Goal: Information Seeking & Learning: Learn about a topic

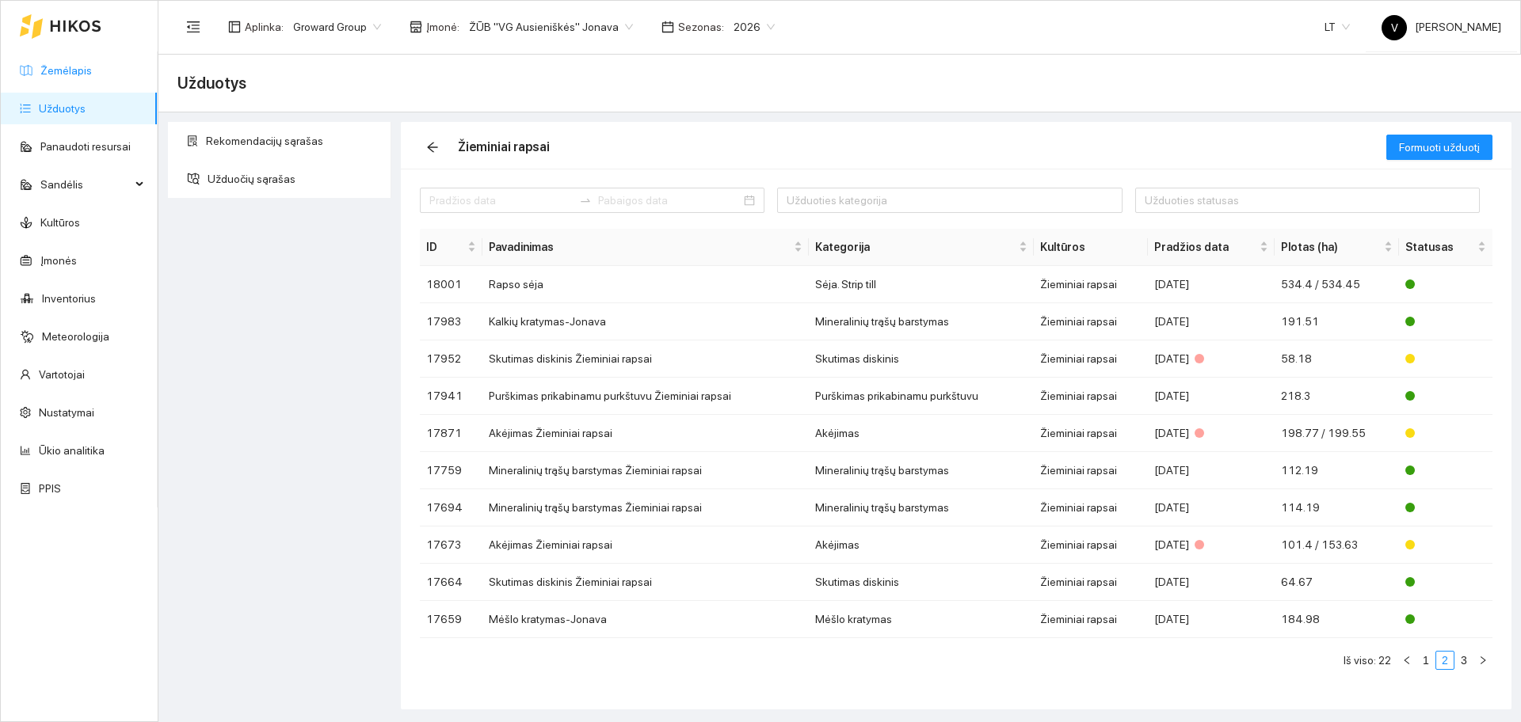
click at [71, 67] on link "Žemėlapis" at bounding box center [65, 70] width 51 height 13
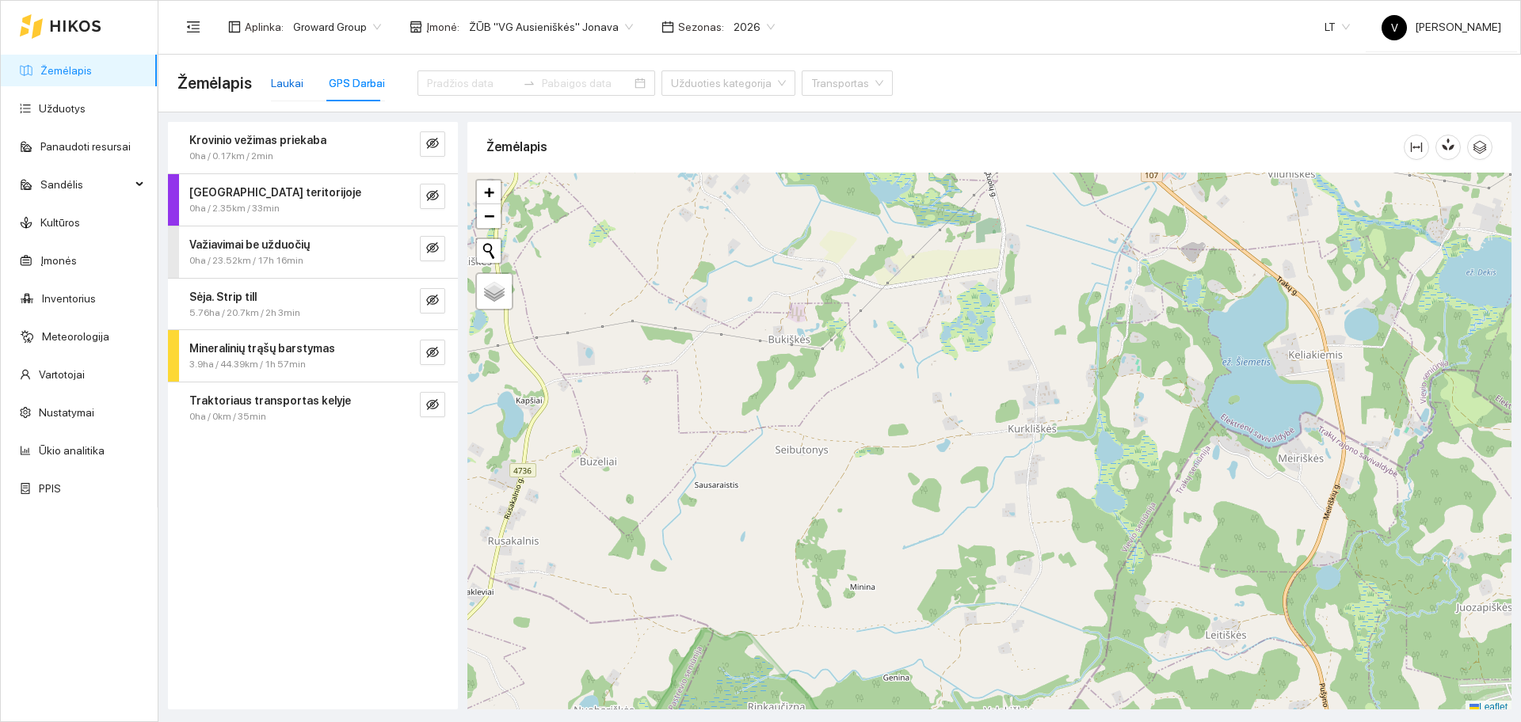
click at [292, 84] on div "Laukai" at bounding box center [287, 82] width 32 height 17
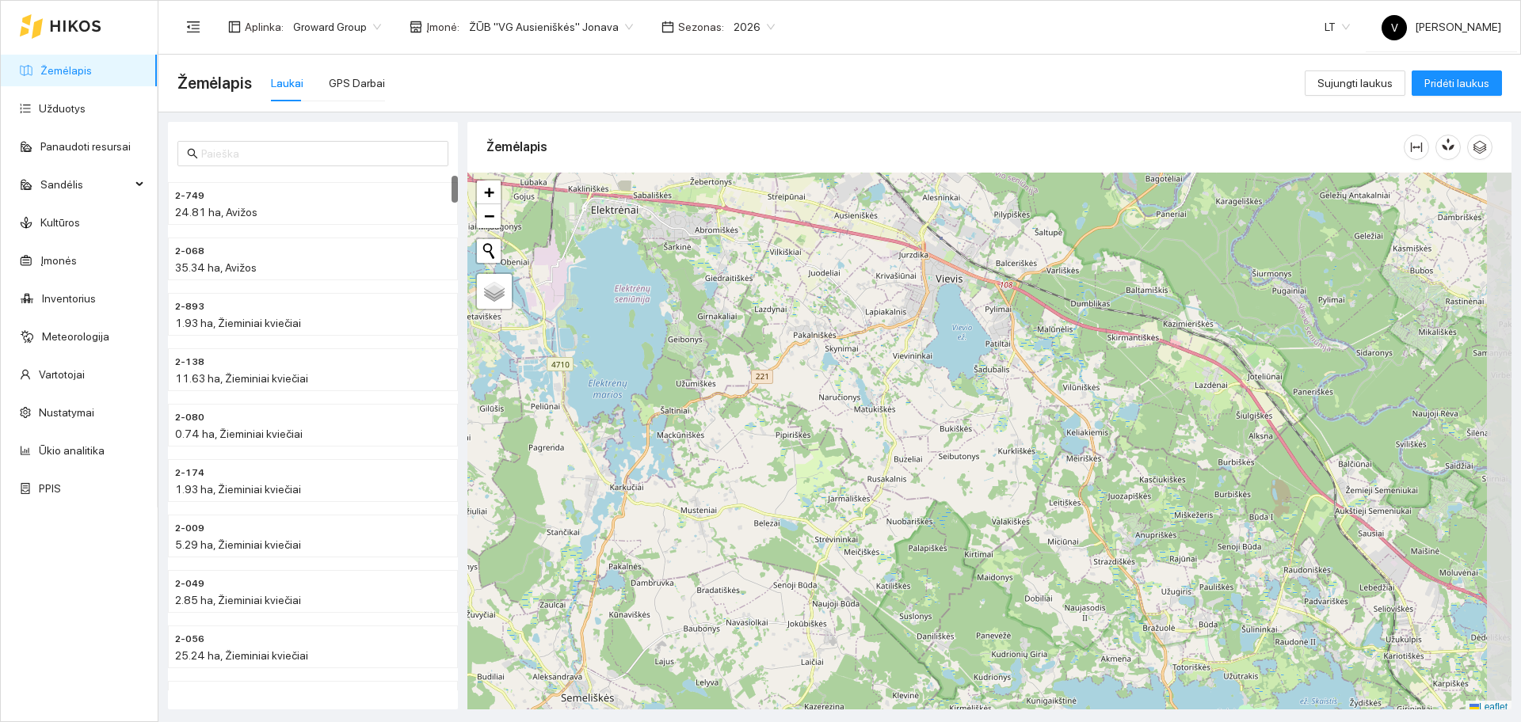
scroll to position [5, 0]
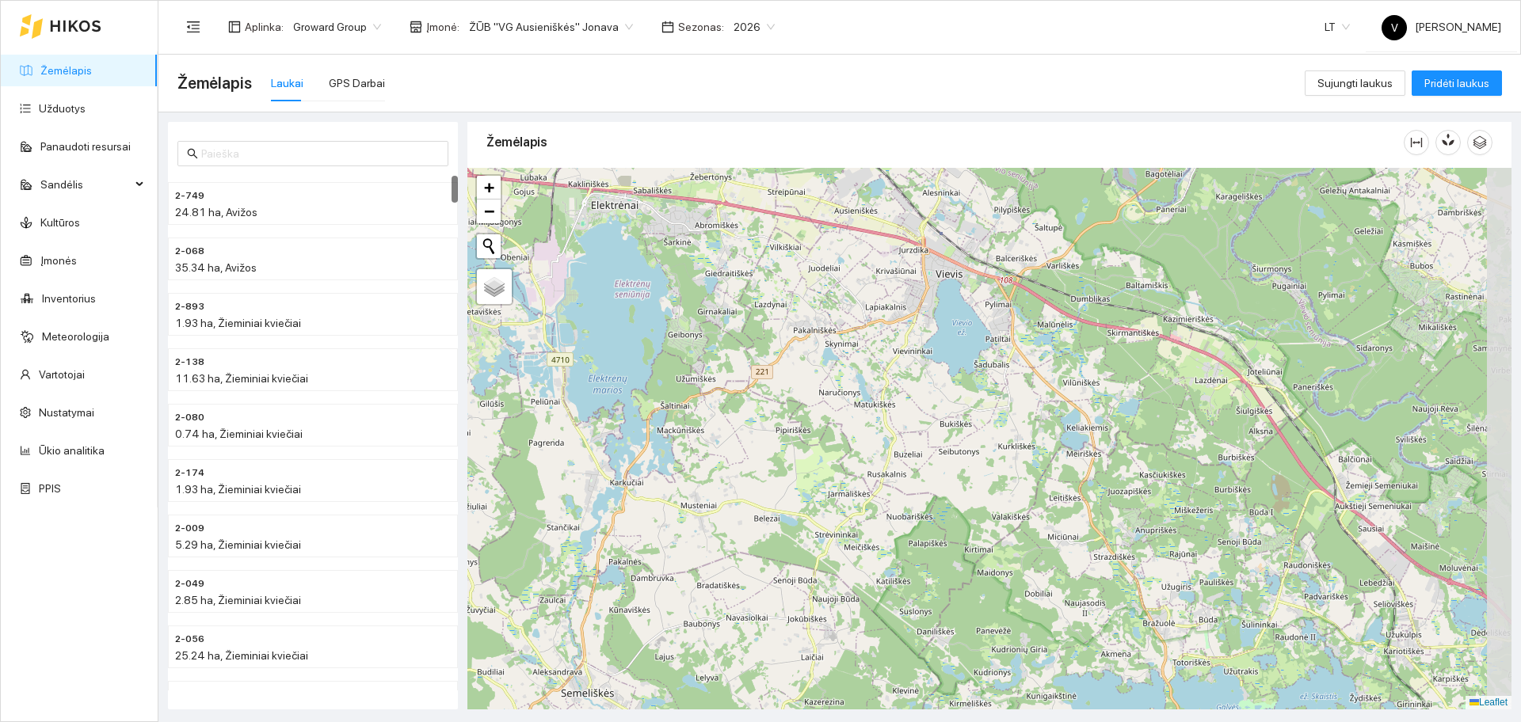
drag, startPoint x: 1013, startPoint y: 385, endPoint x: 974, endPoint y: 423, distance: 54.3
click at [974, 423] on div at bounding box center [989, 439] width 1044 height 542
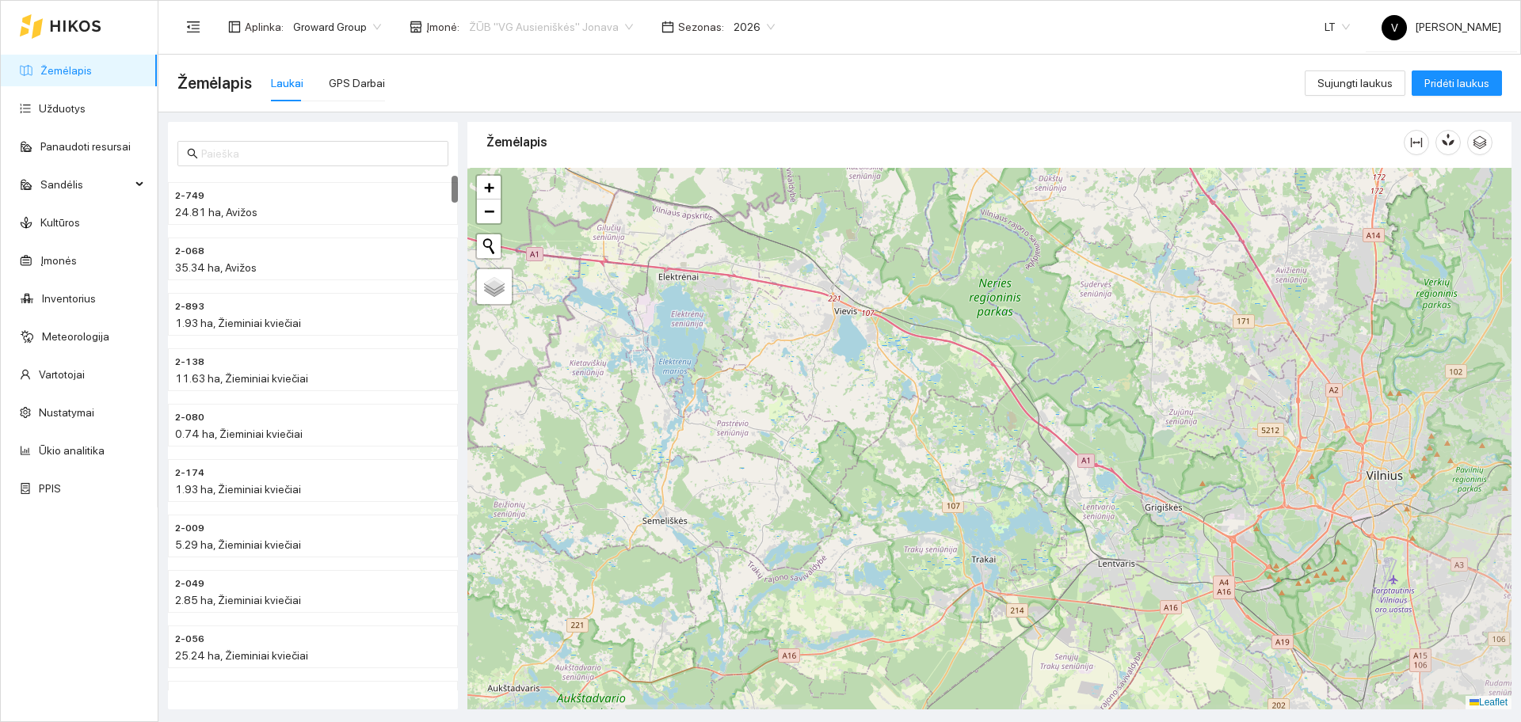
click at [589, 27] on span "ŽŪB "VG Ausieniškės" Jonava" at bounding box center [551, 27] width 164 height 24
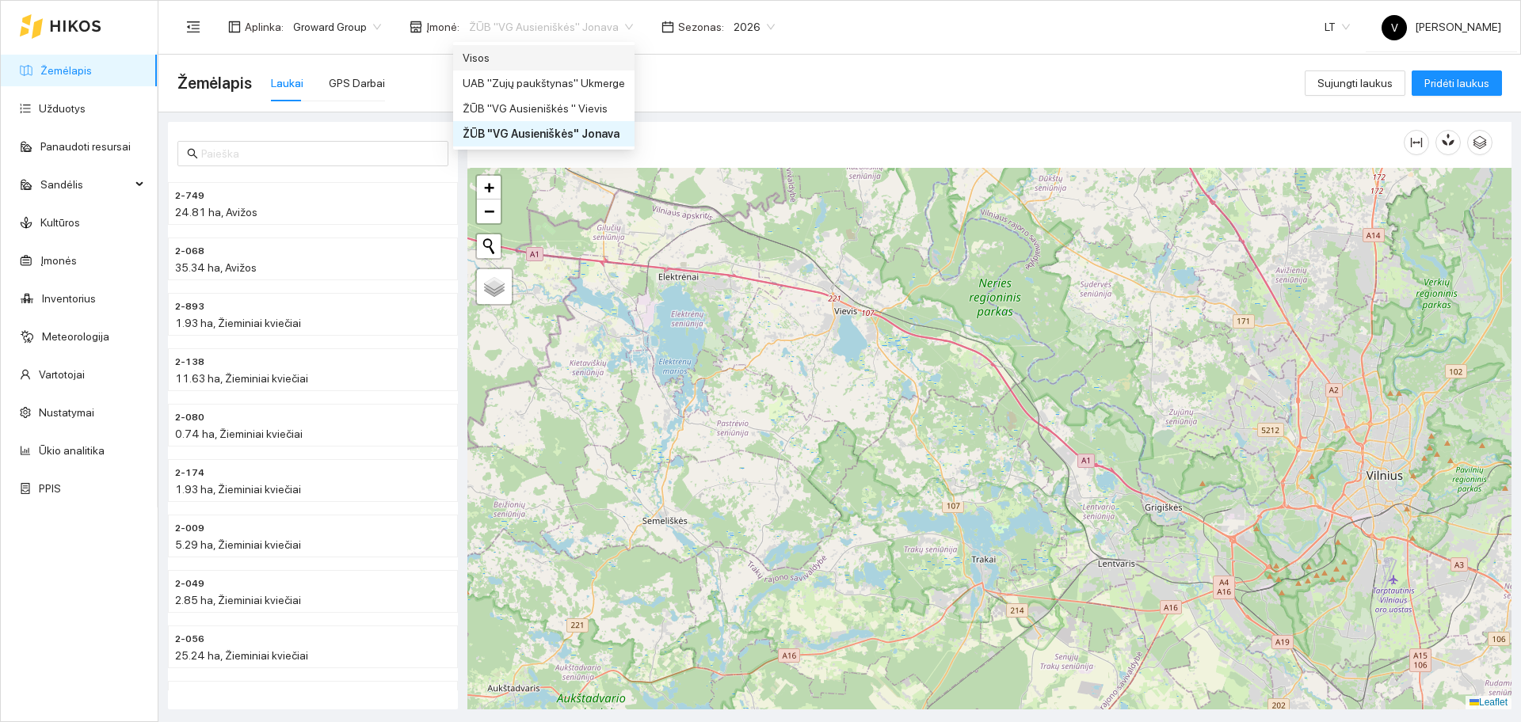
click at [510, 61] on div "Visos" at bounding box center [544, 57] width 162 height 17
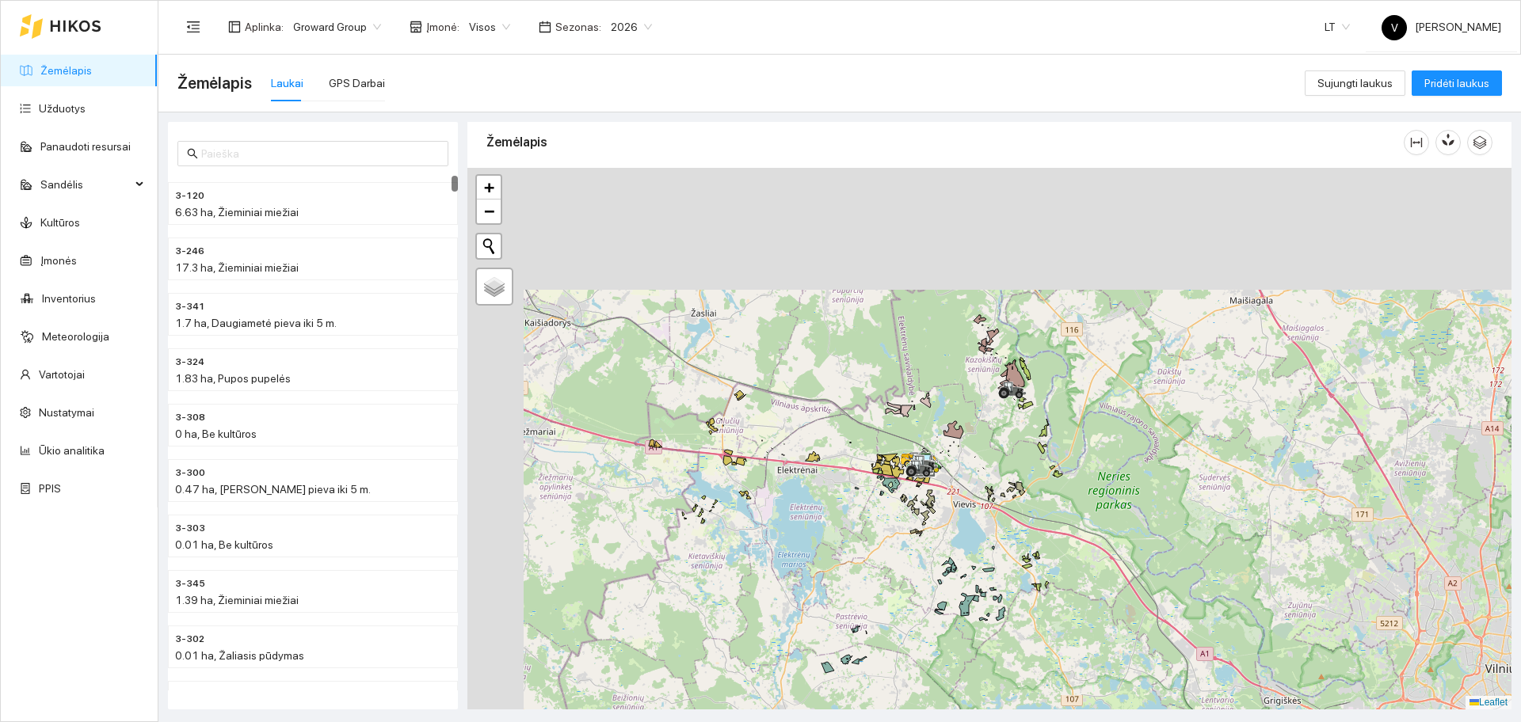
drag, startPoint x: 892, startPoint y: 279, endPoint x: 1010, endPoint y: 471, distance: 225.8
click at [1010, 471] on div at bounding box center [989, 439] width 1044 height 542
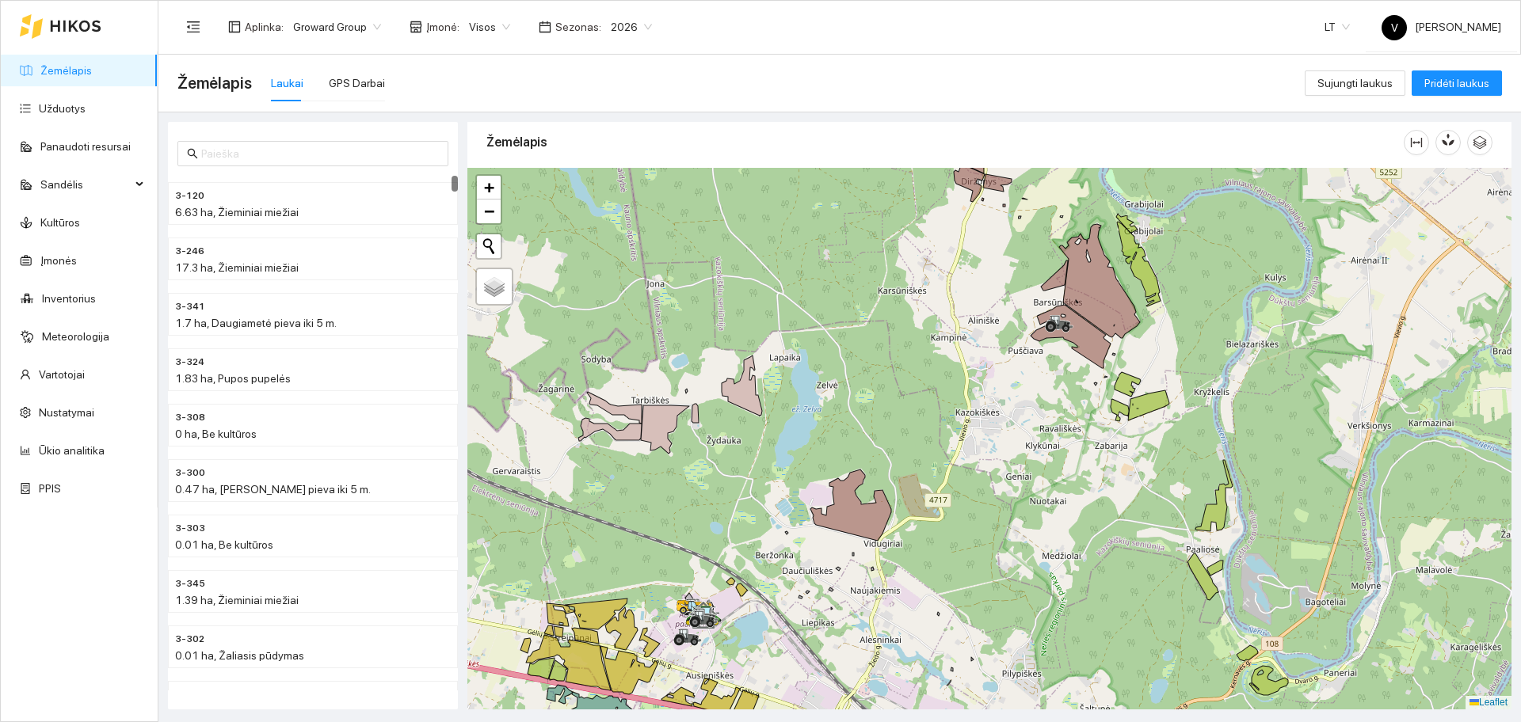
drag, startPoint x: 901, startPoint y: 442, endPoint x: 1122, endPoint y: 304, distance: 260.5
click at [1122, 304] on div at bounding box center [989, 439] width 1044 height 542
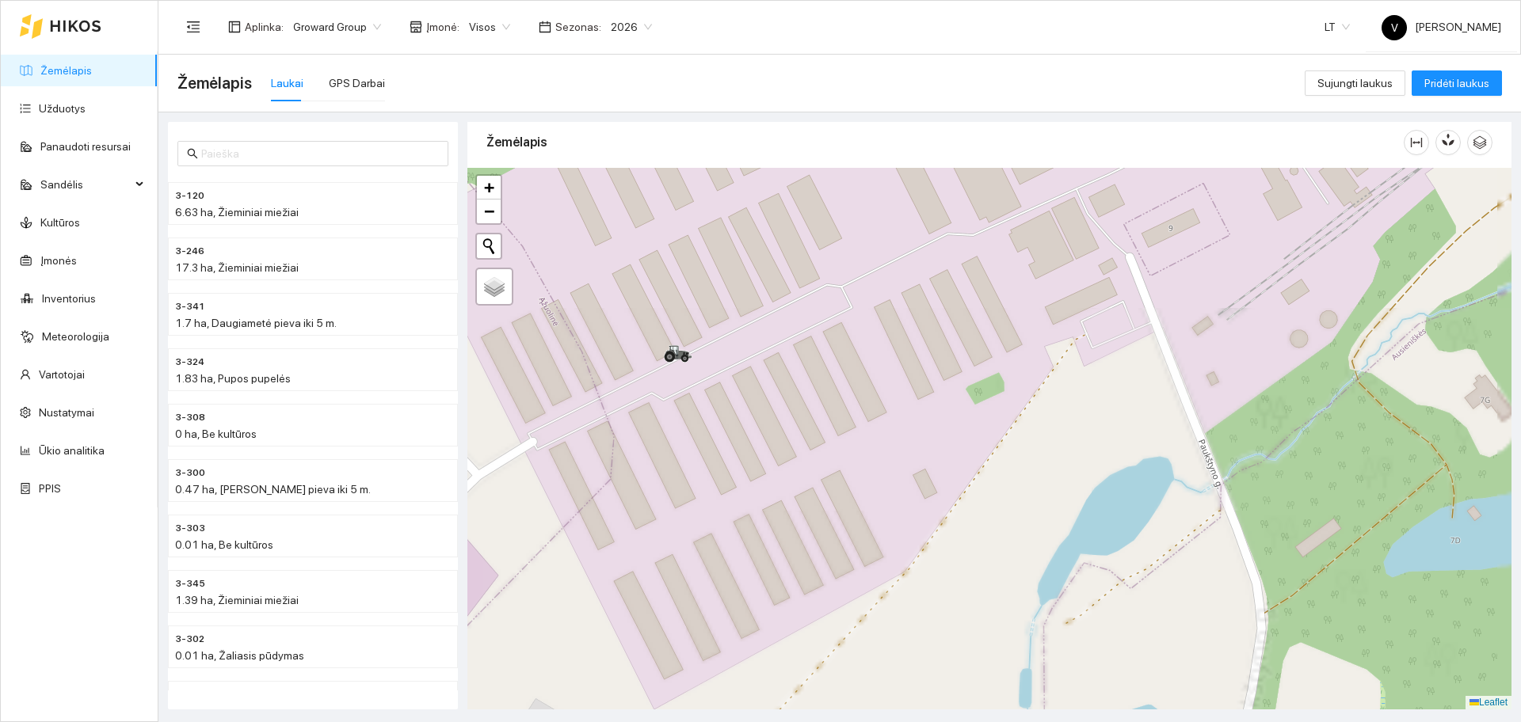
drag, startPoint x: 964, startPoint y: 332, endPoint x: 940, endPoint y: 447, distance: 117.5
click at [941, 436] on div at bounding box center [989, 439] width 1044 height 542
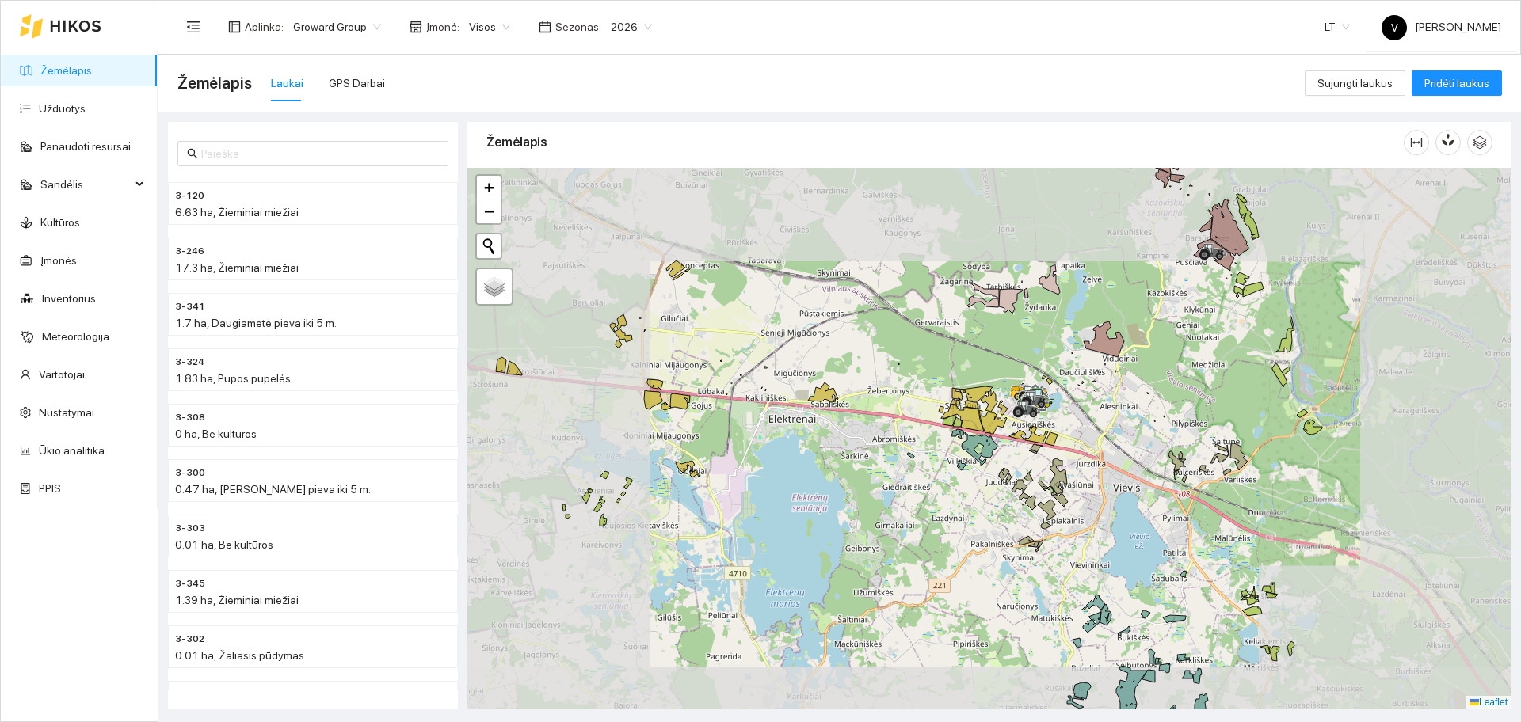
drag, startPoint x: 1170, startPoint y: 378, endPoint x: 1157, endPoint y: 402, distance: 26.9
click at [1160, 400] on div at bounding box center [989, 439] width 1044 height 542
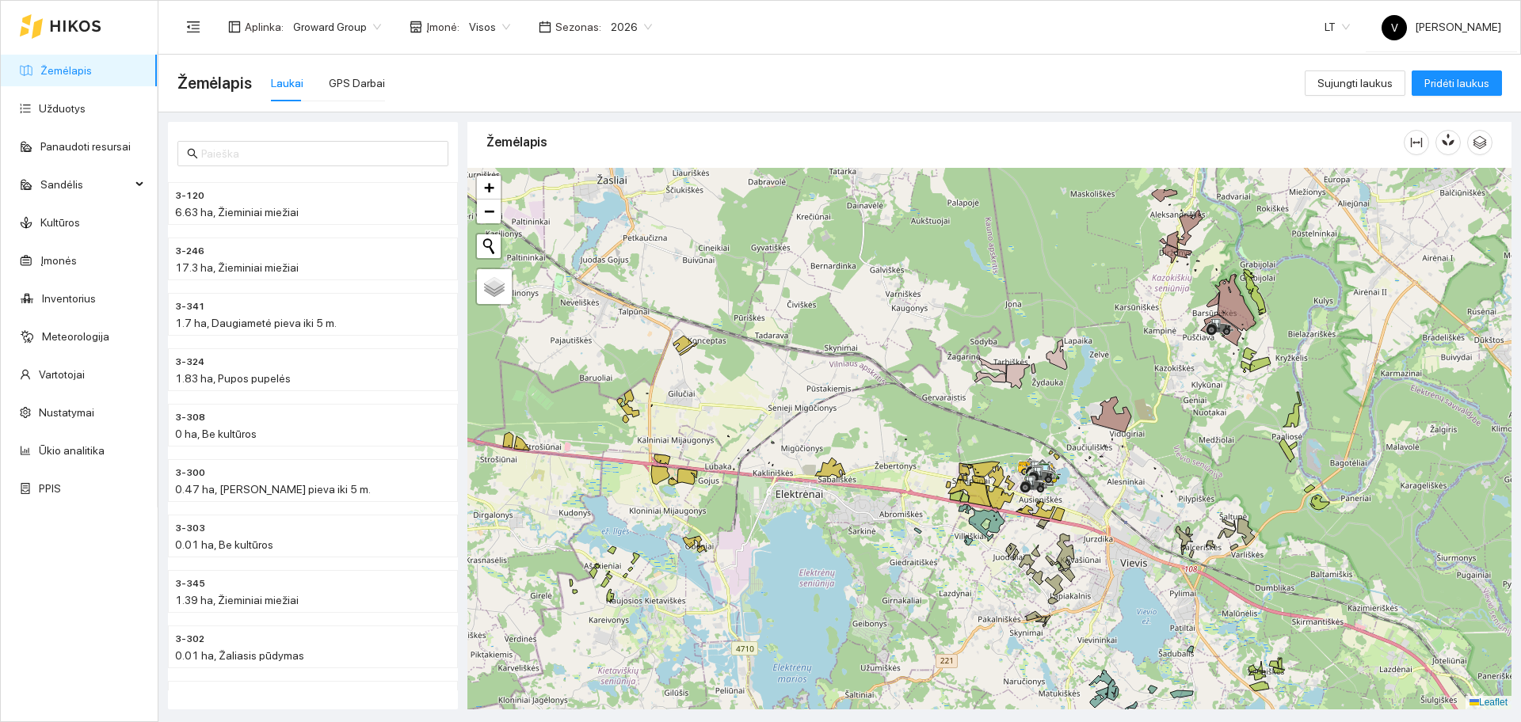
drag, startPoint x: 1093, startPoint y: 336, endPoint x: 1108, endPoint y: 414, distance: 79.1
click at [1108, 414] on div at bounding box center [989, 439] width 1044 height 542
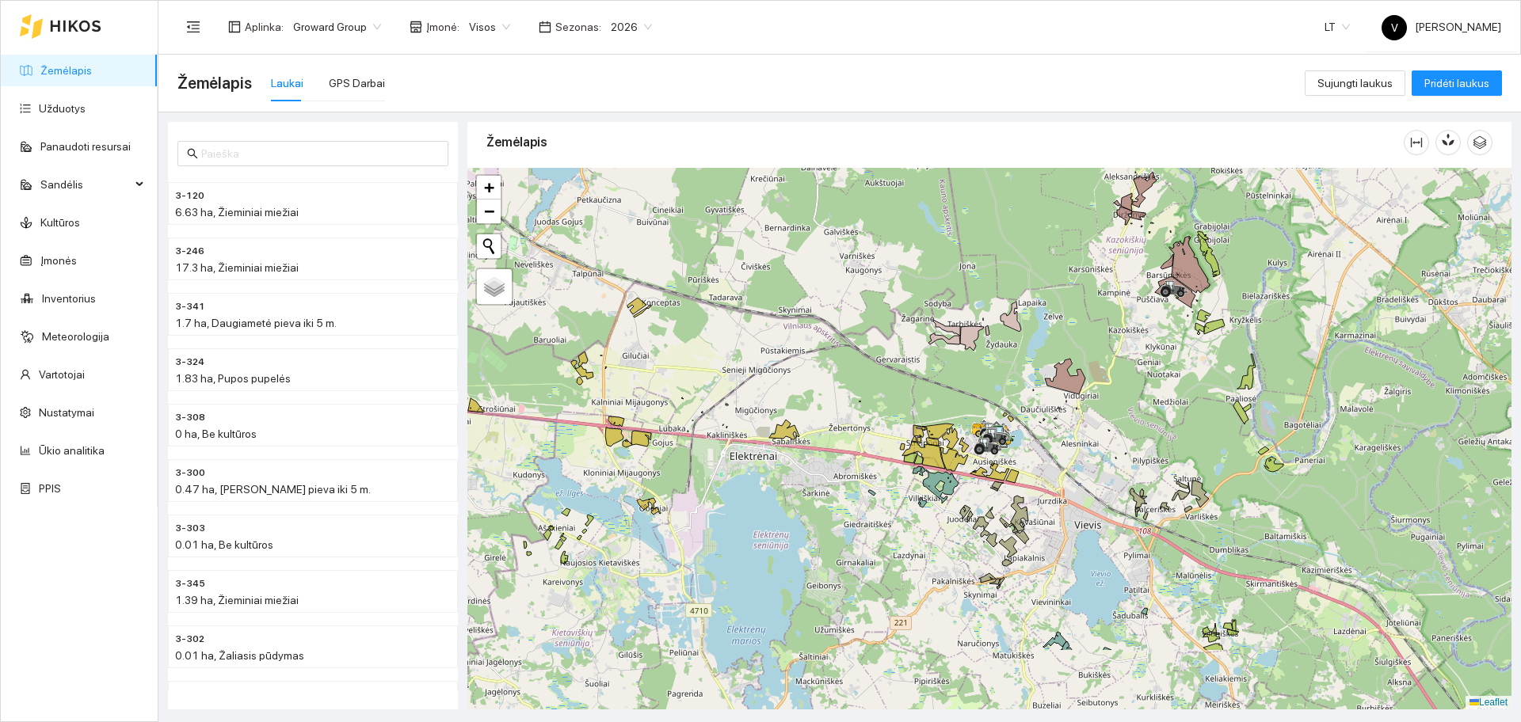
drag, startPoint x: 1076, startPoint y: 500, endPoint x: 1170, endPoint y: 386, distance: 148.0
click at [1170, 386] on div at bounding box center [989, 439] width 1044 height 542
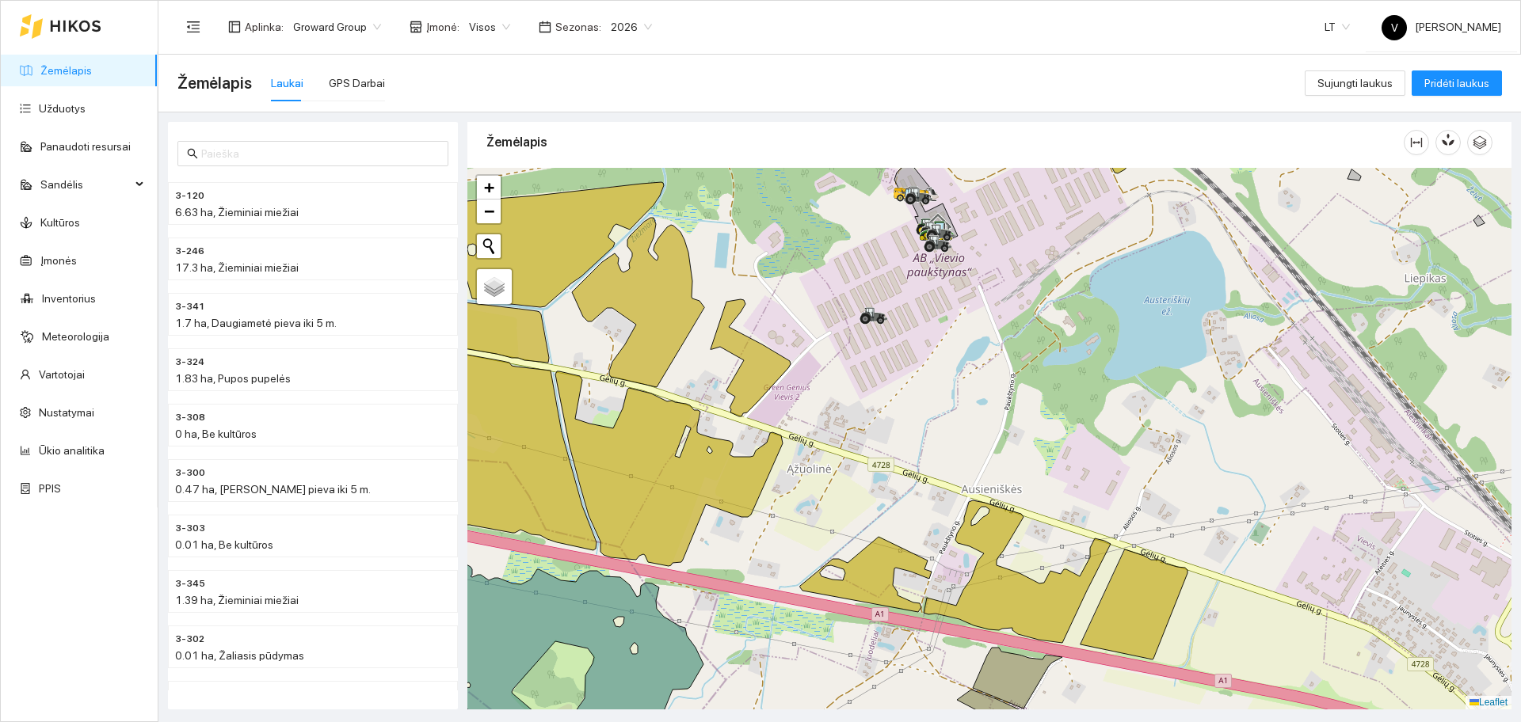
drag, startPoint x: 972, startPoint y: 398, endPoint x: 977, endPoint y: 417, distance: 18.8
click at [977, 417] on div at bounding box center [989, 439] width 1044 height 542
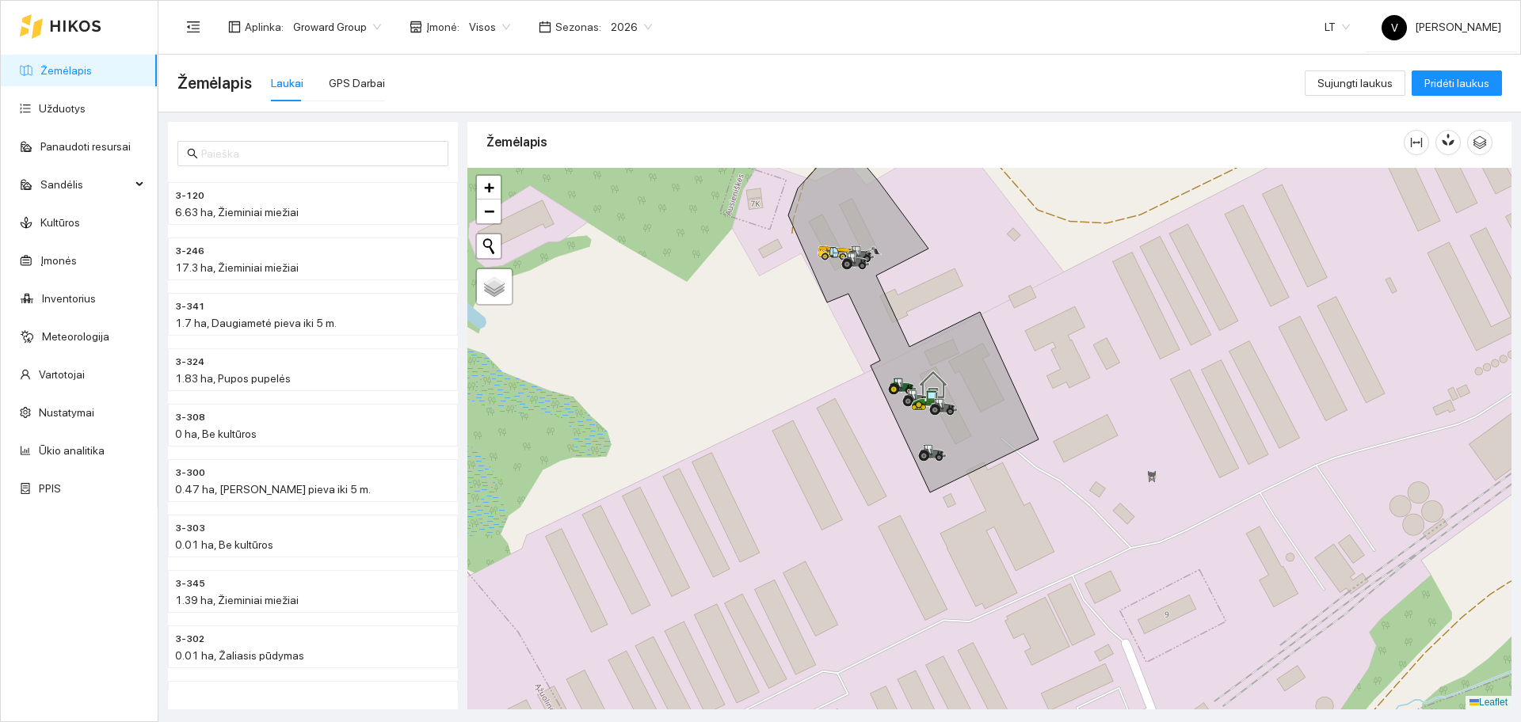
drag, startPoint x: 905, startPoint y: 276, endPoint x: 899, endPoint y: 320, distance: 44.7
click at [899, 320] on div at bounding box center [989, 439] width 1044 height 542
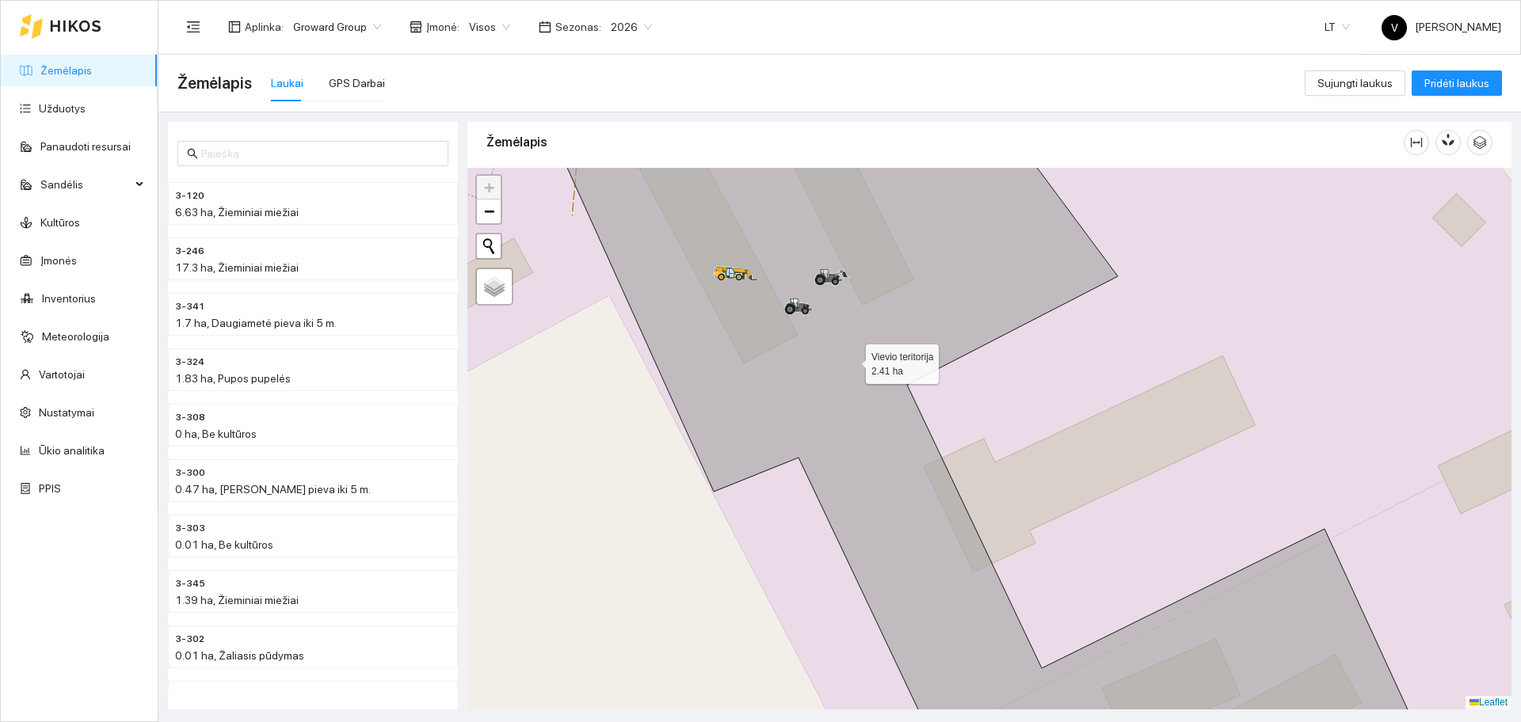
click at [937, 314] on icon at bounding box center [995, 439] width 876 height 652
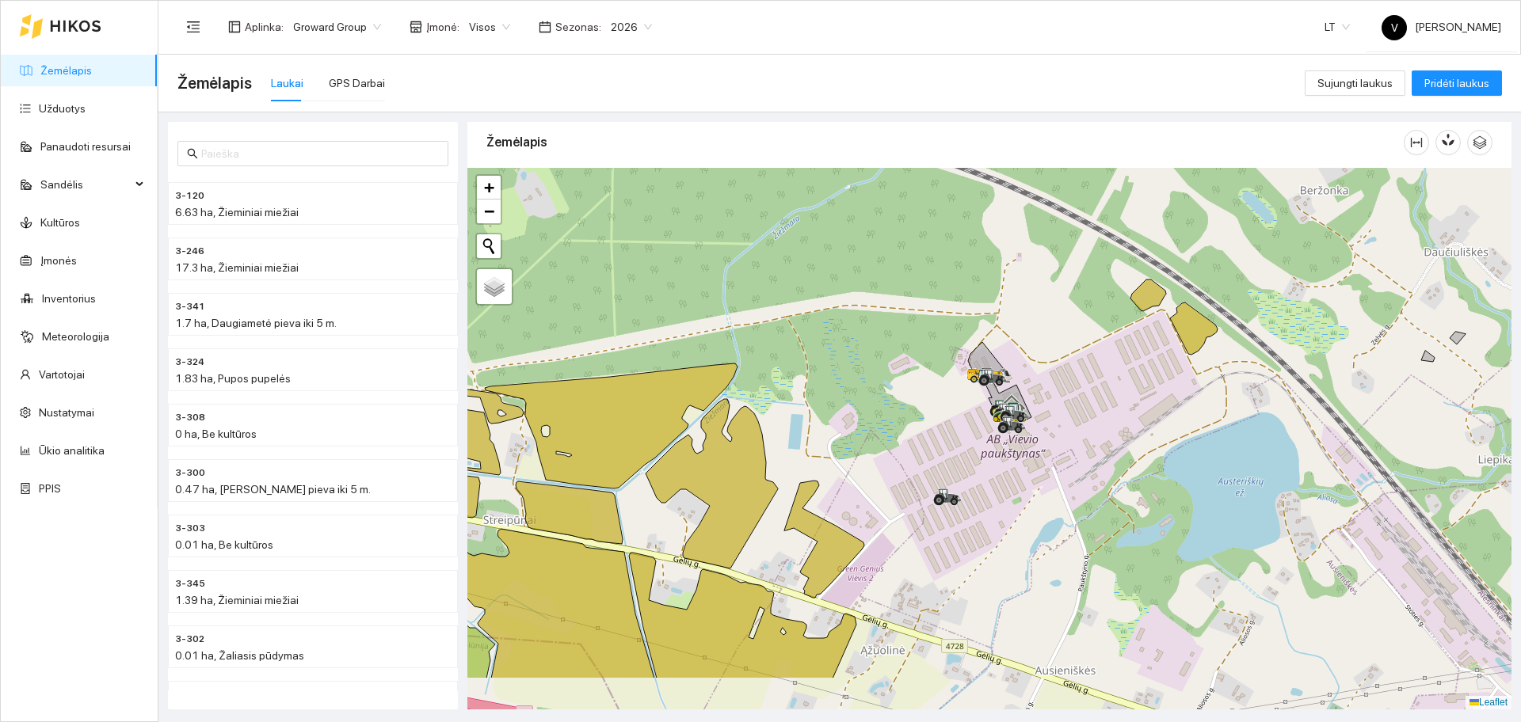
drag, startPoint x: 1048, startPoint y: 547, endPoint x: 1041, endPoint y: 507, distance: 41.0
click at [1041, 507] on div at bounding box center [989, 439] width 1044 height 542
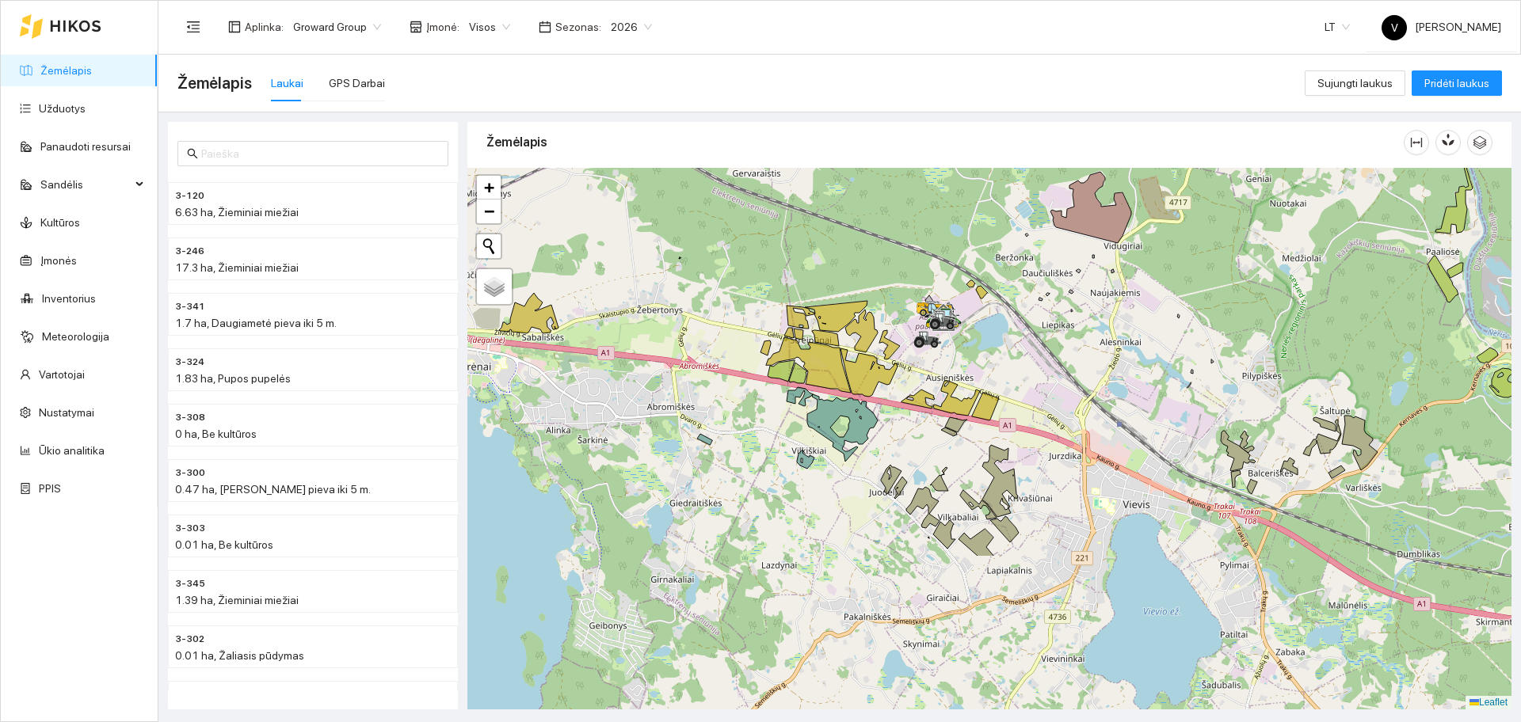
drag, startPoint x: 993, startPoint y: 593, endPoint x: 920, endPoint y: 385, distance: 220.2
click at [920, 385] on div at bounding box center [989, 439] width 1044 height 542
click at [490, 23] on span "Visos" at bounding box center [489, 27] width 41 height 24
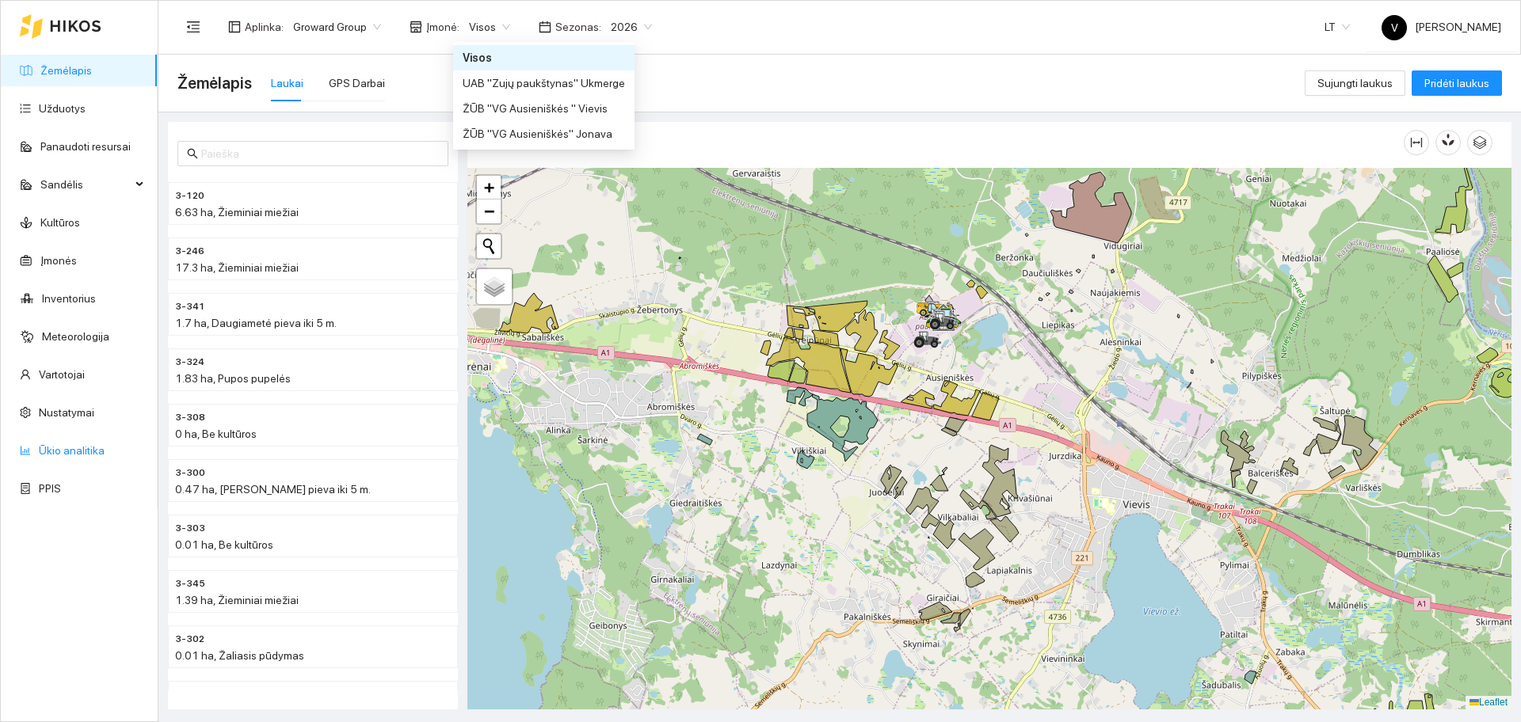
click at [68, 450] on link "Ūkio analitika" at bounding box center [72, 450] width 66 height 13
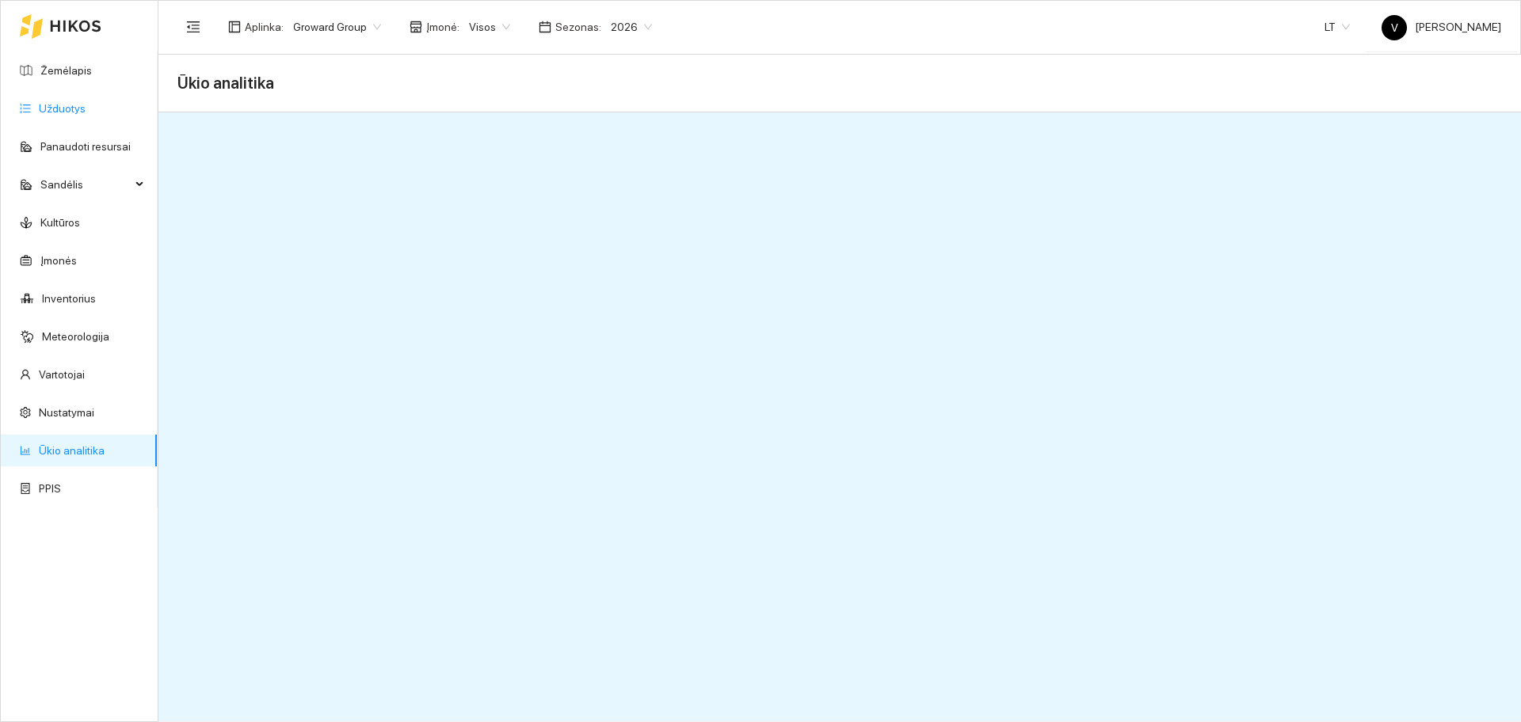
click at [70, 109] on link "Užduotys" at bounding box center [62, 108] width 47 height 13
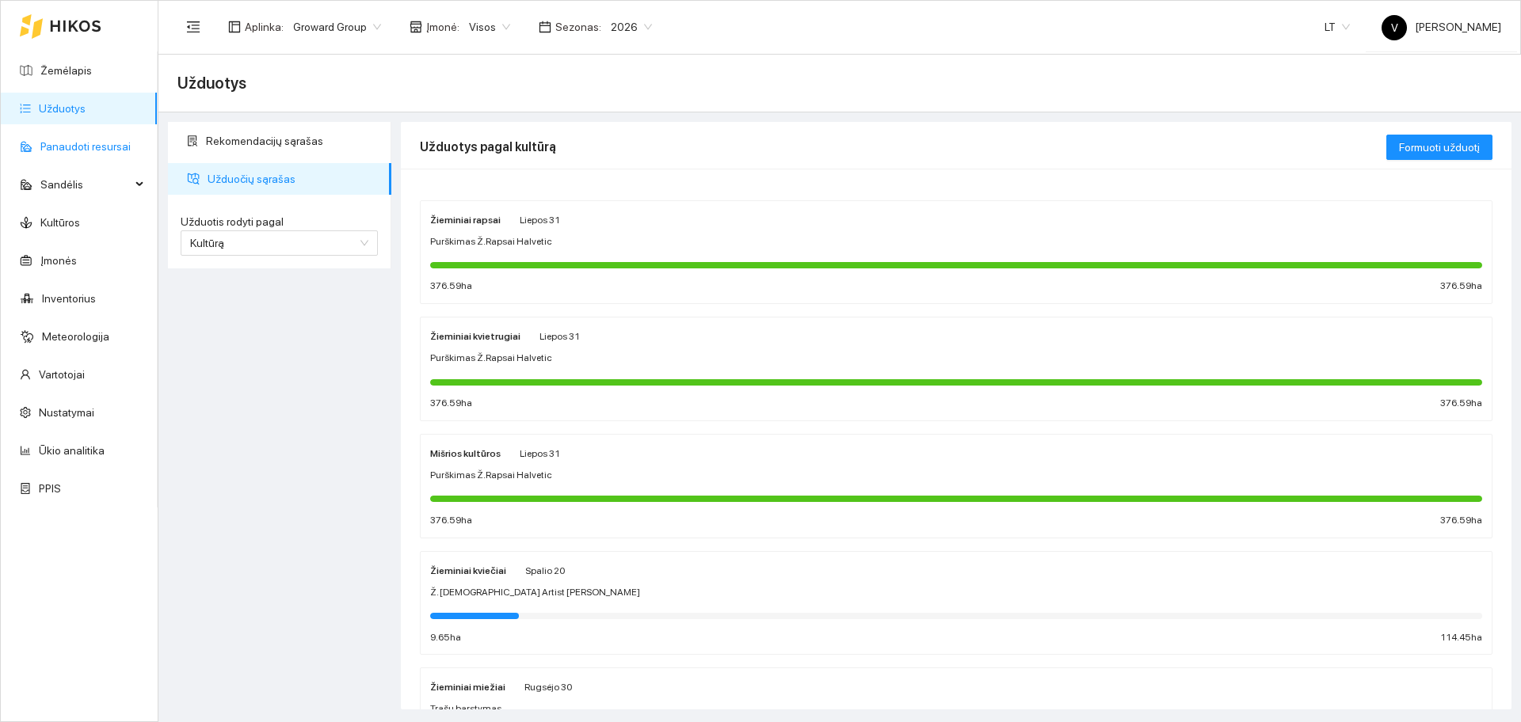
click at [81, 146] on link "Panaudoti resursai" at bounding box center [85, 146] width 90 height 13
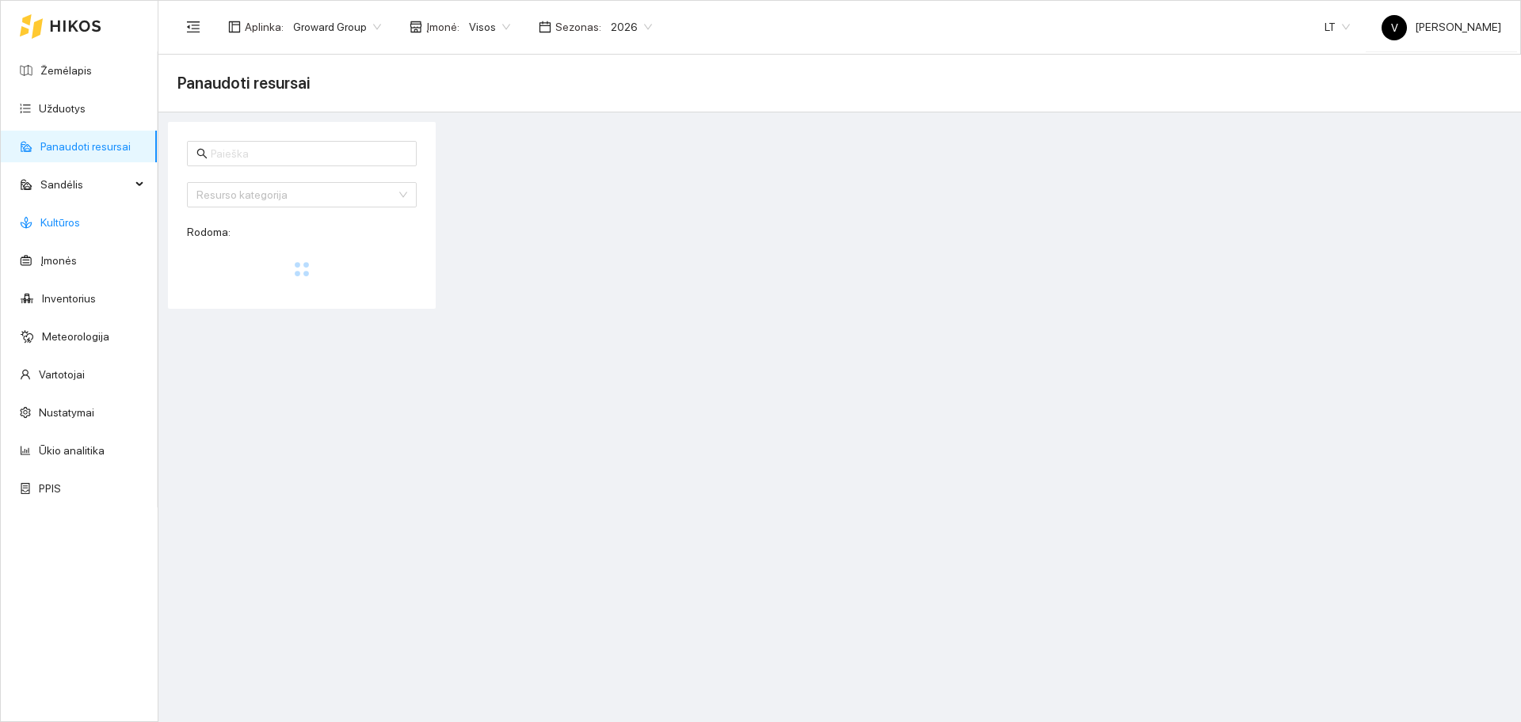
click at [74, 229] on link "Kultūros" at bounding box center [60, 222] width 40 height 13
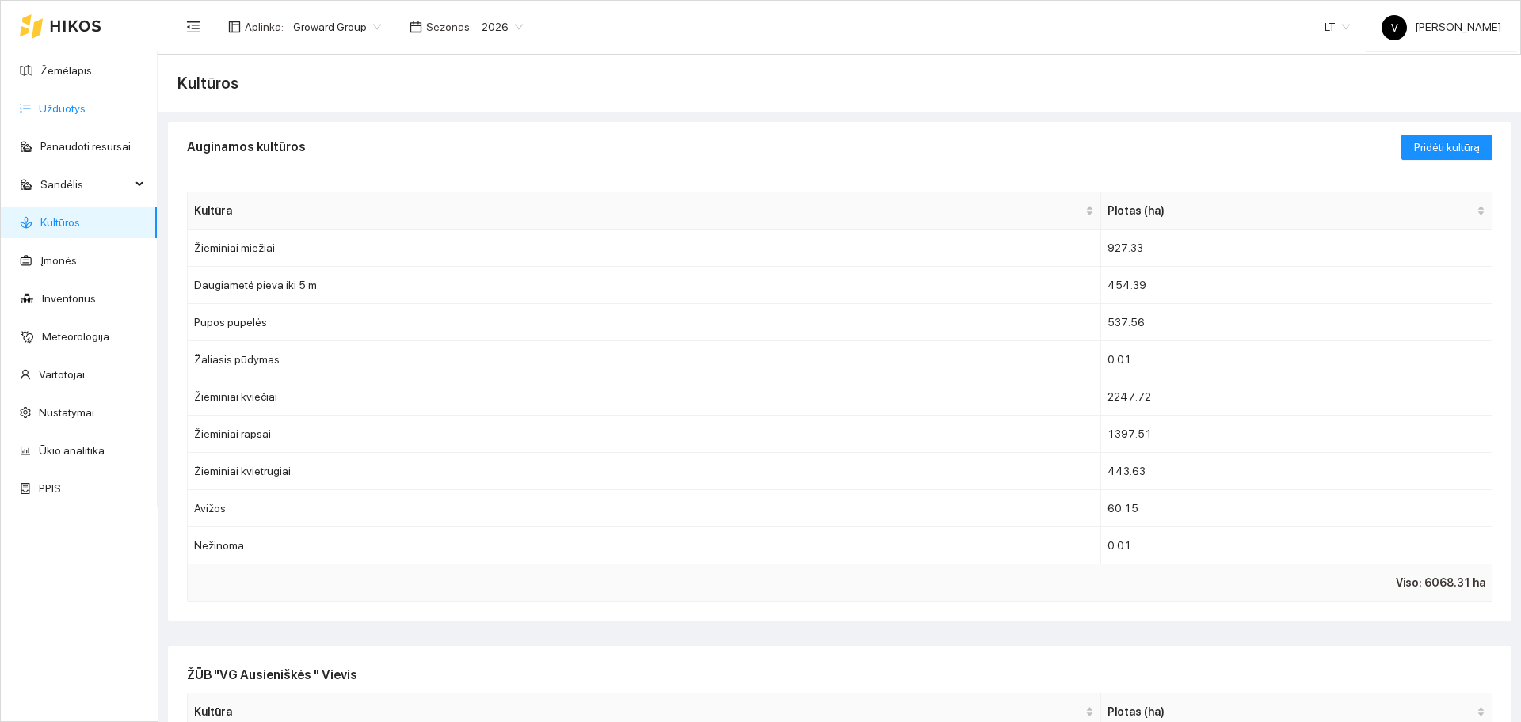
click at [71, 105] on link "Užduotys" at bounding box center [62, 108] width 47 height 13
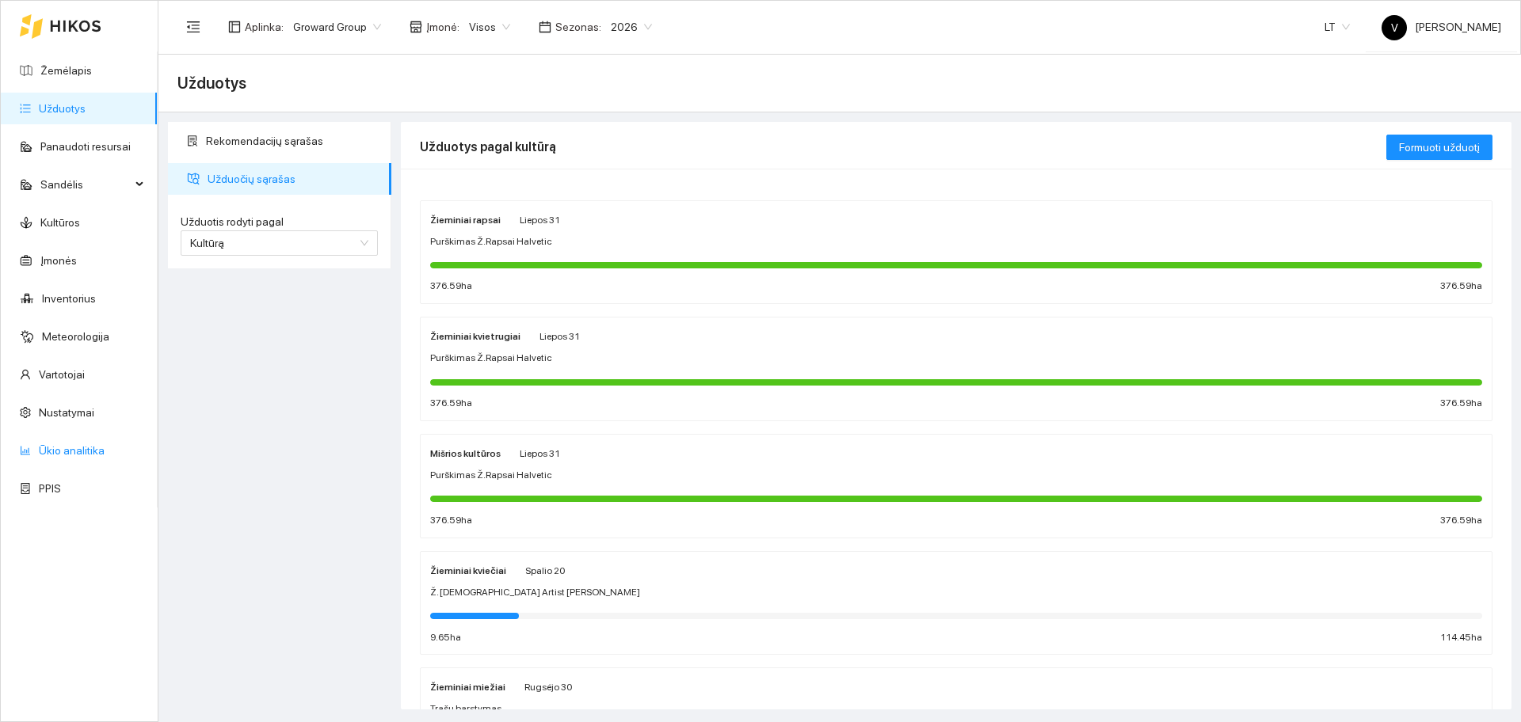
click at [68, 457] on link "Ūkio analitika" at bounding box center [72, 450] width 66 height 13
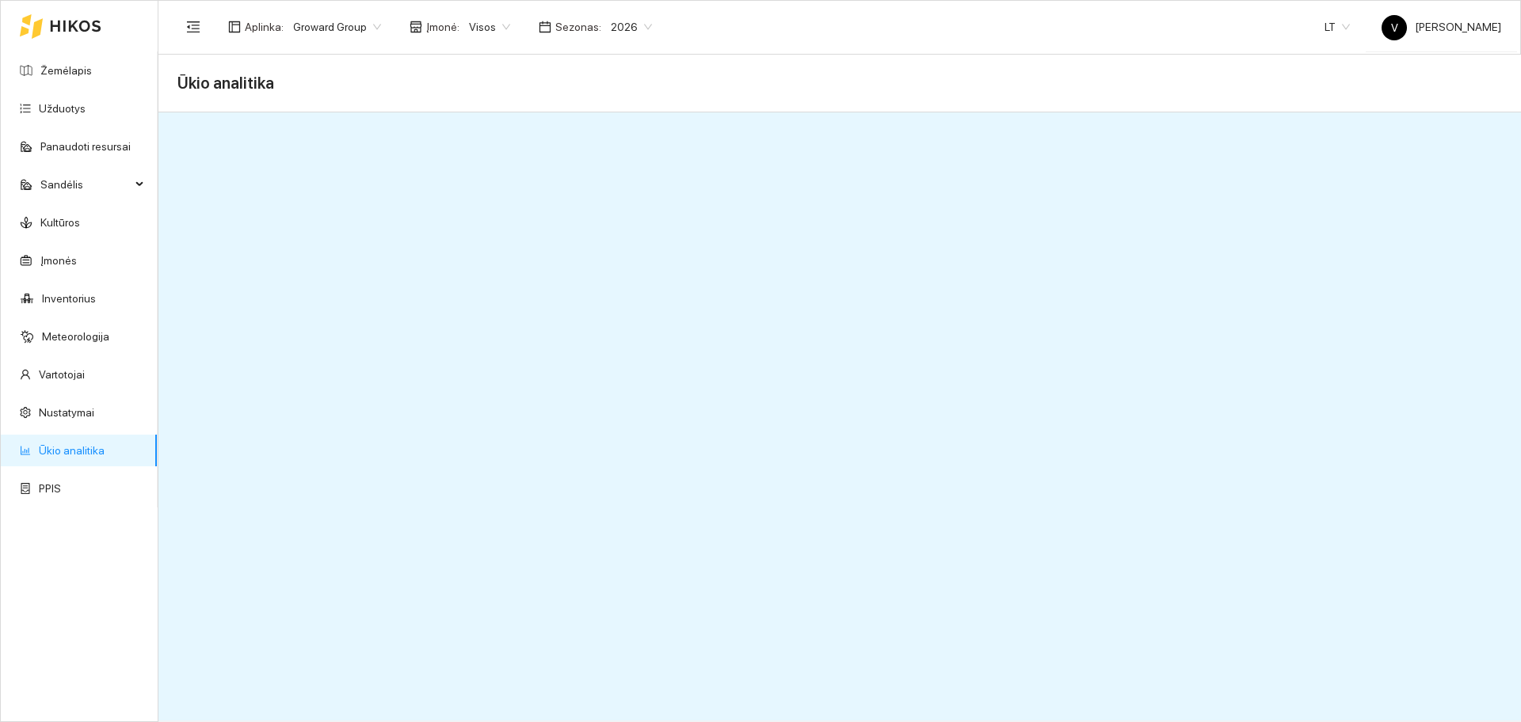
click at [473, 37] on span "Visos" at bounding box center [489, 27] width 41 height 24
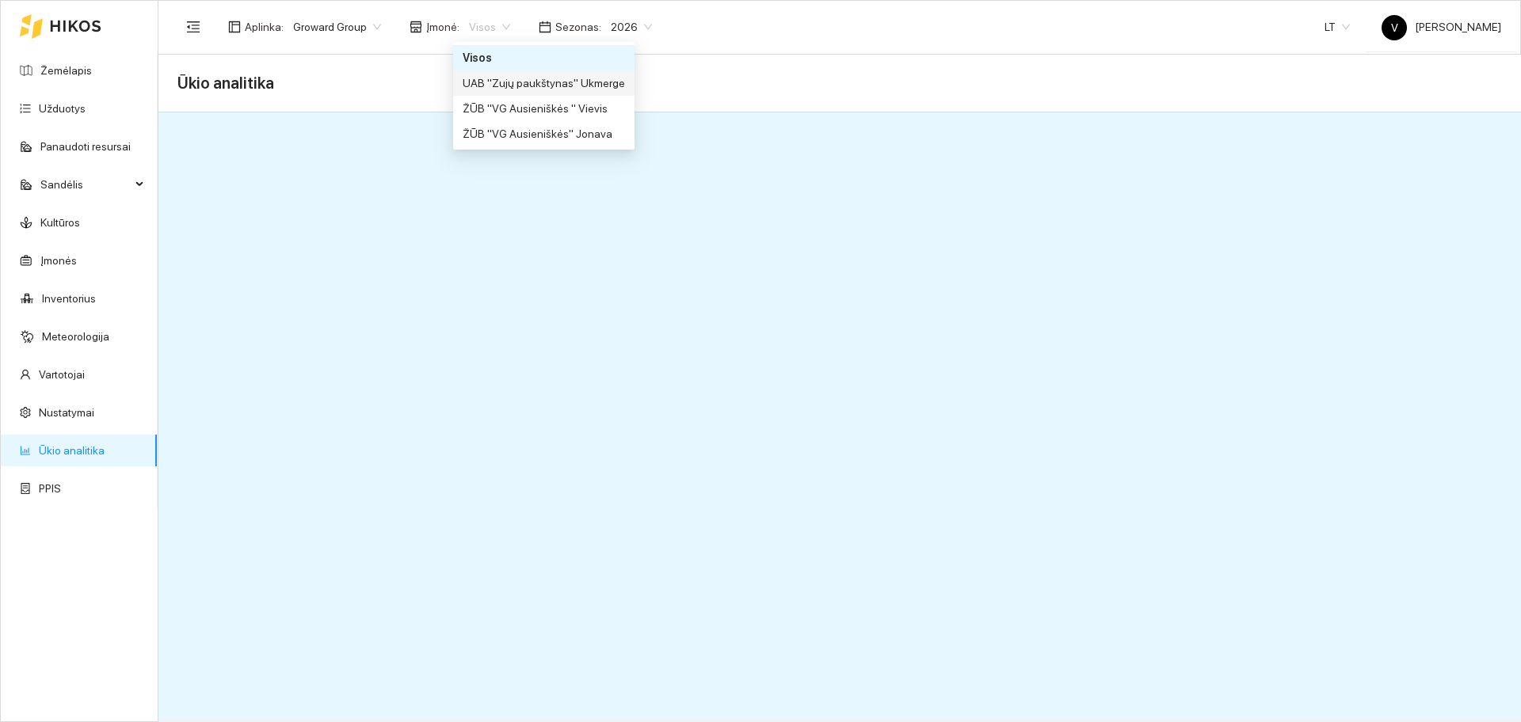
click at [577, 85] on div "UAB "Zujų paukštynas" Ukmerge" at bounding box center [544, 82] width 162 height 17
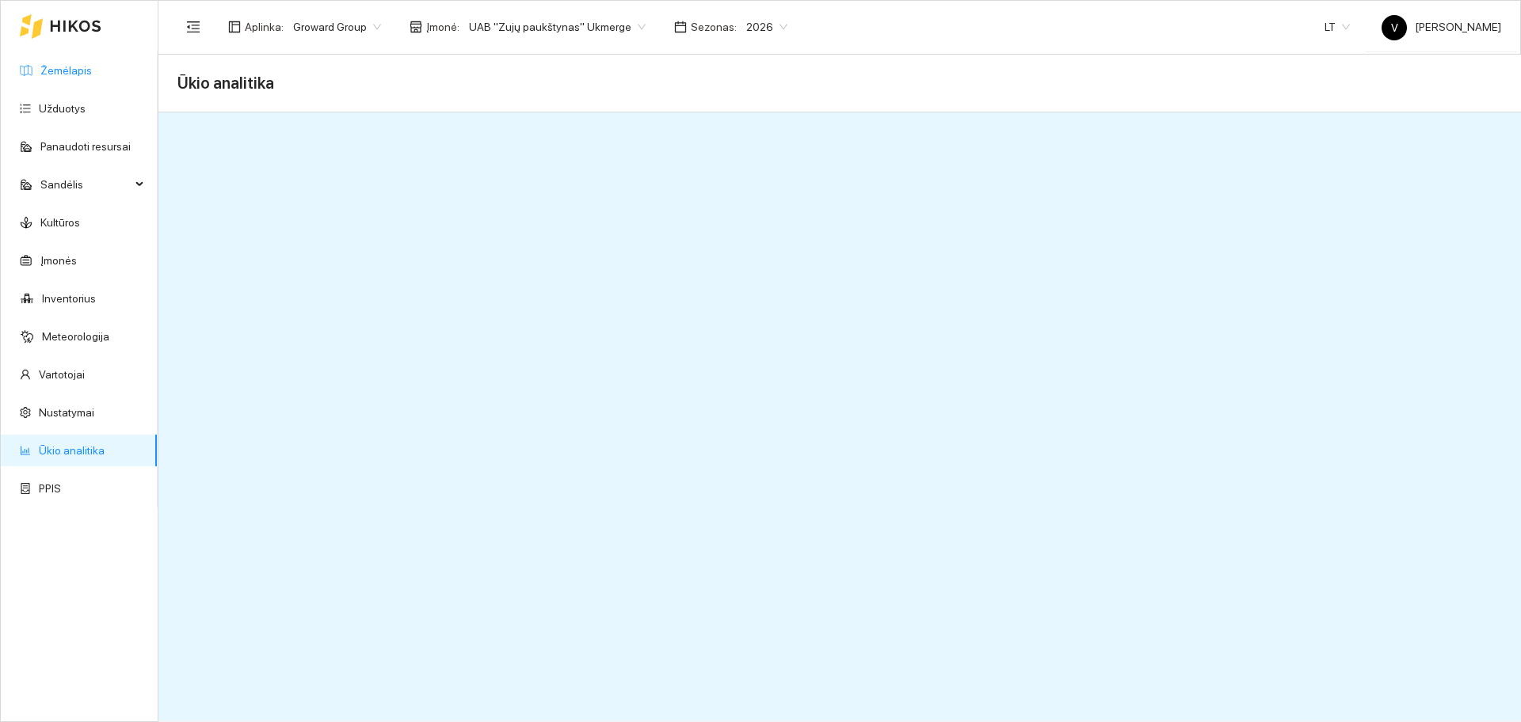
click at [77, 75] on link "Žemėlapis" at bounding box center [65, 70] width 51 height 13
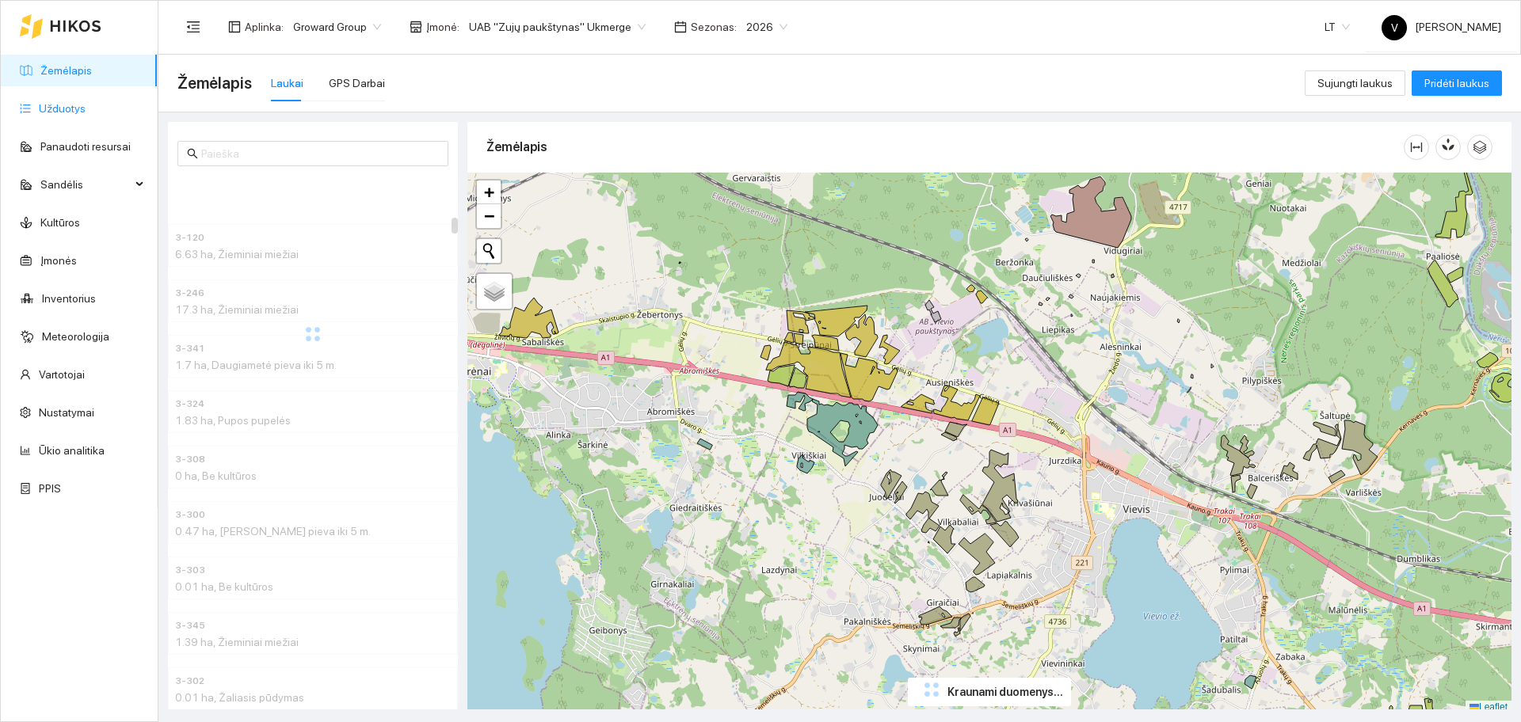
click at [66, 115] on link "Užduotys" at bounding box center [62, 108] width 47 height 13
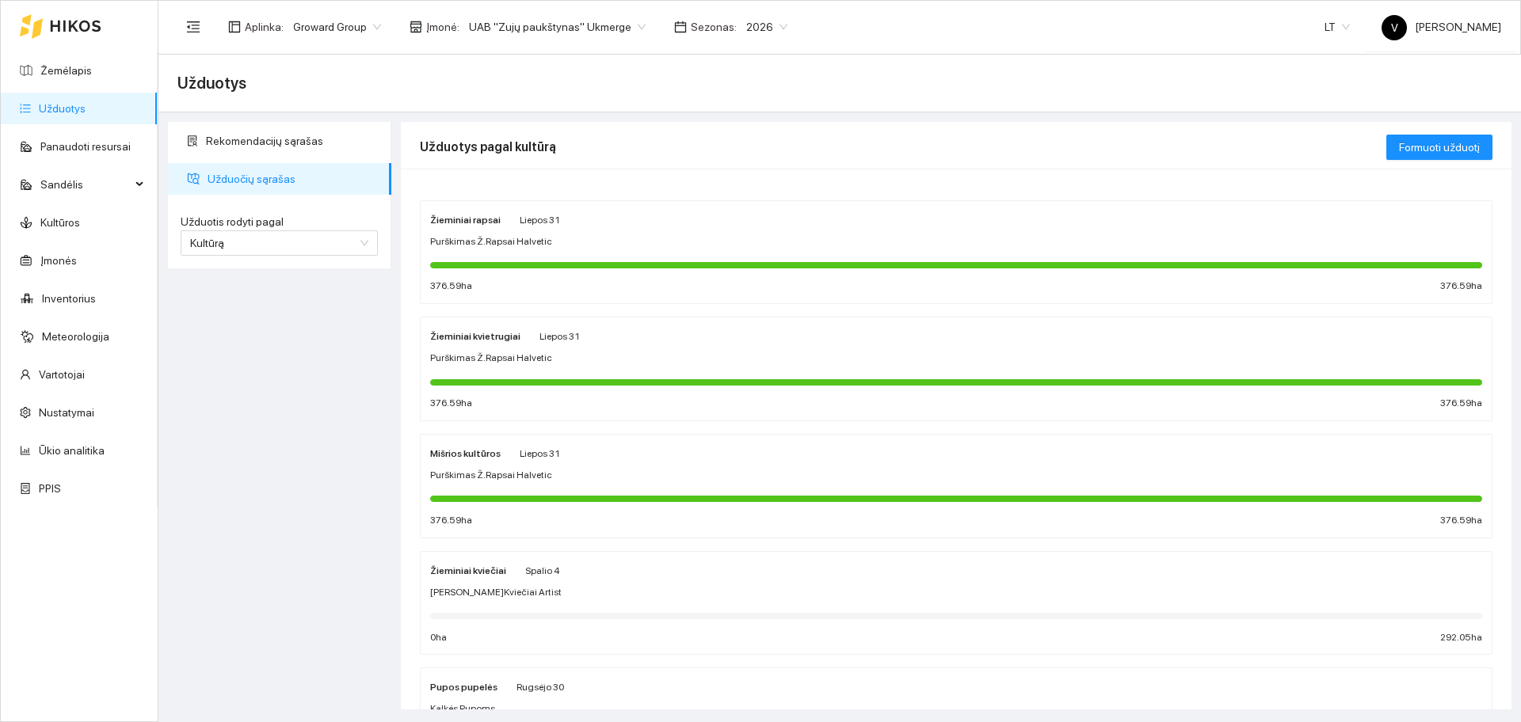
click at [478, 340] on strong "Žieminiai kvietrugiai" at bounding box center [475, 336] width 90 height 11
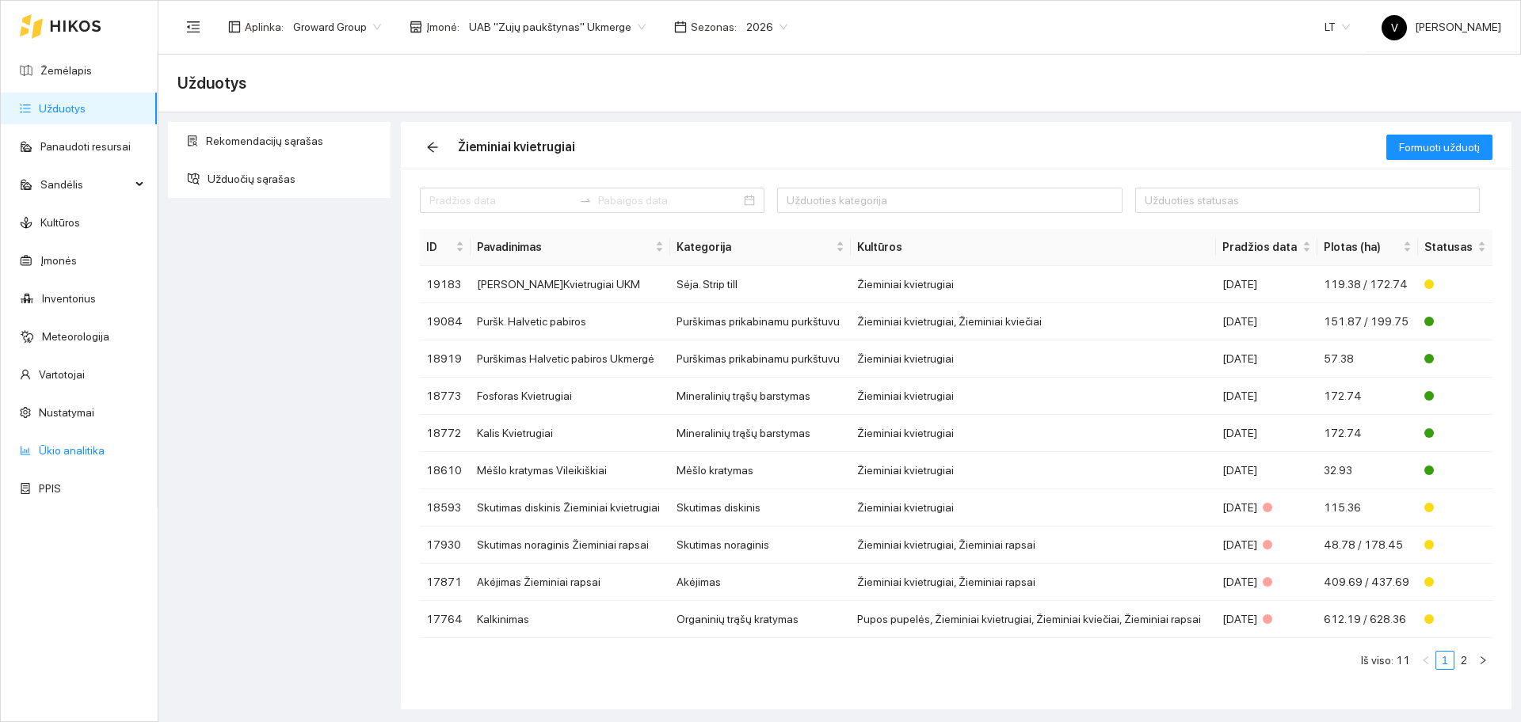
click at [81, 444] on link "Ūkio analitika" at bounding box center [72, 450] width 66 height 13
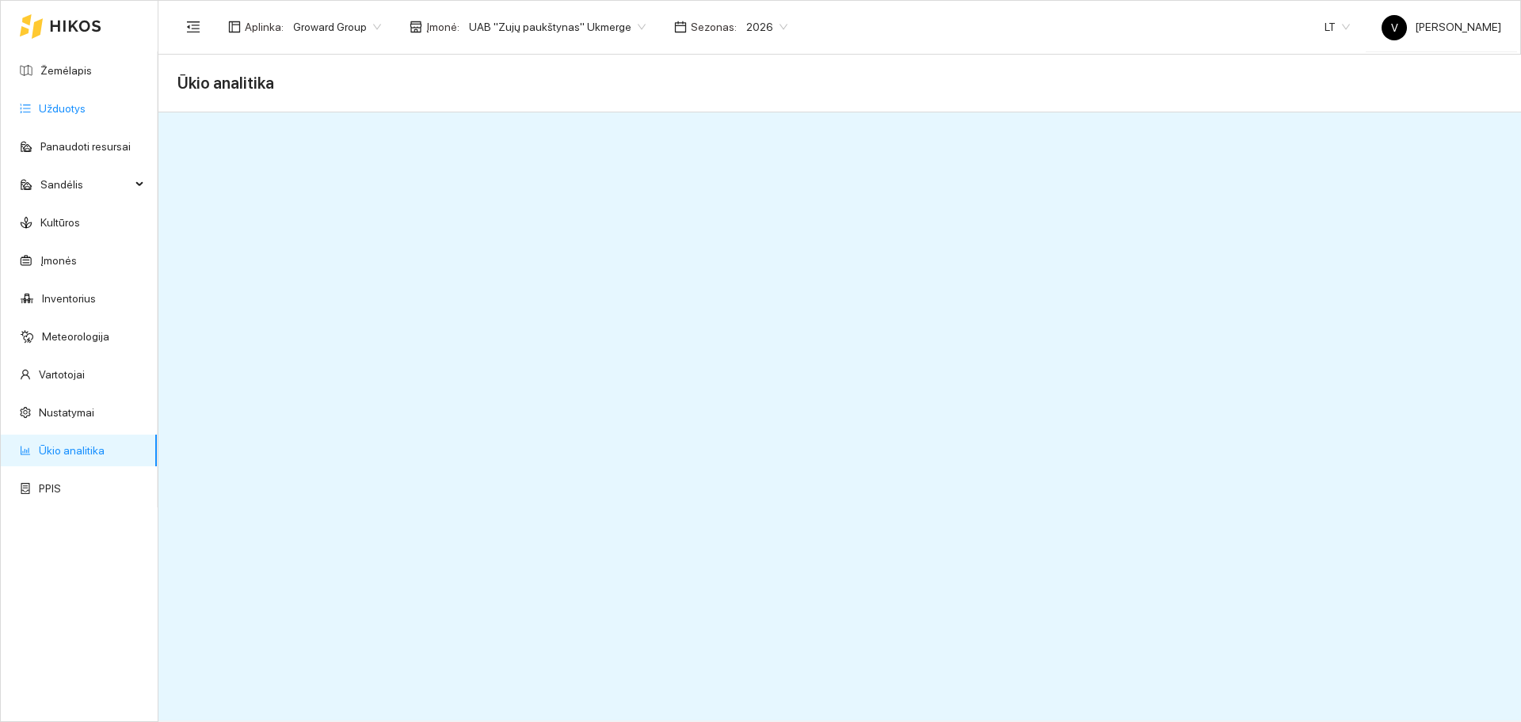
click at [65, 112] on link "Užduotys" at bounding box center [62, 108] width 47 height 13
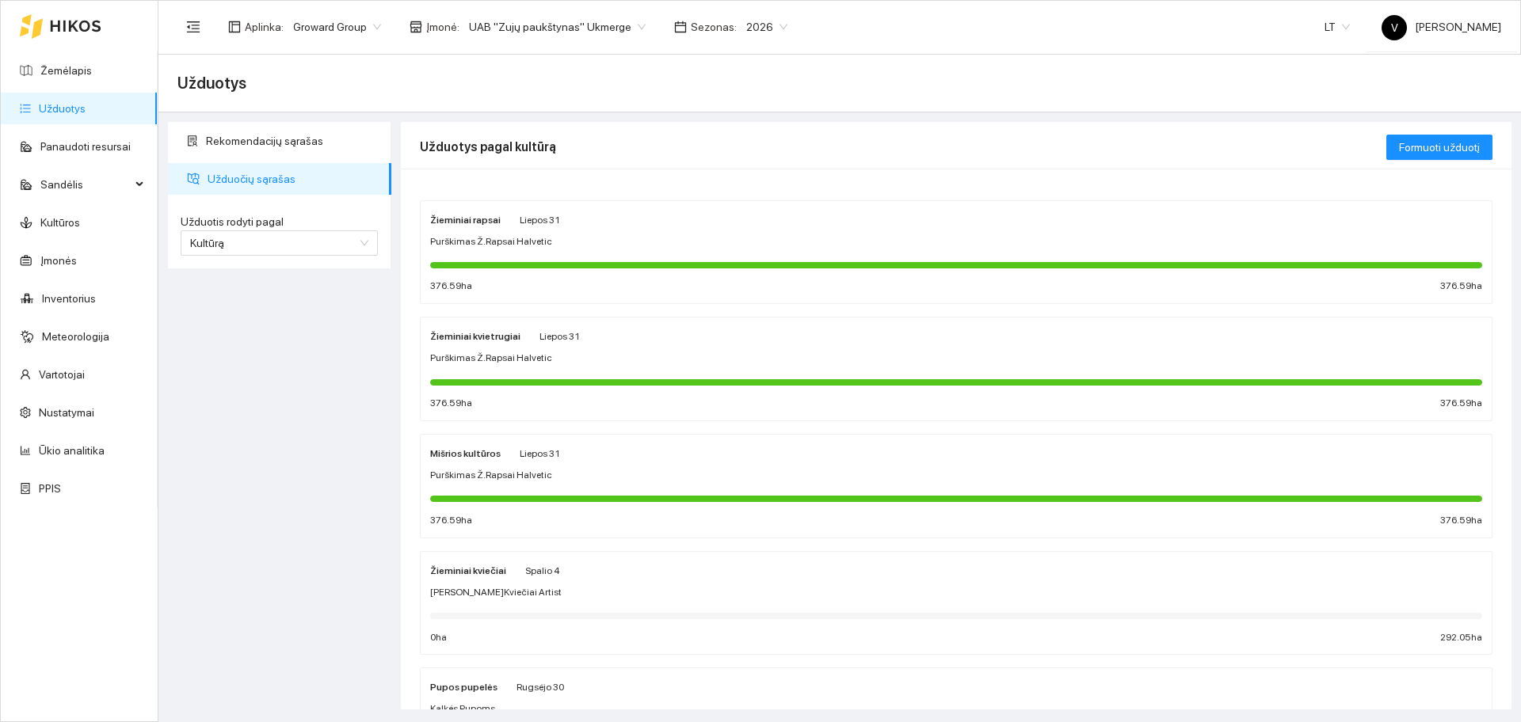
click at [471, 339] on strong "Žieminiai kvietrugiai" at bounding box center [475, 336] width 90 height 11
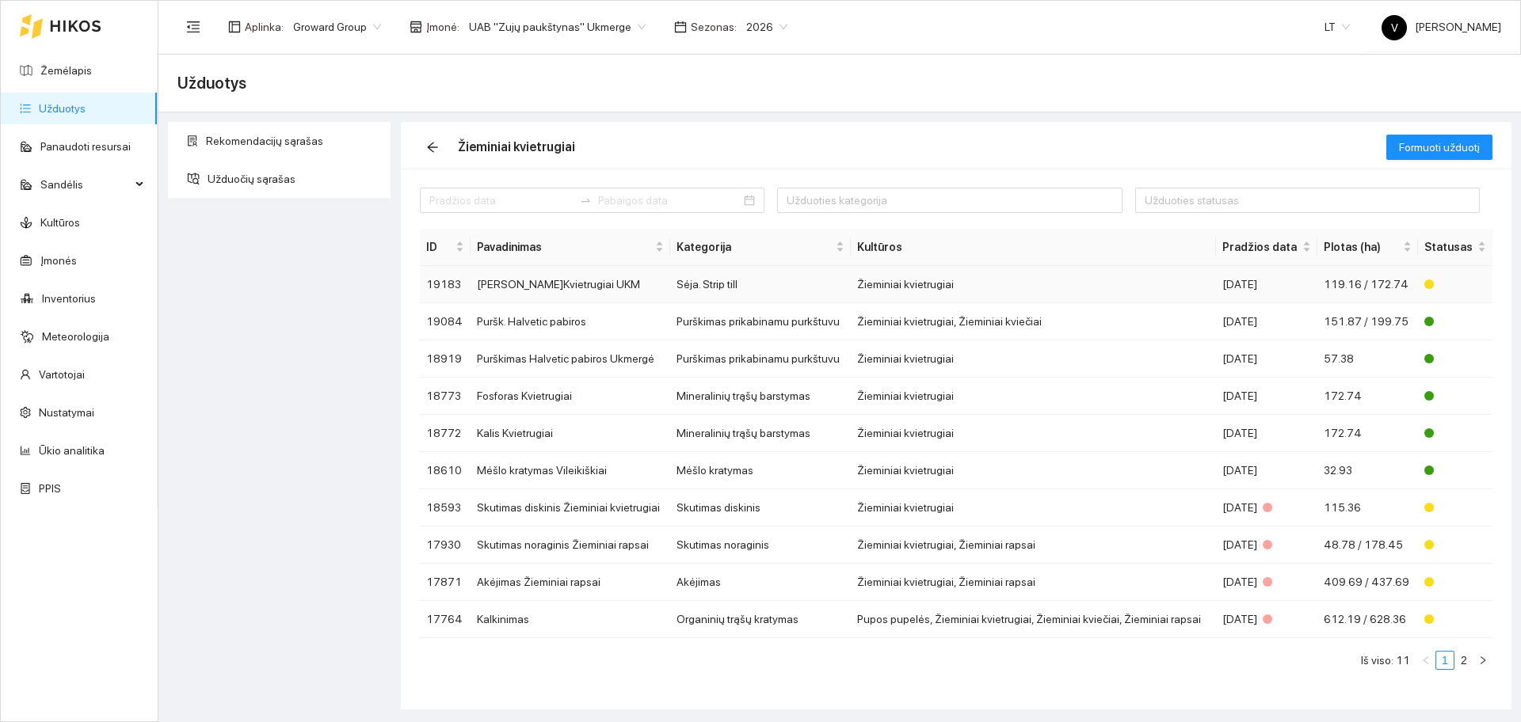
click at [558, 282] on td "[PERSON_NAME]Kvietrugiai UKM" at bounding box center [571, 284] width 200 height 37
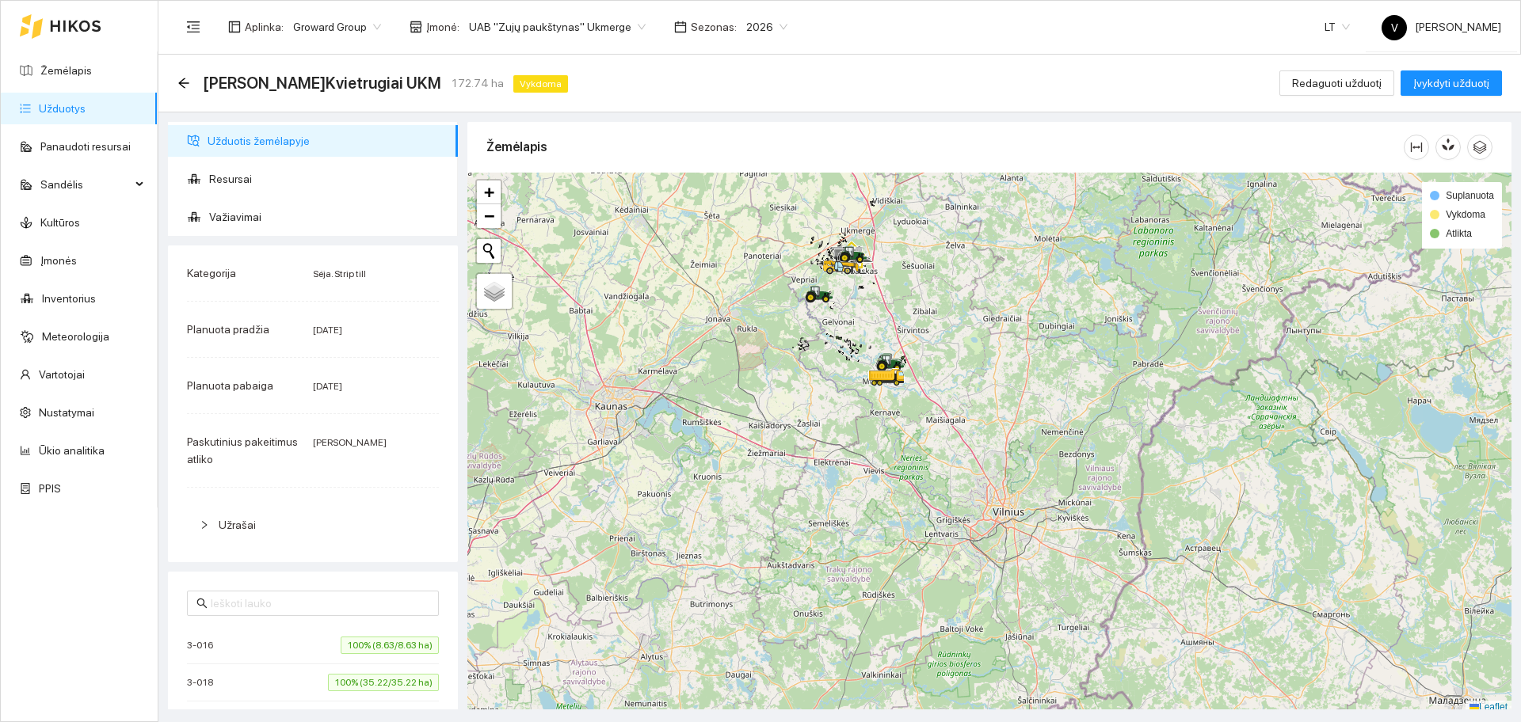
scroll to position [5, 0]
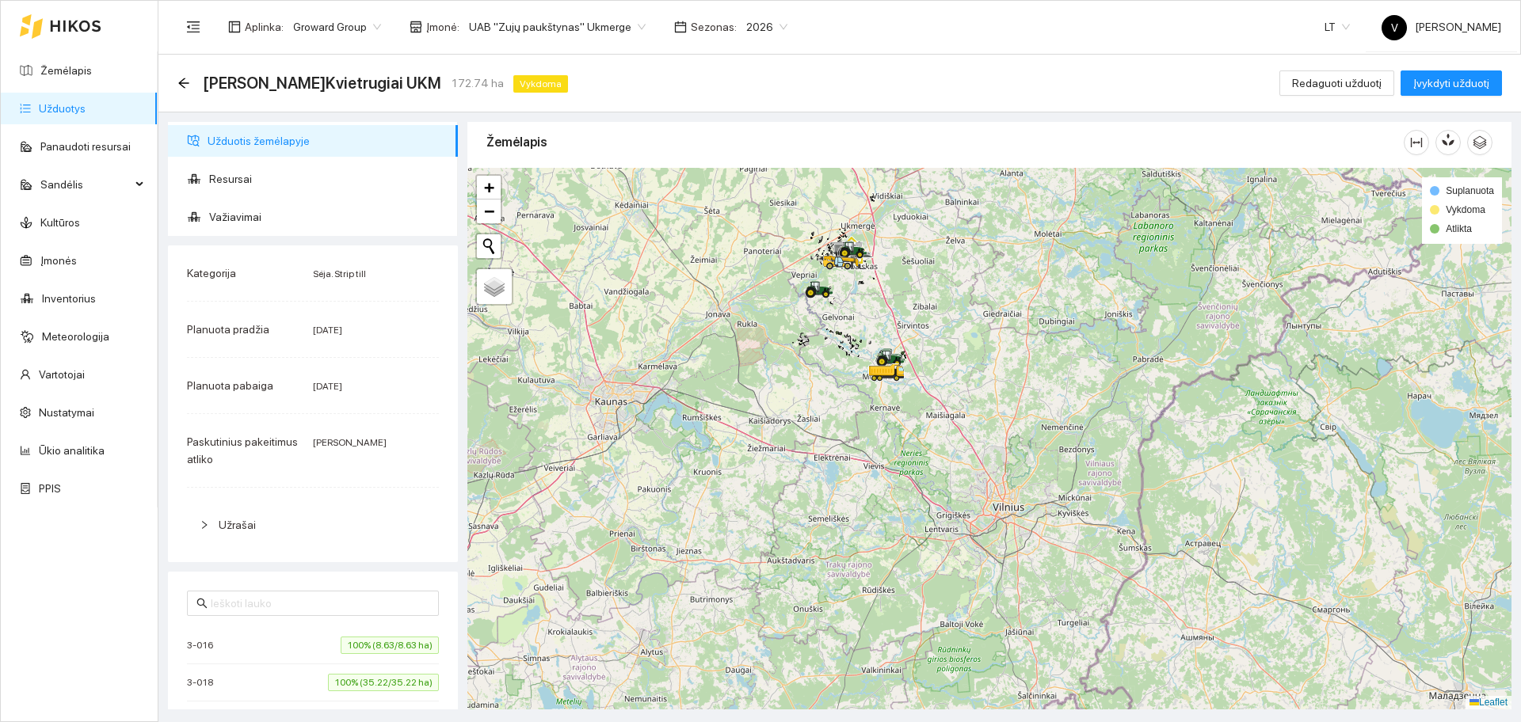
drag, startPoint x: 818, startPoint y: 338, endPoint x: 806, endPoint y: 443, distance: 105.3
click at [806, 443] on div at bounding box center [989, 439] width 1044 height 542
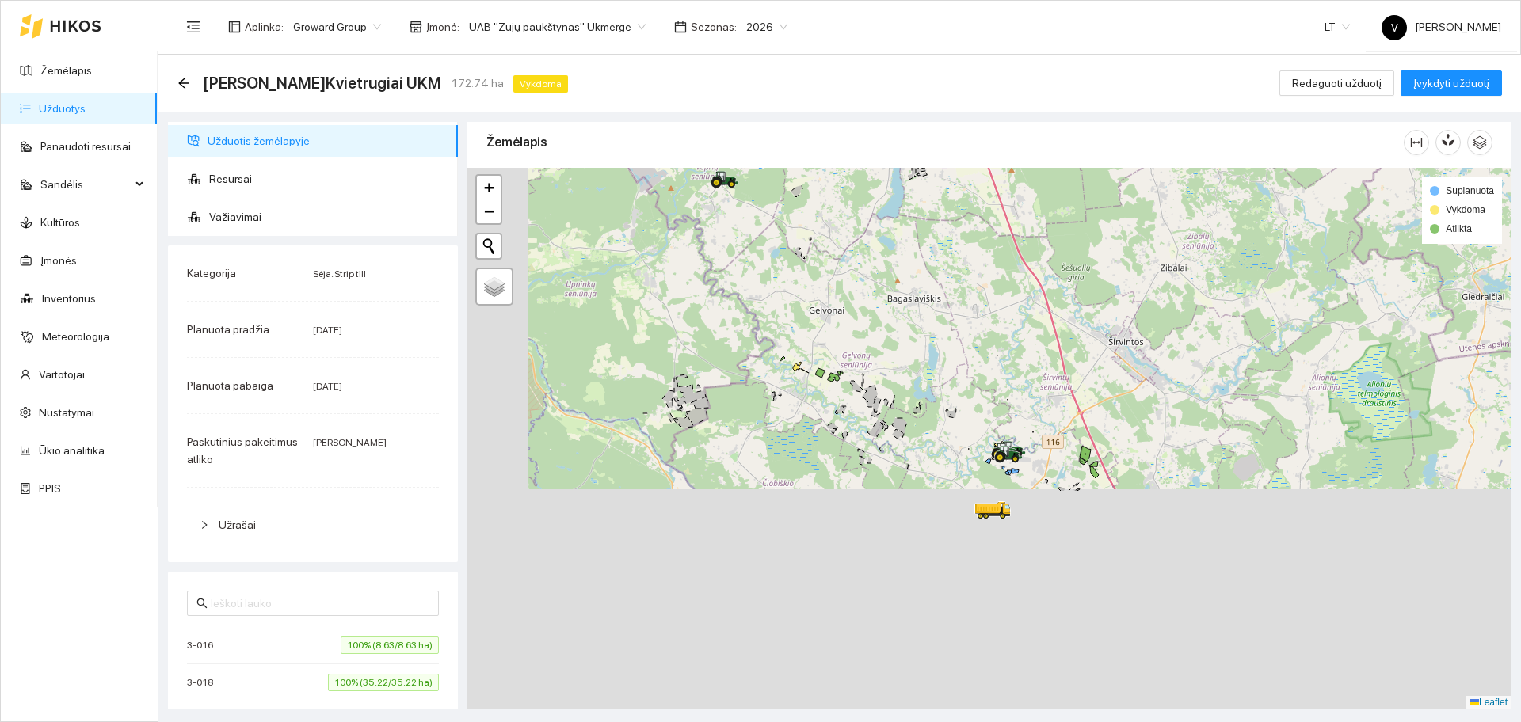
drag, startPoint x: 830, startPoint y: 261, endPoint x: 843, endPoint y: 234, distance: 29.1
click at [843, 234] on div at bounding box center [989, 439] width 1044 height 542
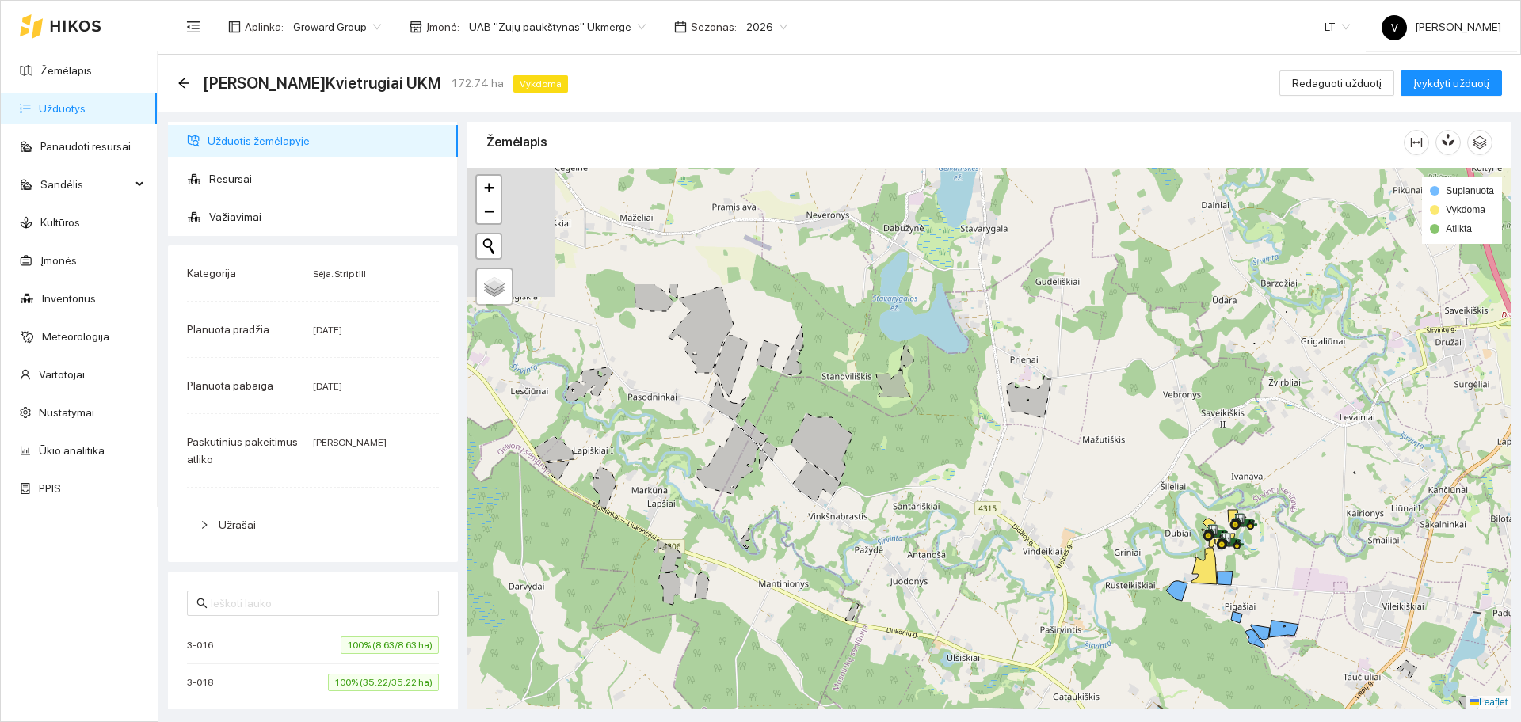
drag, startPoint x: 1092, startPoint y: 447, endPoint x: 1161, endPoint y: 620, distance: 187.0
click at [1164, 626] on div at bounding box center [989, 439] width 1044 height 542
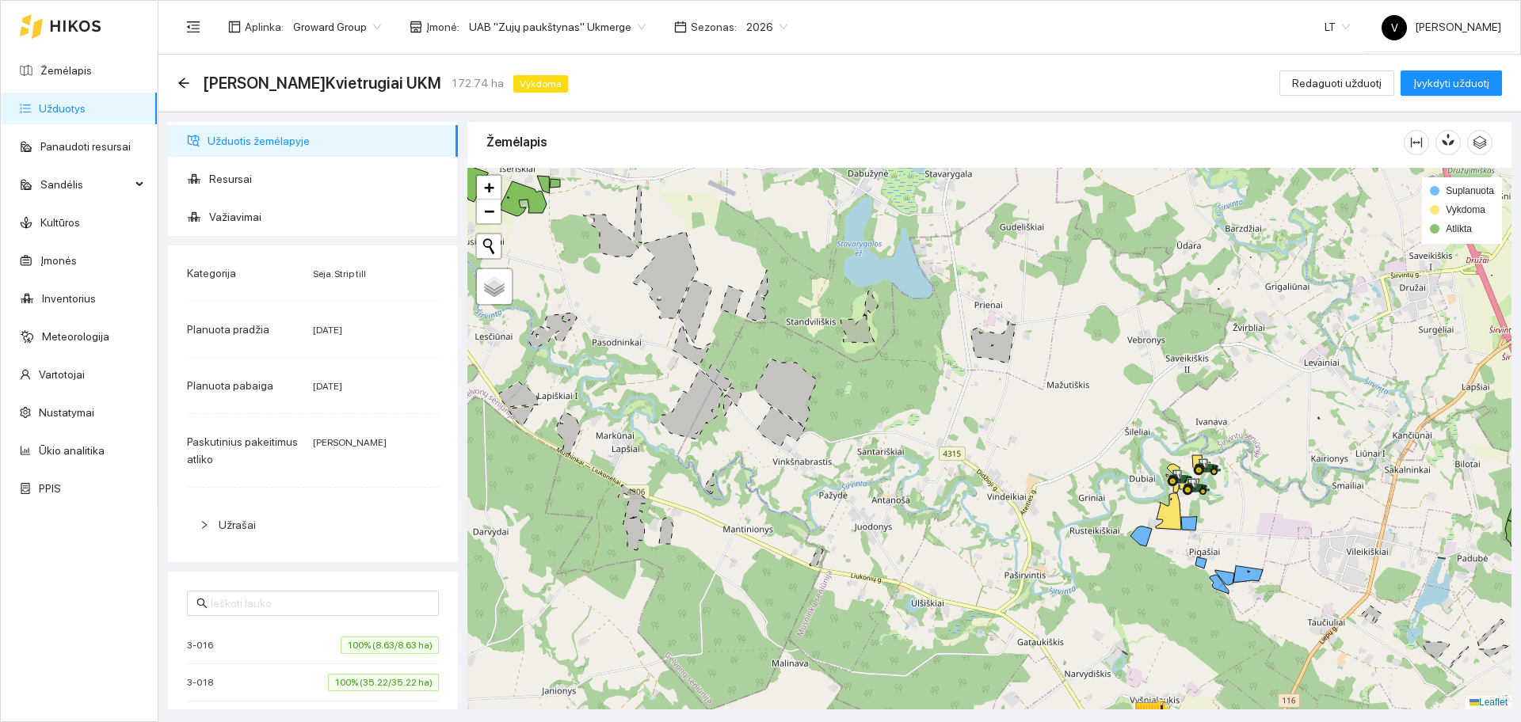
drag, startPoint x: 1249, startPoint y: 550, endPoint x: 1191, endPoint y: 489, distance: 84.6
click at [1191, 489] on icon at bounding box center [1196, 486] width 29 height 17
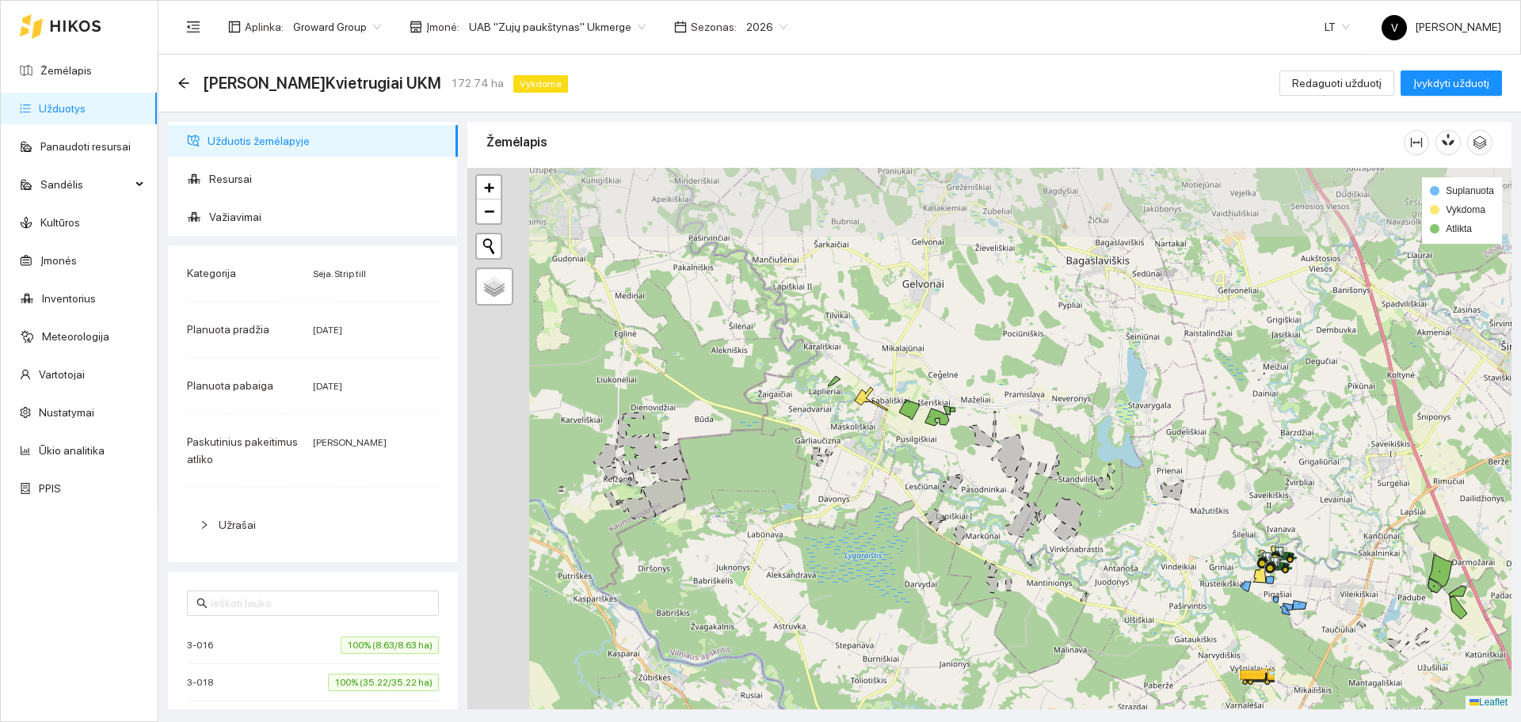
drag, startPoint x: 872, startPoint y: 393, endPoint x: 936, endPoint y: 458, distance: 91.3
click at [947, 469] on div at bounding box center [989, 439] width 1044 height 542
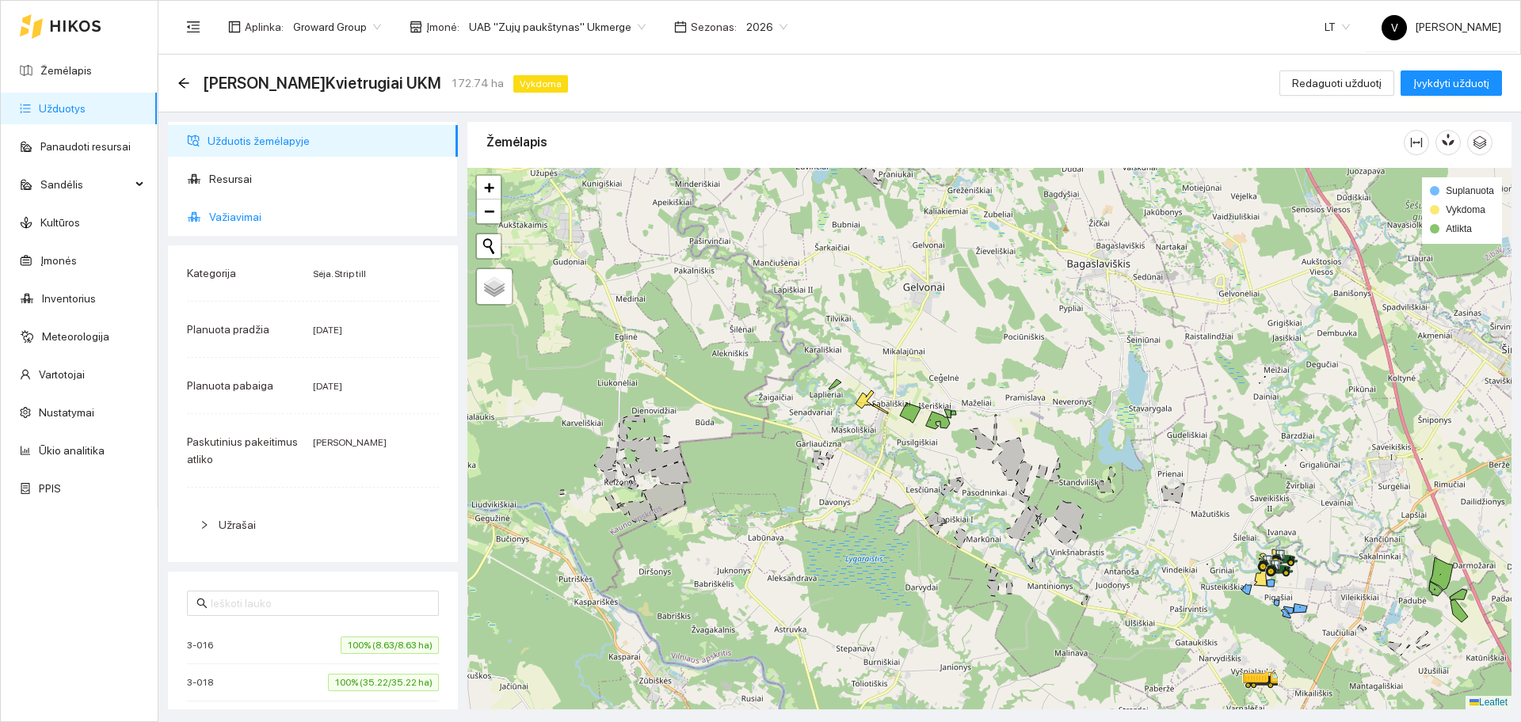
click at [242, 216] on span "Važiavimai" at bounding box center [327, 217] width 236 height 32
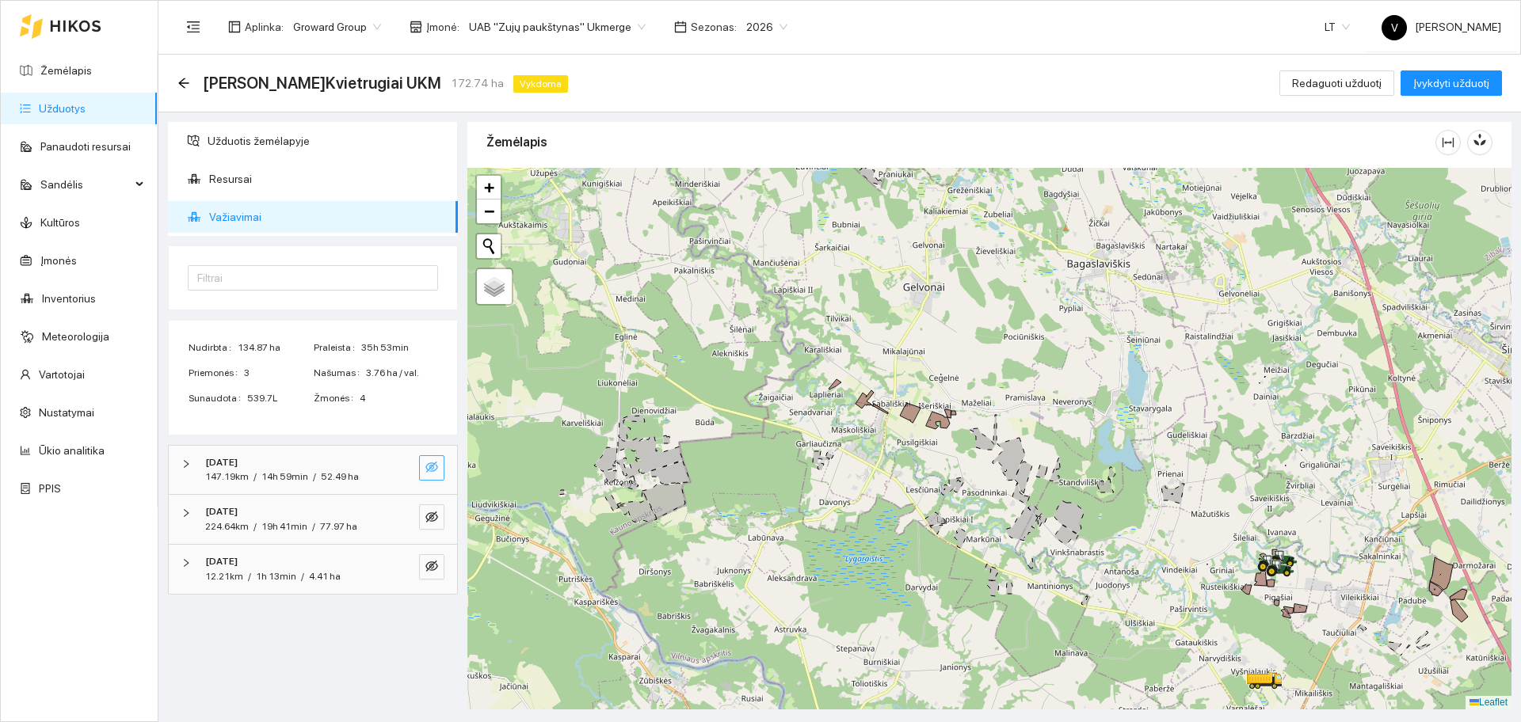
click at [429, 470] on icon "eye-invisible" at bounding box center [431, 467] width 13 height 11
click at [432, 509] on button "button" at bounding box center [431, 517] width 25 height 25
click at [437, 566] on icon "eye-invisible" at bounding box center [431, 566] width 13 height 11
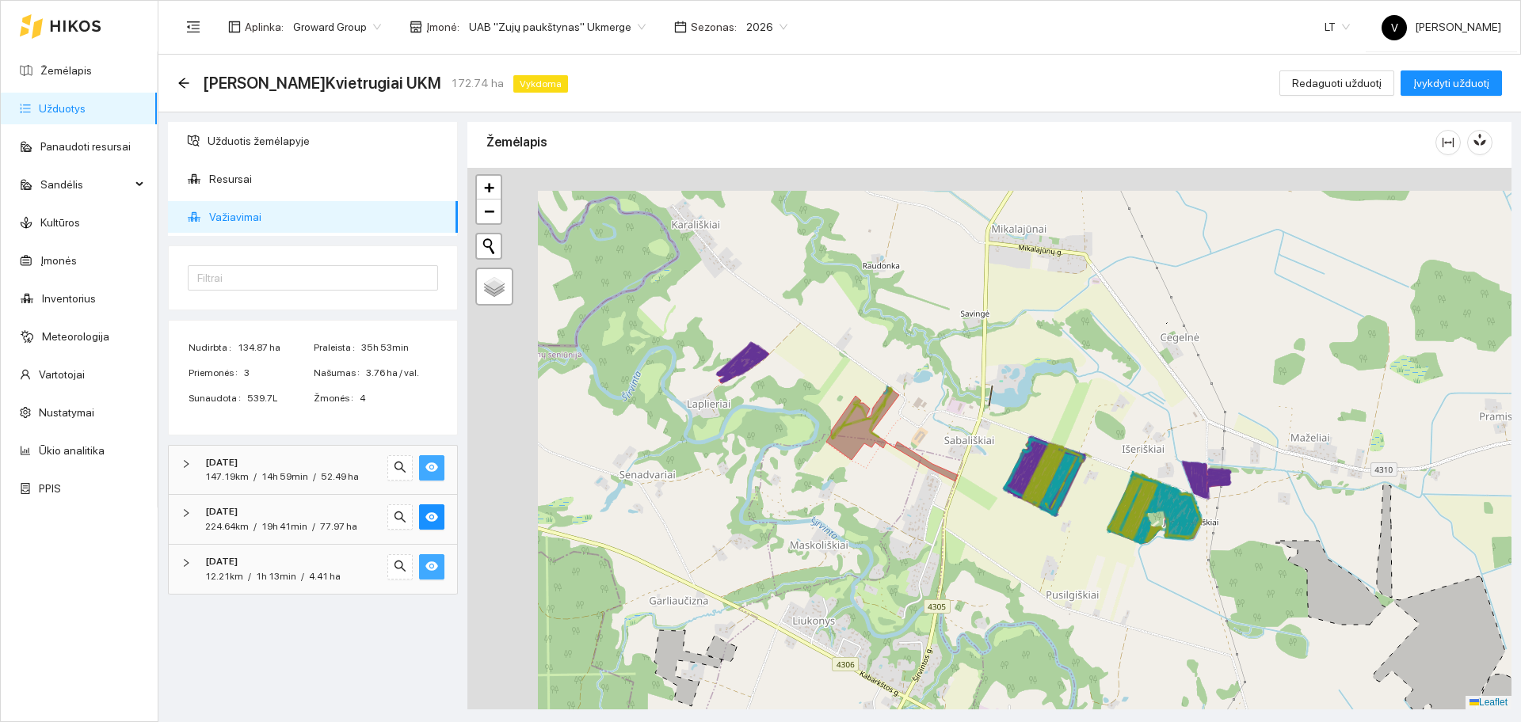
drag, startPoint x: 732, startPoint y: 326, endPoint x: 911, endPoint y: 517, distance: 261.2
click at [916, 519] on div at bounding box center [989, 439] width 1044 height 542
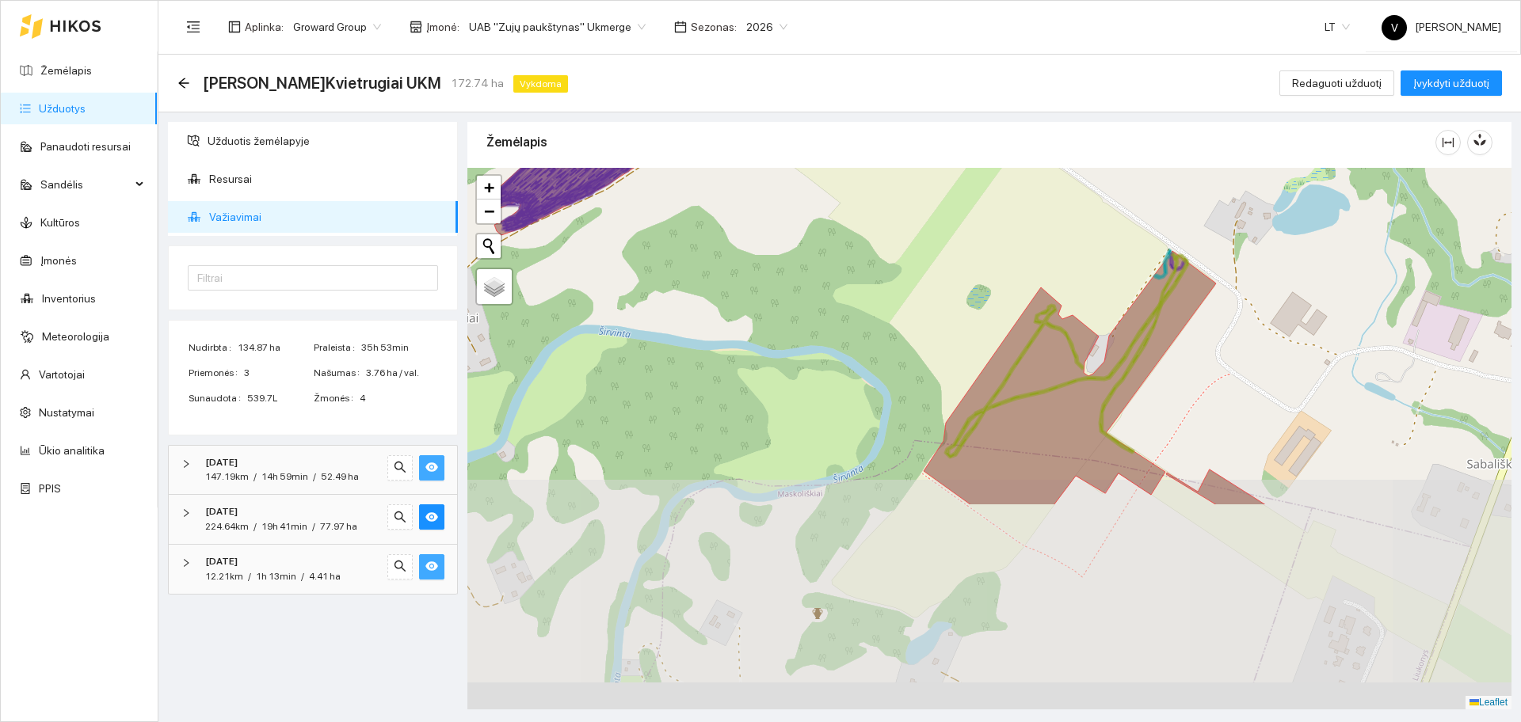
drag, startPoint x: 882, startPoint y: 419, endPoint x: 878, endPoint y: 240, distance: 179.1
click at [844, 232] on div at bounding box center [989, 439] width 1044 height 542
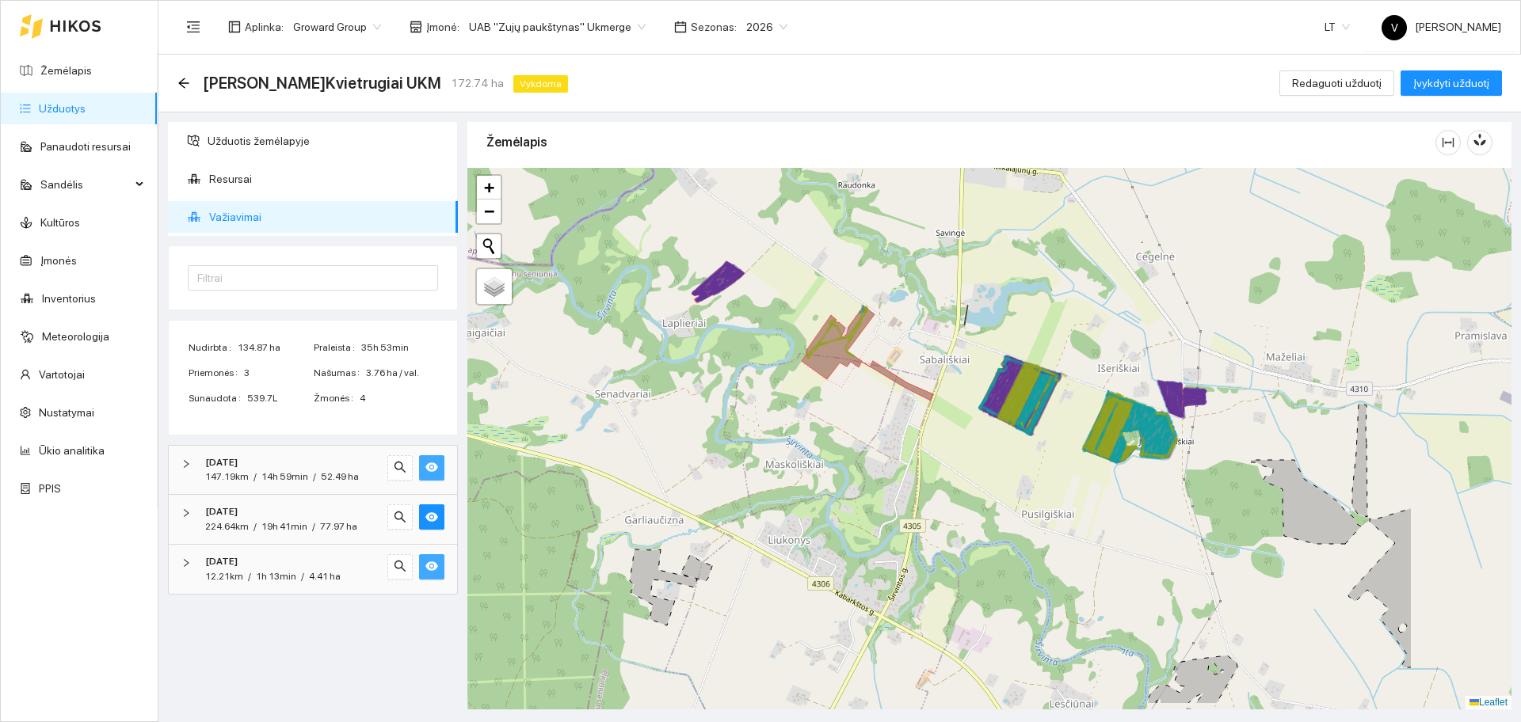
drag, startPoint x: 1132, startPoint y: 505, endPoint x: 914, endPoint y: 439, distance: 227.6
click at [914, 440] on div at bounding box center [989, 439] width 1044 height 542
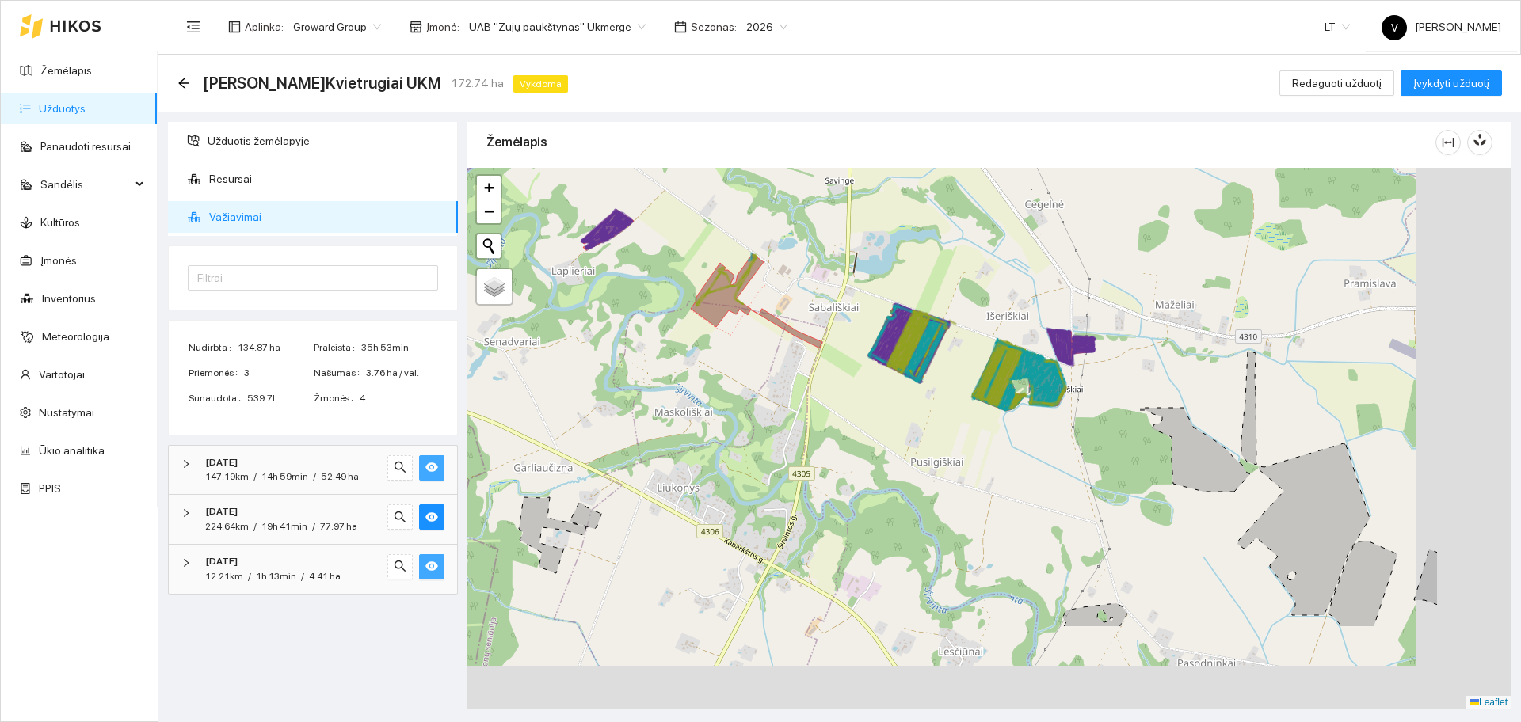
drag, startPoint x: 1168, startPoint y: 515, endPoint x: 970, endPoint y: 385, distance: 236.2
click at [980, 391] on div at bounding box center [989, 439] width 1044 height 542
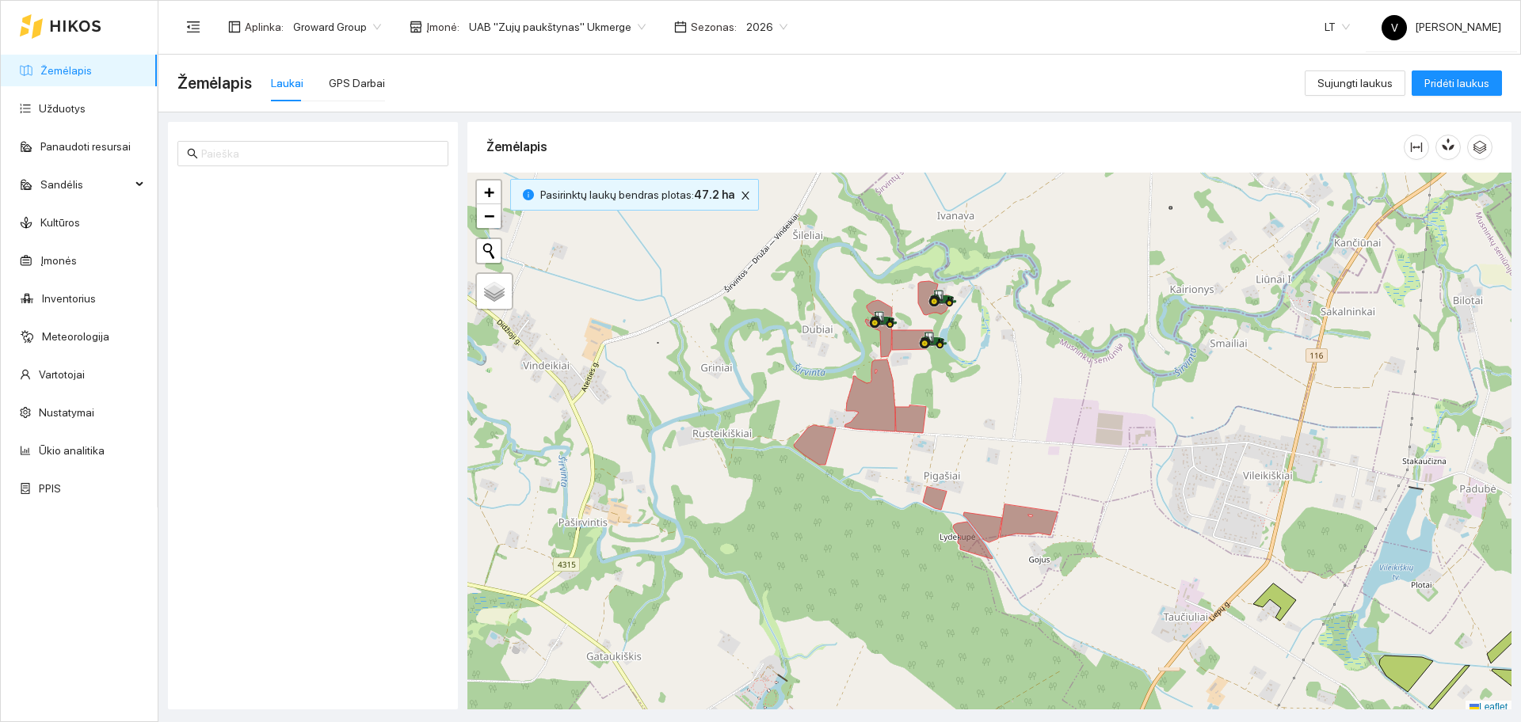
scroll to position [5, 0]
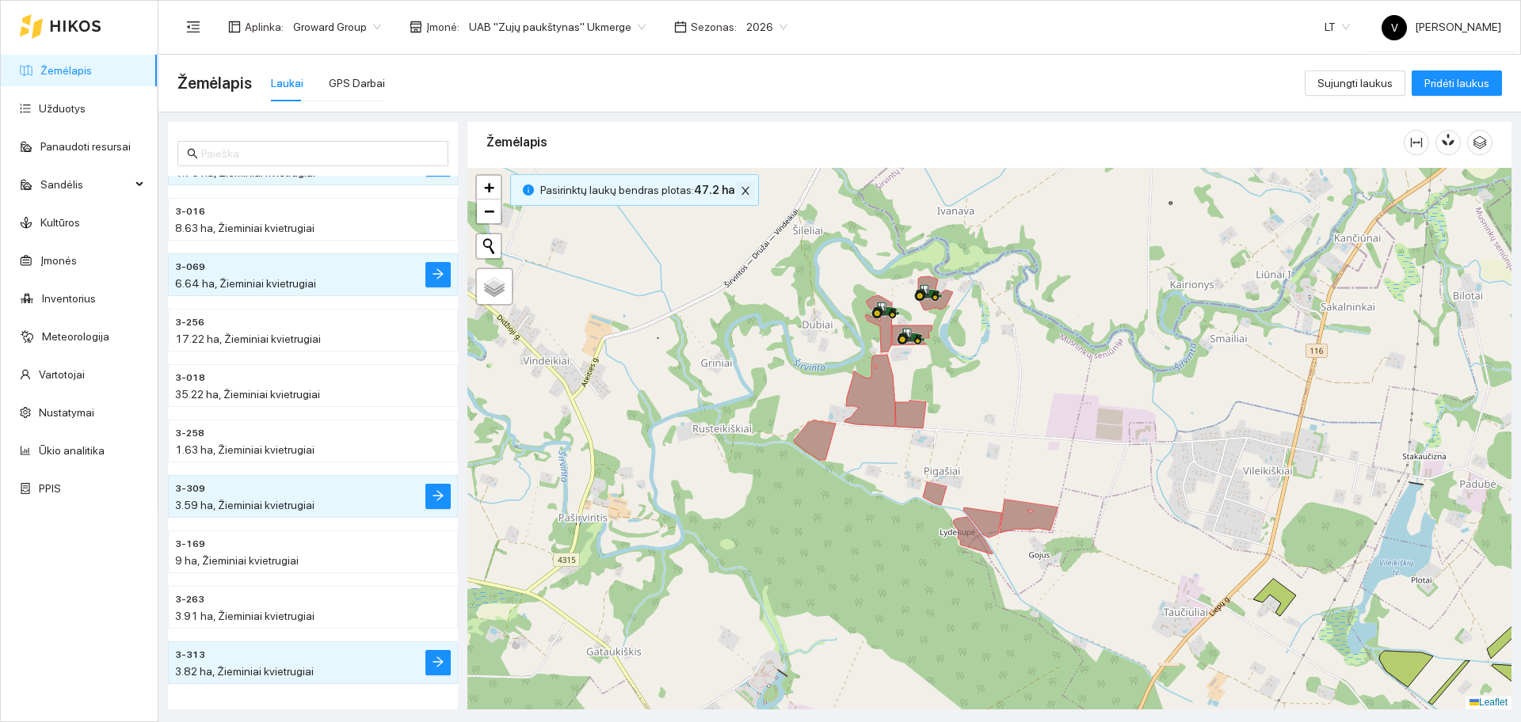
click at [740, 195] on icon "close" at bounding box center [745, 190] width 11 height 11
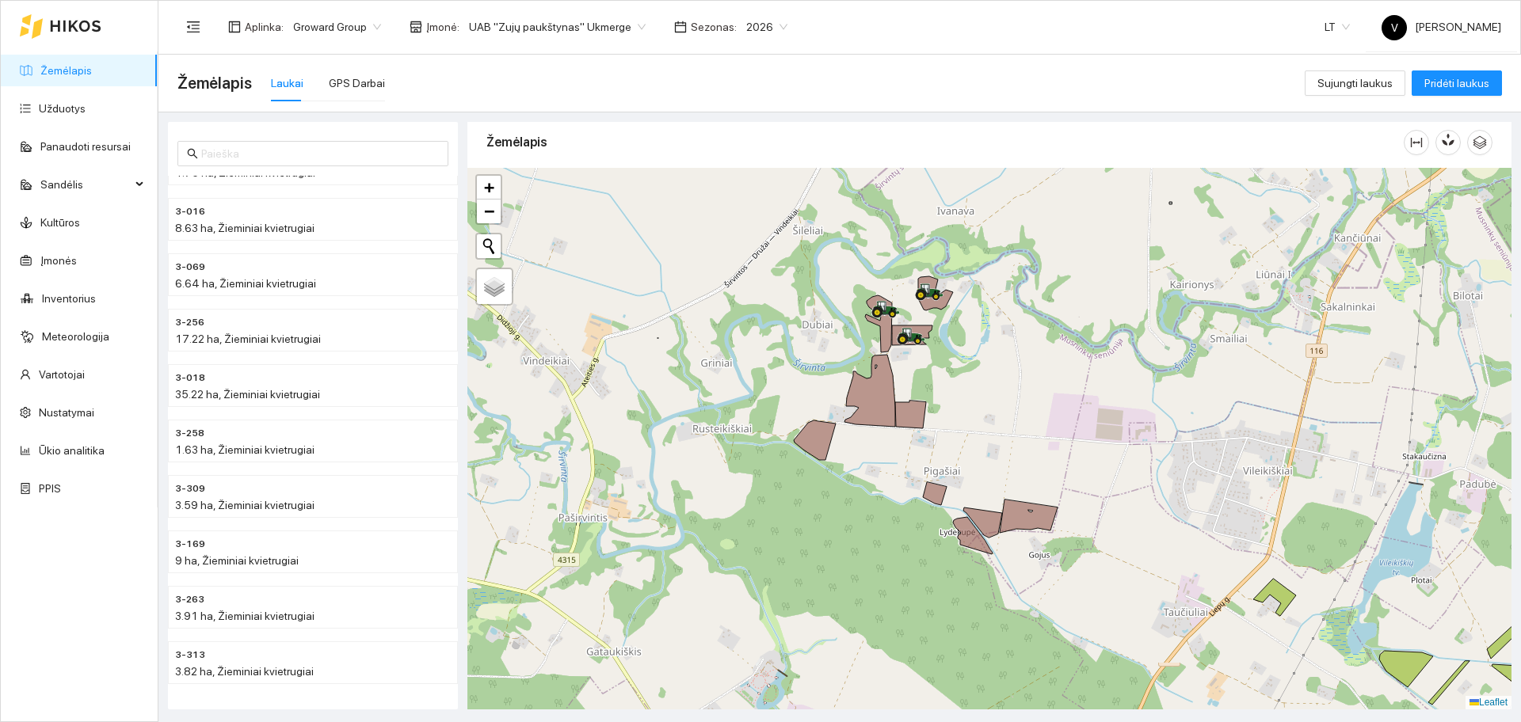
click at [522, 42] on div "Aplinka : Groward Group Įmonė : UAB "Zujų paukštynas" Ukmerge Sezonas : 2026" at bounding box center [486, 27] width 619 height 32
click at [536, 24] on span "UAB "Zujų paukštynas" Ukmerge" at bounding box center [557, 27] width 177 height 24
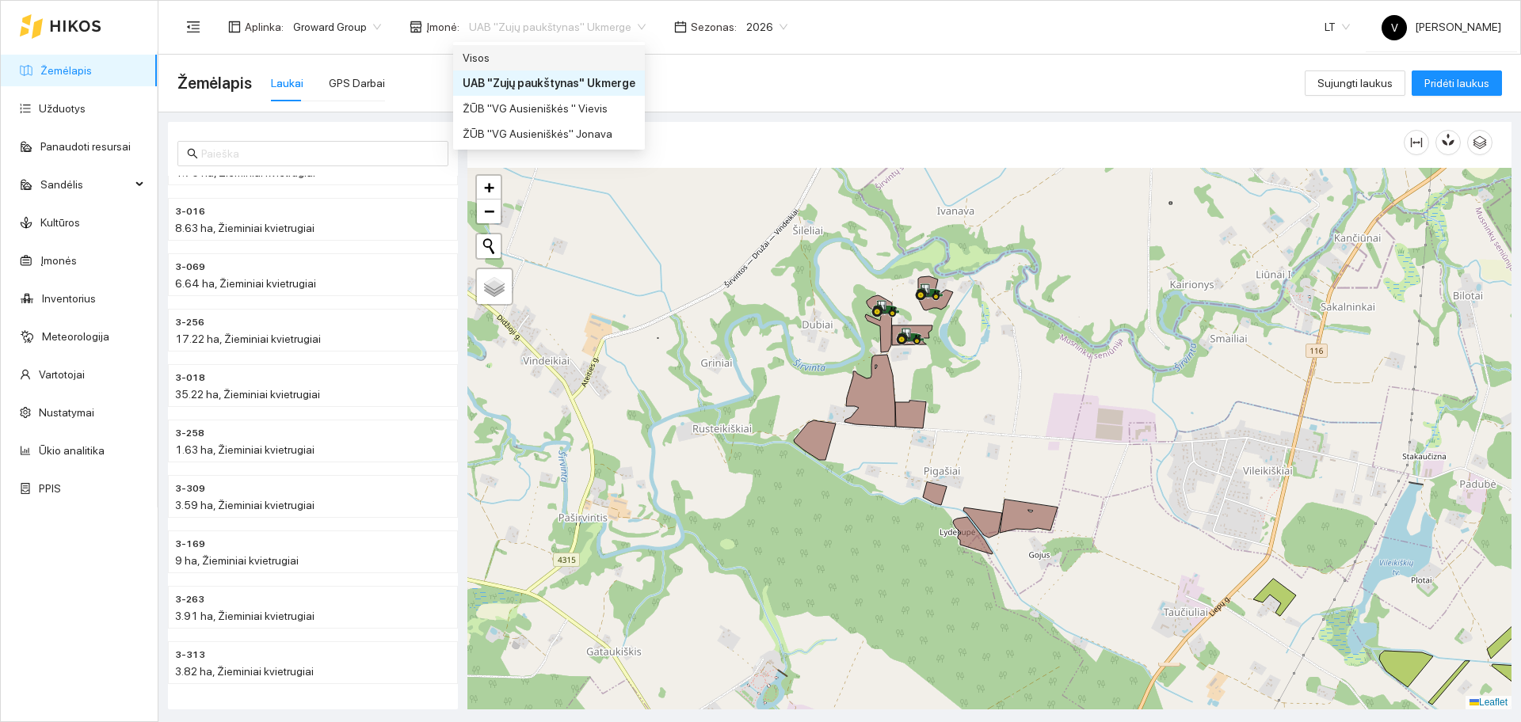
click at [517, 54] on div "Visos" at bounding box center [549, 57] width 173 height 17
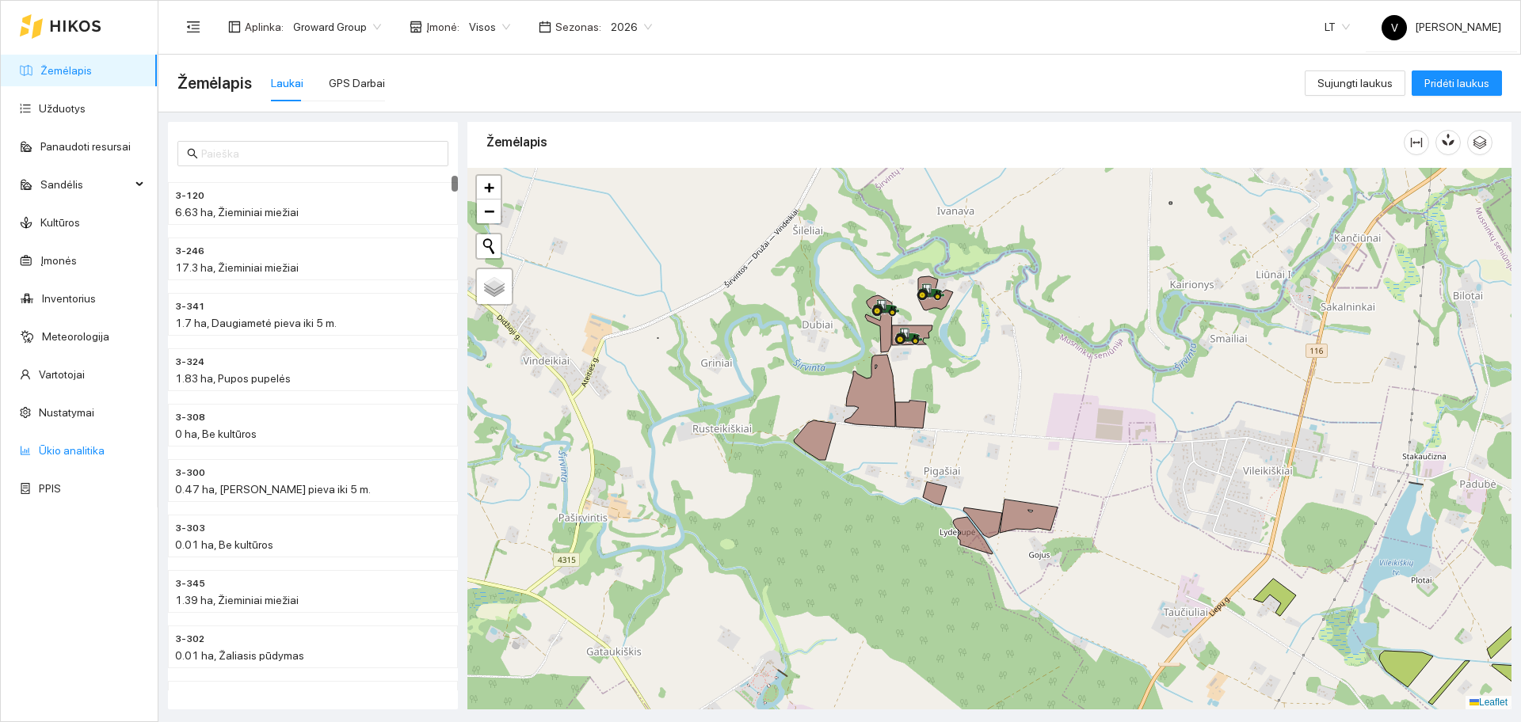
click at [73, 456] on link "Ūkio analitika" at bounding box center [72, 450] width 66 height 13
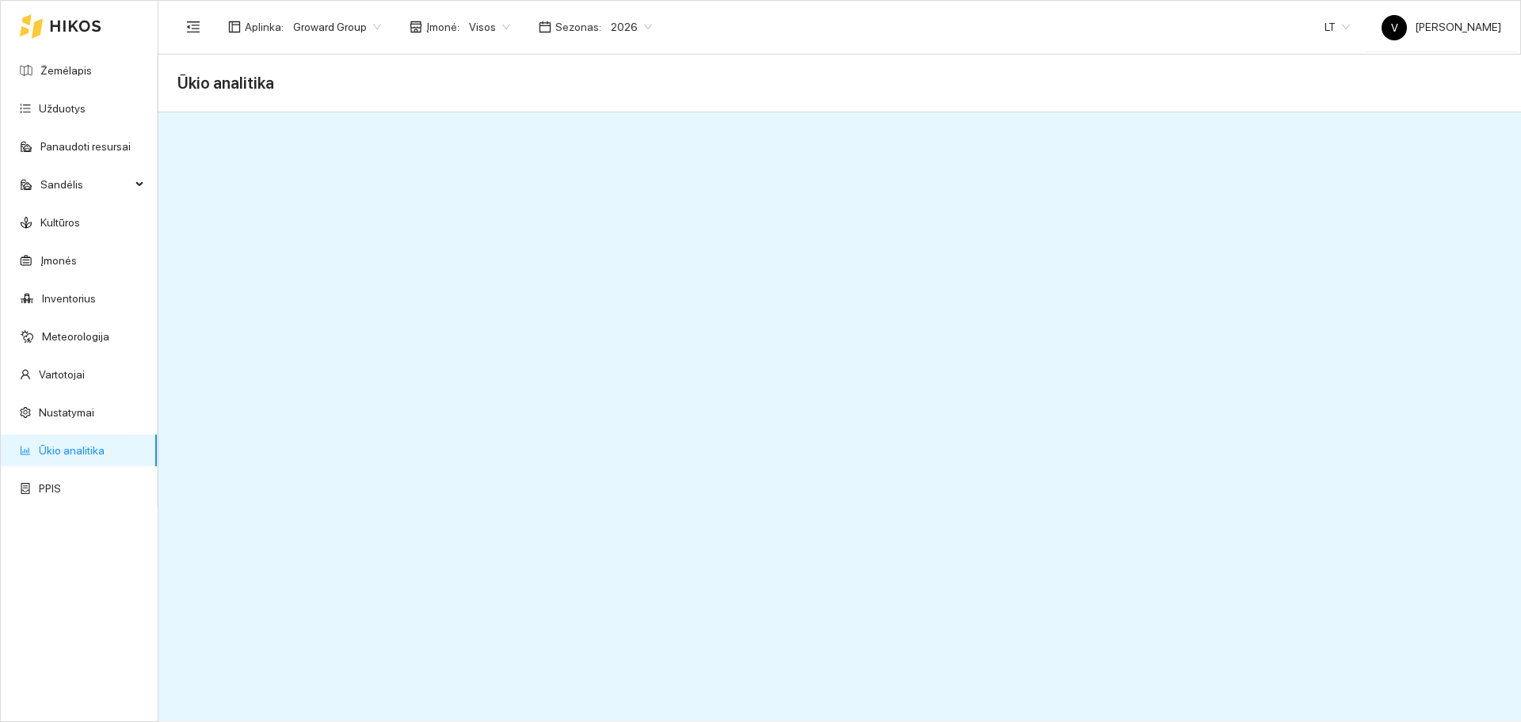
click at [484, 26] on span "Visos" at bounding box center [489, 27] width 41 height 24
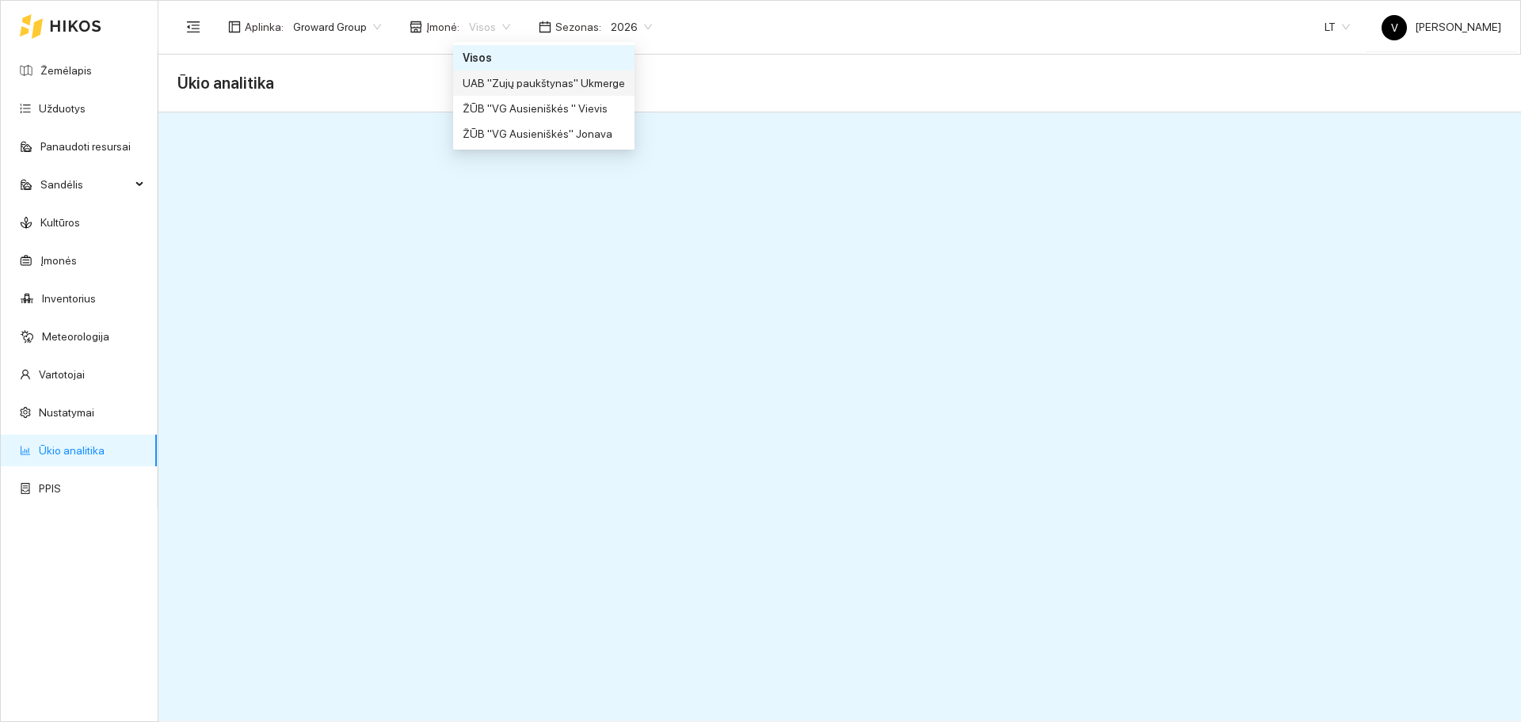
click at [511, 85] on div "UAB "Zujų paukštynas" Ukmerge" at bounding box center [544, 82] width 162 height 17
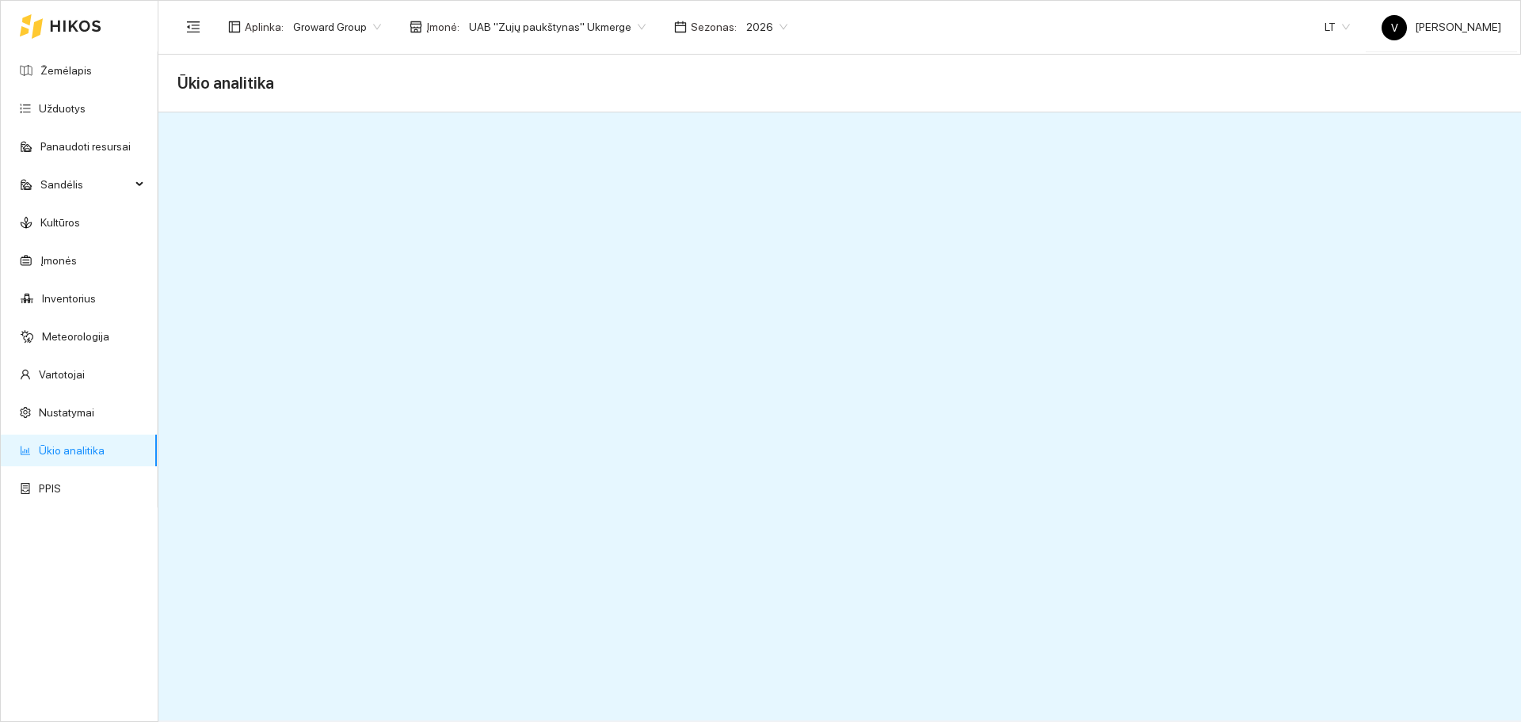
click at [564, 32] on span "UAB "Zujų paukštynas" Ukmerge" at bounding box center [557, 27] width 177 height 24
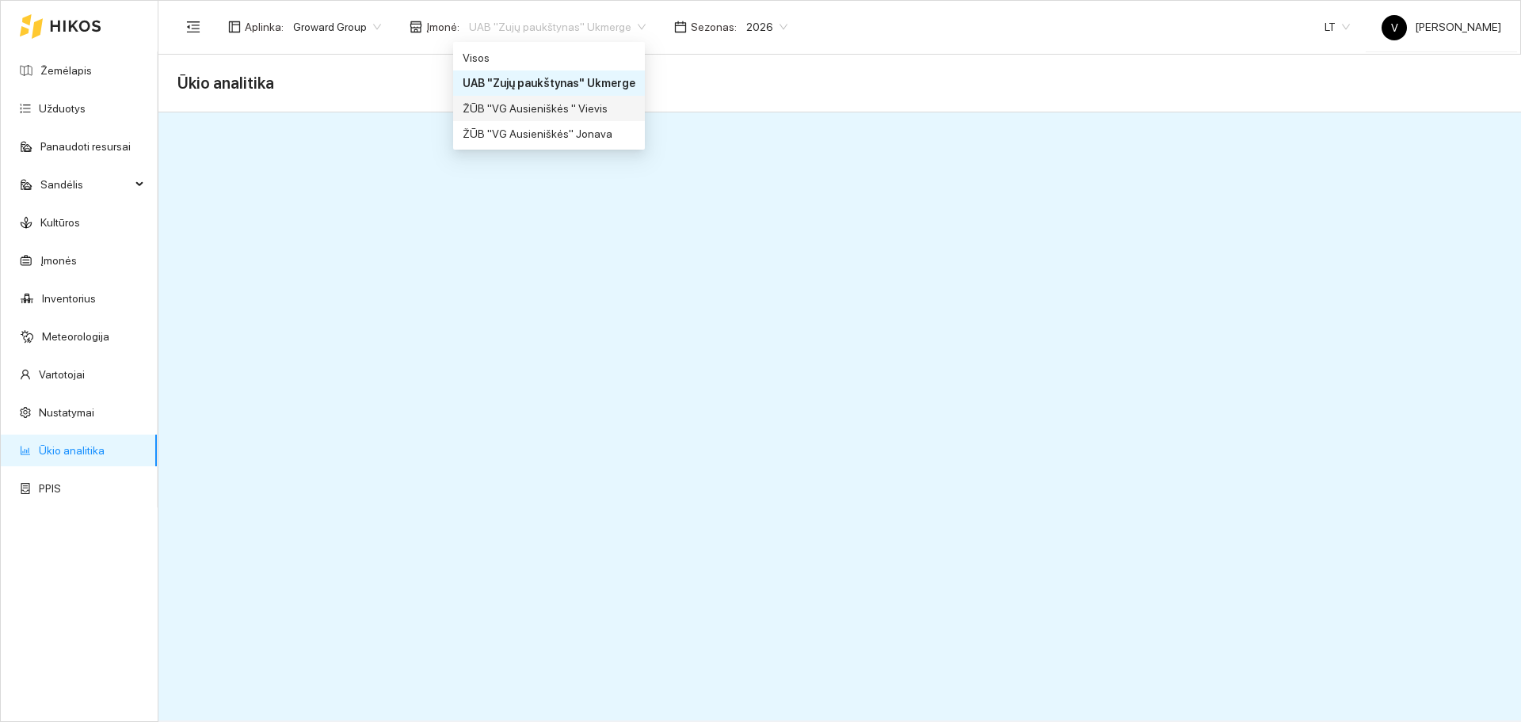
click at [569, 116] on div "ŽŪB "VG Ausieniškės " Vievis" at bounding box center [549, 108] width 173 height 17
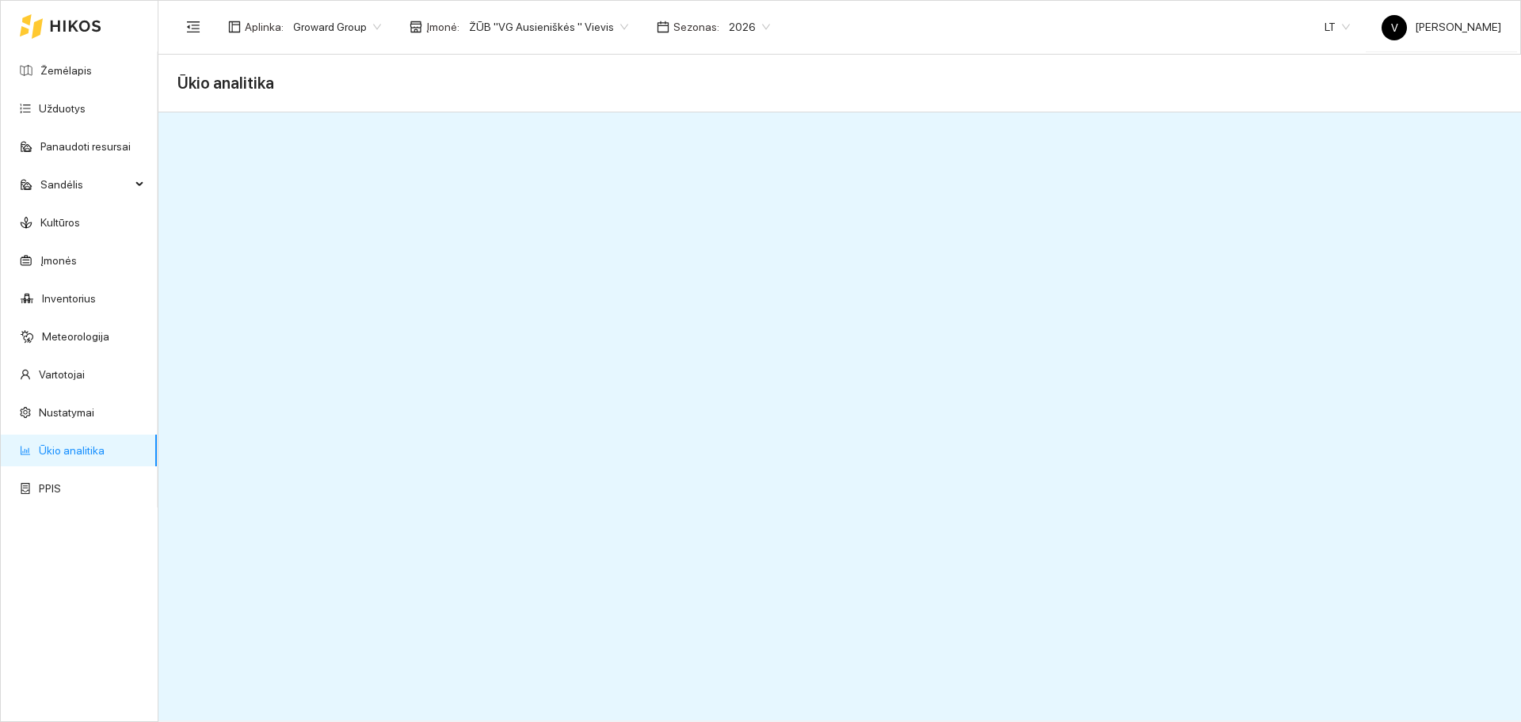
click at [573, 29] on span "ŽŪB "VG Ausieniškės " Vievis" at bounding box center [548, 27] width 159 height 24
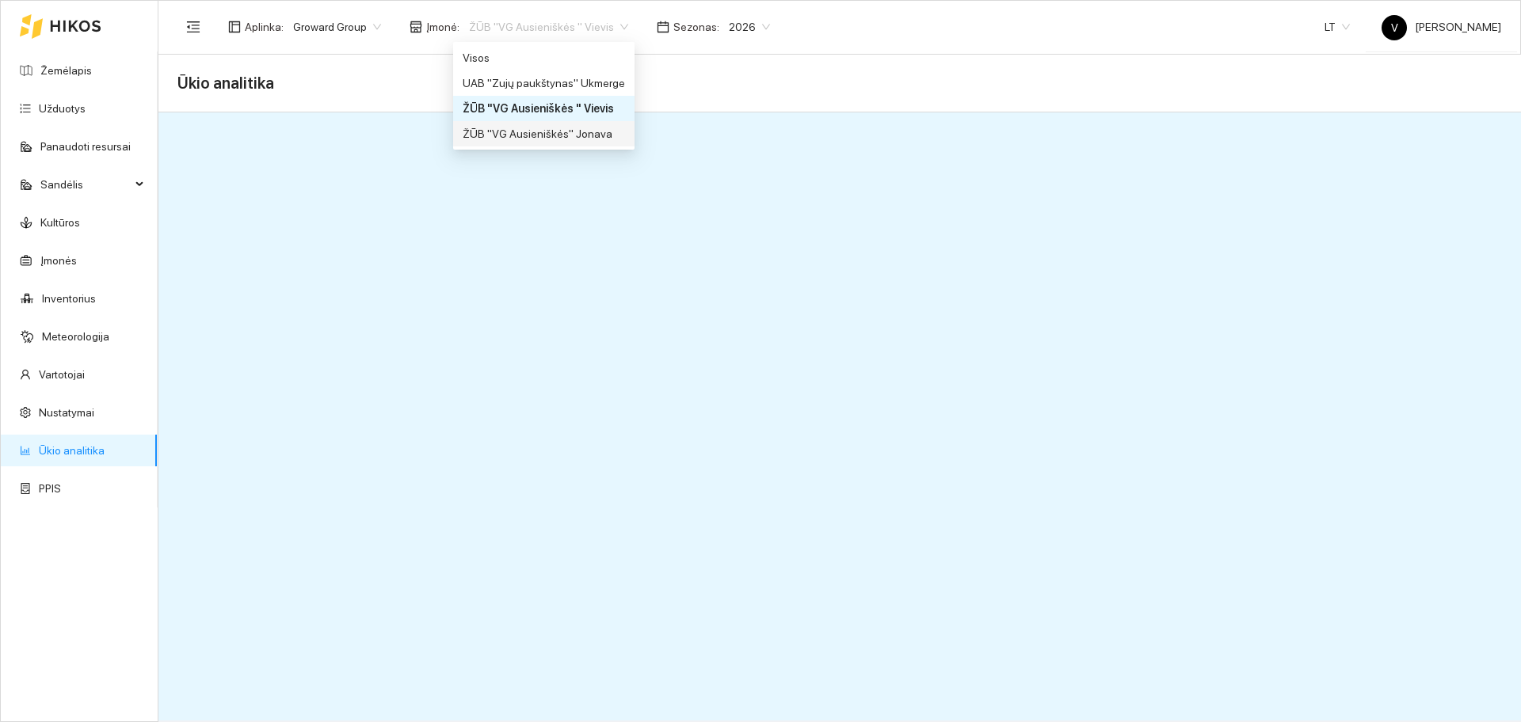
click at [563, 135] on div "ŽŪB "VG Ausieniškės" Jonava" at bounding box center [544, 133] width 162 height 17
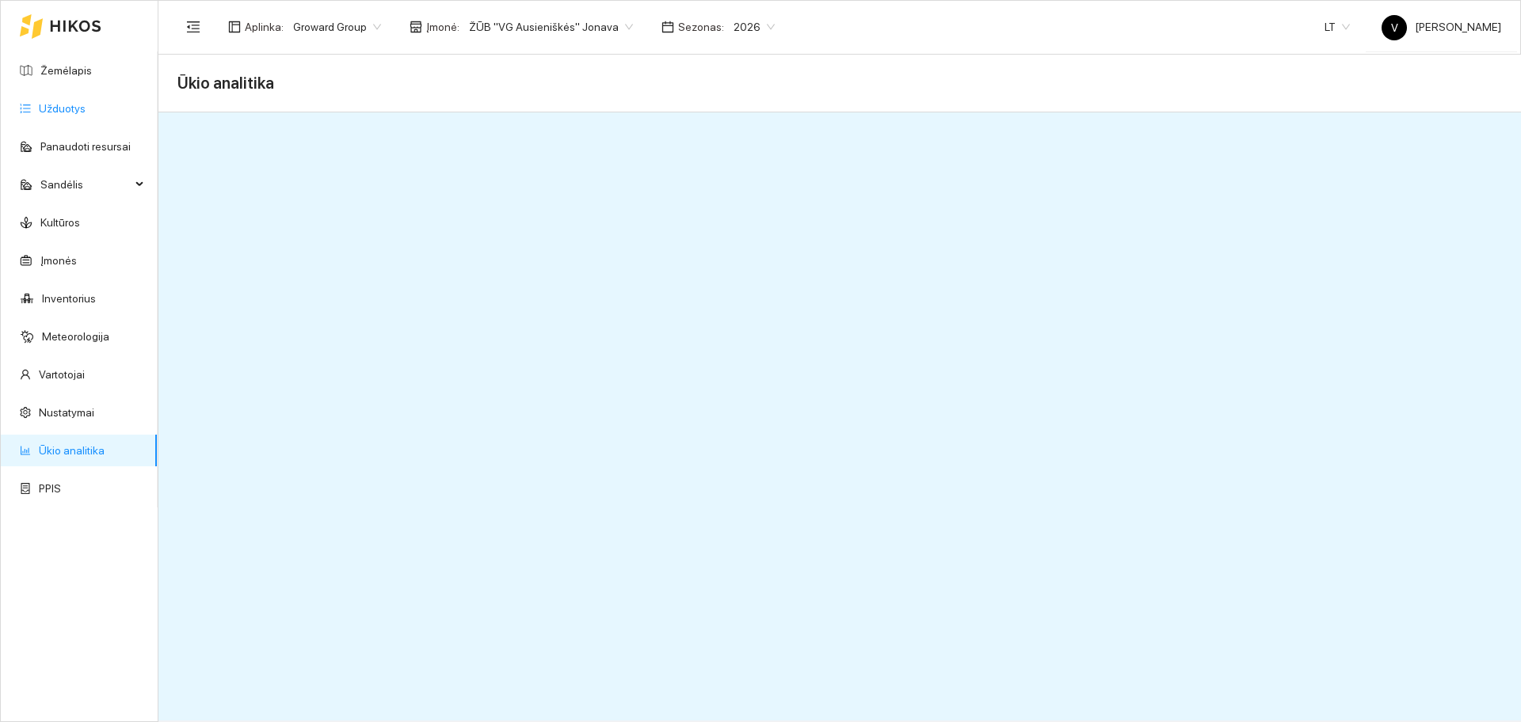
click at [78, 109] on link "Užduotys" at bounding box center [62, 108] width 47 height 13
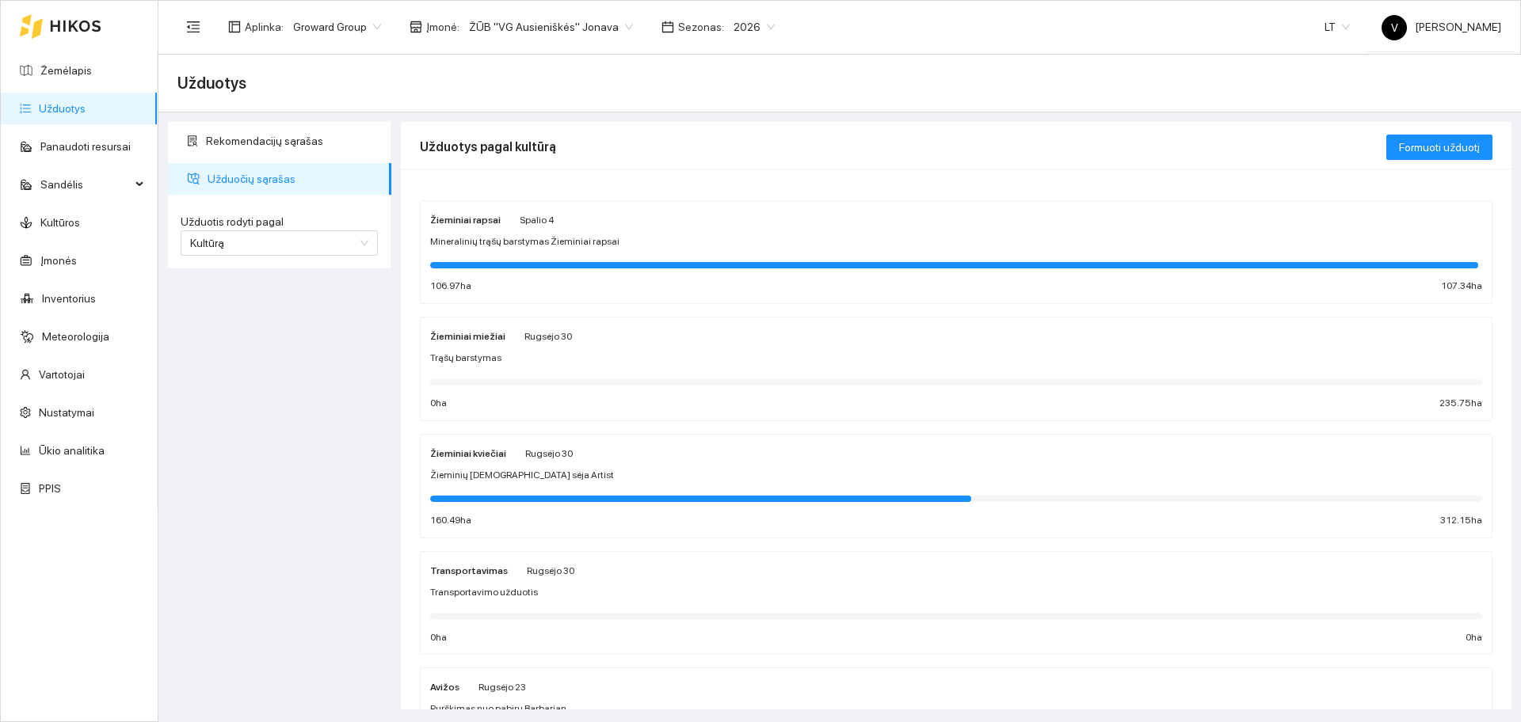
click at [478, 341] on strong "Žieminiai miežiai" at bounding box center [467, 336] width 75 height 11
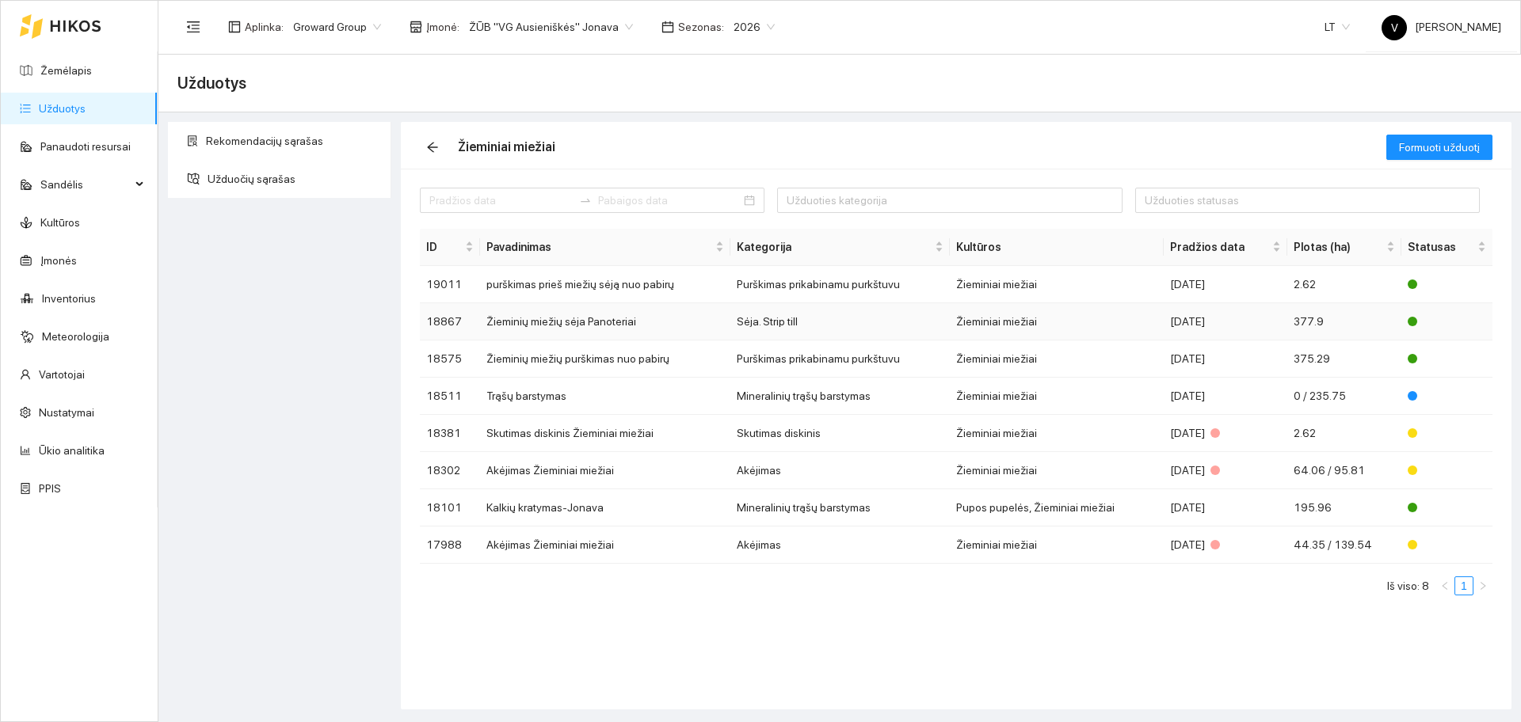
click at [596, 324] on td "Žieminių miežių sėja Panoteriai" at bounding box center [605, 321] width 250 height 37
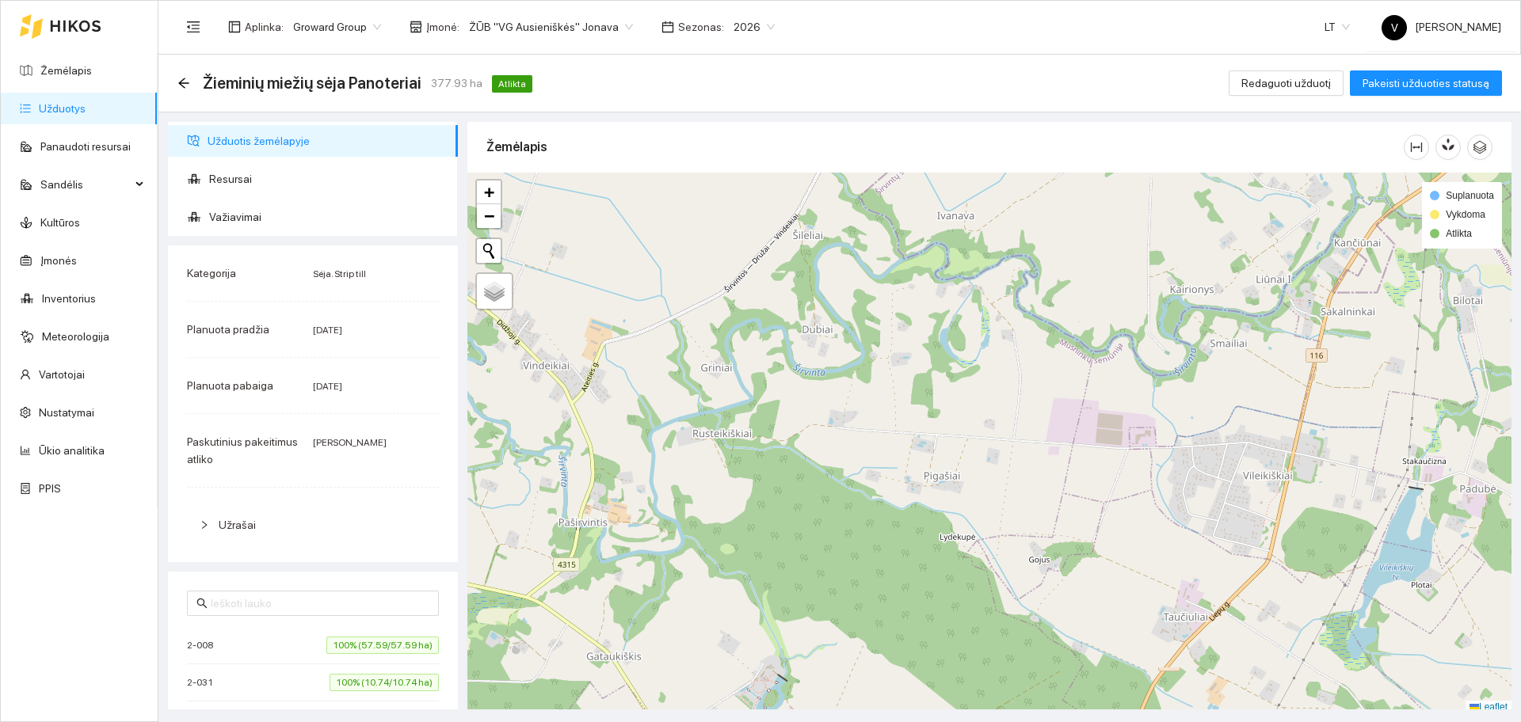
scroll to position [5, 0]
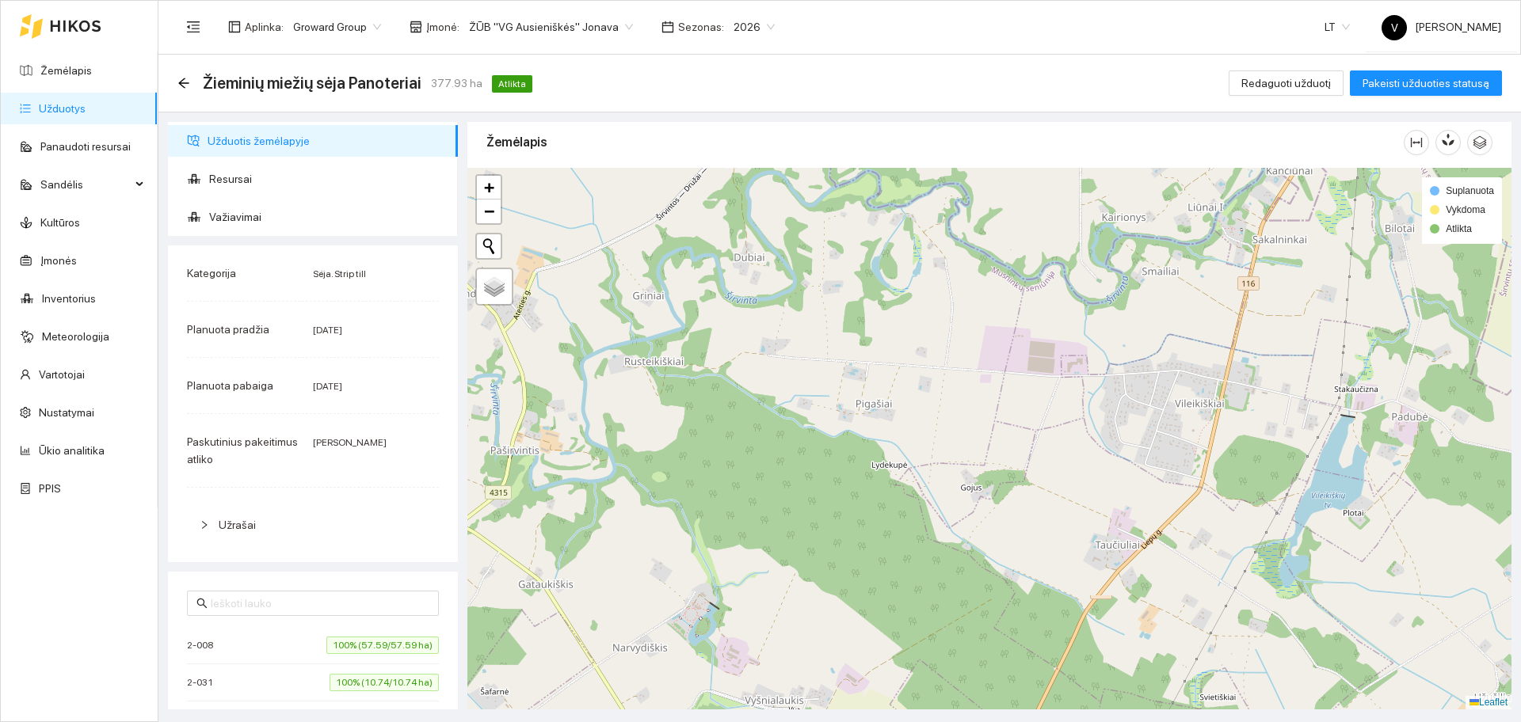
drag, startPoint x: 934, startPoint y: 404, endPoint x: 915, endPoint y: 390, distance: 23.8
click at [915, 390] on div at bounding box center [989, 439] width 1044 height 542
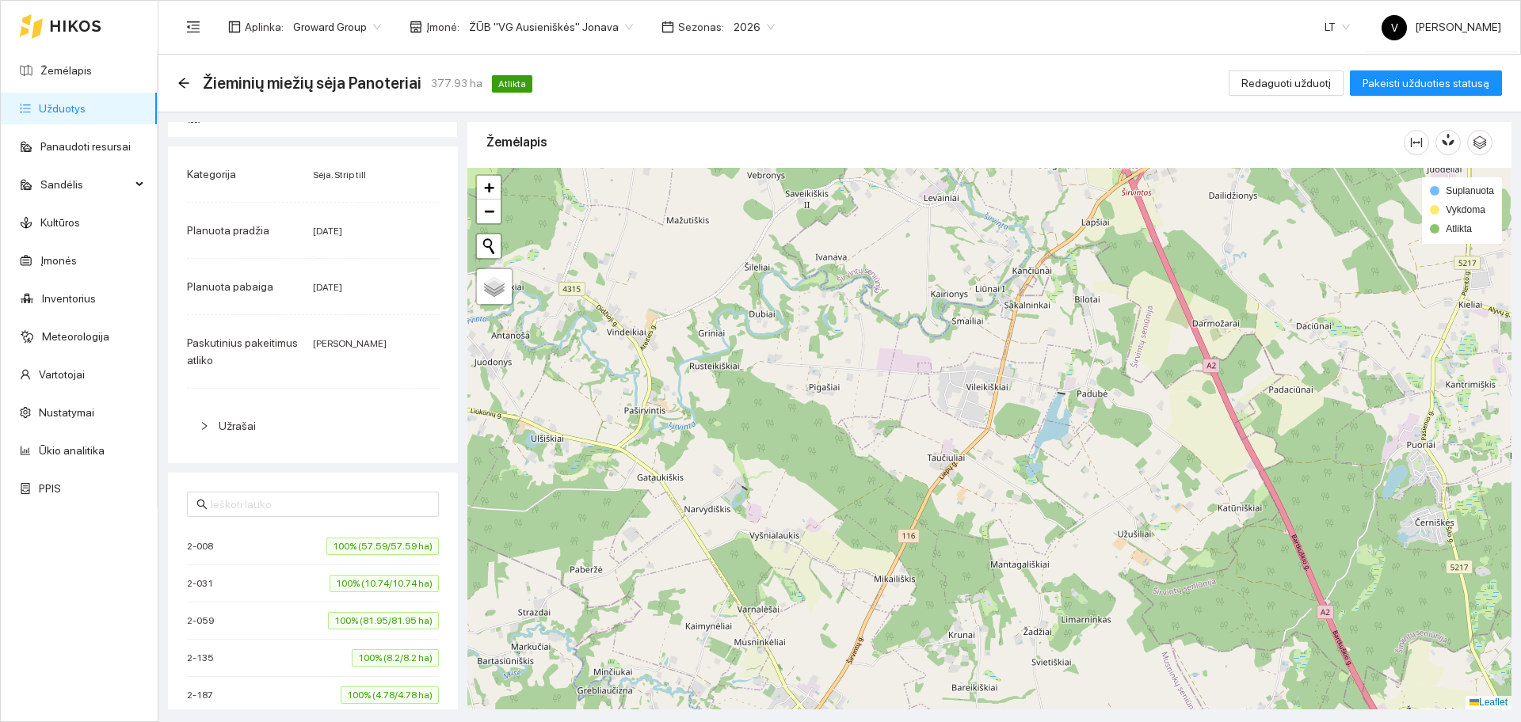
scroll to position [0, 0]
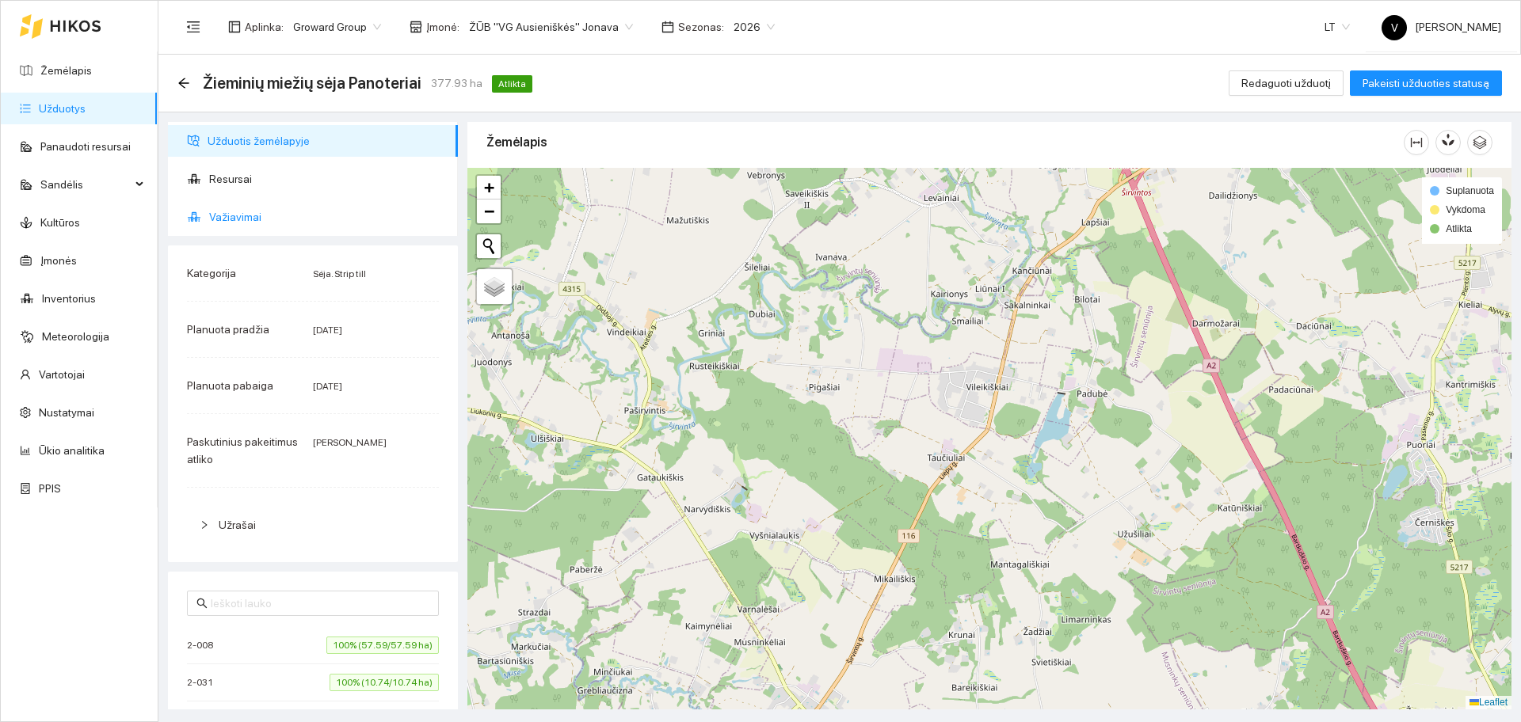
click at [240, 214] on span "Važiavimai" at bounding box center [327, 217] width 236 height 32
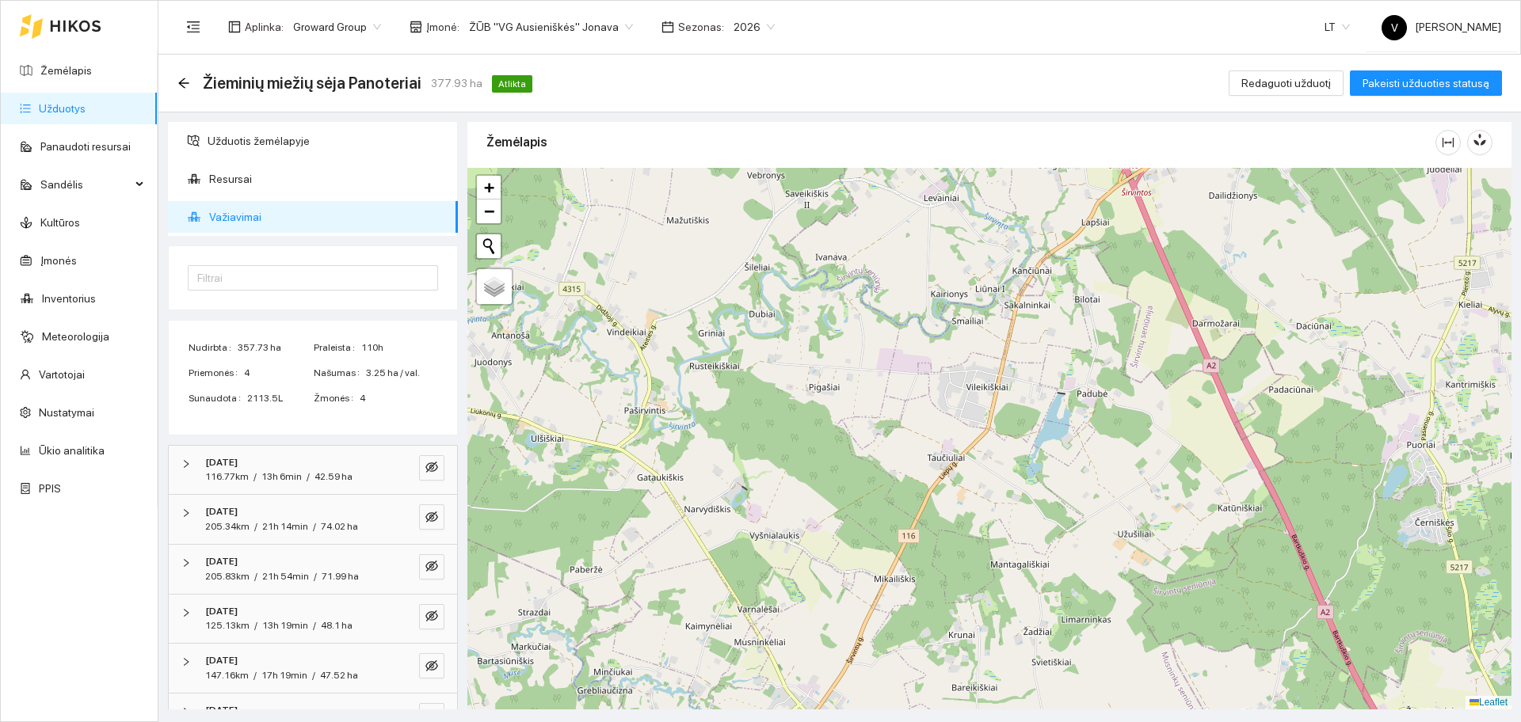
scroll to position [88, 0]
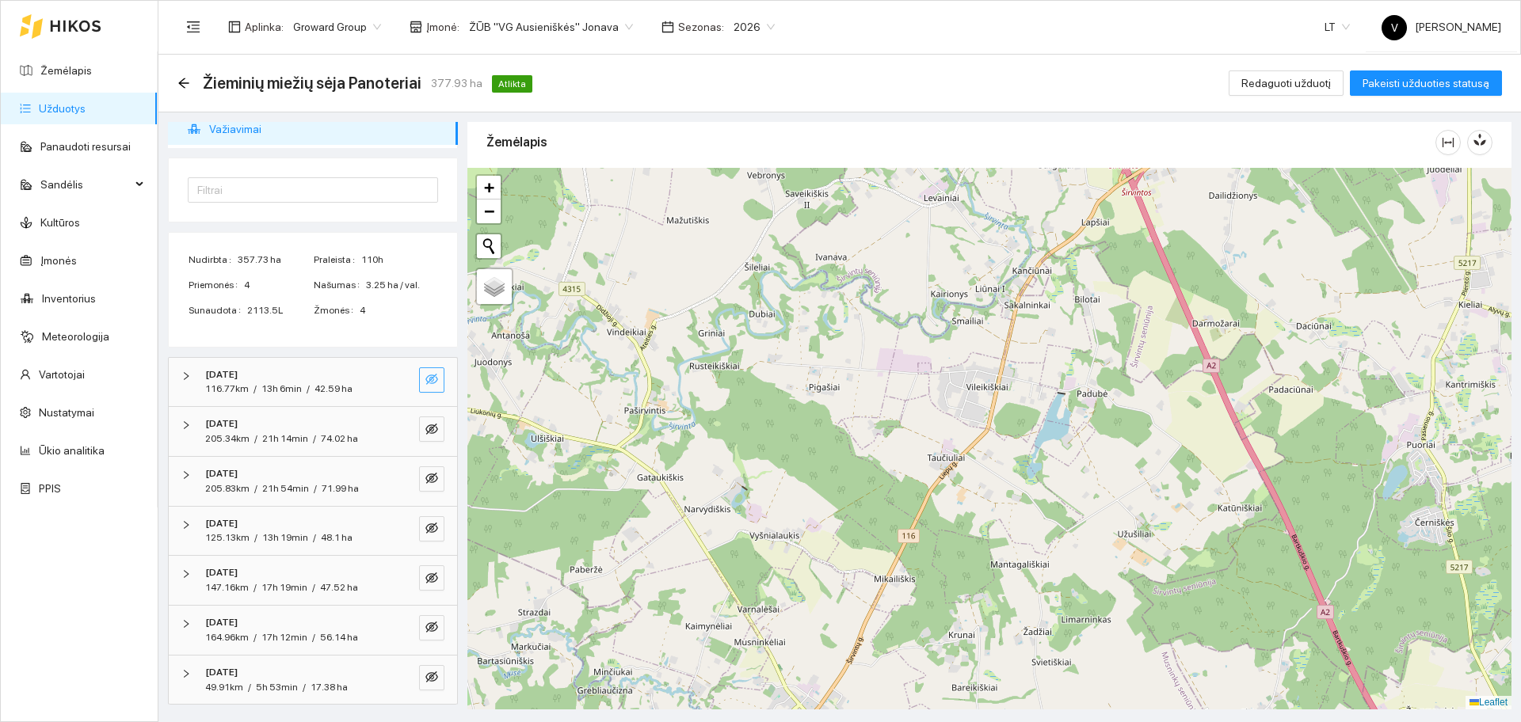
drag, startPoint x: 416, startPoint y: 384, endPoint x: 416, endPoint y: 403, distance: 19.0
click at [416, 393] on div "2025-09-08 116.77km / 13h 6min / 42.59 ha" at bounding box center [313, 382] width 288 height 49
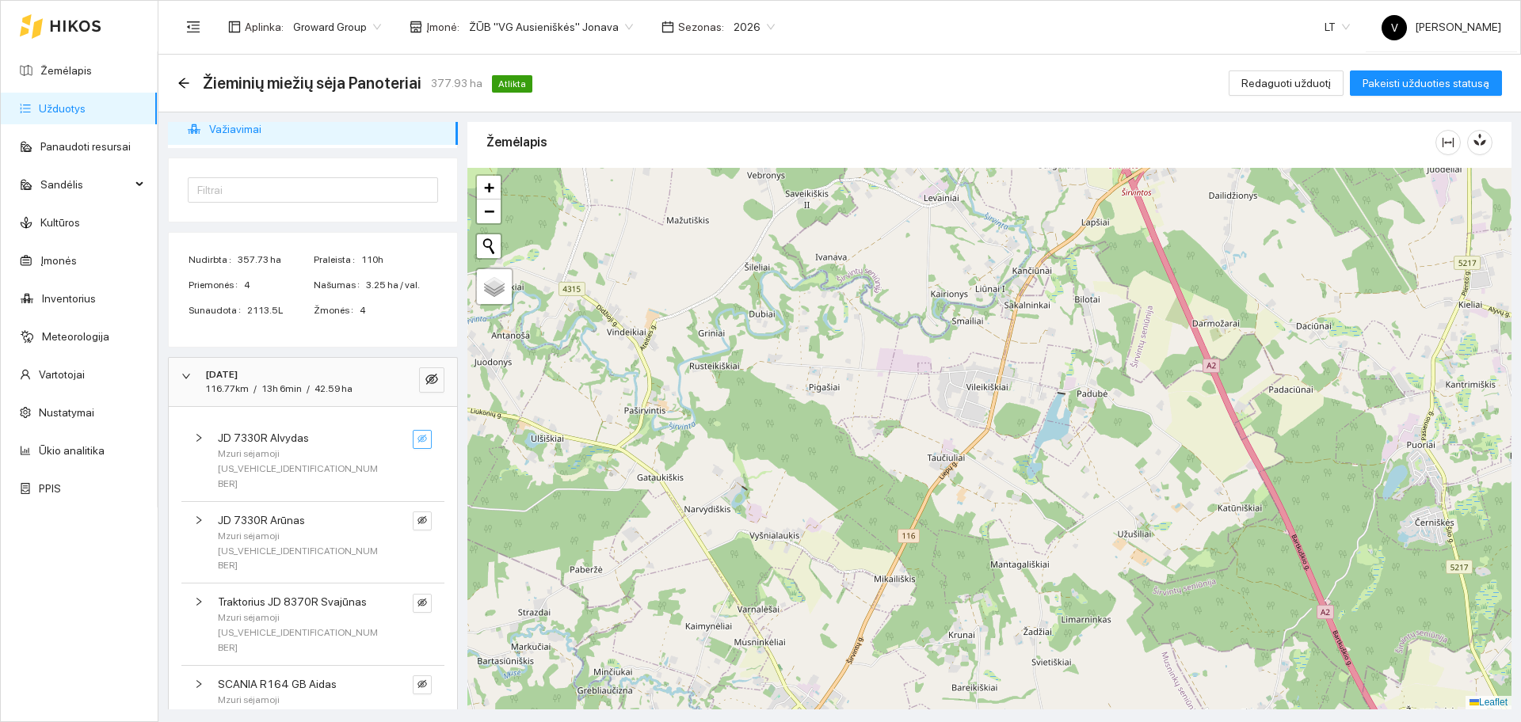
click at [413, 441] on button "button" at bounding box center [422, 439] width 19 height 19
click at [190, 378] on icon "right" at bounding box center [186, 377] width 10 height 10
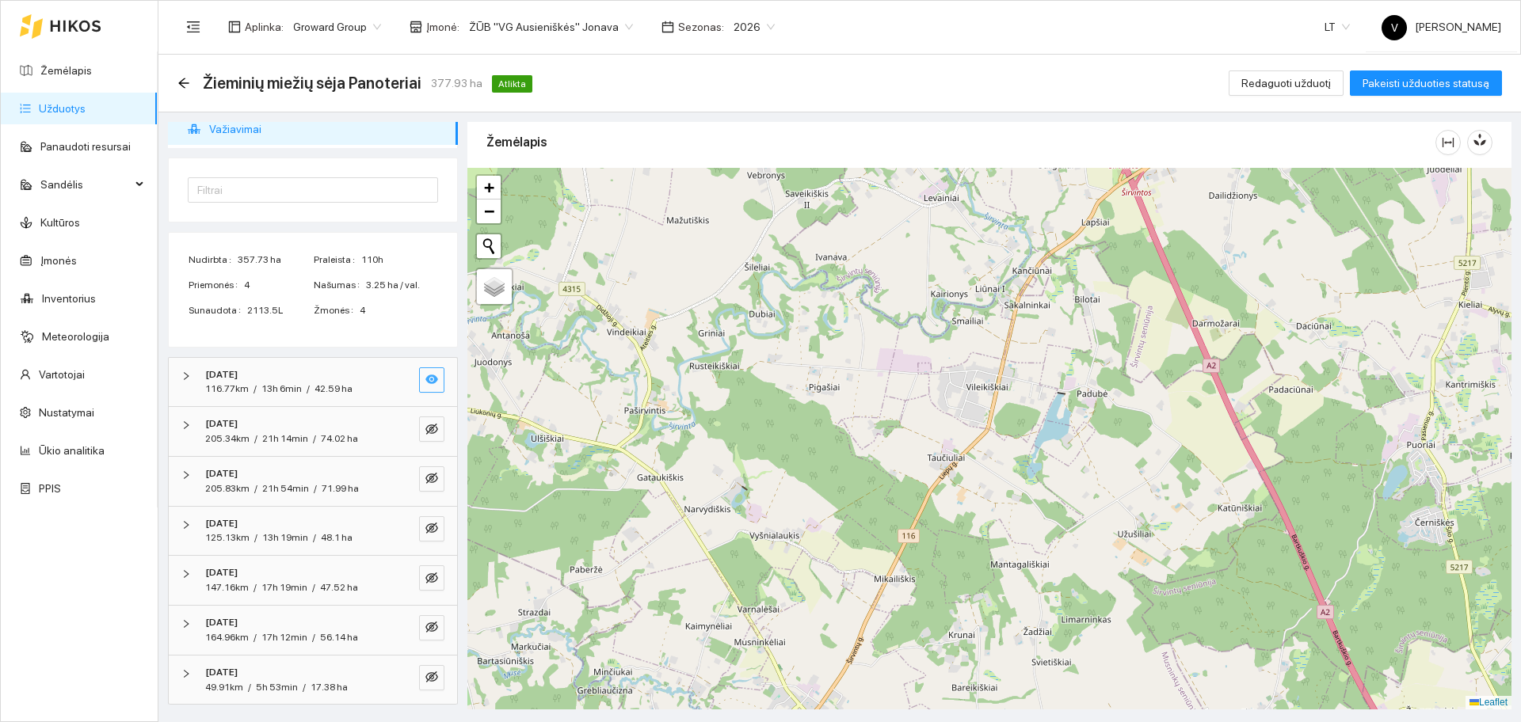
click at [425, 380] on icon "eye" at bounding box center [431, 380] width 13 height 10
click at [425, 424] on icon "eye-invisible" at bounding box center [431, 429] width 13 height 13
click at [425, 486] on span "eye-invisible" at bounding box center [431, 479] width 13 height 15
click at [419, 517] on button "button" at bounding box center [431, 529] width 25 height 25
click at [425, 583] on icon "eye-invisible" at bounding box center [431, 578] width 13 height 13
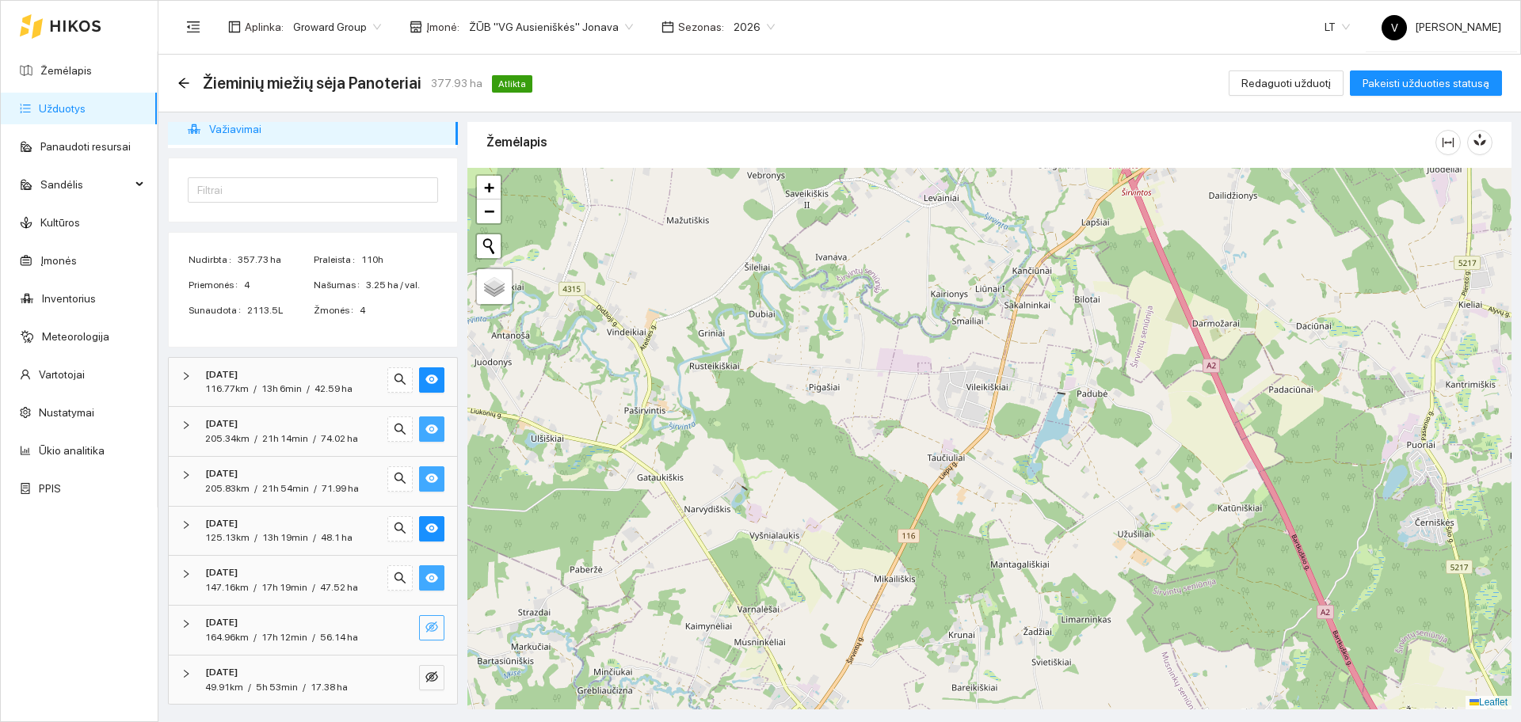
click at [421, 620] on button "button" at bounding box center [431, 628] width 25 height 25
click at [425, 680] on icon "eye-invisible" at bounding box center [431, 677] width 13 height 13
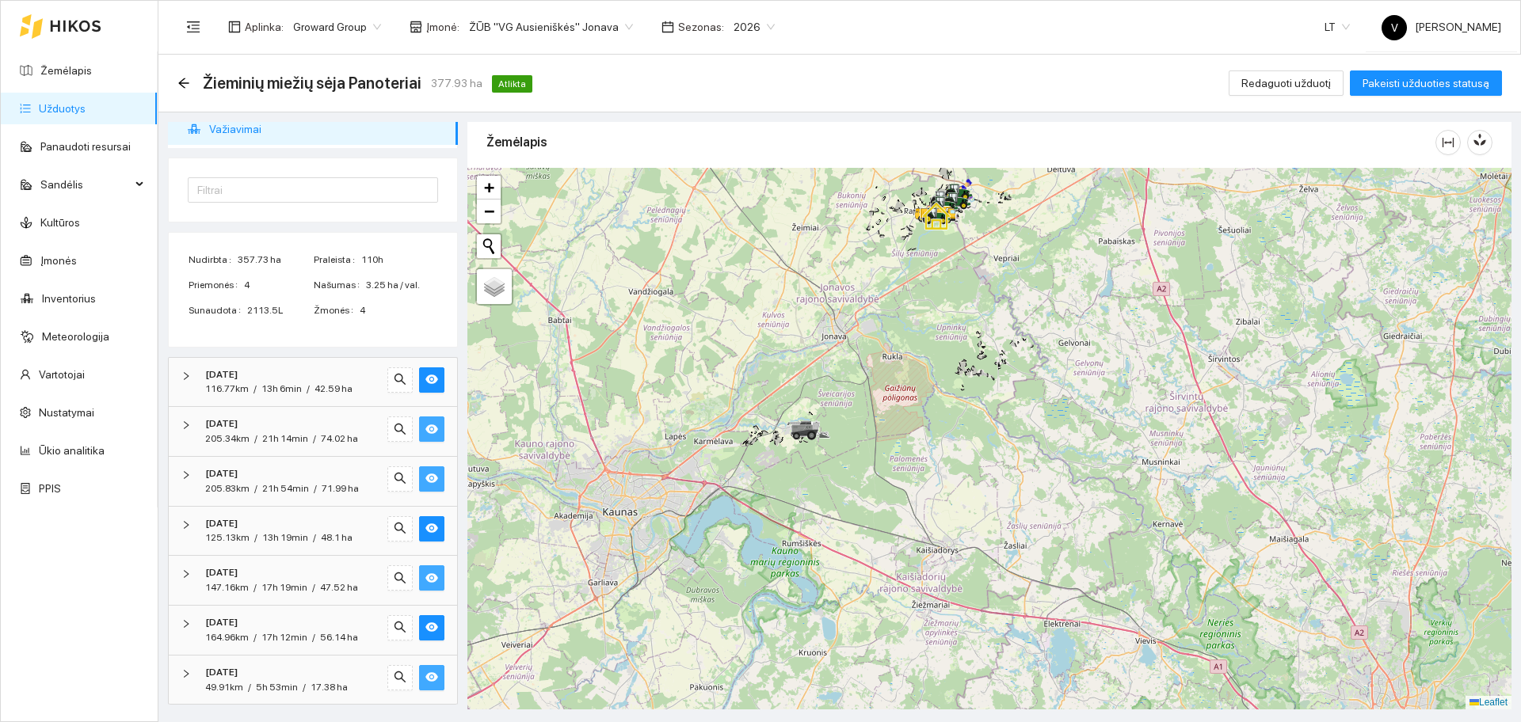
drag, startPoint x: 1002, startPoint y: 296, endPoint x: 1025, endPoint y: 476, distance: 181.3
click at [1025, 475] on div at bounding box center [989, 439] width 1044 height 542
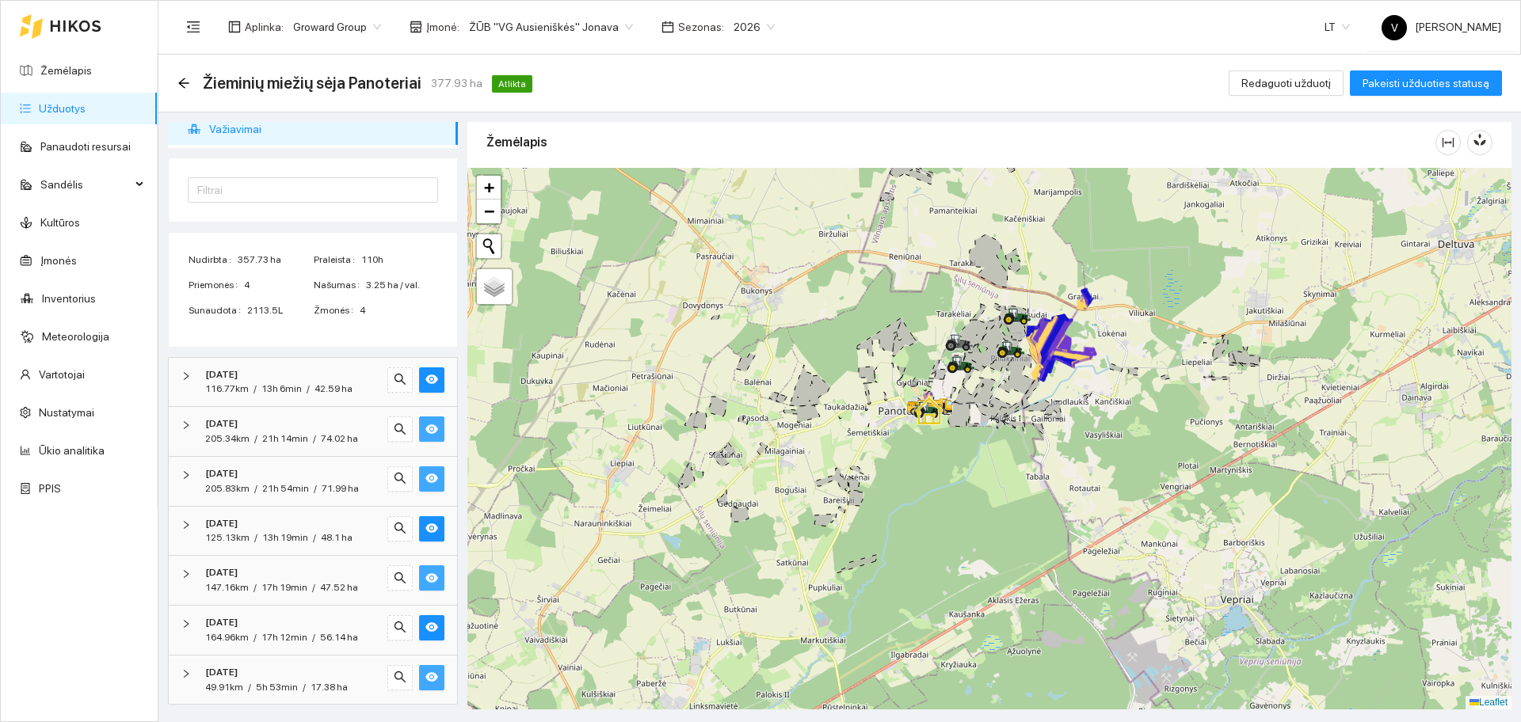
drag, startPoint x: 1179, startPoint y: 303, endPoint x: 1026, endPoint y: 380, distance: 171.5
click at [1115, 398] on div at bounding box center [989, 439] width 1044 height 542
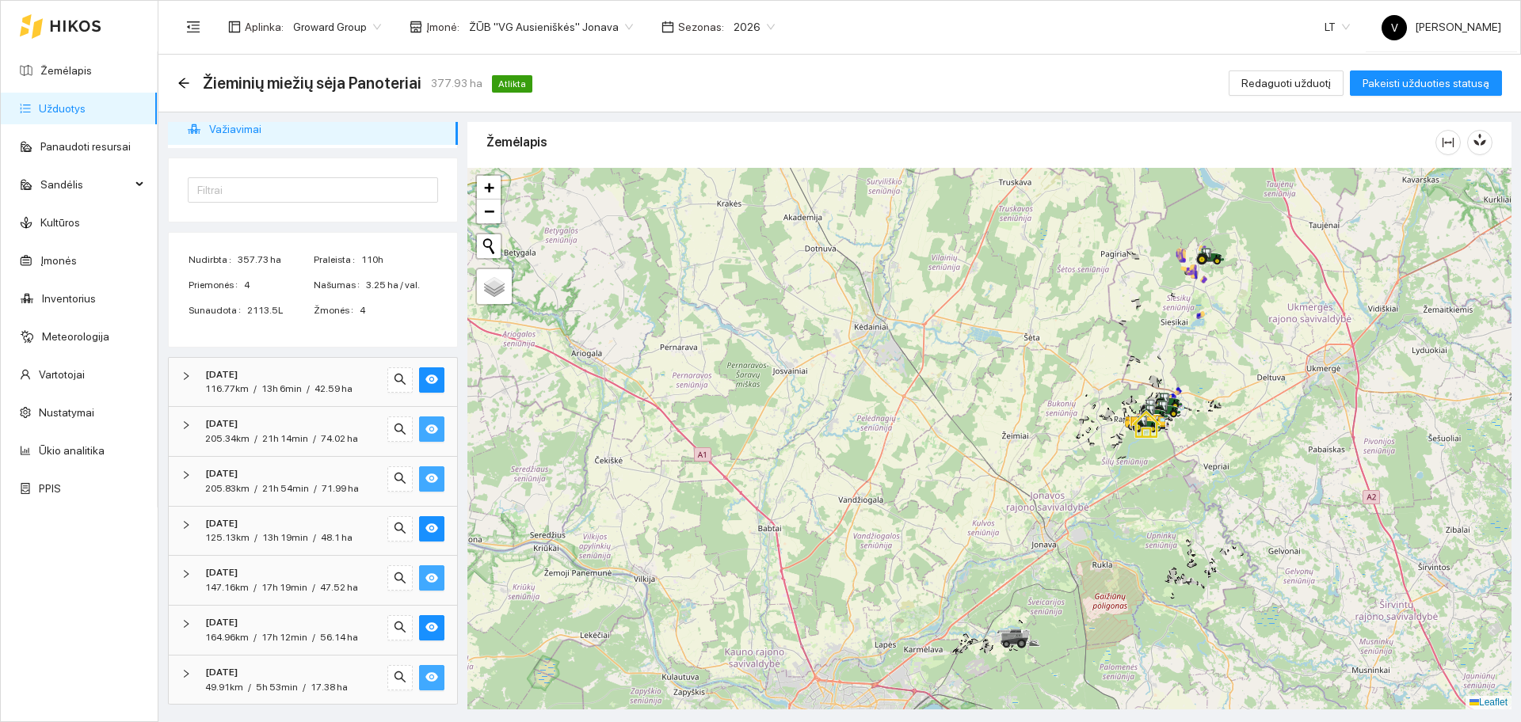
drag, startPoint x: 1280, startPoint y: 328, endPoint x: 1172, endPoint y: 449, distance: 162.7
click at [1174, 449] on div at bounding box center [989, 439] width 1044 height 542
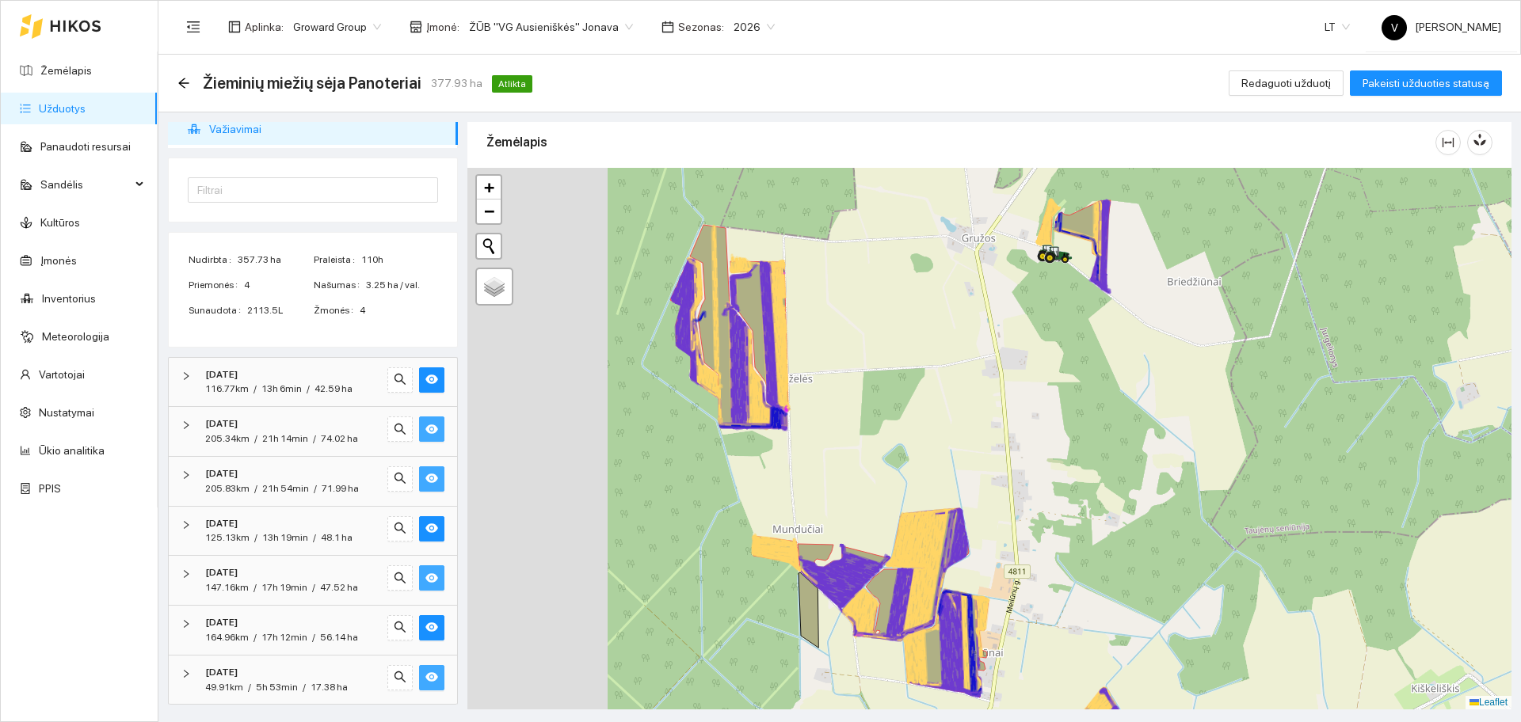
drag, startPoint x: 799, startPoint y: 391, endPoint x: 959, endPoint y: 381, distance: 160.4
click at [964, 386] on div at bounding box center [989, 439] width 1044 height 542
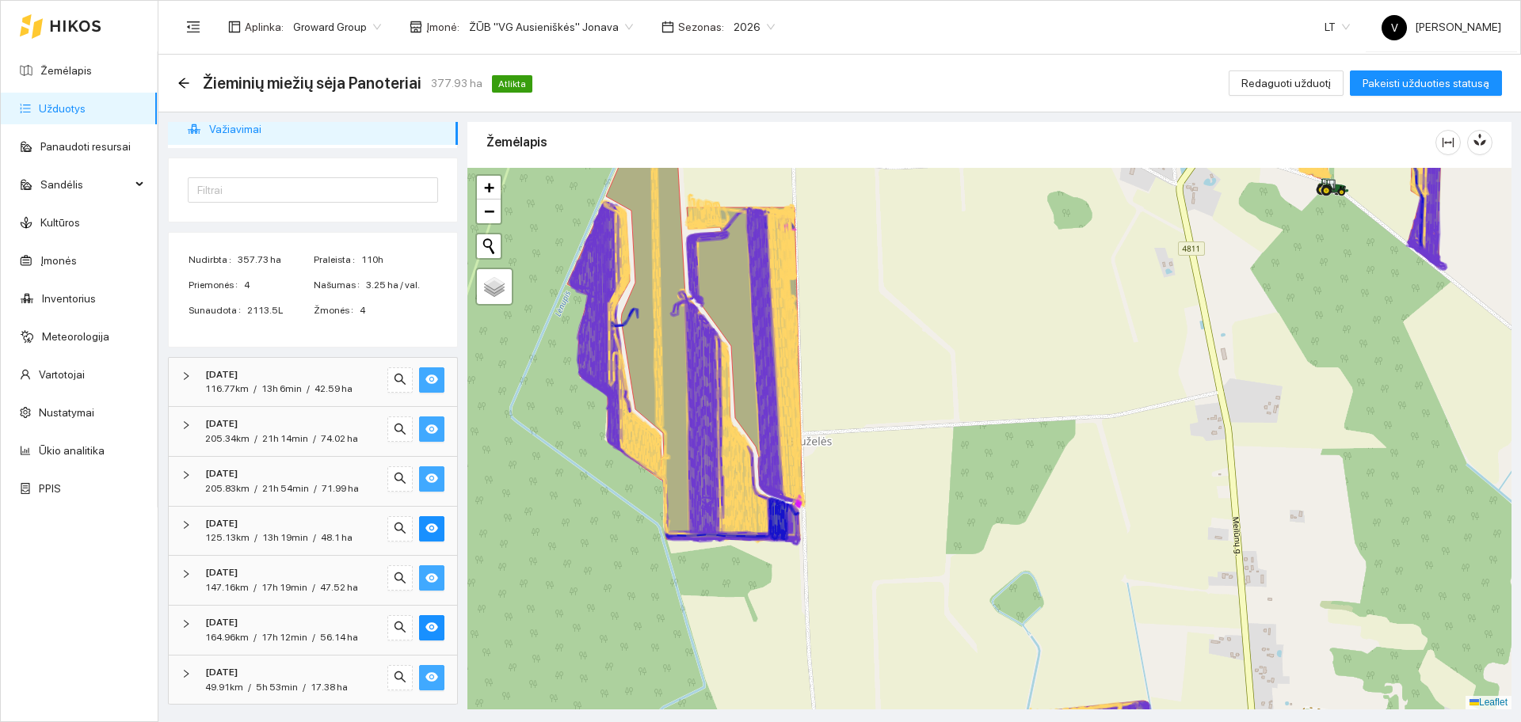
click at [425, 373] on icon "eye" at bounding box center [431, 379] width 13 height 13
click at [419, 418] on button "button" at bounding box center [431, 429] width 25 height 25
click at [425, 480] on icon "eye" at bounding box center [431, 480] width 13 height 10
click at [417, 512] on div "2025-09-11 125.13km / 13h 19min / 48.1 ha" at bounding box center [313, 531] width 288 height 49
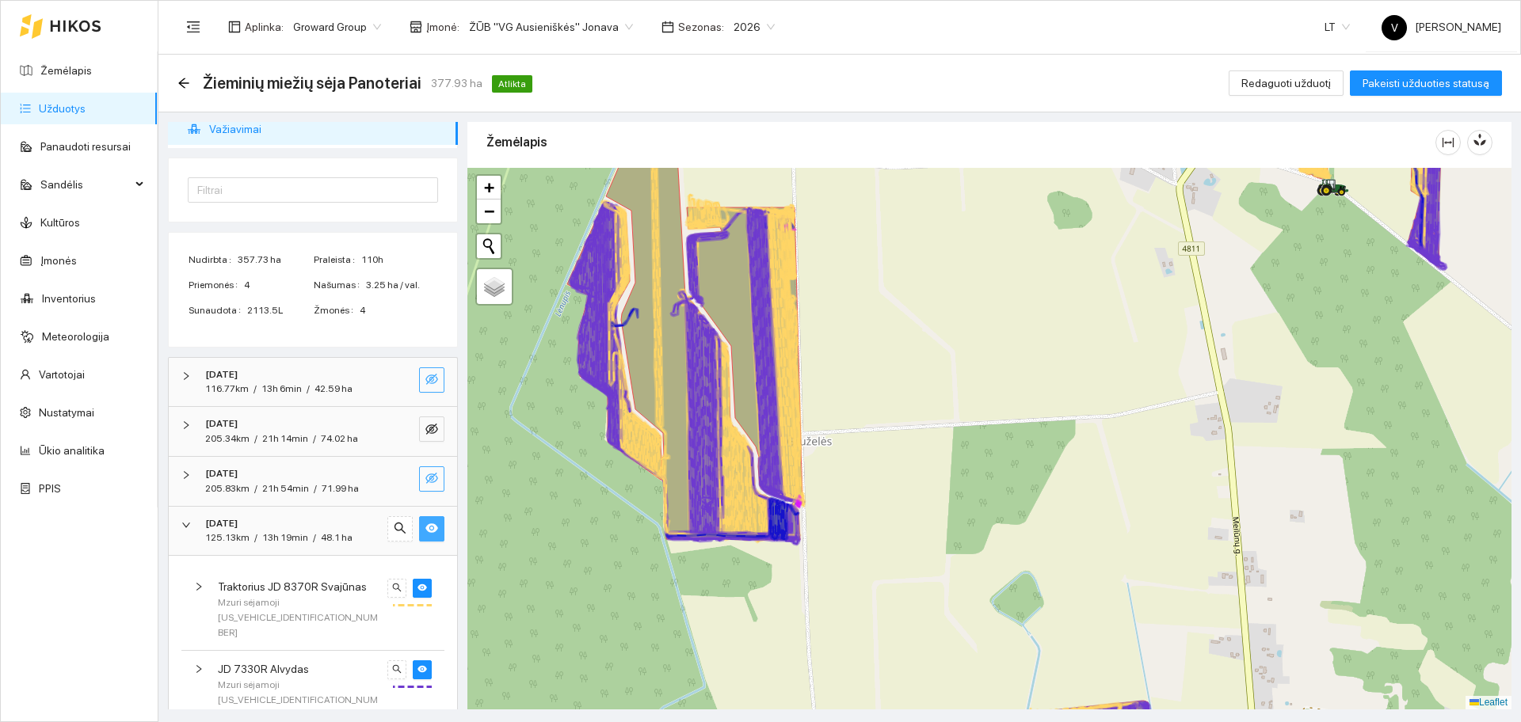
click at [425, 524] on icon "eye" at bounding box center [431, 529] width 13 height 10
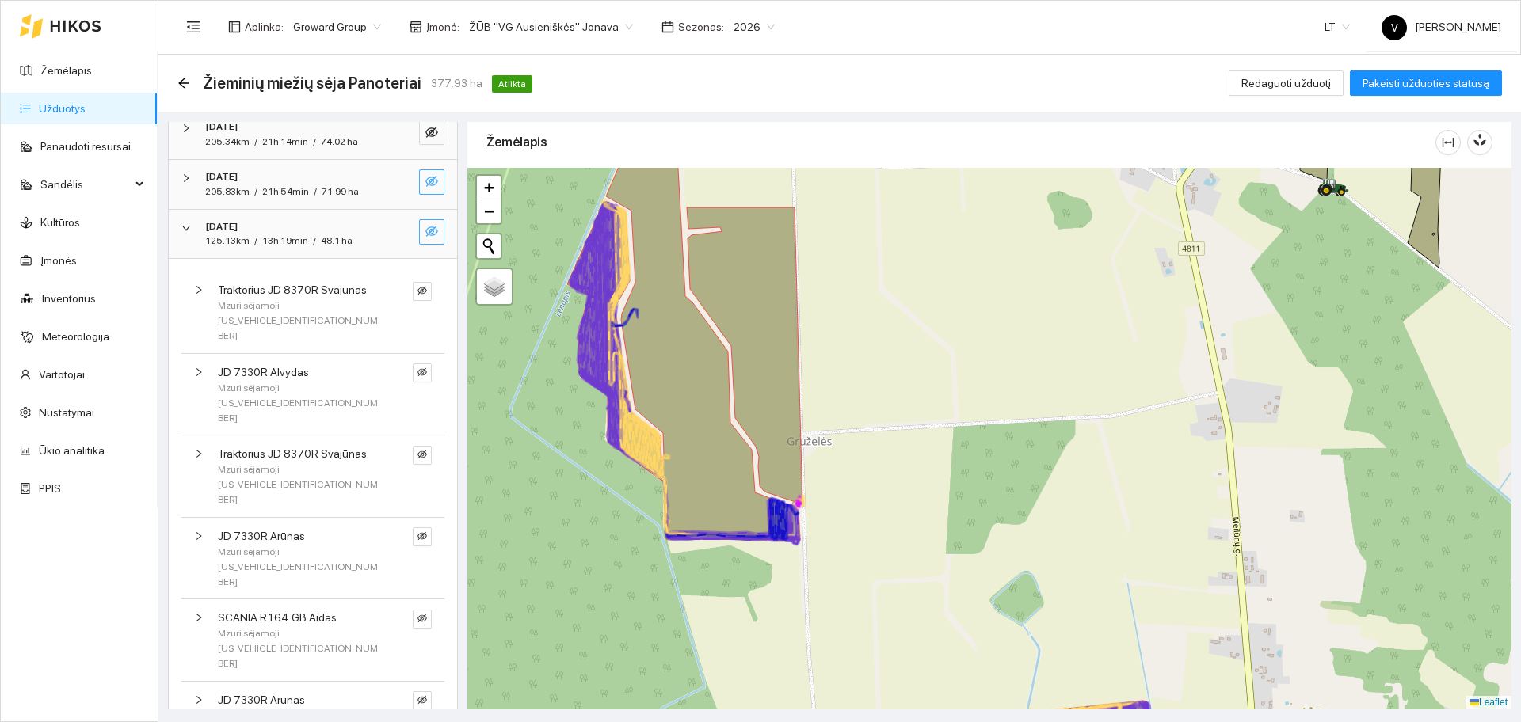
scroll to position [583, 0]
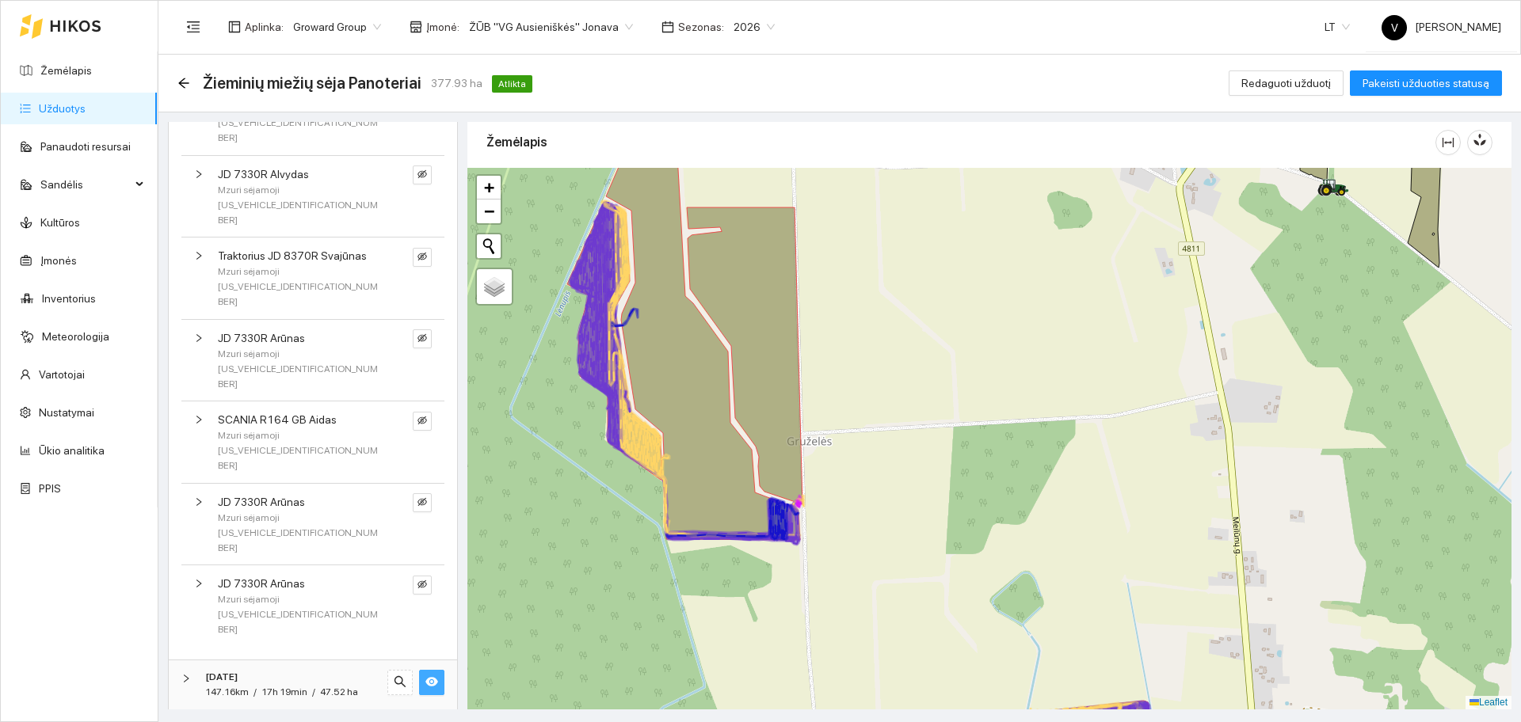
drag, startPoint x: 425, startPoint y: 577, endPoint x: 421, endPoint y: 628, distance: 51.6
click at [424, 670] on button "button" at bounding box center [431, 682] width 25 height 25
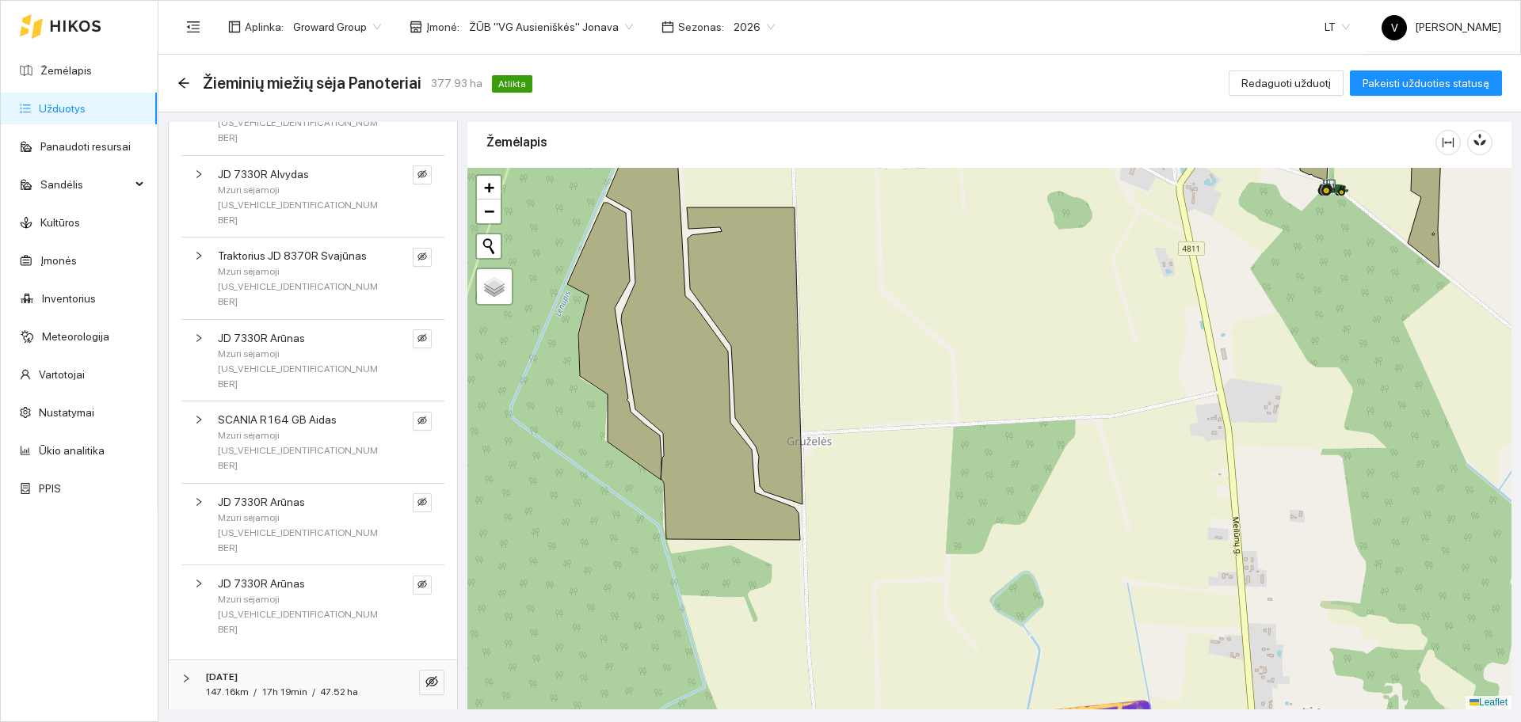
click at [425, 722] on icon "eye" at bounding box center [431, 732] width 13 height 10
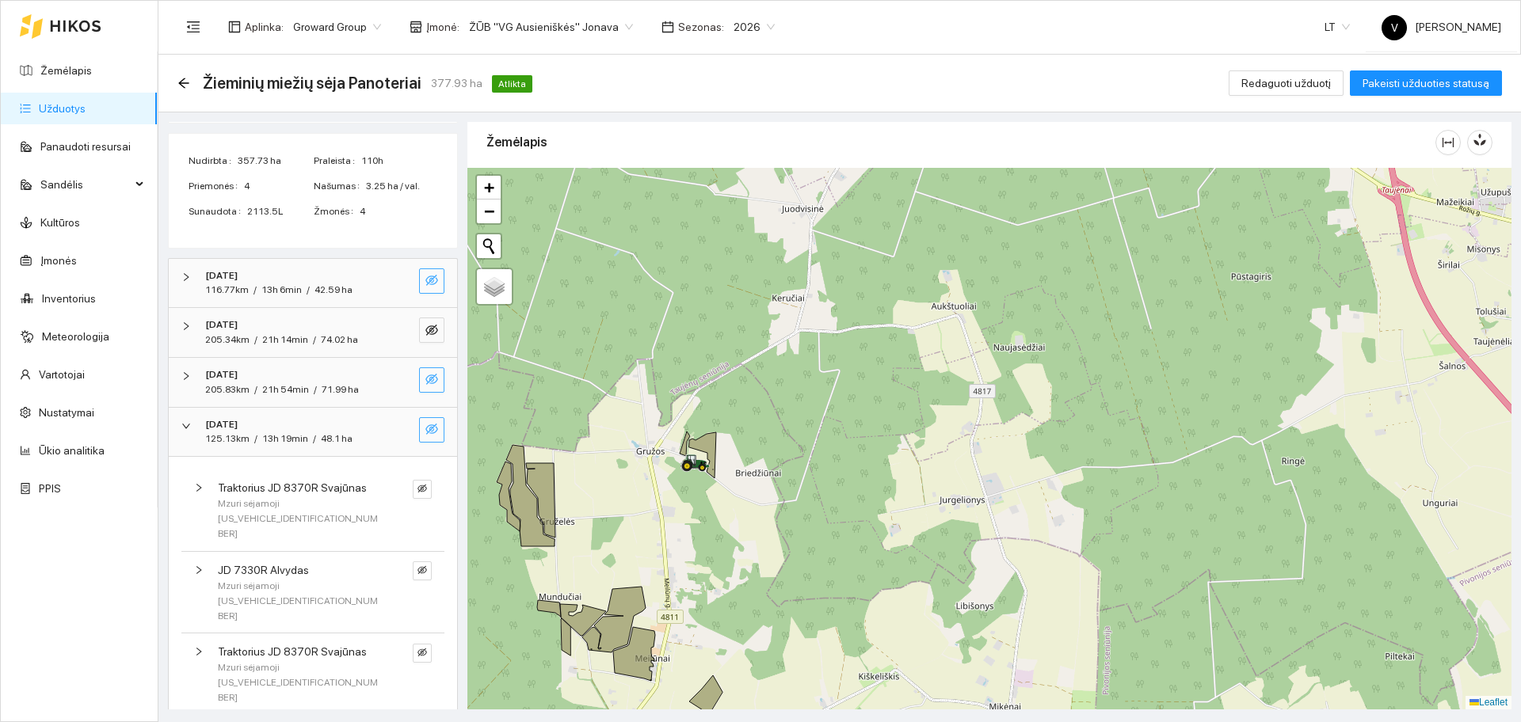
click at [192, 421] on div at bounding box center [190, 425] width 19 height 17
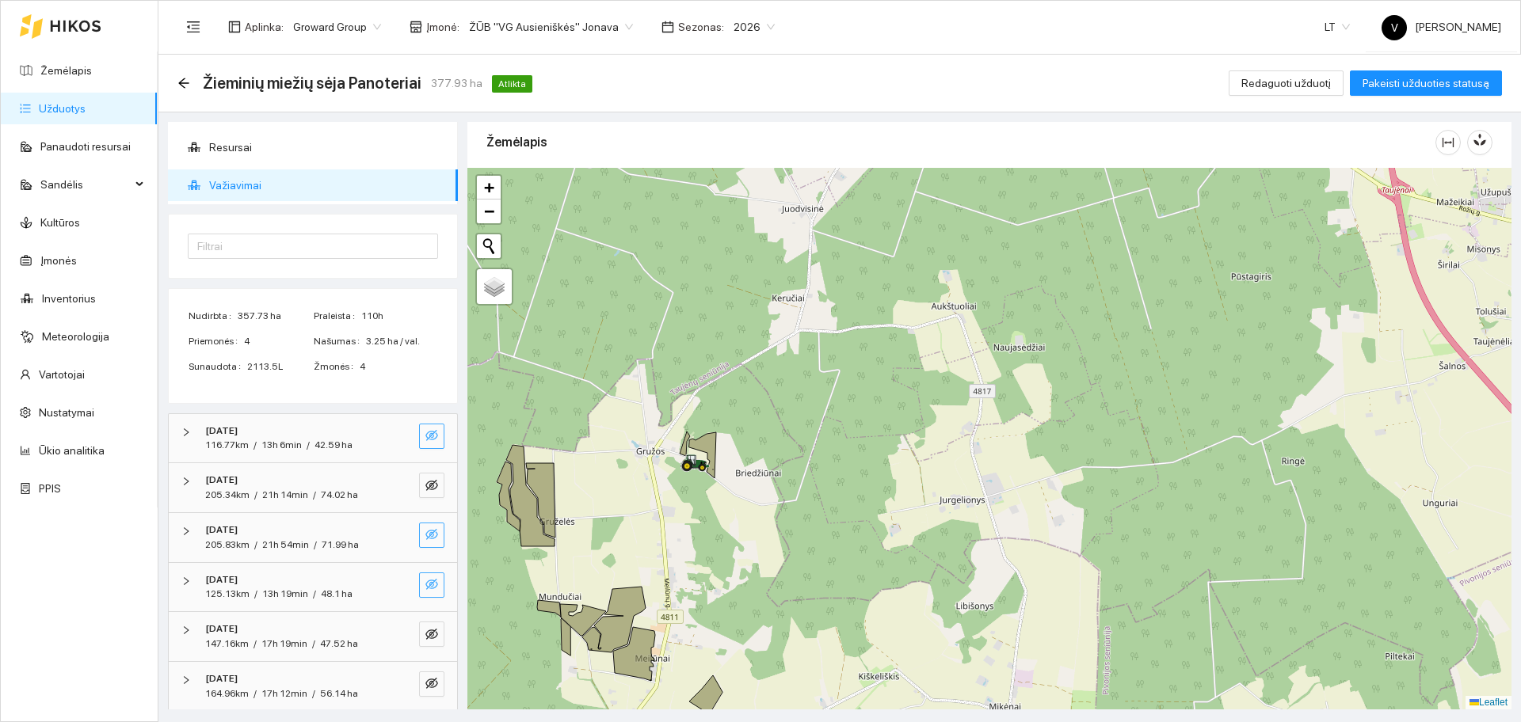
scroll to position [0, 0]
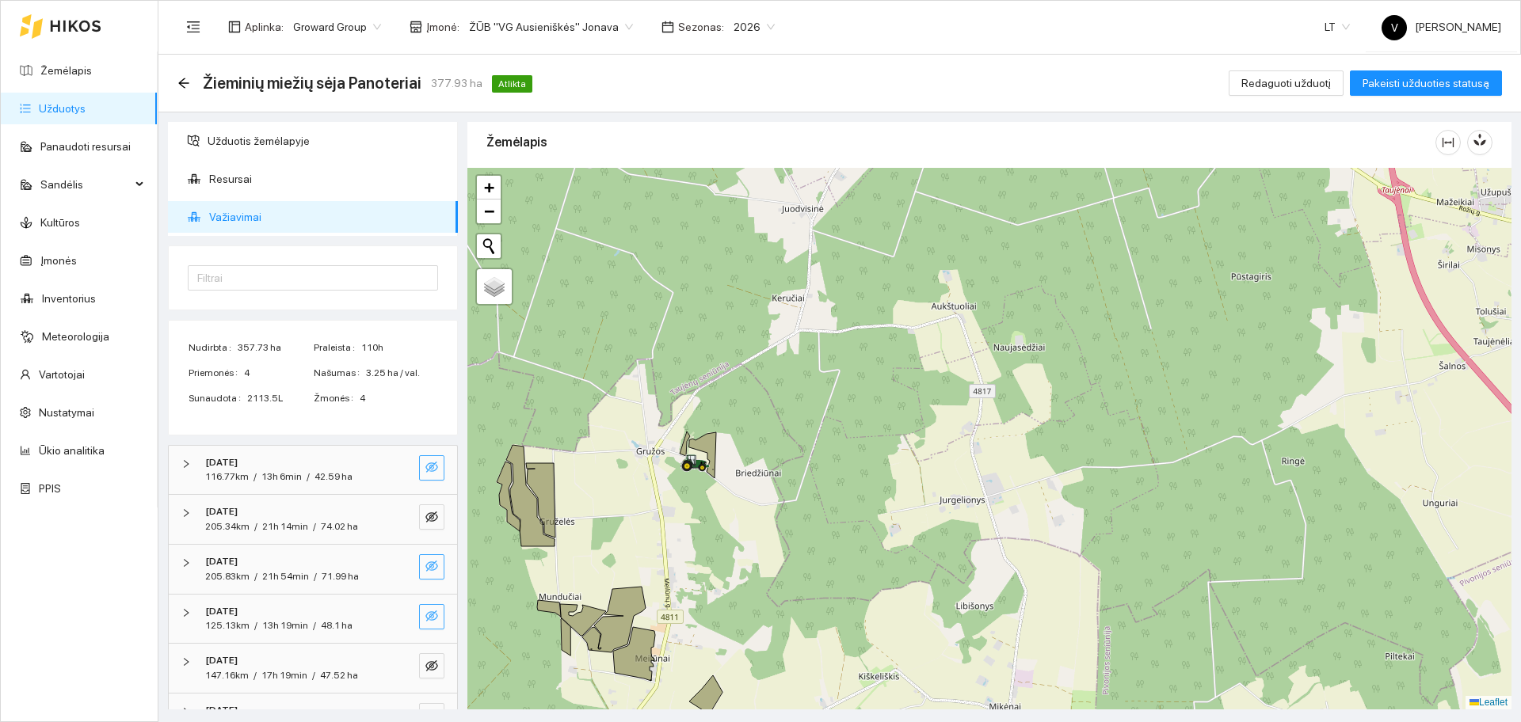
click at [64, 106] on link "Užduotys" at bounding box center [62, 108] width 47 height 13
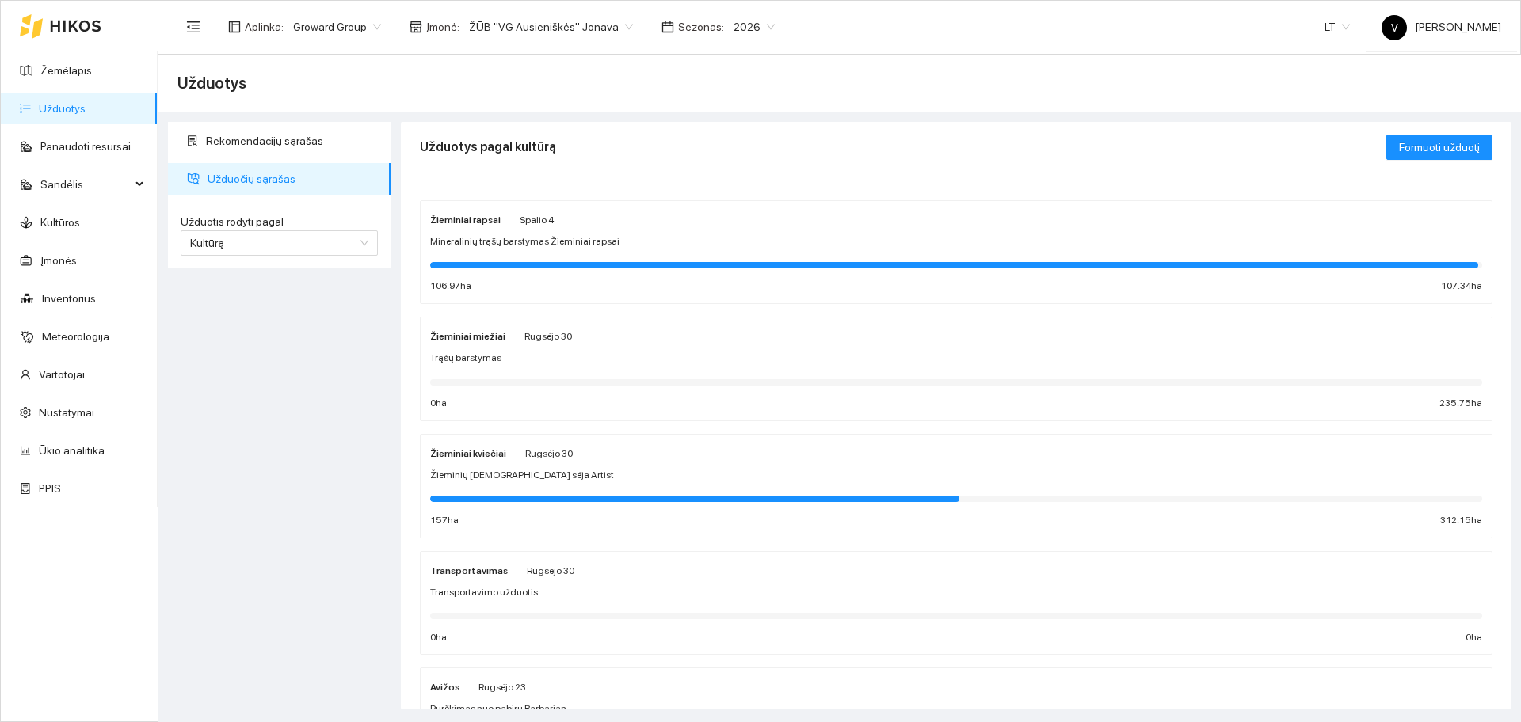
click at [465, 334] on strong "Žieminiai miežiai" at bounding box center [467, 336] width 75 height 11
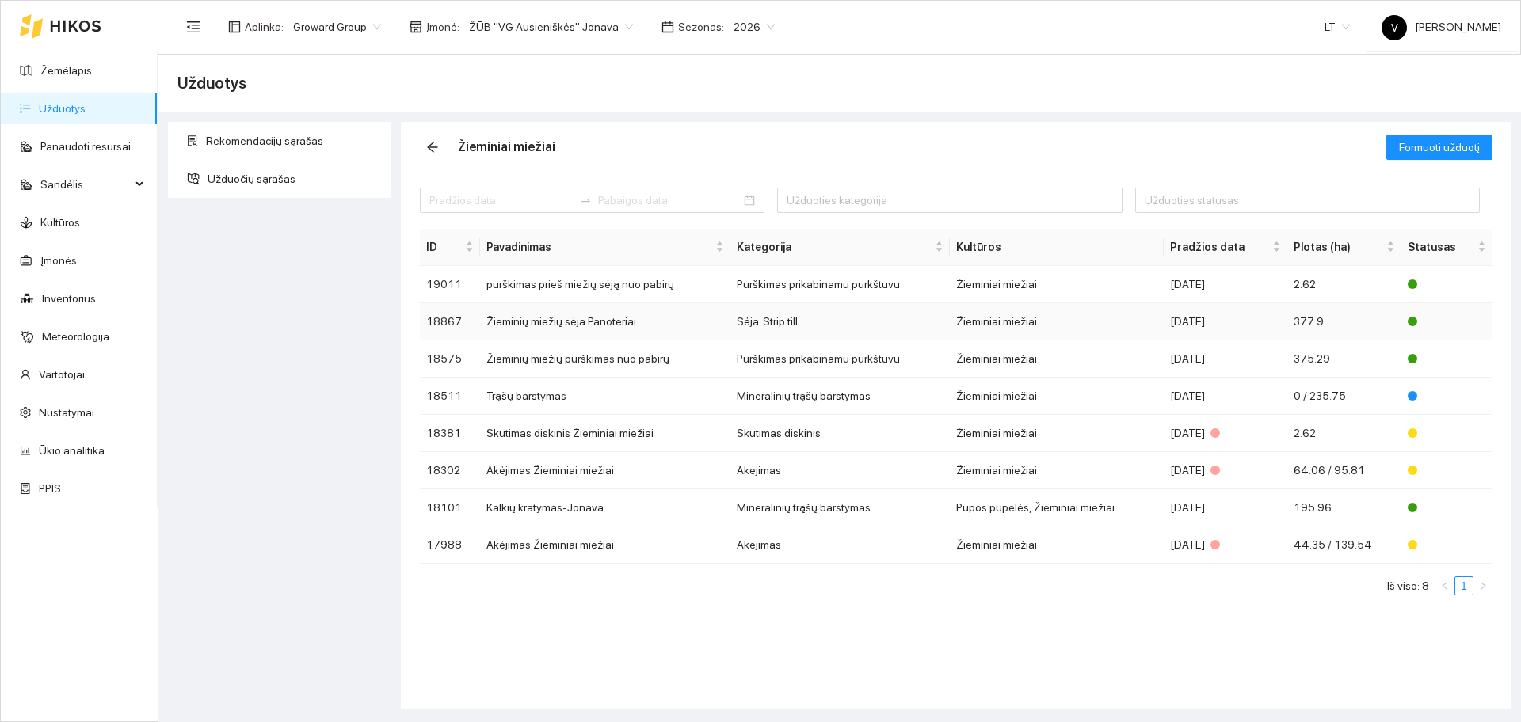
click at [513, 321] on td "Žieminių miežių sėja Panoteriai" at bounding box center [605, 321] width 250 height 37
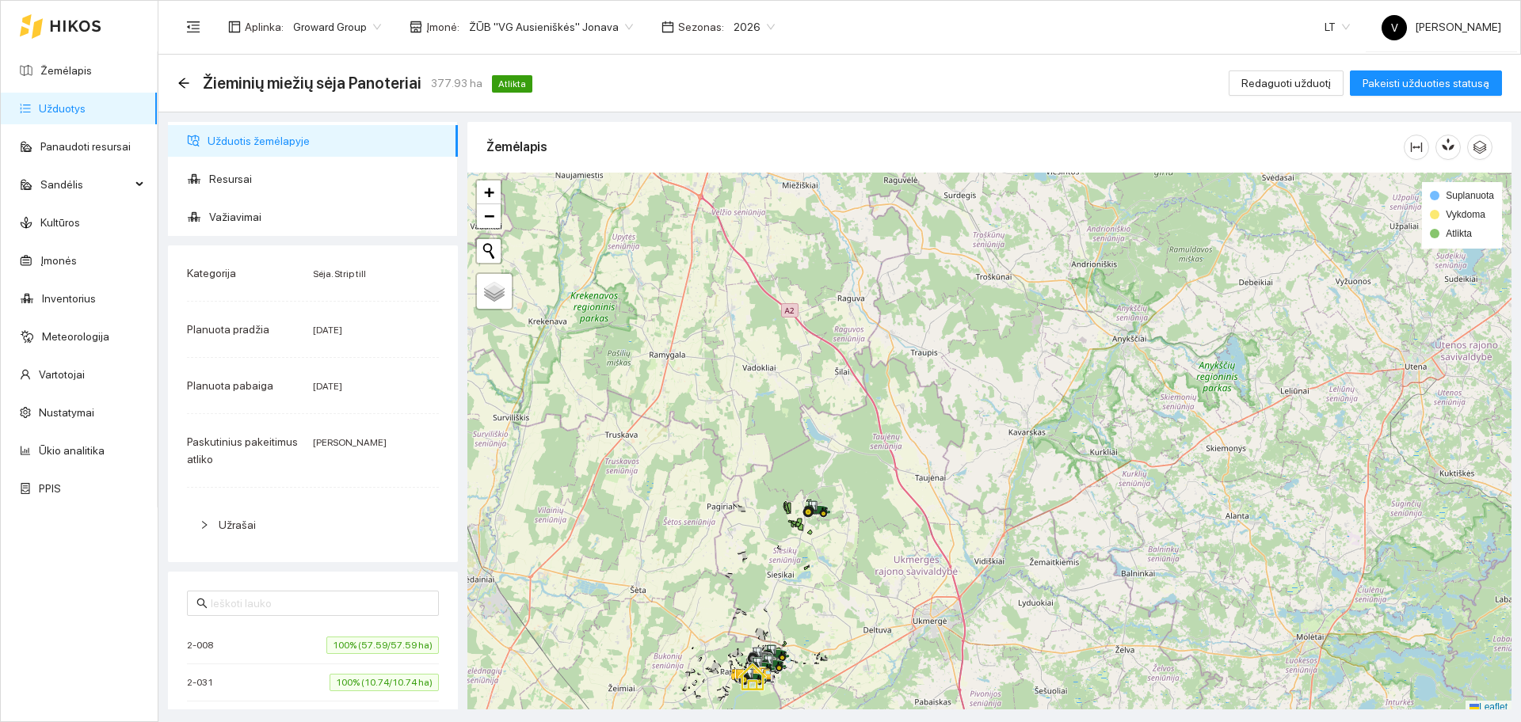
click at [59, 112] on link "Užduotys" at bounding box center [62, 108] width 47 height 13
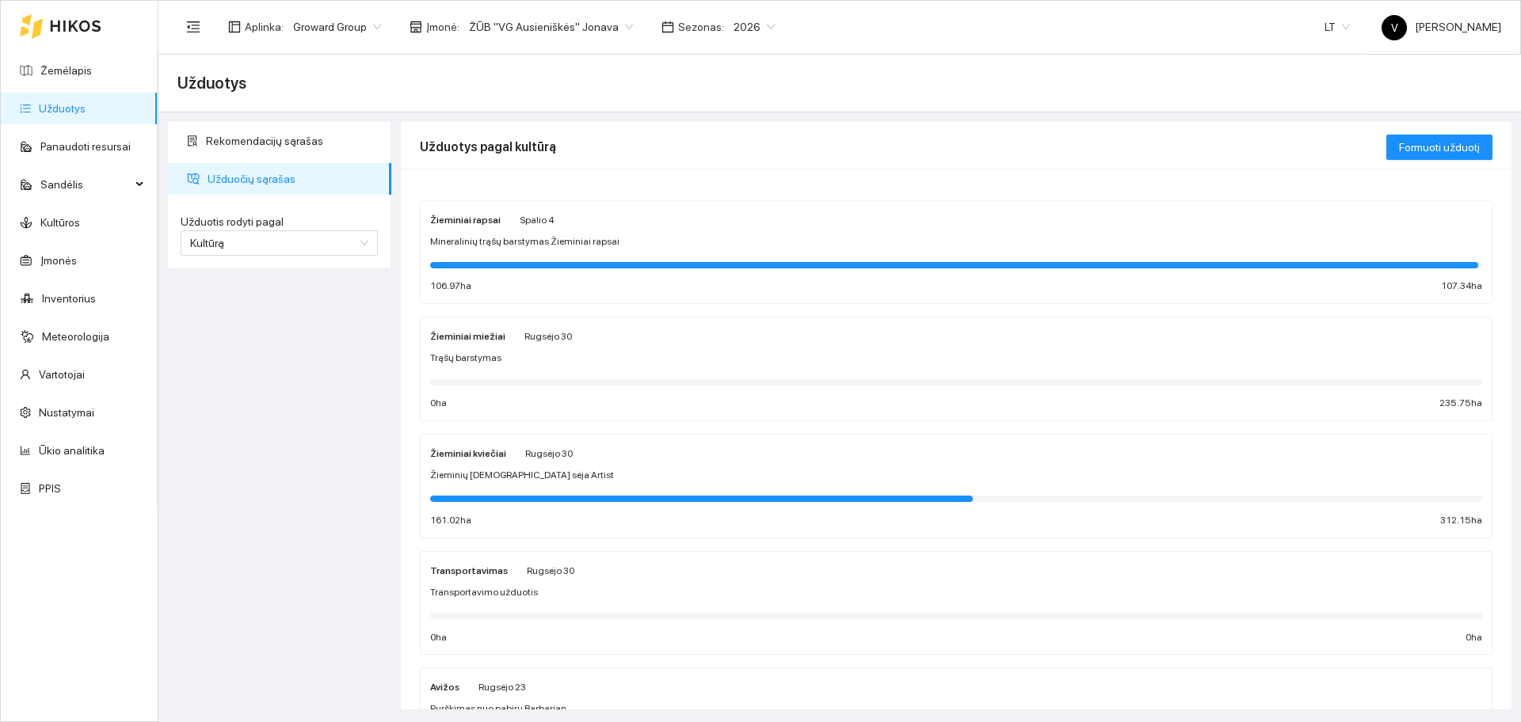
click at [476, 342] on strong "Žieminiai miežiai" at bounding box center [467, 336] width 75 height 11
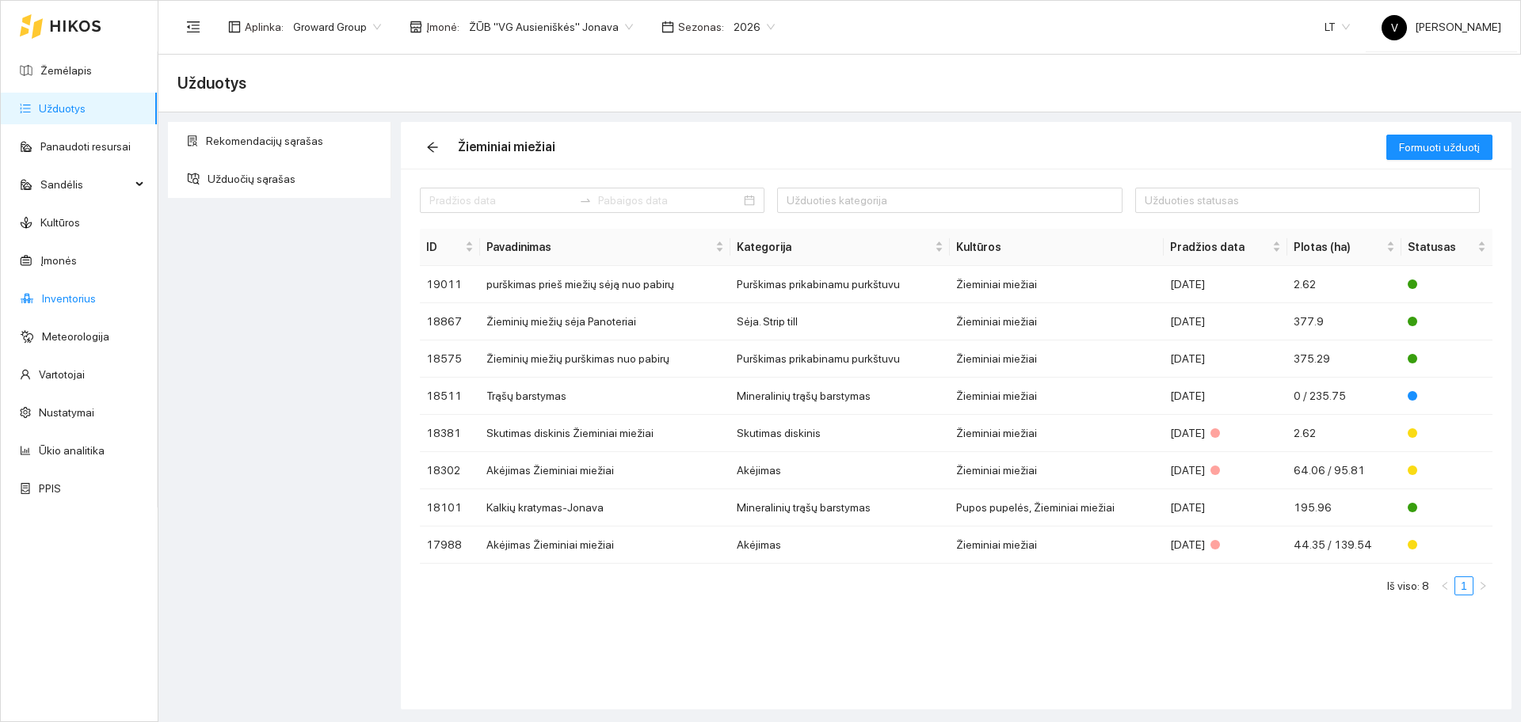
click at [69, 305] on link "Inventorius" at bounding box center [69, 298] width 54 height 13
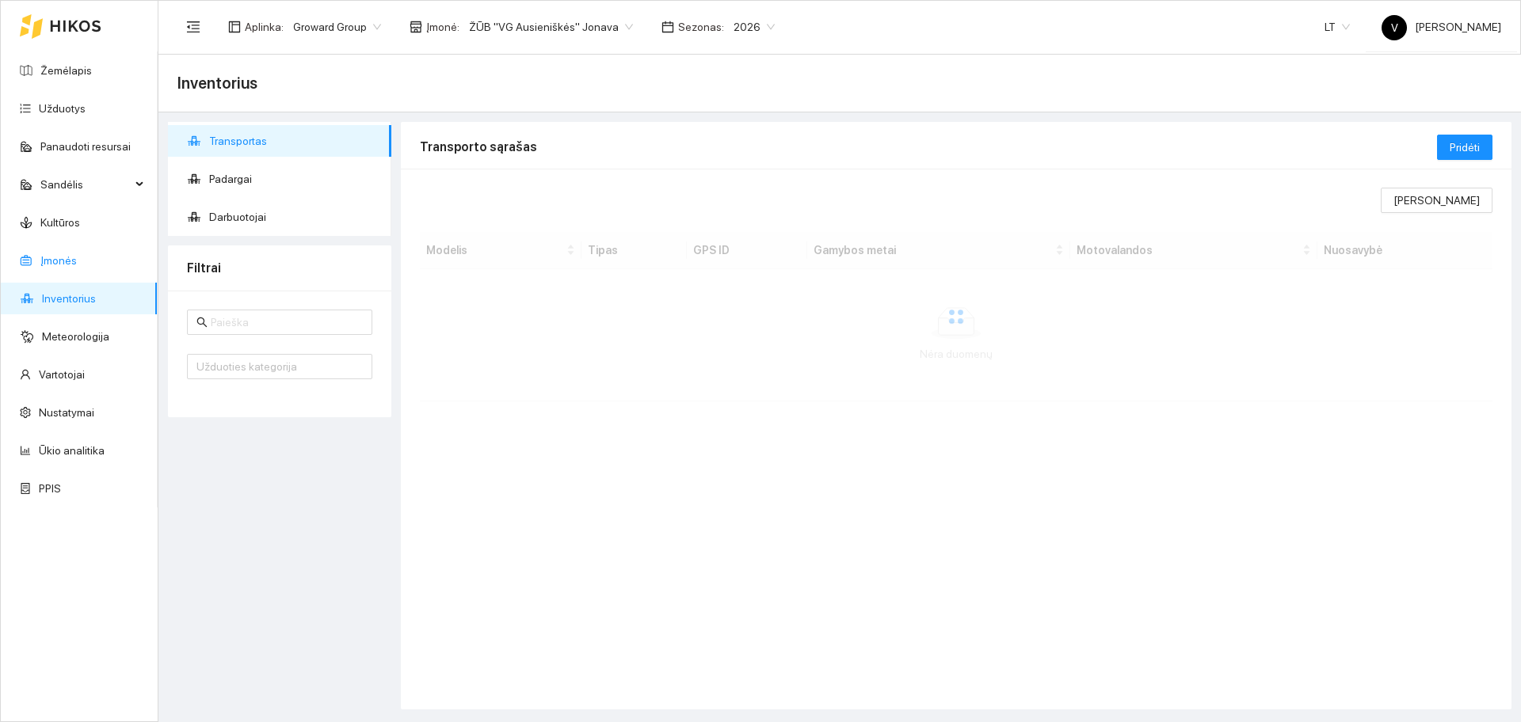
click at [77, 267] on link "Įmonės" at bounding box center [58, 260] width 36 height 13
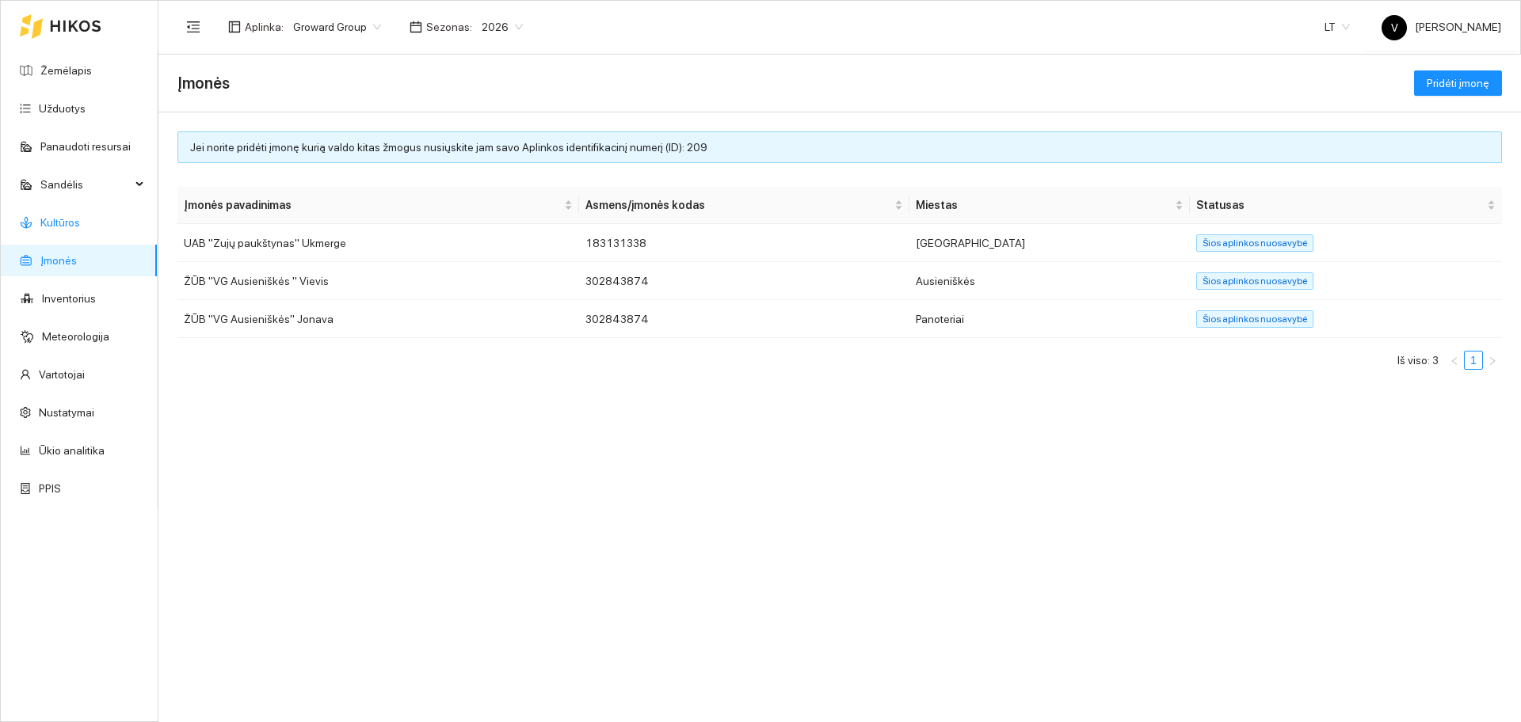
click at [80, 219] on link "Kultūros" at bounding box center [60, 222] width 40 height 13
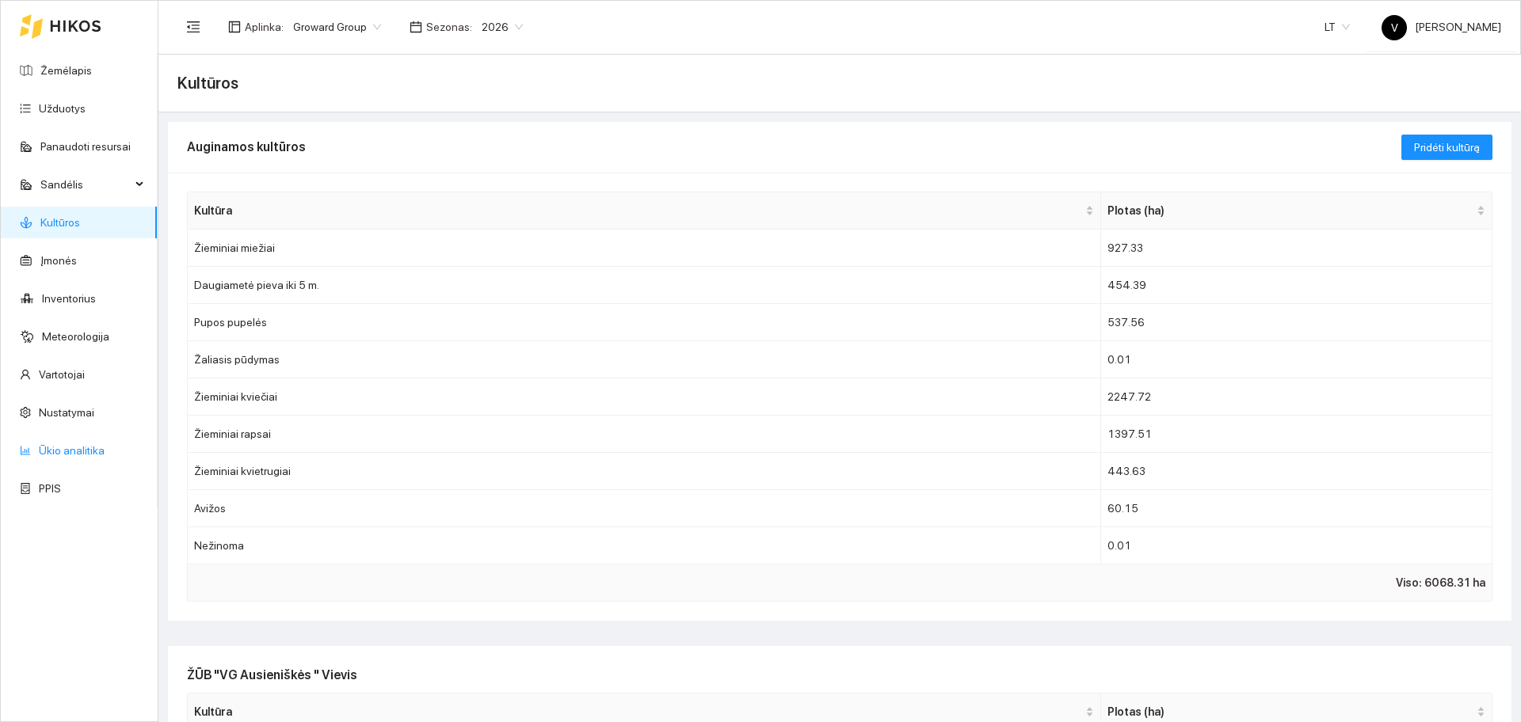
click at [74, 444] on link "Ūkio analitika" at bounding box center [72, 450] width 66 height 13
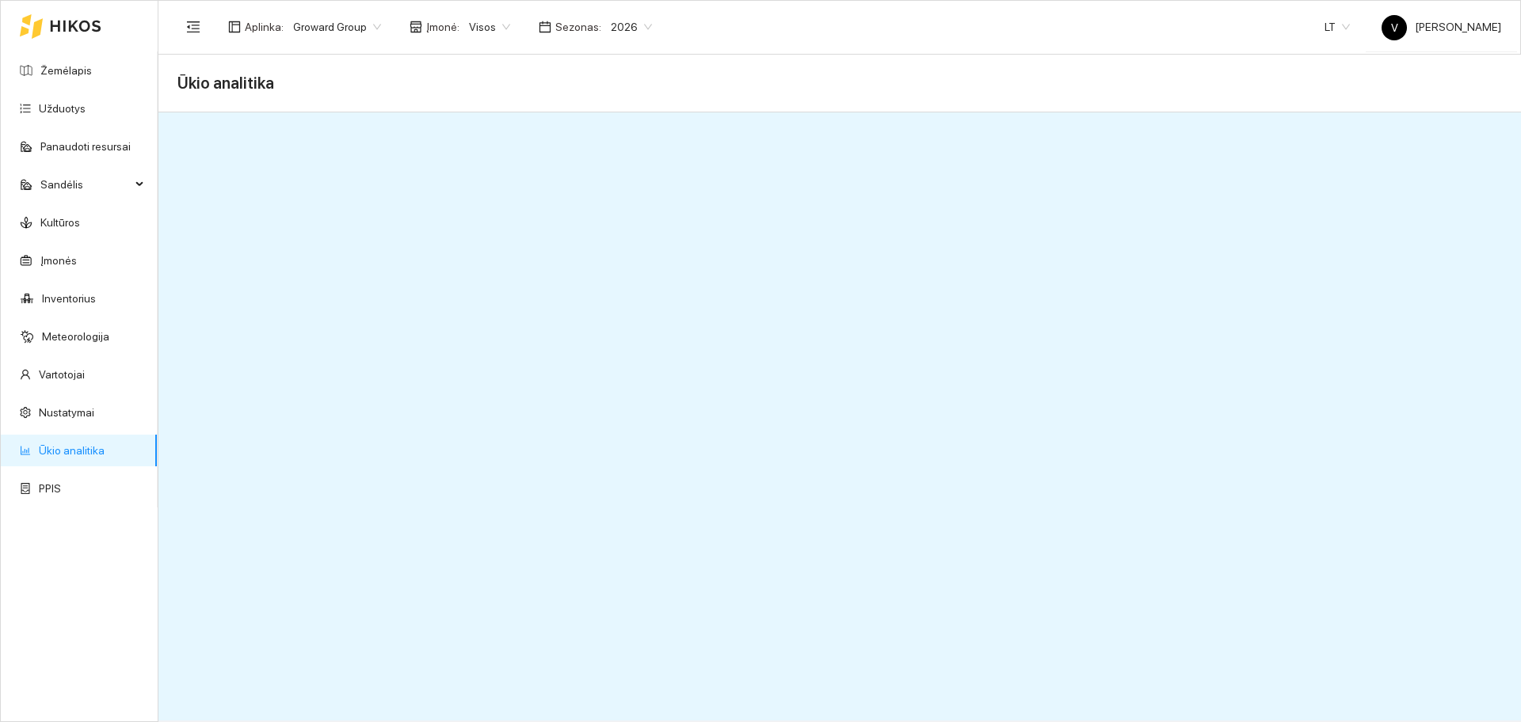
click at [473, 29] on span "Visos" at bounding box center [489, 27] width 41 height 24
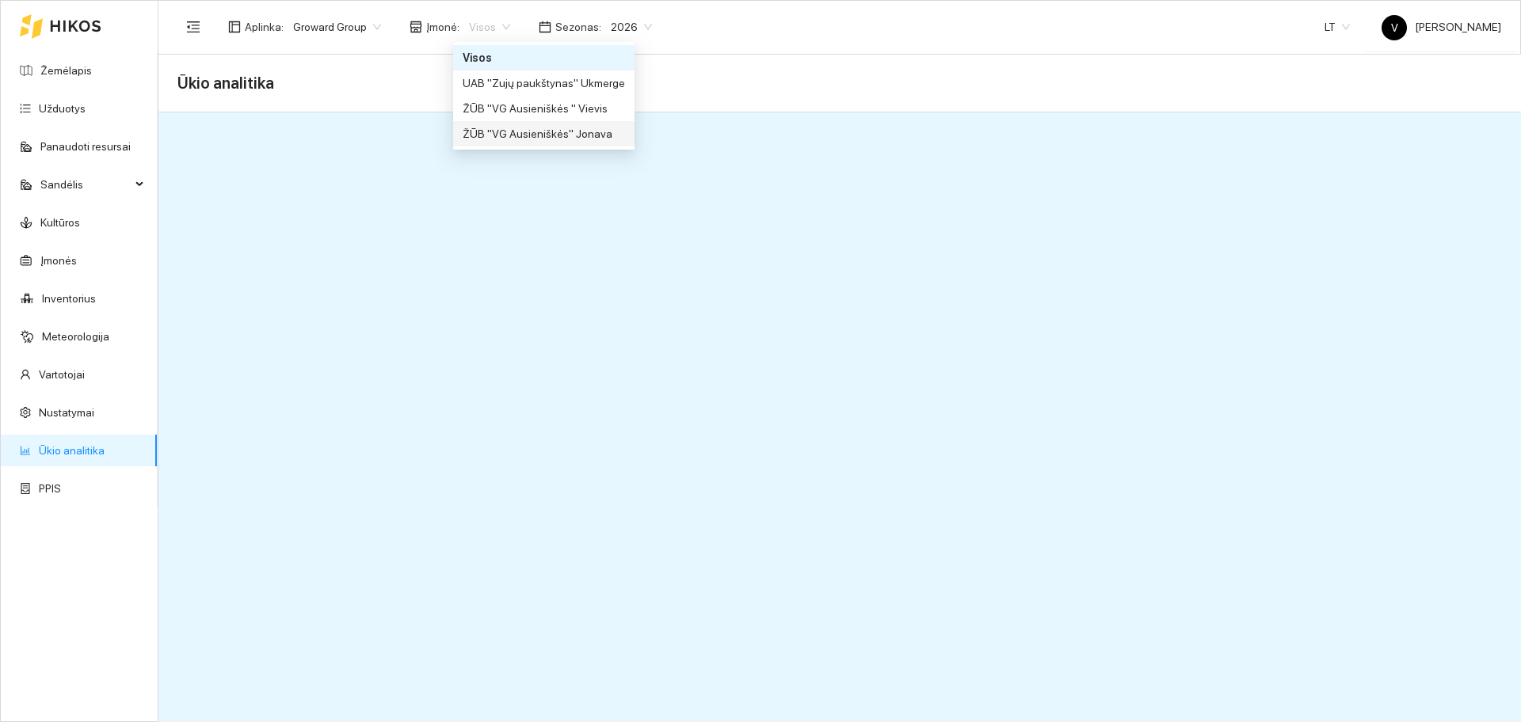
click at [531, 142] on div "ŽŪB "VG Ausieniškės" Jonava" at bounding box center [544, 133] width 162 height 17
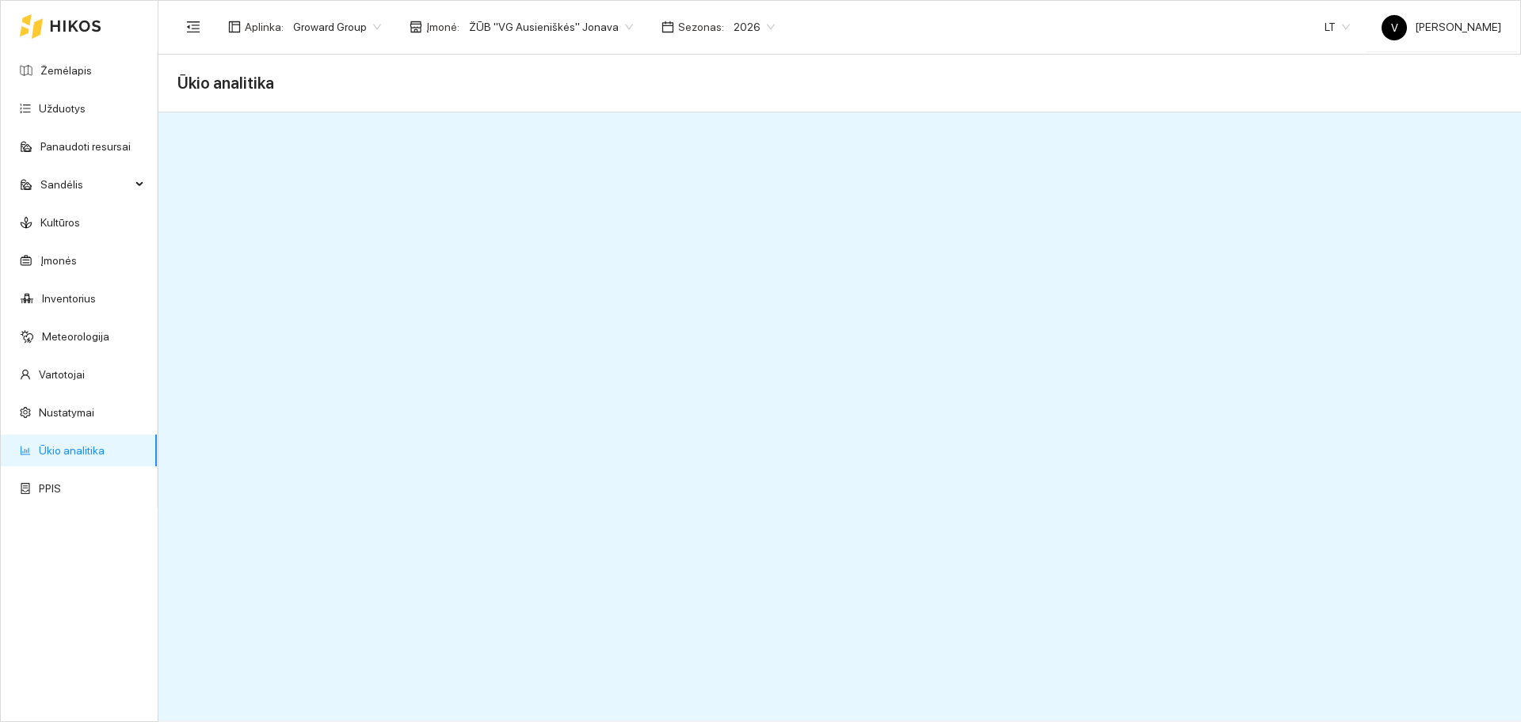
click at [573, 29] on span "ŽŪB "VG Ausieniškės" Jonava" at bounding box center [551, 27] width 164 height 24
click at [73, 105] on link "Užduotys" at bounding box center [62, 108] width 47 height 13
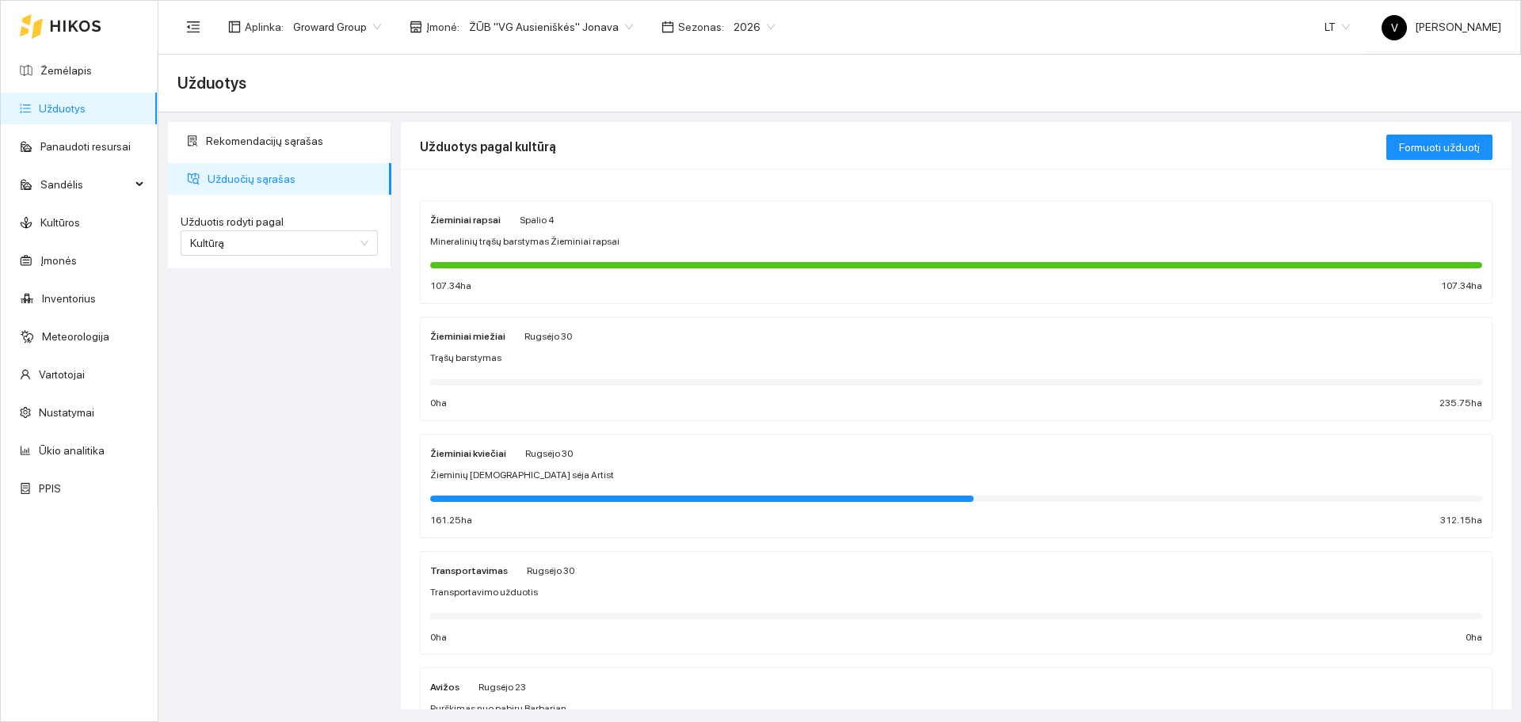
click at [468, 348] on div "Žieminiai miežiai Rugsėjo 30 Trąšų barstymas 0 ha 235.75 ha" at bounding box center [956, 369] width 1052 height 84
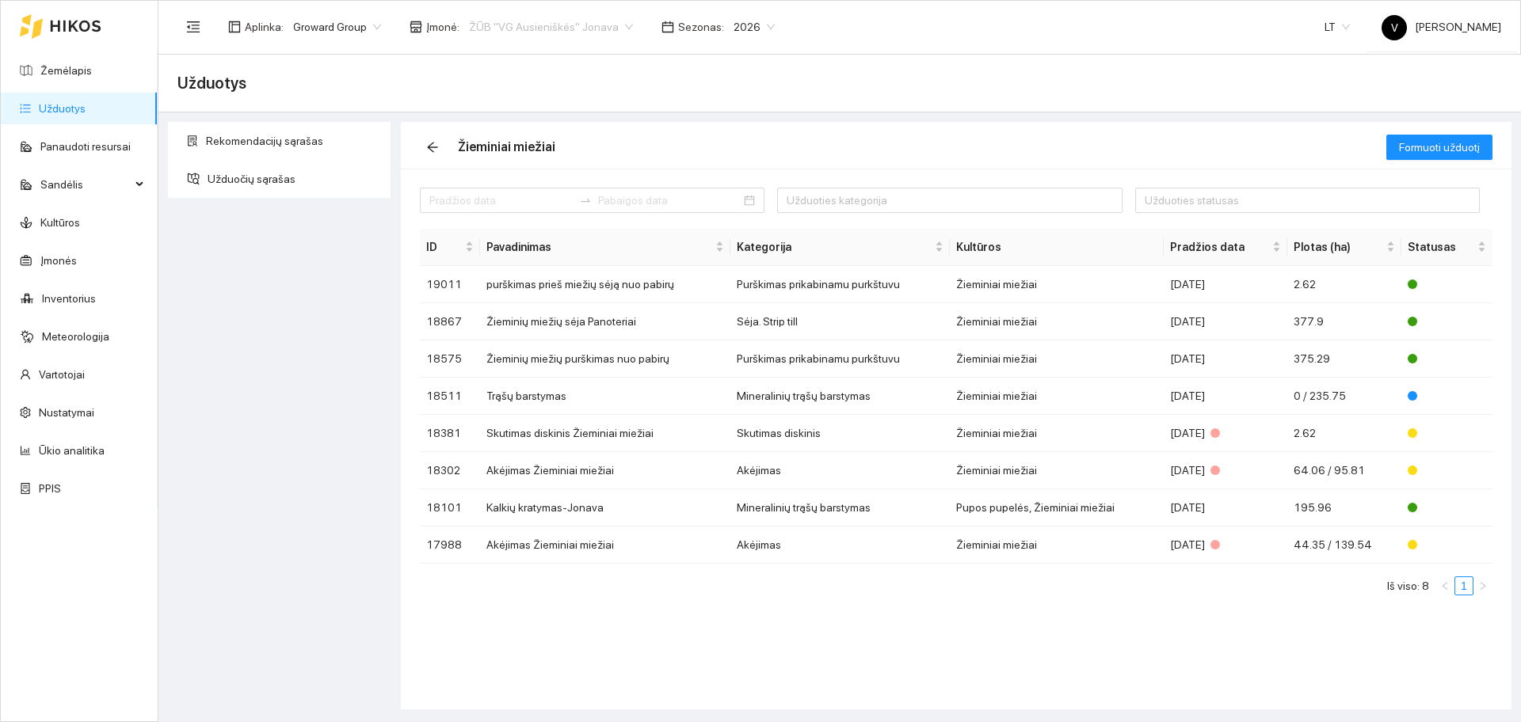
click at [497, 23] on span "ŽŪB "VG Ausieniškės" Jonava" at bounding box center [551, 27] width 164 height 24
click at [557, 86] on div "UAB "Zujų paukštynas" Ukmerge" at bounding box center [544, 82] width 162 height 17
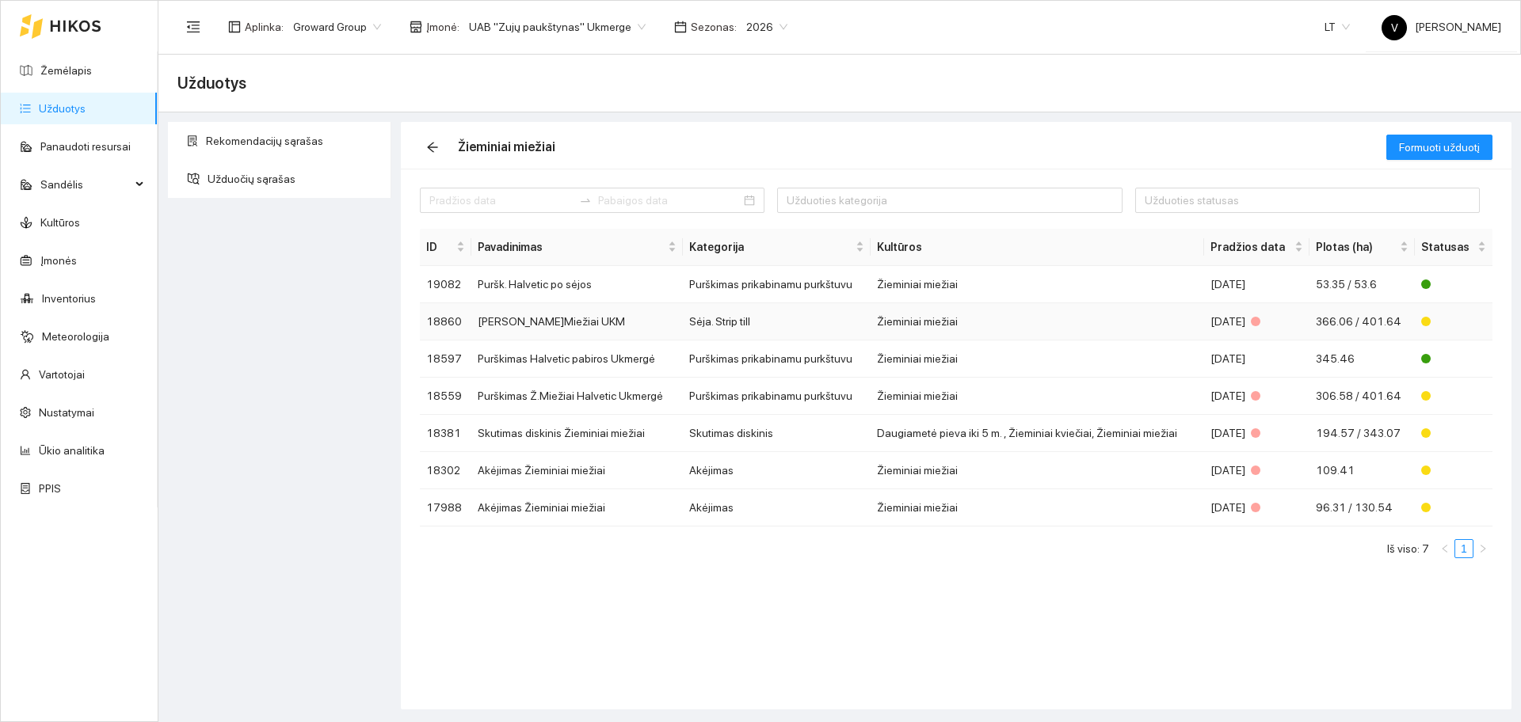
click at [525, 324] on td "[PERSON_NAME]Miežiai UKM" at bounding box center [577, 321] width 212 height 37
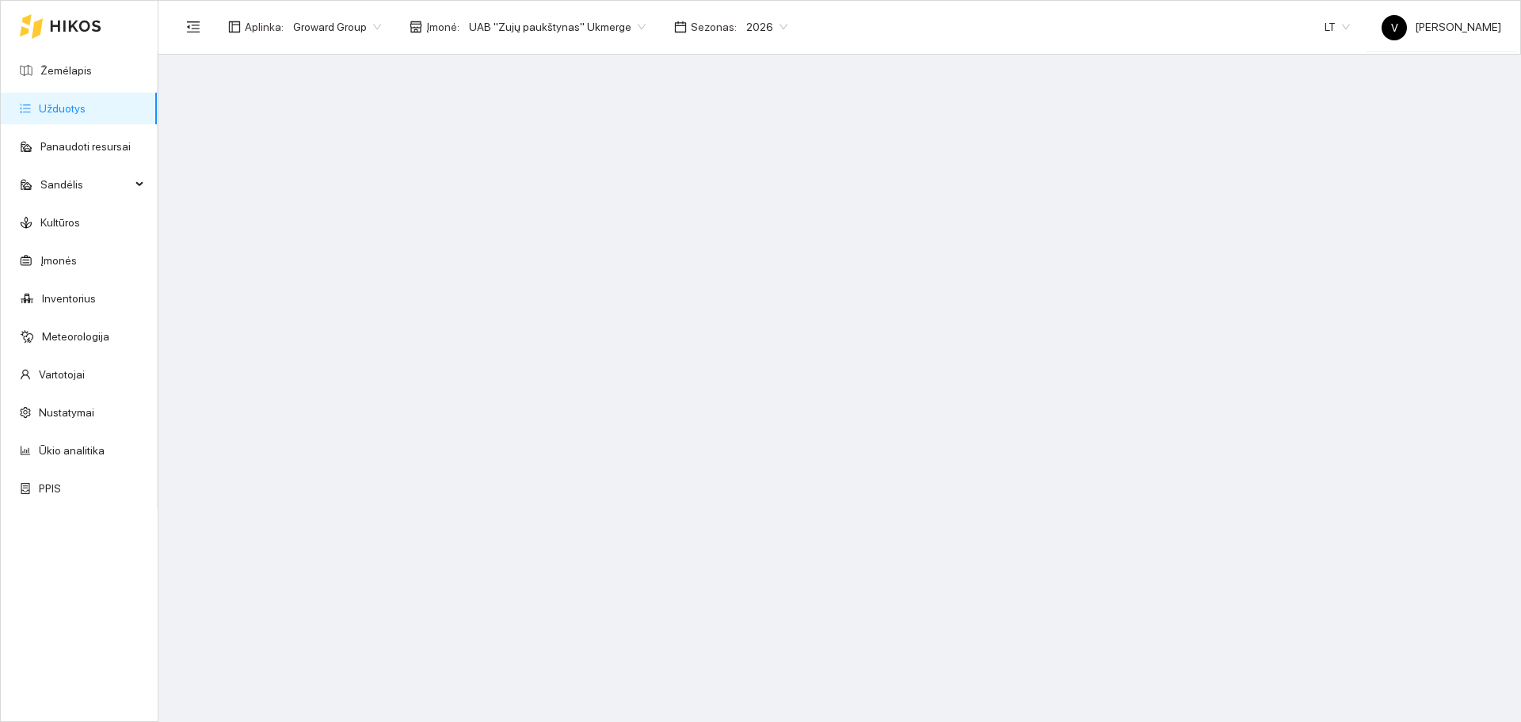
click at [71, 110] on link "Užduotys" at bounding box center [62, 108] width 47 height 13
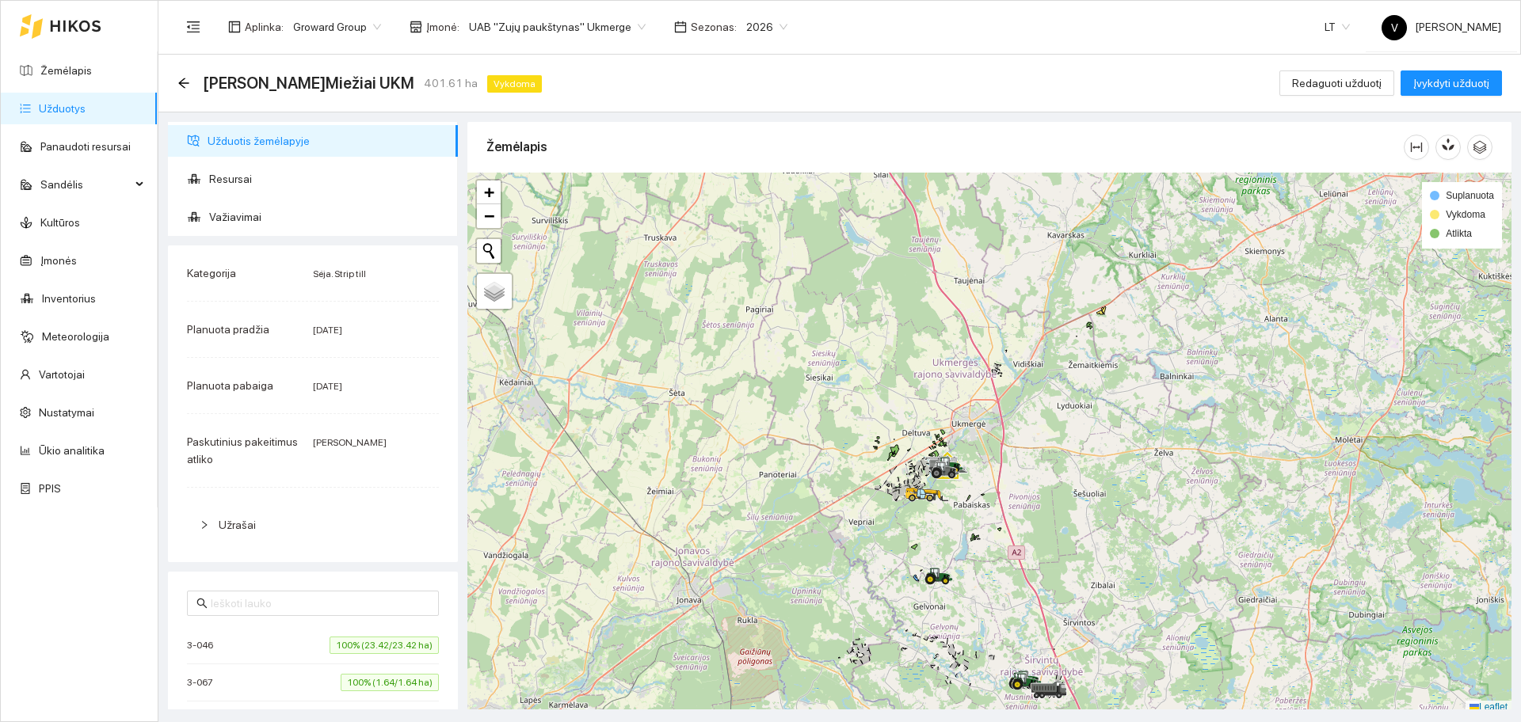
scroll to position [5, 0]
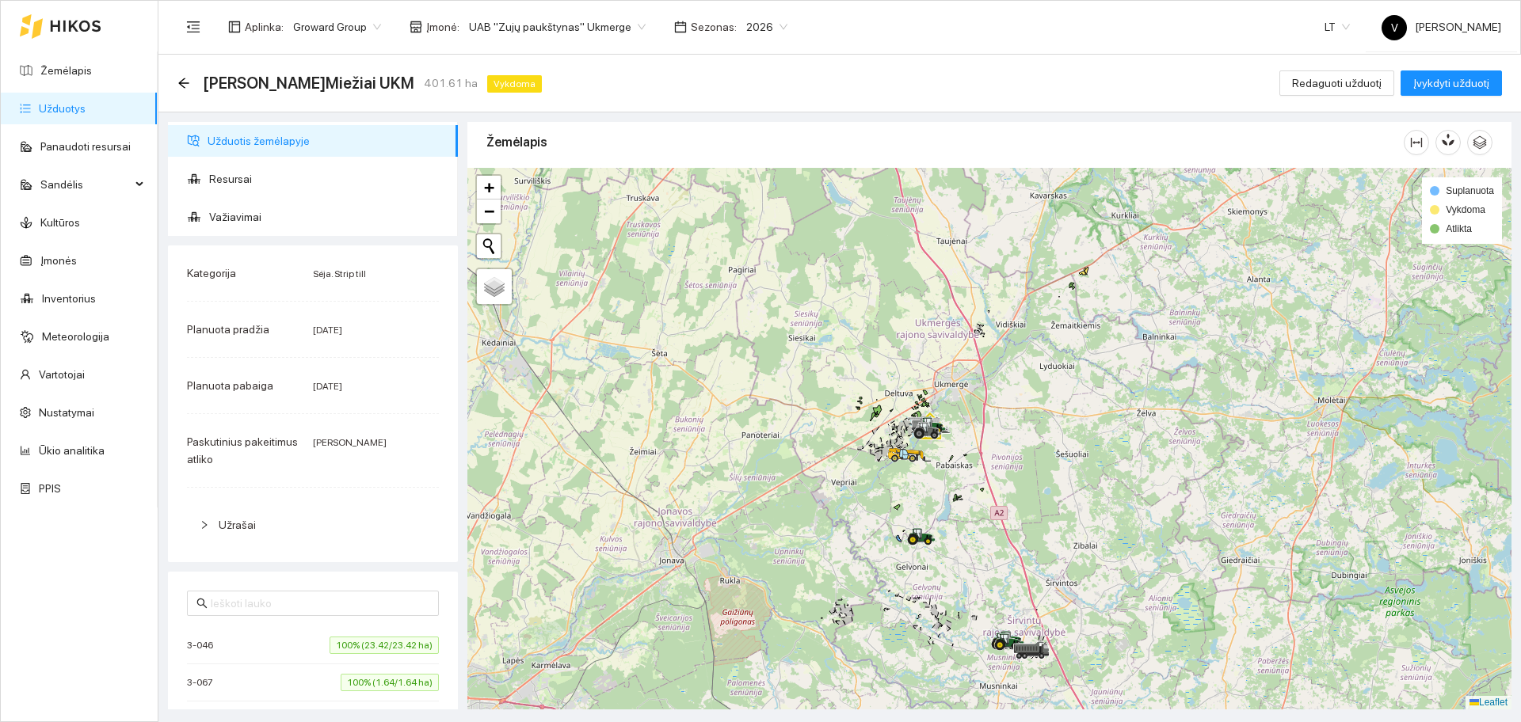
click at [1008, 440] on div at bounding box center [989, 439] width 1044 height 542
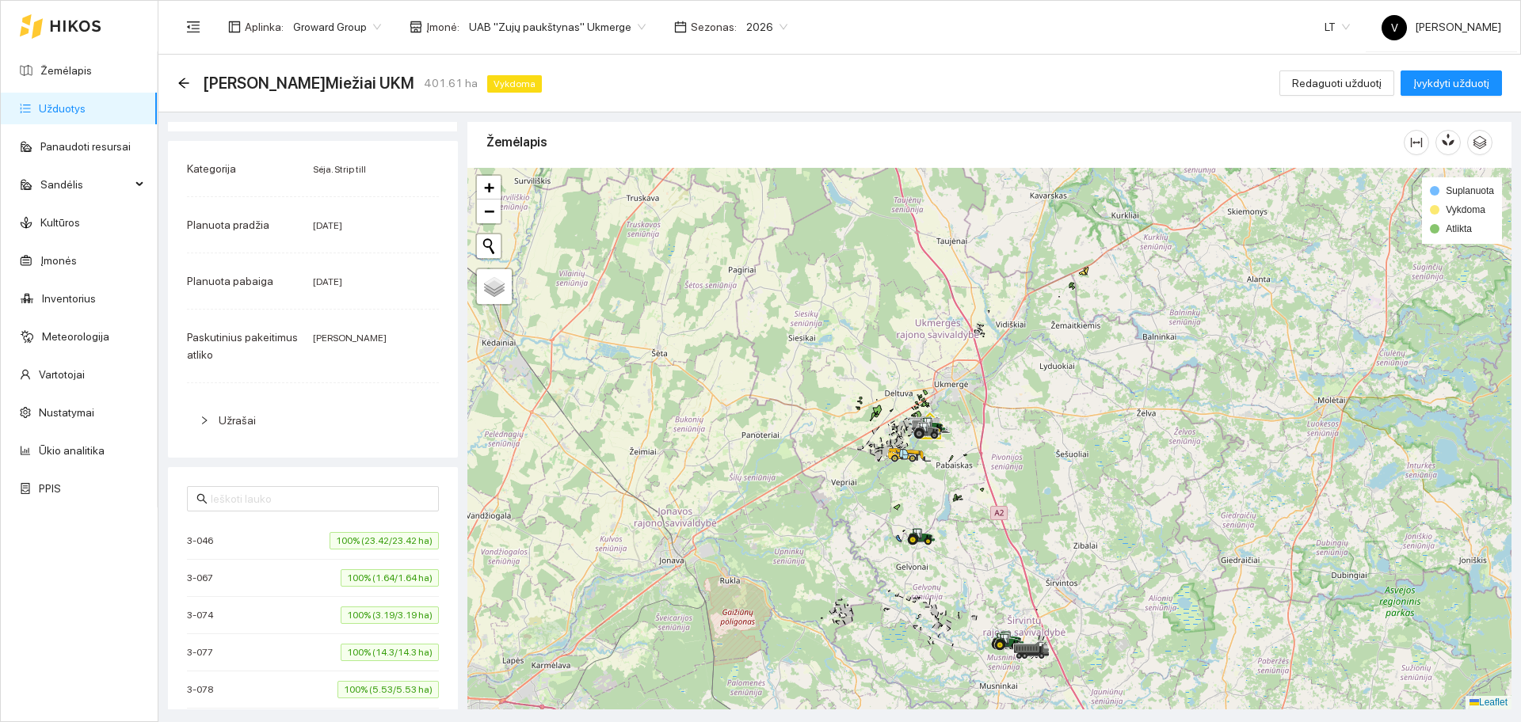
scroll to position [495, 0]
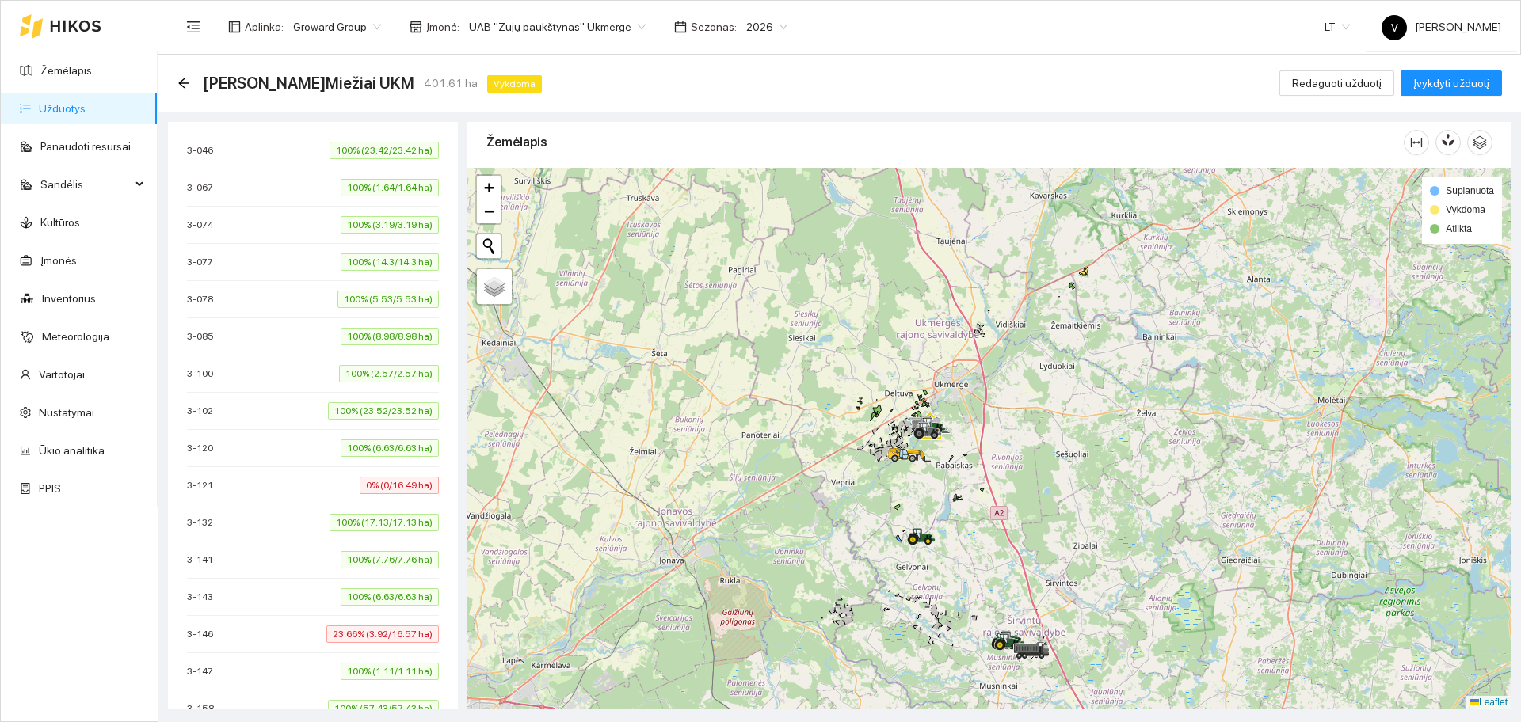
click at [221, 486] on span "3-121" at bounding box center [204, 486] width 34 height 16
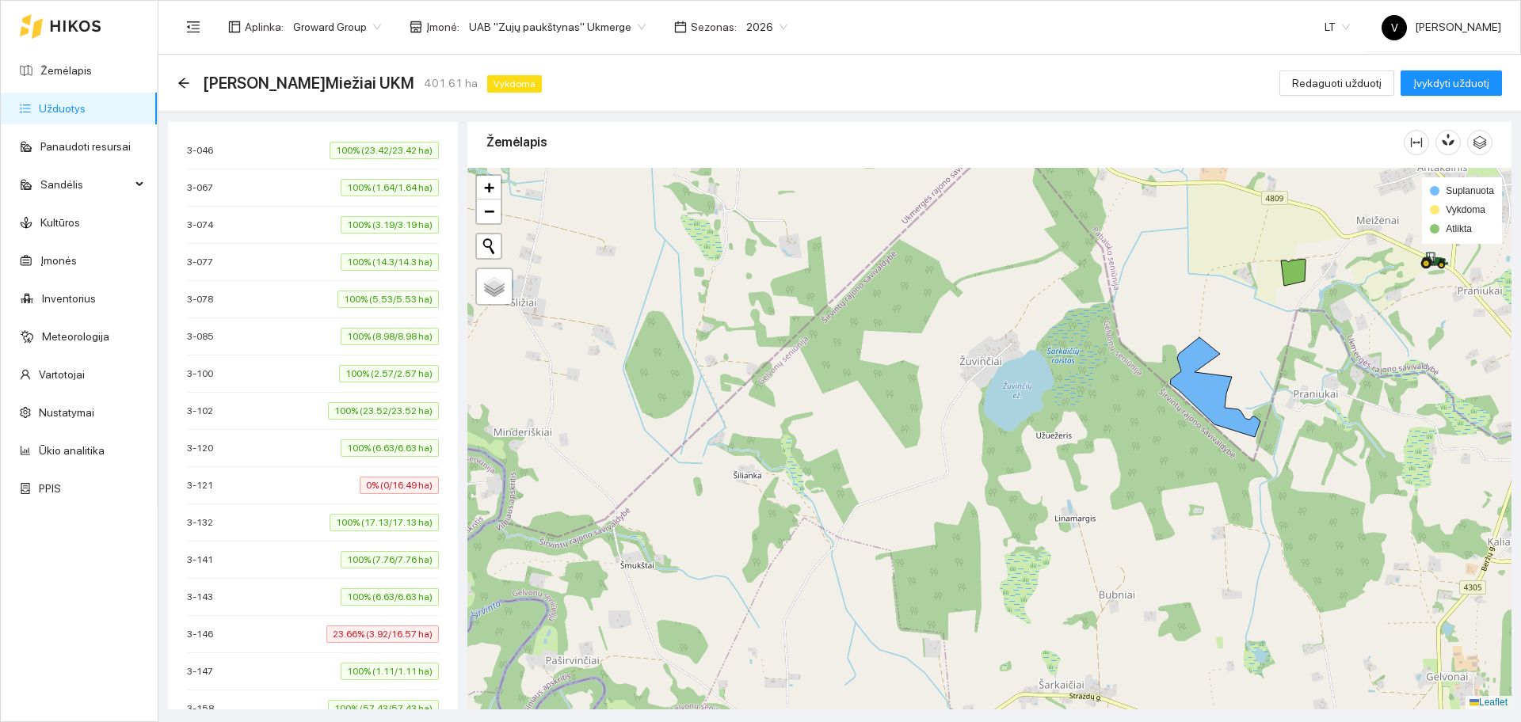
drag, startPoint x: 1046, startPoint y: 431, endPoint x: 902, endPoint y: 463, distance: 147.8
click at [902, 463] on div at bounding box center [989, 439] width 1044 height 542
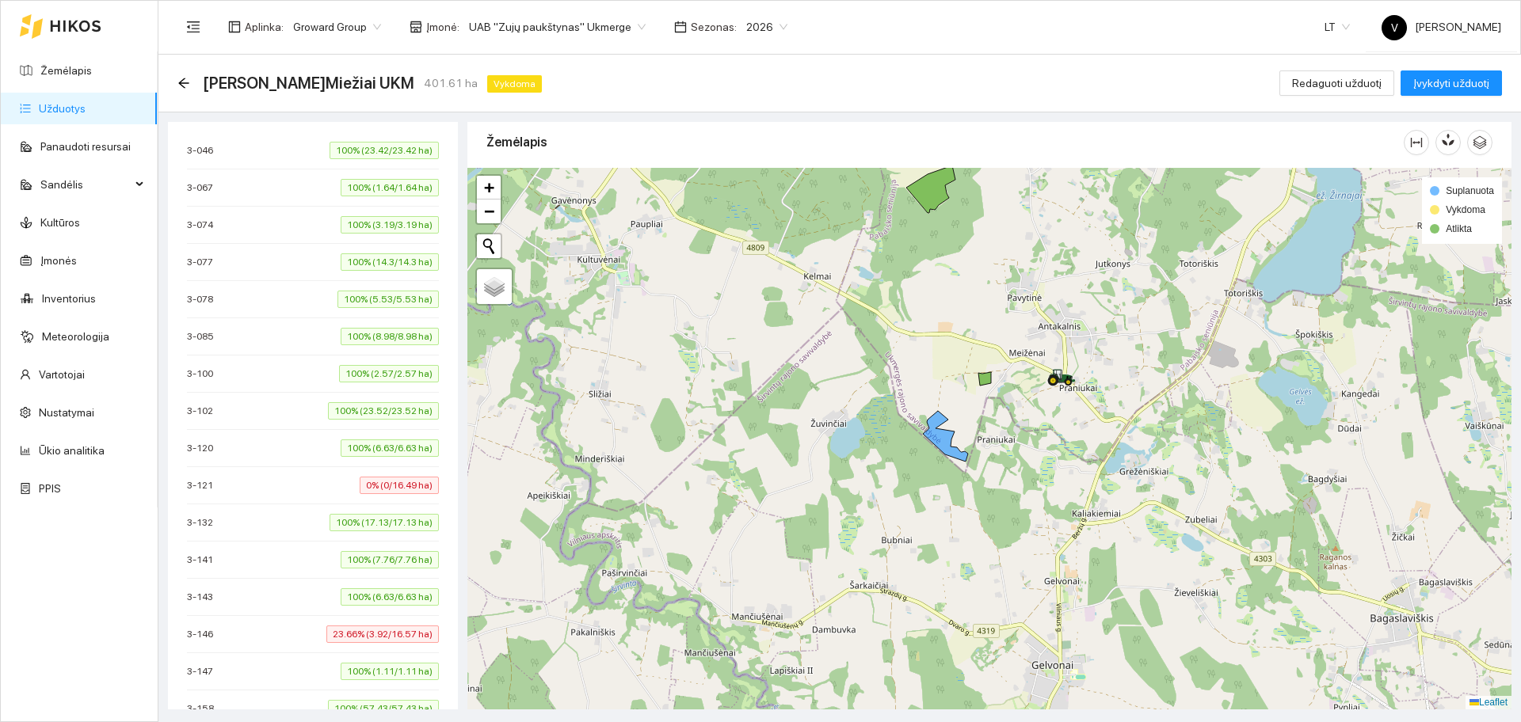
drag, startPoint x: 1056, startPoint y: 435, endPoint x: 1016, endPoint y: 433, distance: 40.5
click at [1016, 433] on div at bounding box center [989, 439] width 1044 height 542
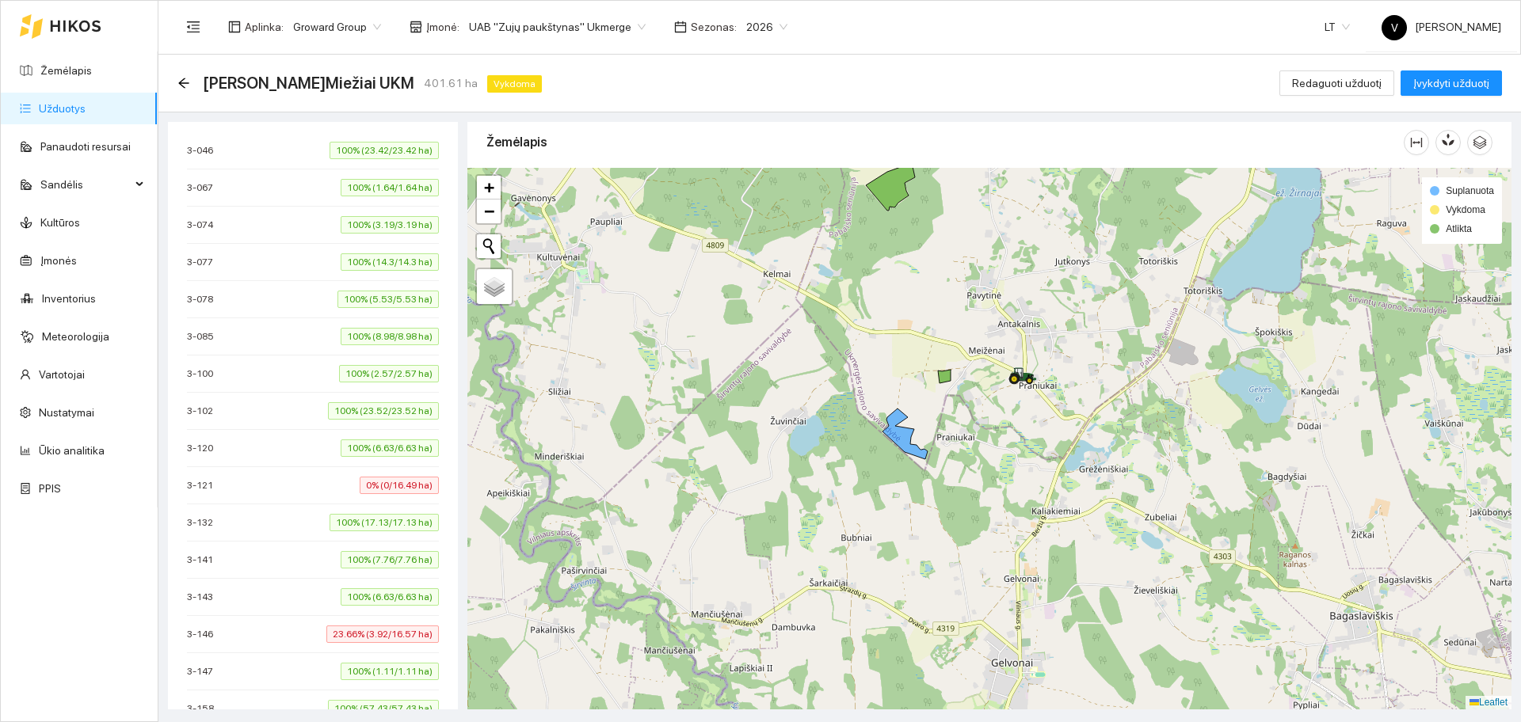
click at [234, 632] on div "3-146 23.66% (3.92/16.57 ha)" at bounding box center [313, 634] width 252 height 17
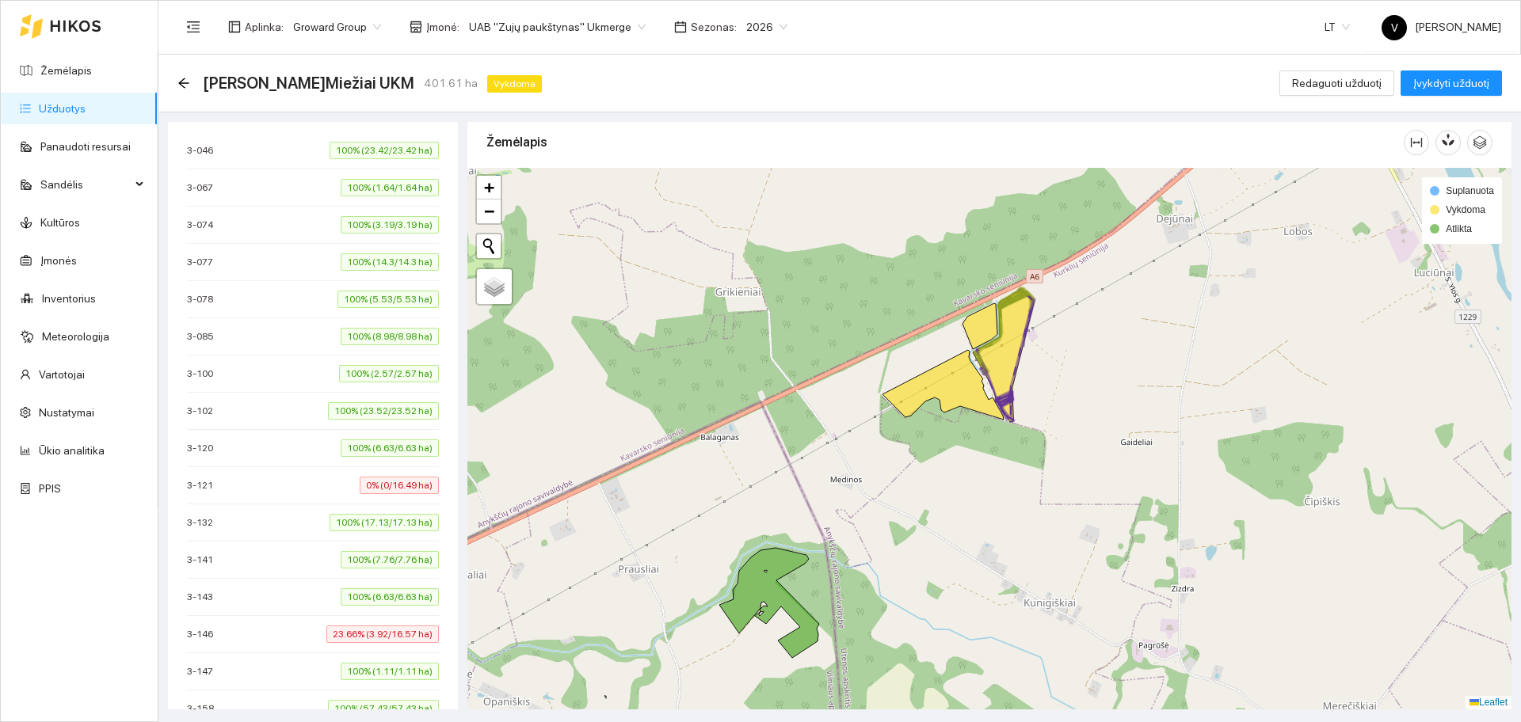
drag, startPoint x: 1151, startPoint y: 438, endPoint x: 1153, endPoint y: 397, distance: 41.3
click at [1153, 397] on div at bounding box center [989, 439] width 1044 height 542
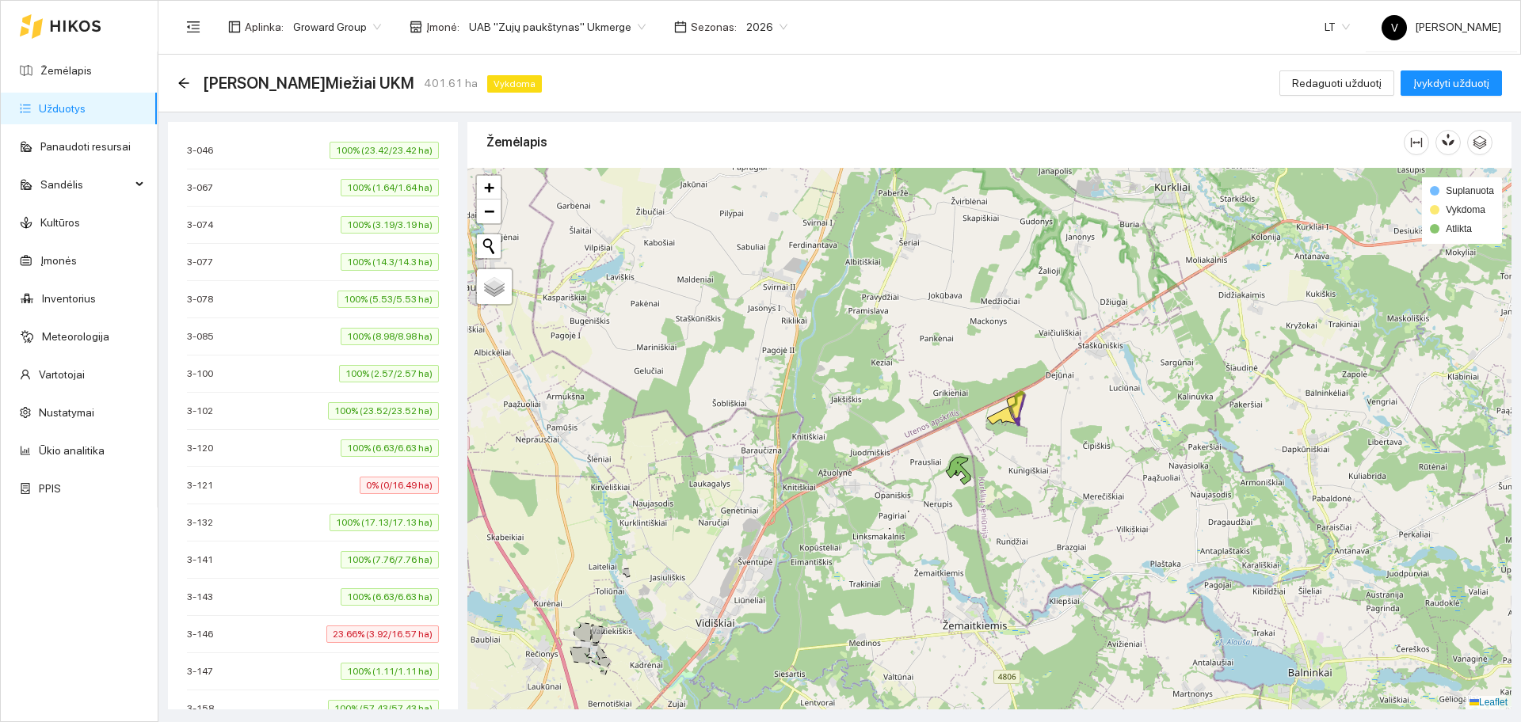
drag, startPoint x: 1025, startPoint y: 429, endPoint x: 1021, endPoint y: 451, distance: 21.8
click at [1024, 451] on div at bounding box center [989, 439] width 1044 height 542
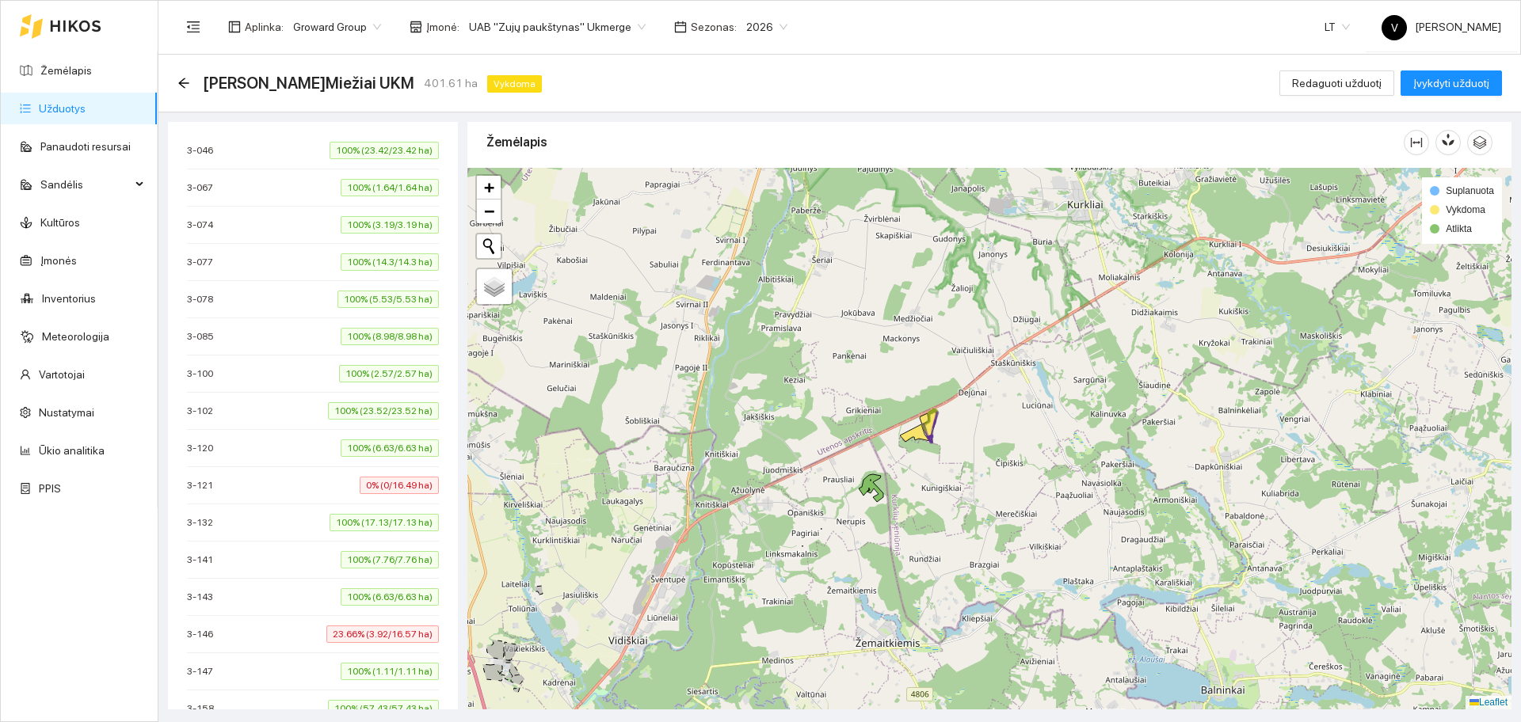
drag, startPoint x: 920, startPoint y: 564, endPoint x: 948, endPoint y: 477, distance: 91.7
click at [947, 481] on div at bounding box center [989, 439] width 1044 height 542
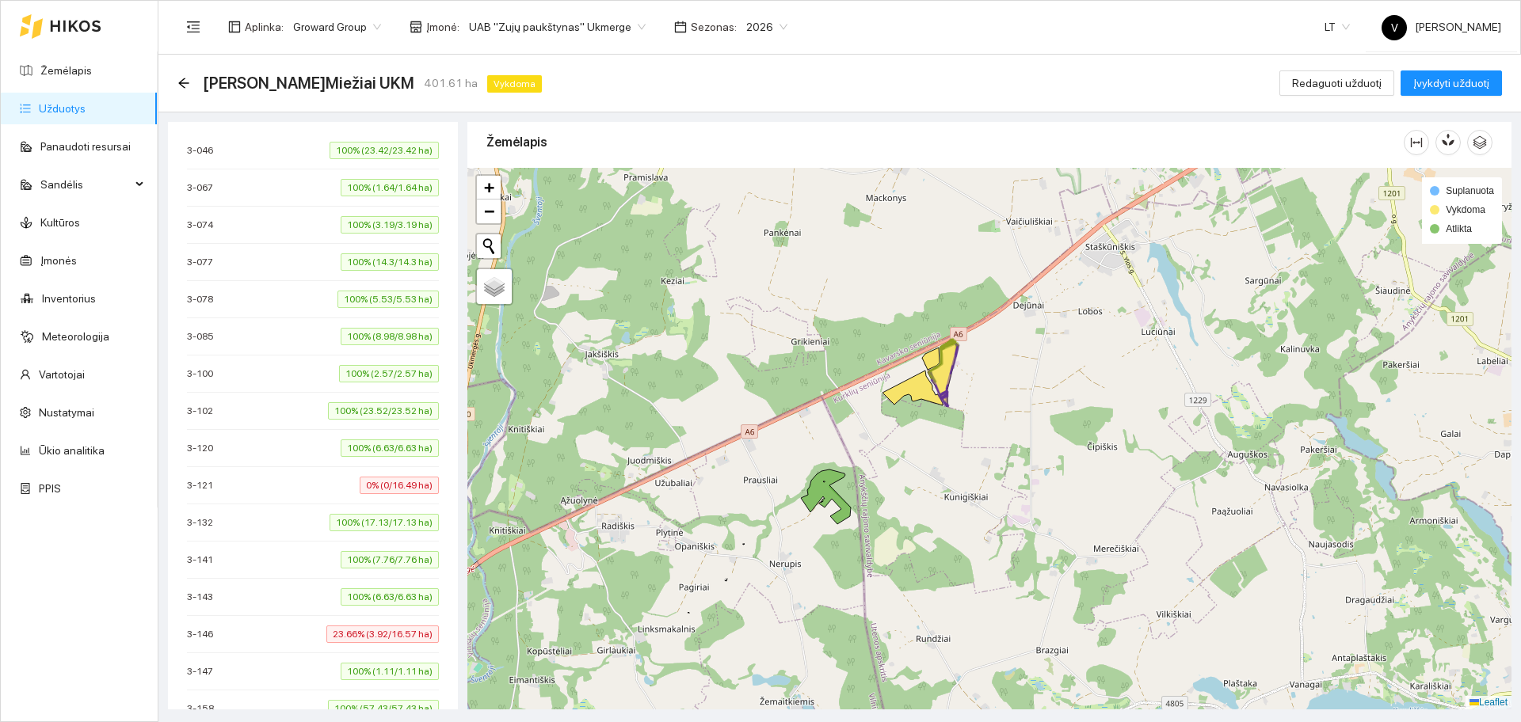
drag, startPoint x: 940, startPoint y: 431, endPoint x: 932, endPoint y: 451, distance: 21.3
click at [932, 451] on div at bounding box center [989, 439] width 1044 height 542
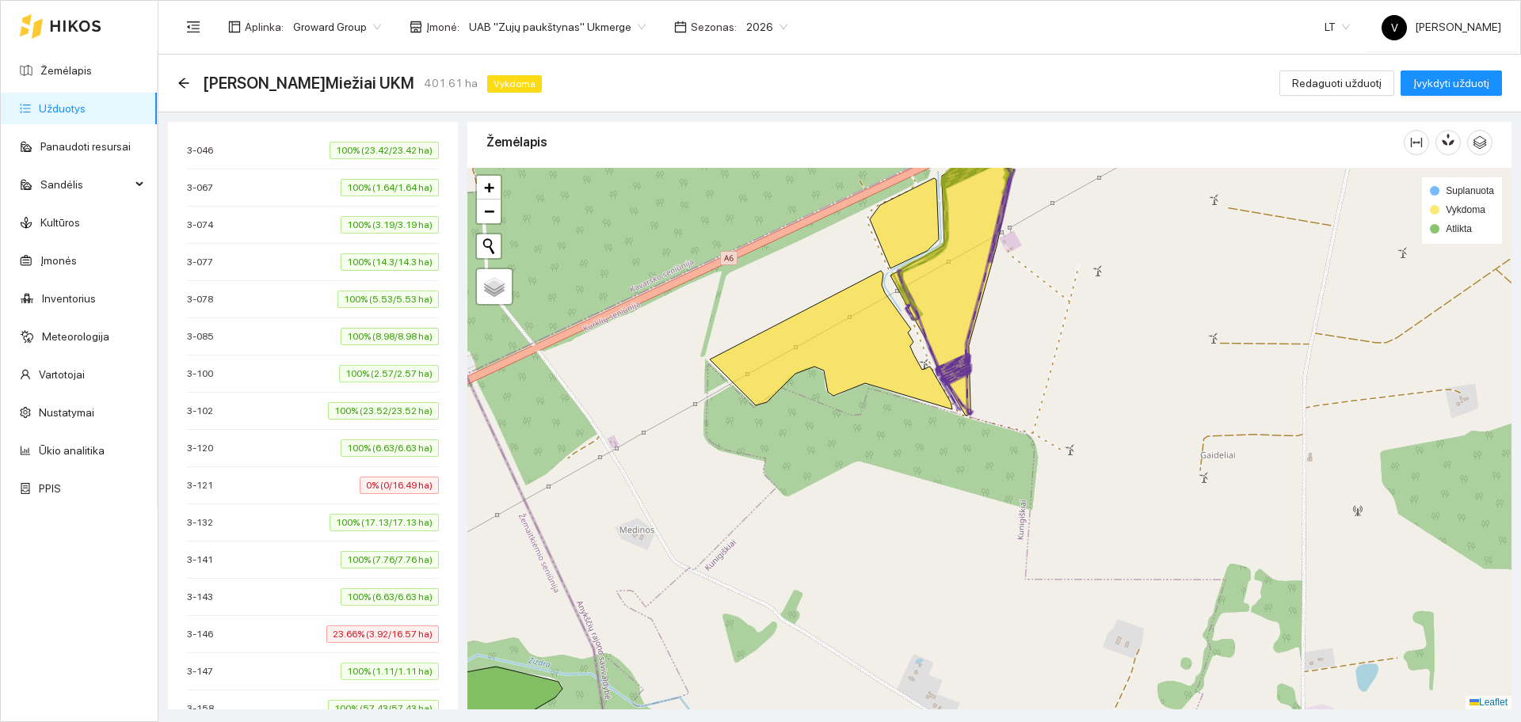
click at [199, 634] on span "3-146" at bounding box center [204, 635] width 34 height 16
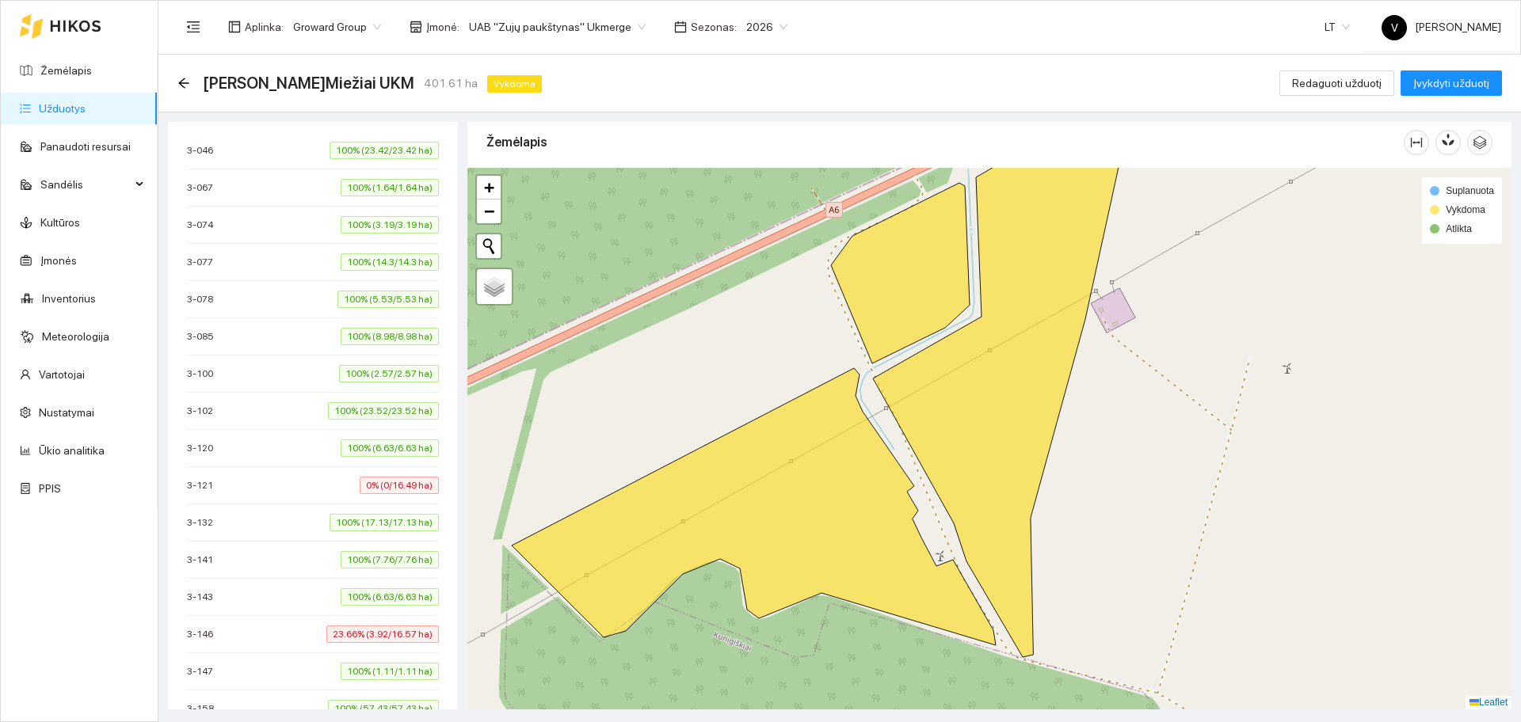
drag, startPoint x: 776, startPoint y: 403, endPoint x: 783, endPoint y: 355, distance: 48.7
click at [783, 355] on div at bounding box center [989, 439] width 1044 height 542
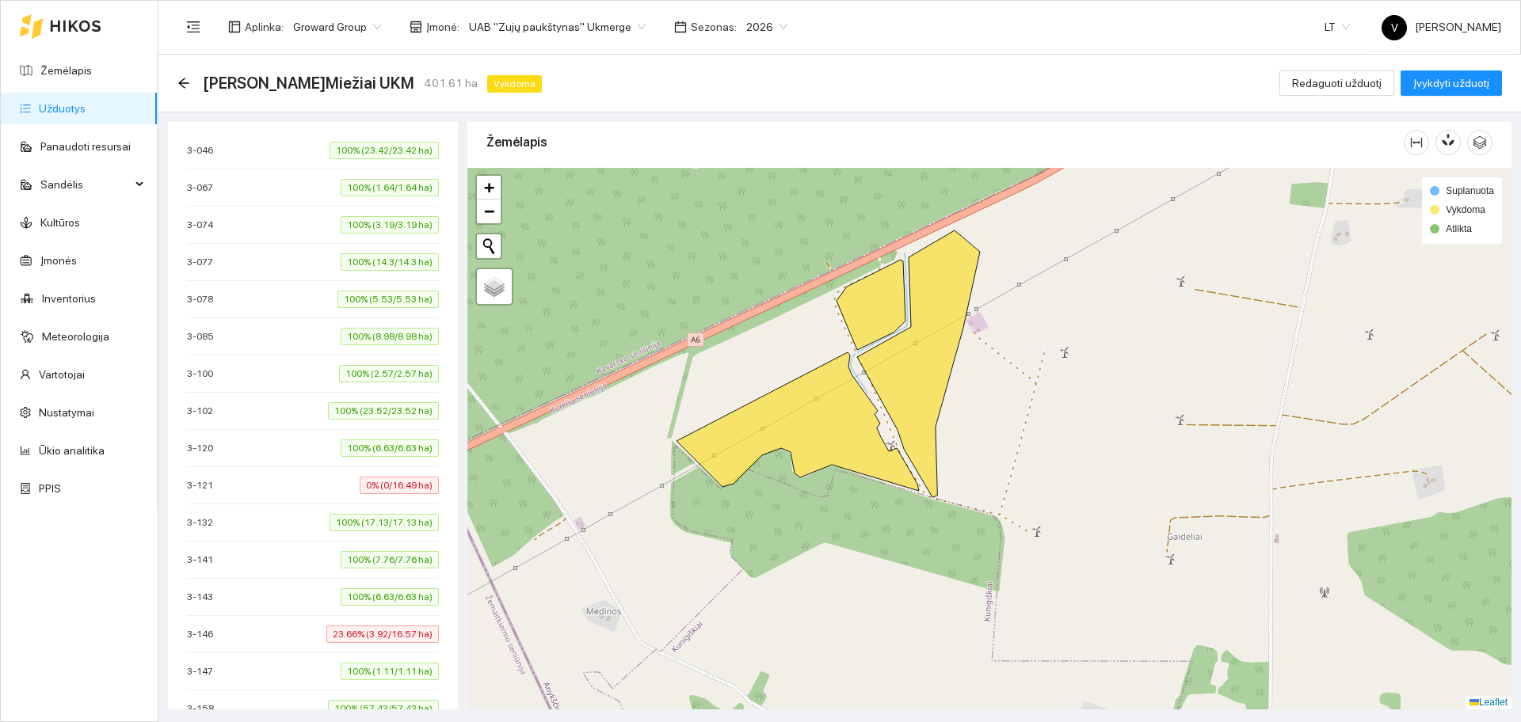
drag, startPoint x: 978, startPoint y: 440, endPoint x: 1006, endPoint y: 429, distance: 30.3
click at [1006, 429] on div at bounding box center [989, 439] width 1044 height 542
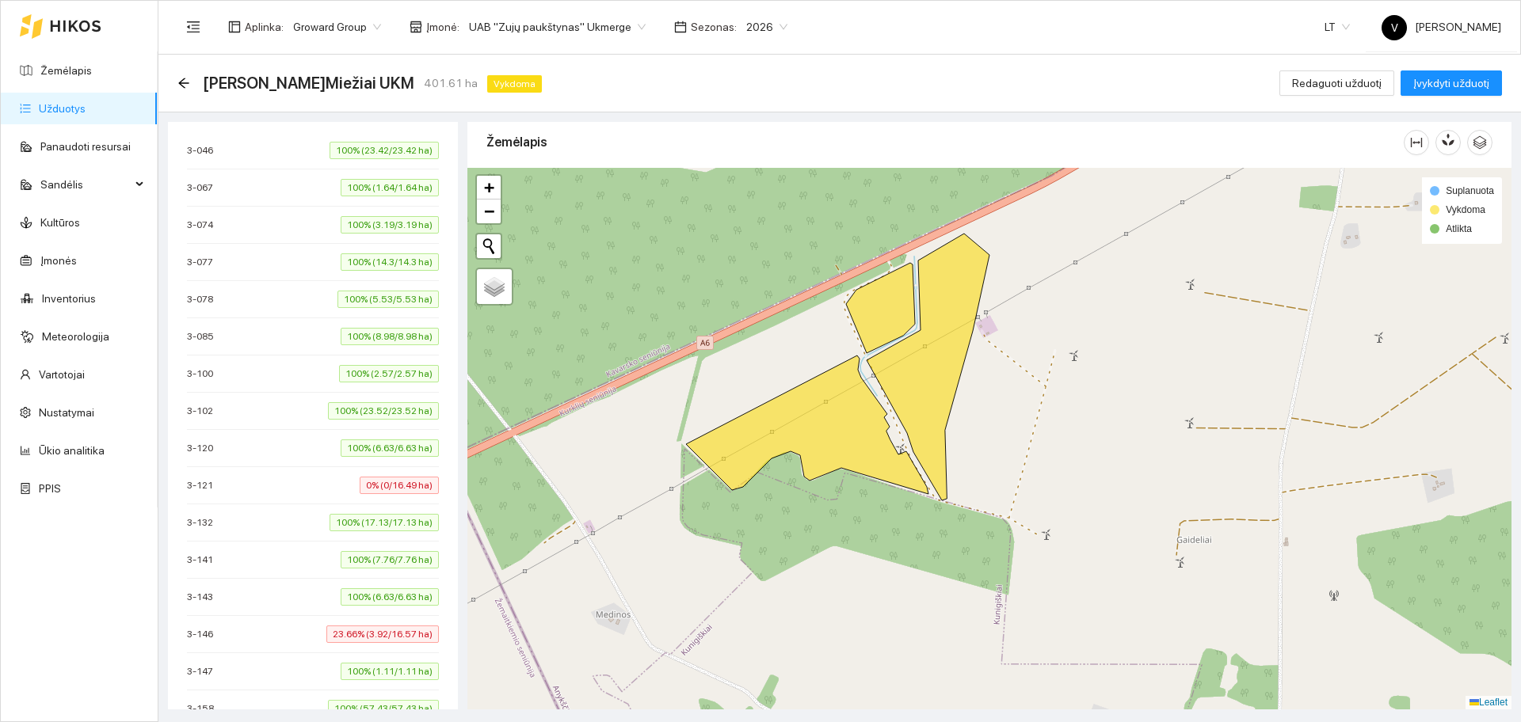
drag, startPoint x: 1003, startPoint y: 444, endPoint x: 1010, endPoint y: 469, distance: 26.3
click at [1010, 469] on div at bounding box center [989, 439] width 1044 height 542
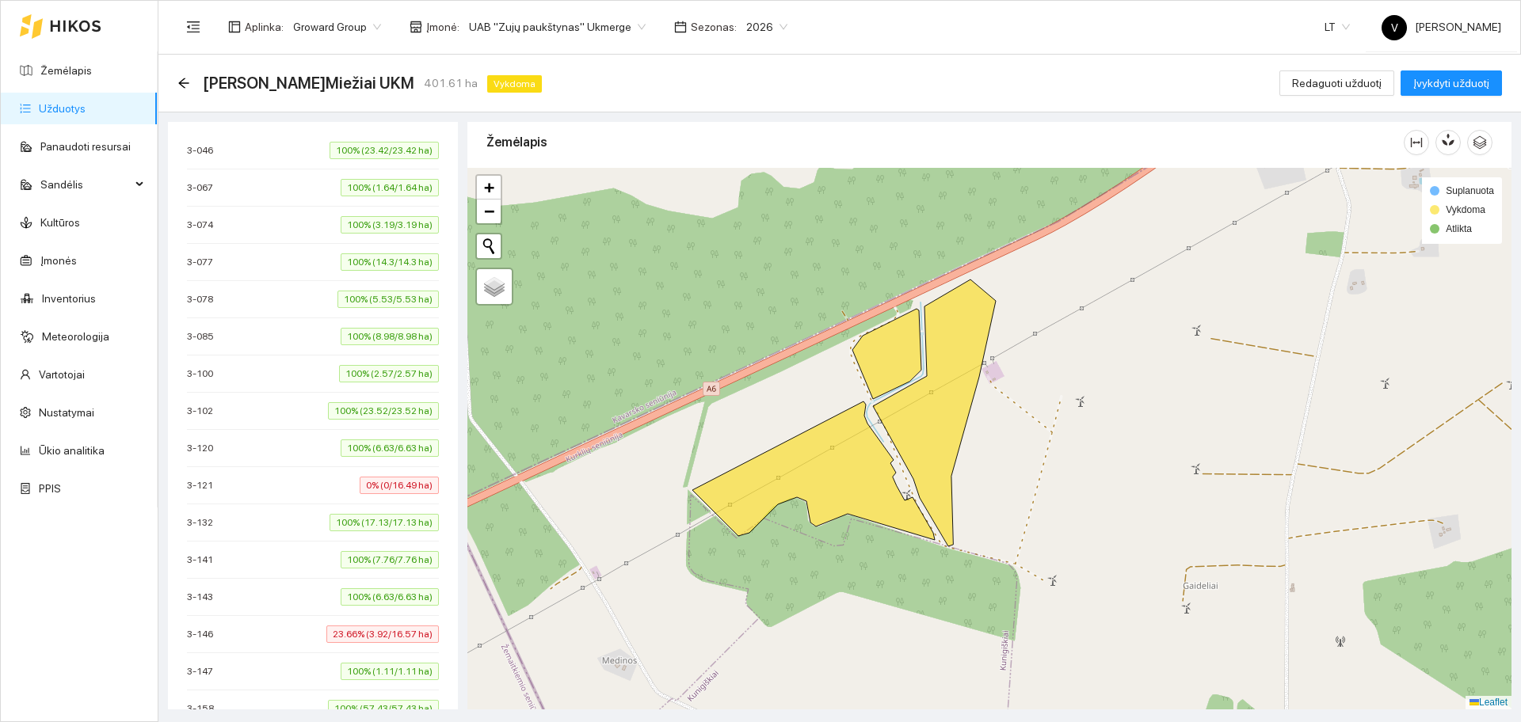
drag, startPoint x: 1008, startPoint y: 417, endPoint x: 1017, endPoint y: 440, distance: 25.3
click at [1017, 440] on div at bounding box center [989, 439] width 1044 height 542
click at [209, 644] on li "3-146 23.66% (3.92/16.57 ha)" at bounding box center [313, 634] width 252 height 37
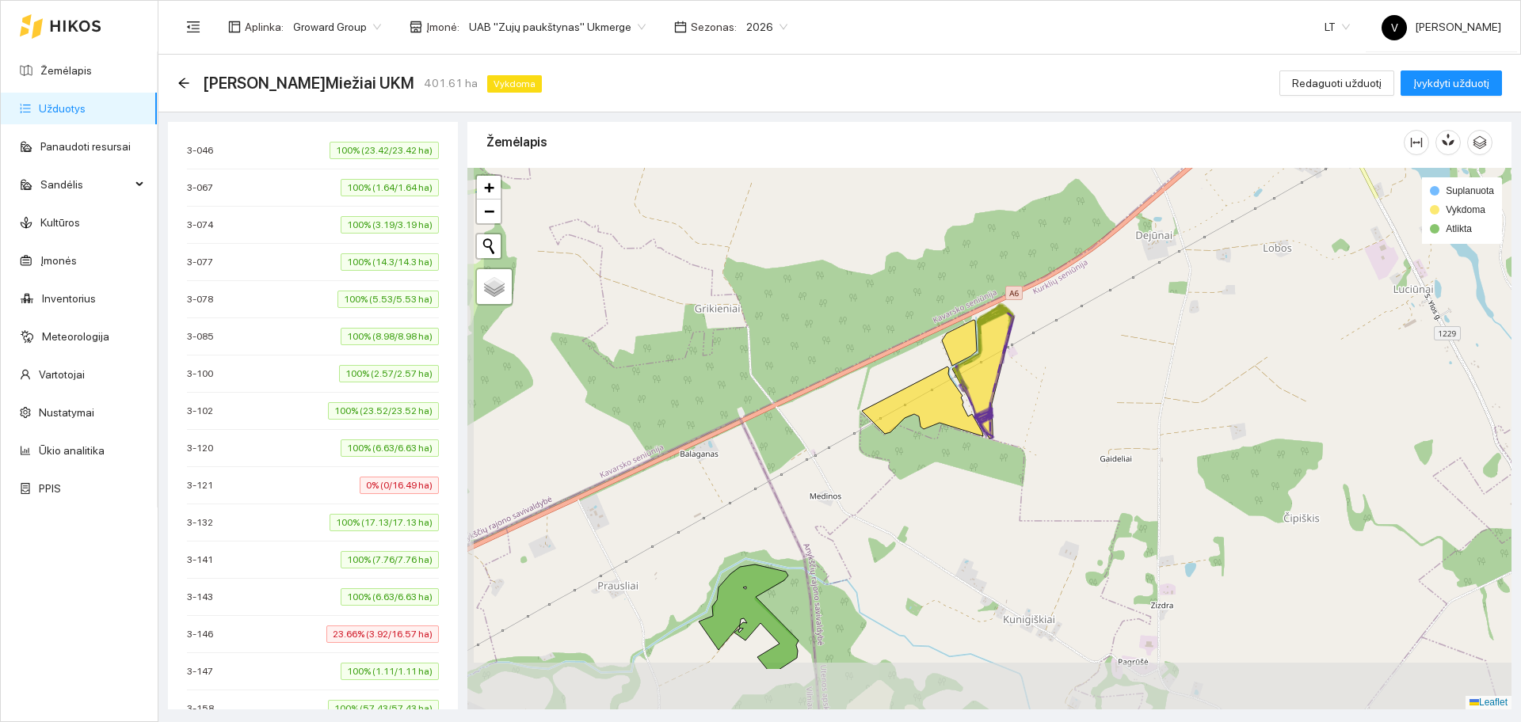
drag, startPoint x: 894, startPoint y: 520, endPoint x: 968, endPoint y: 444, distance: 106.5
click at [968, 444] on div at bounding box center [989, 439] width 1044 height 542
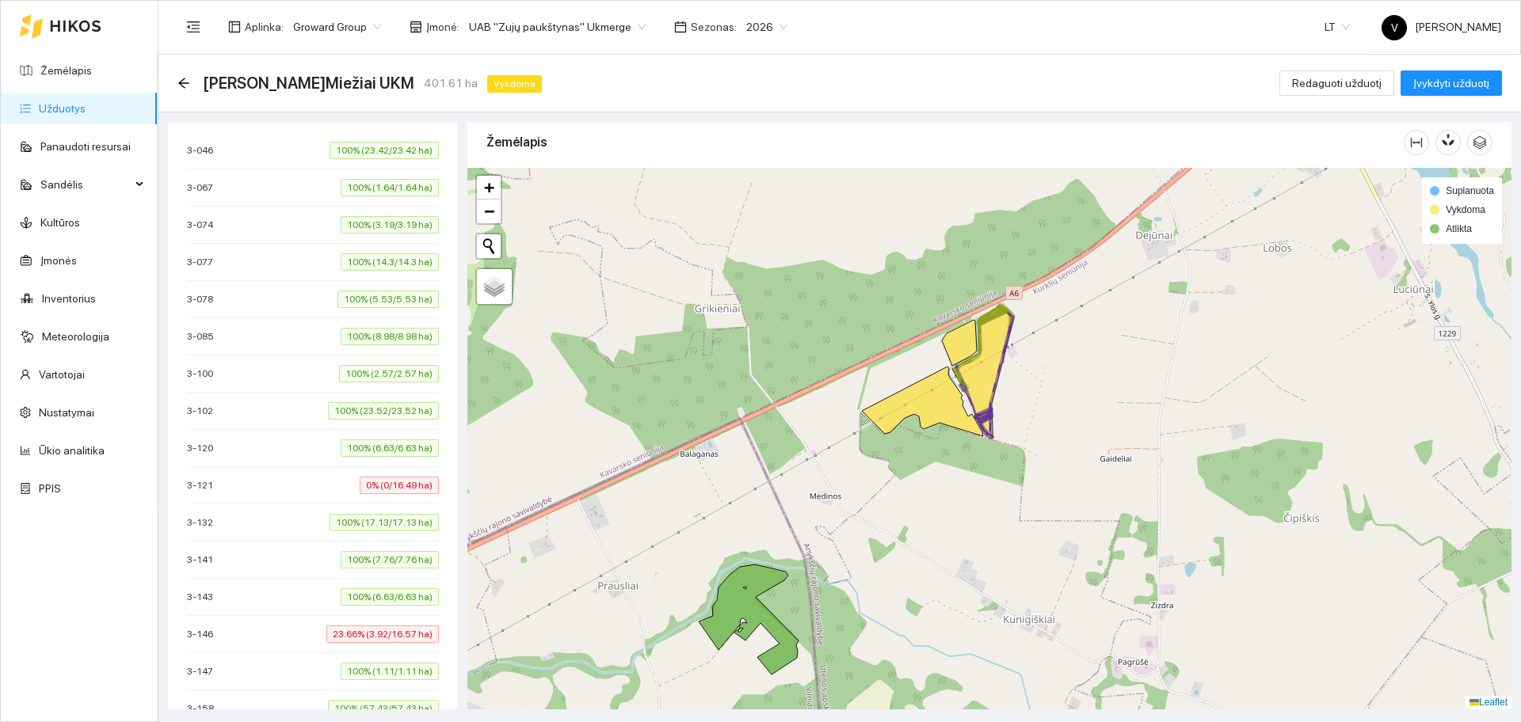
click at [292, 628] on div "3-146 23.66% (3.92/16.57 ha)" at bounding box center [313, 634] width 252 height 17
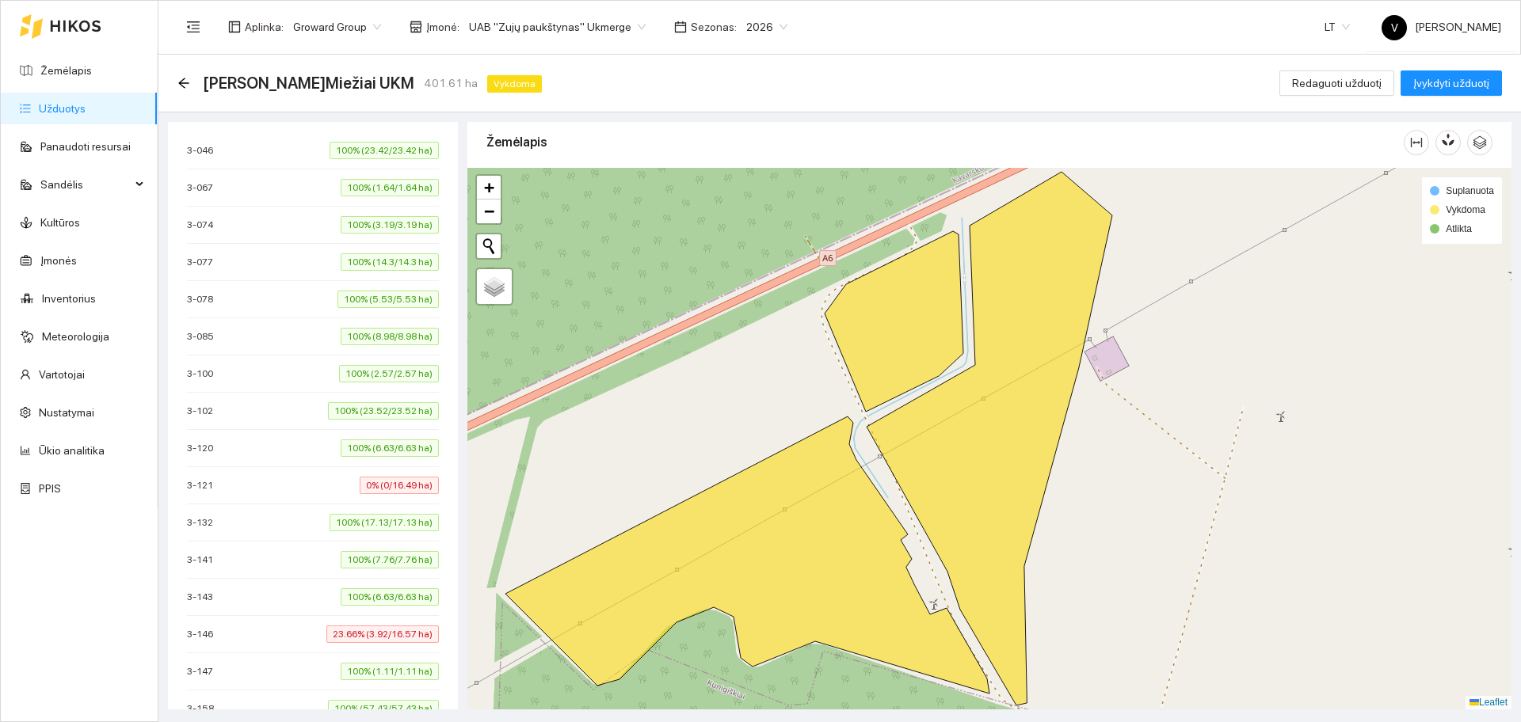
click at [244, 626] on div "3-146 23.66% (3.92/16.57 ha)" at bounding box center [313, 634] width 252 height 17
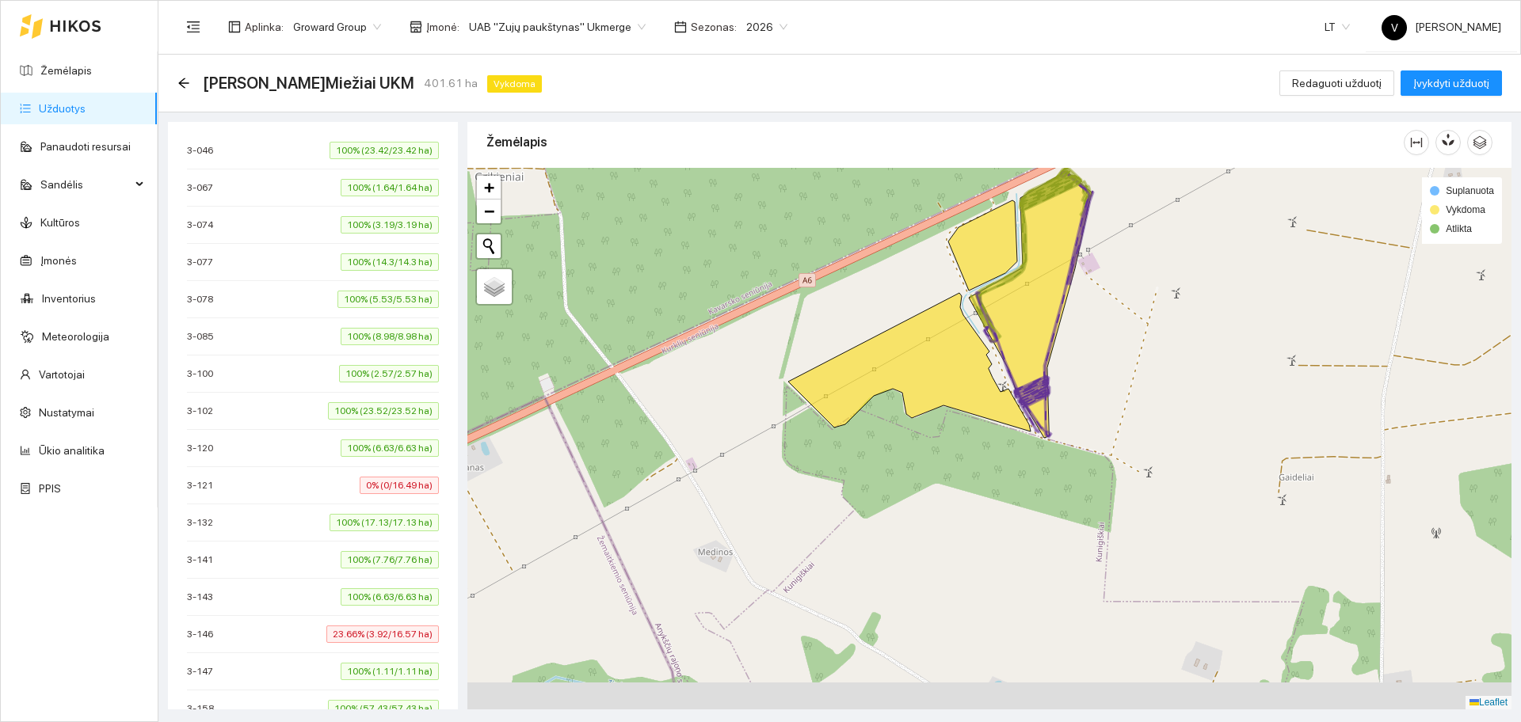
drag, startPoint x: 885, startPoint y: 465, endPoint x: 997, endPoint y: 381, distance: 139.7
click at [997, 381] on div at bounding box center [989, 439] width 1044 height 542
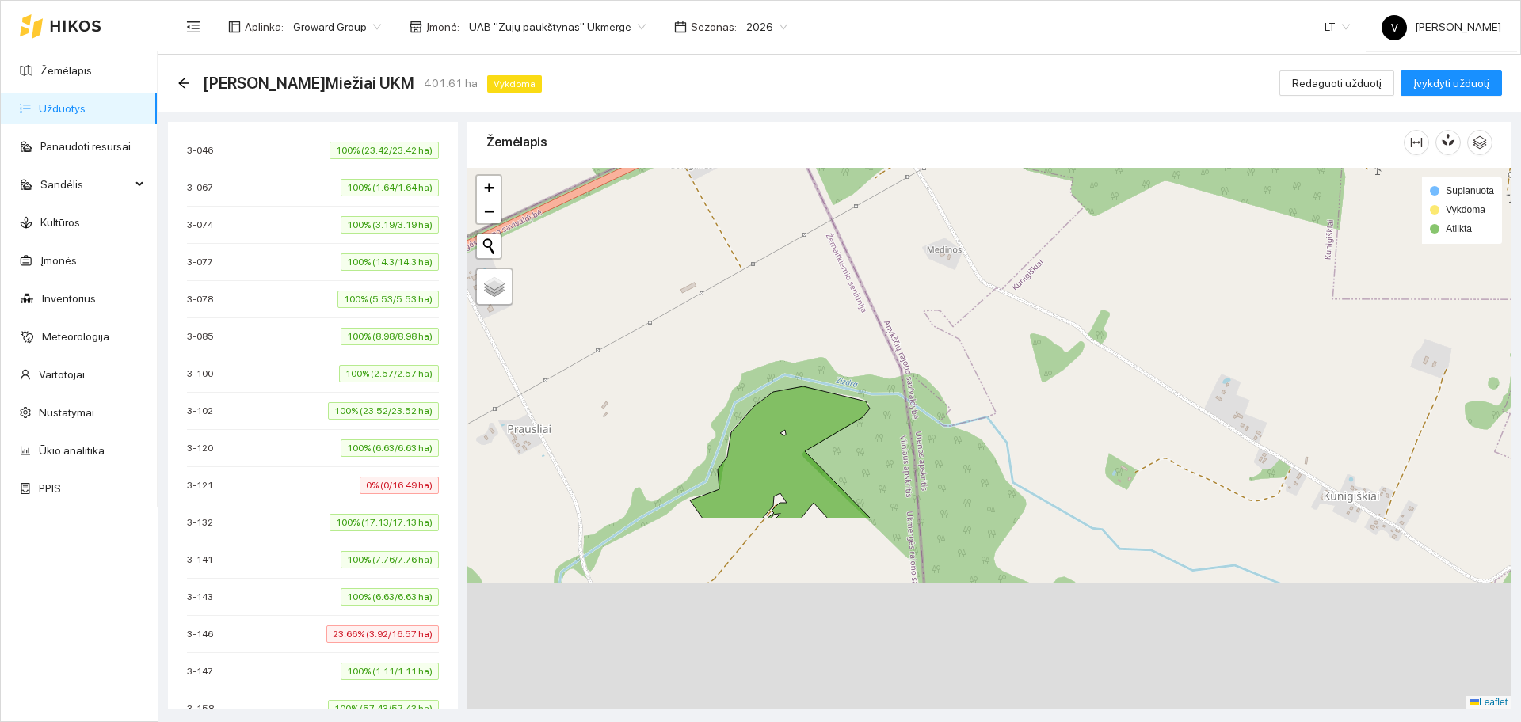
drag, startPoint x: 780, startPoint y: 577, endPoint x: 938, endPoint y: 321, distance: 301.0
click at [938, 321] on div at bounding box center [989, 439] width 1044 height 542
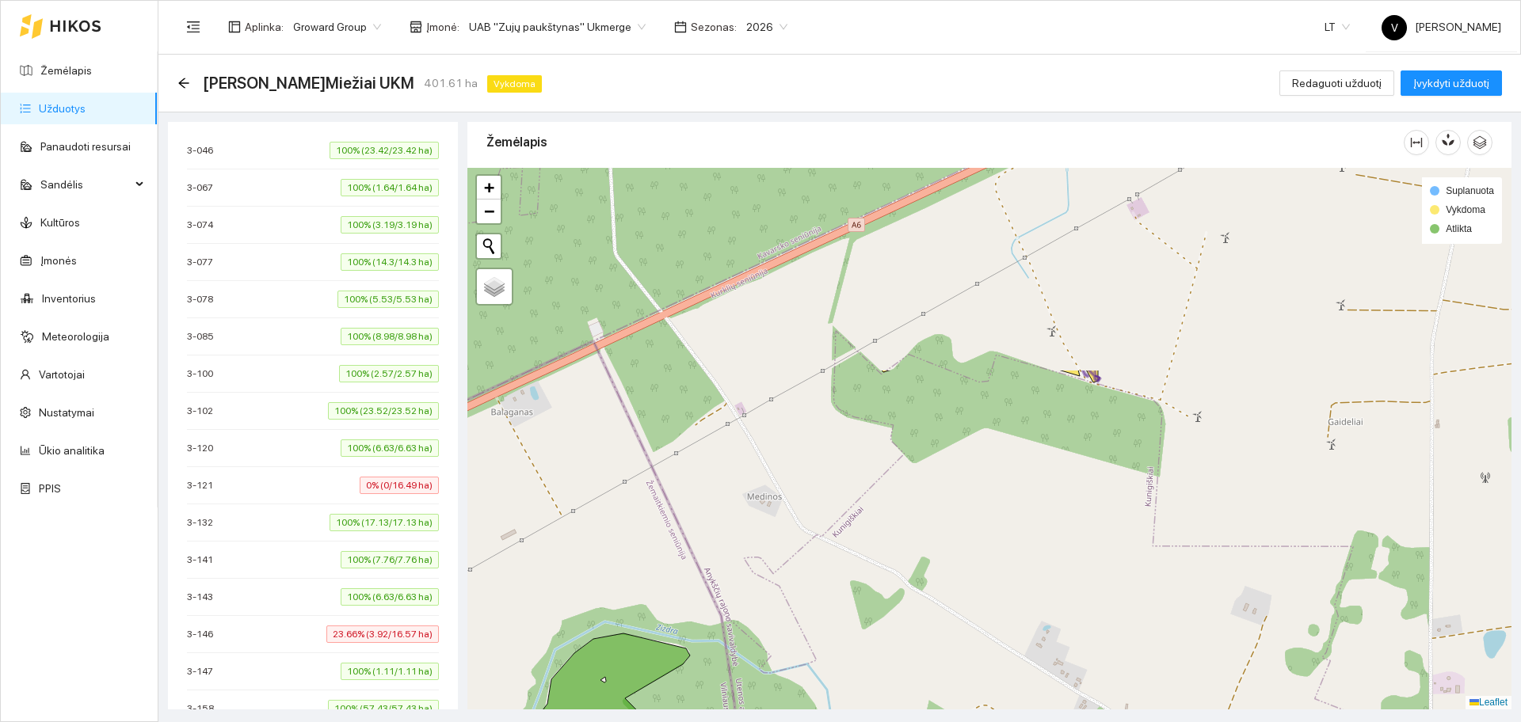
drag, startPoint x: 1165, startPoint y: 361, endPoint x: 982, endPoint y: 604, distance: 304.2
click at [982, 620] on div at bounding box center [989, 439] width 1044 height 542
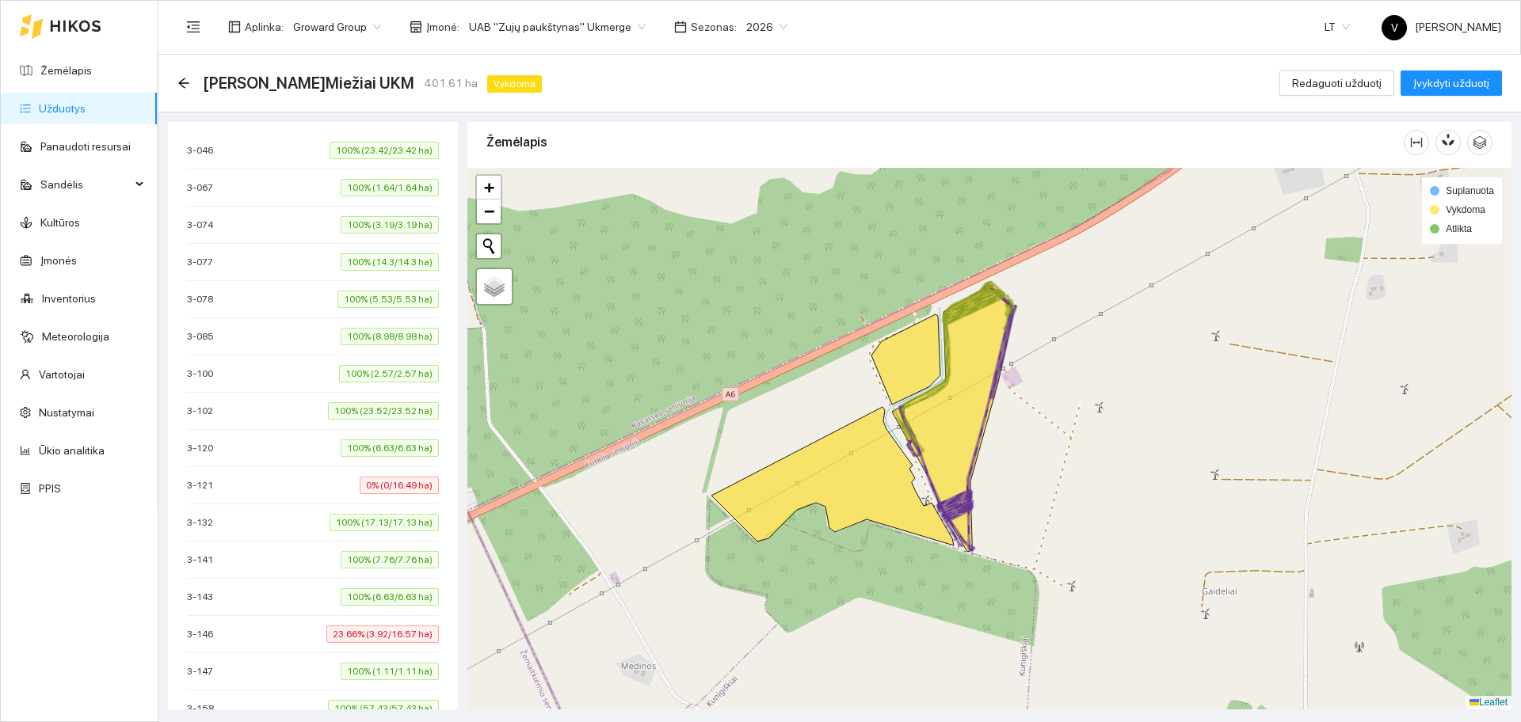
drag, startPoint x: 1076, startPoint y: 400, endPoint x: 970, endPoint y: 545, distance: 179.2
click at [970, 545] on icon at bounding box center [956, 418] width 114 height 265
click at [848, 480] on icon at bounding box center [831, 476] width 242 height 139
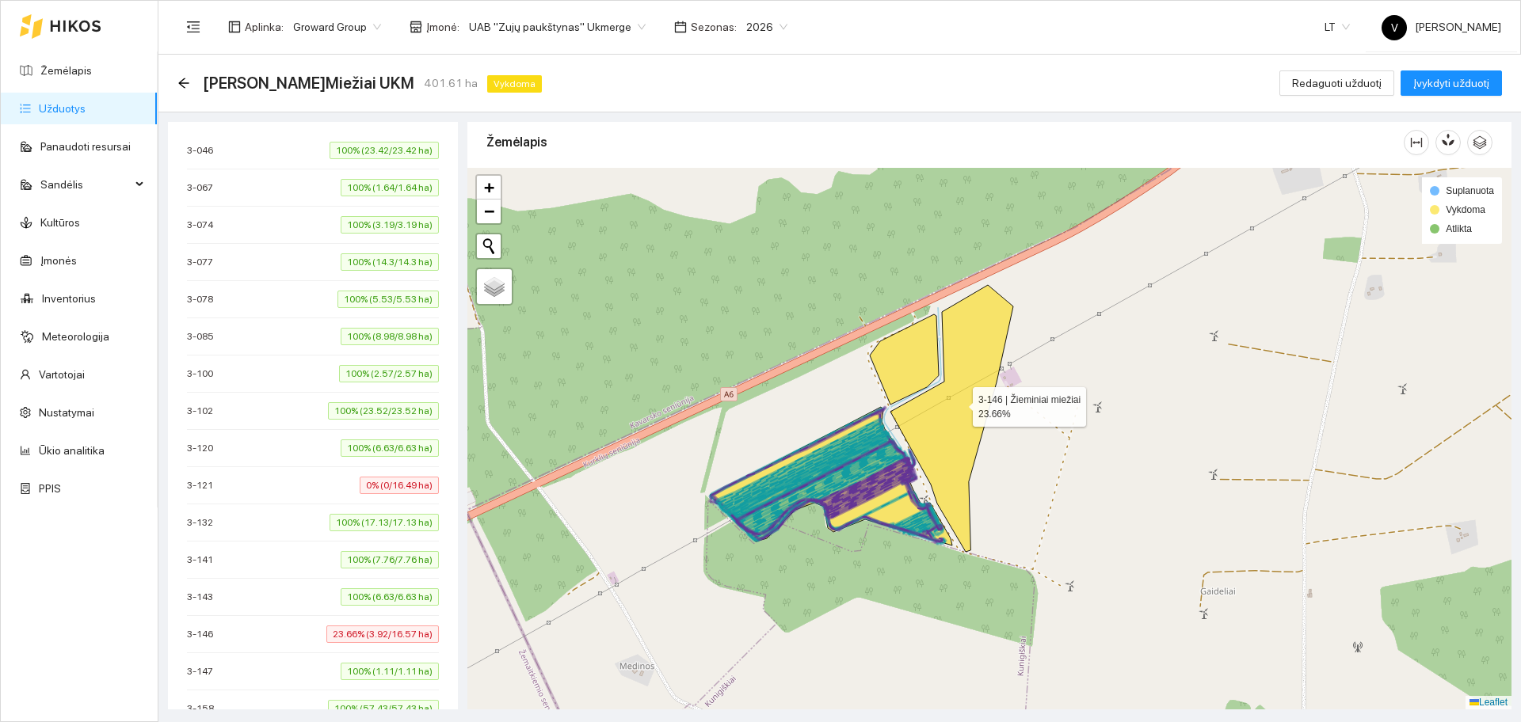
click at [989, 390] on icon at bounding box center [951, 418] width 123 height 267
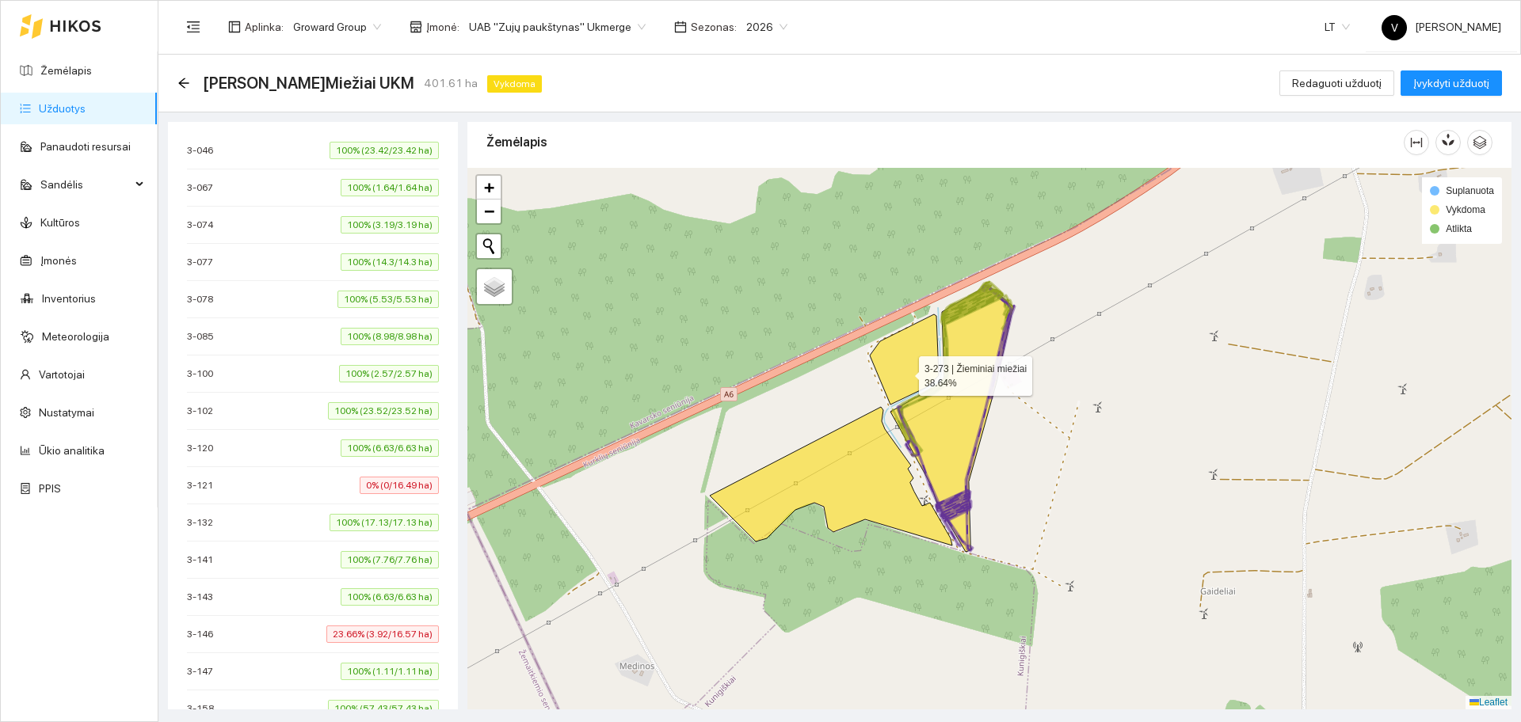
click at [897, 360] on icon at bounding box center [904, 359] width 69 height 90
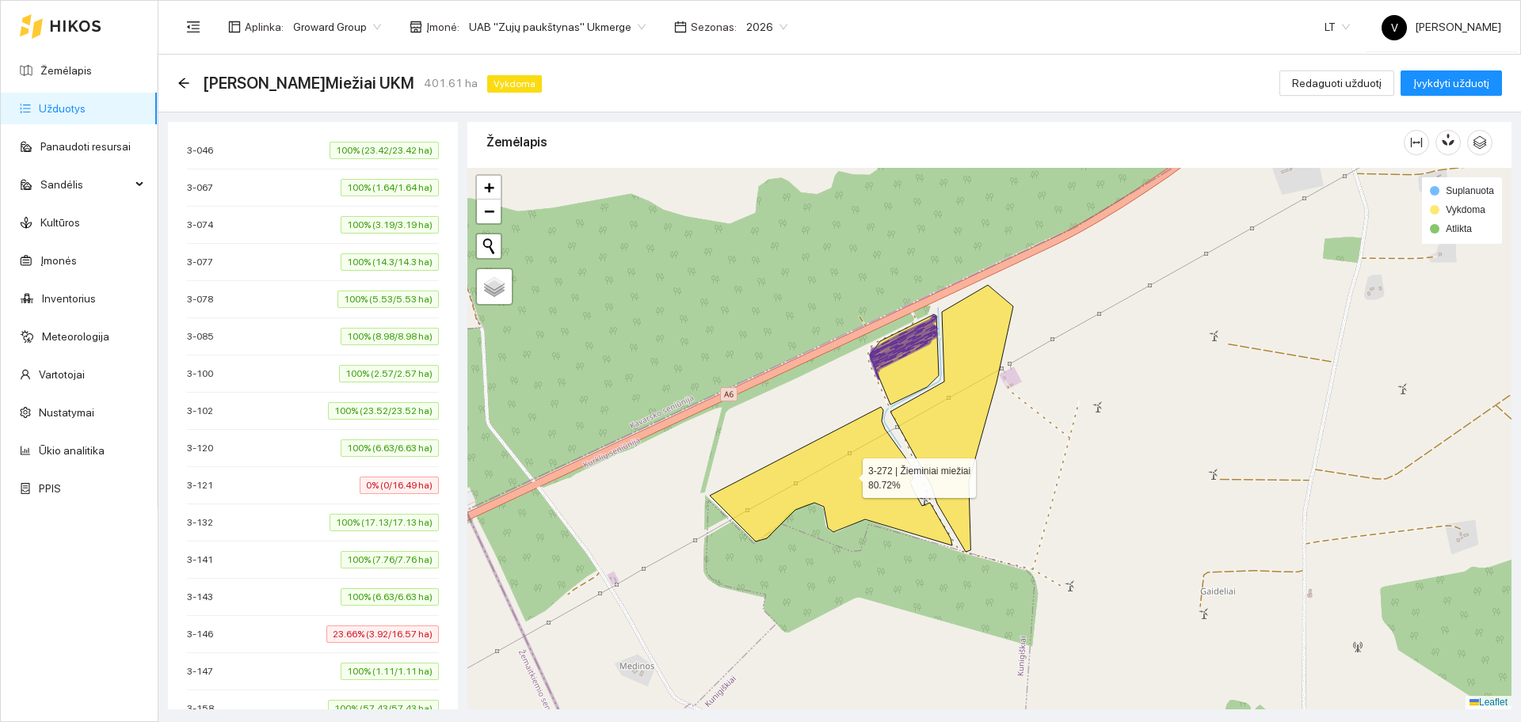
click at [846, 476] on icon at bounding box center [831, 476] width 242 height 139
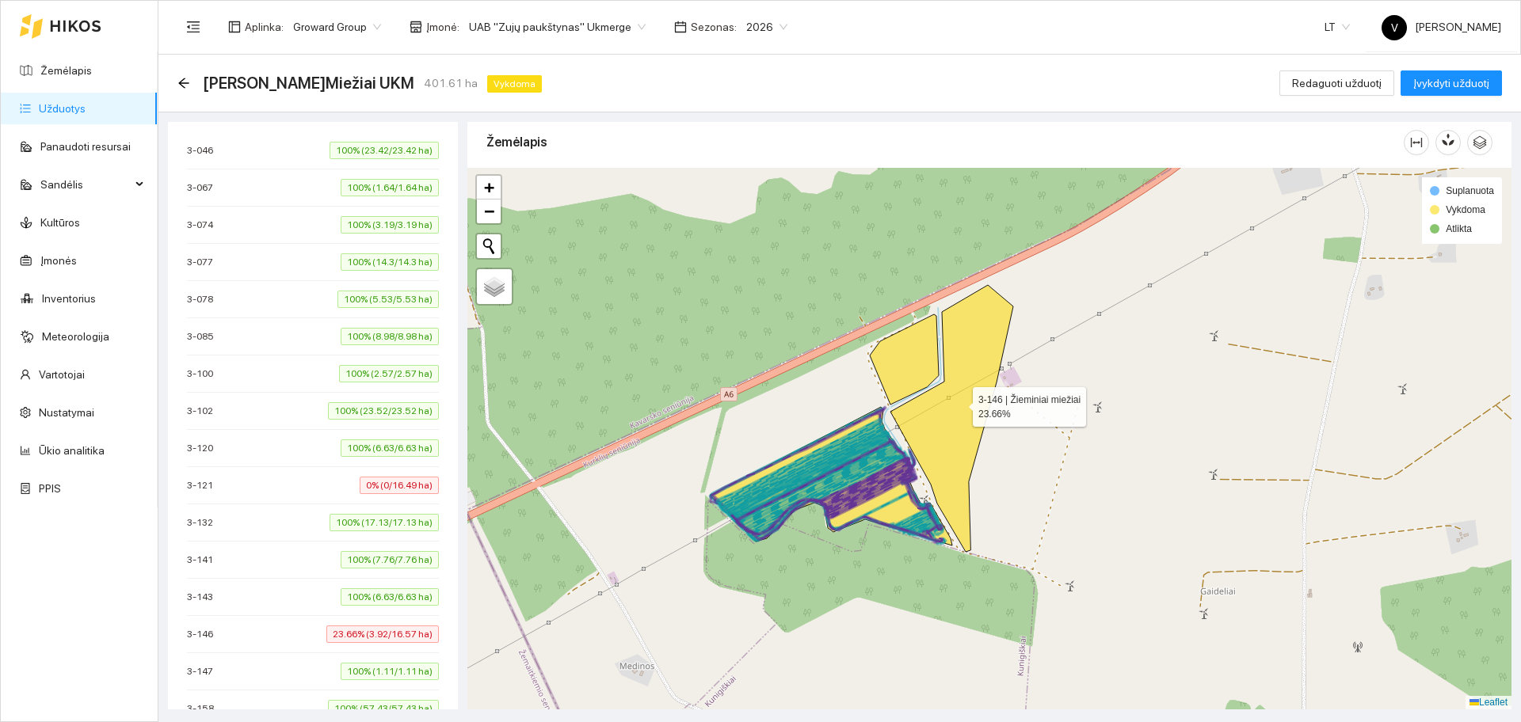
click at [972, 395] on icon at bounding box center [951, 418] width 123 height 267
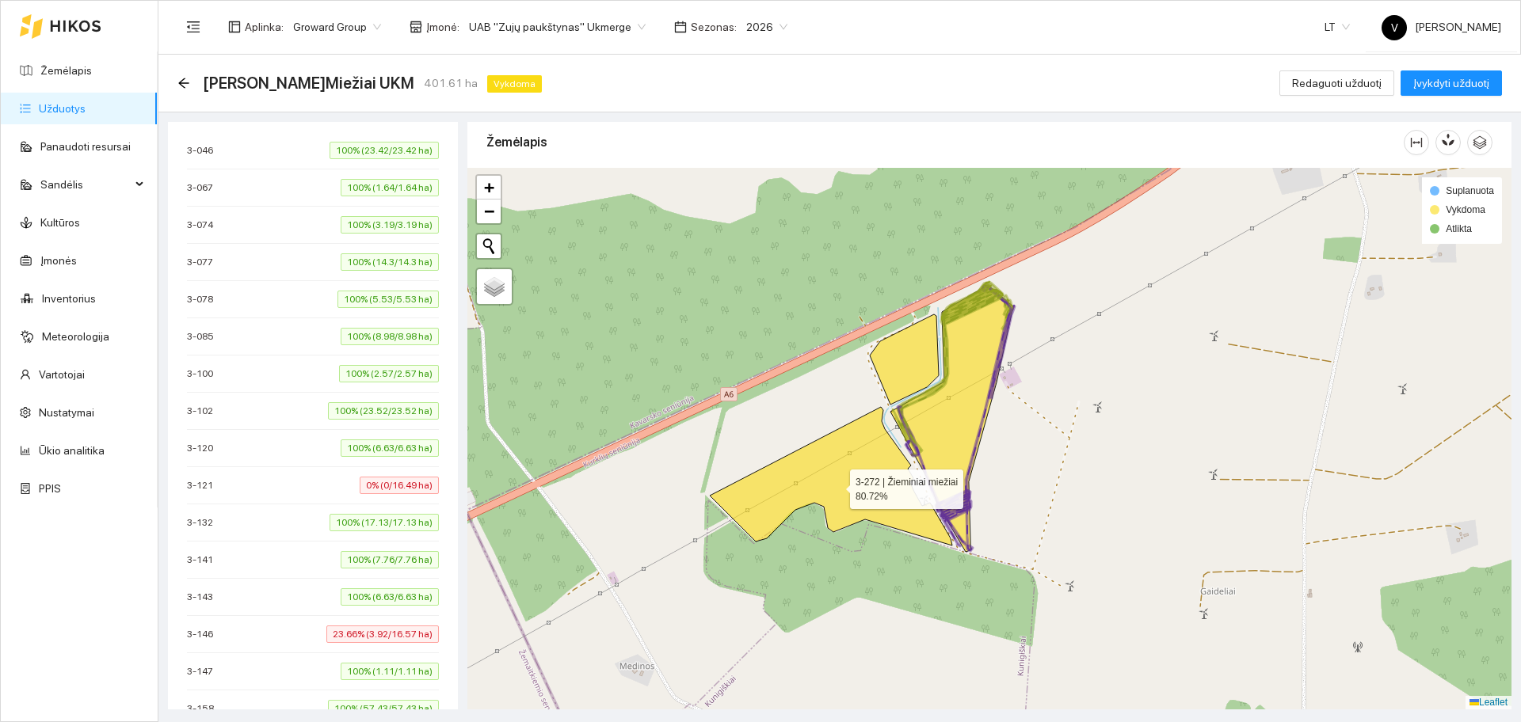
click at [846, 469] on icon at bounding box center [831, 476] width 242 height 139
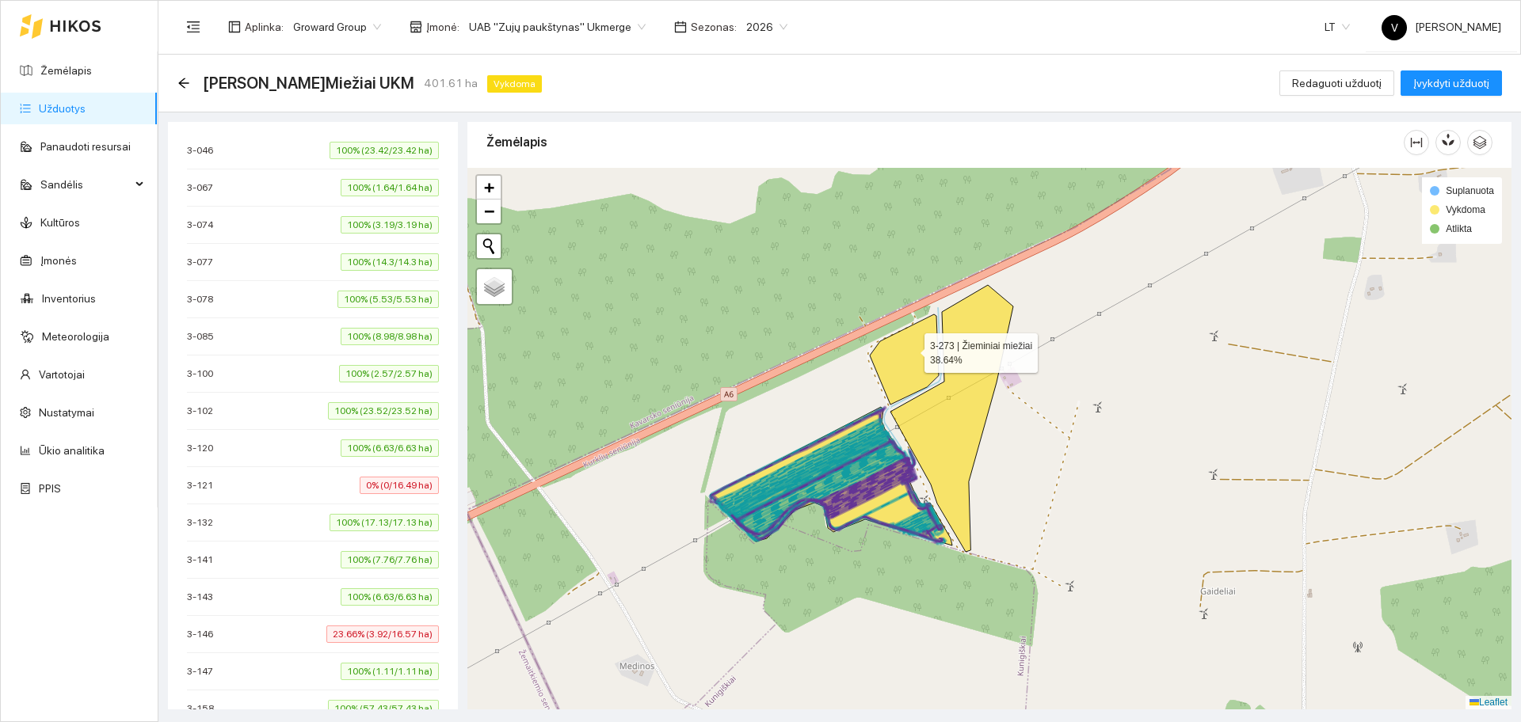
click at [904, 349] on icon at bounding box center [904, 359] width 69 height 90
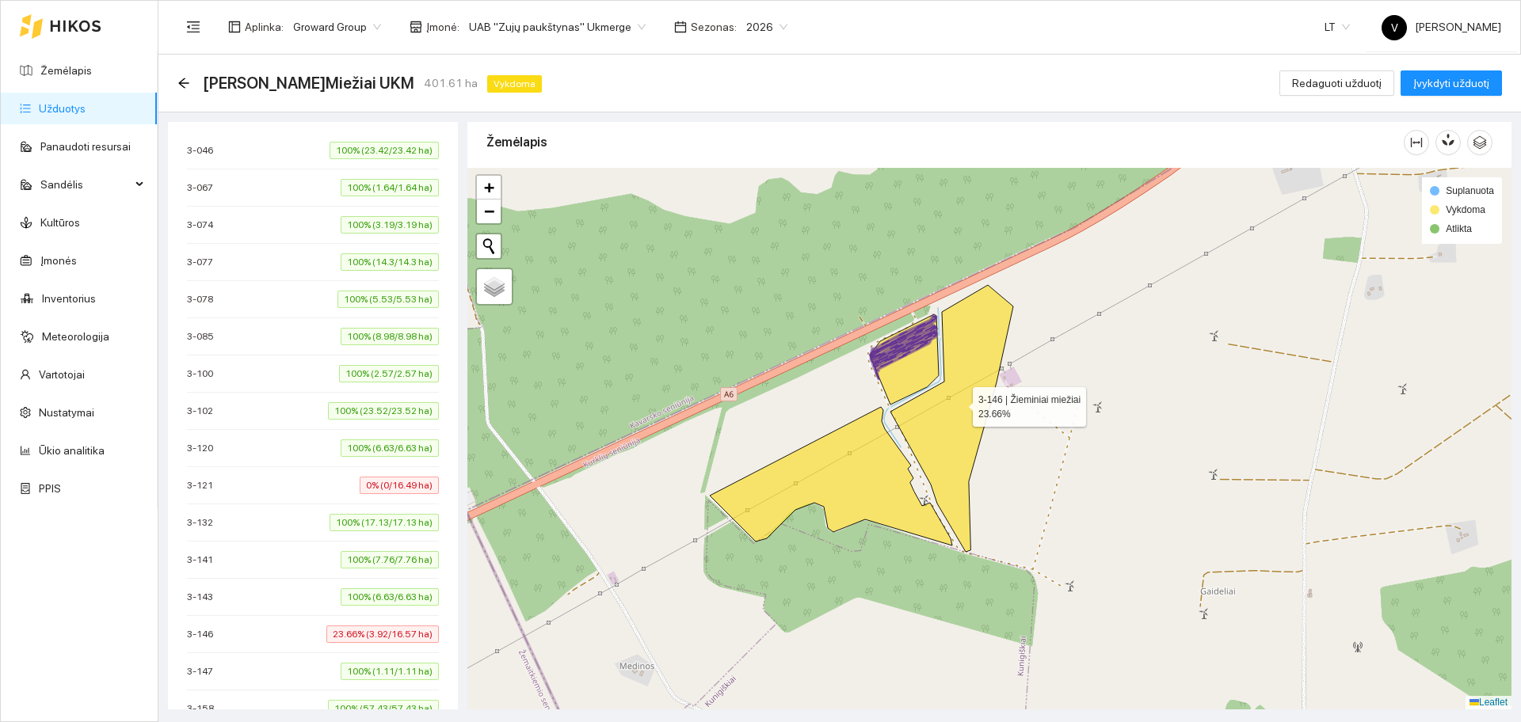
click at [946, 367] on icon at bounding box center [951, 418] width 123 height 267
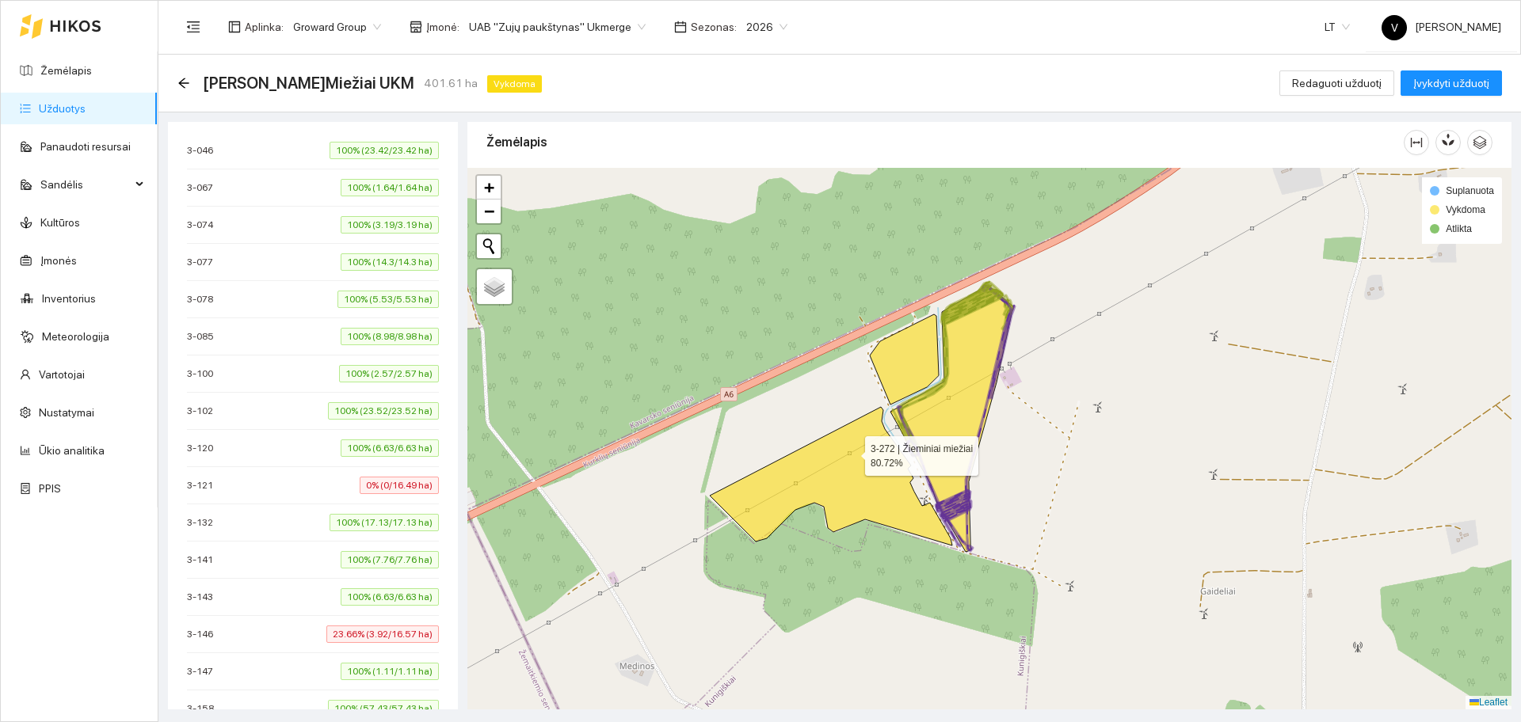
click at [846, 457] on icon at bounding box center [831, 476] width 242 height 139
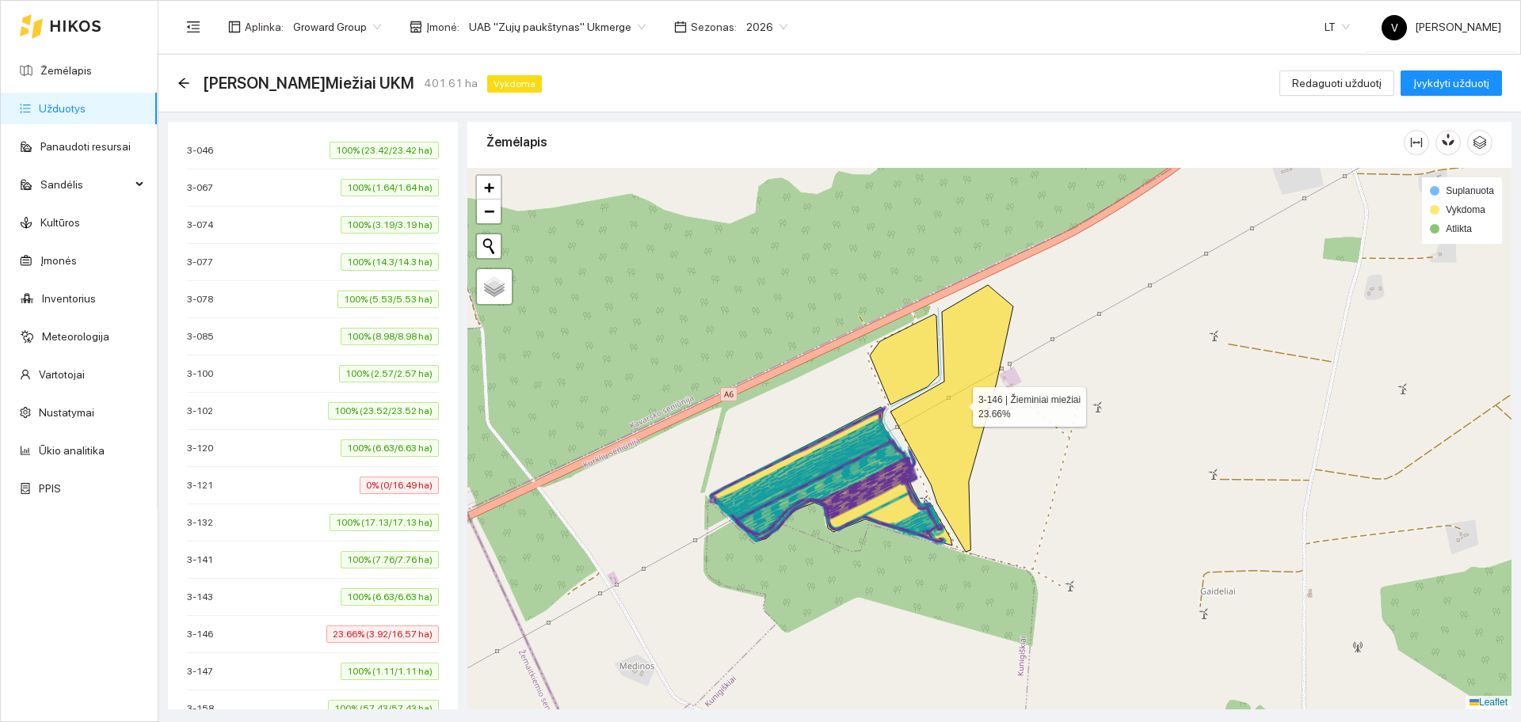
click at [949, 416] on icon at bounding box center [951, 418] width 123 height 267
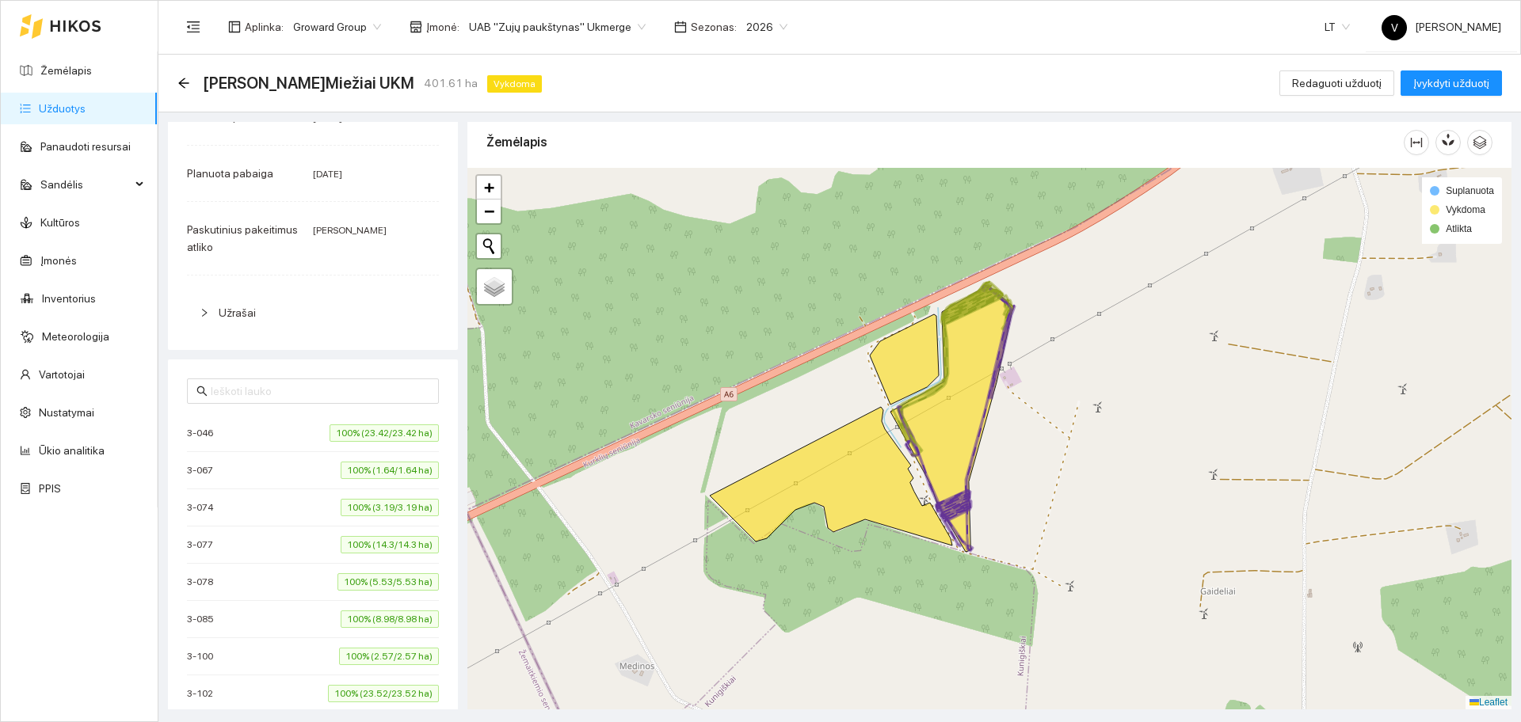
scroll to position [0, 0]
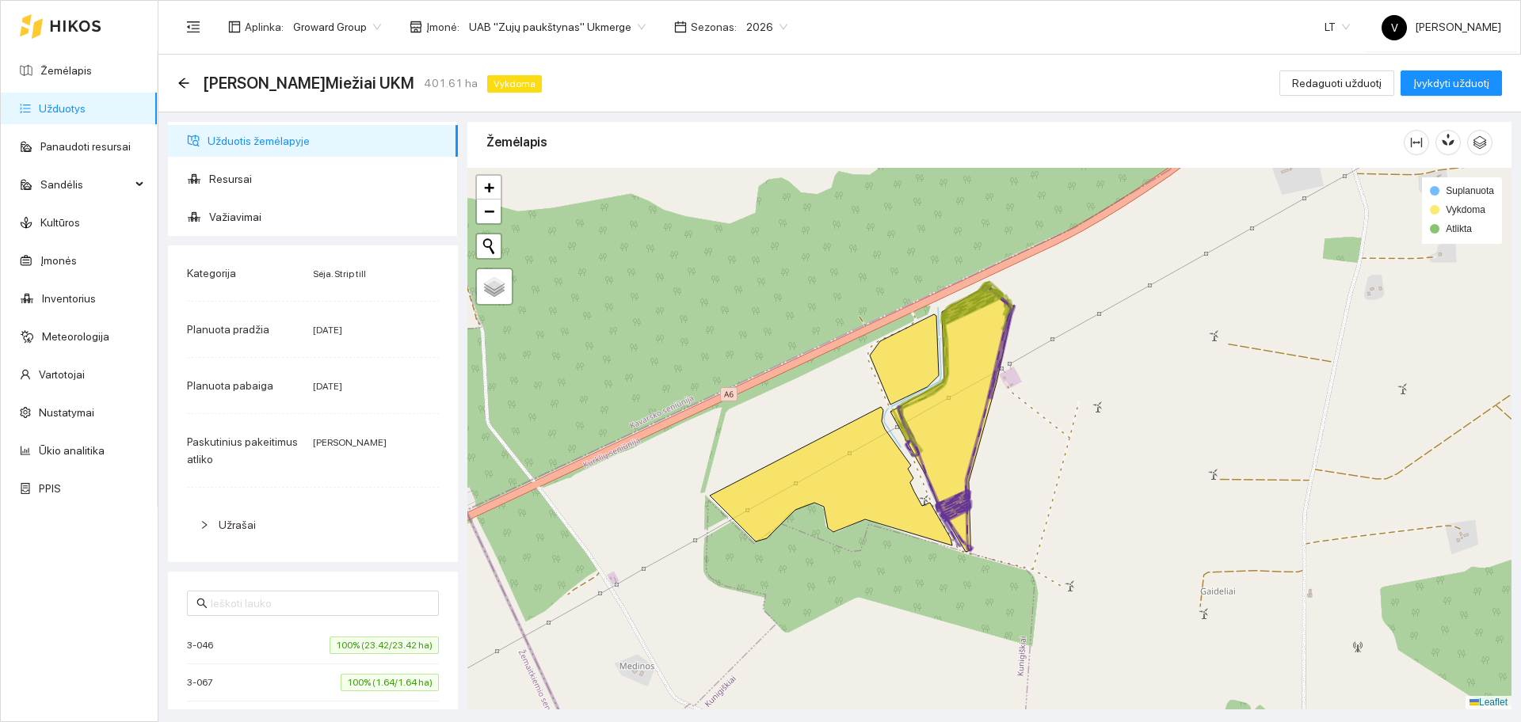
click at [74, 111] on link "Užduotys" at bounding box center [62, 108] width 47 height 13
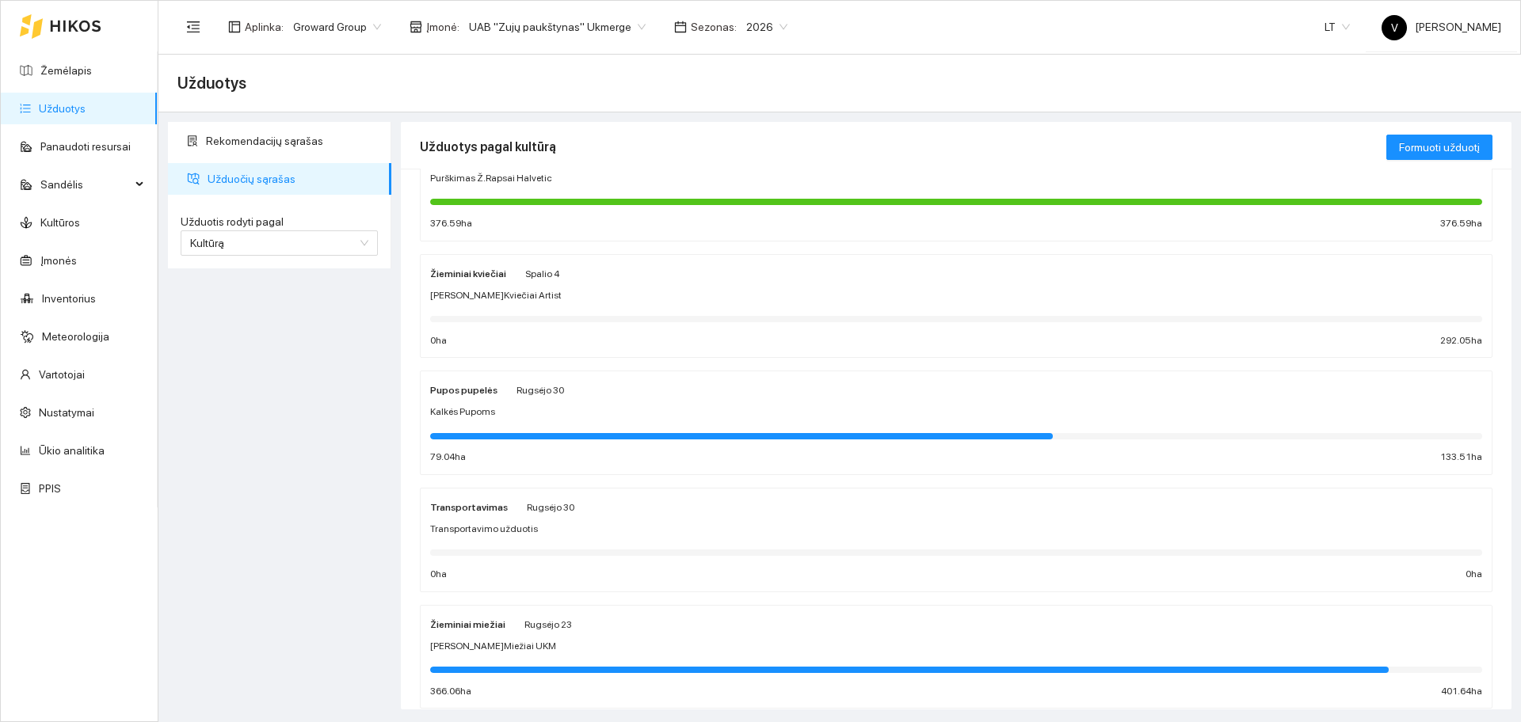
scroll to position [396, 0]
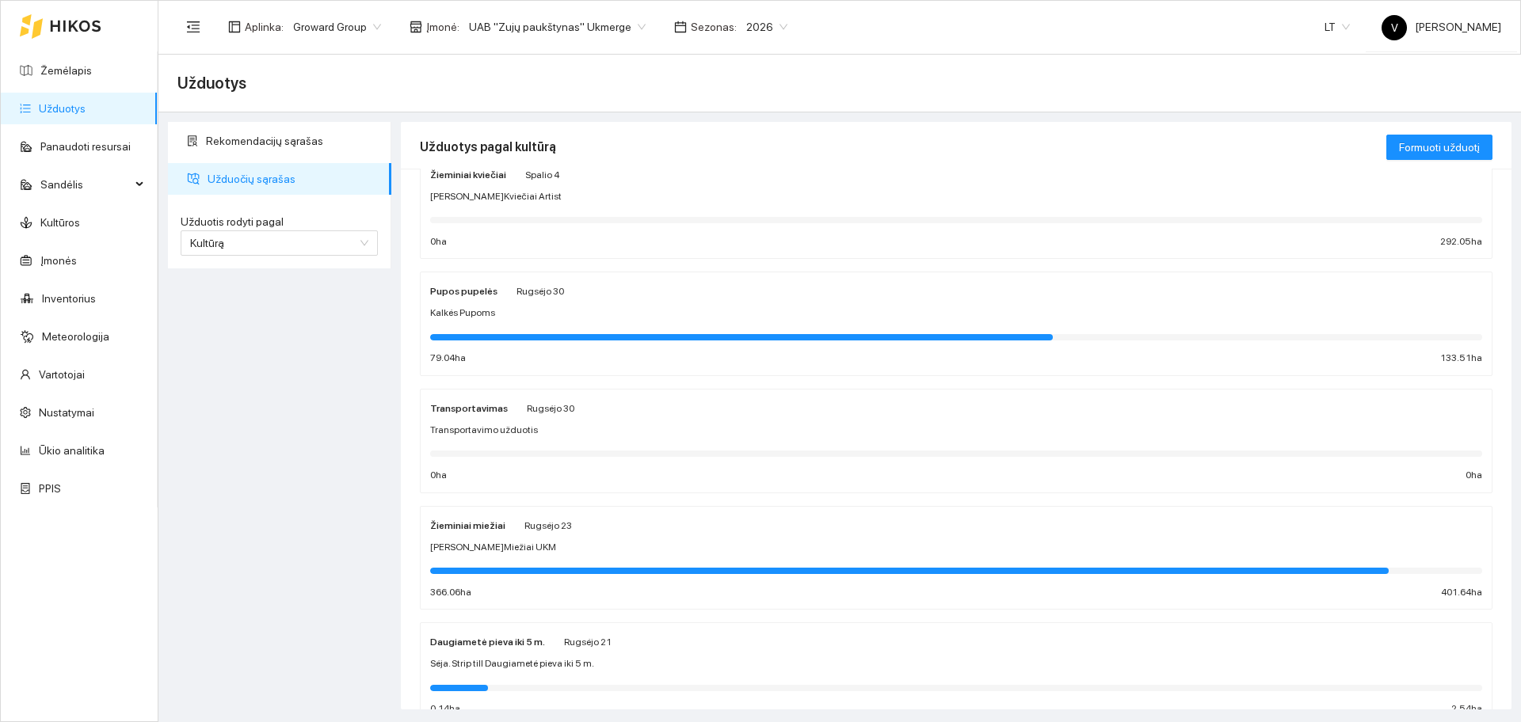
click at [466, 527] on strong "Žieminiai miežiai" at bounding box center [467, 525] width 75 height 11
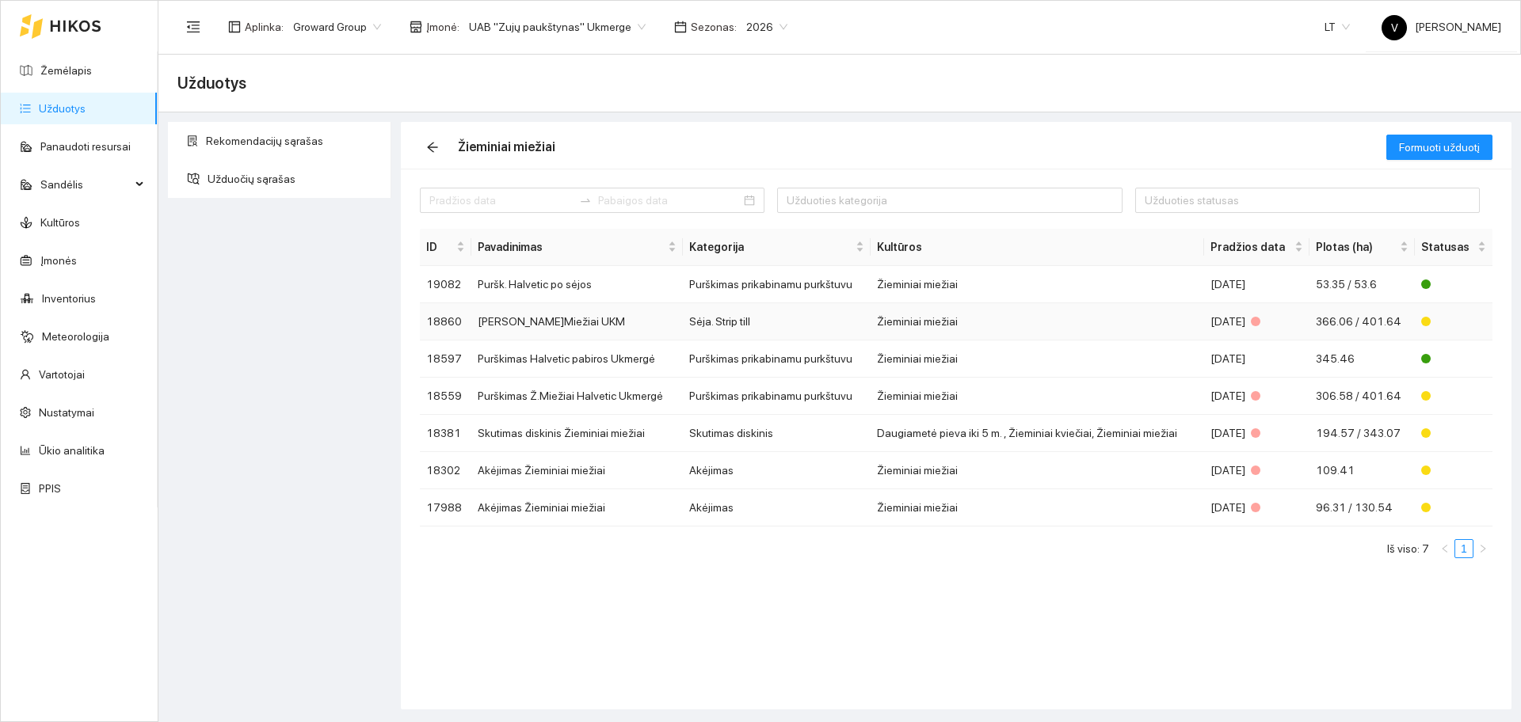
click at [532, 321] on td "[PERSON_NAME]Miežiai UKM" at bounding box center [577, 321] width 212 height 37
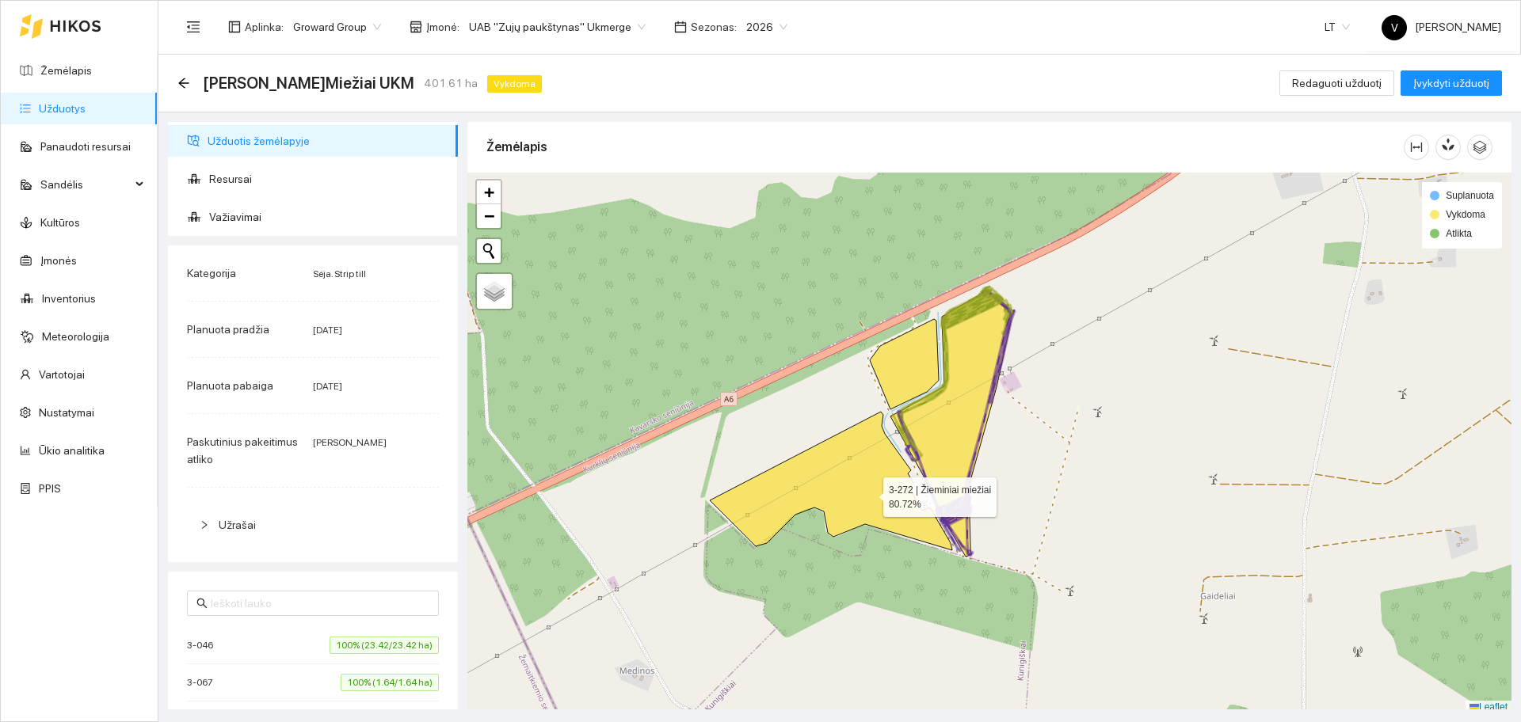
click at [869, 494] on icon at bounding box center [831, 481] width 242 height 139
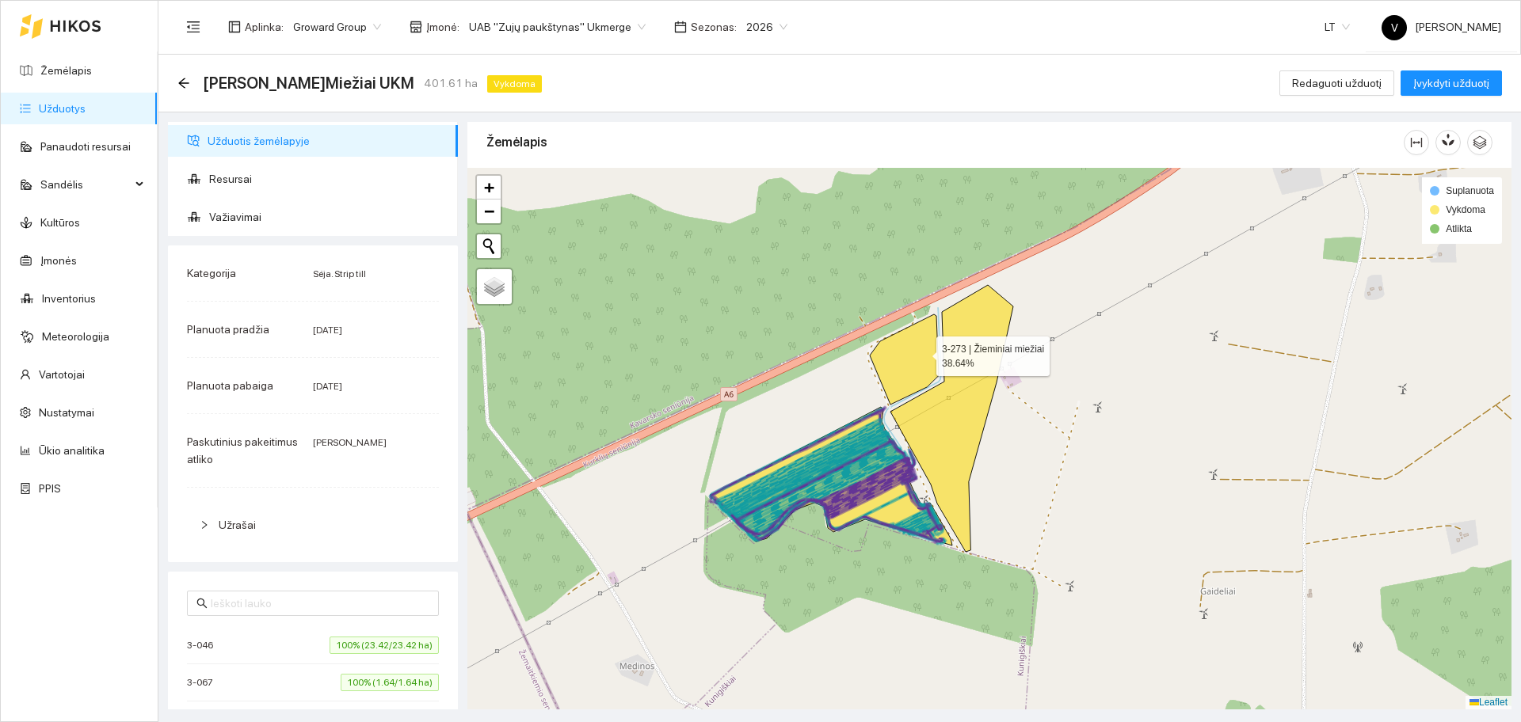
click at [922, 353] on icon at bounding box center [904, 359] width 69 height 90
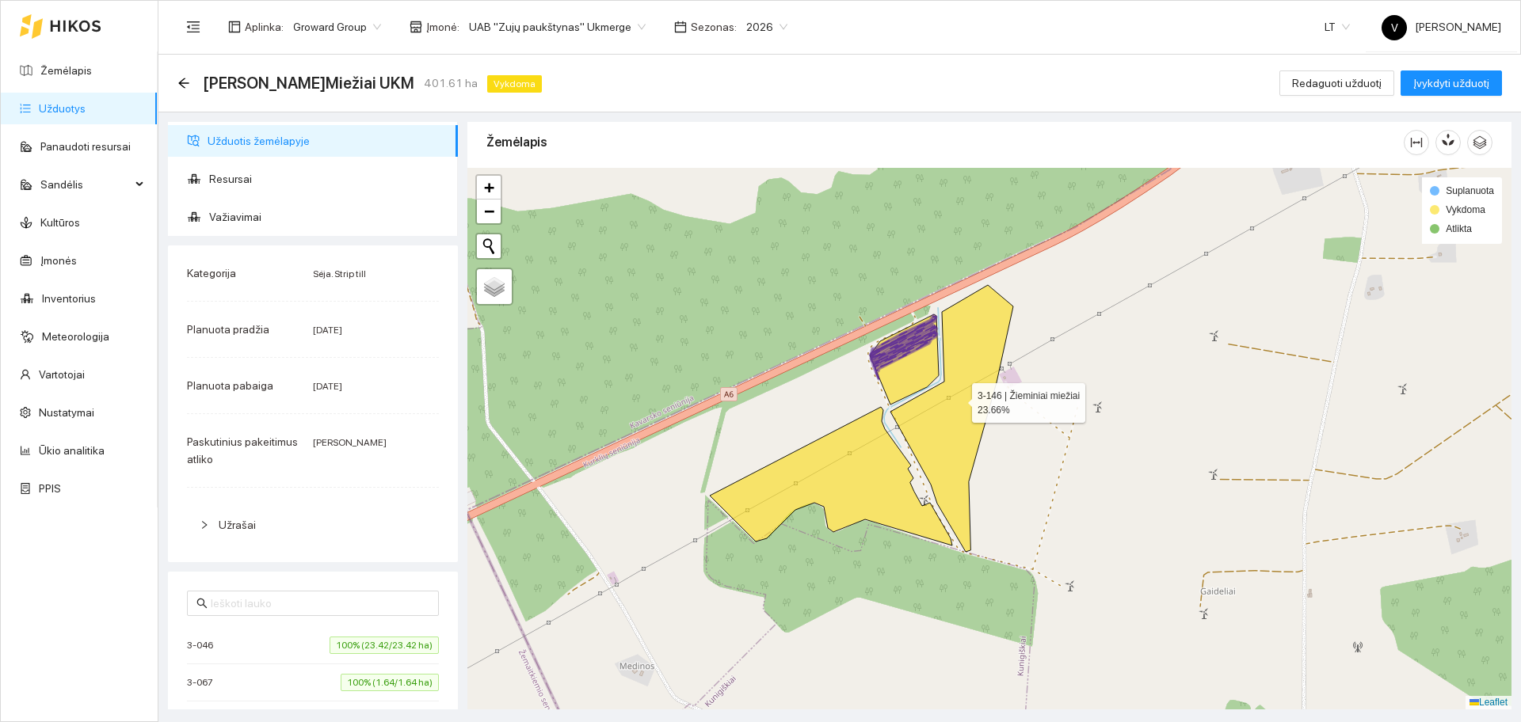
click at [958, 399] on icon at bounding box center [951, 418] width 123 height 267
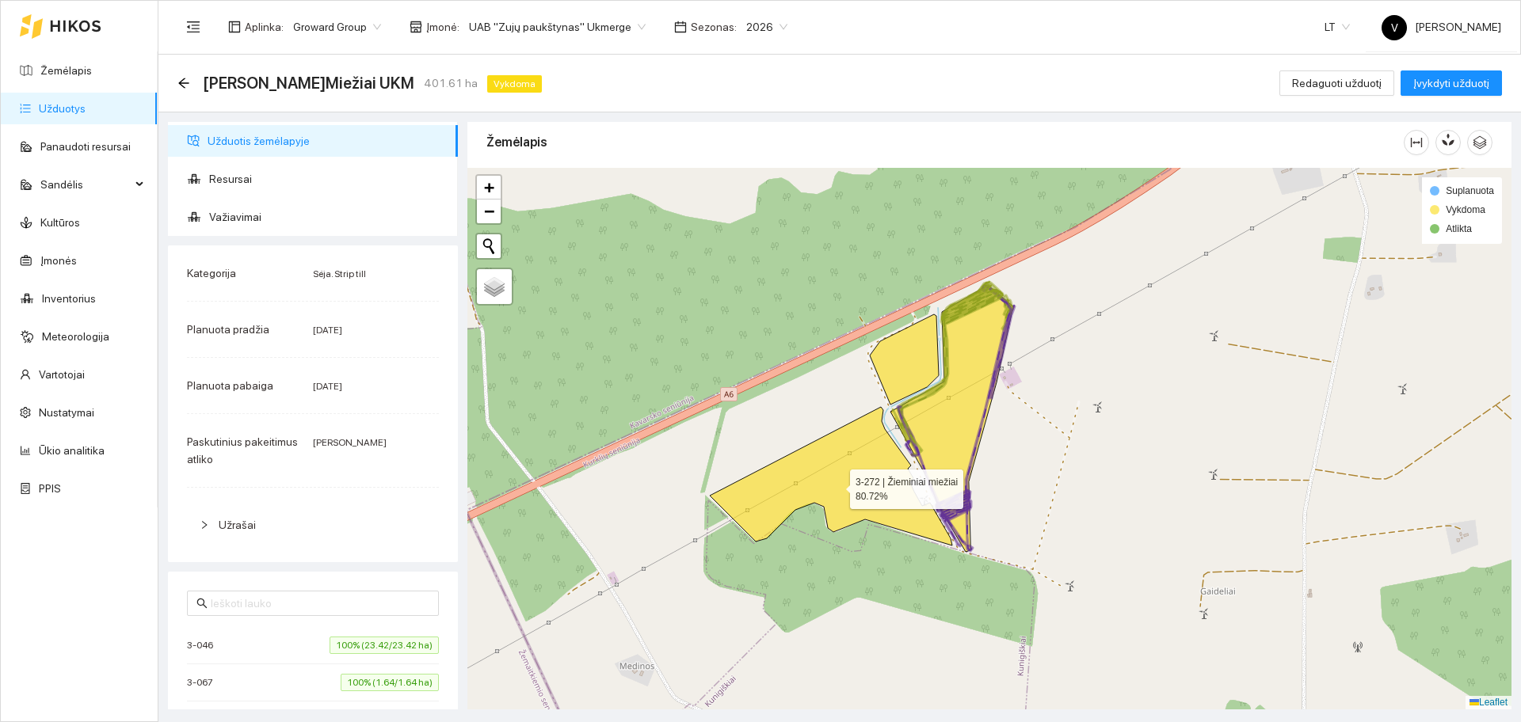
click at [867, 459] on icon at bounding box center [831, 476] width 242 height 139
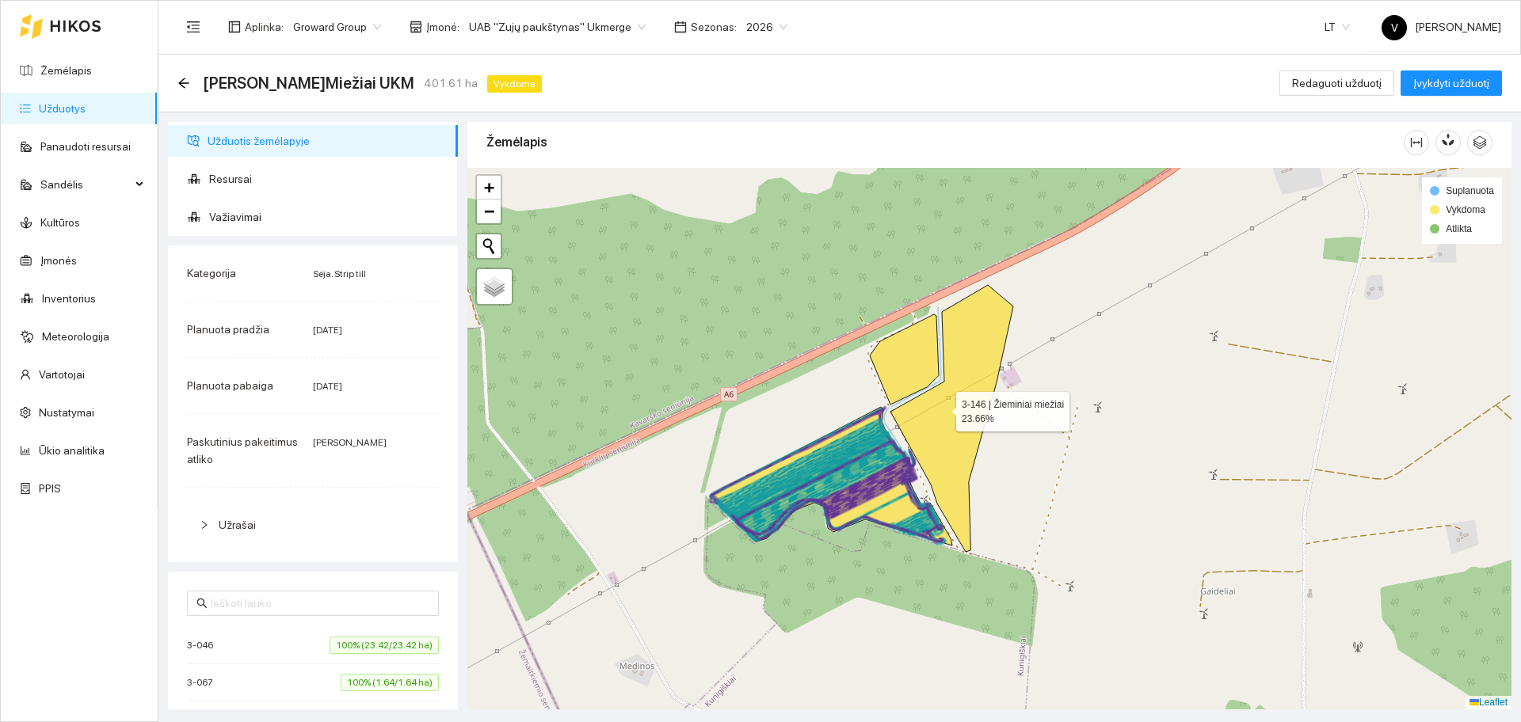
click at [942, 408] on icon at bounding box center [951, 418] width 123 height 267
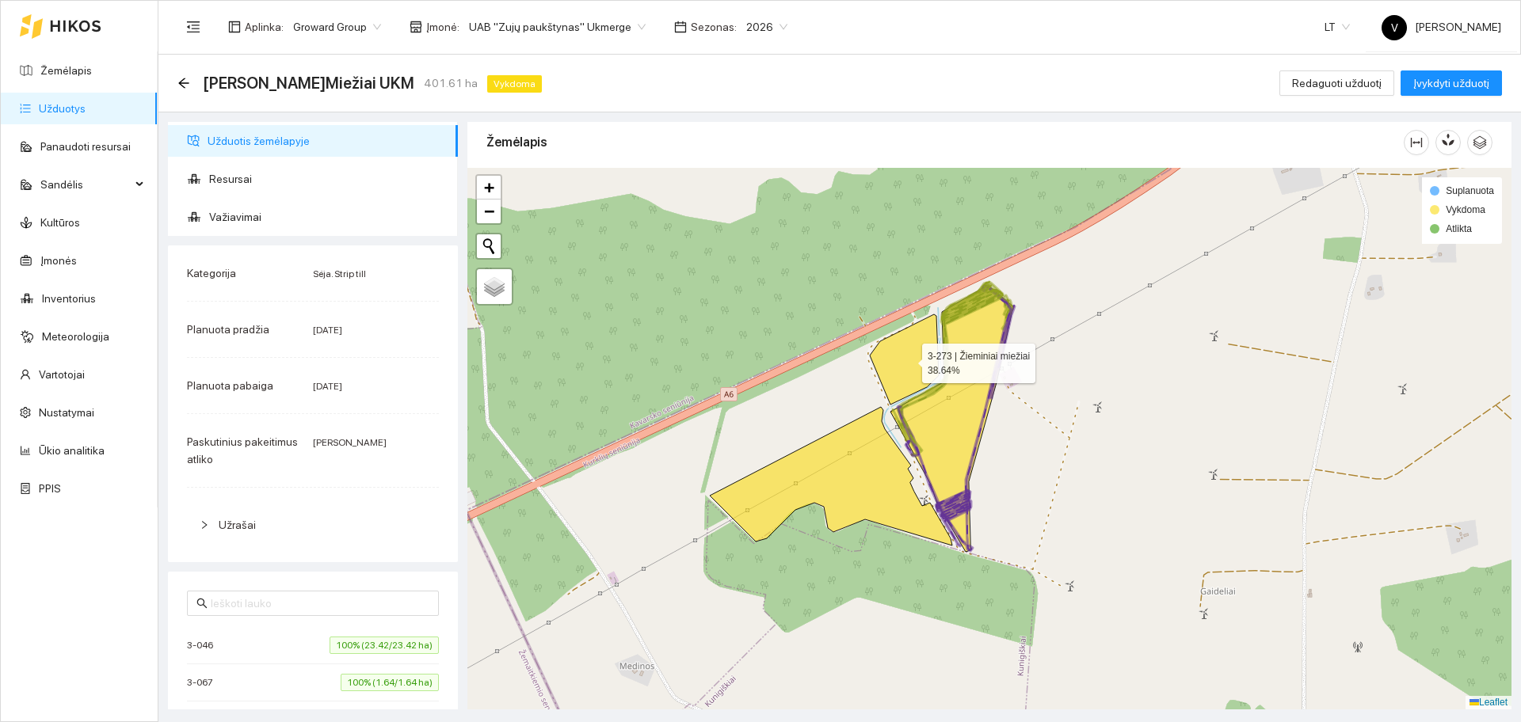
click at [922, 366] on icon at bounding box center [904, 359] width 69 height 90
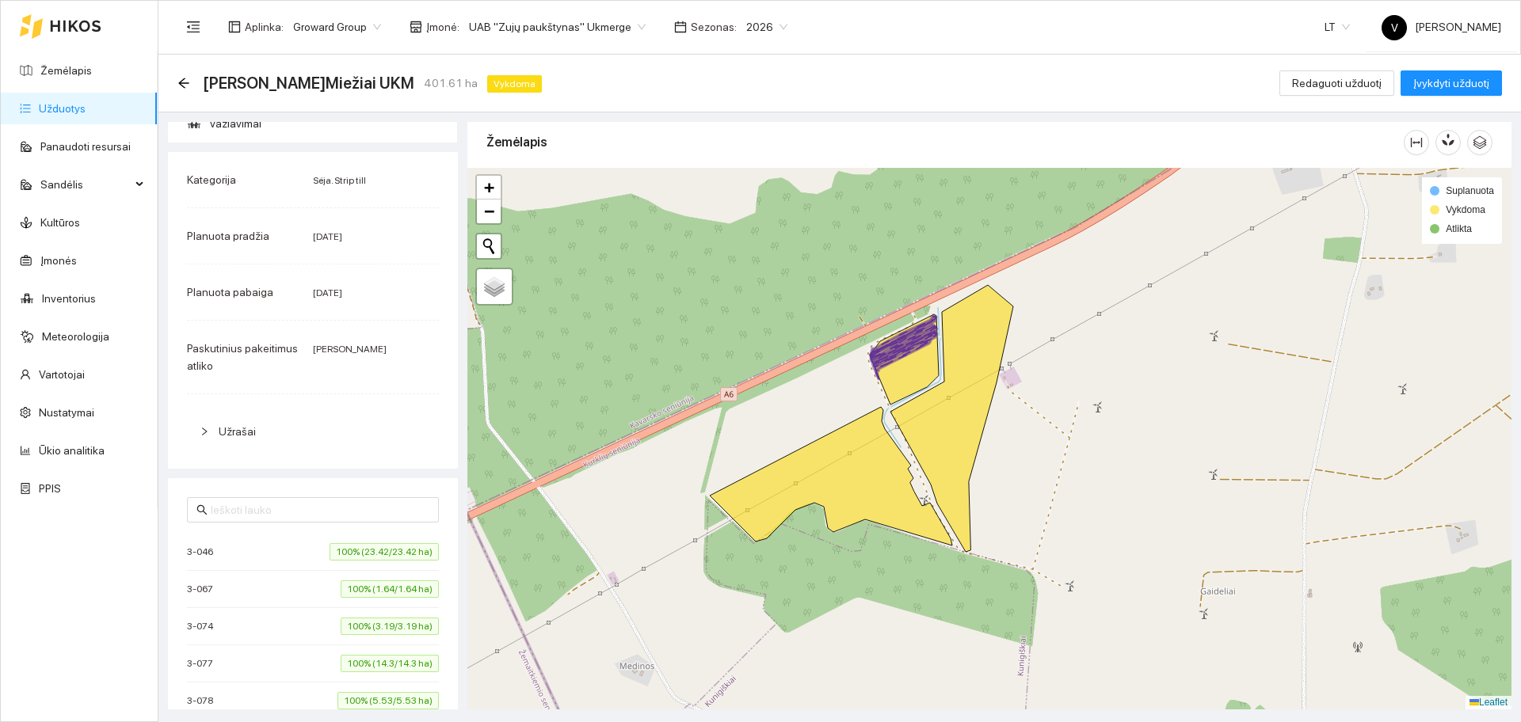
scroll to position [594, 0]
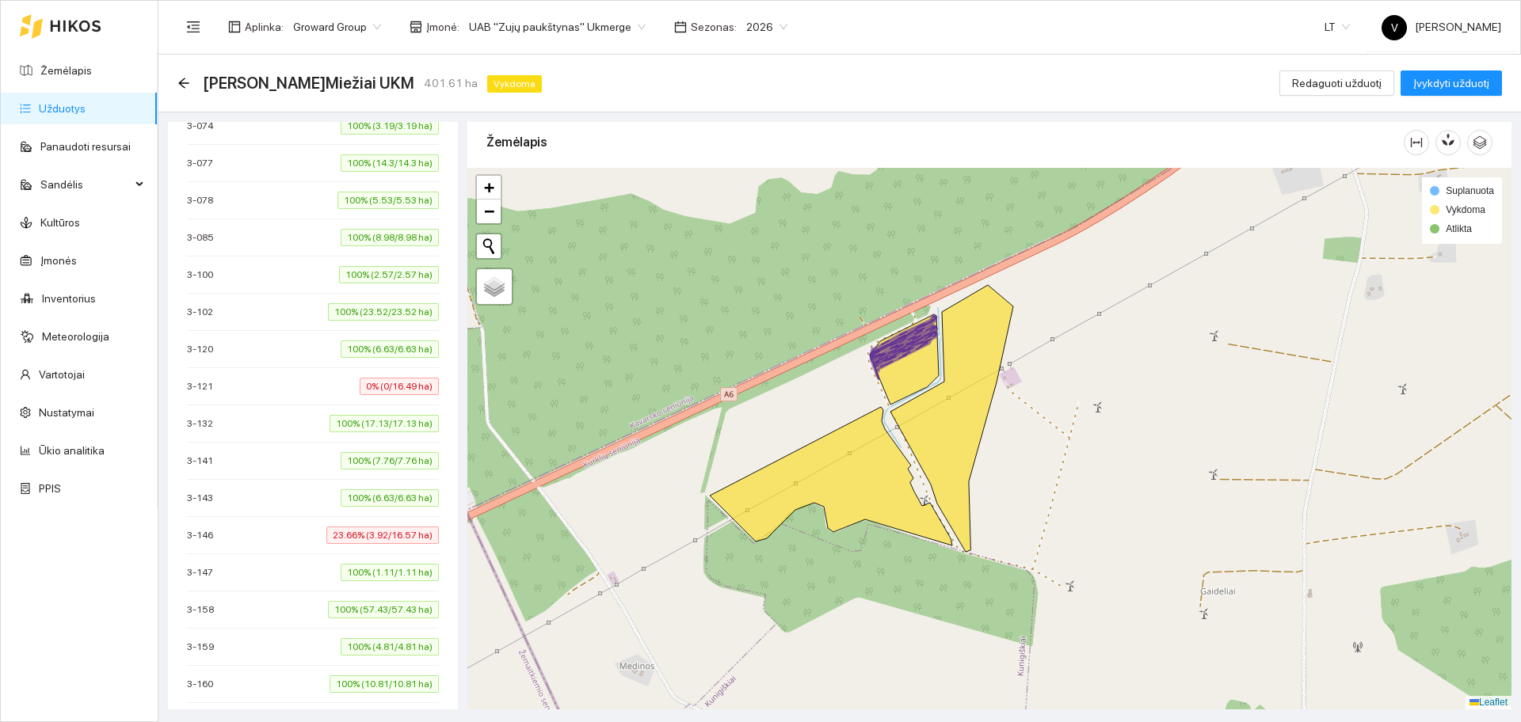
click at [281, 393] on div "3-121 0% (0/16.49 ha)" at bounding box center [313, 386] width 252 height 17
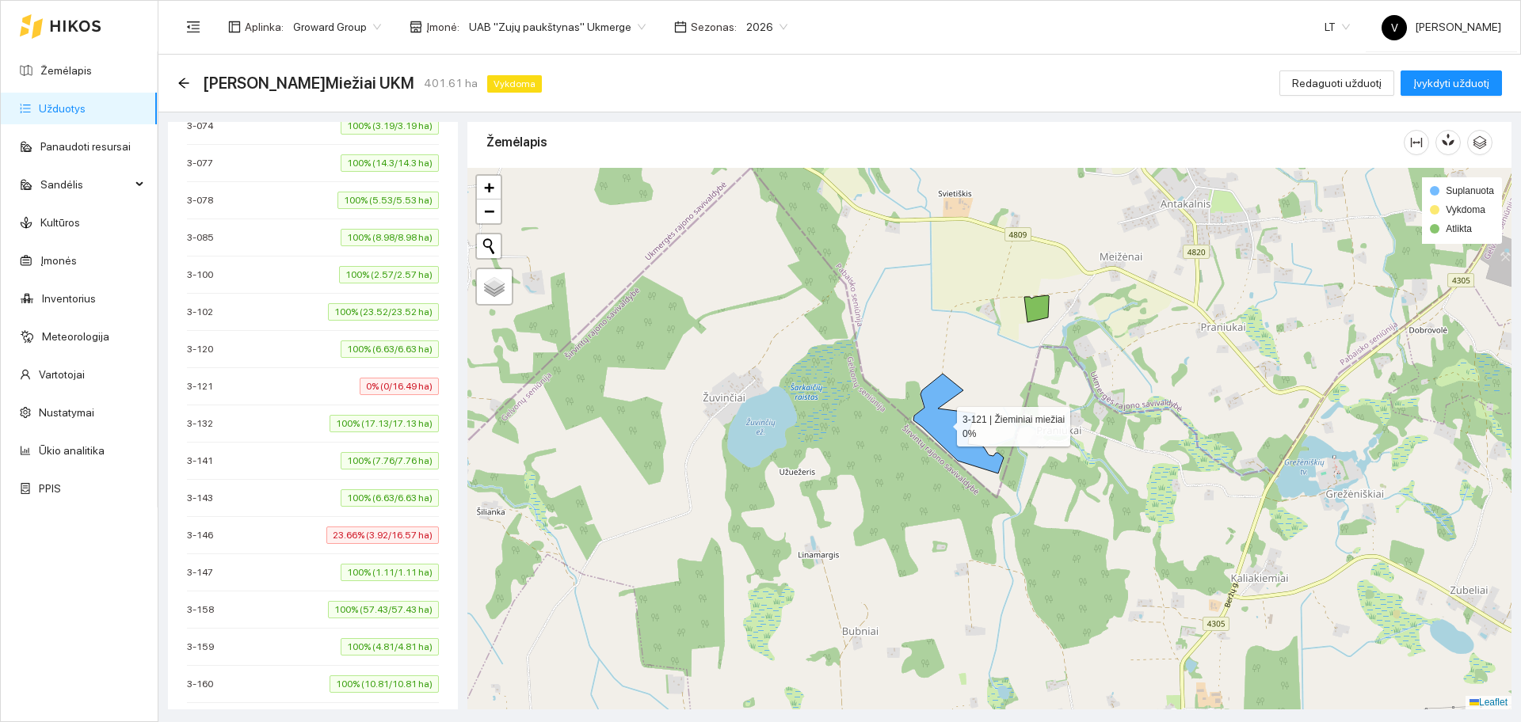
click at [943, 423] on icon at bounding box center [958, 424] width 90 height 100
click at [247, 532] on div "3-146 23.66% (3.92/16.57 ha)" at bounding box center [313, 535] width 252 height 17
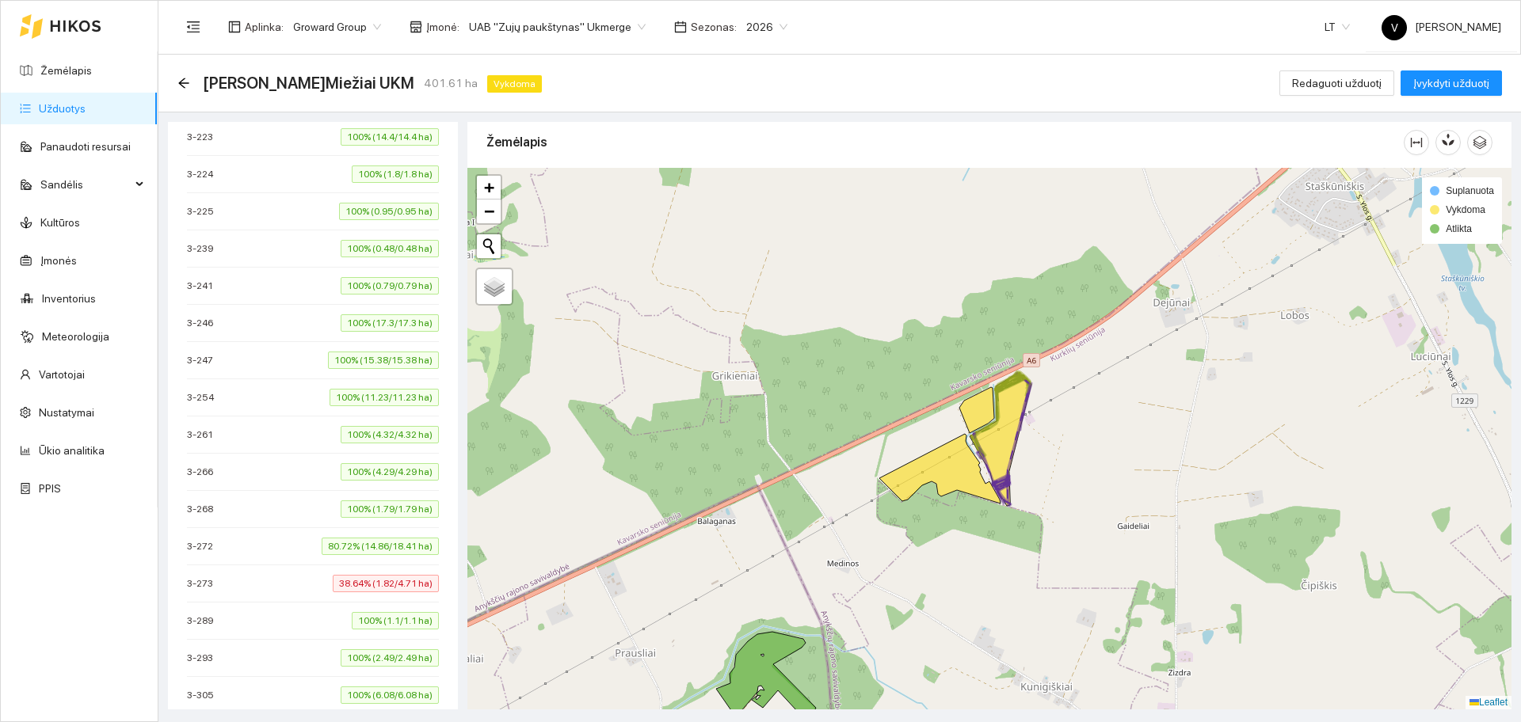
scroll to position [1287, 0]
click at [231, 549] on div "3-273 38.64% (1.82/4.71 ha)" at bounding box center [313, 549] width 252 height 17
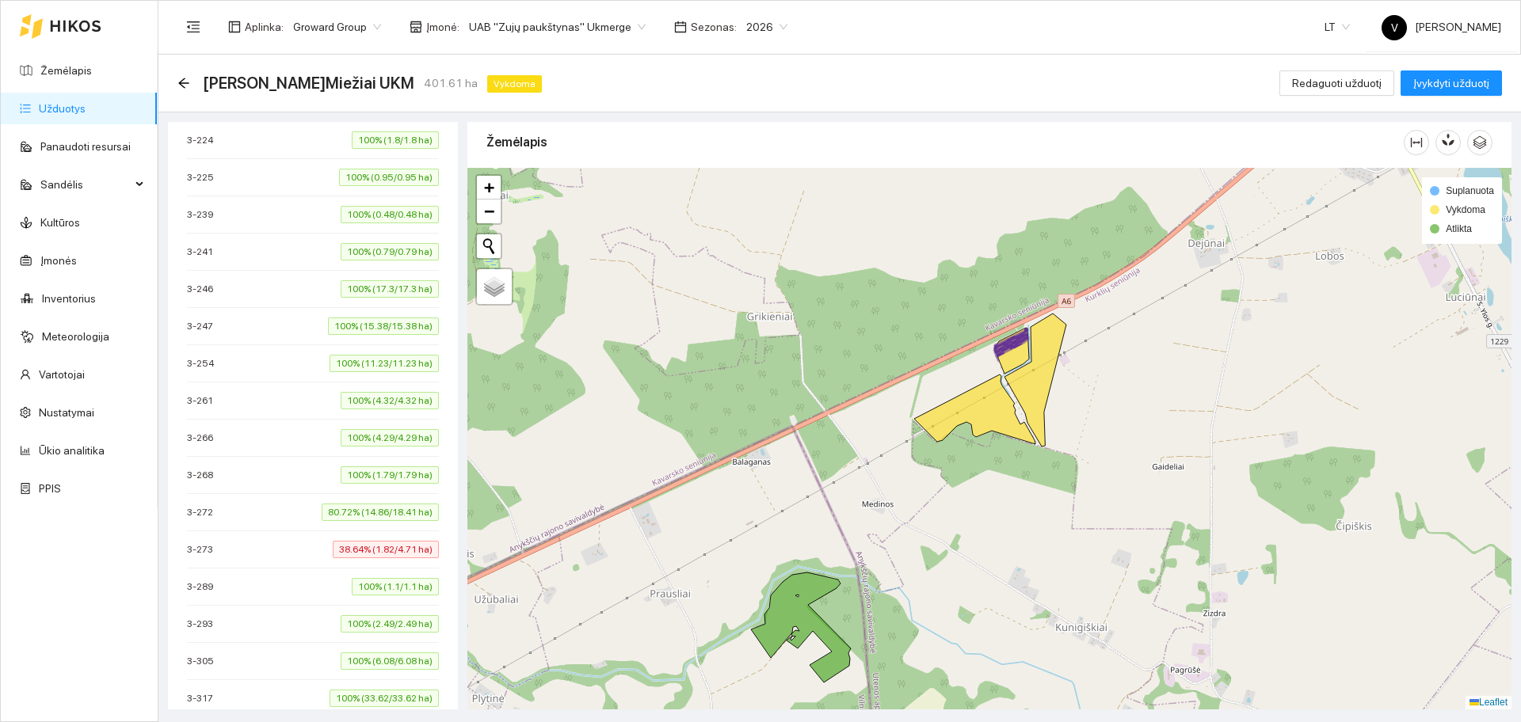
drag, startPoint x: 1327, startPoint y: 541, endPoint x: 1090, endPoint y: 484, distance: 243.6
click at [1094, 487] on div at bounding box center [989, 439] width 1044 height 542
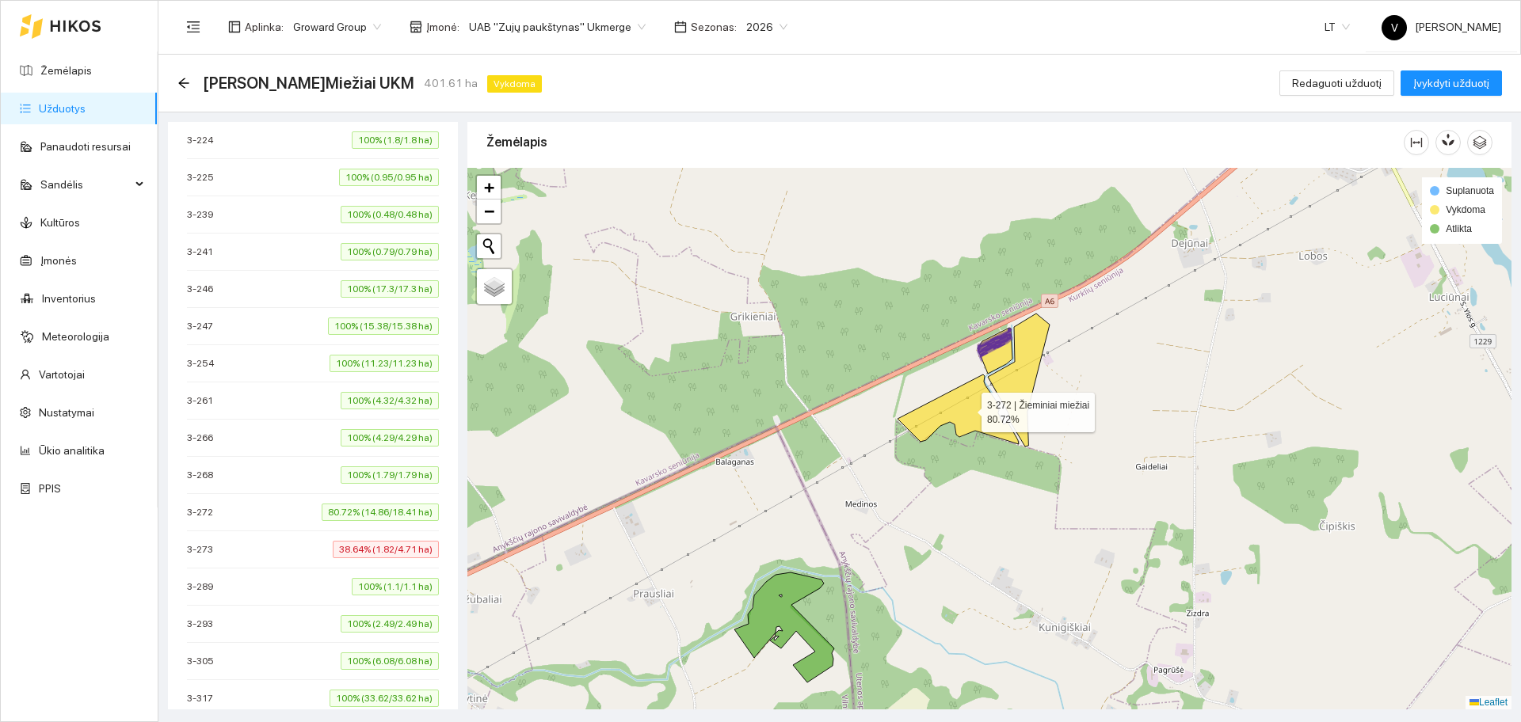
click at [968, 409] on icon at bounding box center [958, 410] width 121 height 70
click at [1019, 379] on icon at bounding box center [1019, 380] width 62 height 133
click at [997, 355] on icon at bounding box center [995, 351] width 35 height 46
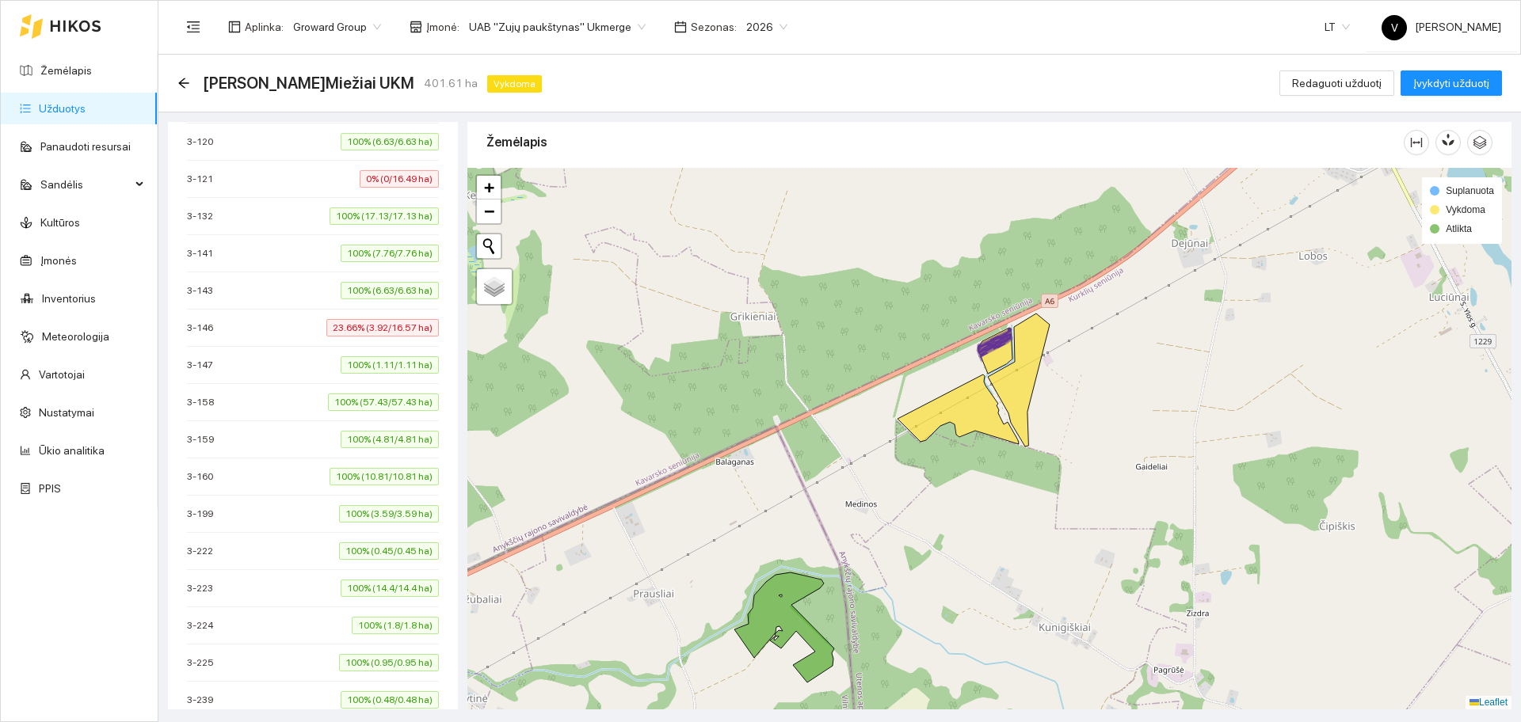
scroll to position [790, 0]
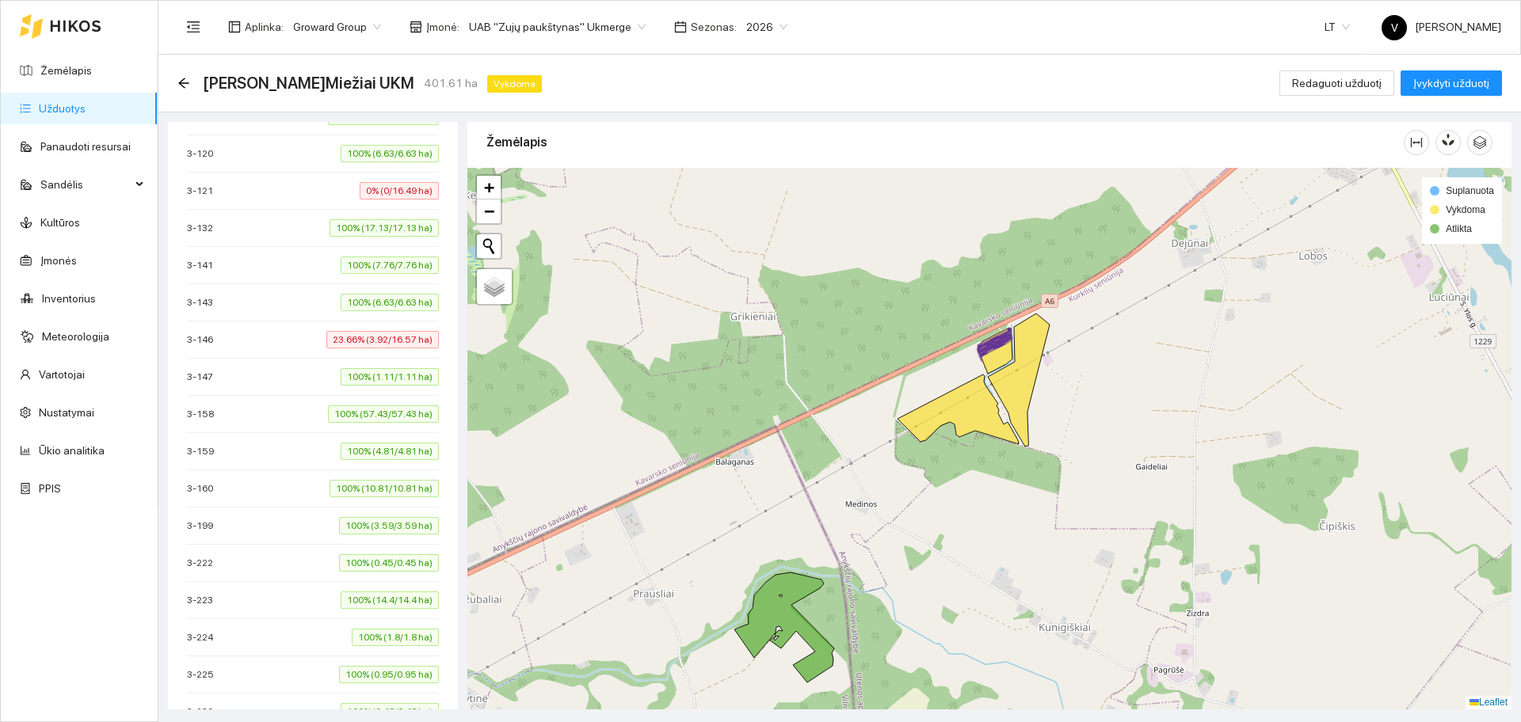
click at [230, 346] on div "3-146 23.66% (3.92/16.57 ha)" at bounding box center [313, 339] width 252 height 17
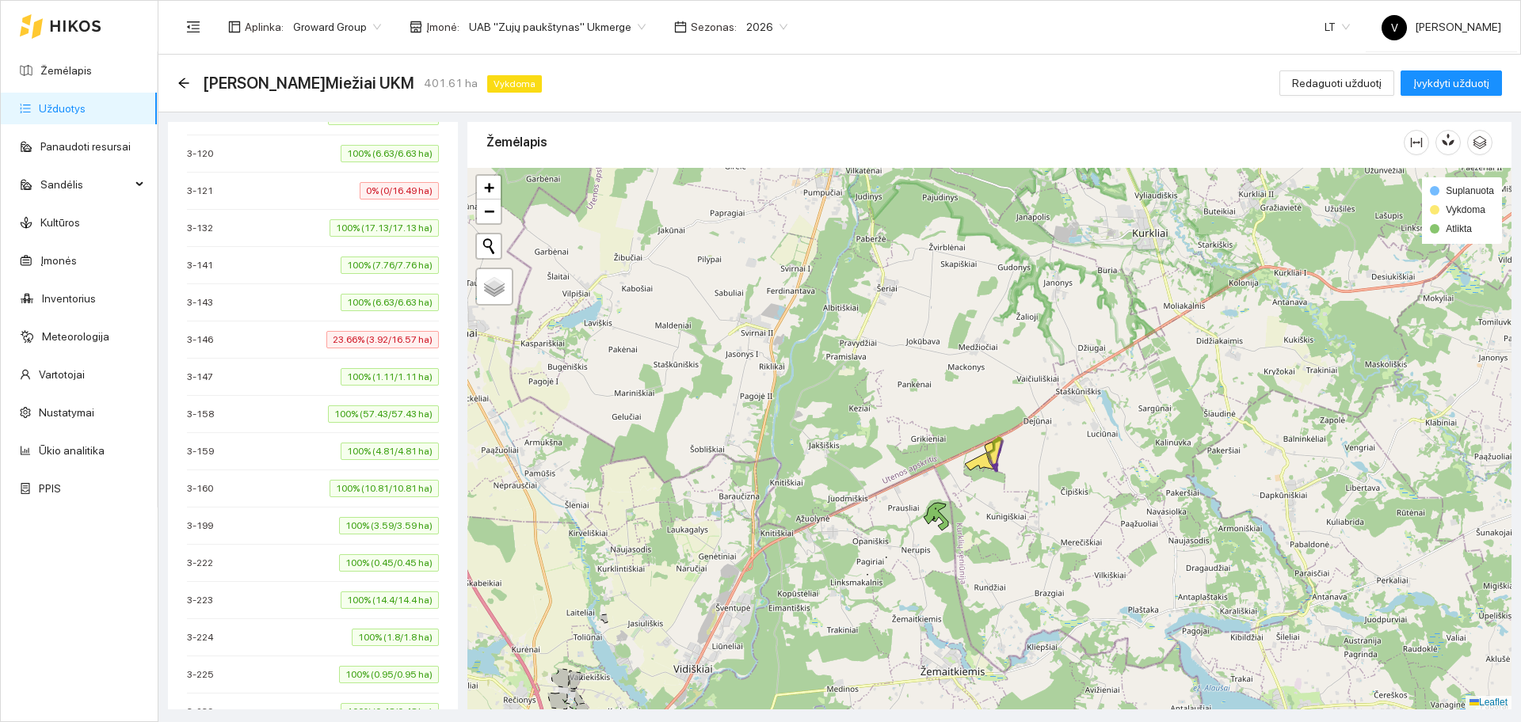
drag, startPoint x: 1068, startPoint y: 509, endPoint x: 1096, endPoint y: 368, distance: 143.7
click at [1096, 368] on div at bounding box center [989, 439] width 1044 height 542
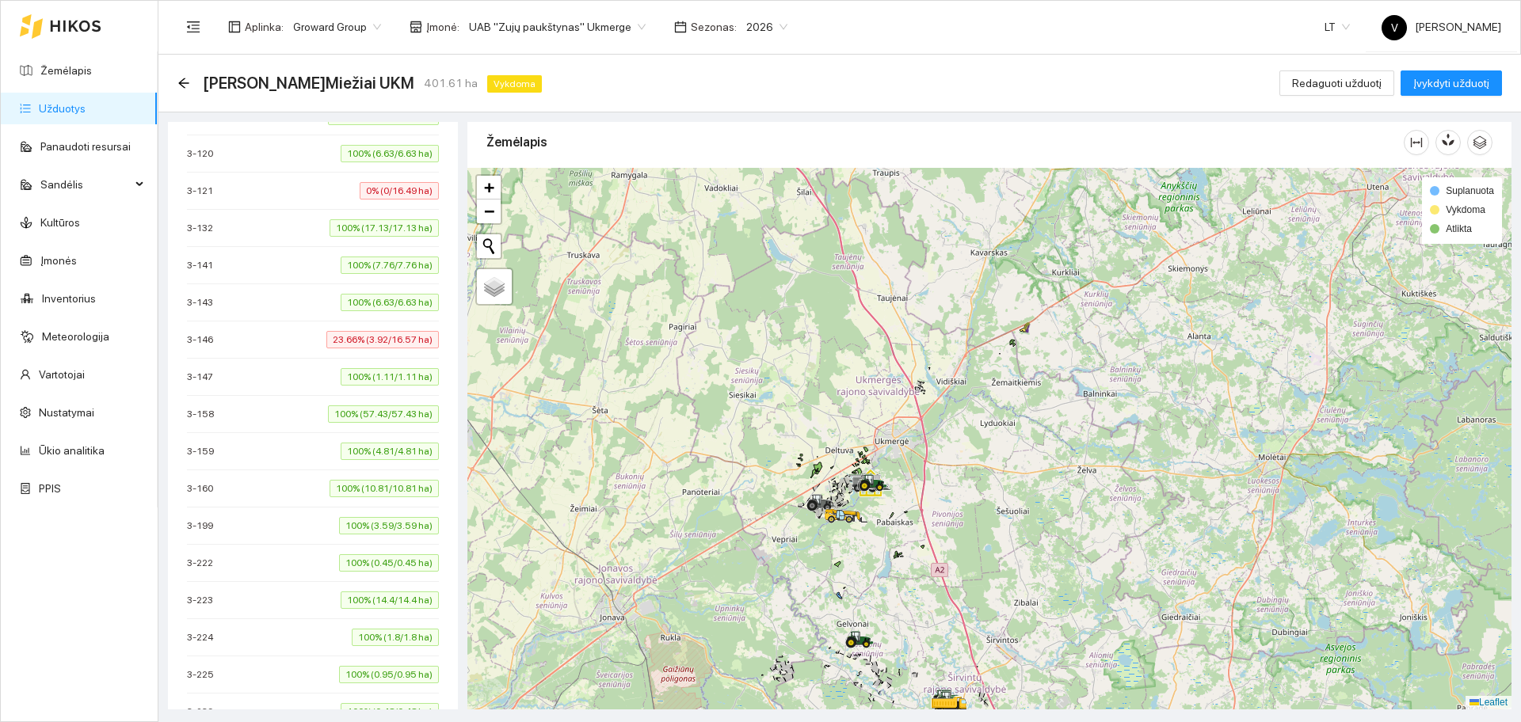
drag, startPoint x: 894, startPoint y: 541, endPoint x: 911, endPoint y: 528, distance: 20.9
click at [911, 528] on div at bounding box center [989, 439] width 1044 height 542
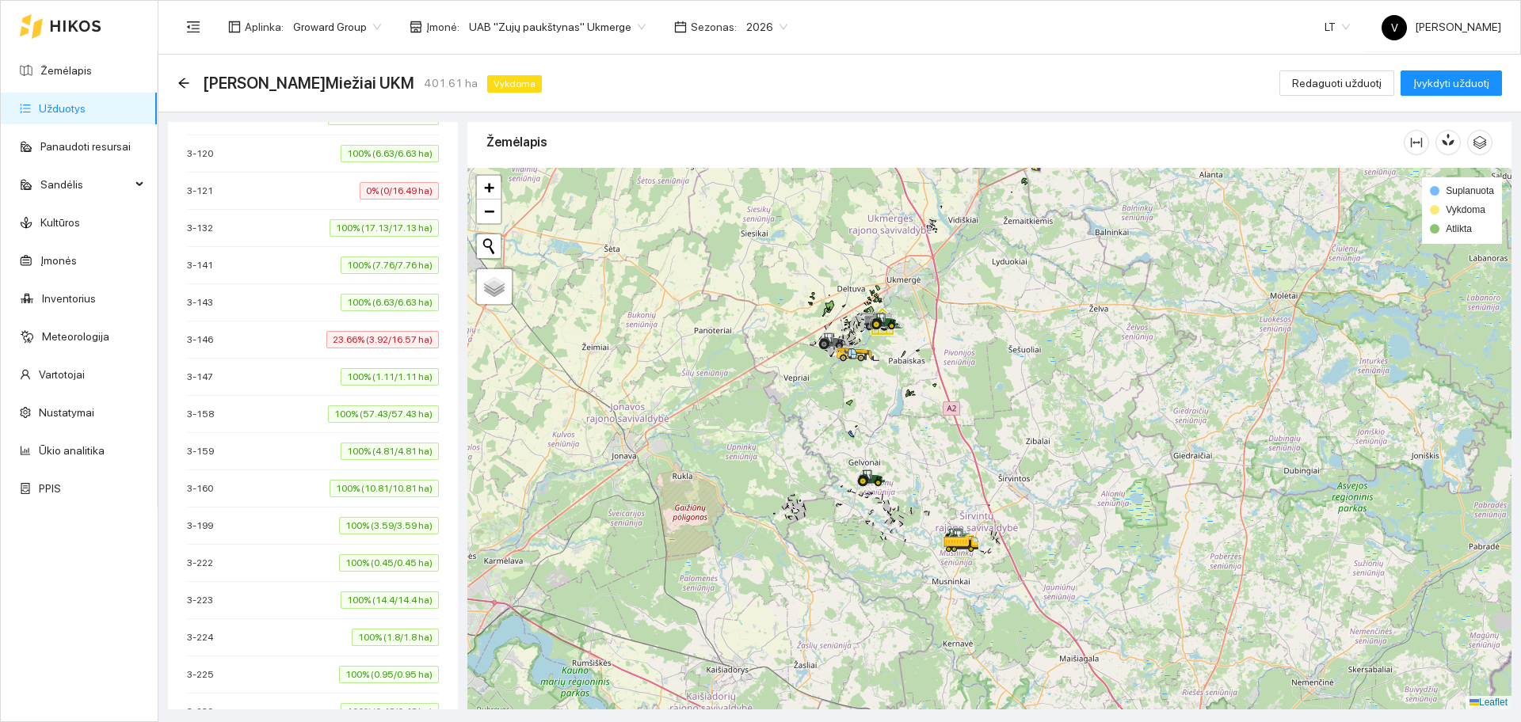
drag, startPoint x: 922, startPoint y: 642, endPoint x: 912, endPoint y: 474, distance: 169.0
click at [914, 480] on div at bounding box center [989, 439] width 1044 height 542
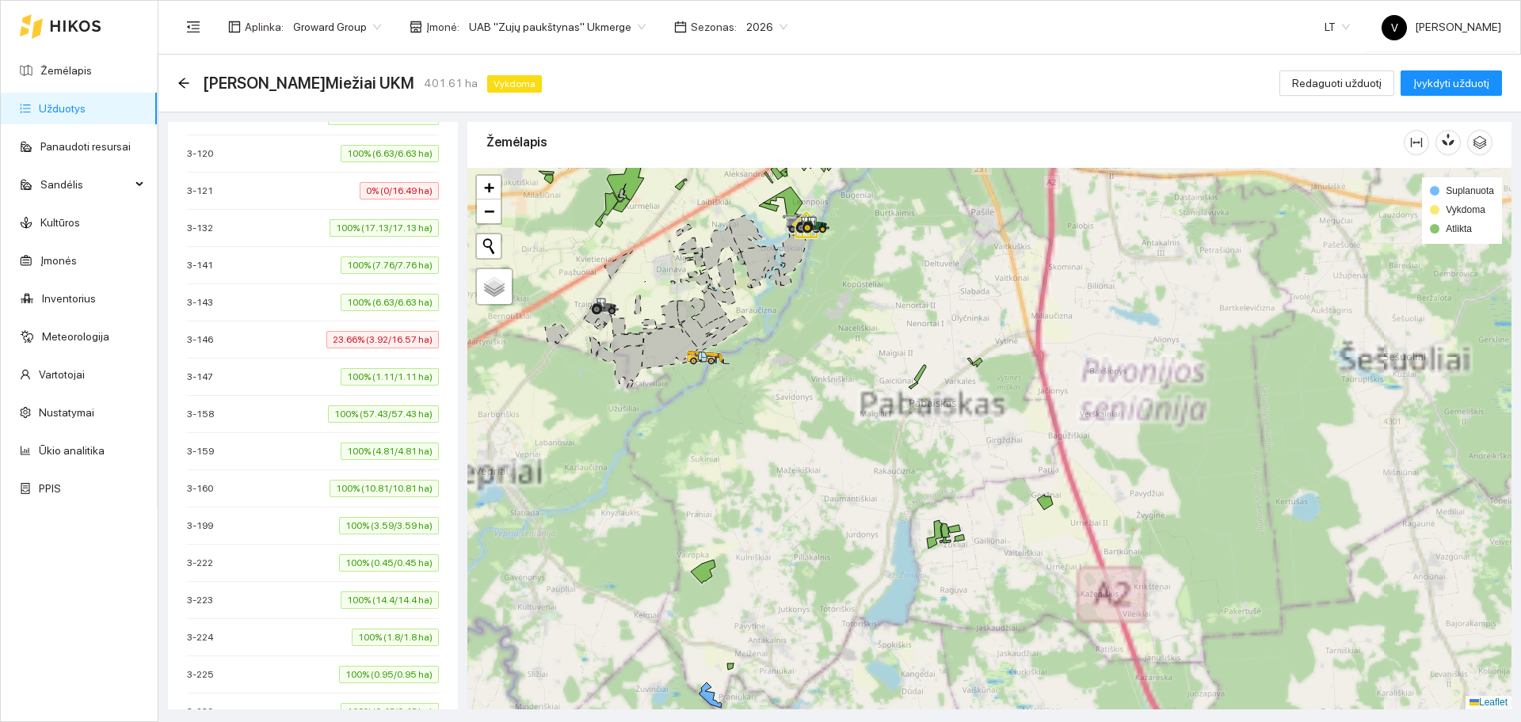
drag, startPoint x: 883, startPoint y: 541, endPoint x: 922, endPoint y: 257, distance: 287.0
click at [921, 258] on div at bounding box center [989, 439] width 1044 height 542
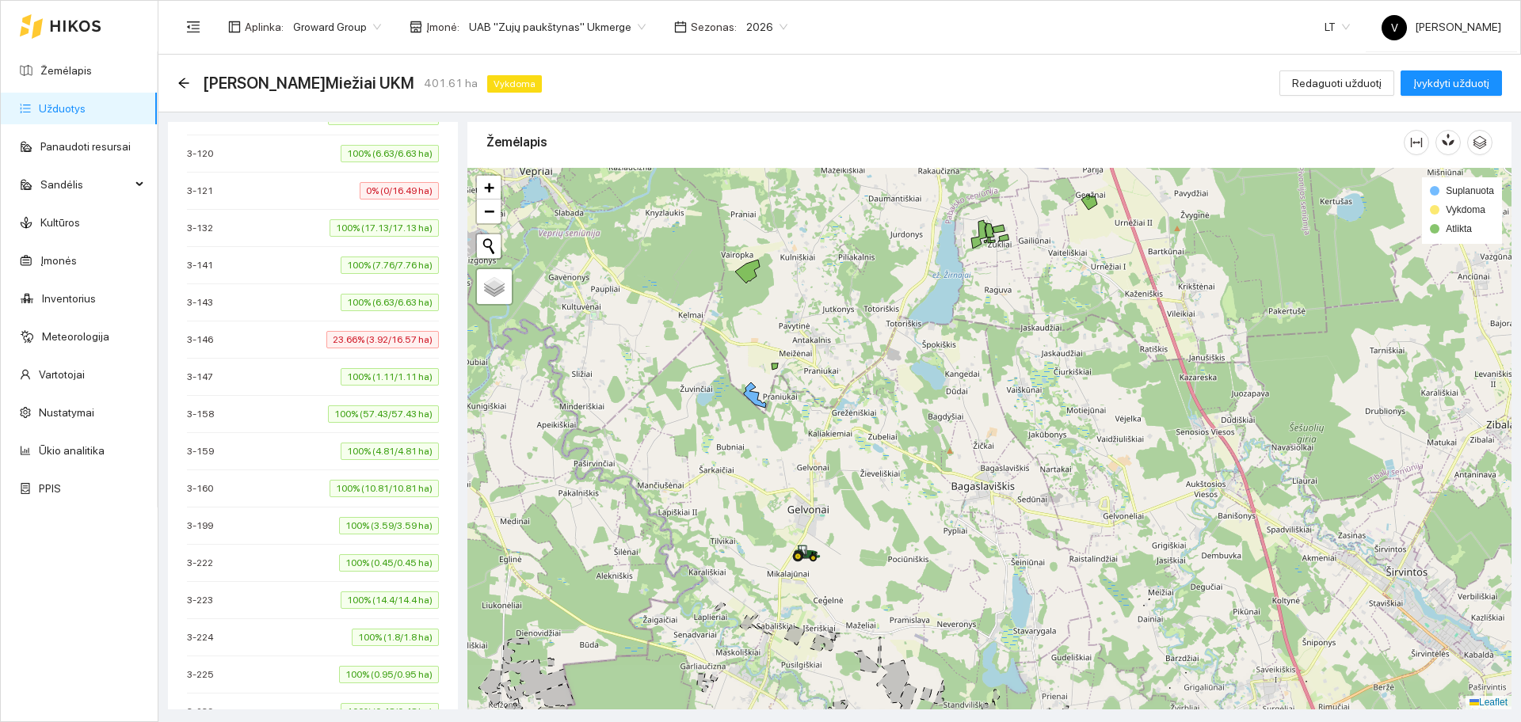
drag, startPoint x: 891, startPoint y: 576, endPoint x: 886, endPoint y: 501, distance: 75.4
click at [886, 501] on div at bounding box center [989, 439] width 1044 height 542
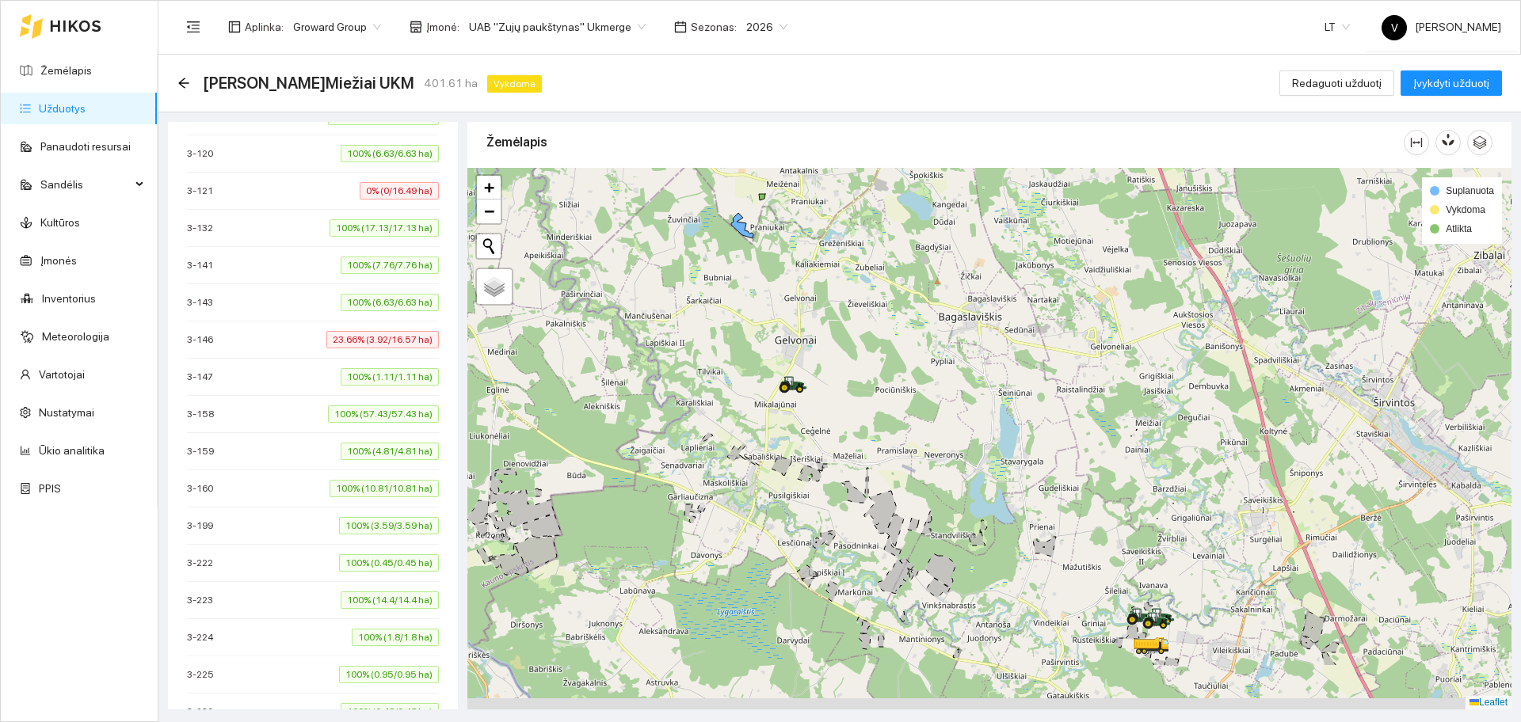
drag, startPoint x: 877, startPoint y: 525, endPoint x: 891, endPoint y: 481, distance: 46.6
click at [864, 491] on icon at bounding box center [880, 512] width 32 height 43
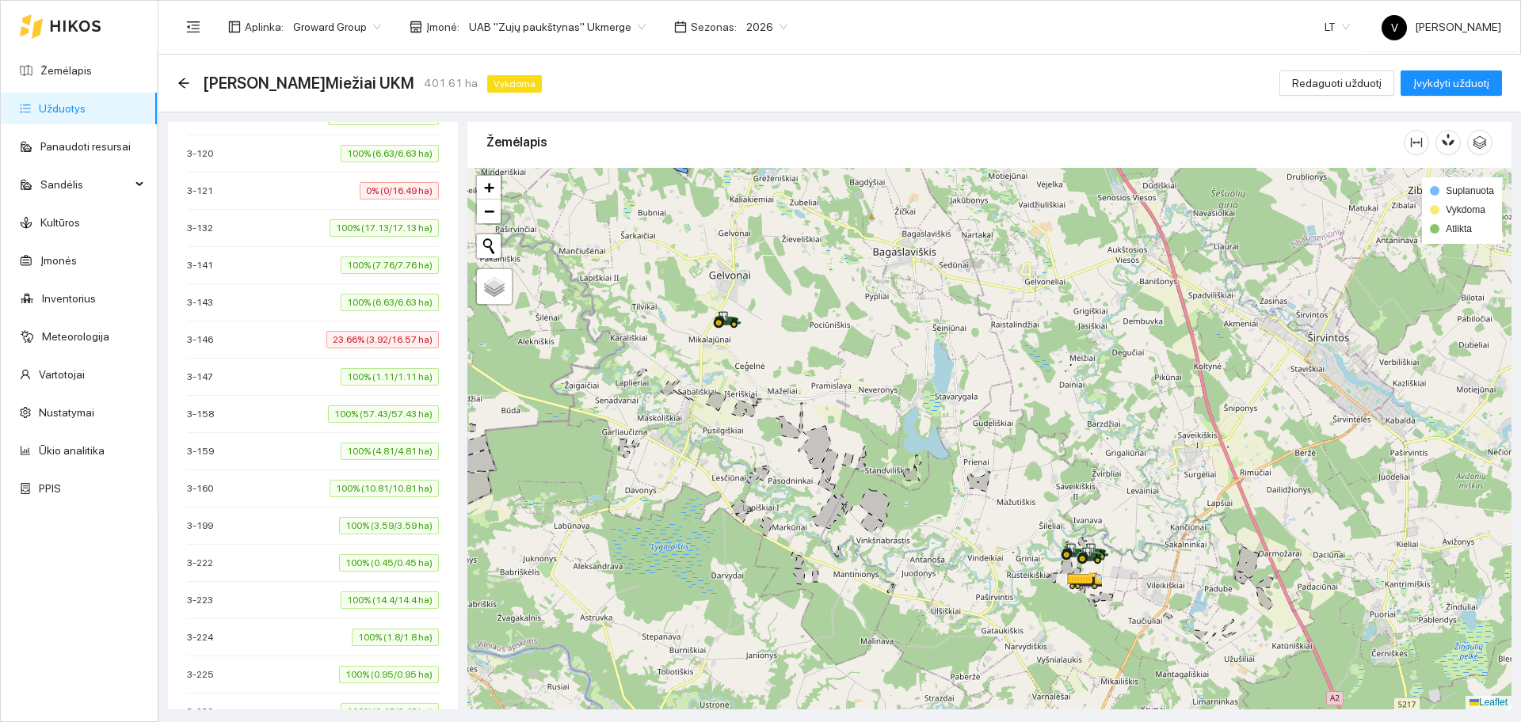
drag, startPoint x: 1062, startPoint y: 533, endPoint x: 979, endPoint y: 494, distance: 91.1
click at [999, 502] on div at bounding box center [989, 439] width 1044 height 542
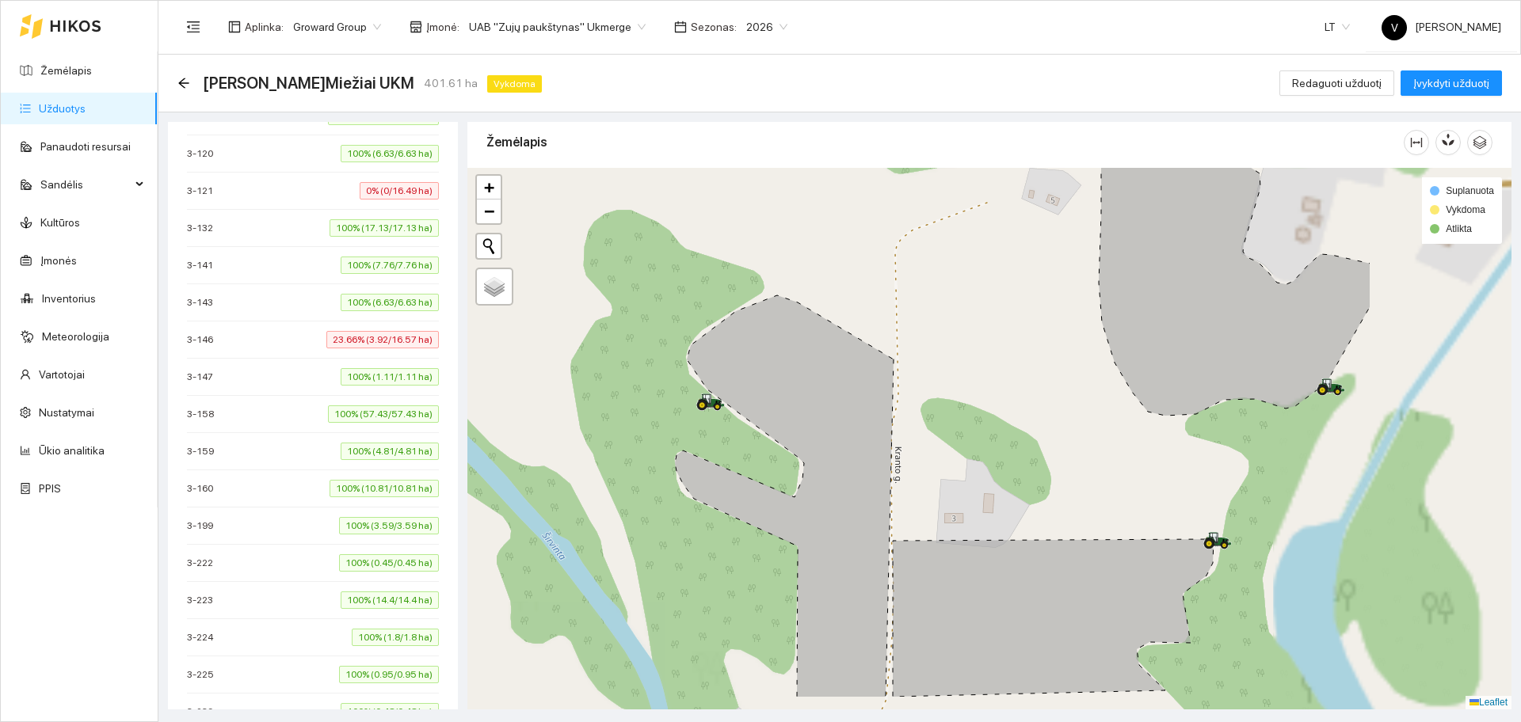
drag, startPoint x: 1042, startPoint y: 494, endPoint x: 946, endPoint y: 434, distance: 113.2
click at [946, 434] on div at bounding box center [989, 439] width 1044 height 542
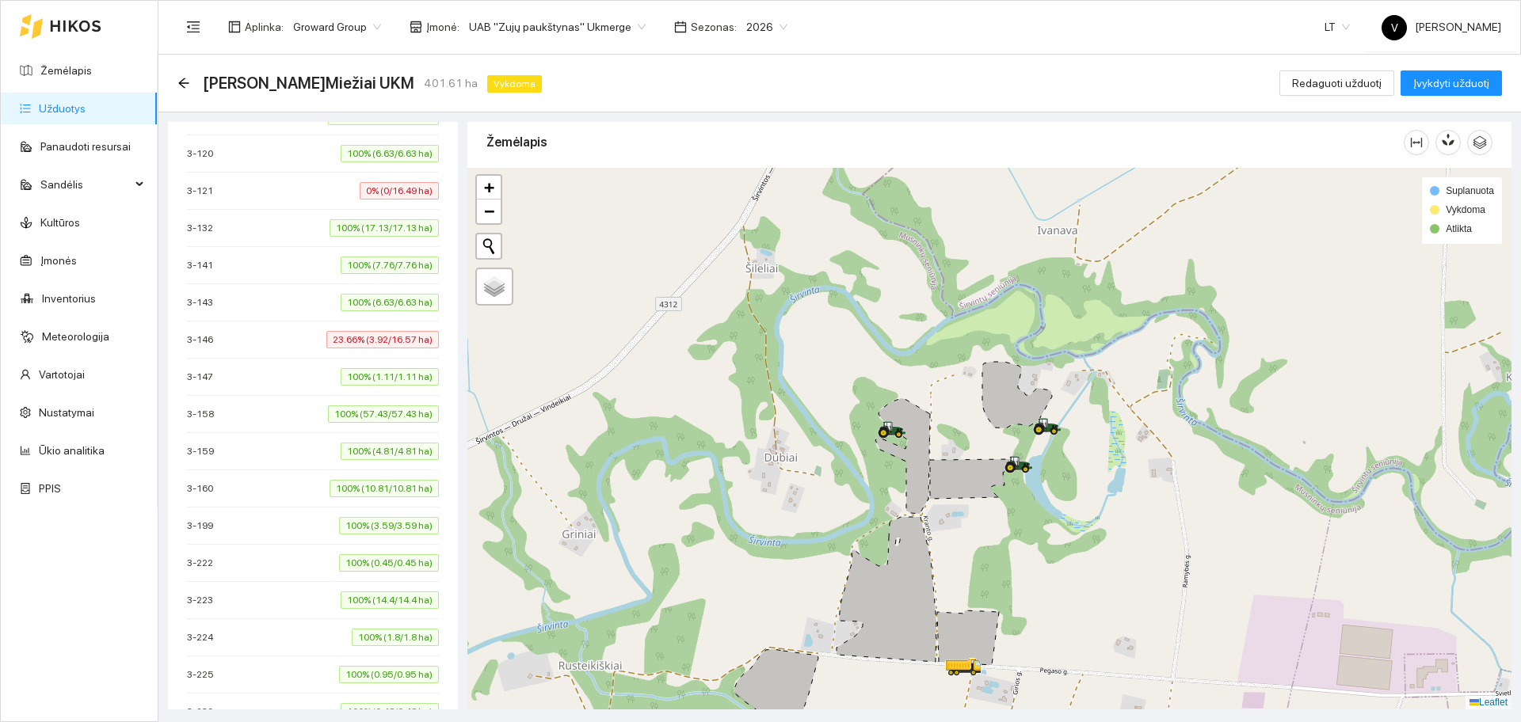
drag, startPoint x: 1167, startPoint y: 456, endPoint x: 1129, endPoint y: 459, distance: 38.1
click at [1129, 459] on div at bounding box center [989, 439] width 1044 height 542
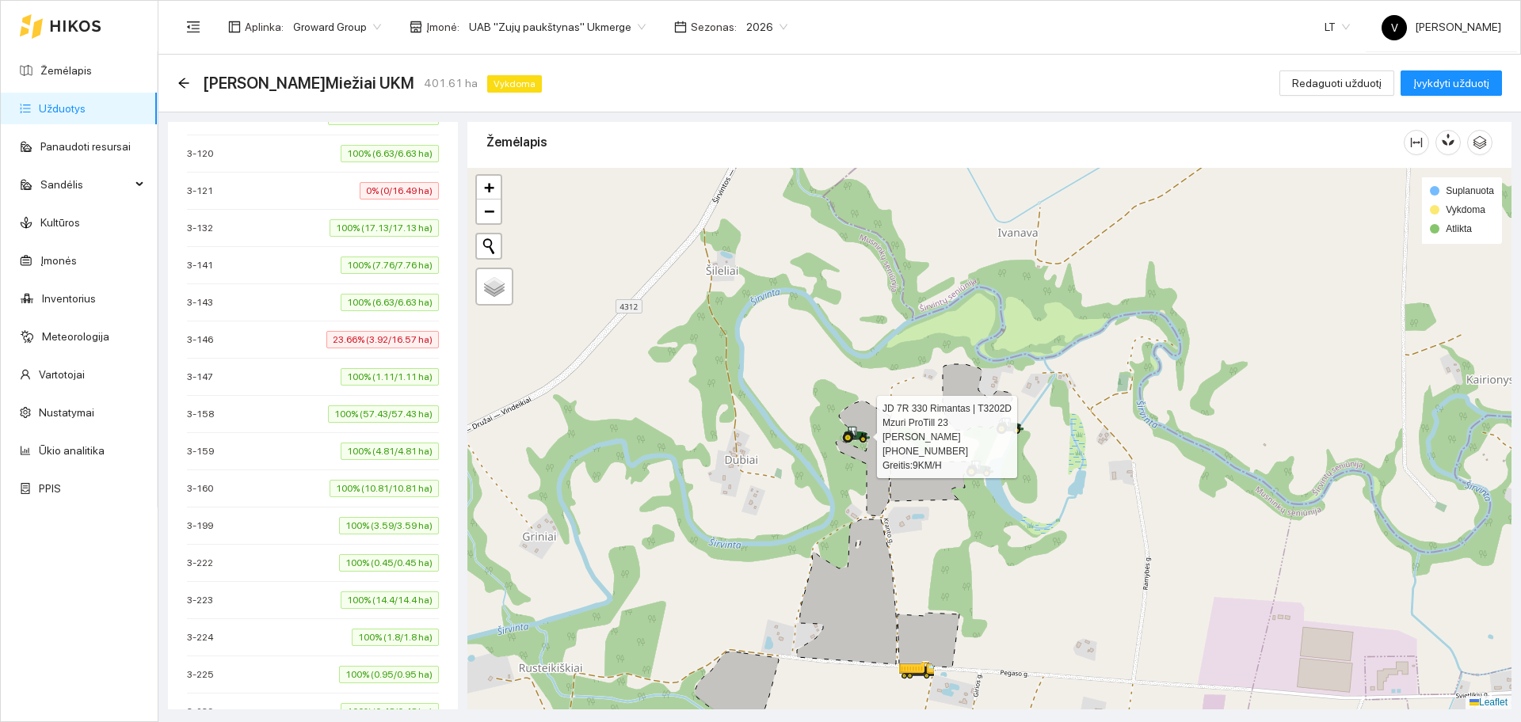
click at [859, 431] on icon at bounding box center [856, 434] width 29 height 17
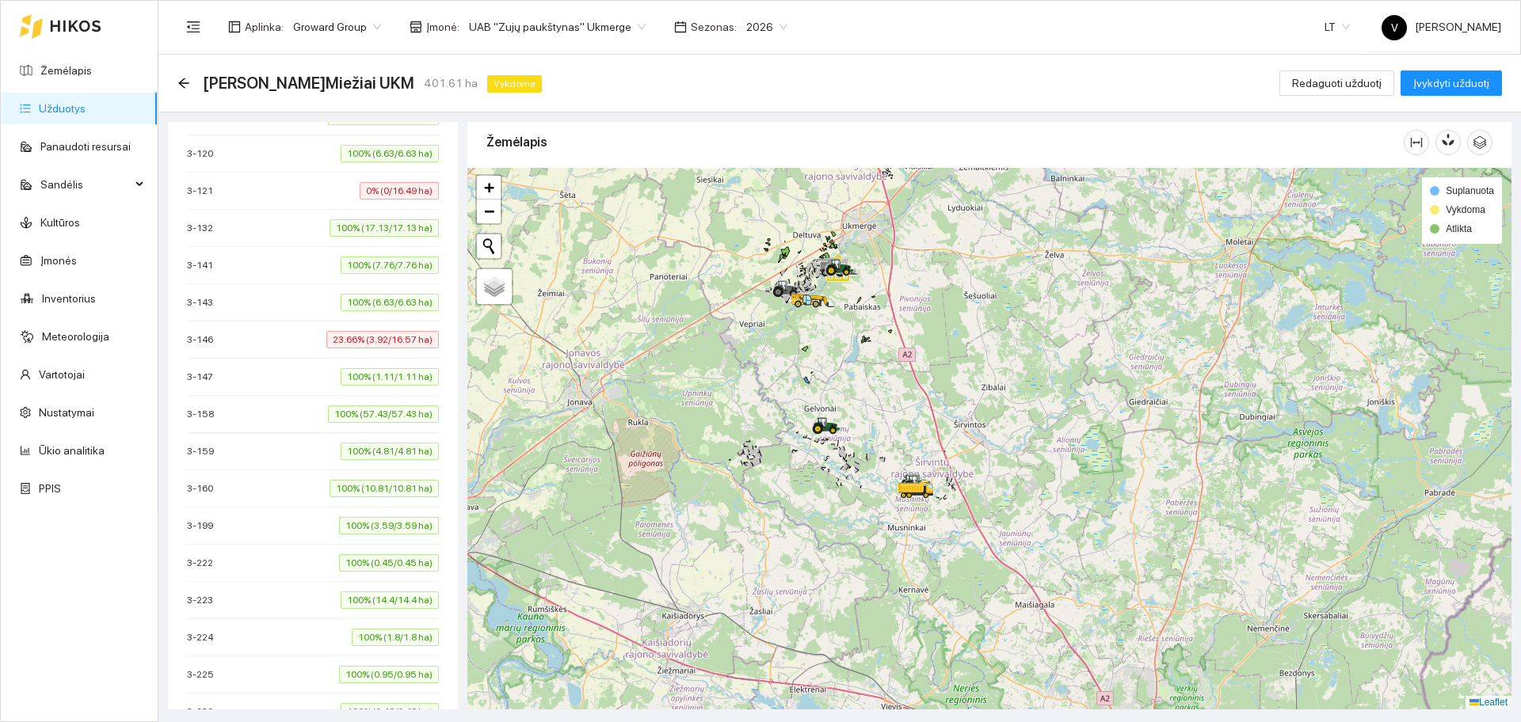
click at [786, 398] on div at bounding box center [989, 439] width 1044 height 542
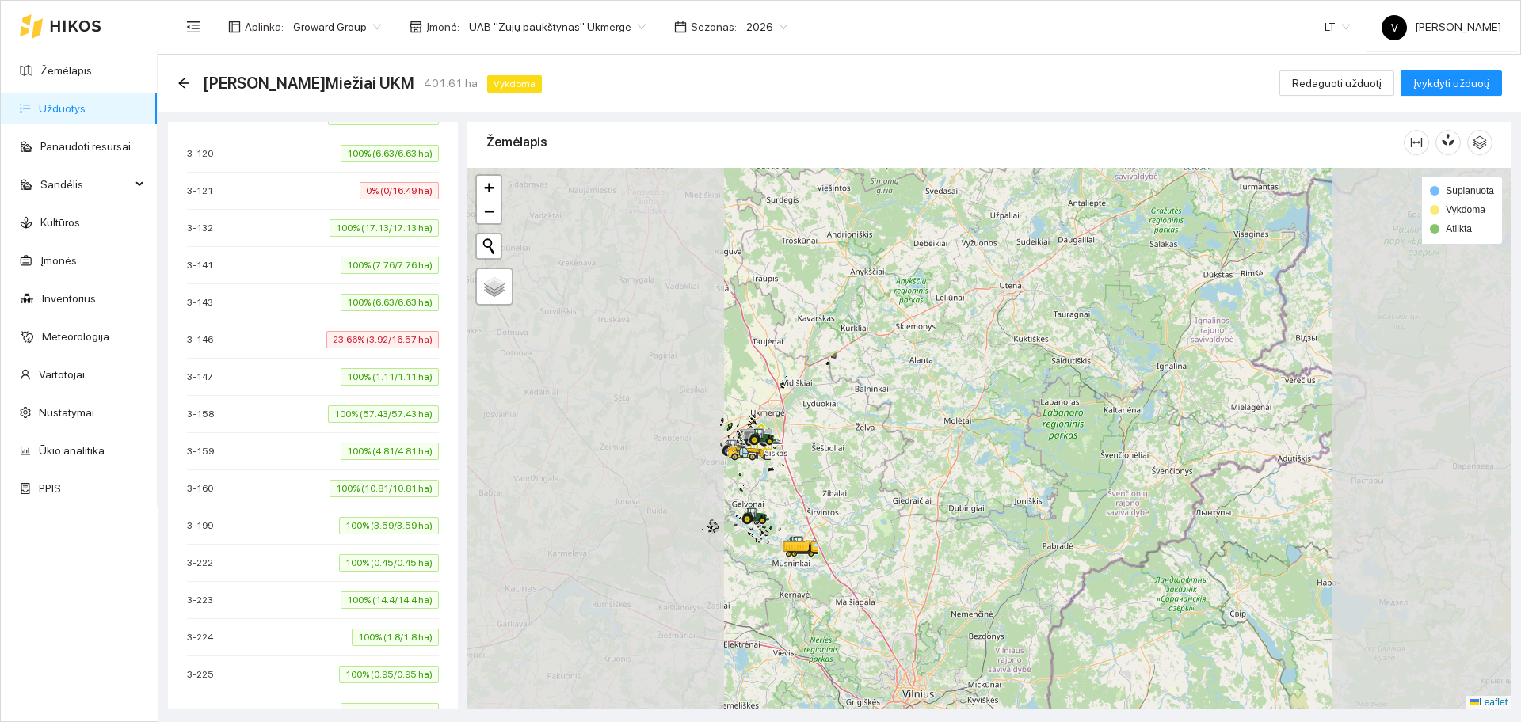
drag, startPoint x: 895, startPoint y: 291, endPoint x: 875, endPoint y: 459, distance: 169.2
click at [875, 459] on div at bounding box center [989, 439] width 1044 height 542
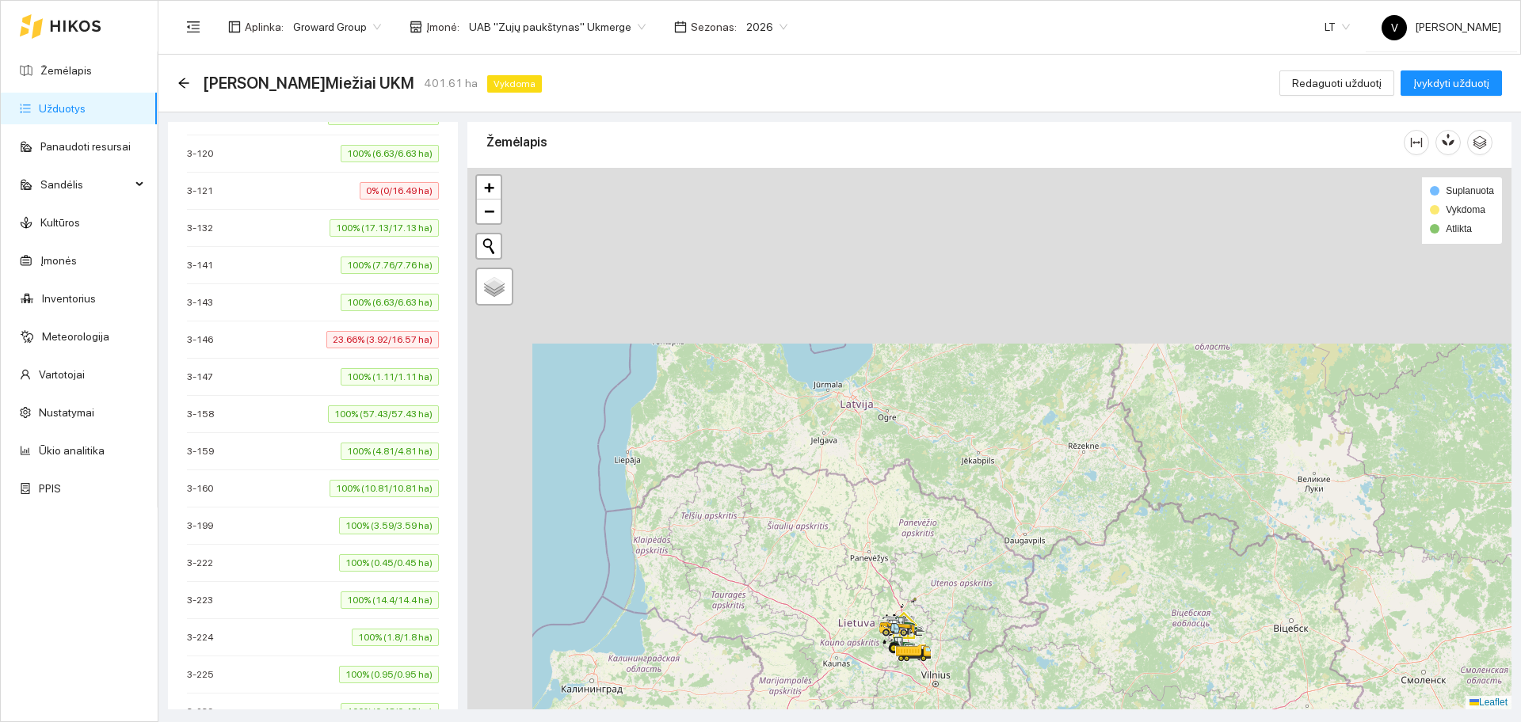
drag, startPoint x: 823, startPoint y: 268, endPoint x: 921, endPoint y: 514, distance: 264.9
click at [921, 514] on div at bounding box center [989, 439] width 1044 height 542
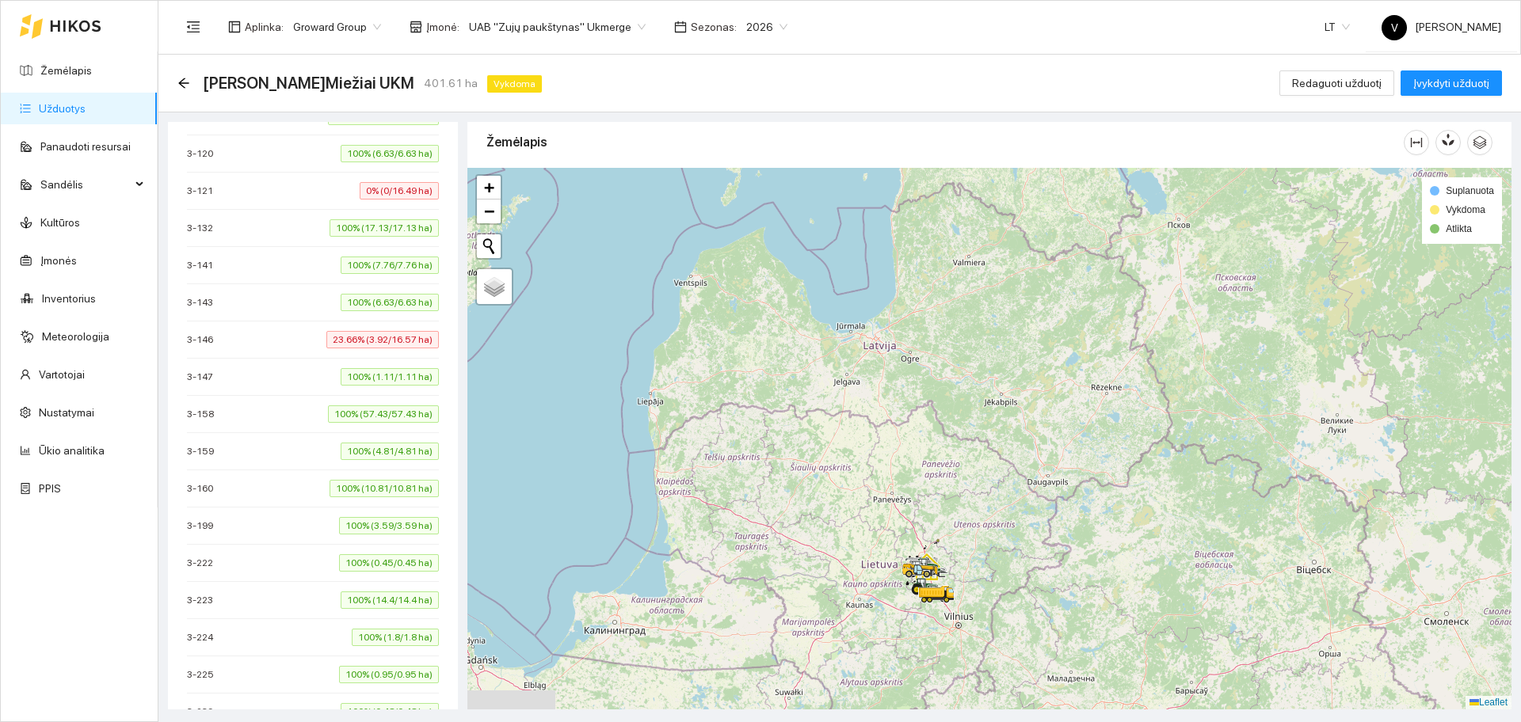
drag, startPoint x: 914, startPoint y: 604, endPoint x: 911, endPoint y: 478, distance: 126.0
click at [912, 480] on div at bounding box center [989, 439] width 1044 height 542
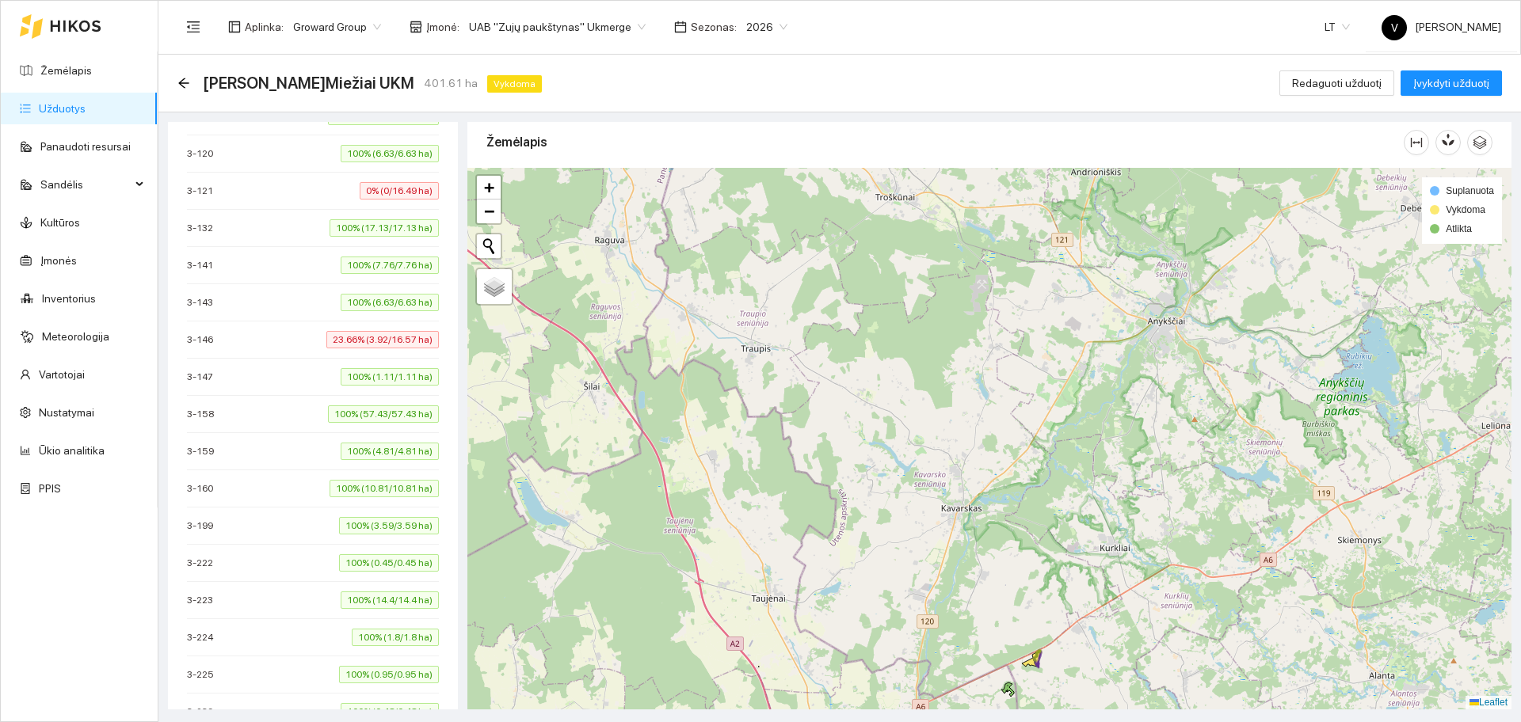
drag, startPoint x: 1024, startPoint y: 436, endPoint x: 1018, endPoint y: 427, distance: 10.8
click at [1018, 427] on div at bounding box center [989, 439] width 1044 height 542
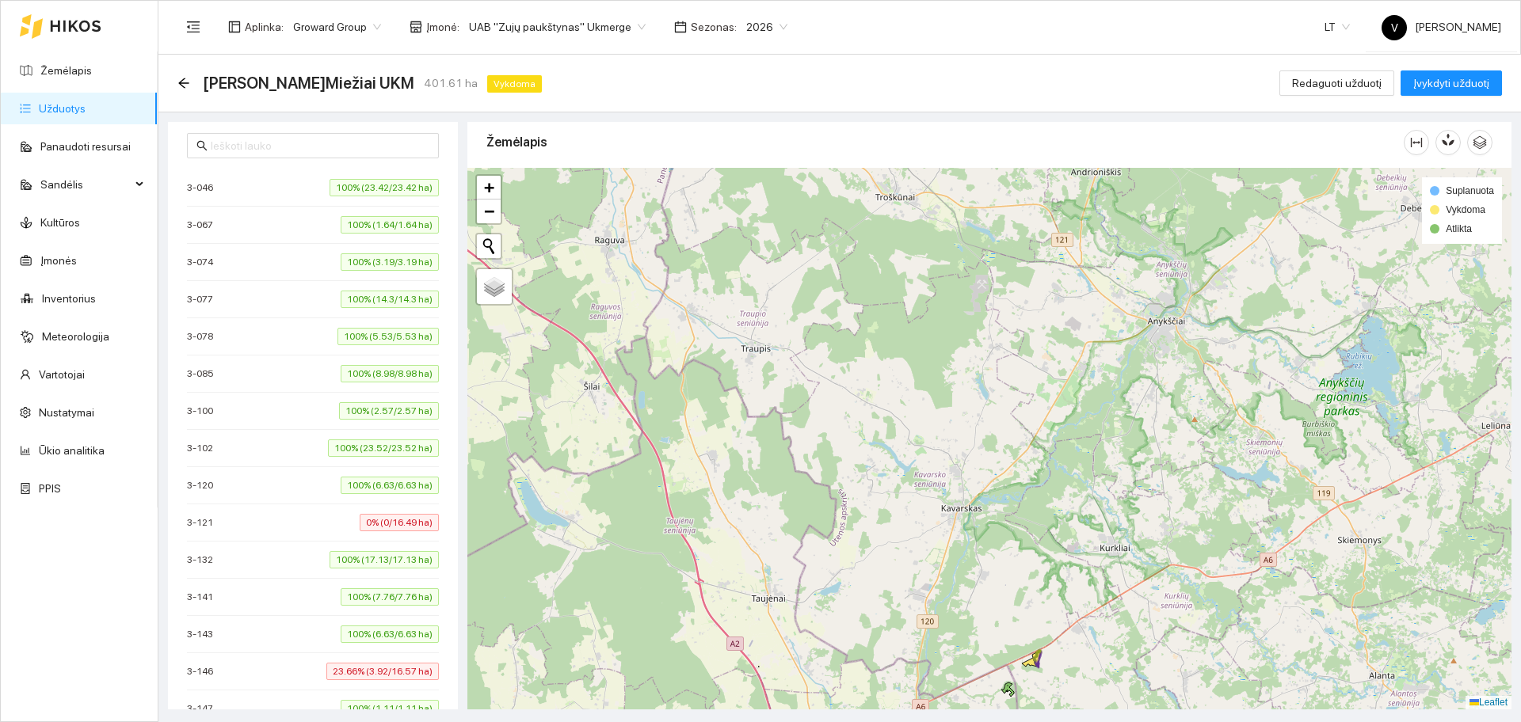
scroll to position [97, 0]
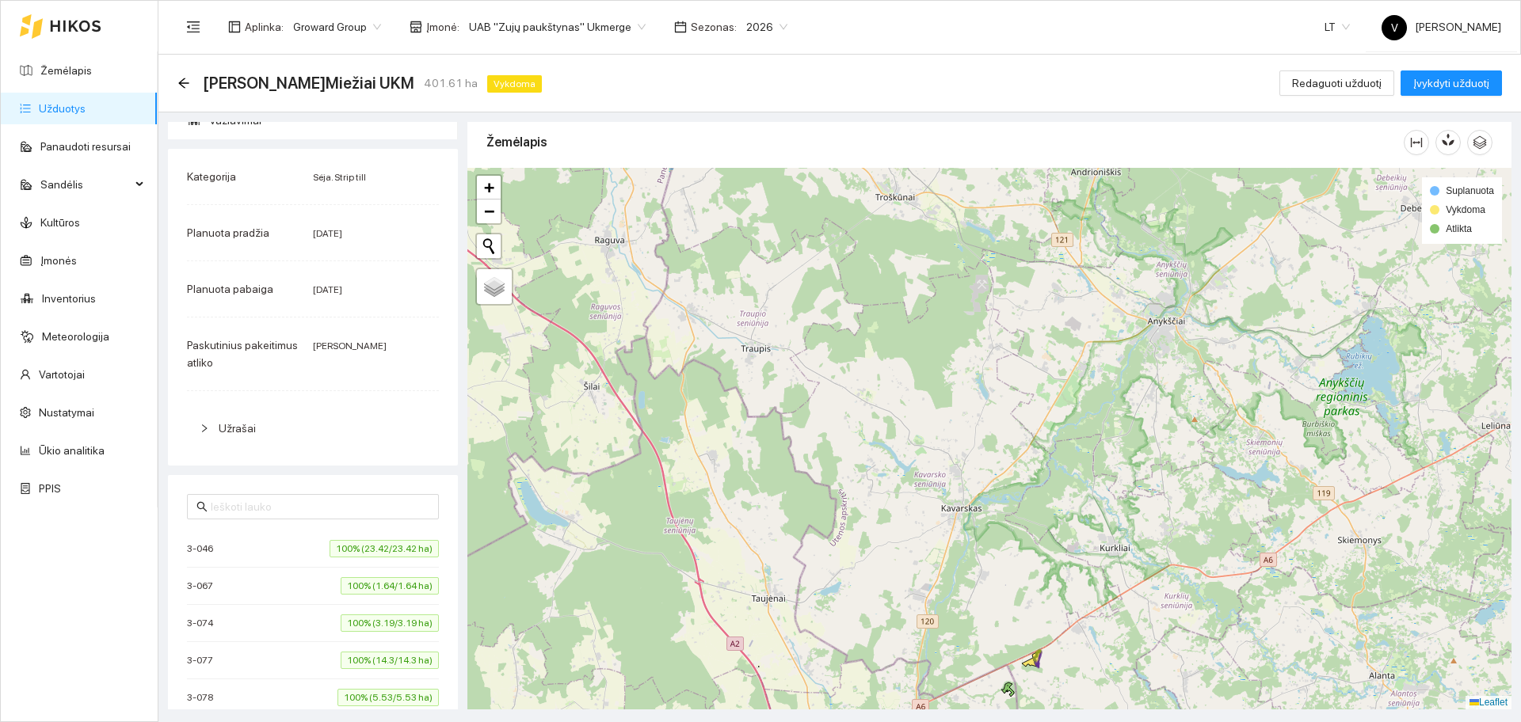
click at [204, 425] on icon "right" at bounding box center [204, 429] width 5 height 8
click at [204, 432] on icon "right" at bounding box center [205, 429] width 10 height 10
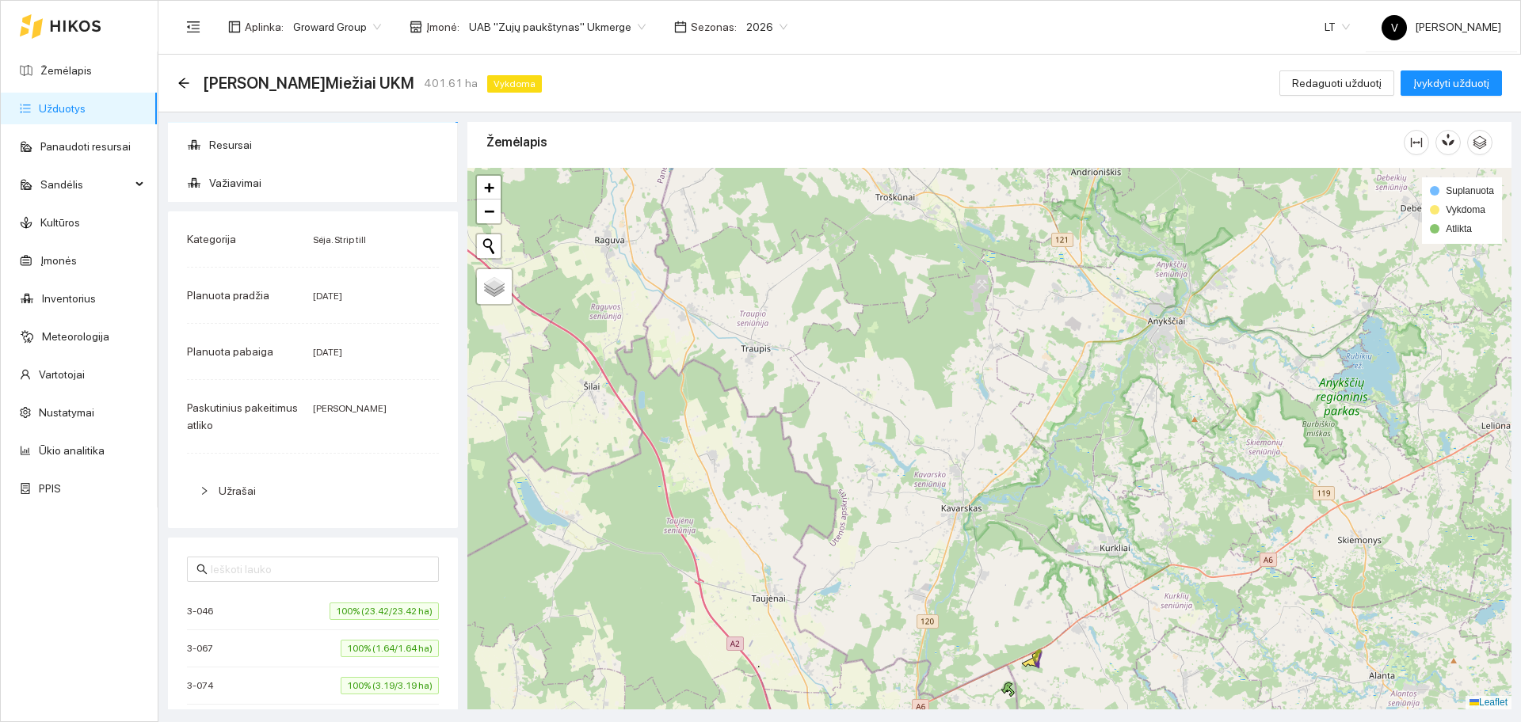
scroll to position [0, 0]
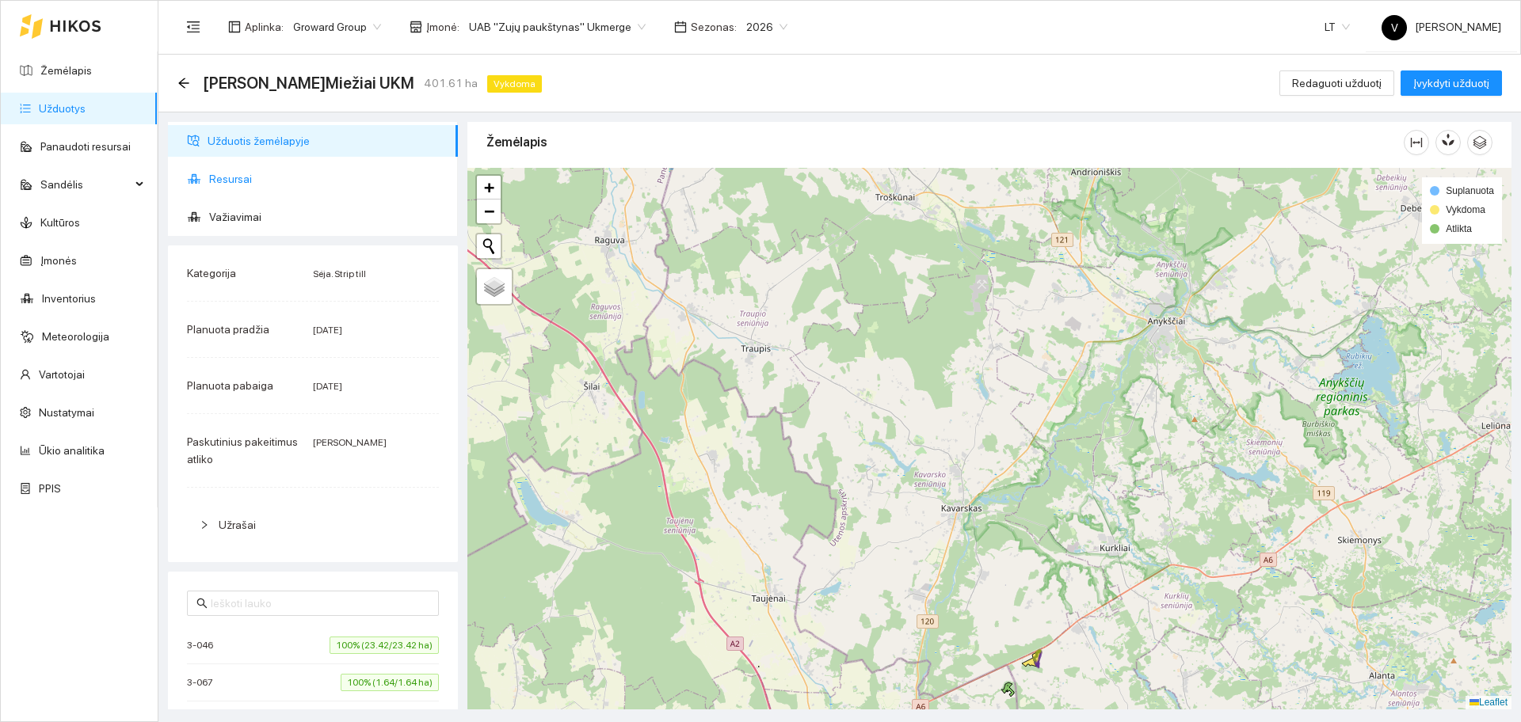
click at [225, 185] on span "Resursai" at bounding box center [327, 179] width 236 height 32
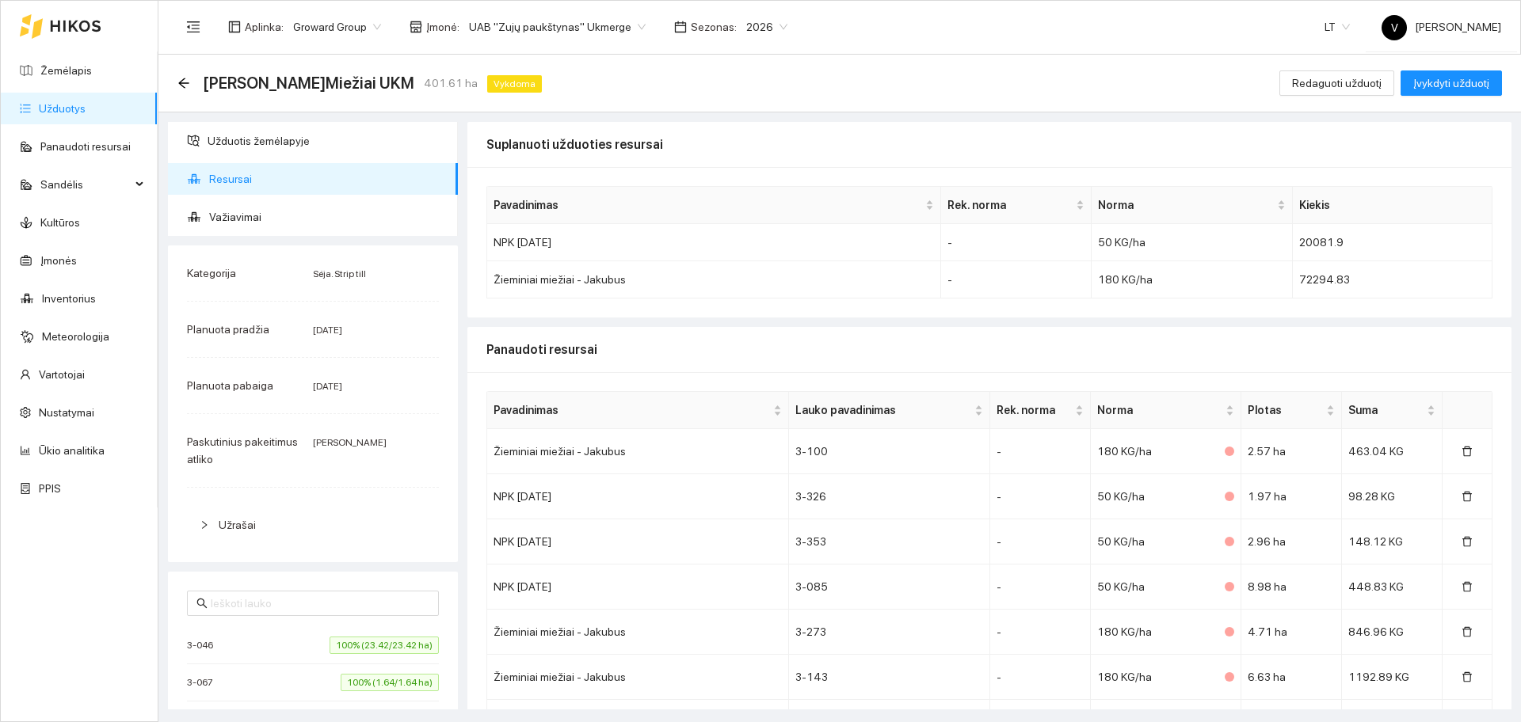
click at [86, 102] on link "Užduotys" at bounding box center [62, 108] width 47 height 13
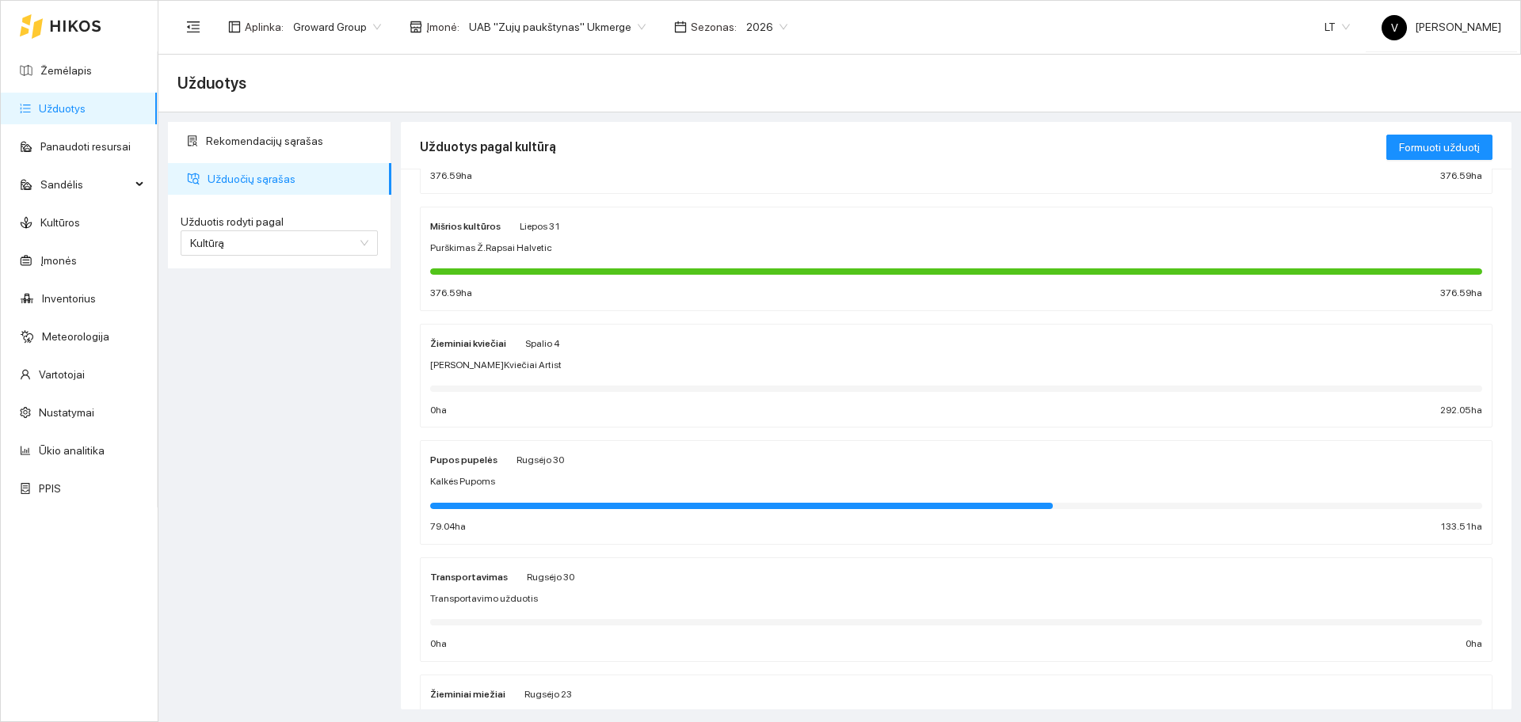
scroll to position [396, 0]
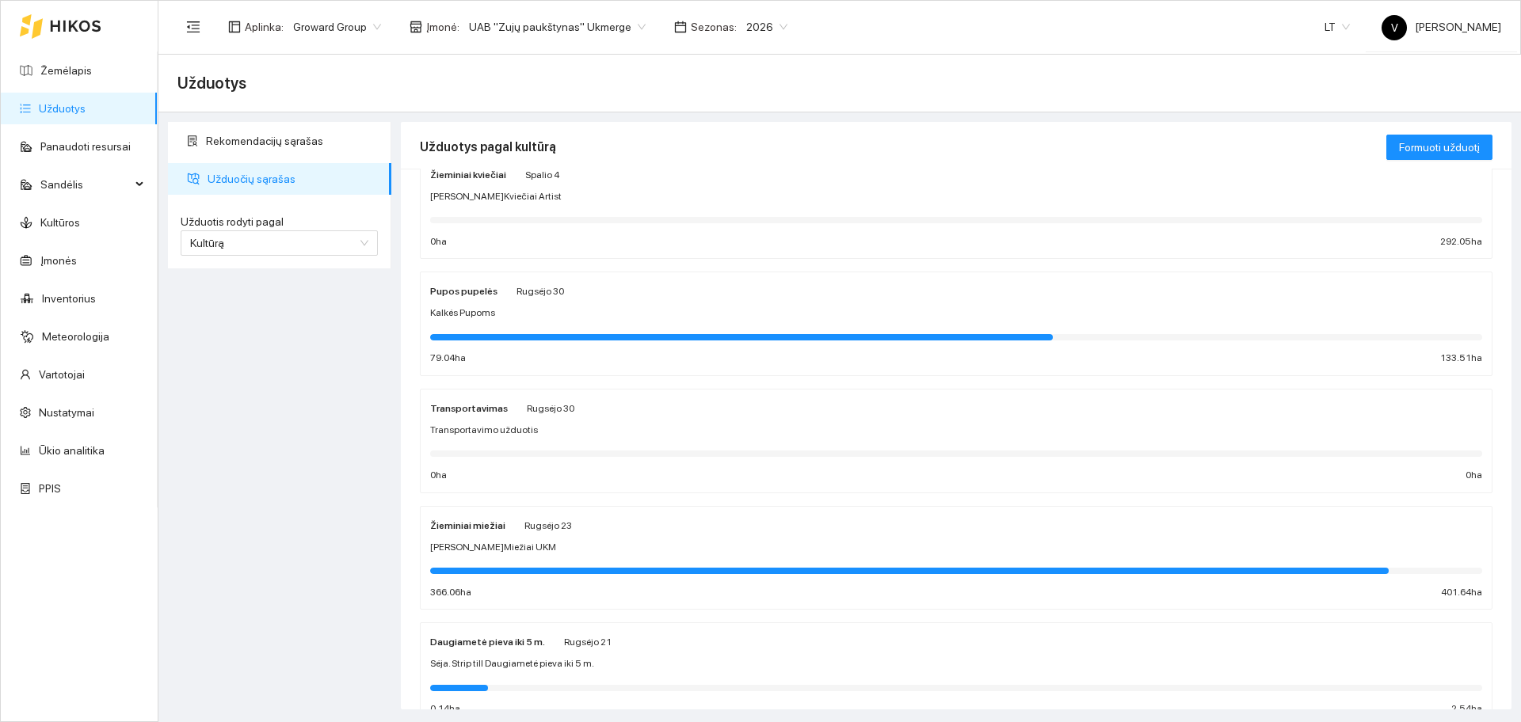
click at [475, 526] on strong "Žieminiai miežiai" at bounding box center [467, 525] width 75 height 11
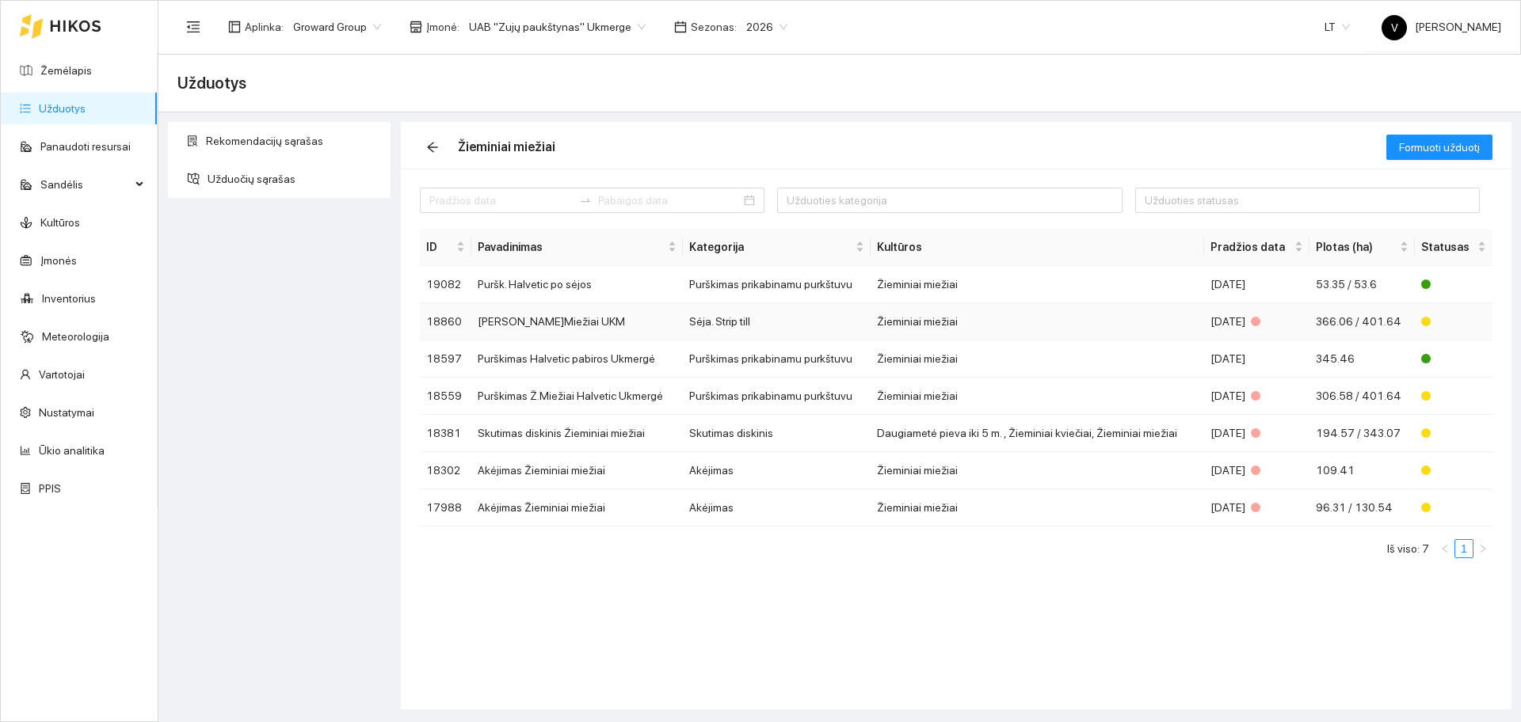
click at [513, 323] on td "[PERSON_NAME]Miežiai UKM" at bounding box center [577, 321] width 212 height 37
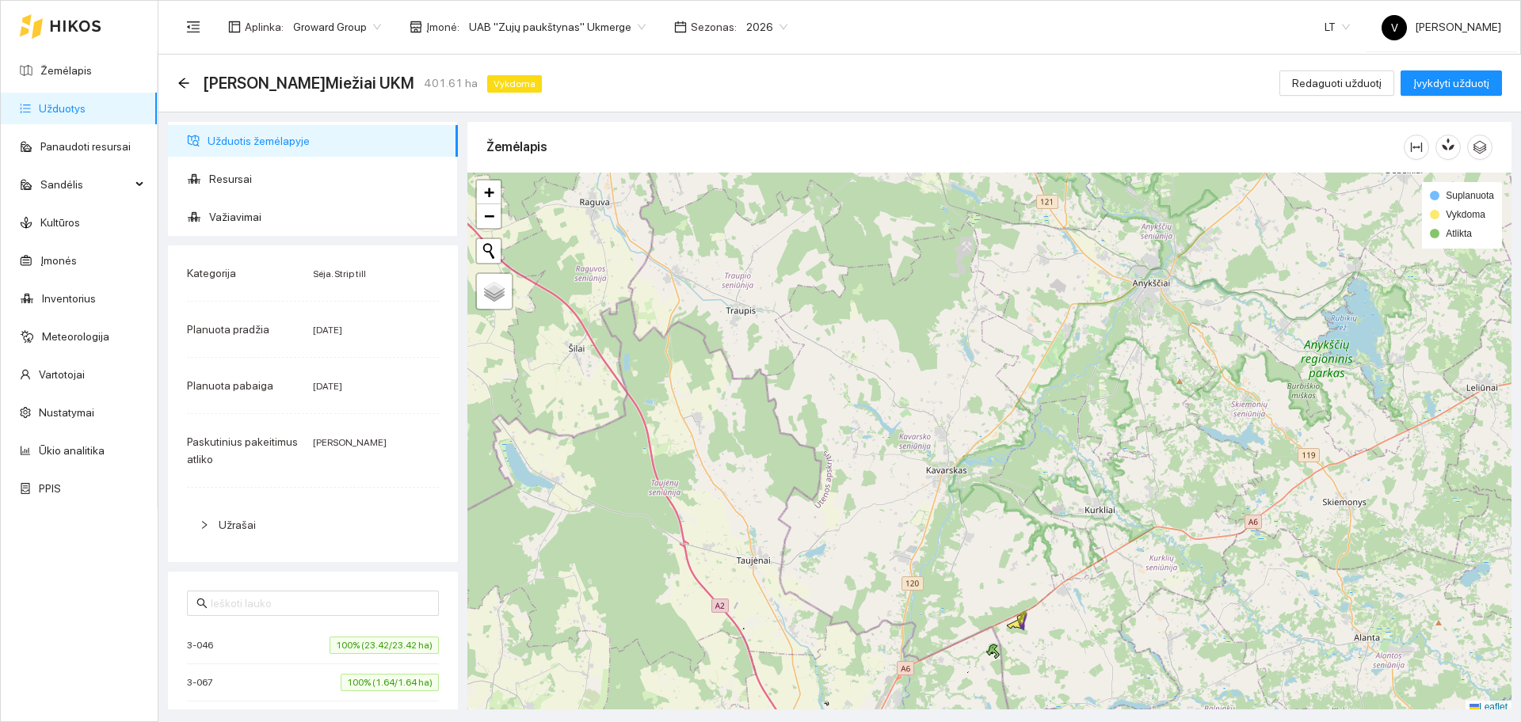
scroll to position [5, 0]
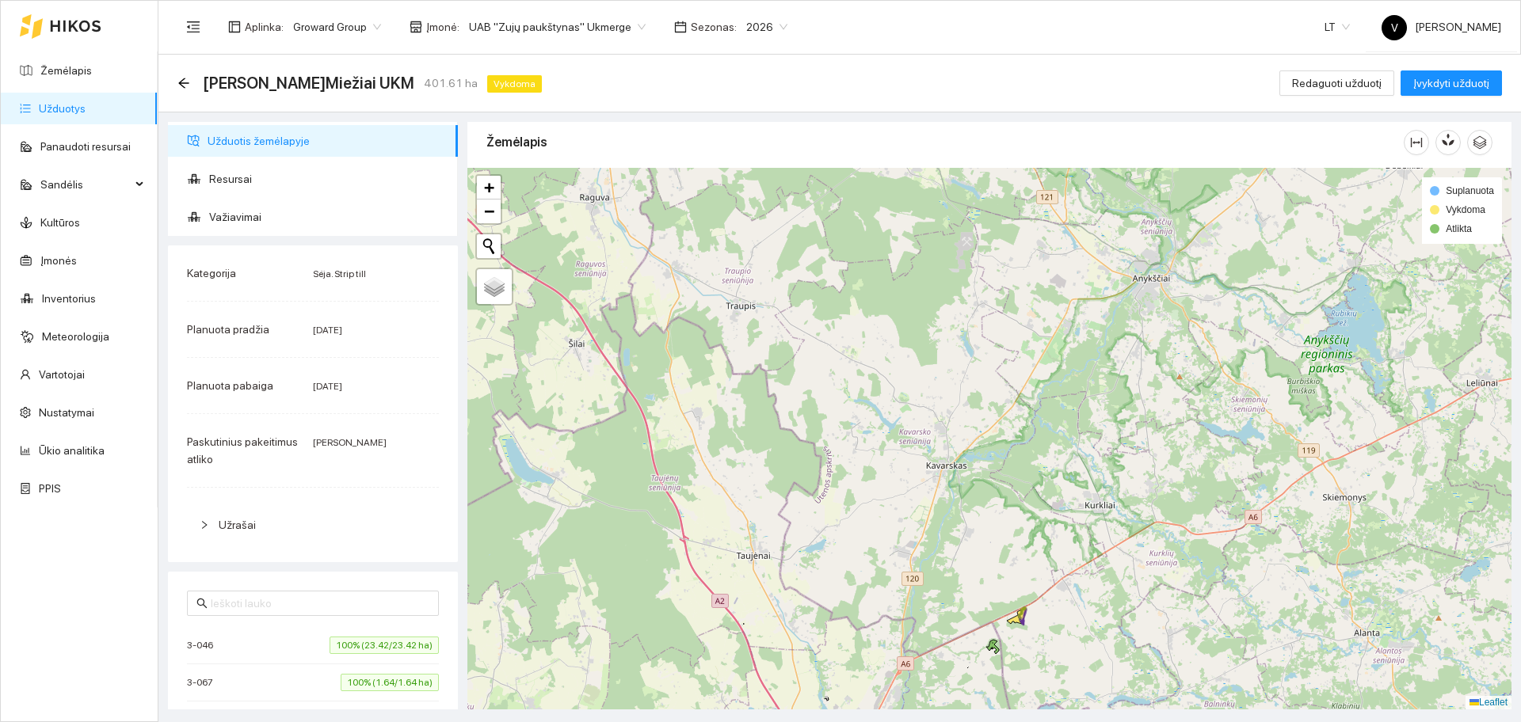
drag, startPoint x: 1119, startPoint y: 532, endPoint x: 1084, endPoint y: 433, distance: 104.2
click at [1084, 433] on div at bounding box center [989, 439] width 1044 height 542
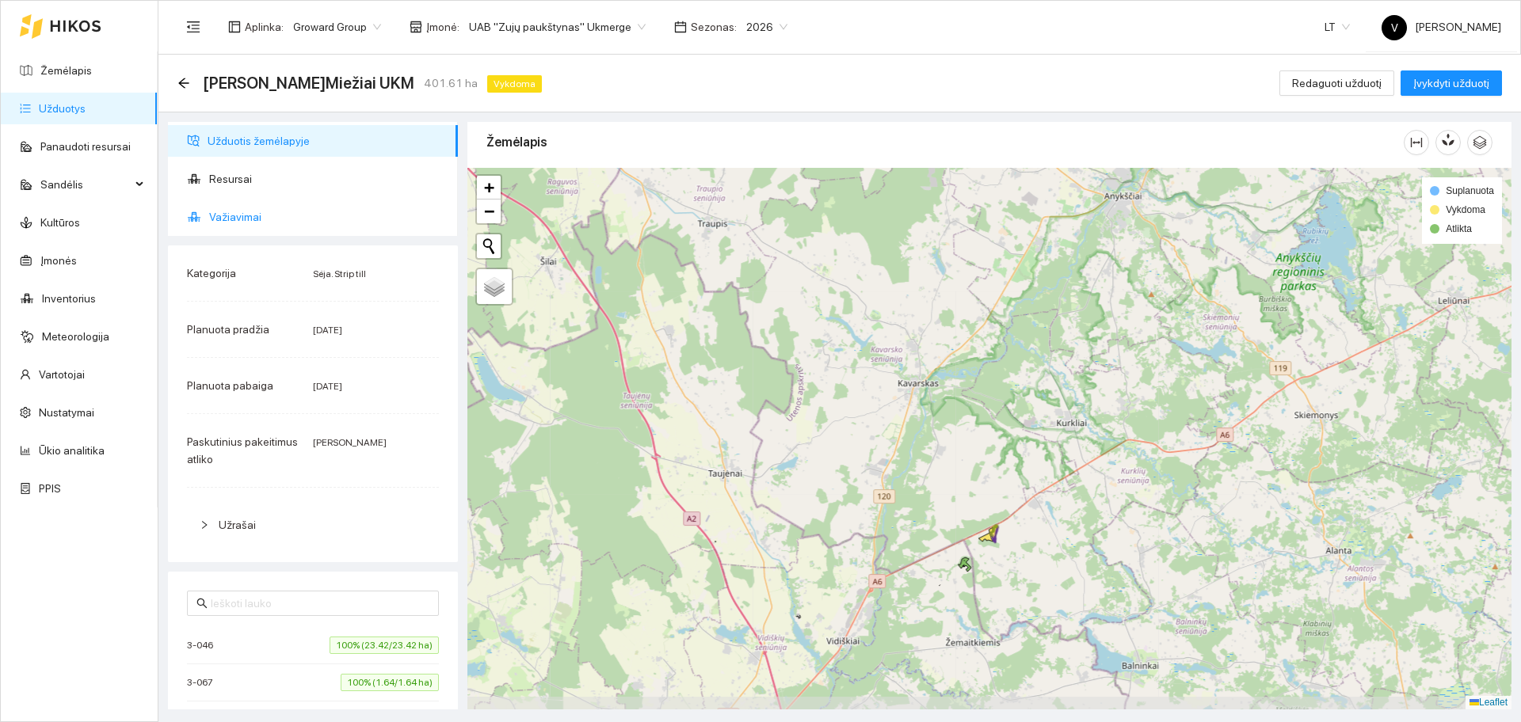
click at [898, 366] on div at bounding box center [989, 439] width 1044 height 542
click at [254, 221] on span "Važiavimai" at bounding box center [327, 217] width 236 height 32
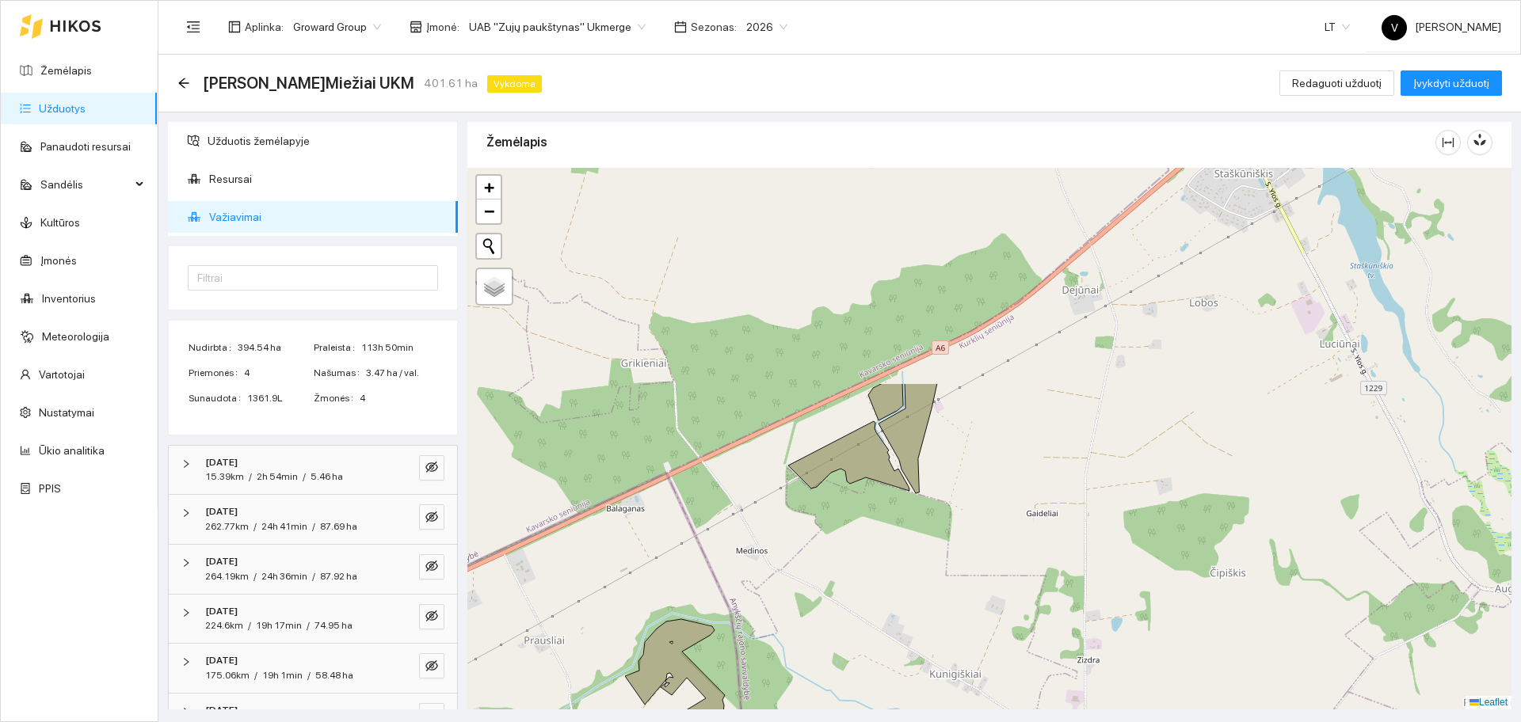
drag, startPoint x: 770, startPoint y: 298, endPoint x: 852, endPoint y: 545, distance: 260.5
click at [852, 545] on div at bounding box center [989, 439] width 1044 height 542
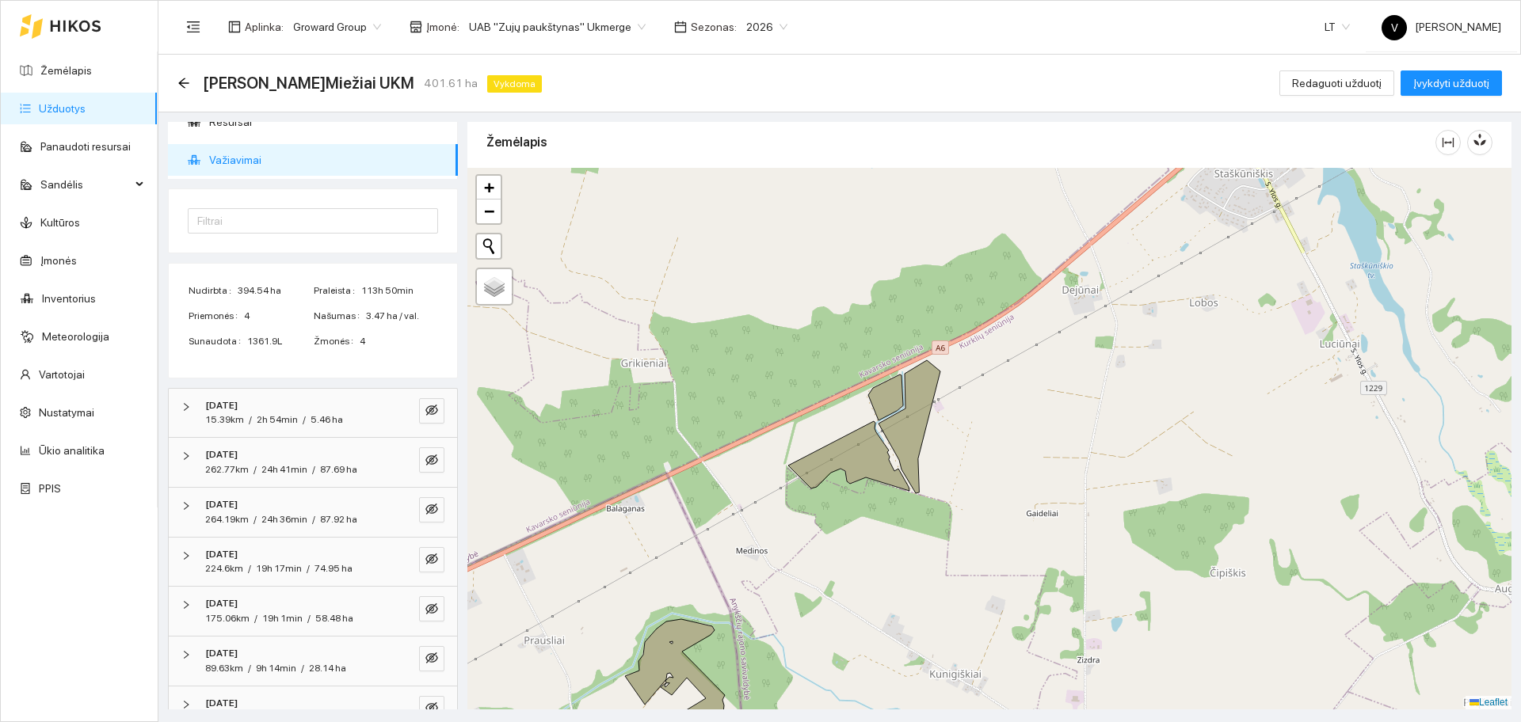
scroll to position [88, 0]
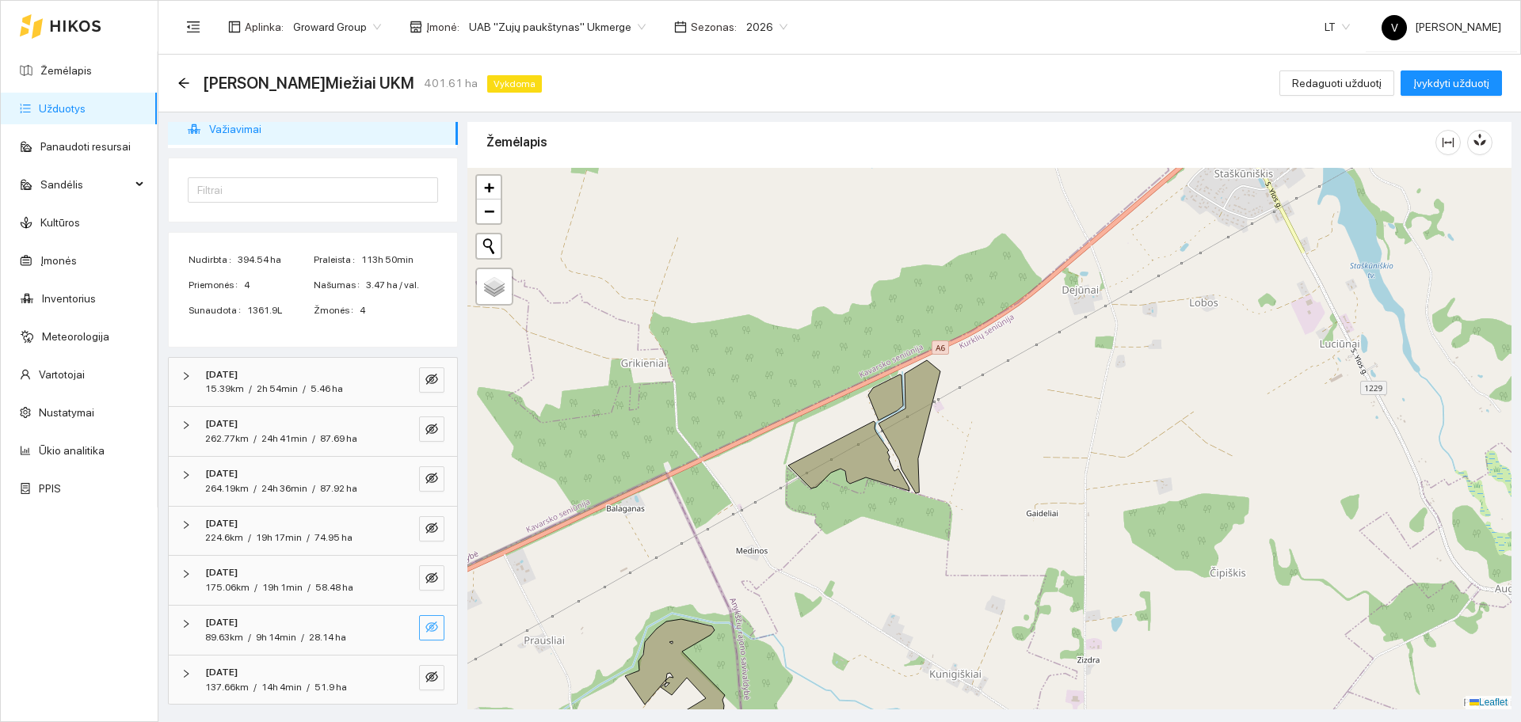
click at [425, 624] on icon "eye-invisible" at bounding box center [431, 627] width 13 height 13
click at [425, 673] on icon "eye-invisible" at bounding box center [431, 677] width 13 height 13
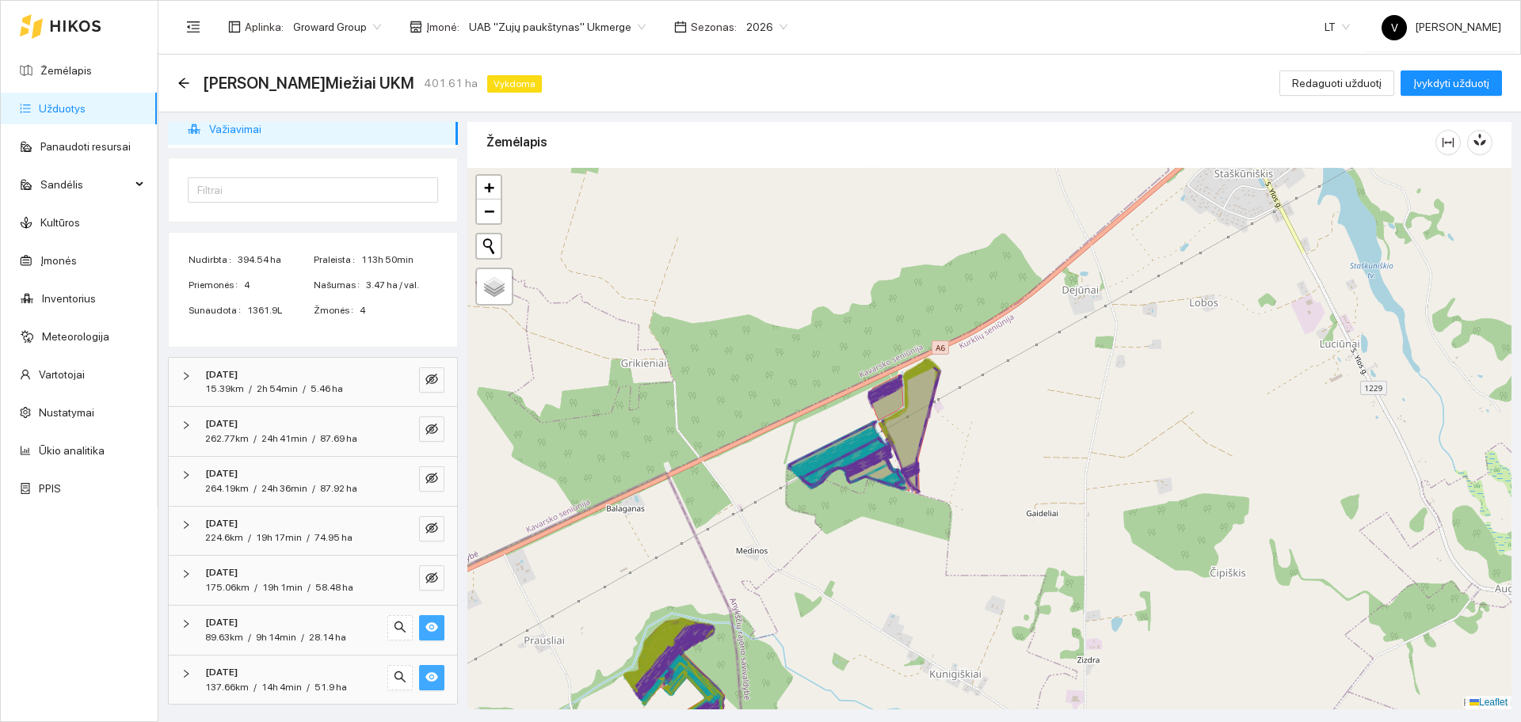
click at [425, 623] on icon "eye" at bounding box center [431, 627] width 13 height 13
click at [425, 623] on button "button" at bounding box center [431, 628] width 25 height 25
click at [425, 630] on button "button" at bounding box center [431, 628] width 25 height 25
click at [425, 673] on icon "eye" at bounding box center [431, 677] width 13 height 13
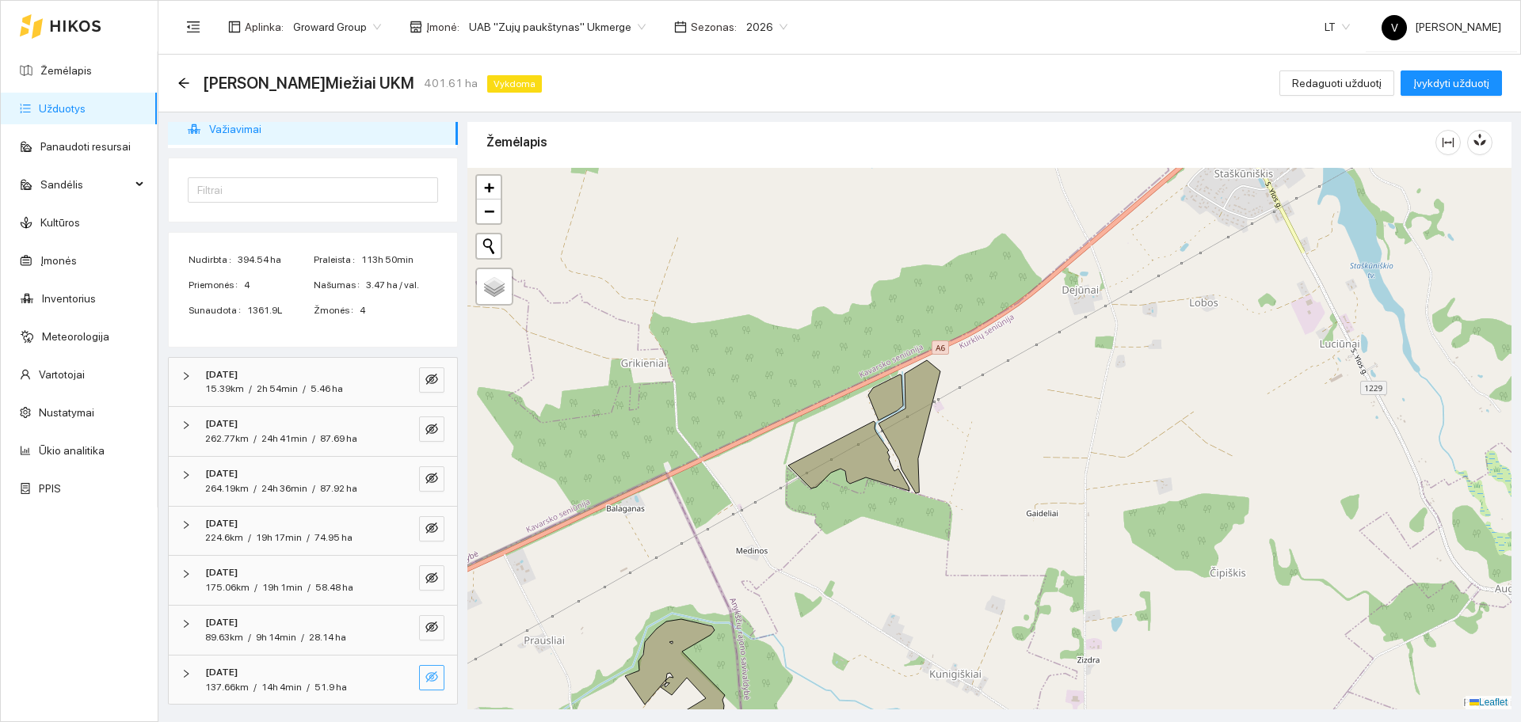
click at [425, 673] on icon "eye-invisible" at bounding box center [431, 677] width 13 height 11
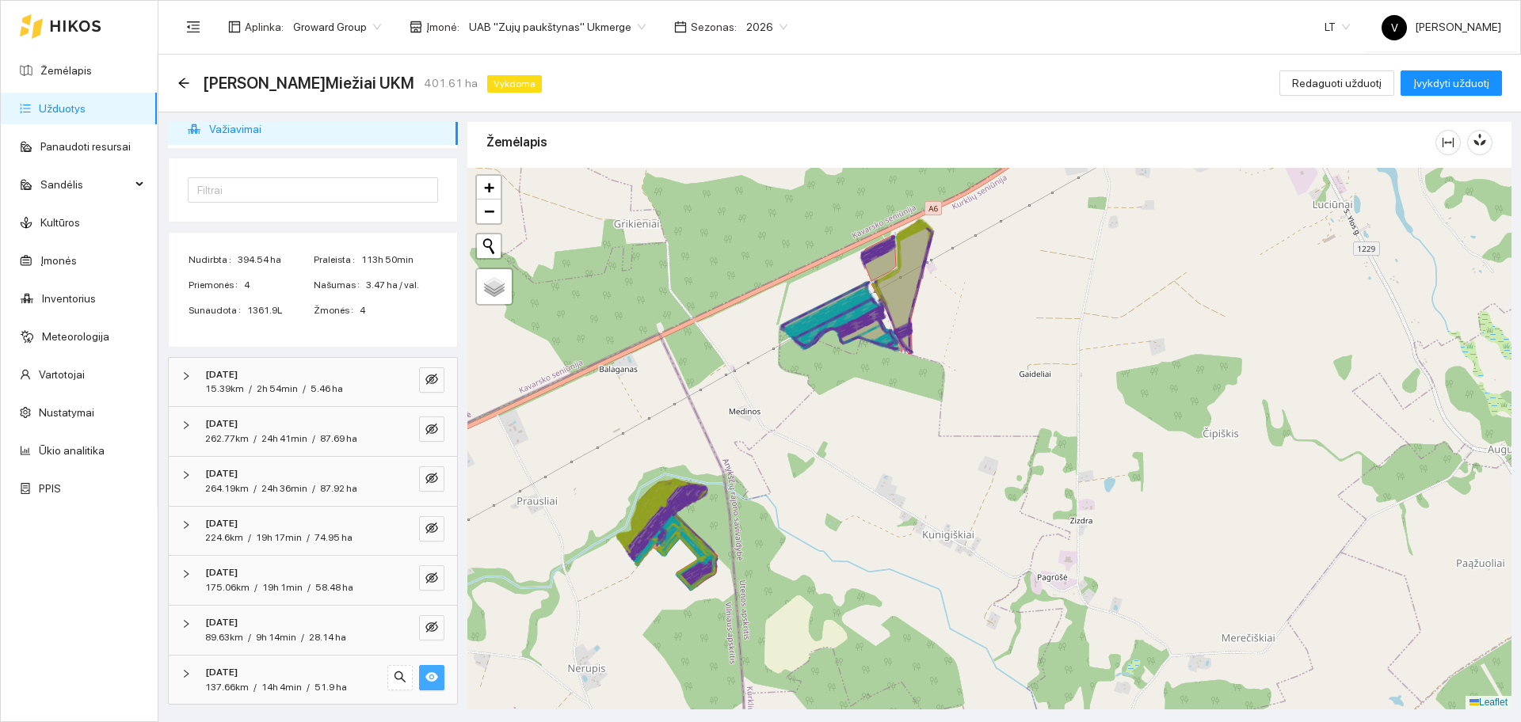
drag, startPoint x: 766, startPoint y: 501, endPoint x: 755, endPoint y: 460, distance: 41.9
click at [755, 460] on div at bounding box center [989, 439] width 1044 height 542
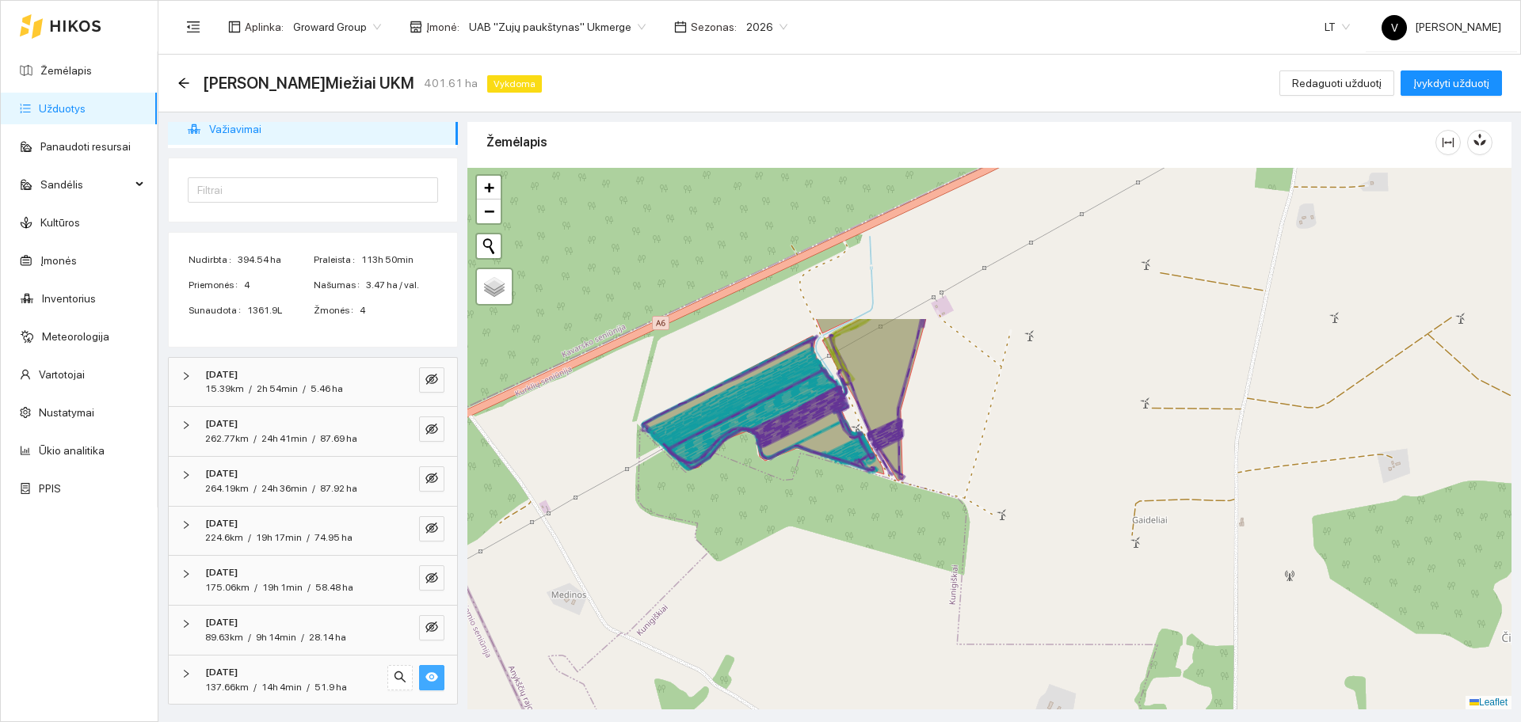
drag, startPoint x: 821, startPoint y: 371, endPoint x: 684, endPoint y: 576, distance: 246.7
click at [684, 576] on div at bounding box center [989, 439] width 1044 height 542
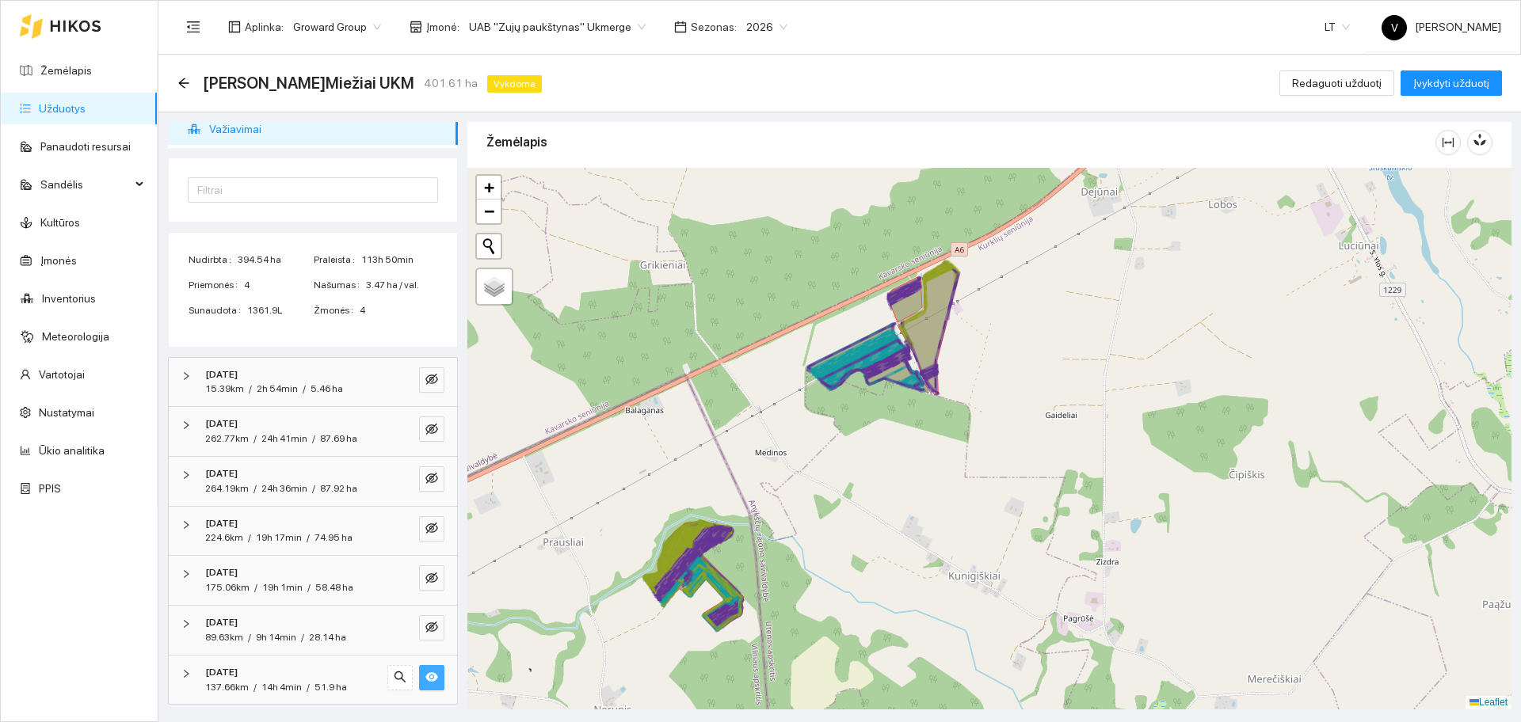
drag, startPoint x: 718, startPoint y: 394, endPoint x: 751, endPoint y: 375, distance: 37.9
click at [755, 368] on div at bounding box center [989, 439] width 1044 height 542
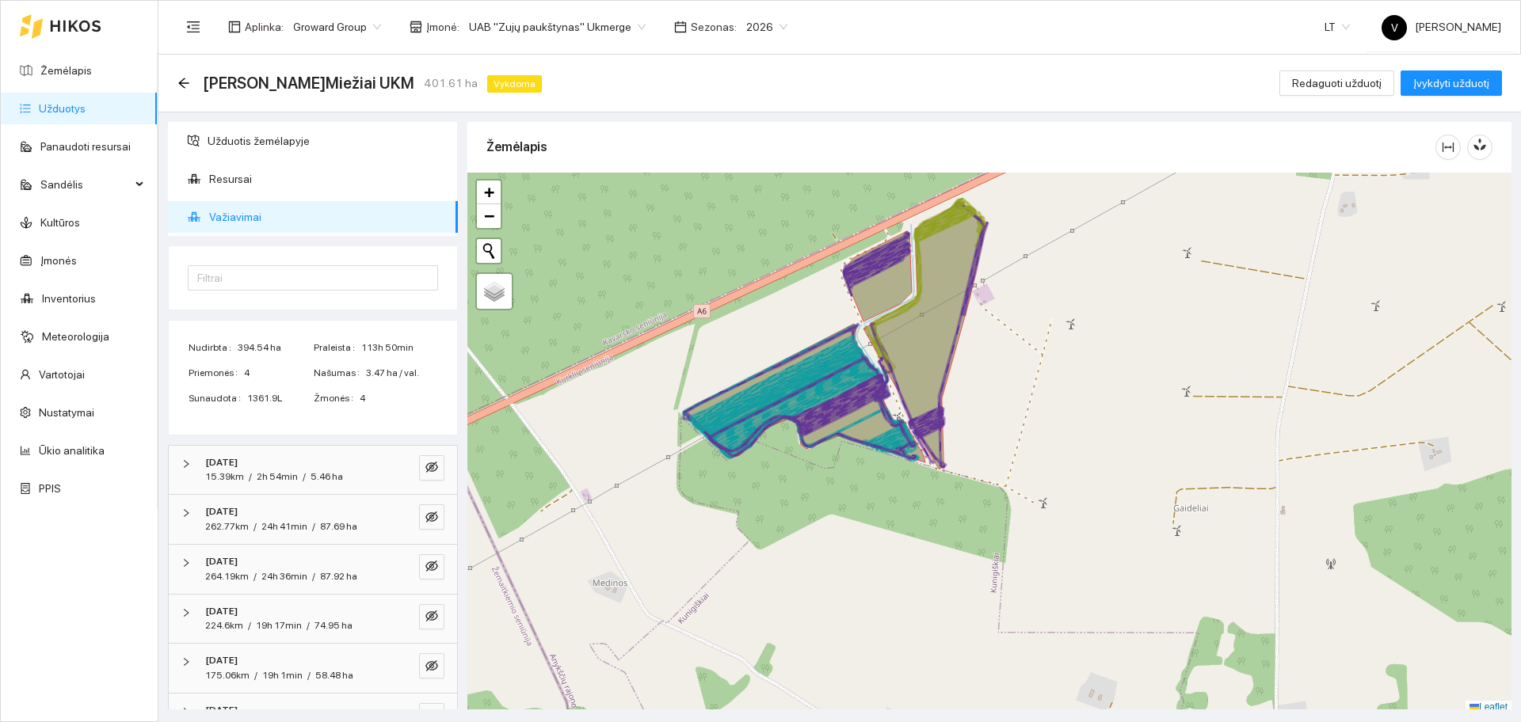
scroll to position [5, 0]
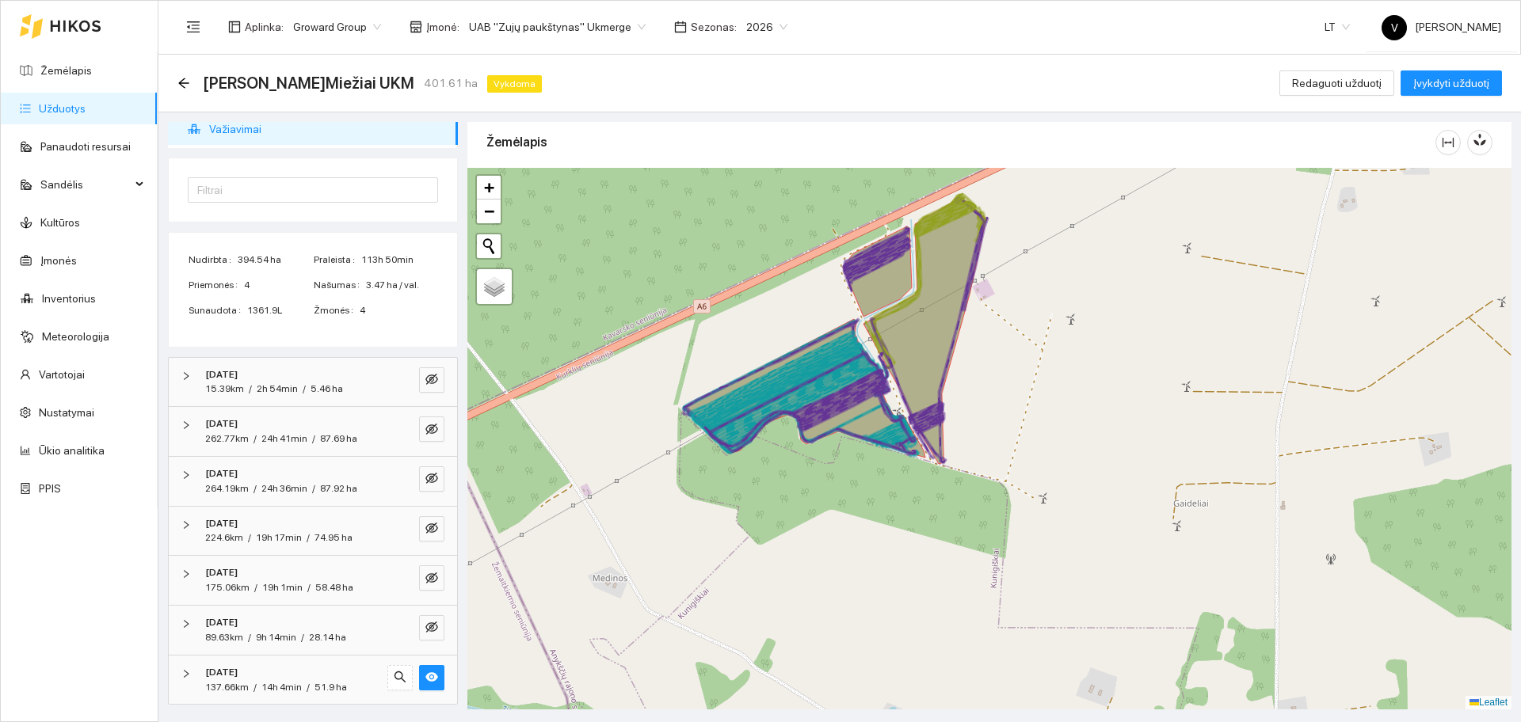
click at [189, 670] on icon "right" at bounding box center [186, 674] width 10 height 10
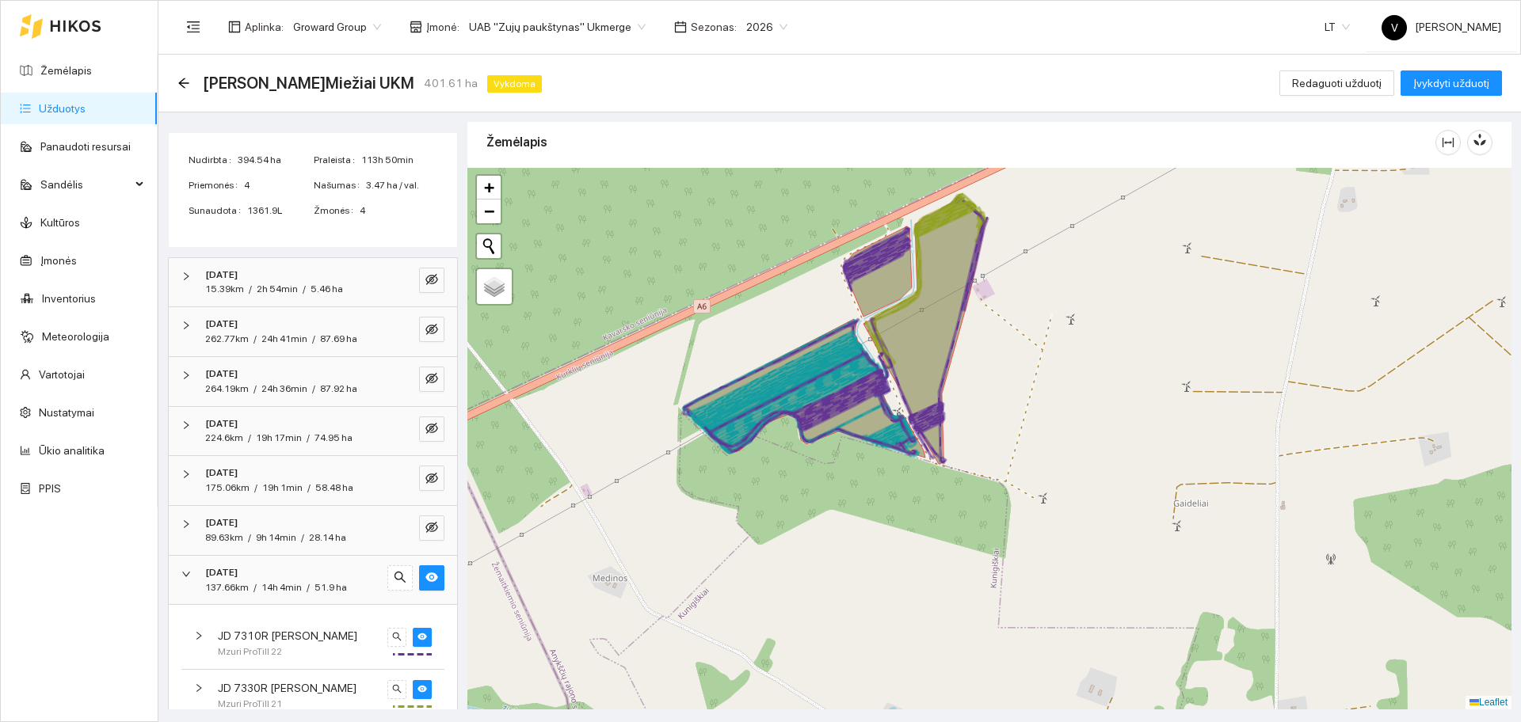
scroll to position [270, 0]
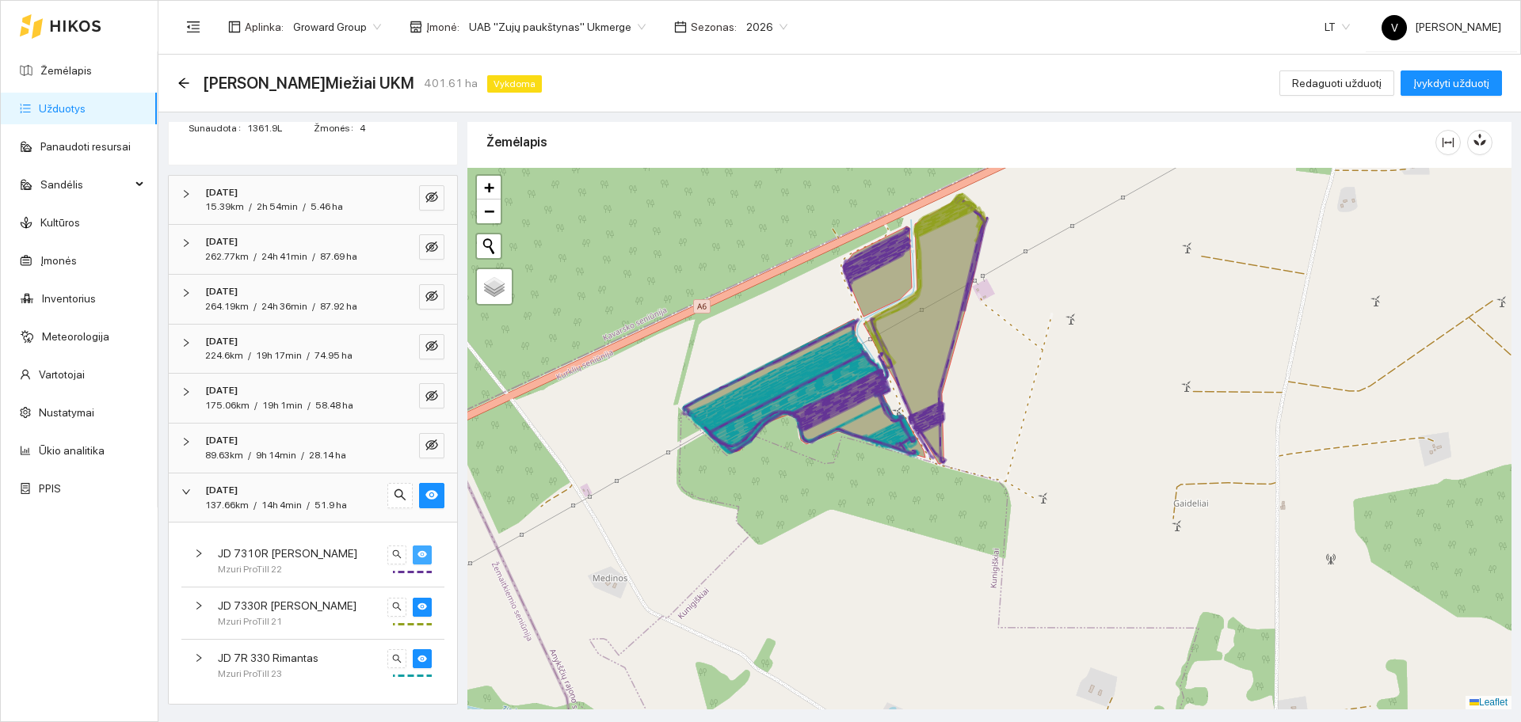
click at [417, 558] on icon "eye" at bounding box center [422, 555] width 10 height 10
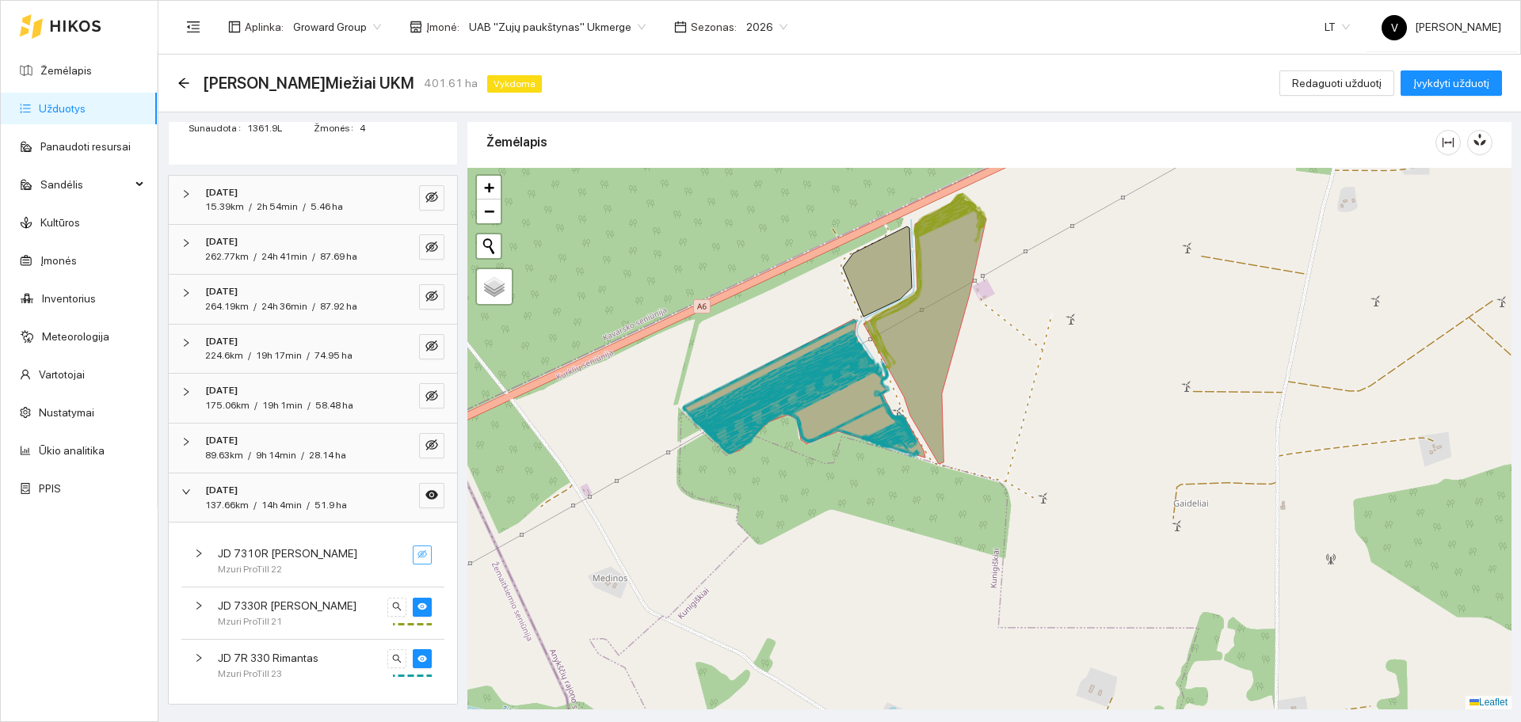
click at [417, 558] on icon "eye-invisible" at bounding box center [422, 555] width 10 height 10
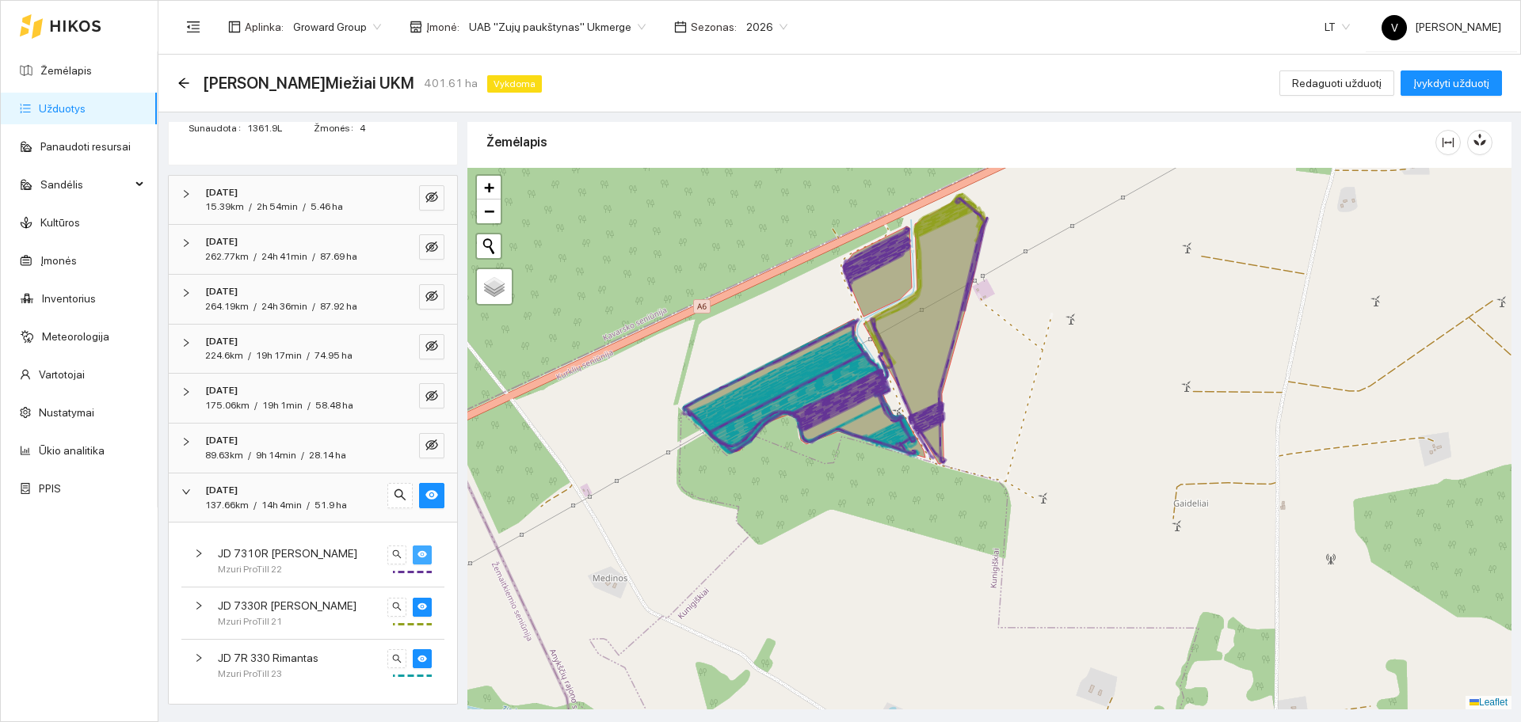
click at [417, 558] on icon "eye" at bounding box center [422, 555] width 10 height 10
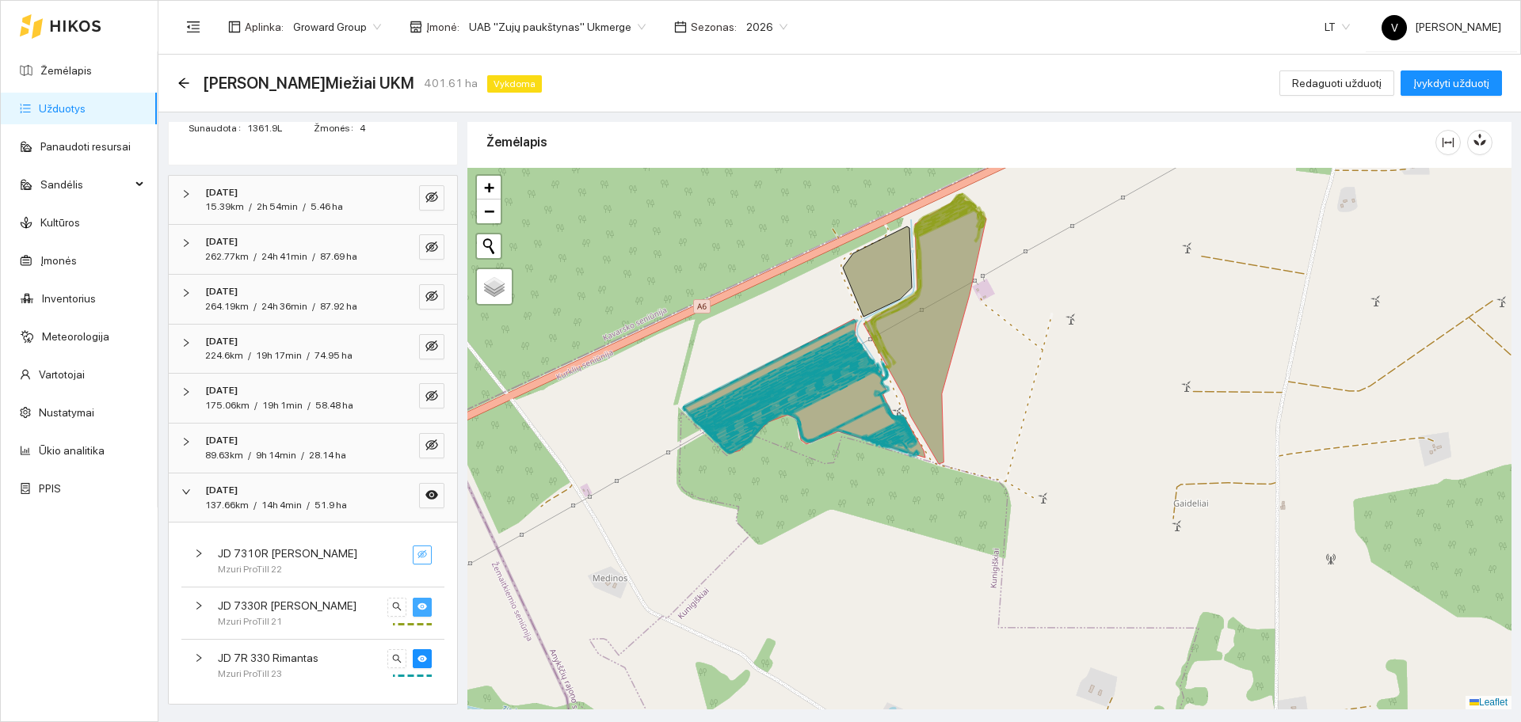
click at [417, 604] on icon "eye" at bounding box center [422, 606] width 10 height 7
click at [417, 604] on icon "eye-invisible" at bounding box center [422, 607] width 10 height 10
click at [417, 604] on icon "eye" at bounding box center [422, 606] width 10 height 7
click at [417, 604] on icon "eye-invisible" at bounding box center [422, 607] width 10 height 10
click at [417, 655] on icon "eye" at bounding box center [422, 659] width 10 height 10
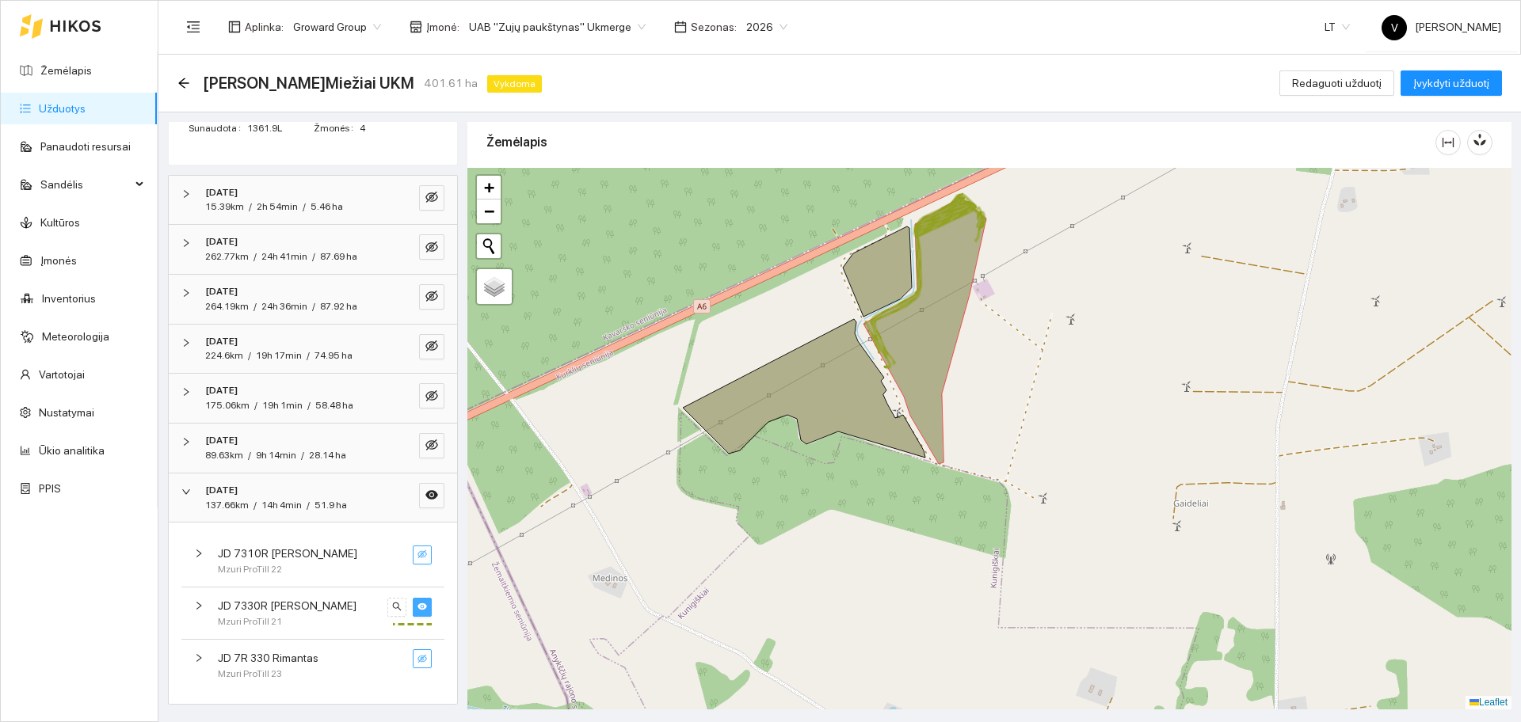
click at [417, 655] on icon "eye-invisible" at bounding box center [422, 659] width 10 height 10
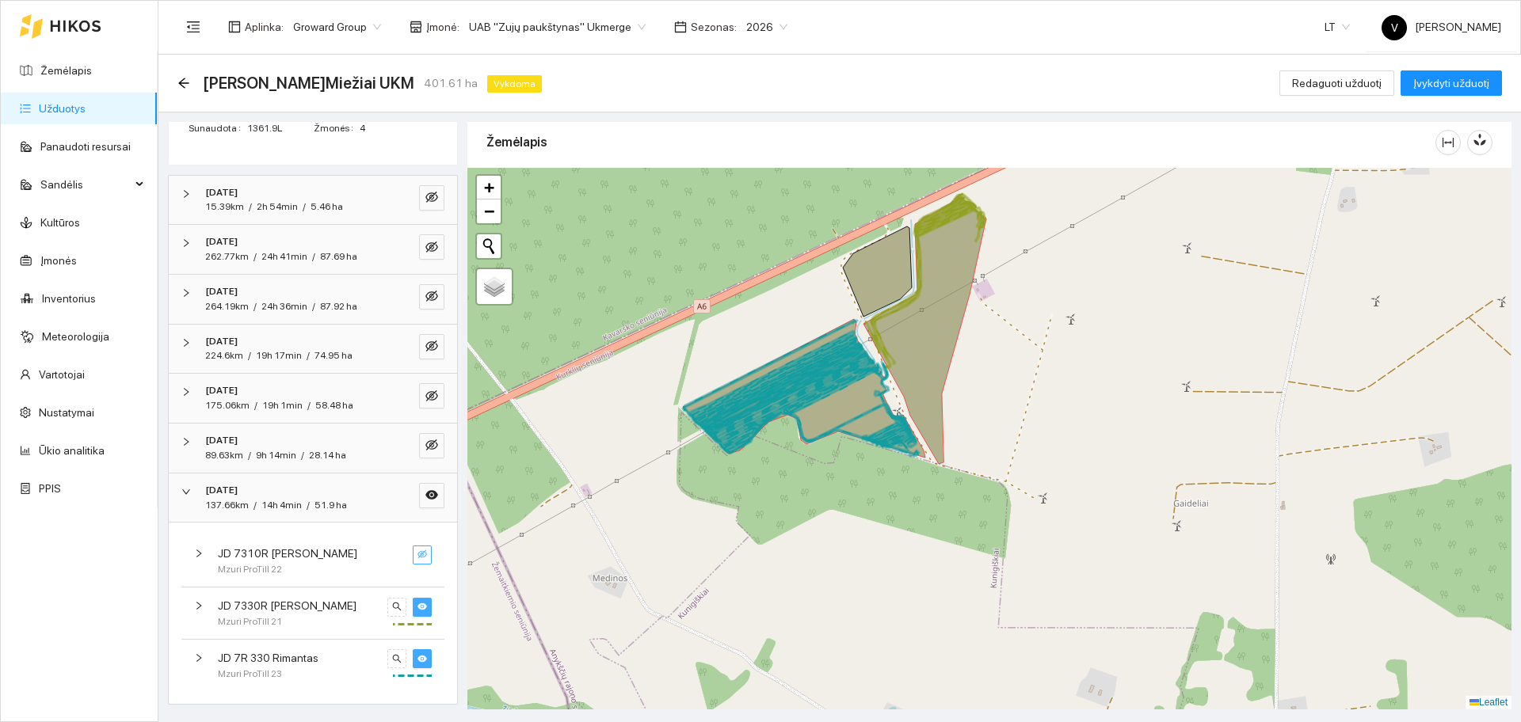
click at [413, 548] on button "button" at bounding box center [422, 555] width 19 height 19
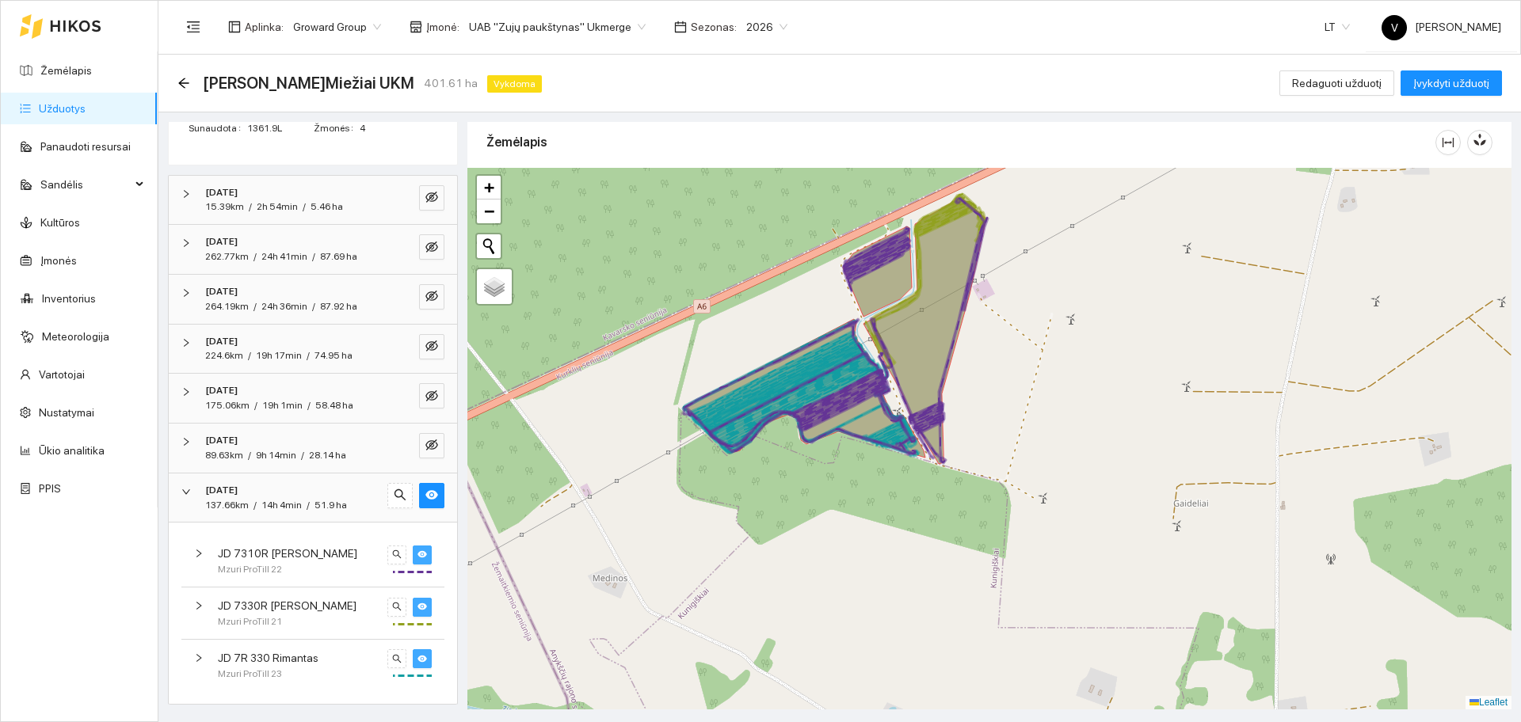
scroll to position [0, 0]
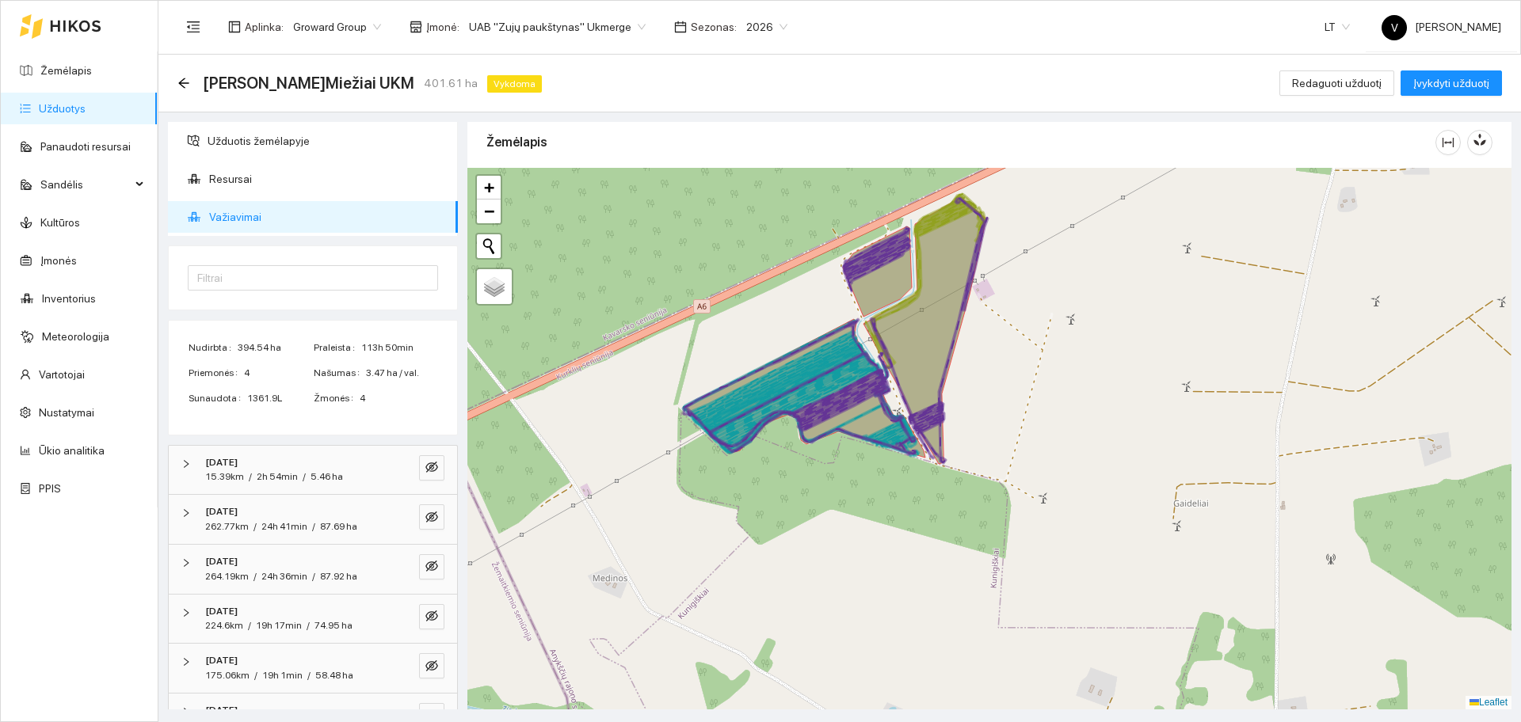
click at [84, 109] on link "Užduotys" at bounding box center [62, 108] width 47 height 13
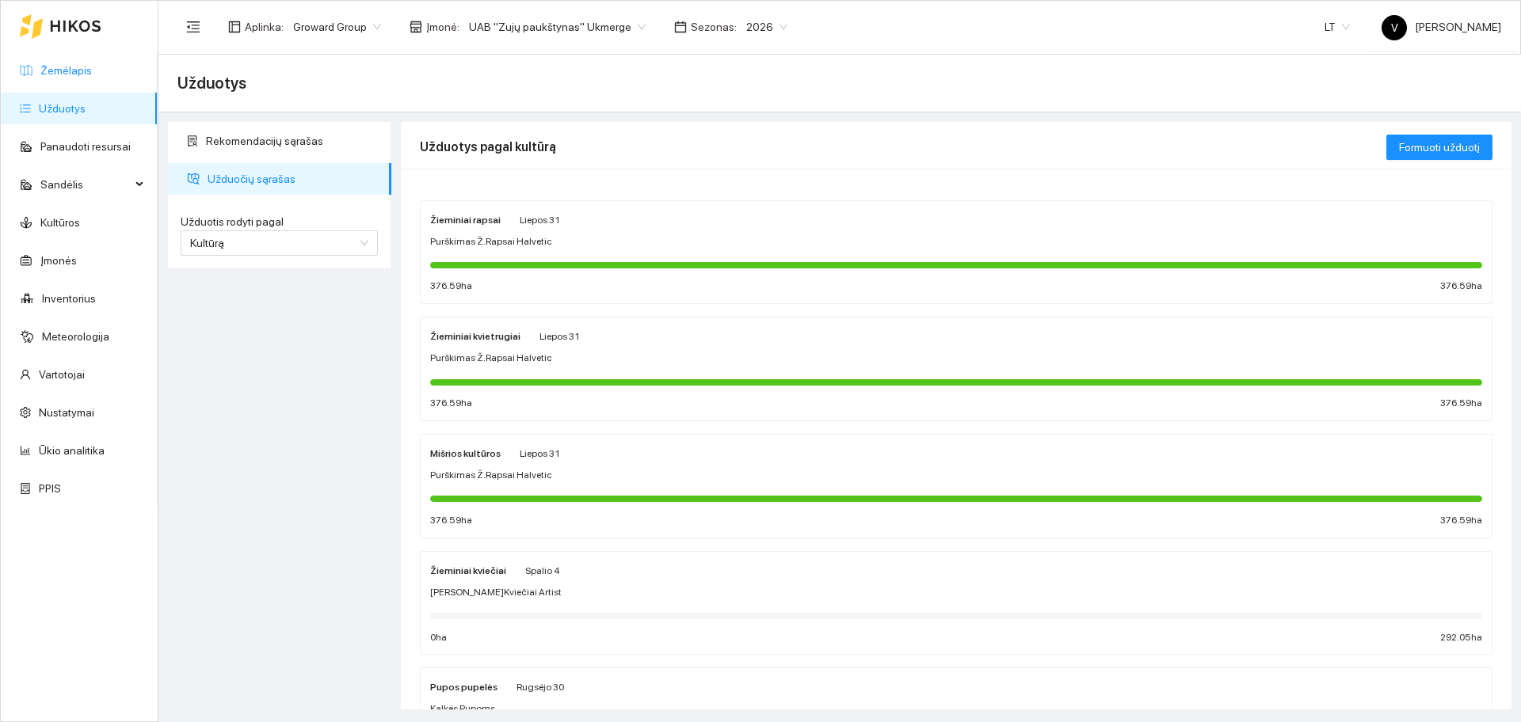
click at [82, 76] on link "Žemėlapis" at bounding box center [65, 70] width 51 height 13
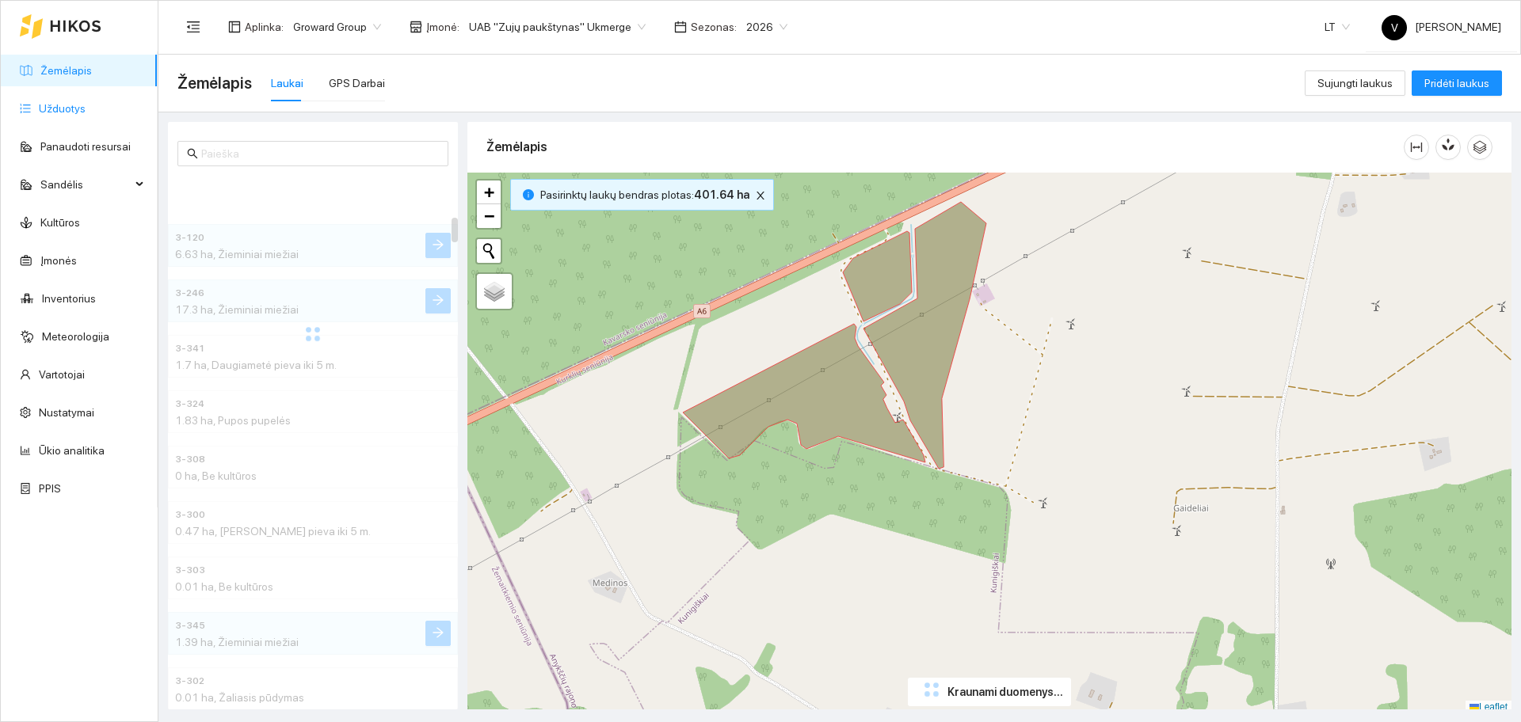
click at [82, 105] on link "Užduotys" at bounding box center [62, 108] width 47 height 13
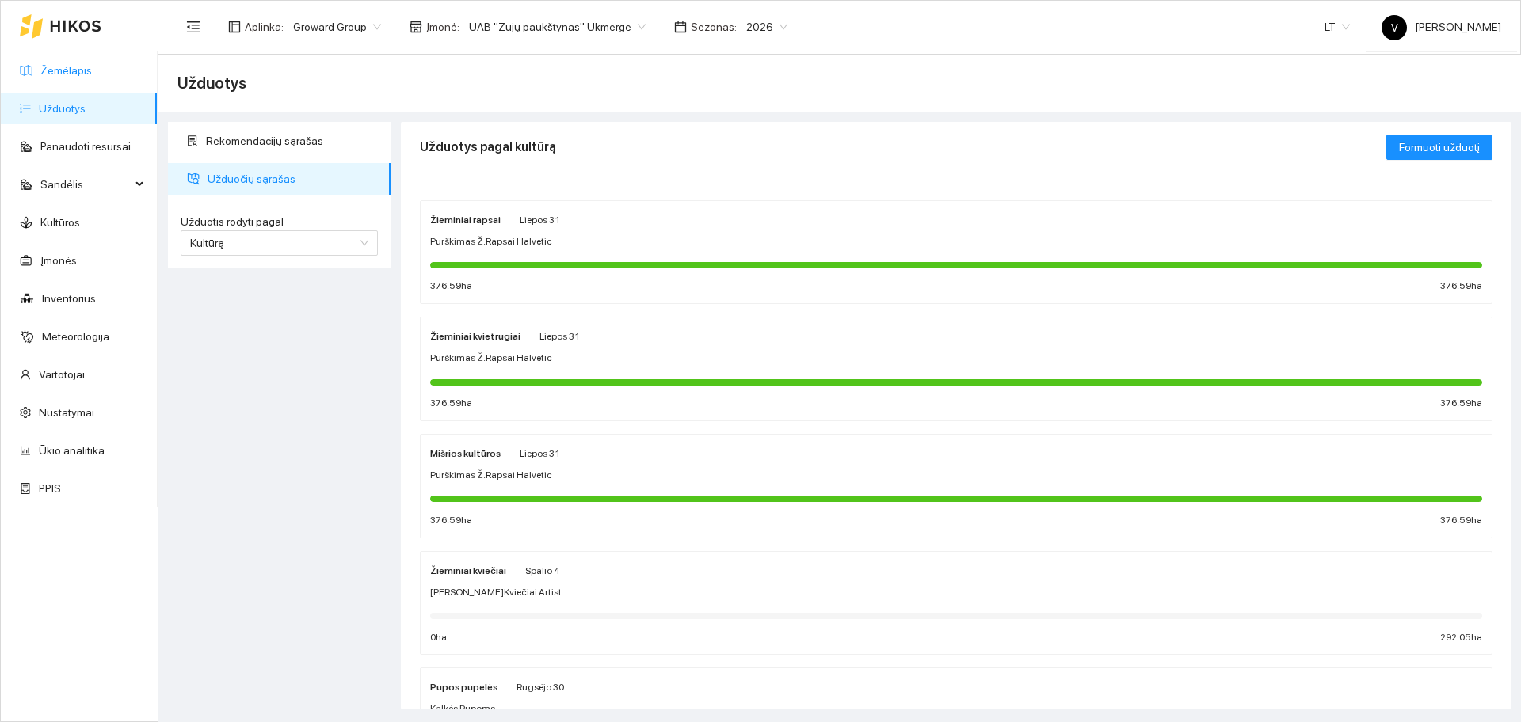
click at [92, 67] on link "Žemėlapis" at bounding box center [65, 70] width 51 height 13
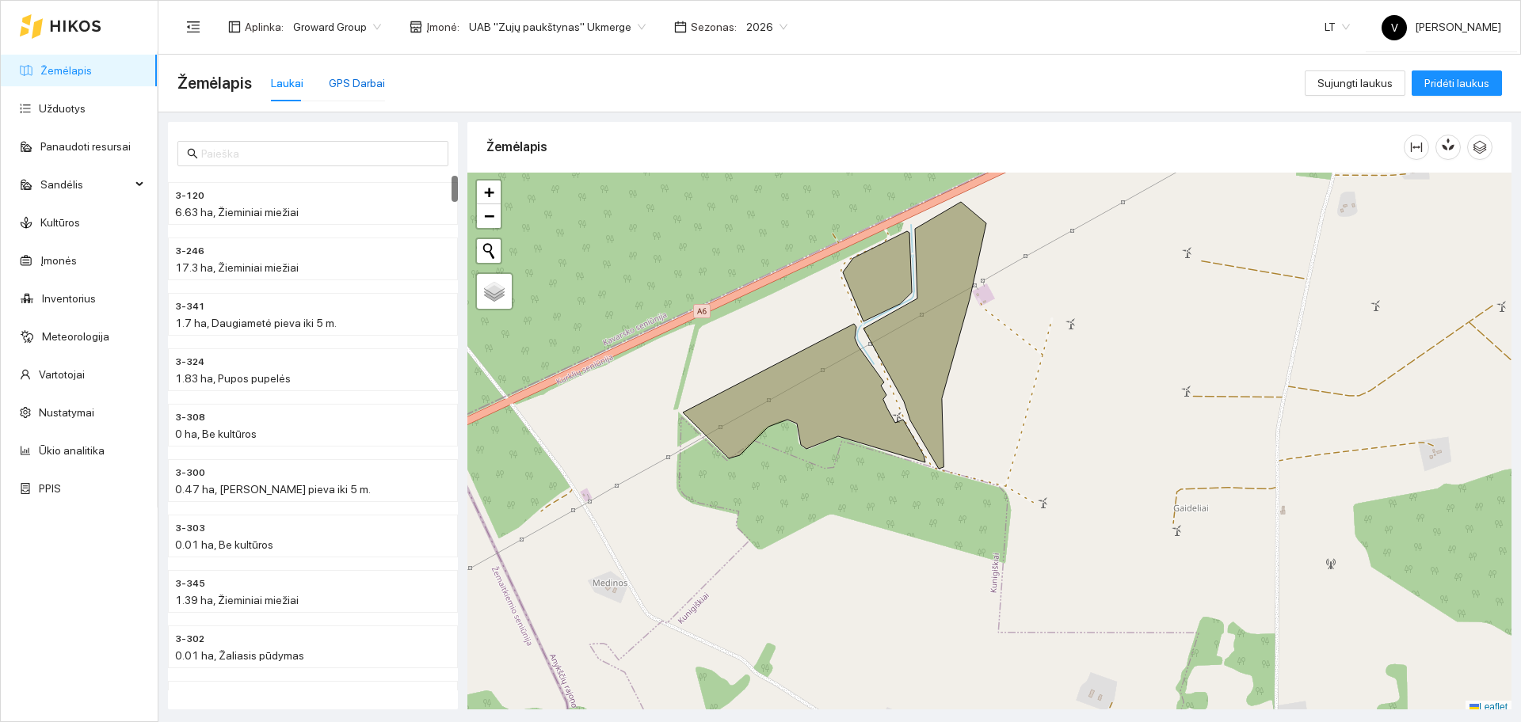
click at [366, 76] on div "GPS Darbai" at bounding box center [357, 82] width 56 height 17
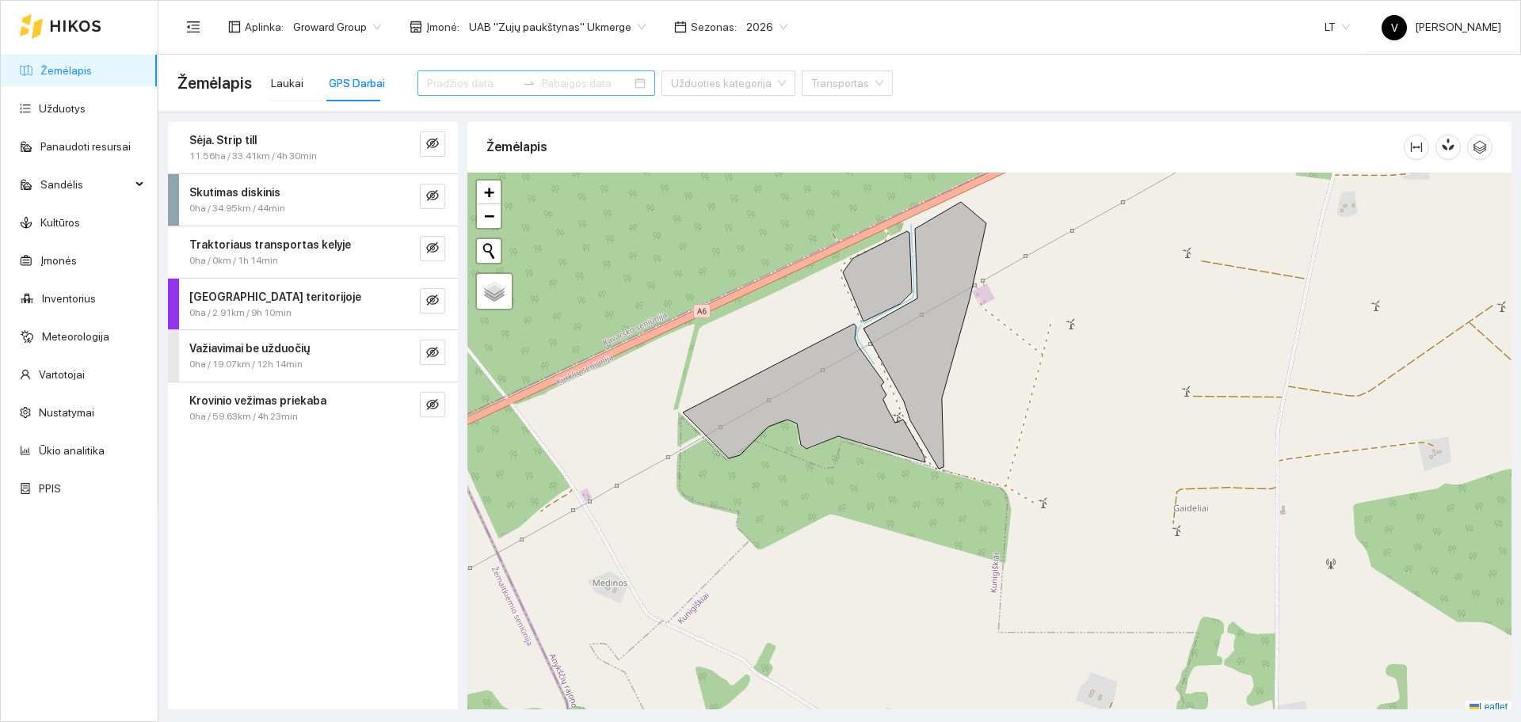
click at [475, 83] on input at bounding box center [472, 82] width 90 height 17
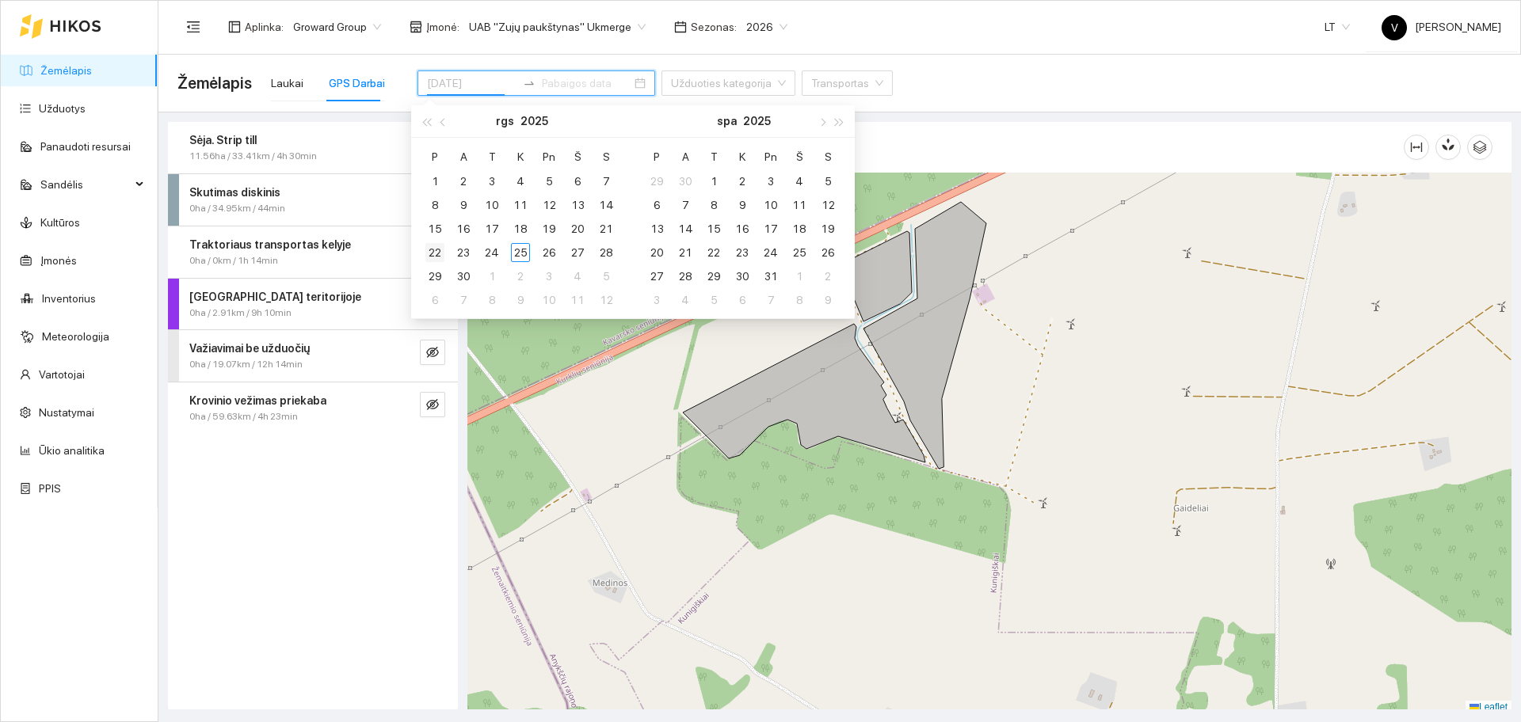
type input "[DATE]"
click at [439, 251] on div "22" at bounding box center [434, 252] width 19 height 19
click at [436, 250] on div "22" at bounding box center [434, 252] width 19 height 19
type input "[DATE]"
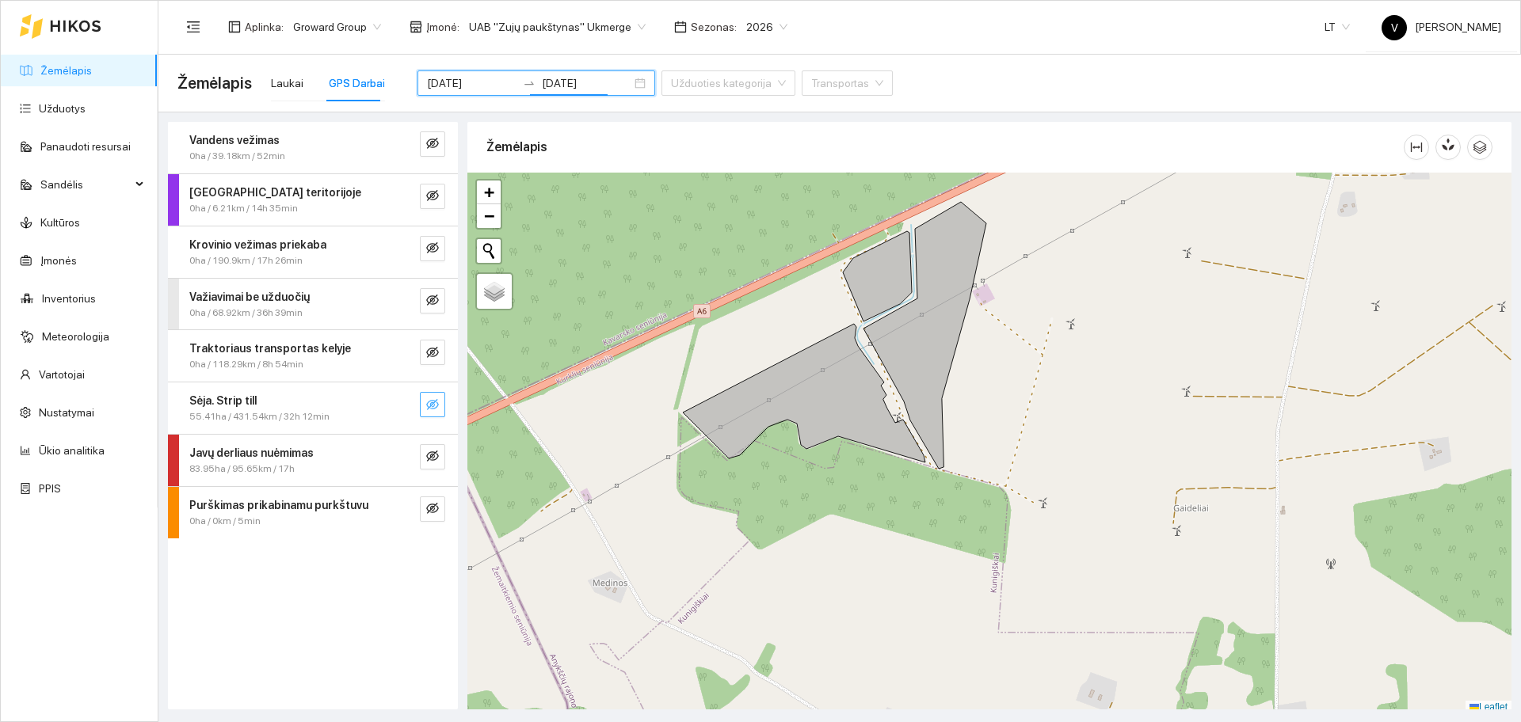
click at [432, 402] on icon "eye-invisible" at bounding box center [432, 404] width 13 height 13
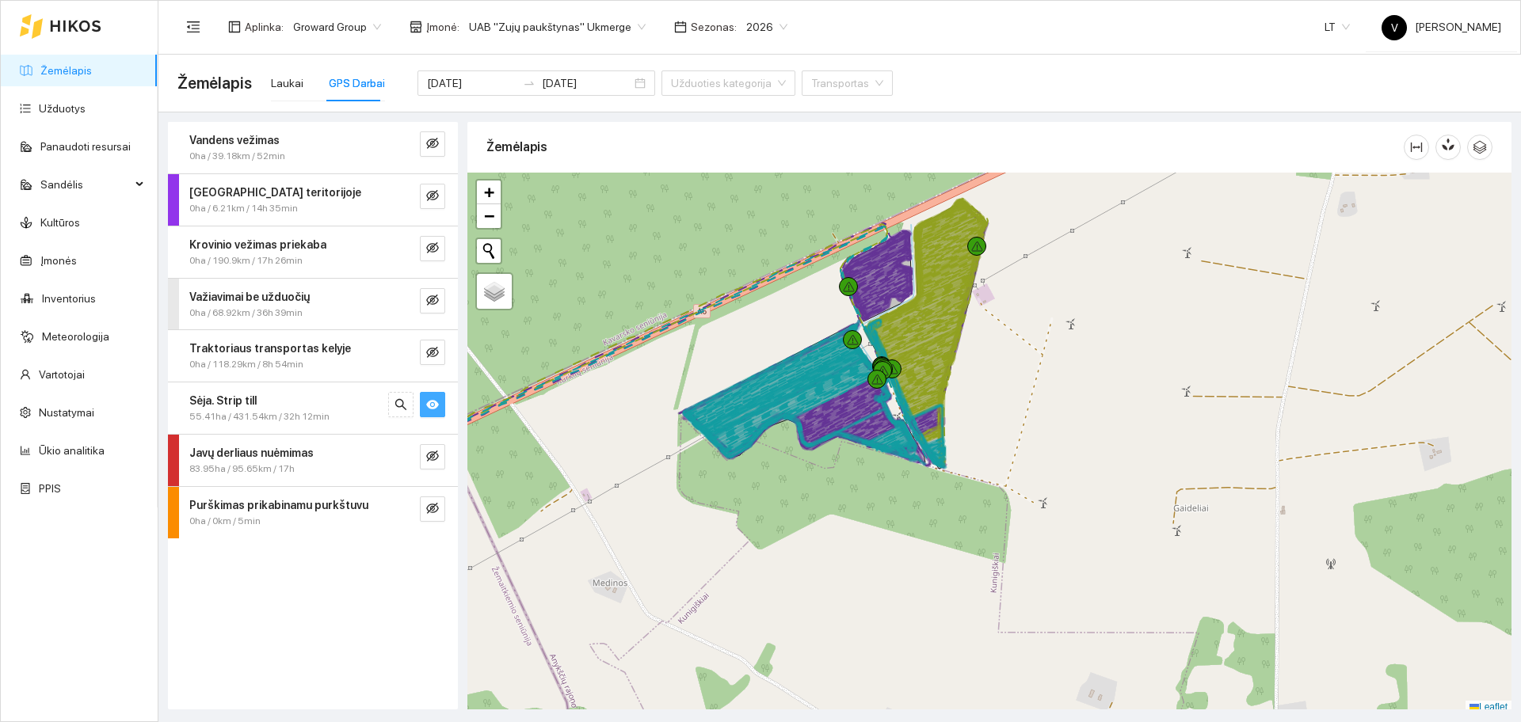
click at [430, 402] on icon "eye" at bounding box center [432, 405] width 13 height 10
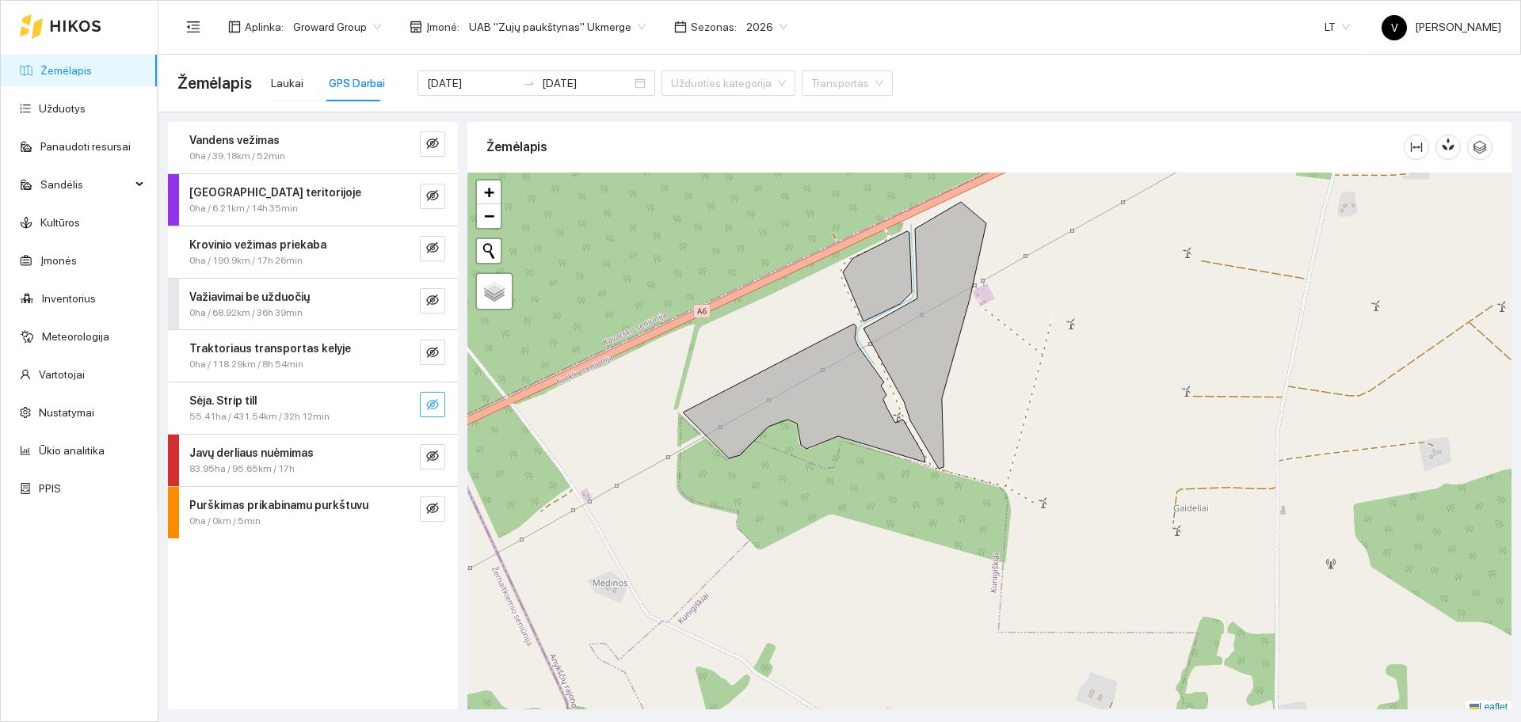
click at [430, 402] on icon "eye-invisible" at bounding box center [432, 404] width 13 height 13
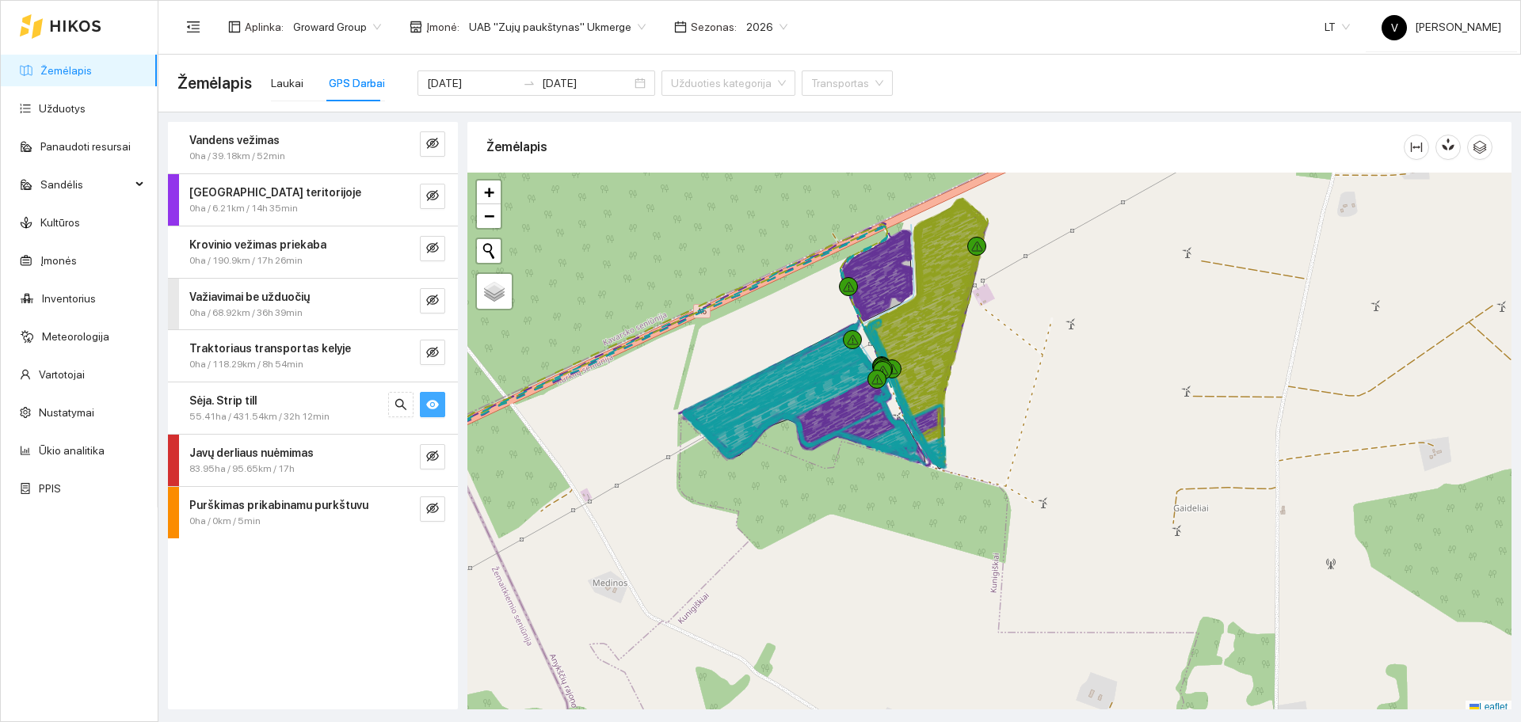
click at [431, 402] on icon "eye" at bounding box center [432, 404] width 13 height 13
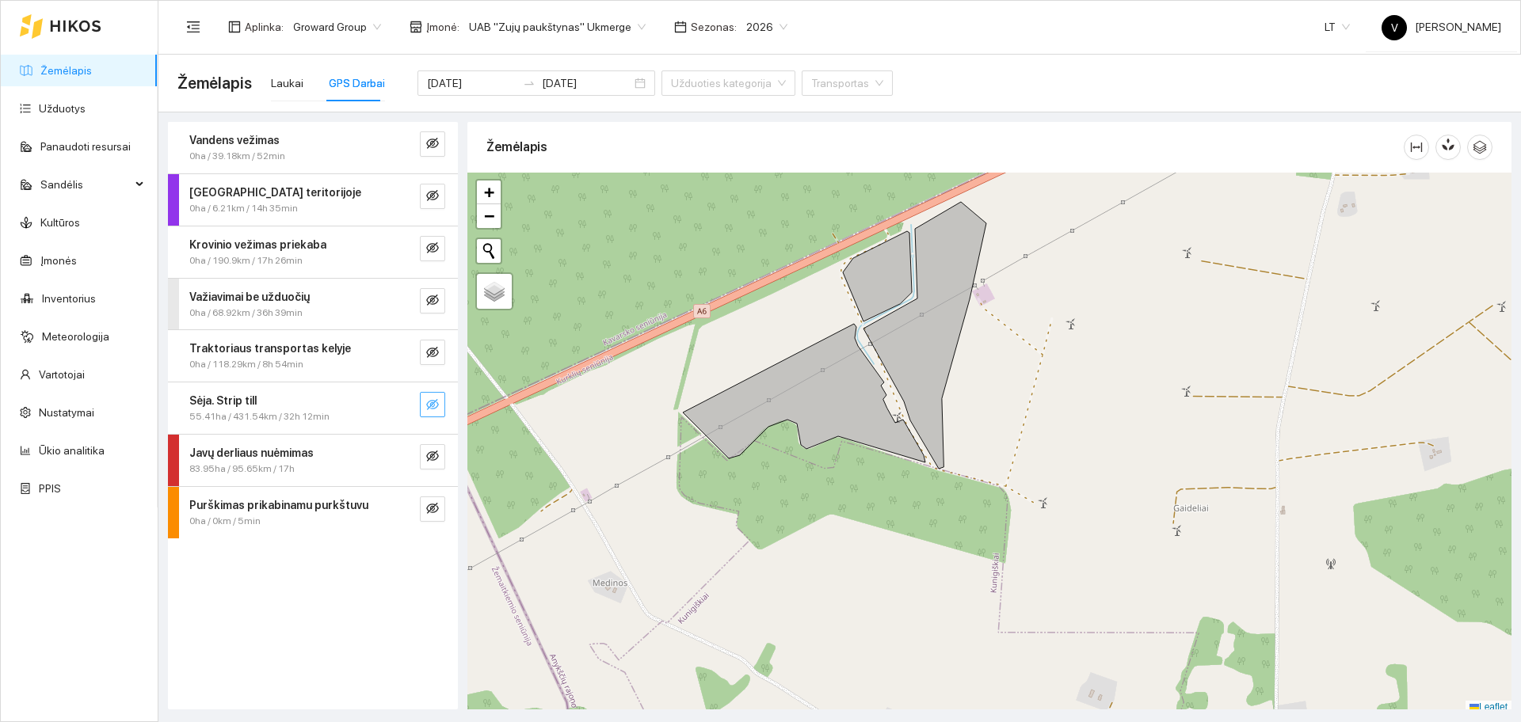
click at [434, 402] on icon "eye-invisible" at bounding box center [432, 404] width 13 height 11
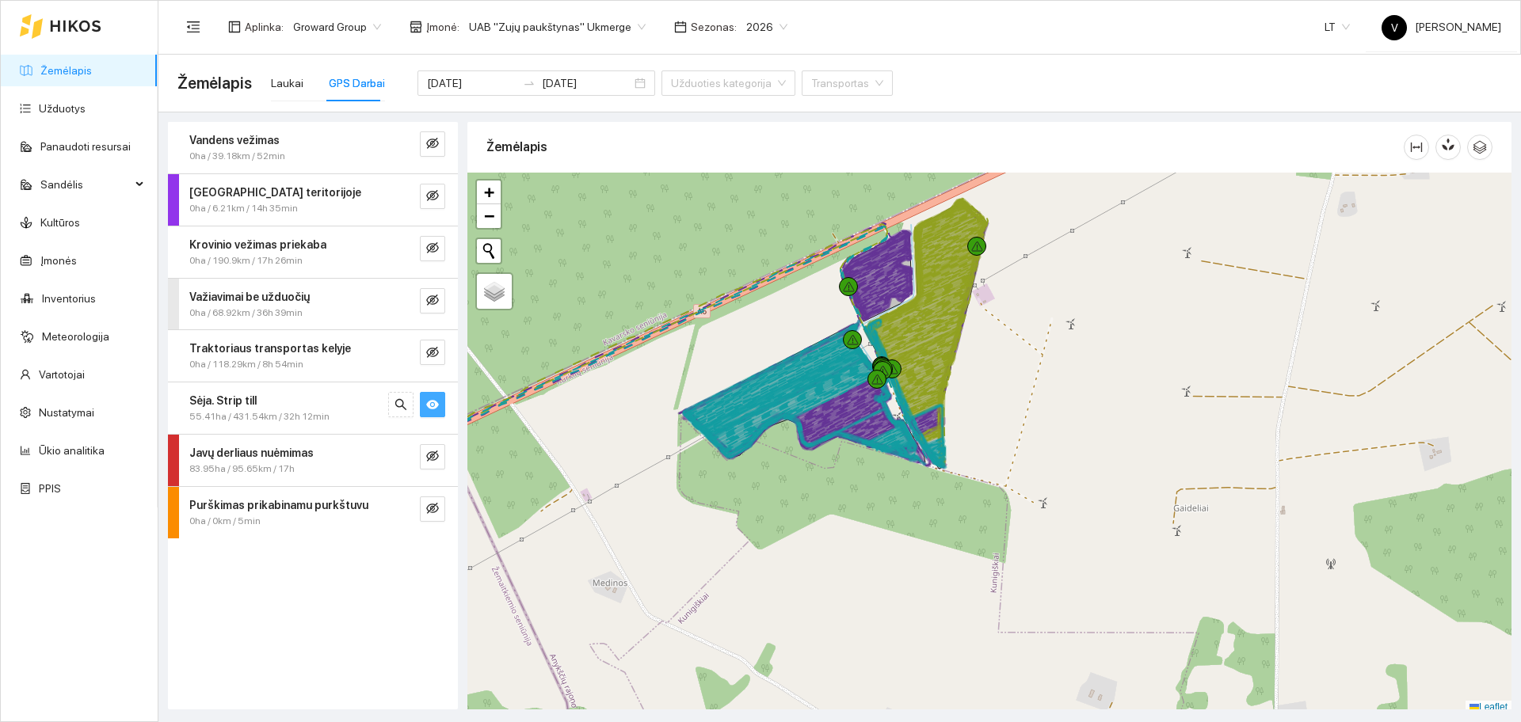
click at [434, 402] on icon "eye" at bounding box center [432, 405] width 13 height 10
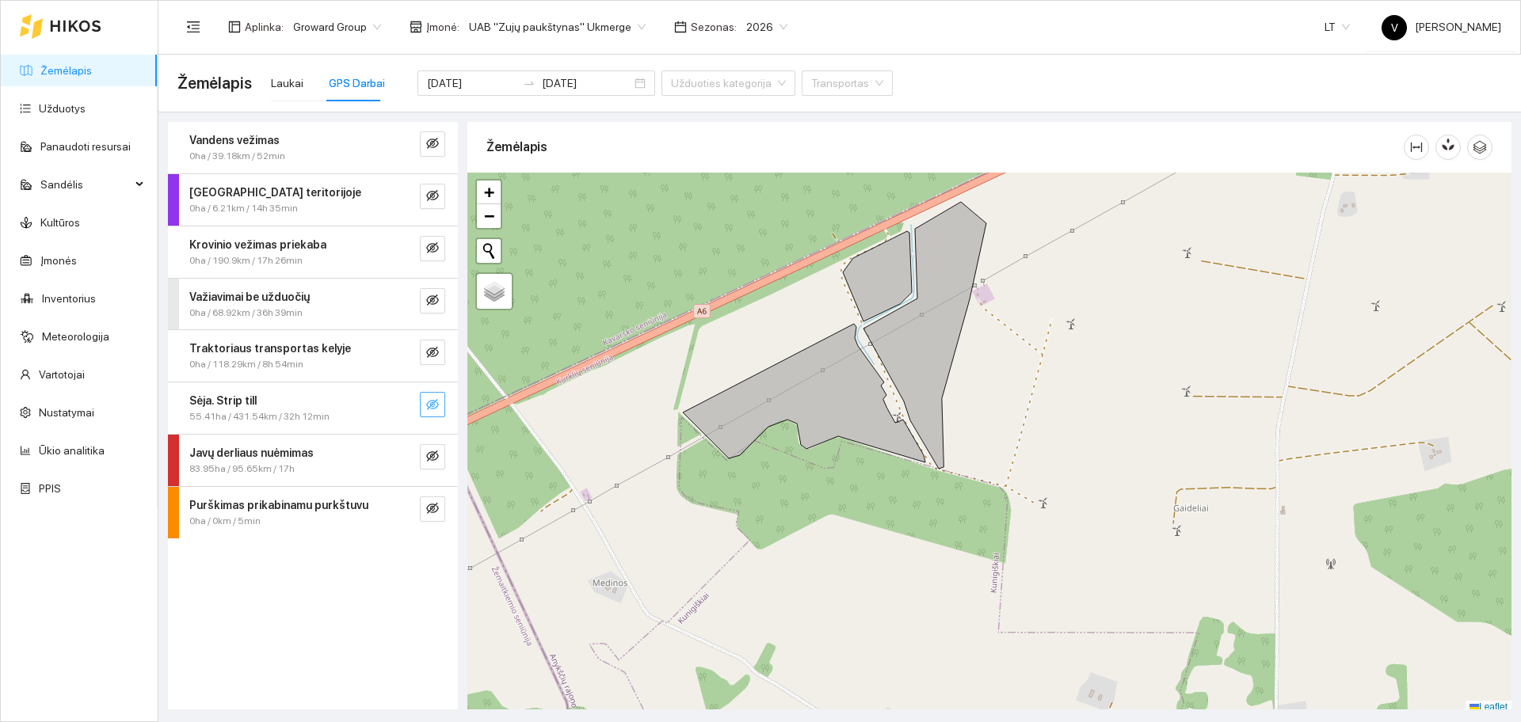
click at [434, 402] on icon "eye-invisible" at bounding box center [432, 404] width 13 height 11
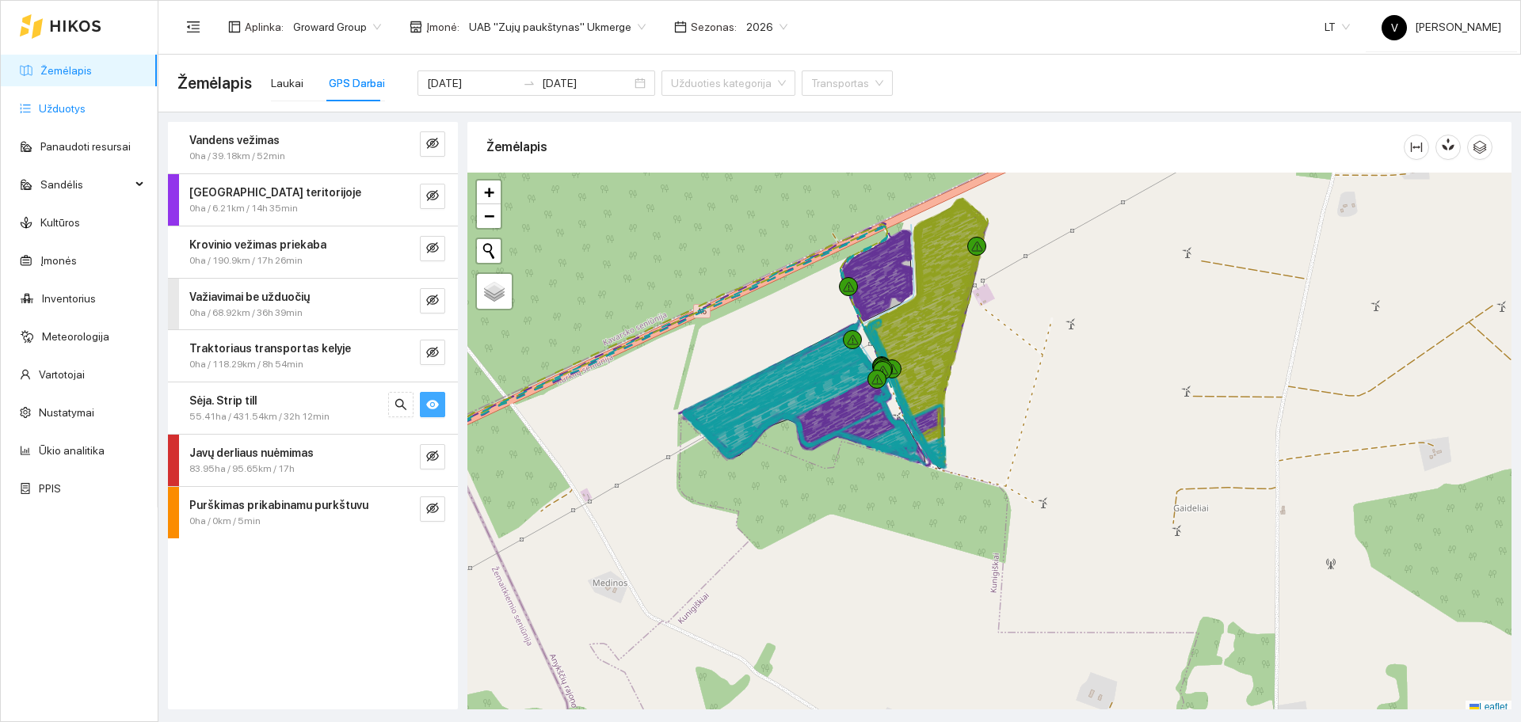
click at [73, 109] on link "Užduotys" at bounding box center [62, 108] width 47 height 13
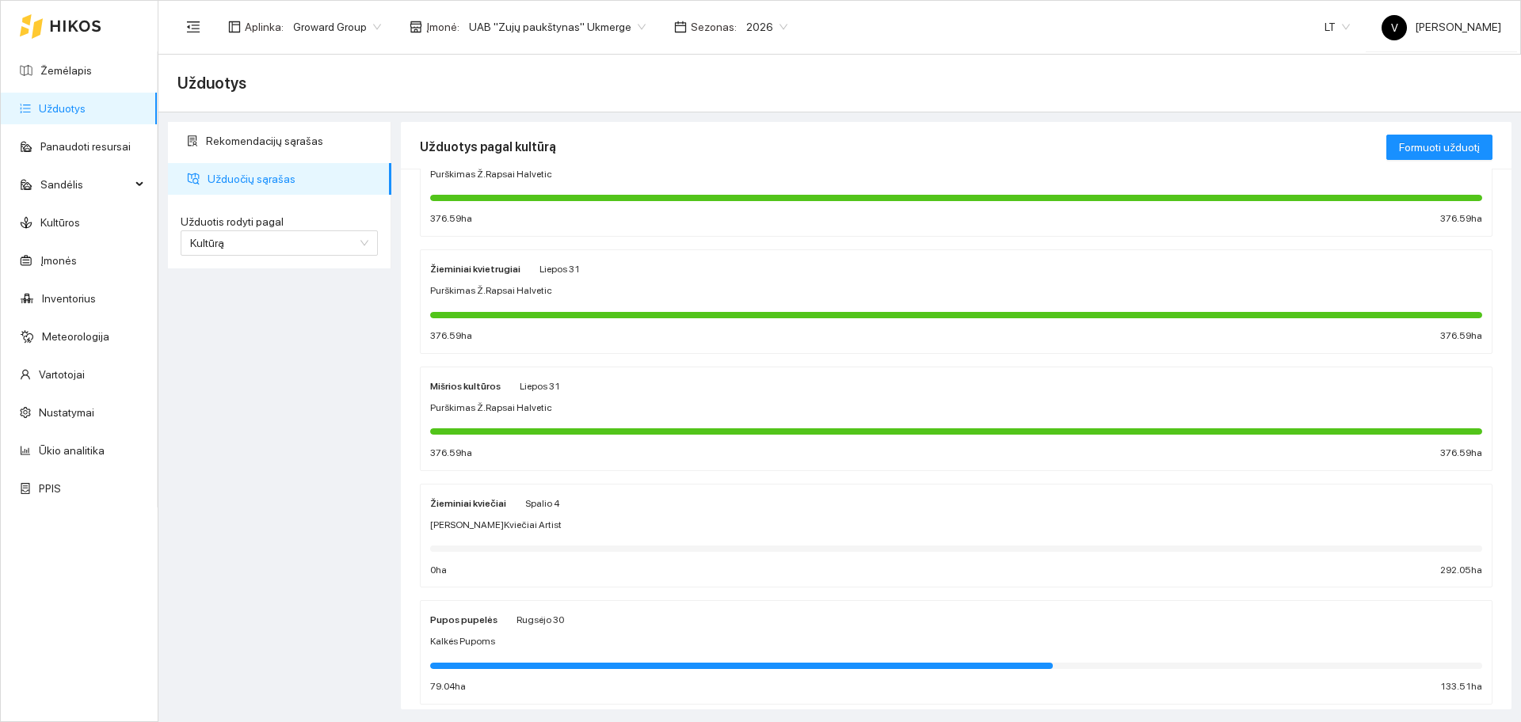
scroll to position [99, 0]
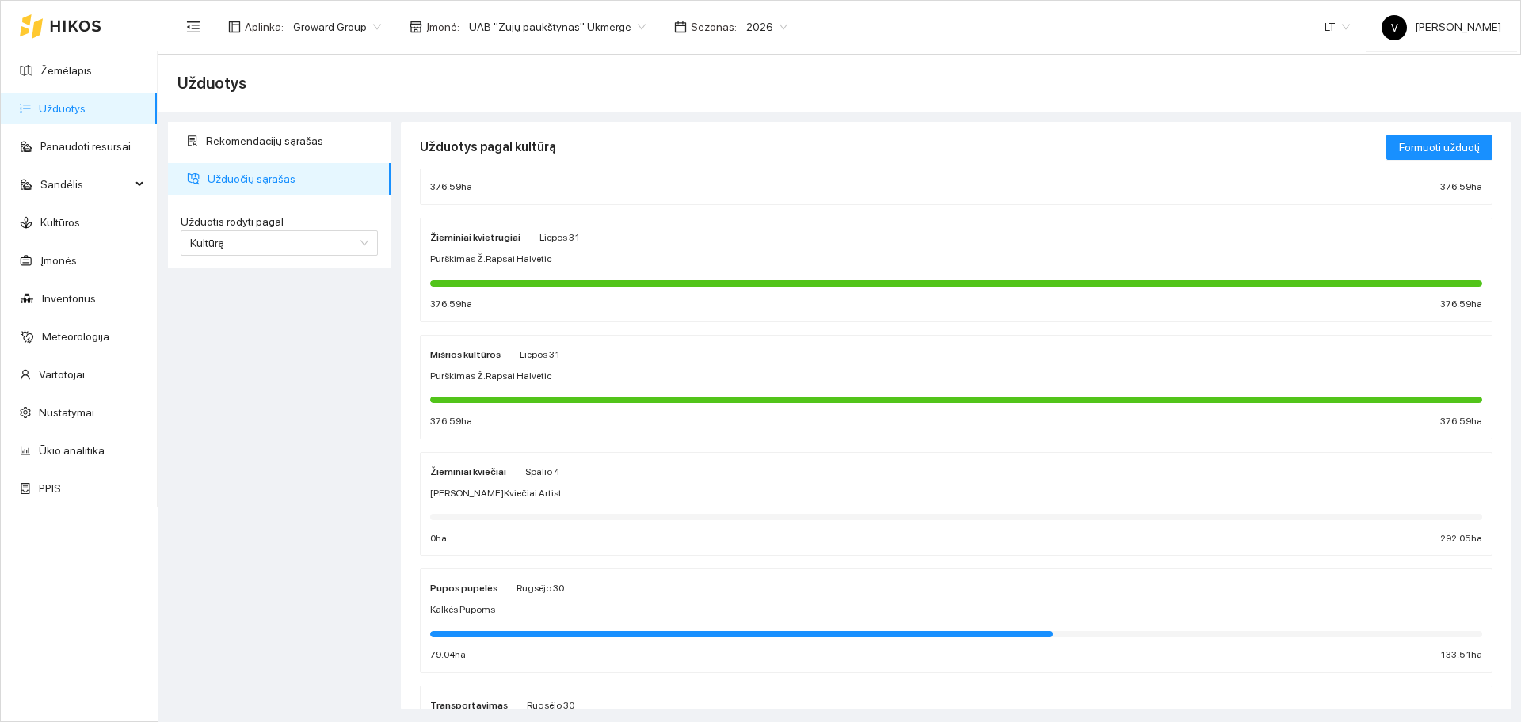
click at [467, 468] on strong "Žieminiai kviečiai" at bounding box center [468, 472] width 76 height 11
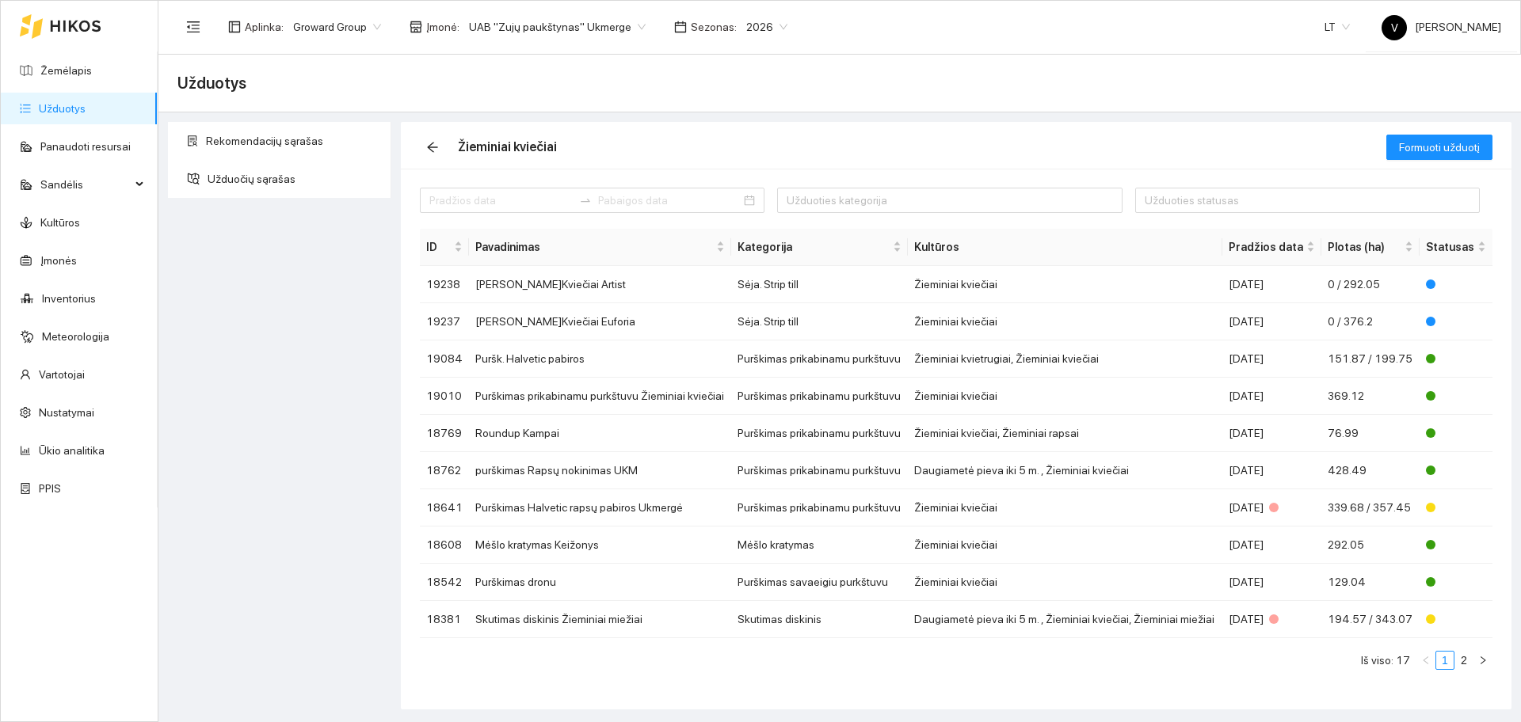
click at [69, 112] on link "Užduotys" at bounding box center [62, 108] width 47 height 13
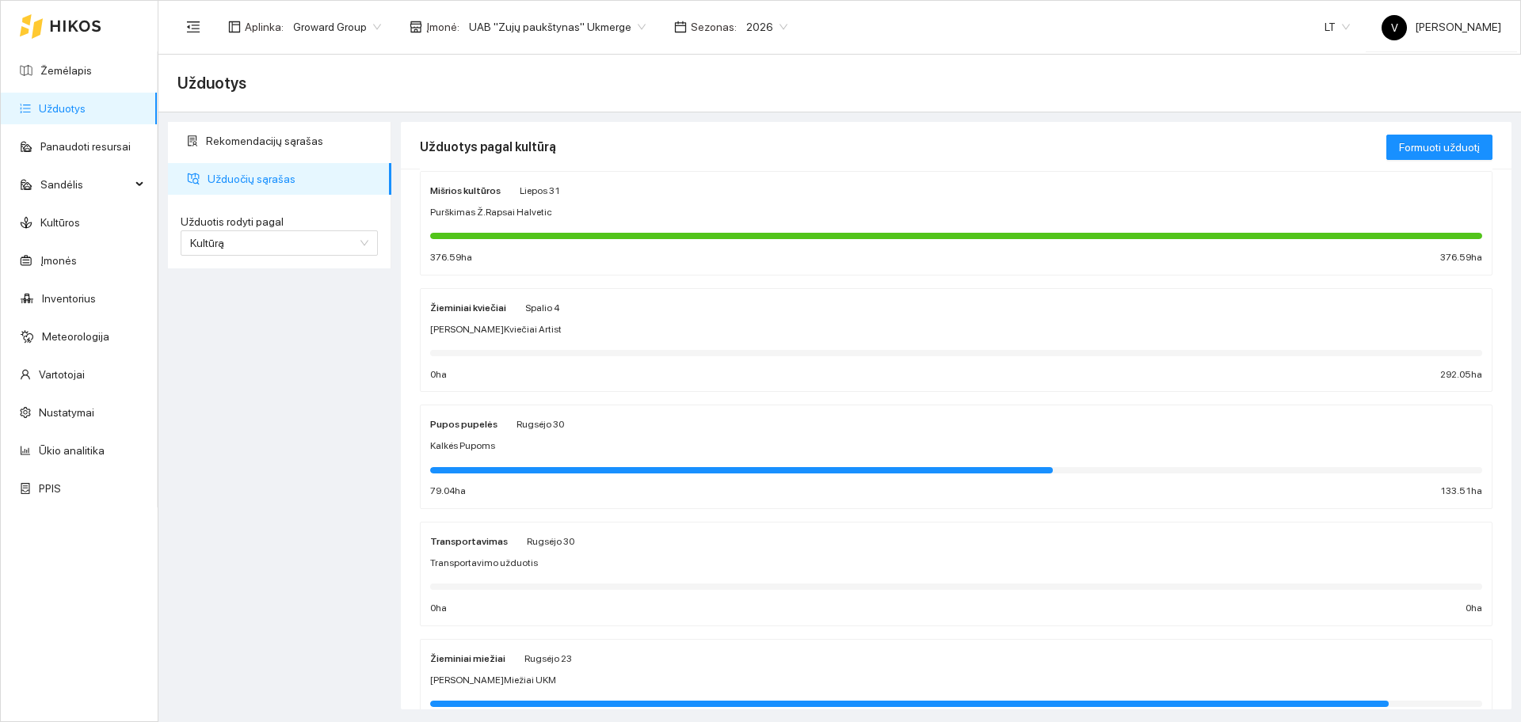
scroll to position [297, 0]
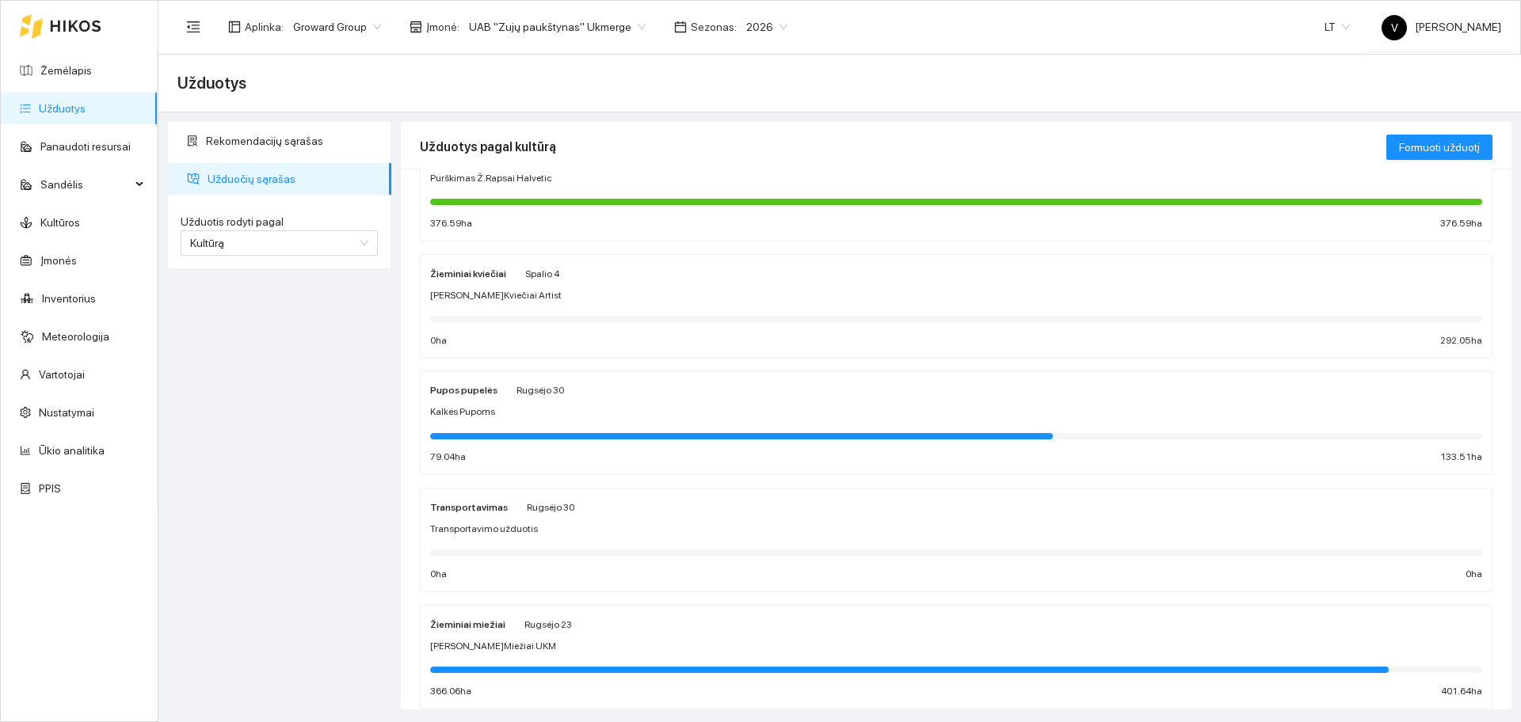
click at [473, 629] on strong "Žieminiai miežiai" at bounding box center [467, 624] width 75 height 11
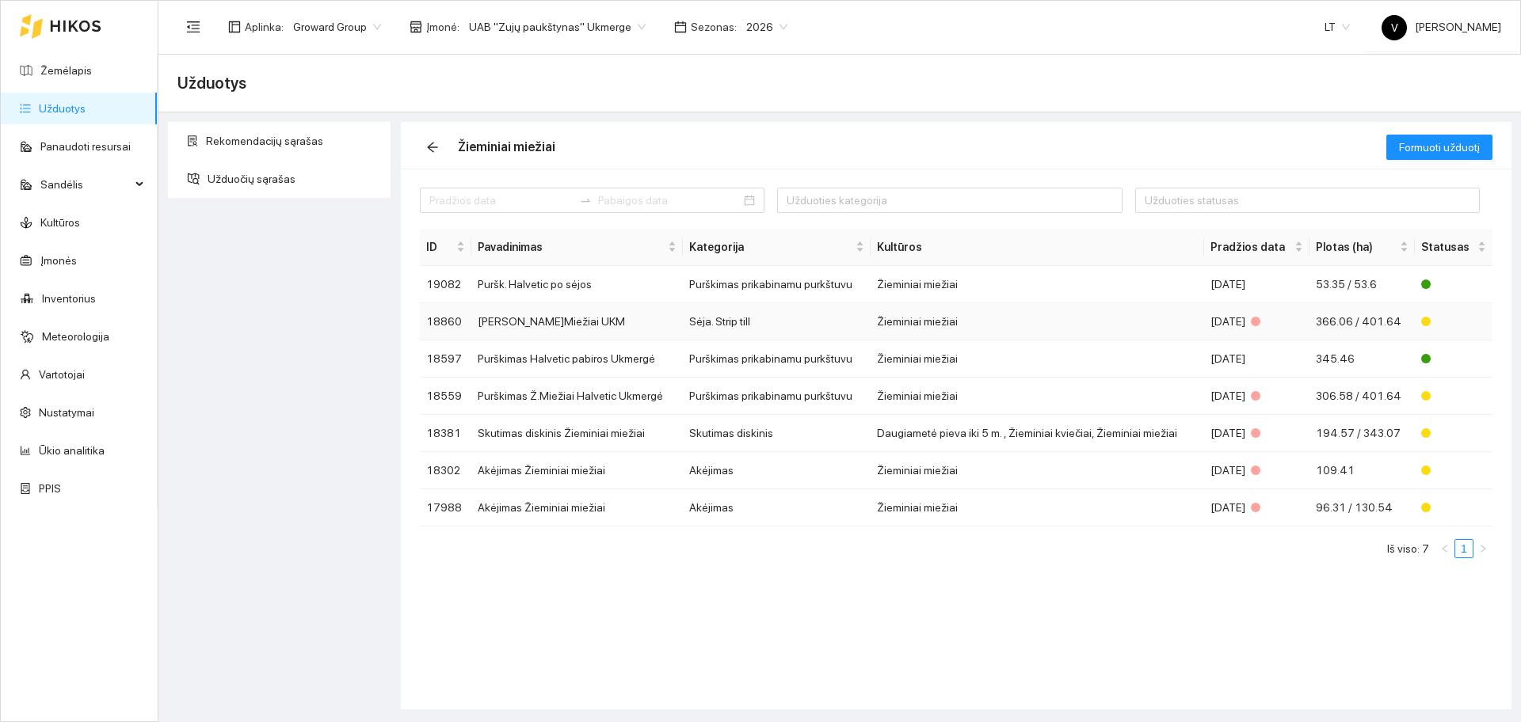
click at [536, 318] on td "[PERSON_NAME]Miežiai UKM" at bounding box center [577, 321] width 212 height 37
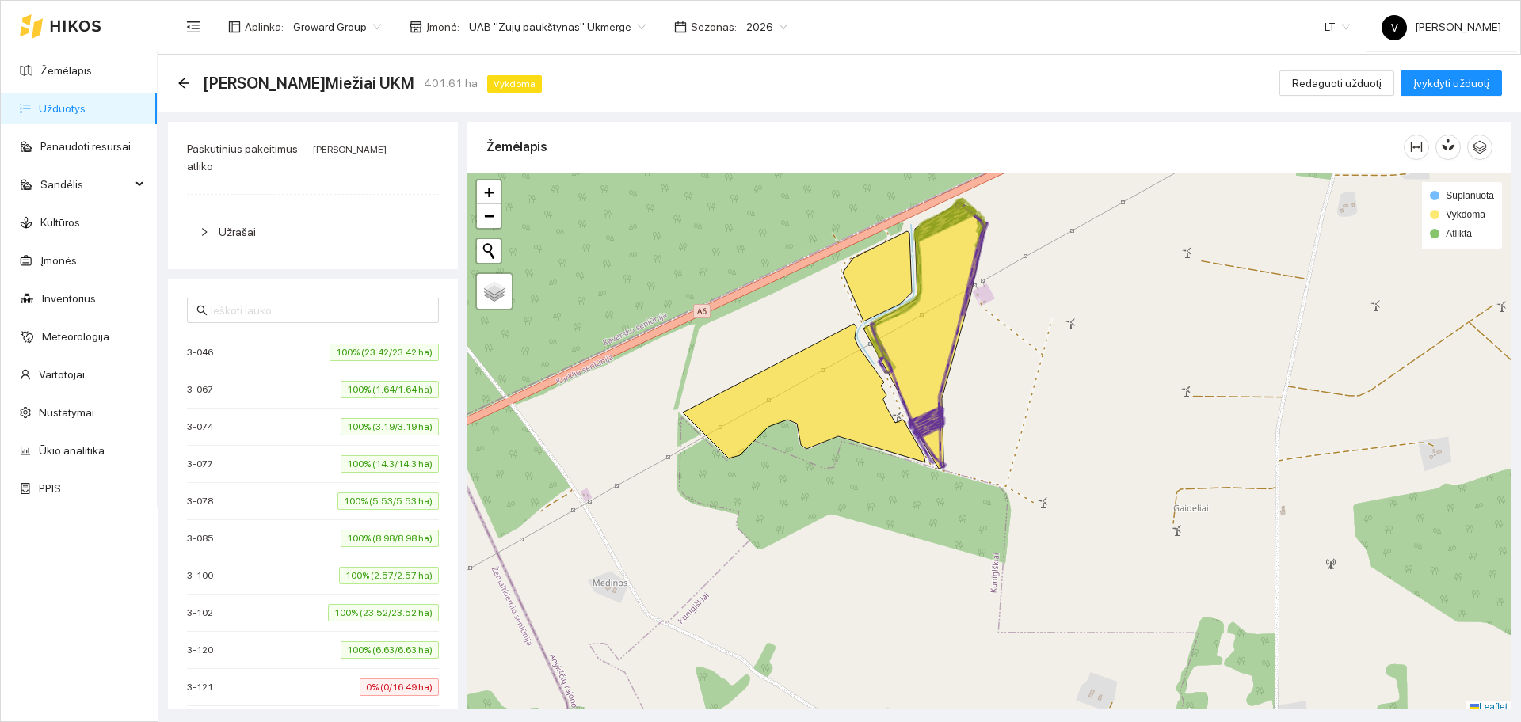
scroll to position [297, 0]
click at [256, 684] on div "3-121 0% (0/16.49 ha)" at bounding box center [313, 683] width 252 height 17
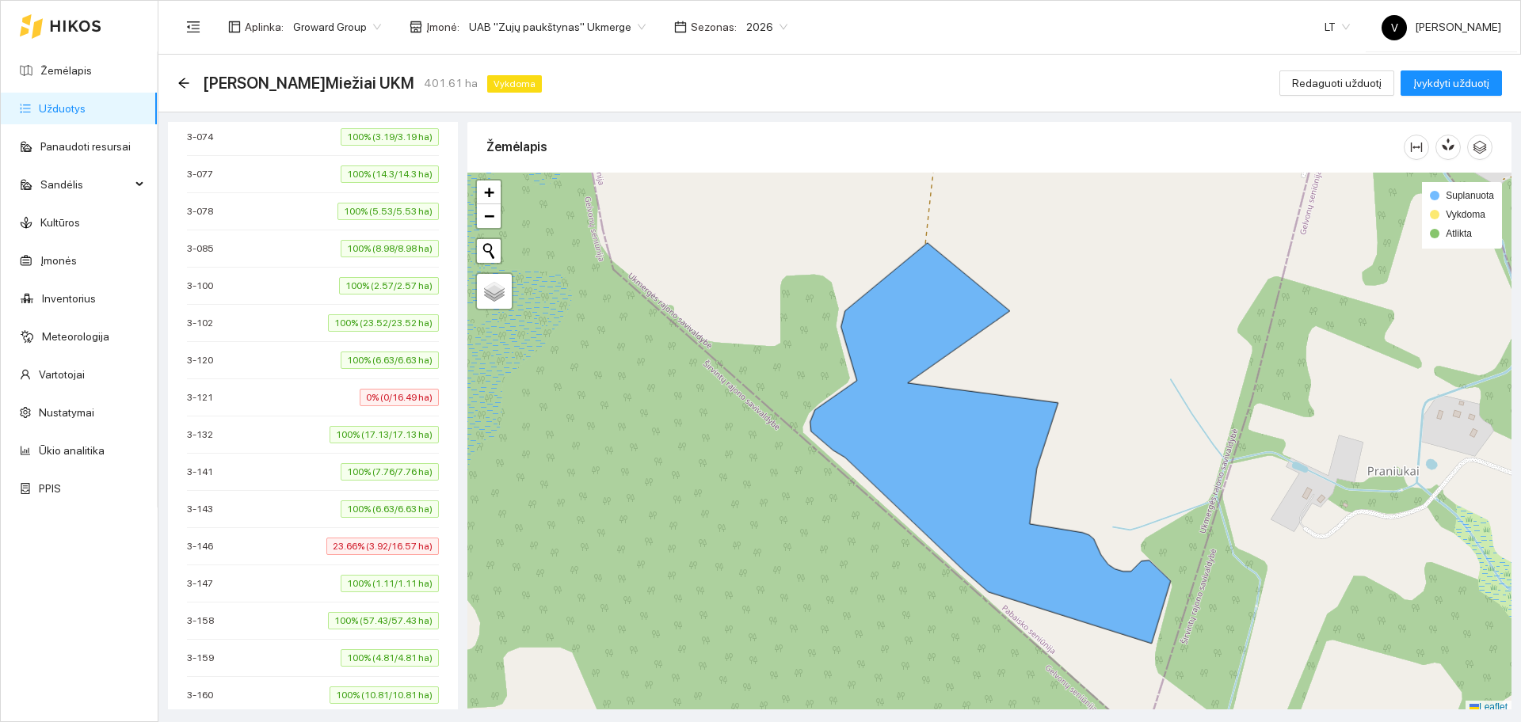
scroll to position [691, 0]
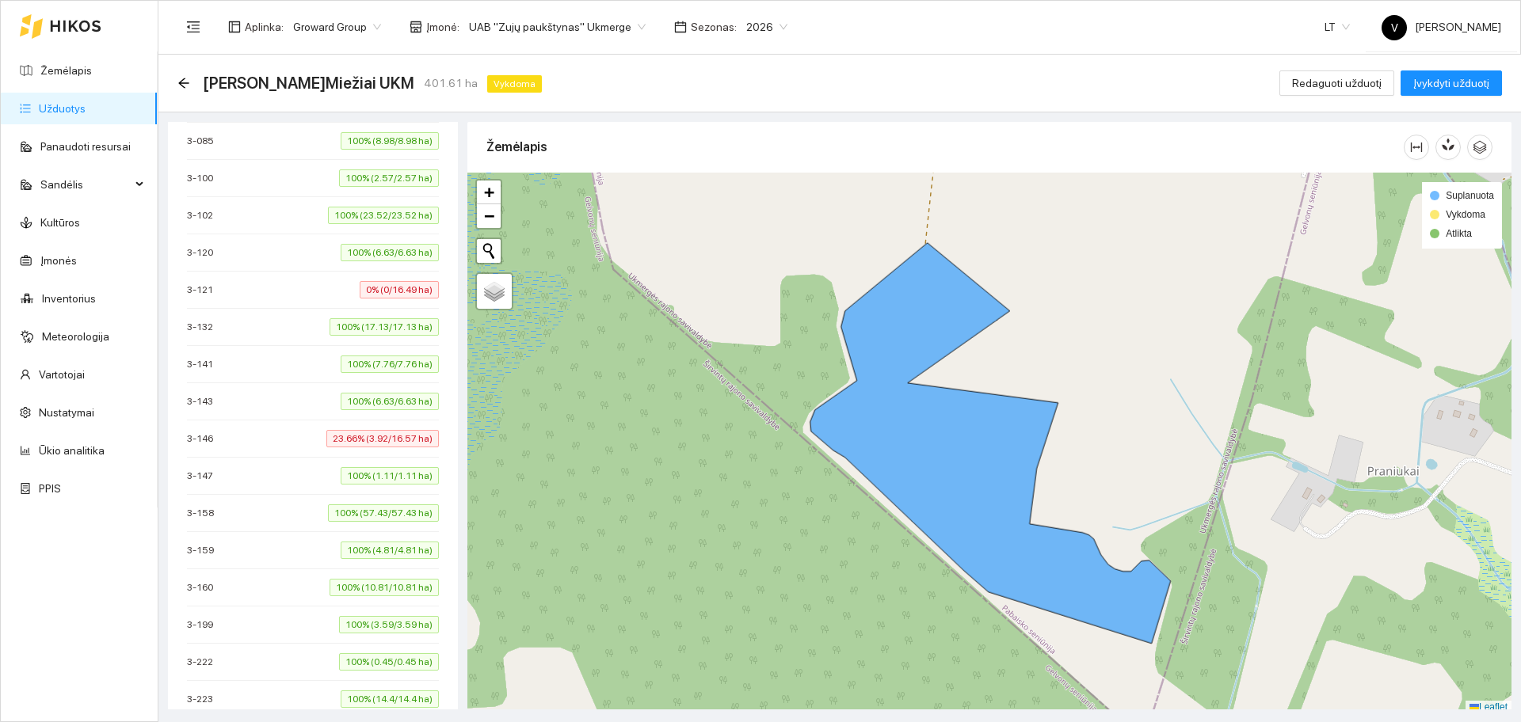
click at [257, 440] on div "3-146 23.66% (3.92/16.57 ha)" at bounding box center [313, 438] width 252 height 17
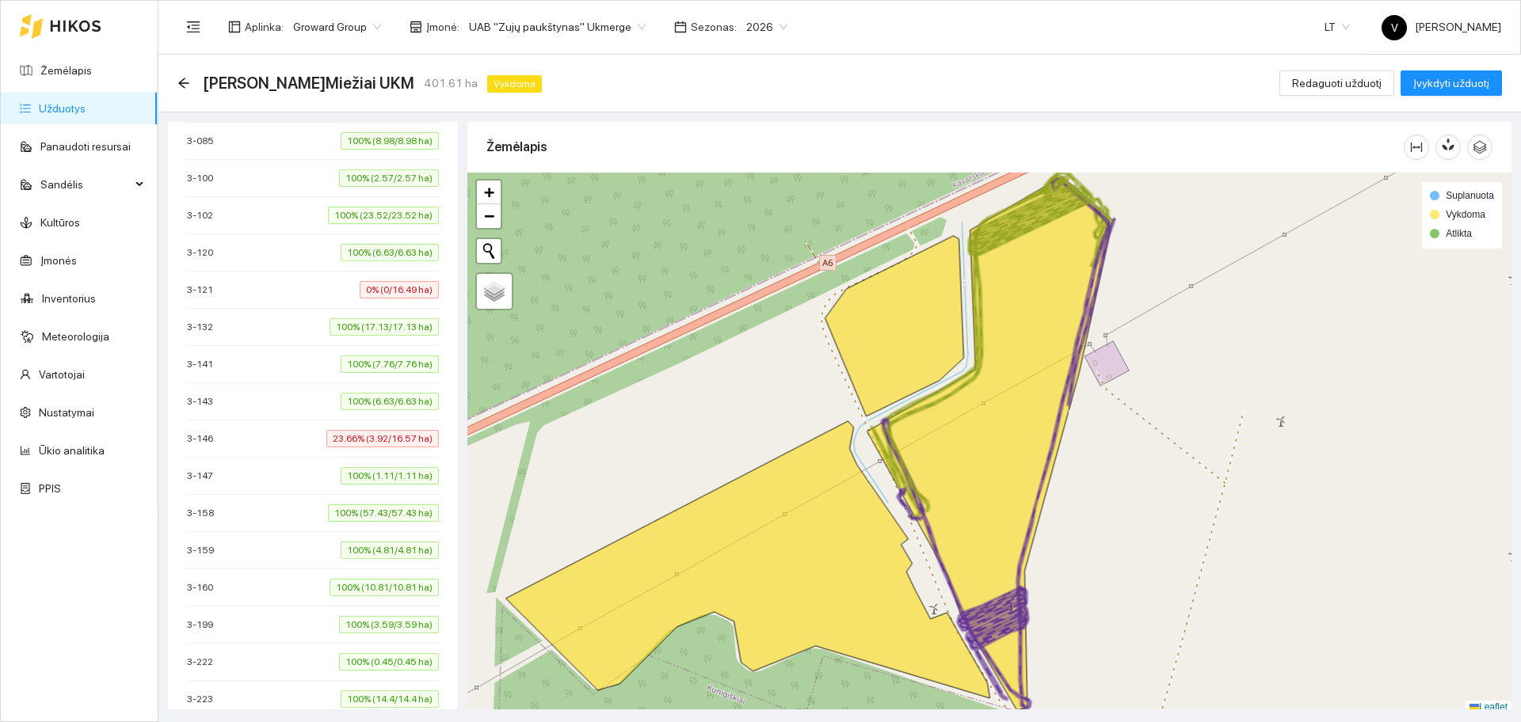
scroll to position [5, 0]
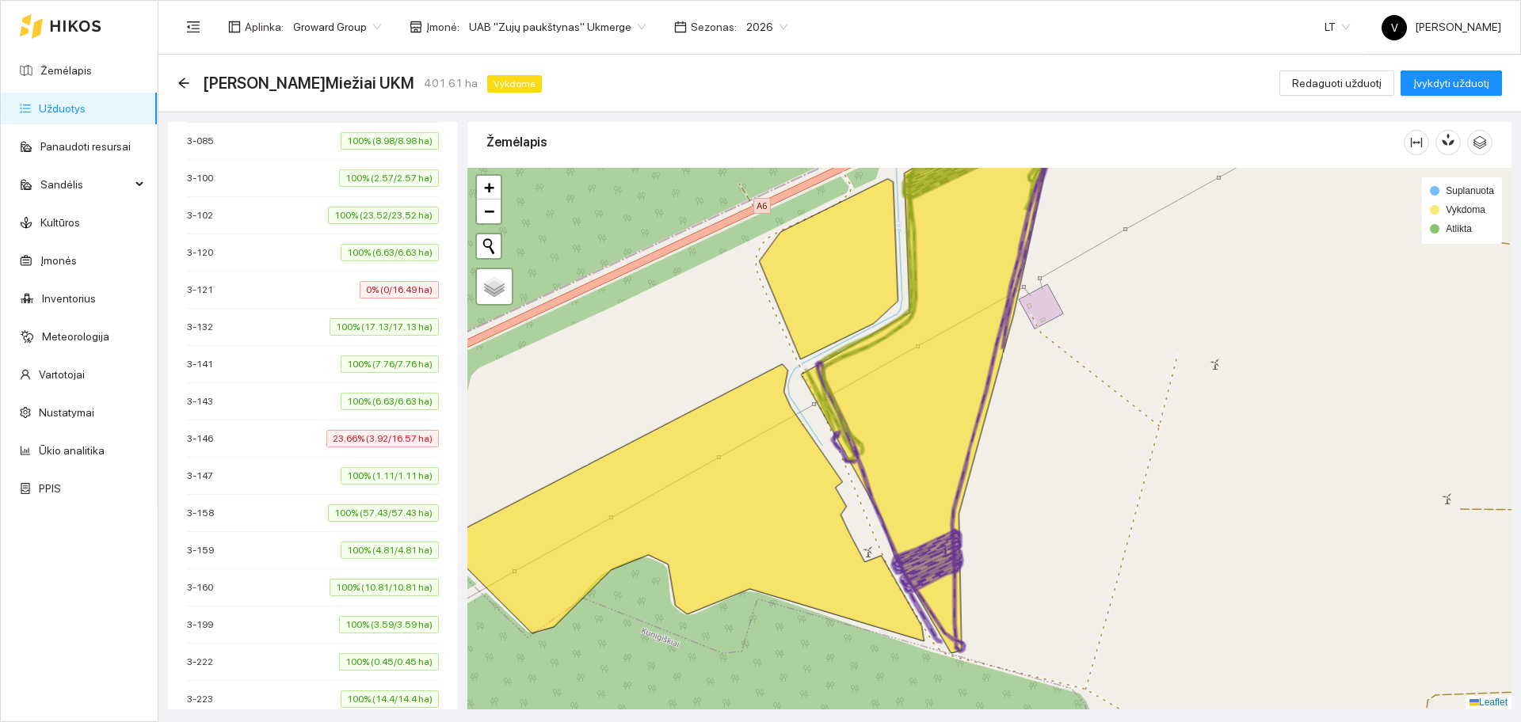
drag, startPoint x: 1188, startPoint y: 559, endPoint x: 1123, endPoint y: 507, distance: 84.0
click at [1123, 507] on div at bounding box center [989, 439] width 1044 height 542
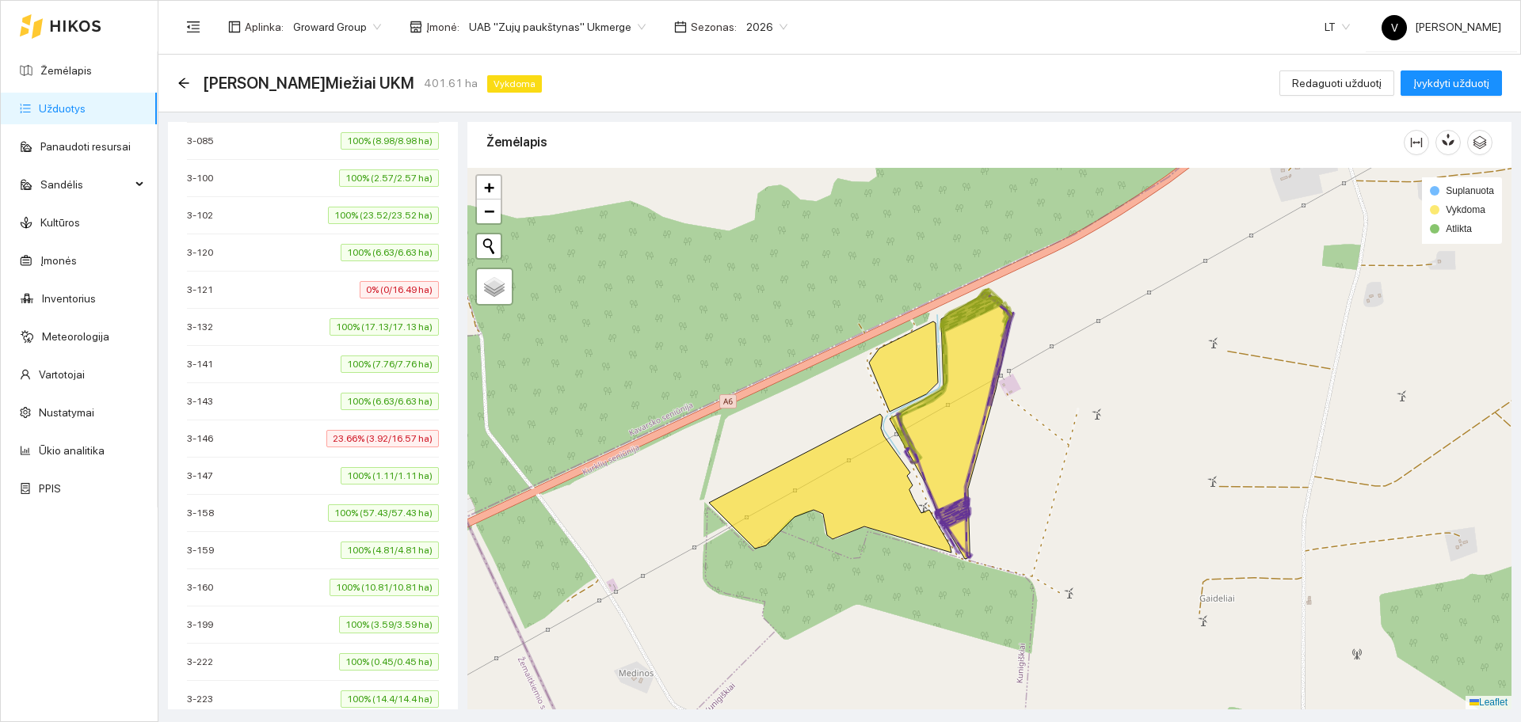
drag, startPoint x: 1162, startPoint y: 553, endPoint x: 1153, endPoint y: 550, distance: 9.3
click at [1153, 550] on div at bounding box center [989, 439] width 1044 height 542
click at [907, 356] on icon at bounding box center [903, 367] width 69 height 90
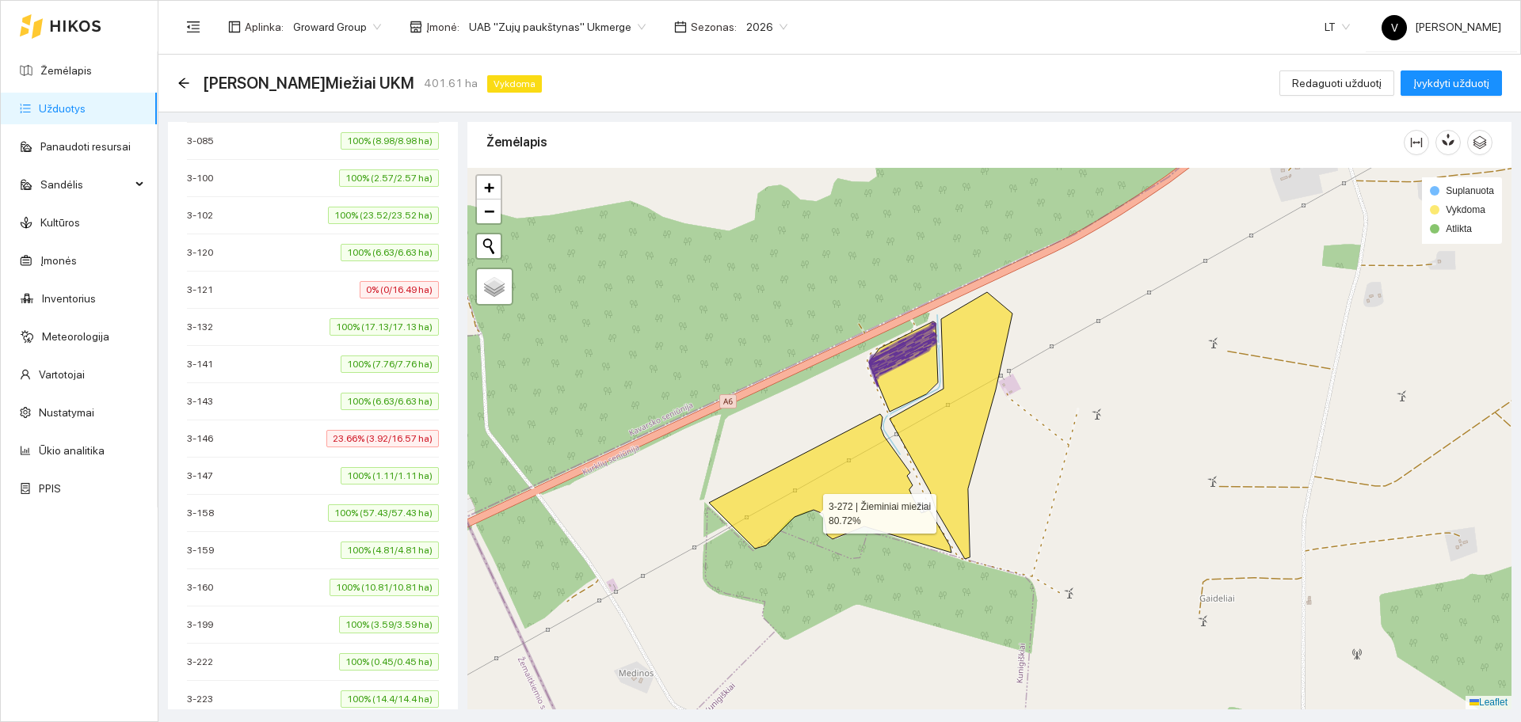
click at [809, 510] on icon at bounding box center [830, 483] width 242 height 139
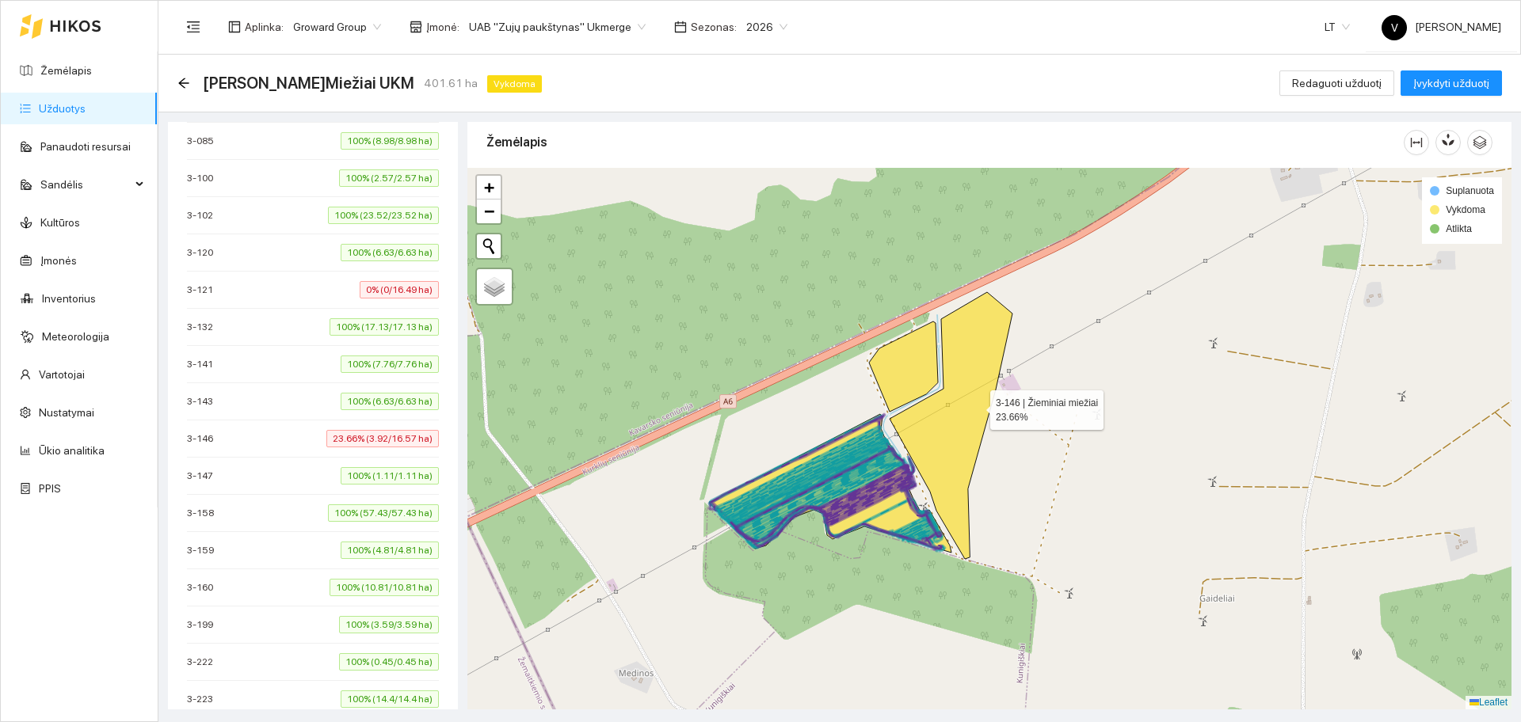
click at [976, 406] on icon at bounding box center [951, 425] width 123 height 267
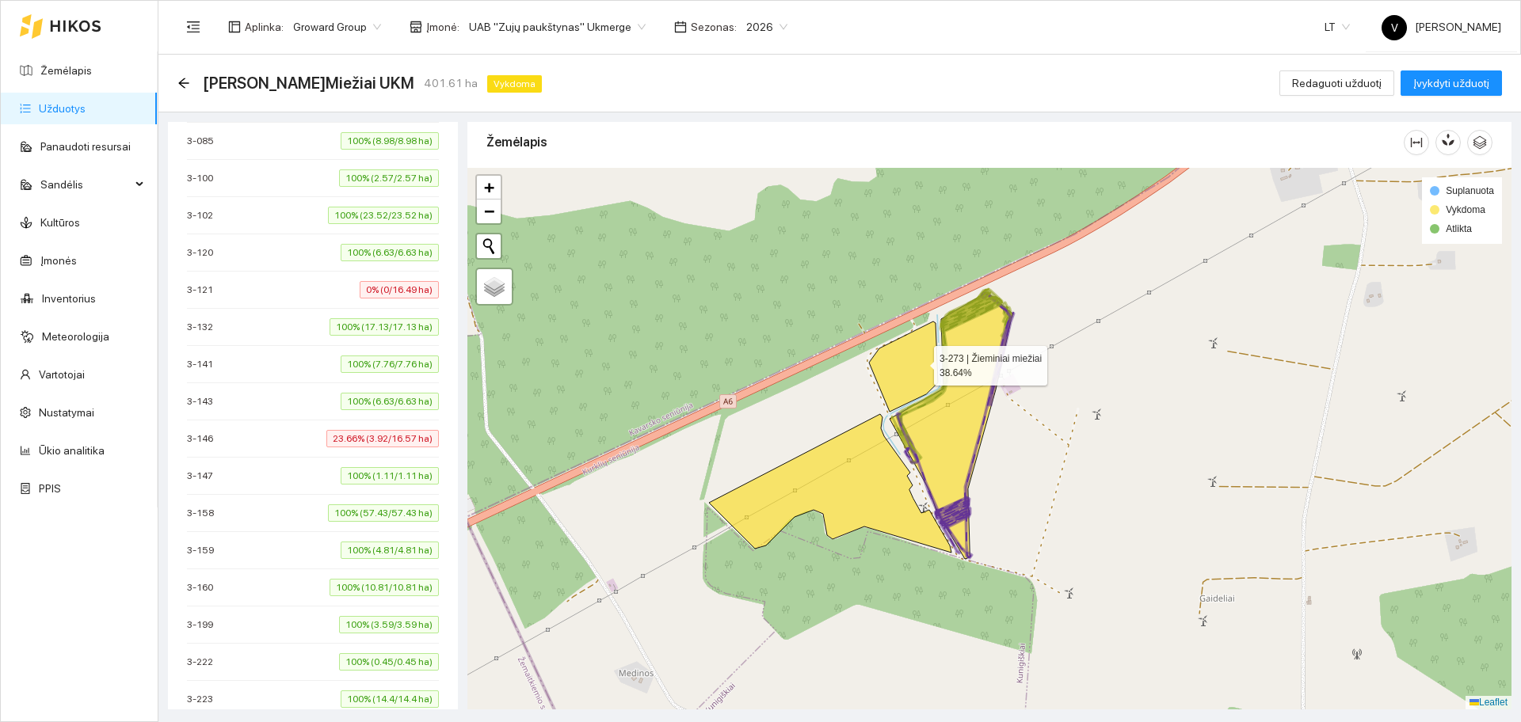
click at [916, 361] on icon at bounding box center [903, 367] width 69 height 90
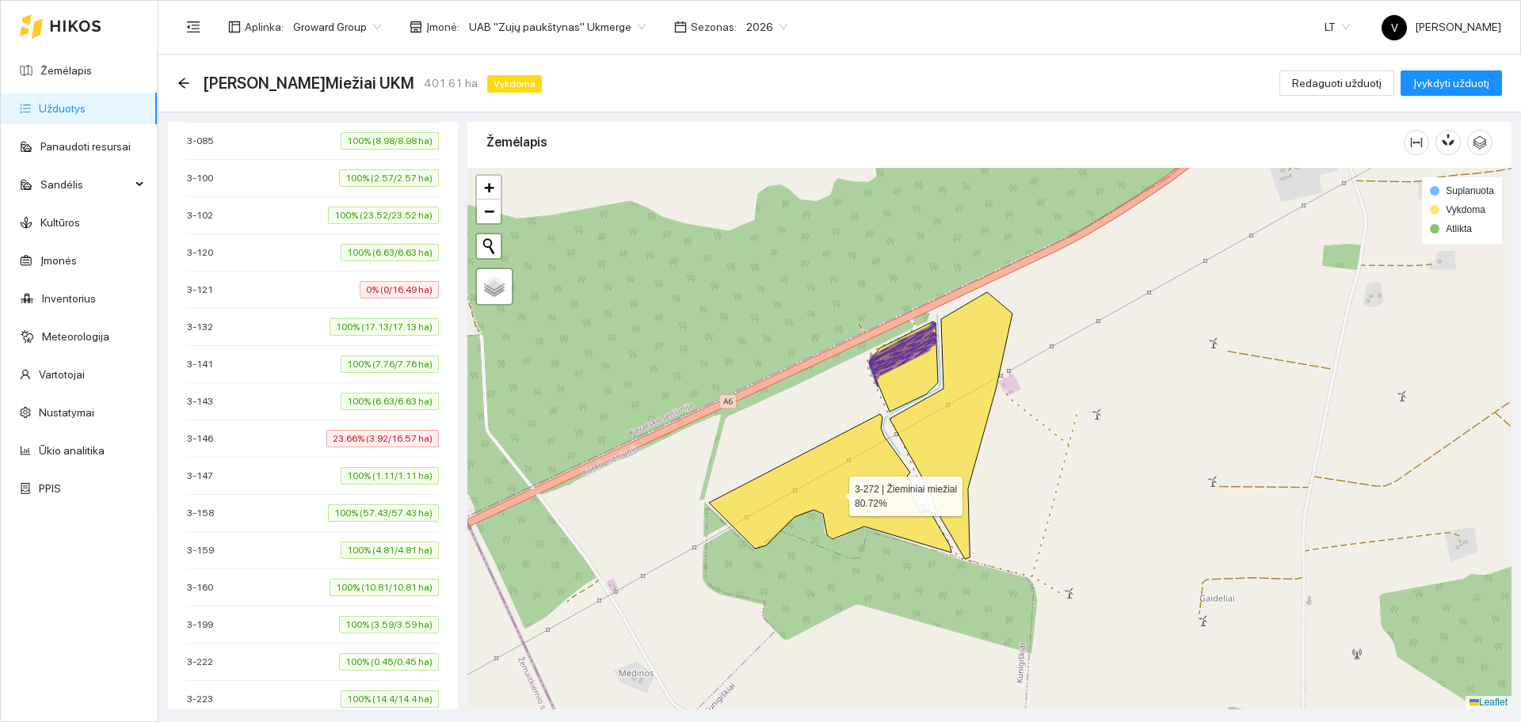
click at [872, 475] on icon at bounding box center [830, 483] width 242 height 139
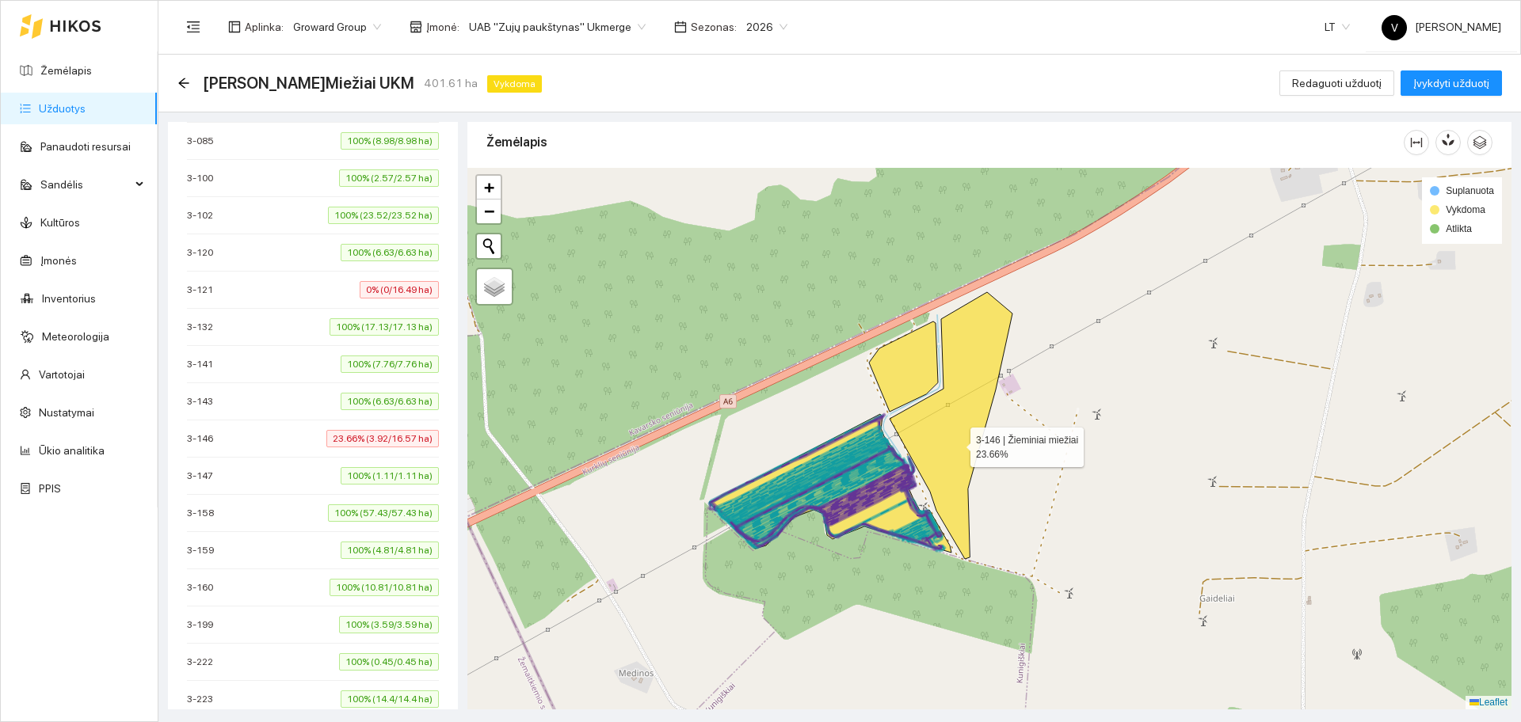
click at [956, 444] on icon at bounding box center [951, 425] width 123 height 267
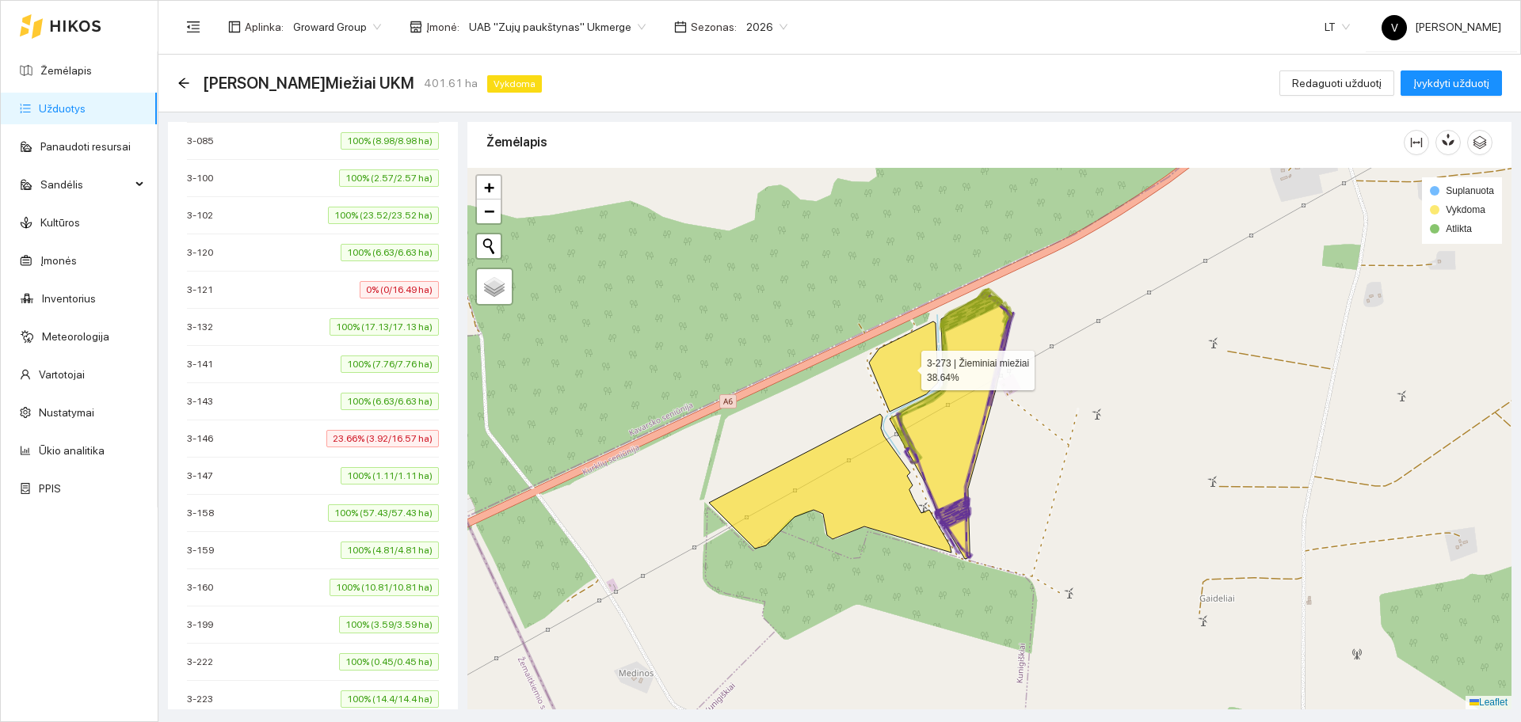
click at [909, 365] on icon at bounding box center [903, 367] width 69 height 90
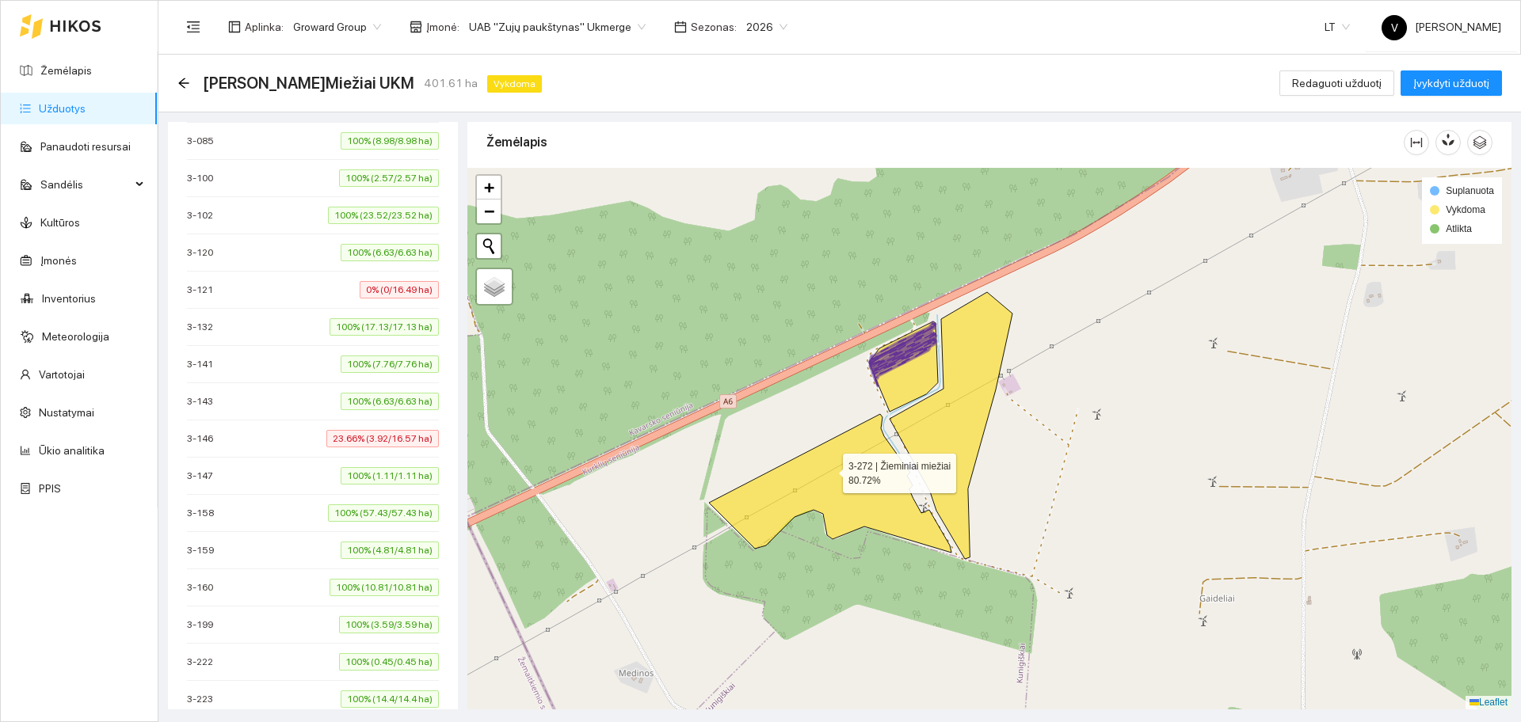
click at [829, 474] on icon at bounding box center [830, 483] width 242 height 139
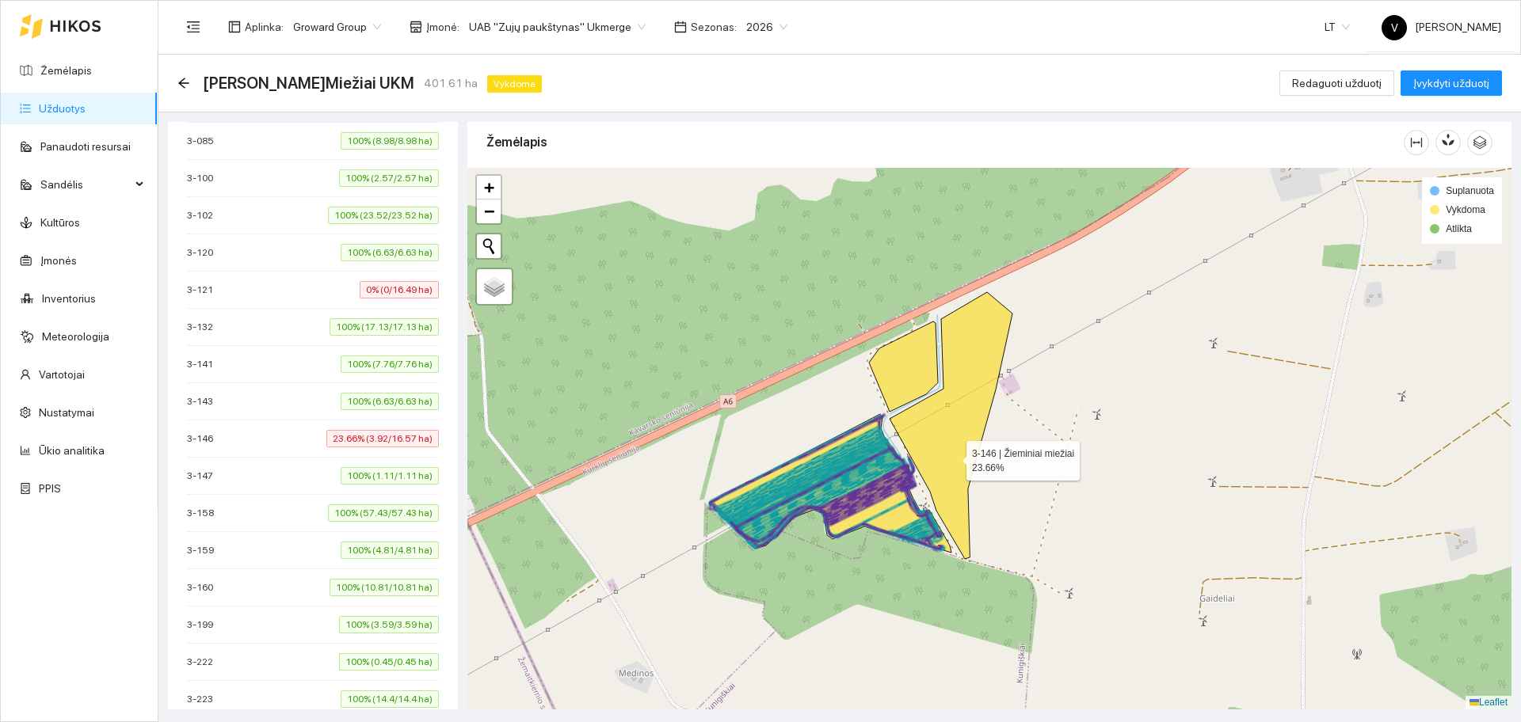
click at [957, 445] on icon at bounding box center [951, 425] width 123 height 267
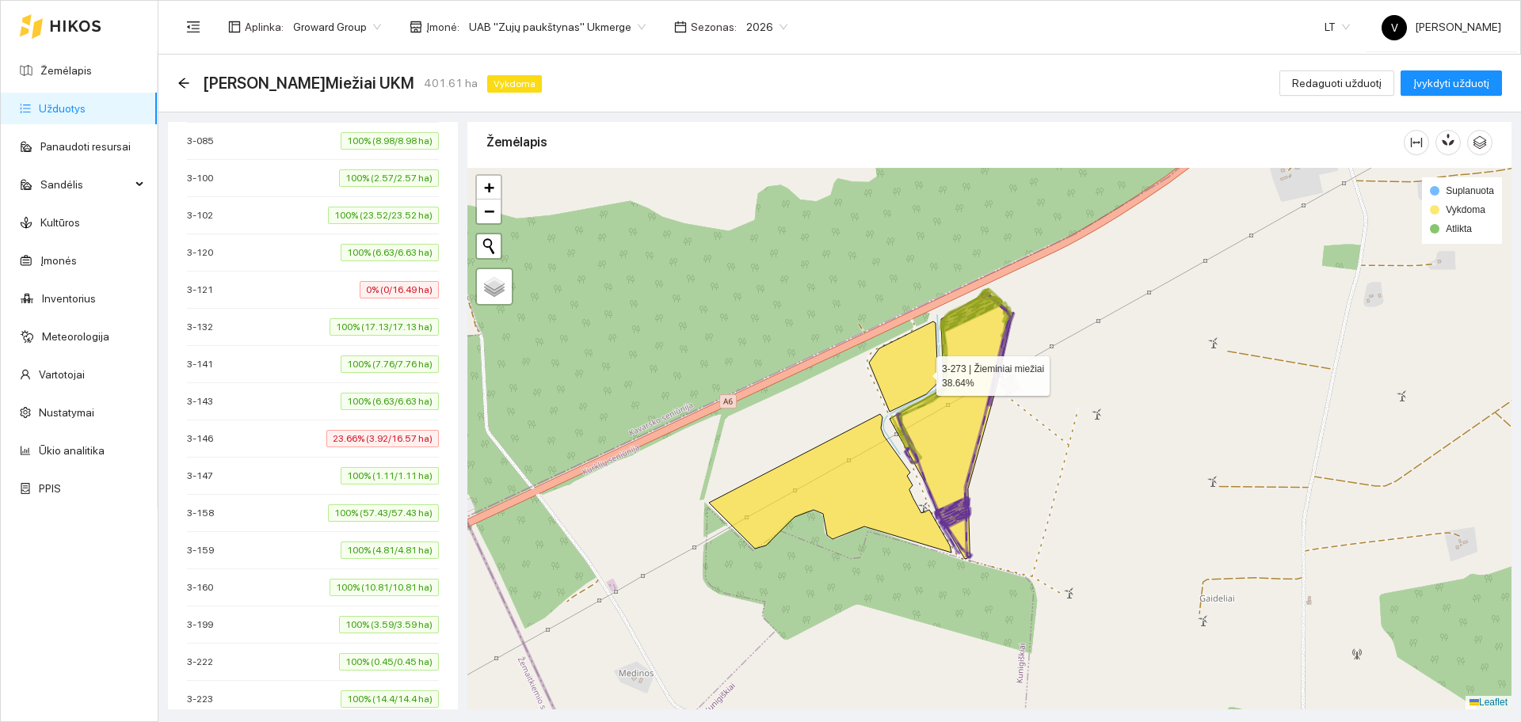
click at [921, 371] on icon at bounding box center [903, 367] width 69 height 90
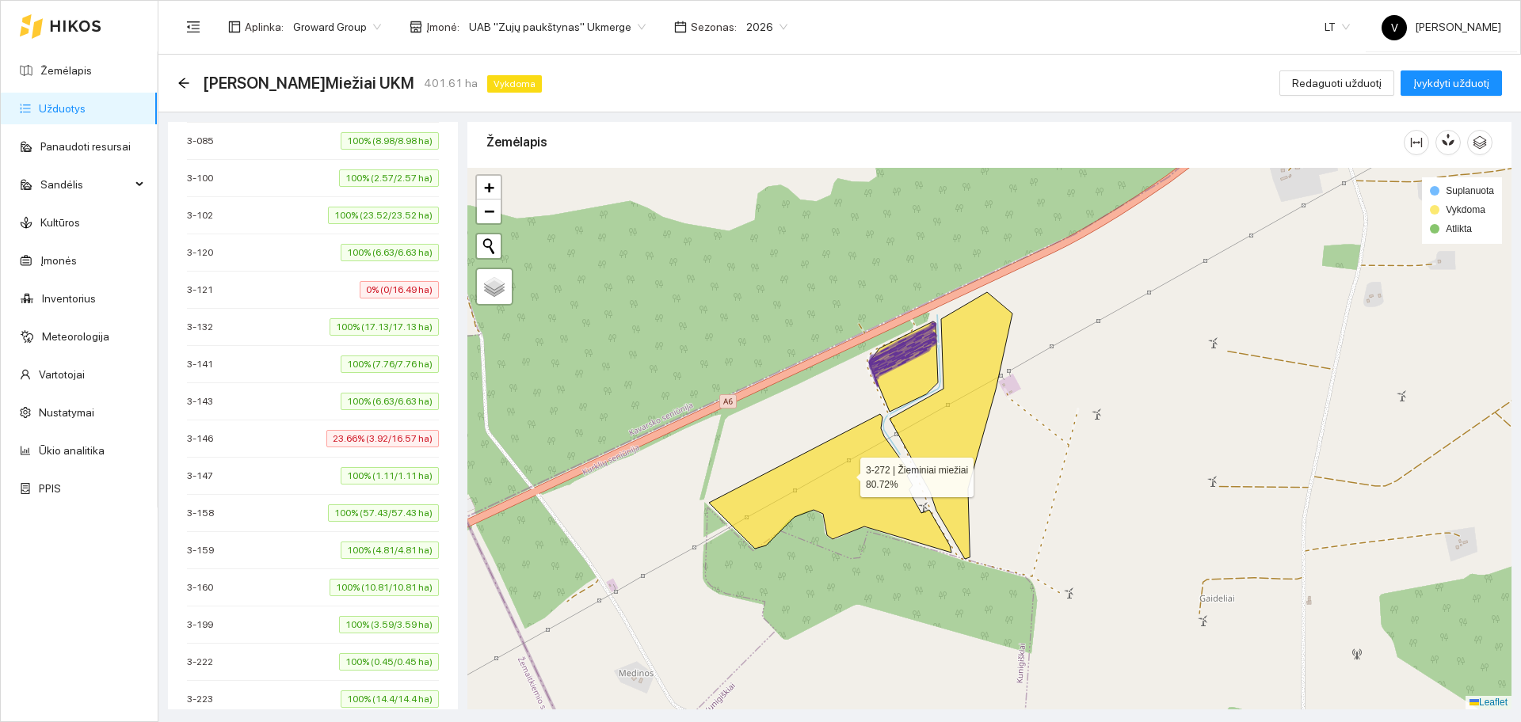
click at [846, 474] on icon at bounding box center [830, 483] width 242 height 139
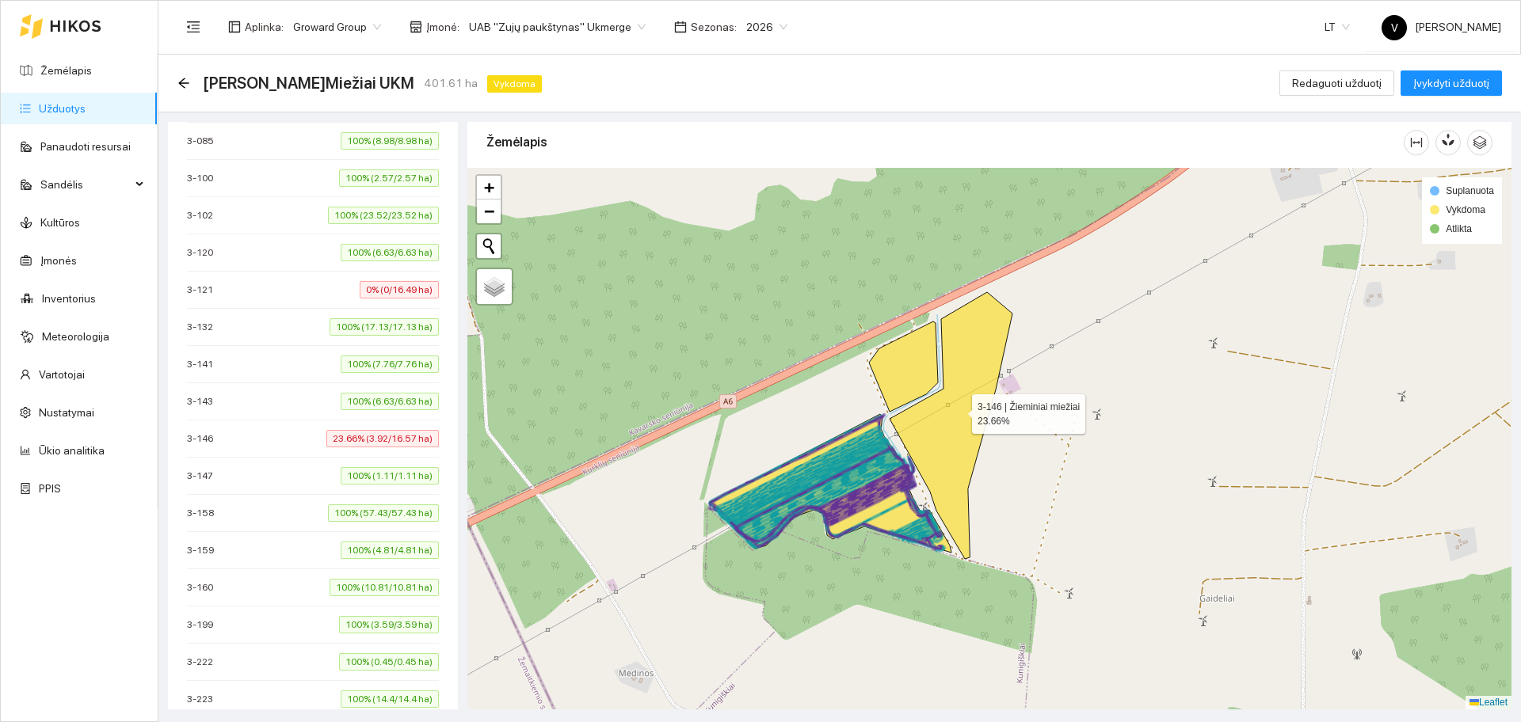
click at [967, 410] on icon at bounding box center [951, 425] width 123 height 267
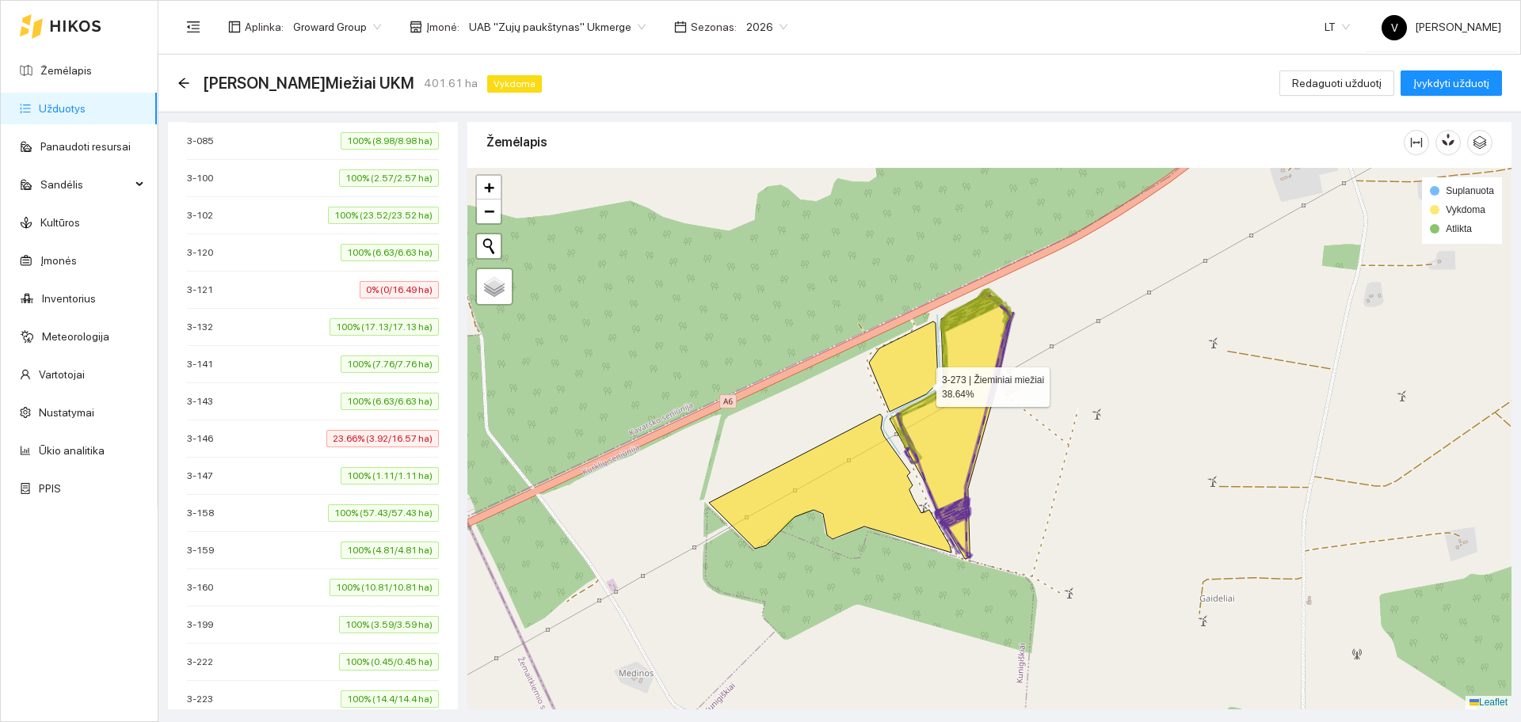
click at [904, 368] on icon at bounding box center [903, 367] width 69 height 90
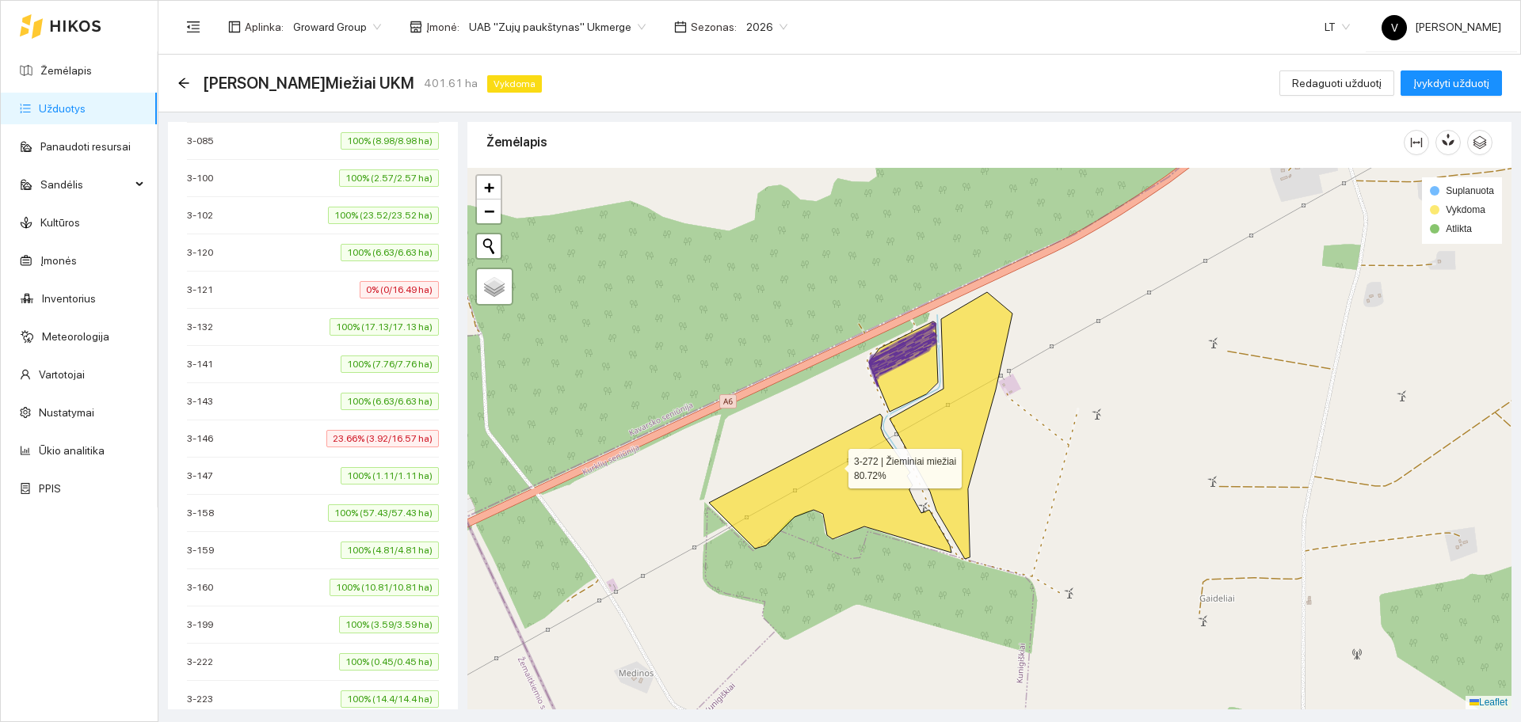
click at [837, 482] on icon at bounding box center [830, 483] width 242 height 139
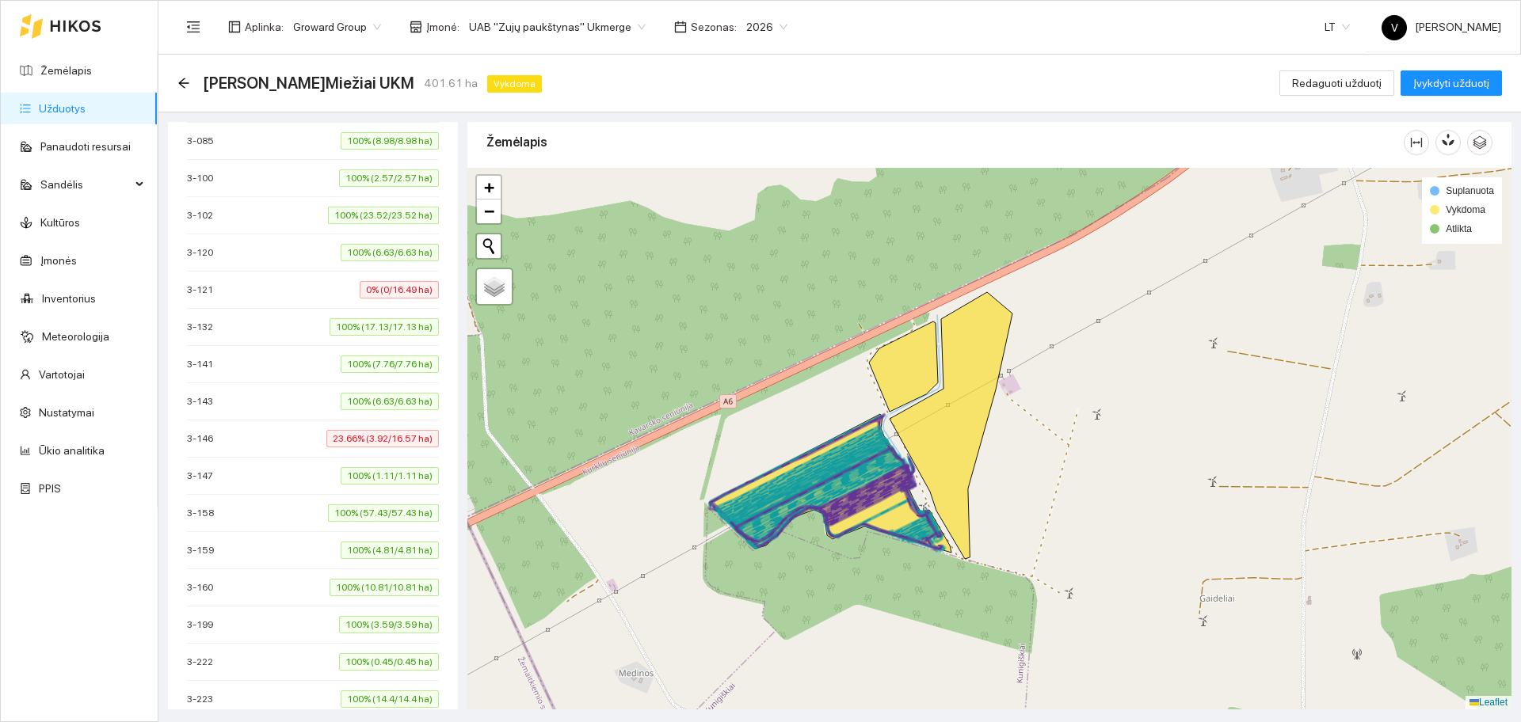
click at [970, 433] on icon at bounding box center [951, 425] width 123 height 267
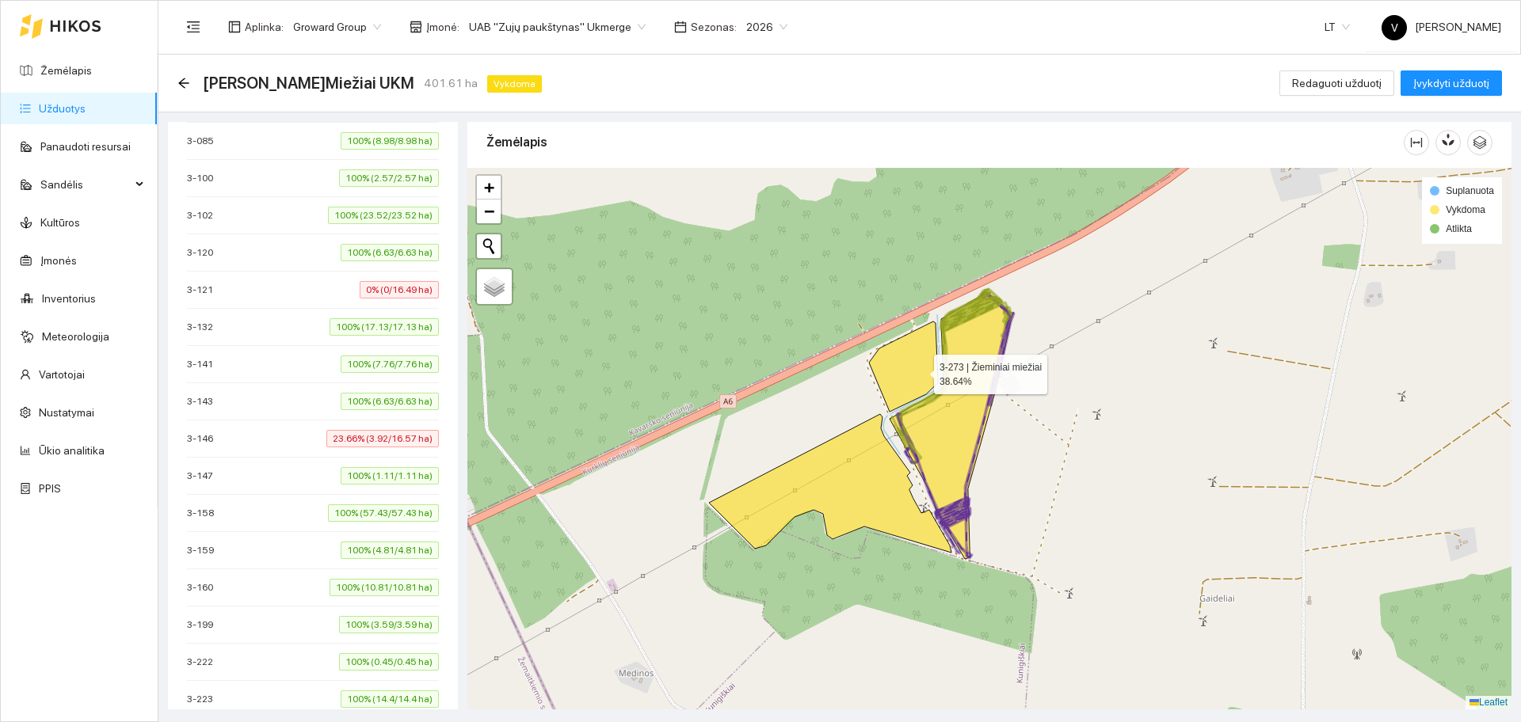
click at [906, 365] on icon at bounding box center [903, 367] width 69 height 90
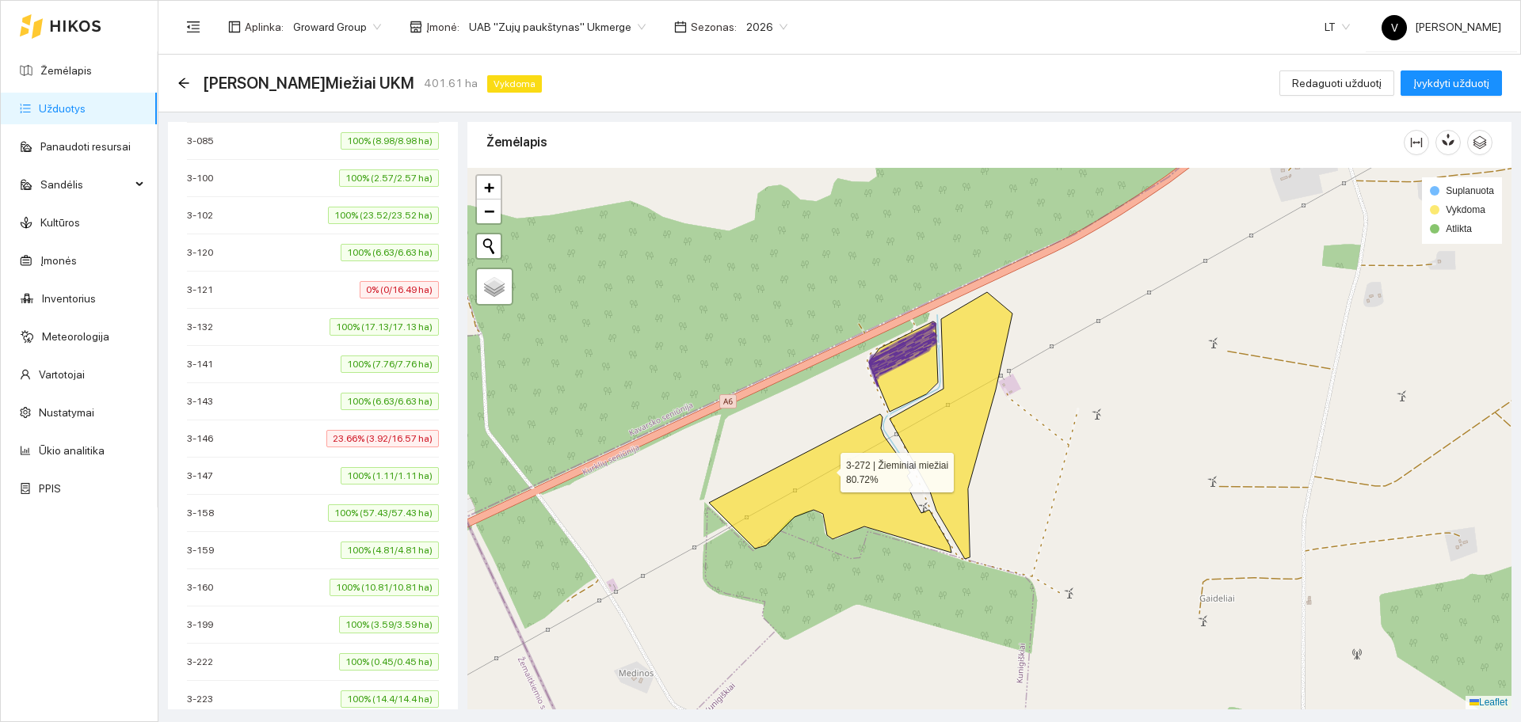
click at [826, 469] on icon at bounding box center [830, 483] width 242 height 139
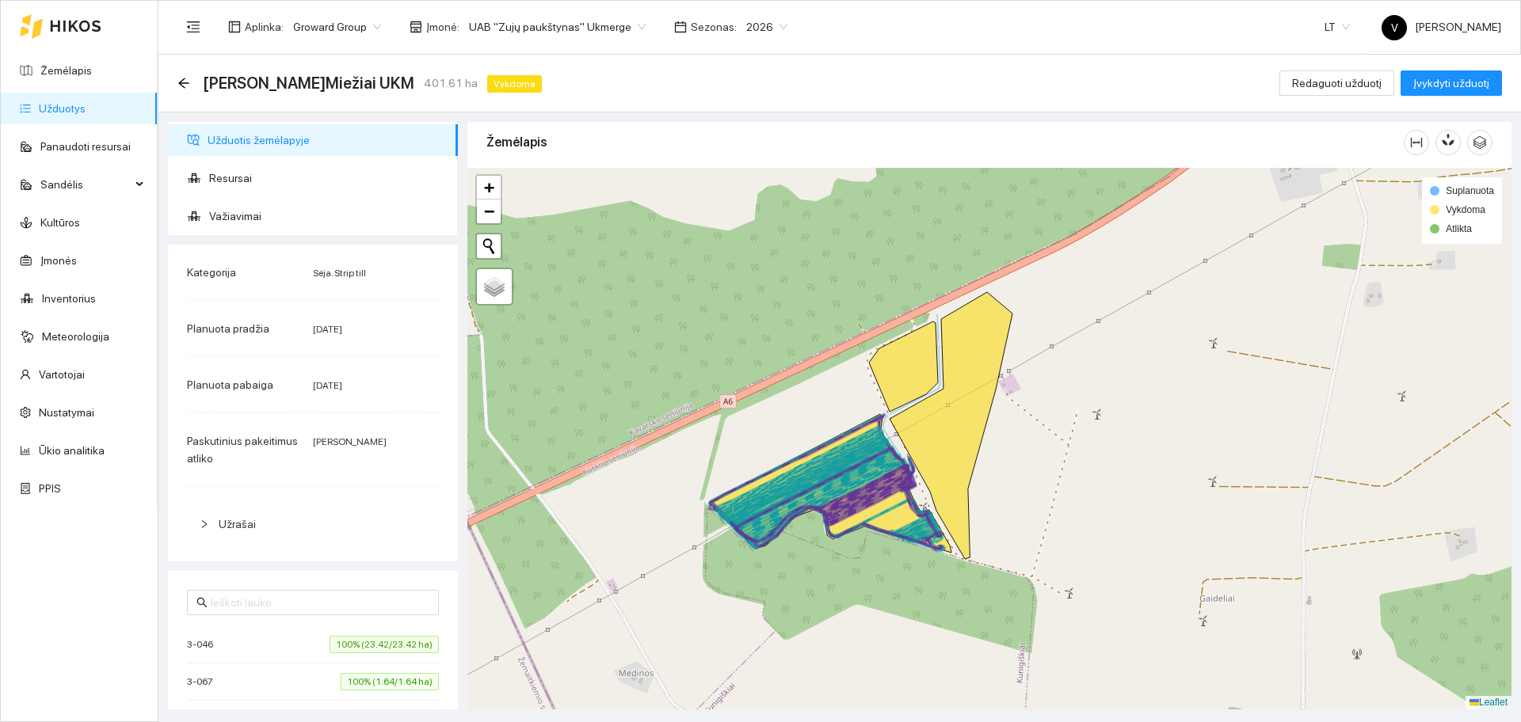
scroll to position [0, 0]
click at [227, 217] on span "Važiavimai" at bounding box center [327, 217] width 236 height 32
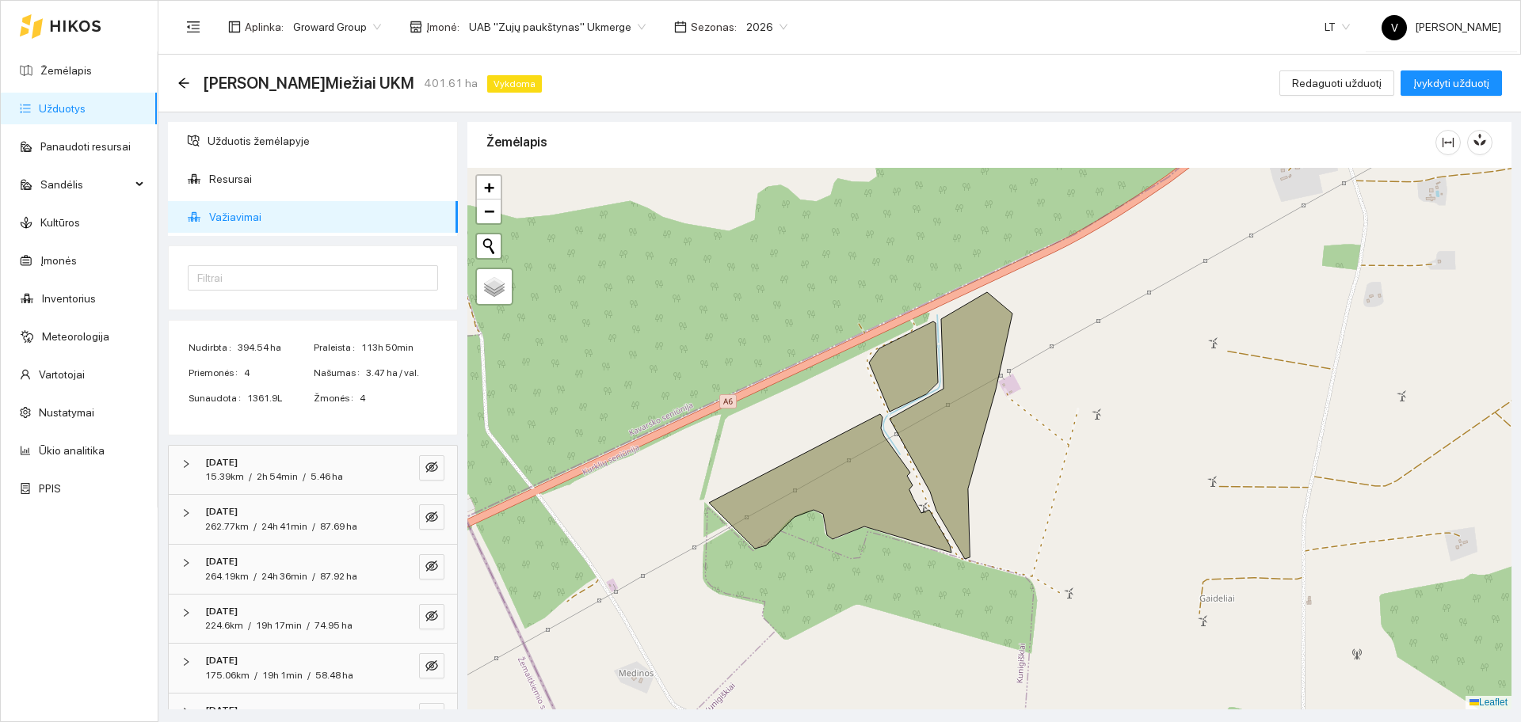
click at [227, 217] on span "Važiavimai" at bounding box center [327, 217] width 236 height 32
click at [425, 463] on icon "eye-invisible" at bounding box center [431, 467] width 13 height 11
click at [425, 514] on icon "eye-invisible" at bounding box center [431, 517] width 13 height 13
click at [425, 569] on button "button" at bounding box center [431, 567] width 25 height 25
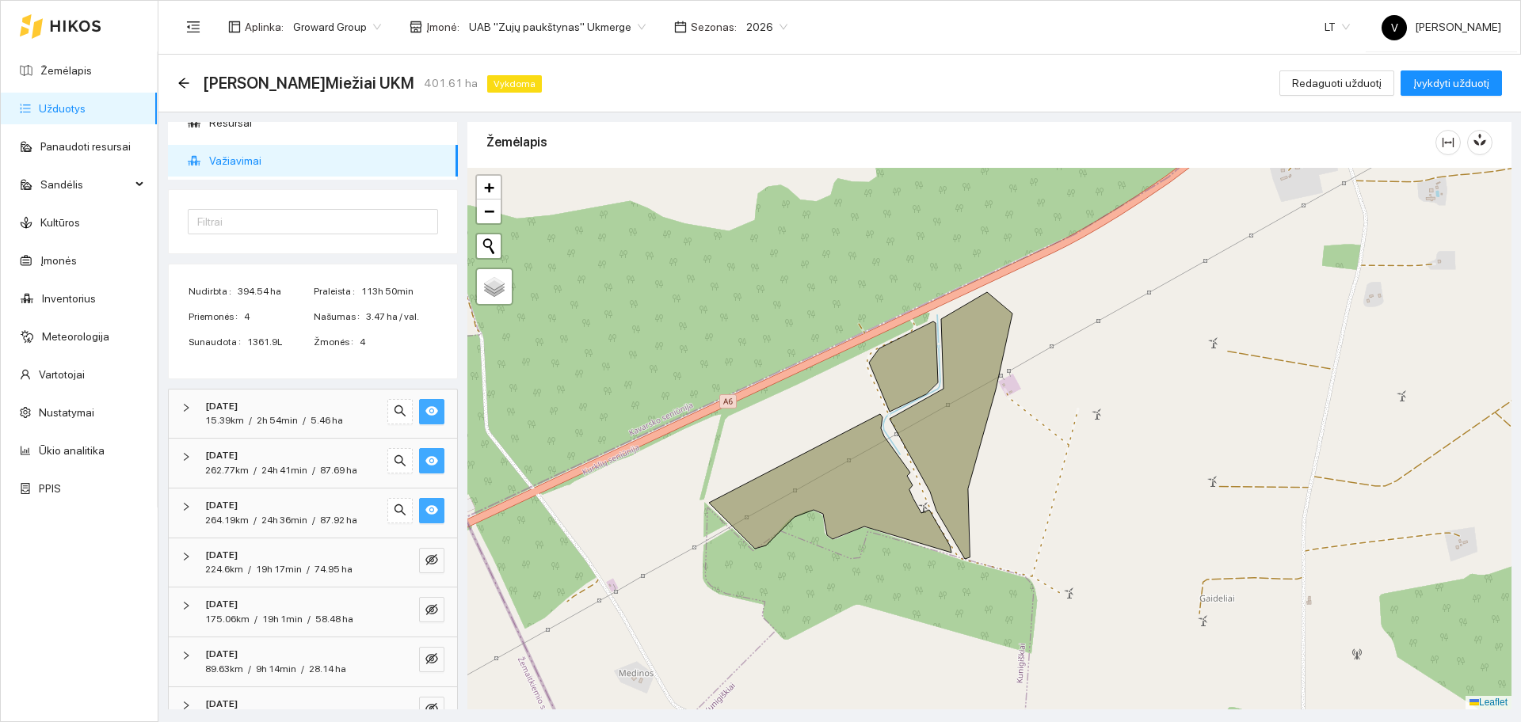
scroll to position [88, 0]
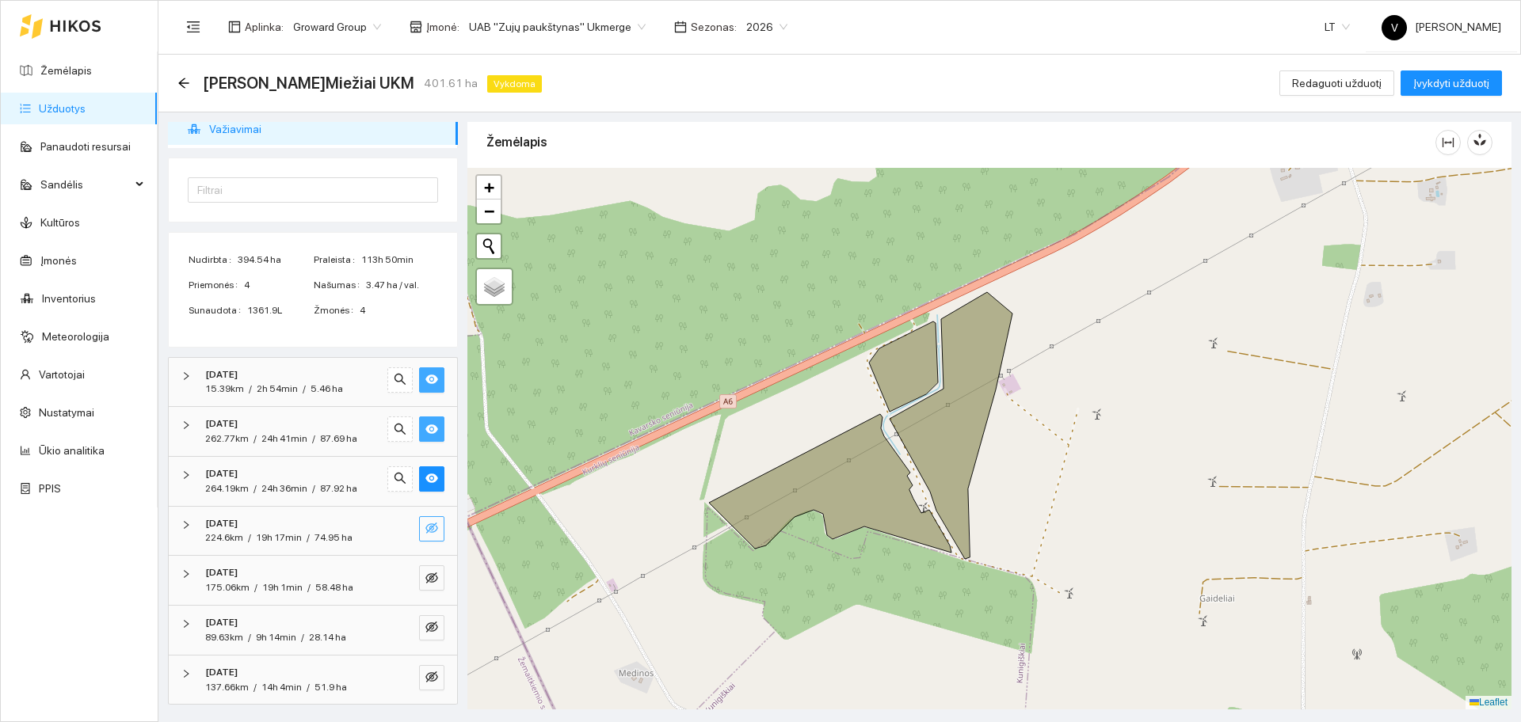
click at [425, 535] on span "eye-invisible" at bounding box center [431, 529] width 13 height 15
click at [425, 581] on icon "eye-invisible" at bounding box center [431, 578] width 13 height 11
click at [425, 623] on icon "eye-invisible" at bounding box center [431, 627] width 13 height 13
drag, startPoint x: 421, startPoint y: 672, endPoint x: 461, endPoint y: 650, distance: 45.0
click at [423, 674] on button "button" at bounding box center [431, 677] width 25 height 25
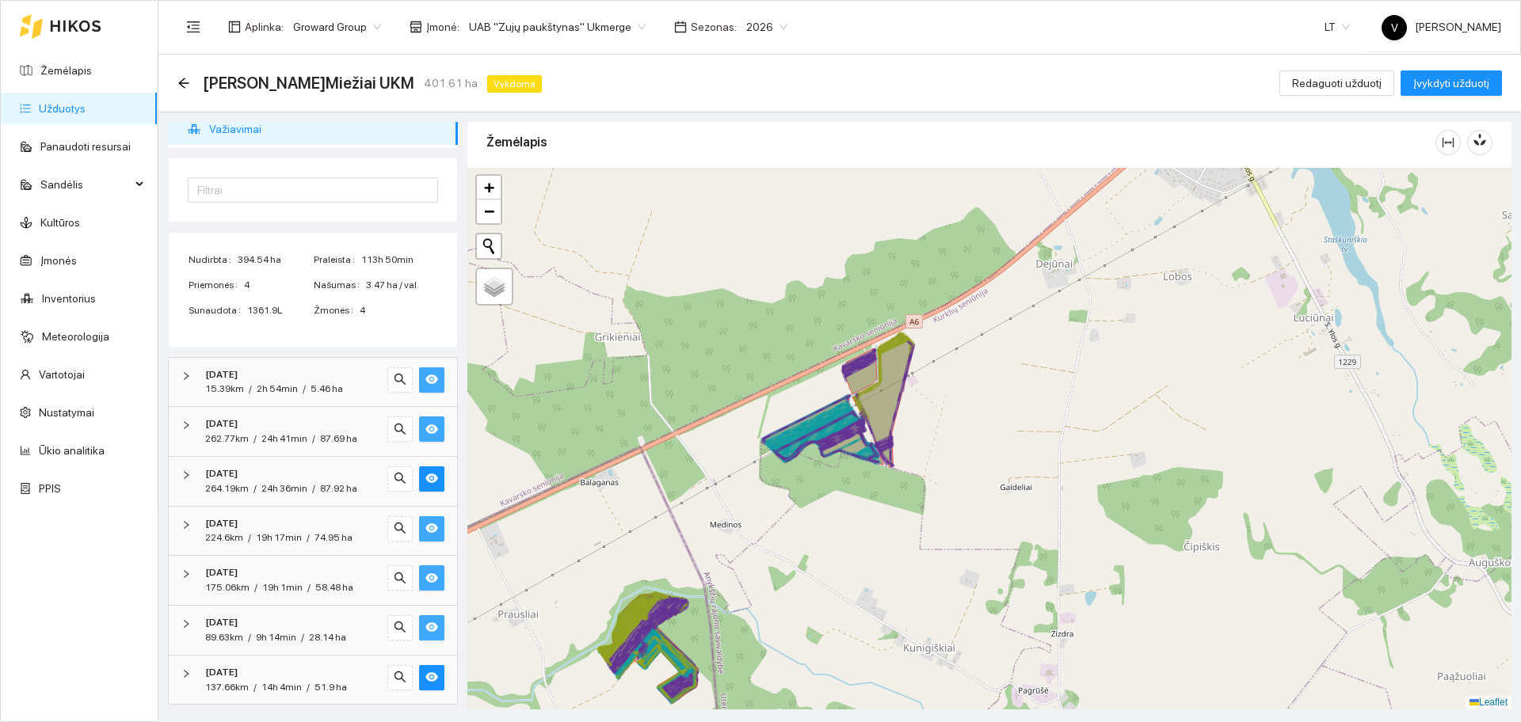
drag, startPoint x: 1373, startPoint y: 486, endPoint x: 1074, endPoint y: 453, distance: 300.5
click at [1074, 453] on div at bounding box center [989, 439] width 1044 height 542
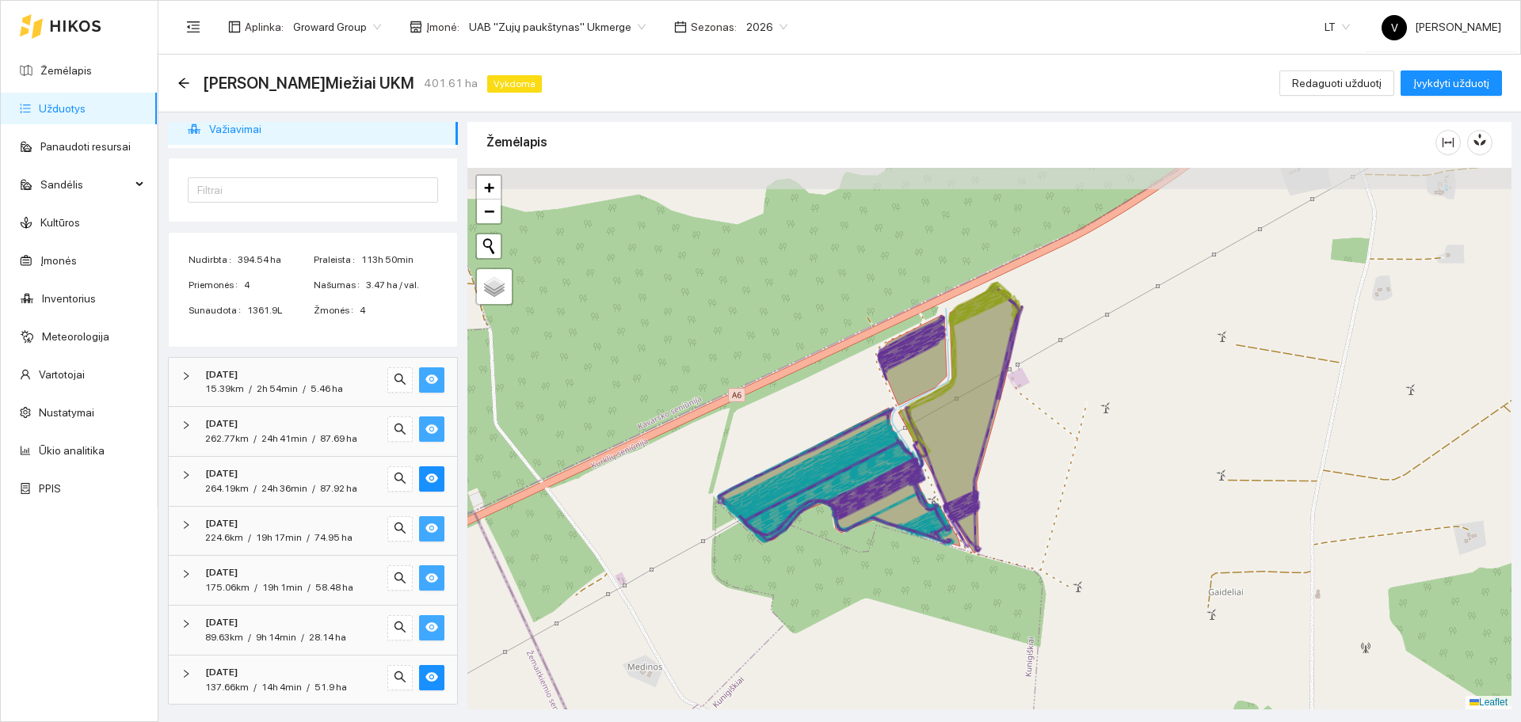
drag, startPoint x: 962, startPoint y: 442, endPoint x: 1100, endPoint y: 505, distance: 150.7
click at [1100, 505] on div at bounding box center [989, 439] width 1044 height 542
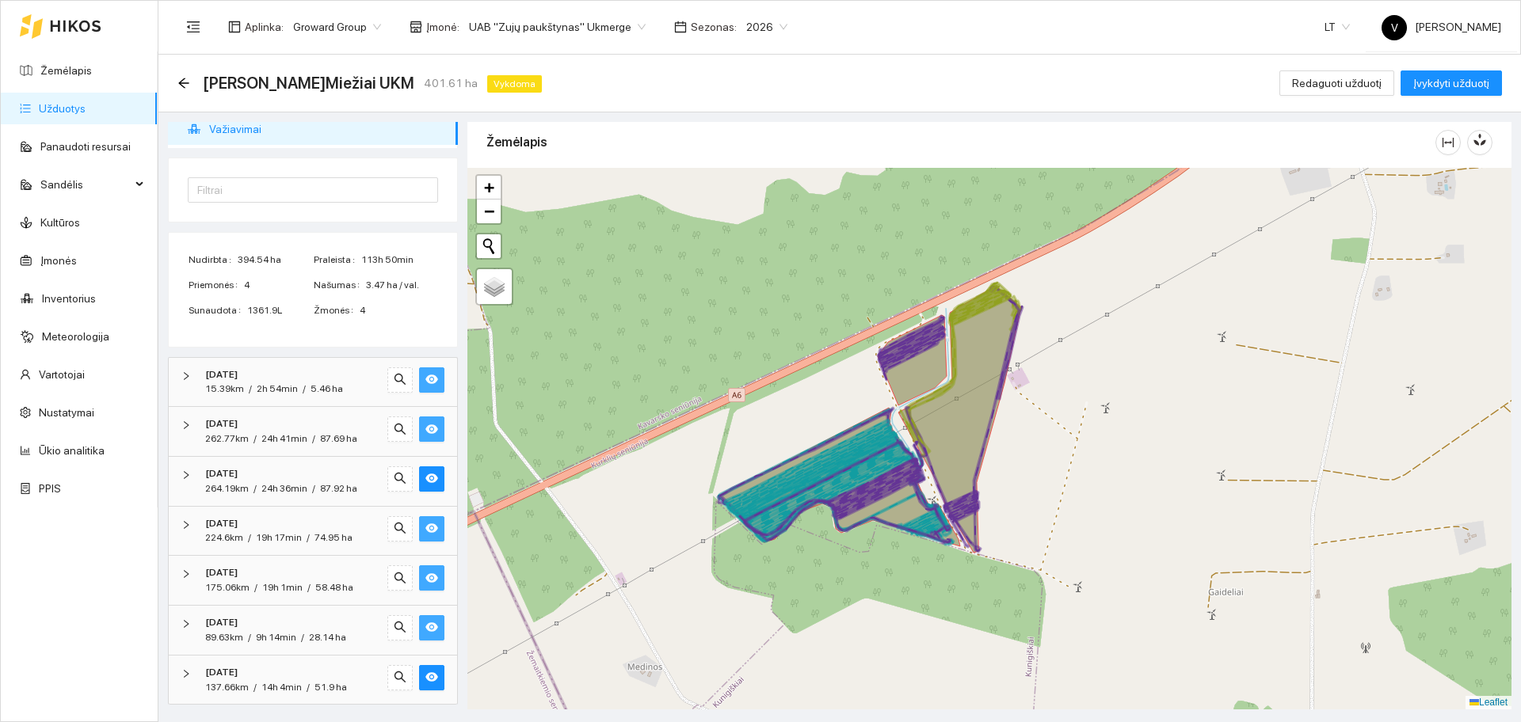
scroll to position [0, 0]
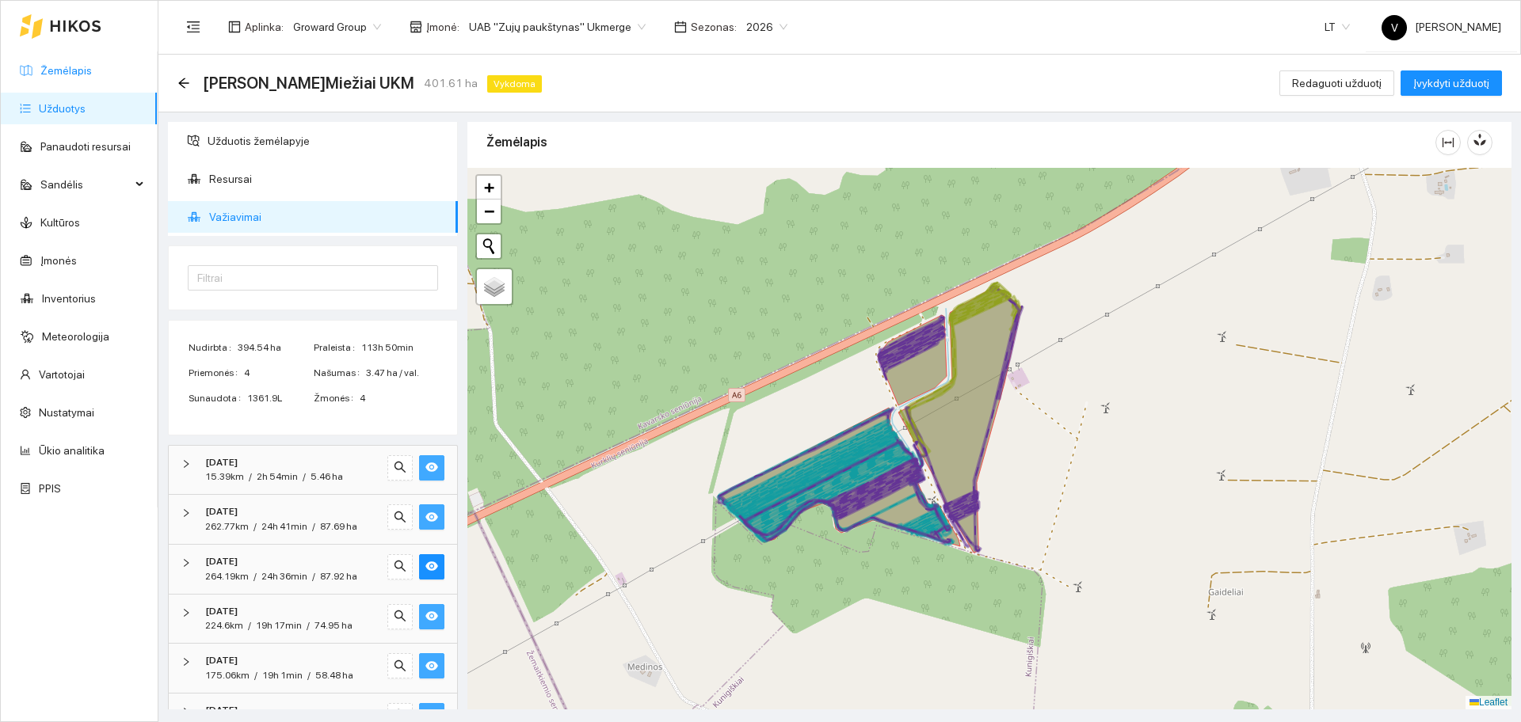
click at [80, 71] on link "Žemėlapis" at bounding box center [65, 70] width 51 height 13
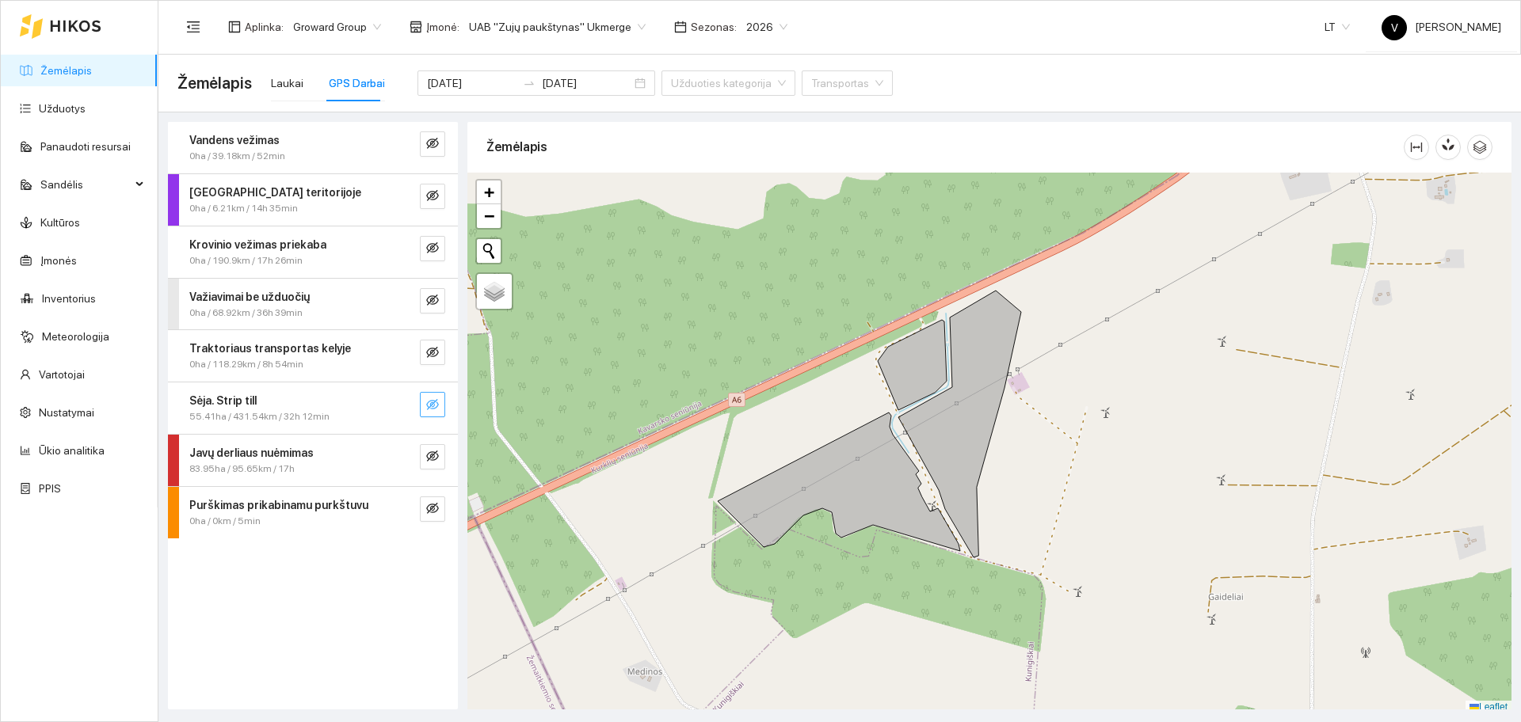
click at [433, 402] on icon "eye-invisible" at bounding box center [432, 404] width 13 height 11
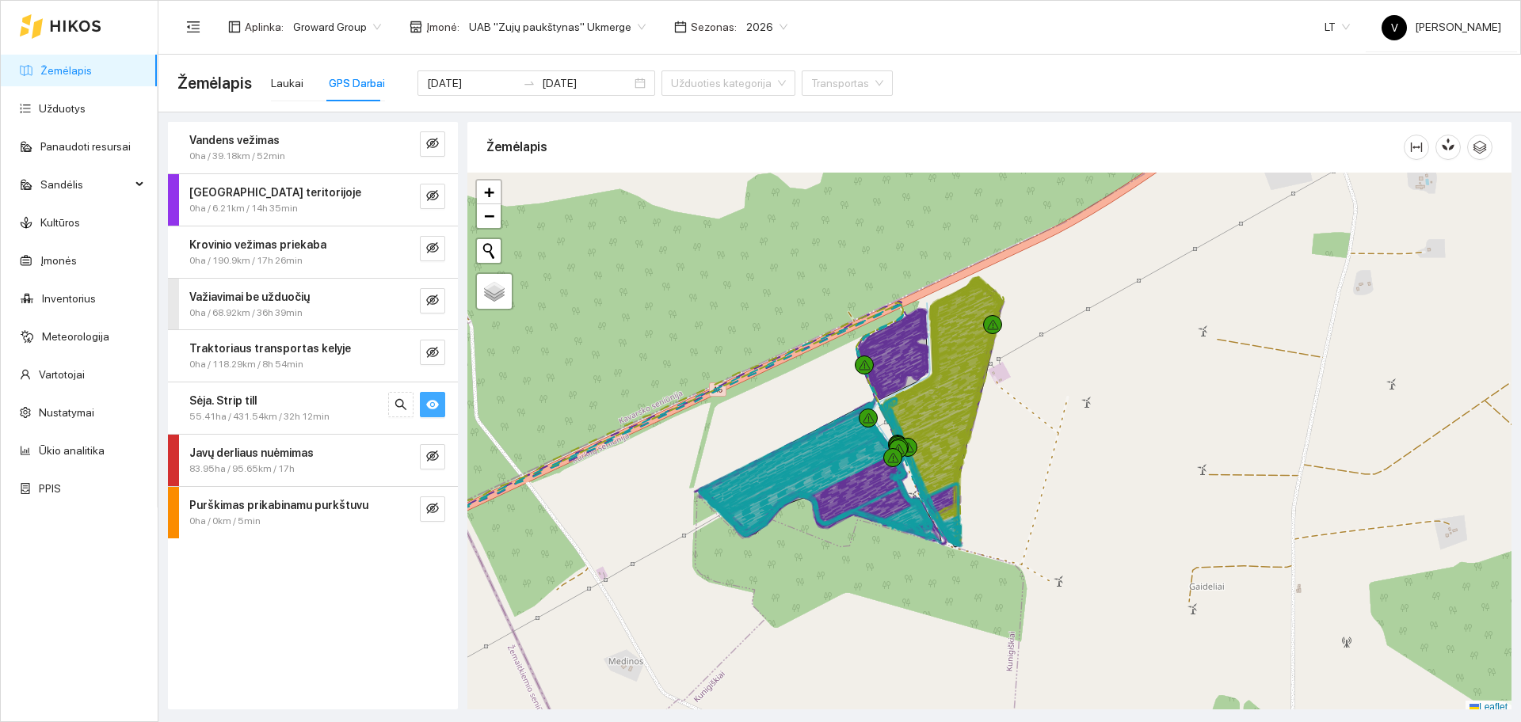
scroll to position [5, 0]
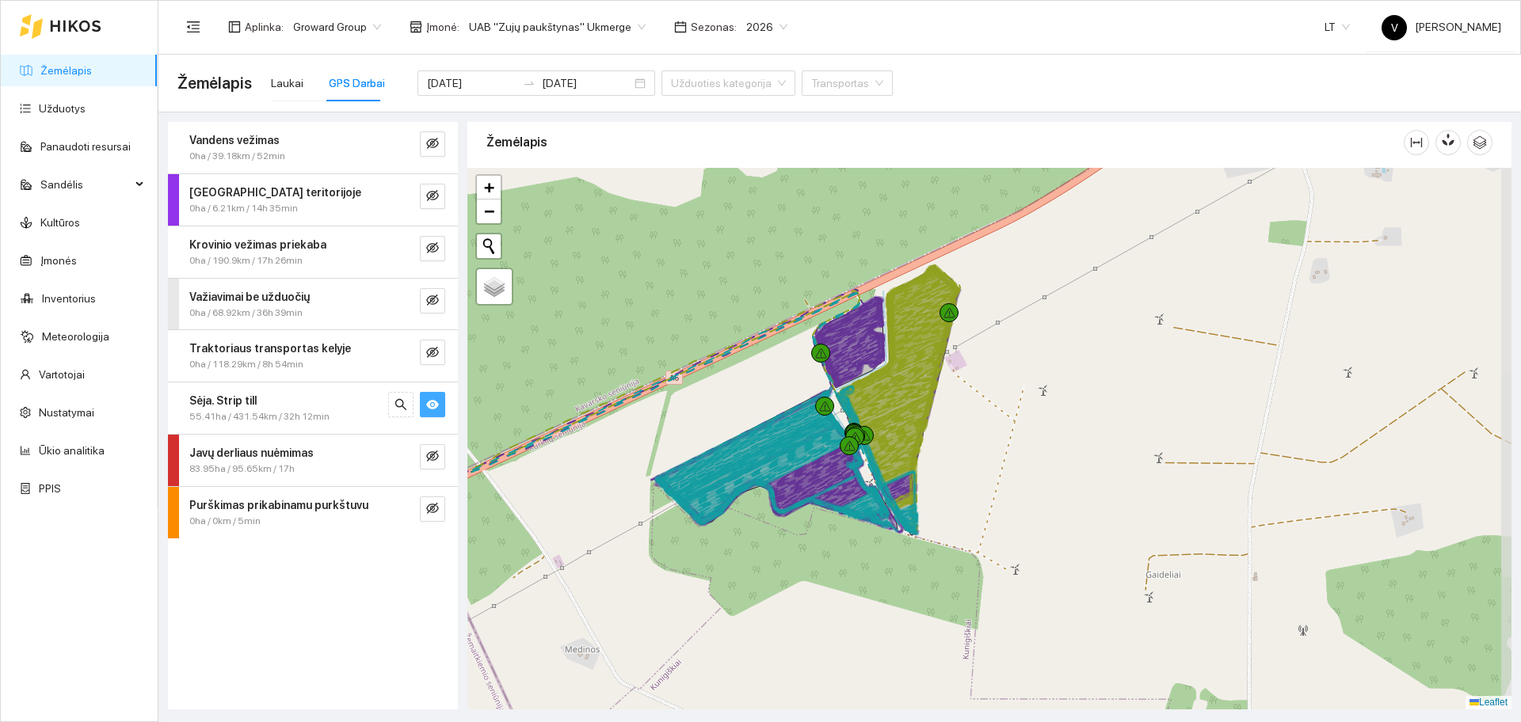
drag, startPoint x: 1206, startPoint y: 547, endPoint x: 1163, endPoint y: 540, distance: 44.1
click at [1163, 540] on div at bounding box center [989, 439] width 1044 height 542
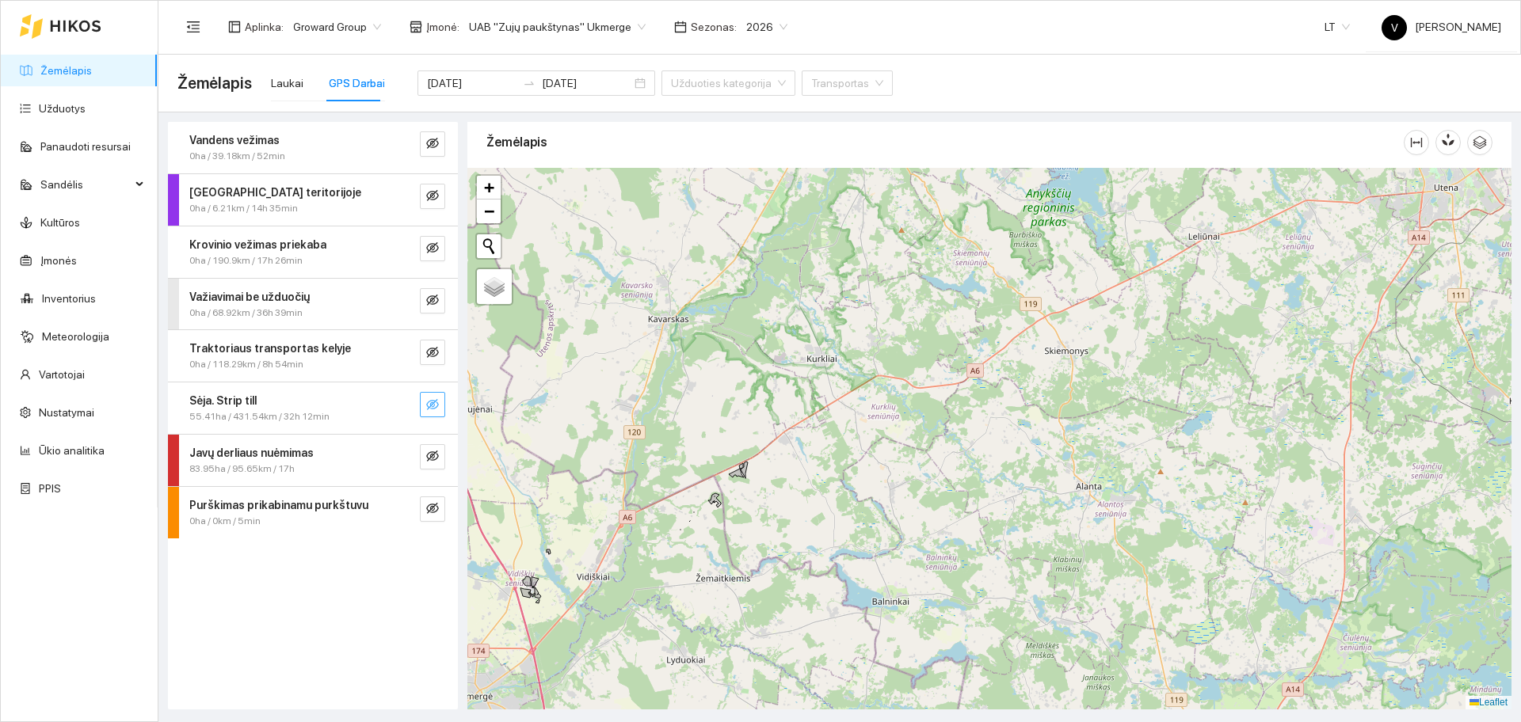
drag, startPoint x: 757, startPoint y: 488, endPoint x: 858, endPoint y: 526, distance: 108.3
click at [857, 513] on div at bounding box center [989, 439] width 1044 height 542
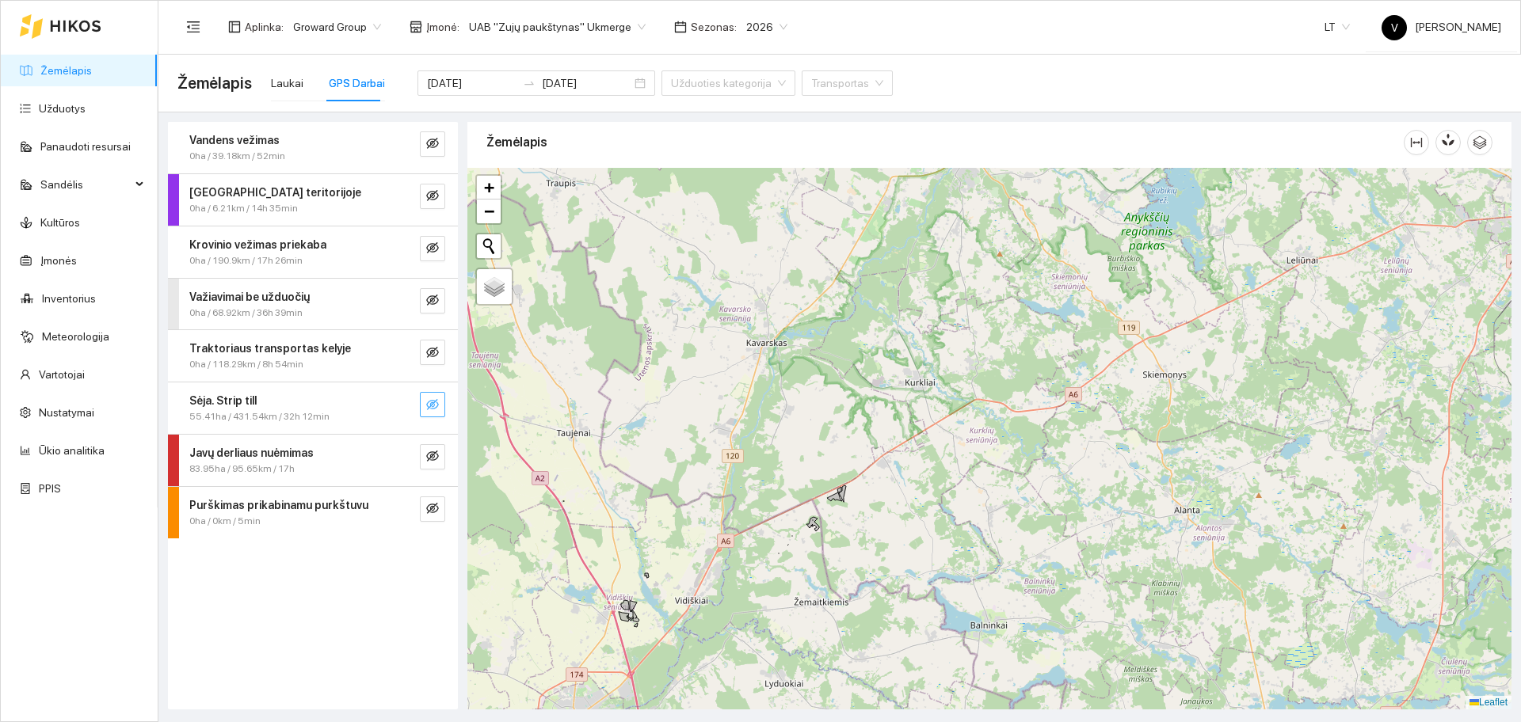
click at [512, 36] on span "UAB "Zujų paukštynas" Ukmerge" at bounding box center [557, 27] width 177 height 24
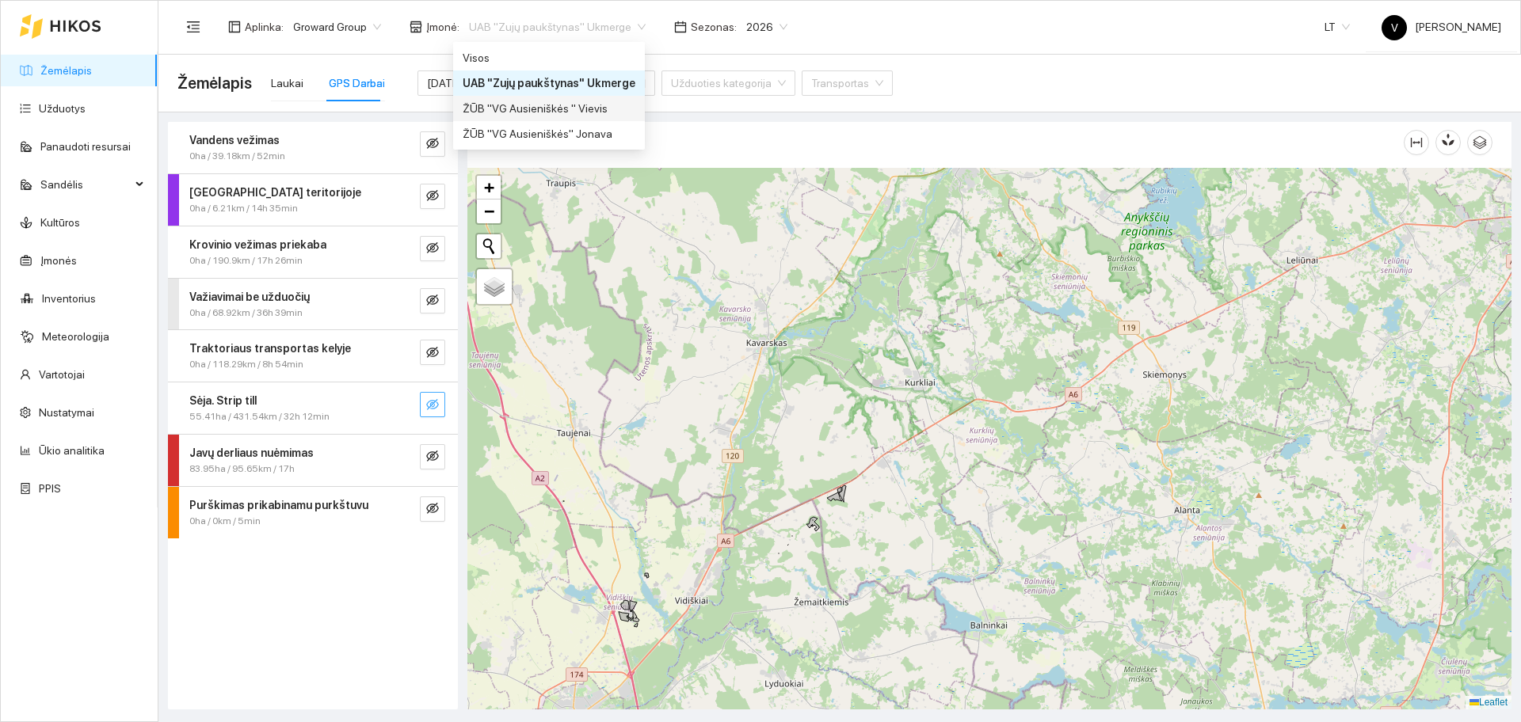
click at [574, 112] on div "ŽŪB "VG Ausieniškės " Vievis" at bounding box center [549, 108] width 173 height 17
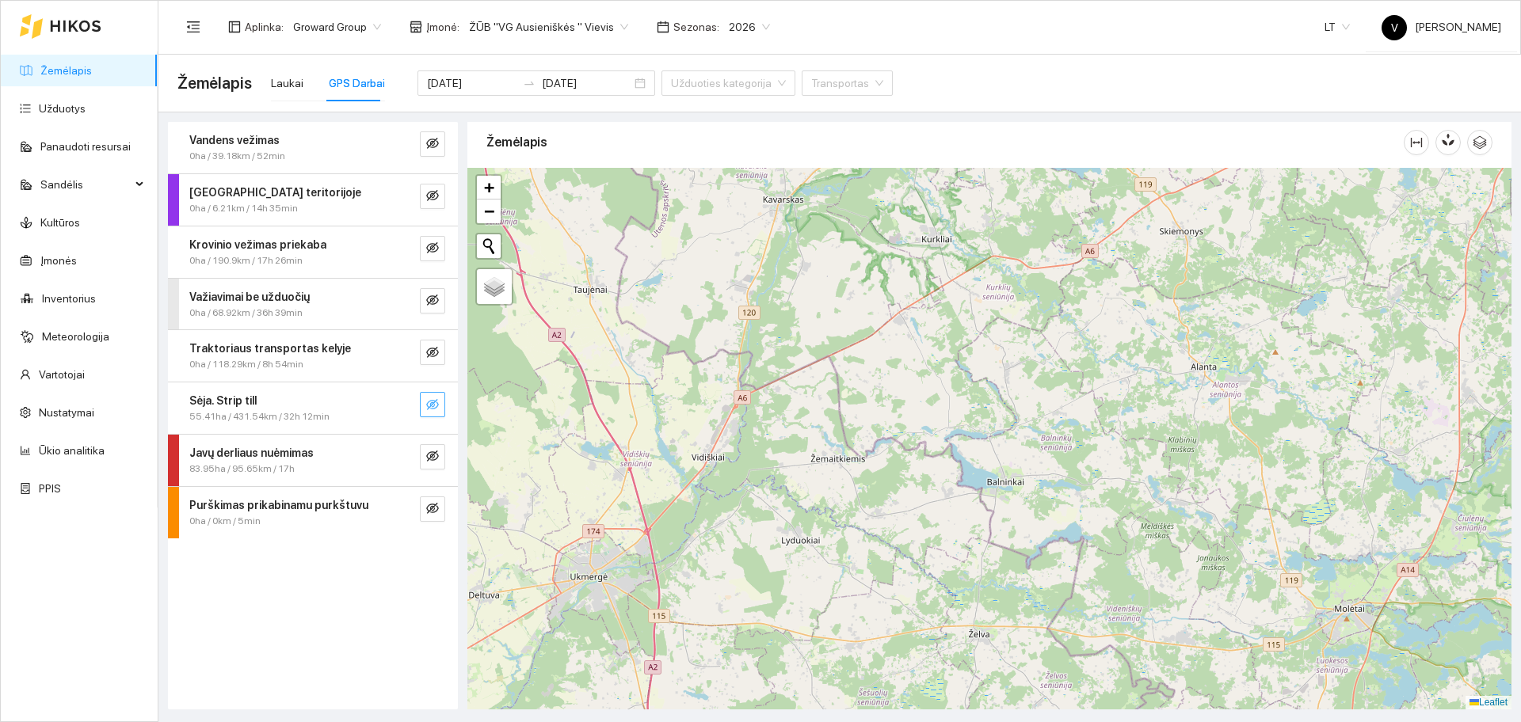
drag, startPoint x: 966, startPoint y: 452, endPoint x: 928, endPoint y: 500, distance: 61.5
click at [970, 424] on div at bounding box center [989, 439] width 1044 height 542
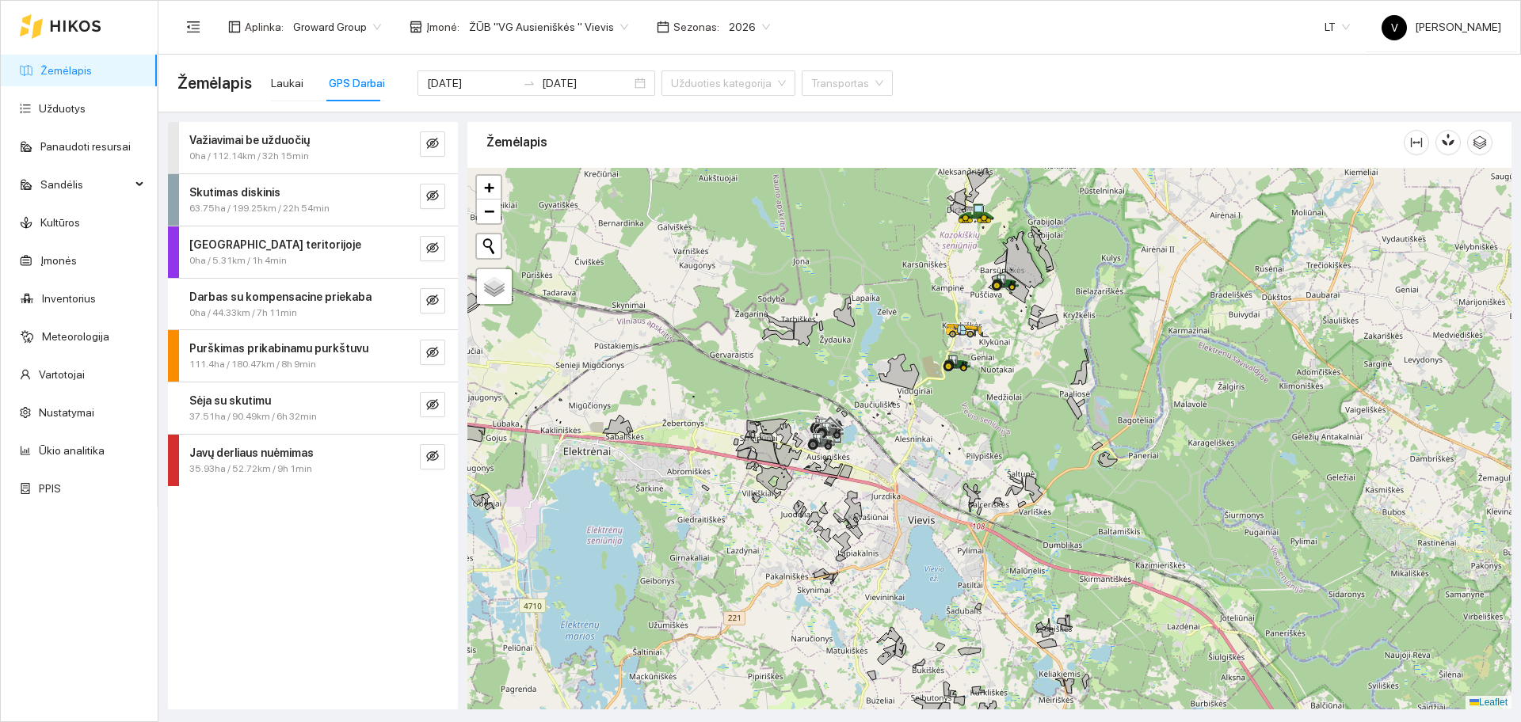
drag, startPoint x: 786, startPoint y: 380, endPoint x: 826, endPoint y: 433, distance: 66.7
click at [826, 433] on icon at bounding box center [821, 441] width 29 height 17
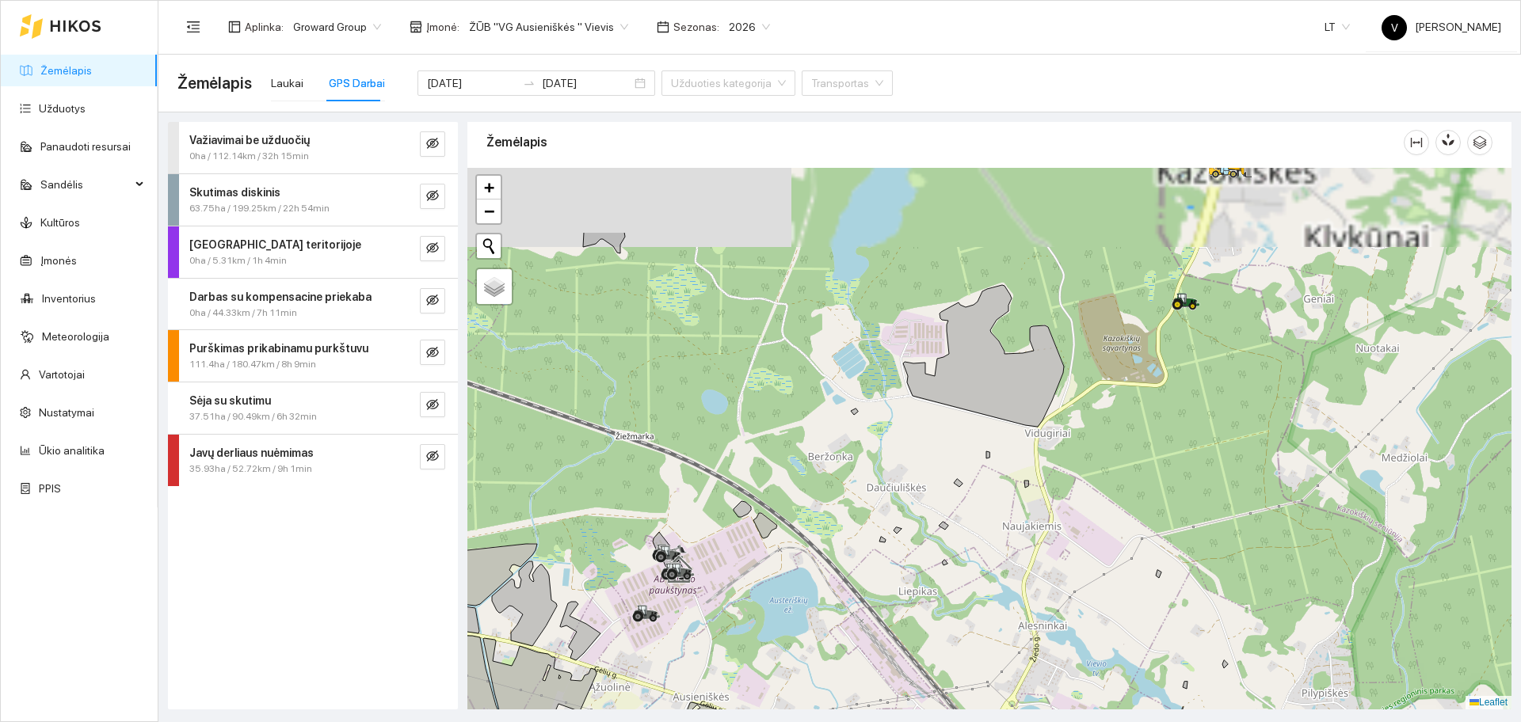
drag, startPoint x: 977, startPoint y: 307, endPoint x: 891, endPoint y: 453, distance: 169.0
click at [903, 427] on icon at bounding box center [983, 356] width 161 height 142
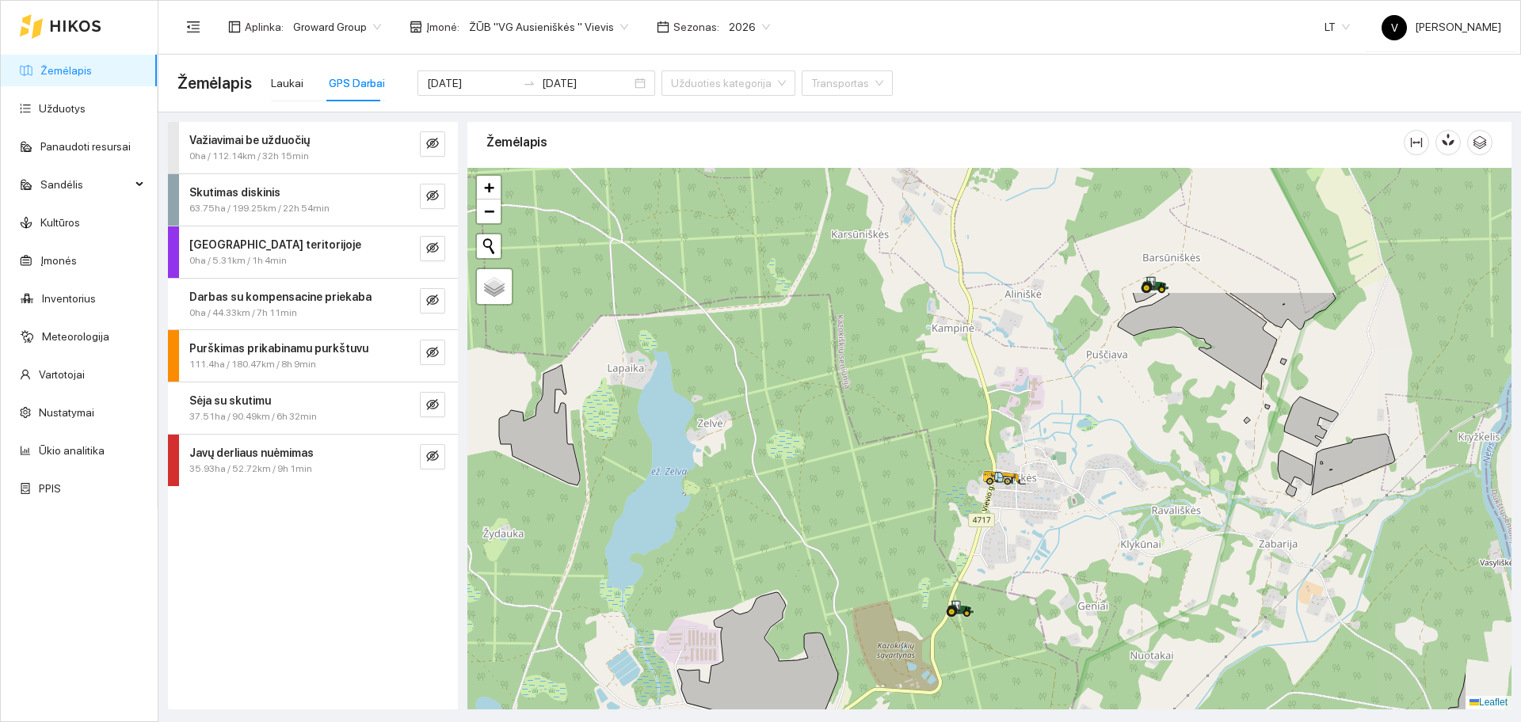
drag, startPoint x: 1034, startPoint y: 285, endPoint x: 925, endPoint y: 430, distance: 181.1
click at [925, 430] on div at bounding box center [989, 439] width 1044 height 542
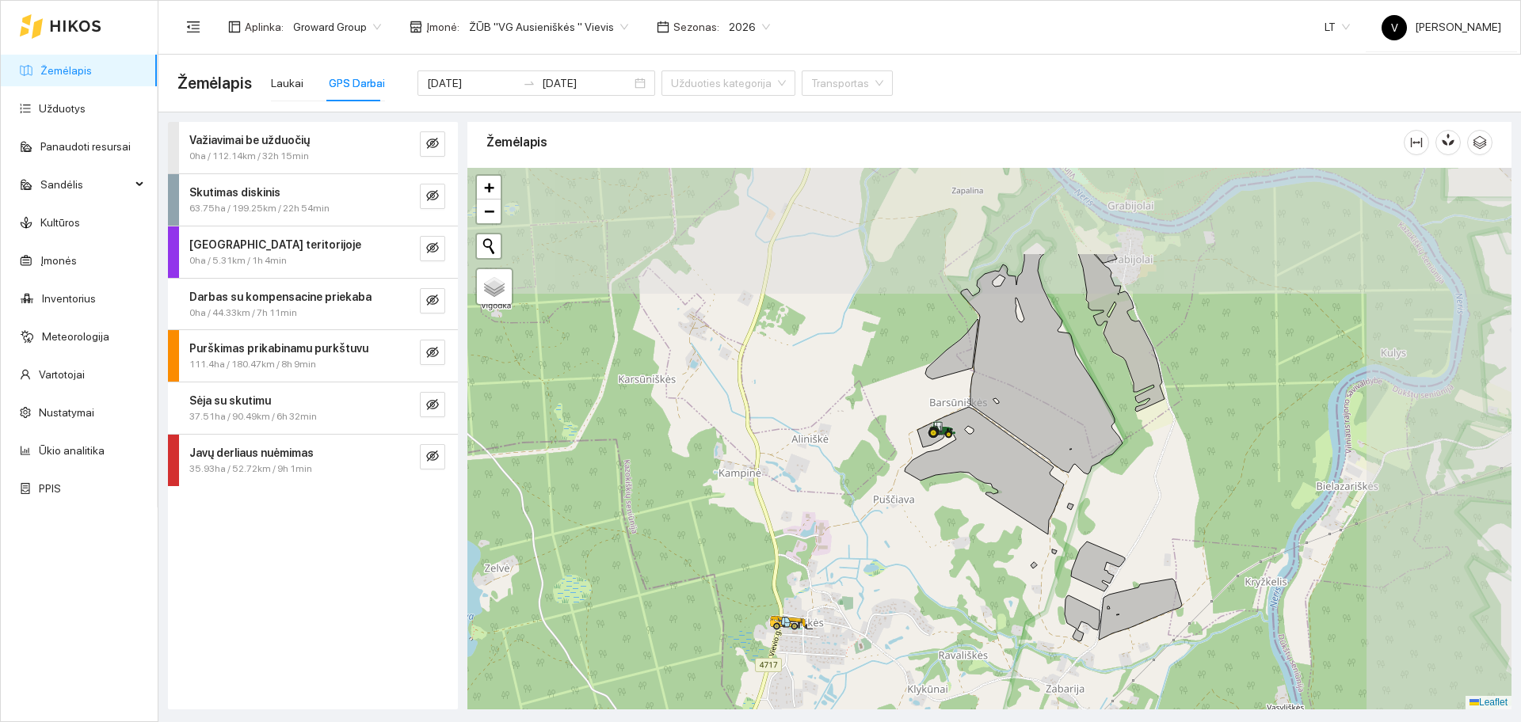
drag, startPoint x: 1048, startPoint y: 325, endPoint x: 830, endPoint y: 494, distance: 275.6
click at [830, 494] on div at bounding box center [989, 439] width 1044 height 542
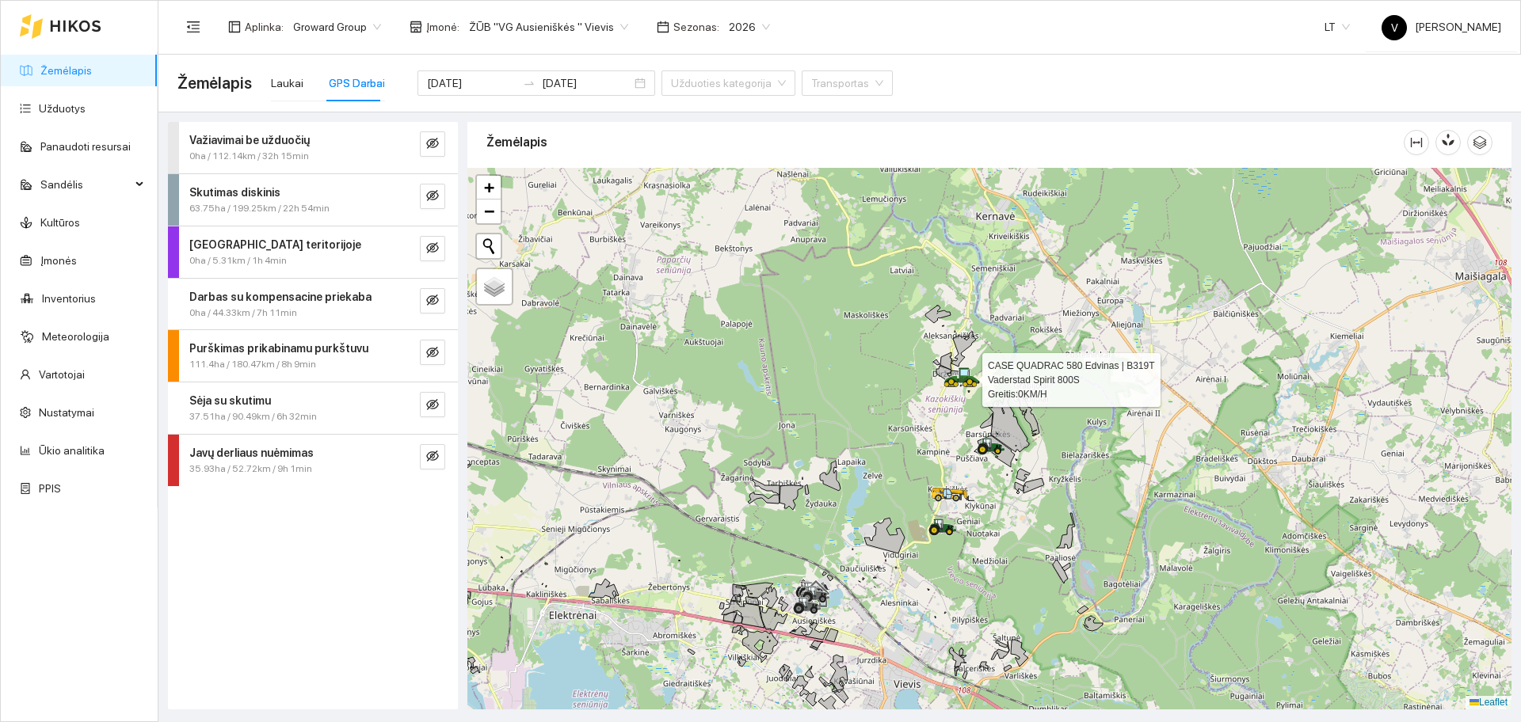
click at [951, 391] on div at bounding box center [952, 386] width 10 height 40
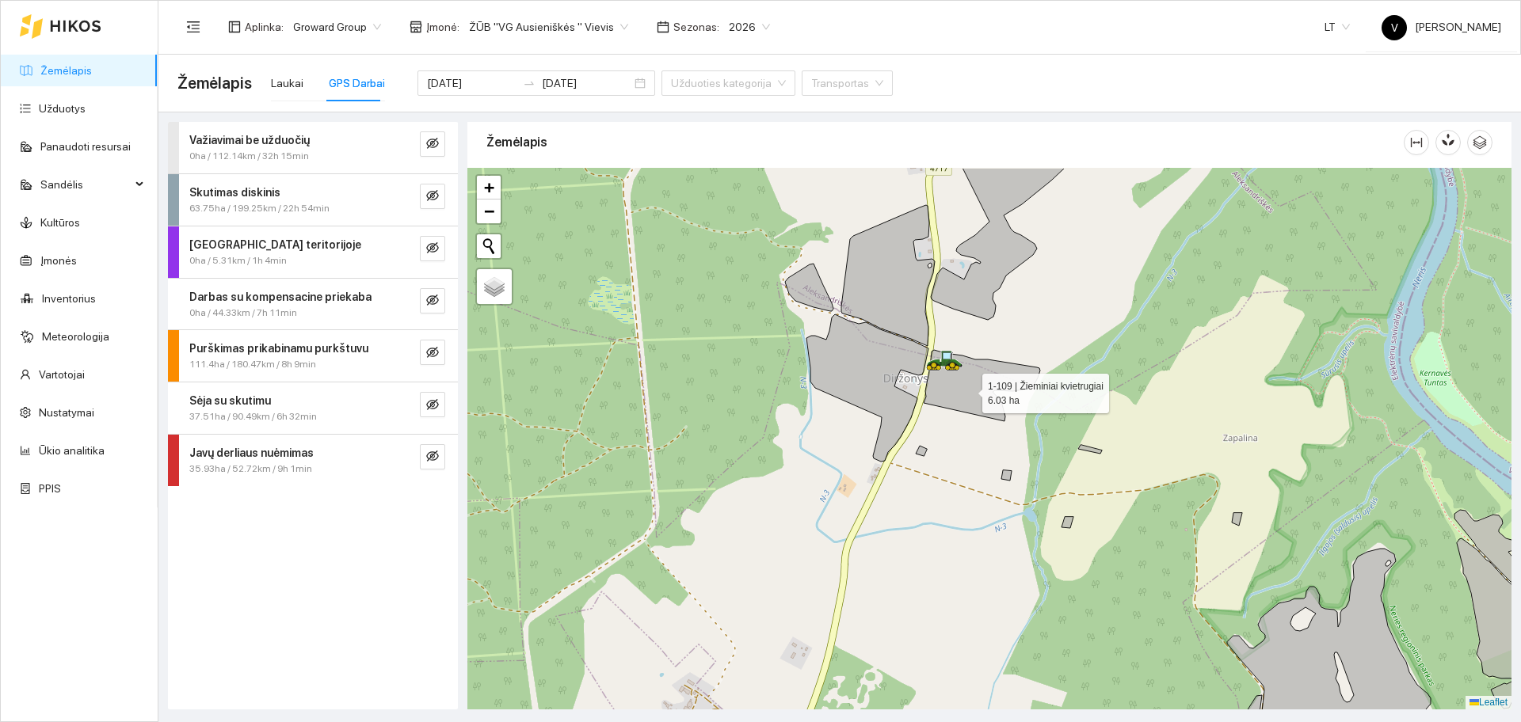
drag, startPoint x: 955, startPoint y: 331, endPoint x: 971, endPoint y: 410, distance: 80.0
click at [972, 414] on icon at bounding box center [982, 385] width 116 height 71
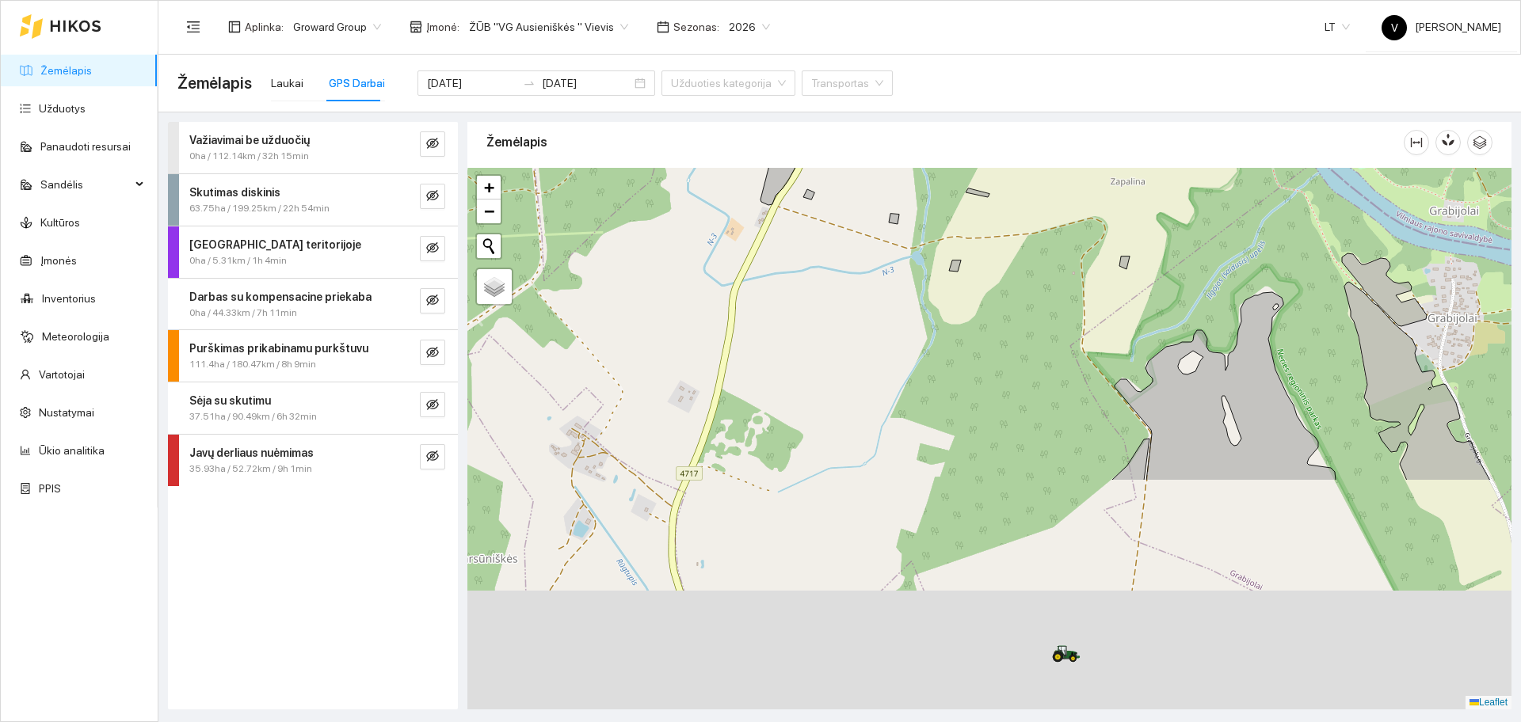
drag, startPoint x: 1195, startPoint y: 453, endPoint x: 1084, endPoint y: 219, distance: 259.4
click at [1084, 219] on div at bounding box center [989, 439] width 1044 height 542
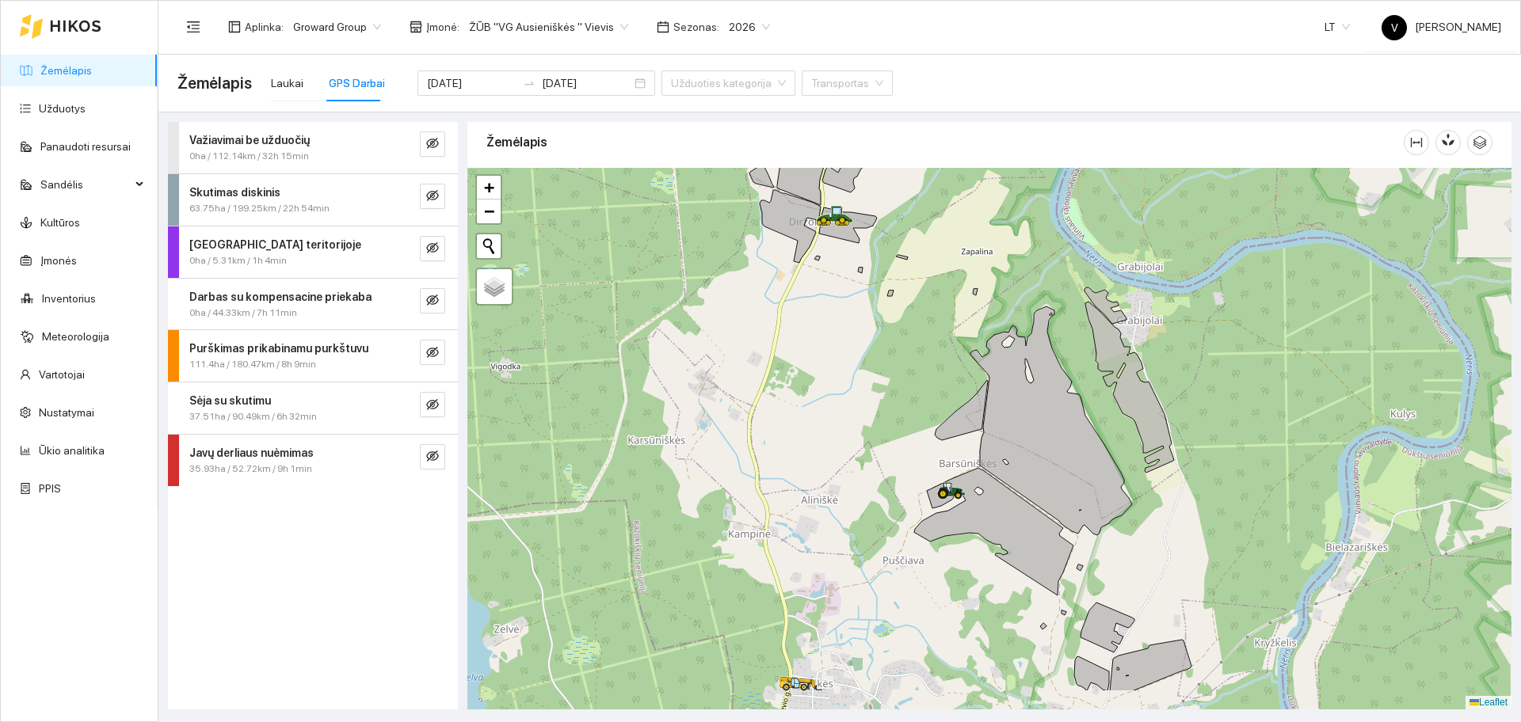
drag, startPoint x: 1079, startPoint y: 462, endPoint x: 932, endPoint y: 407, distance: 156.4
click at [932, 407] on div at bounding box center [989, 439] width 1044 height 542
click at [280, 55] on div "Žemėlapis Laukai GPS Darbai 2025-09-22 2025-09-22 Užduoties kategorija Transpor…" at bounding box center [839, 83] width 1325 height 57
click at [275, 78] on div "Laukai" at bounding box center [287, 82] width 32 height 17
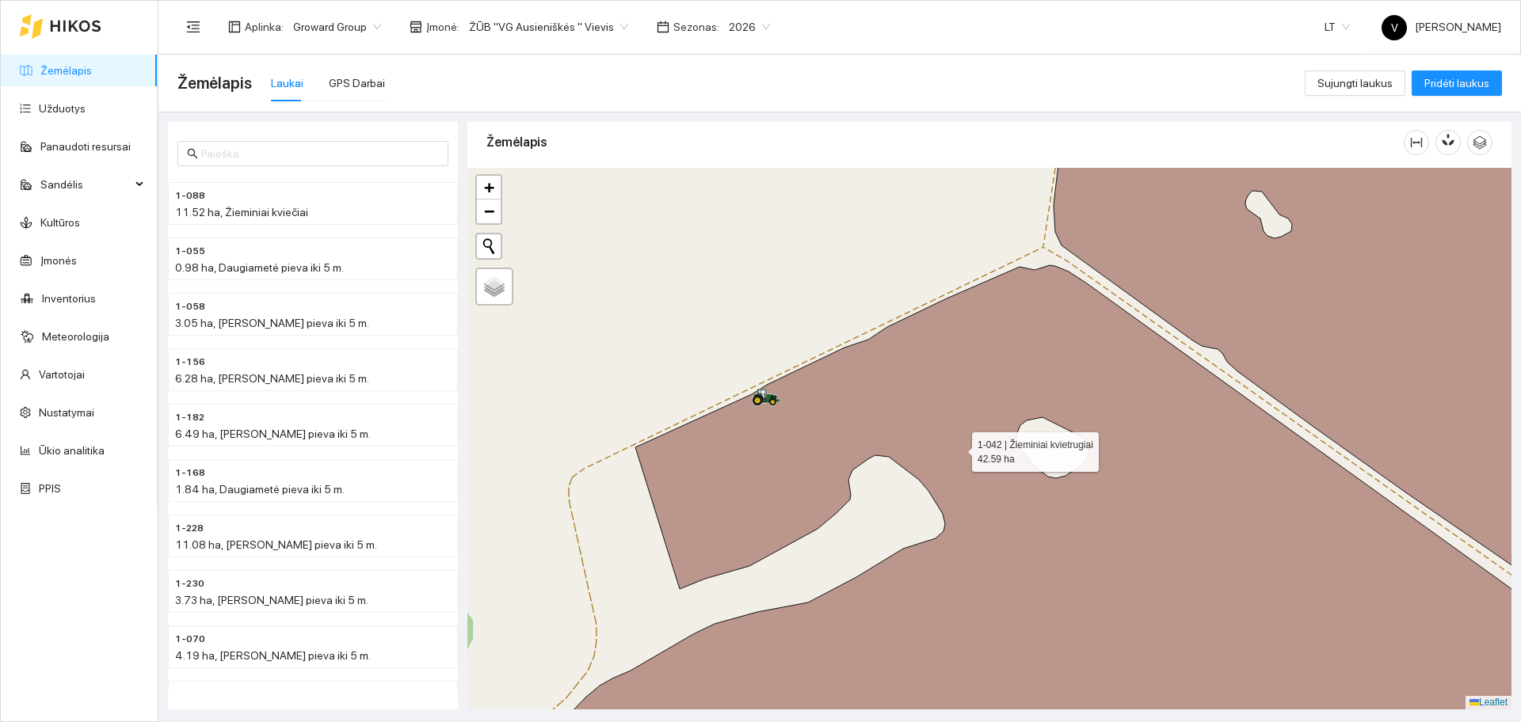
drag, startPoint x: 994, startPoint y: 501, endPoint x: 943, endPoint y: 449, distance: 72.3
click at [943, 449] on icon at bounding box center [1077, 489] width 1014 height 448
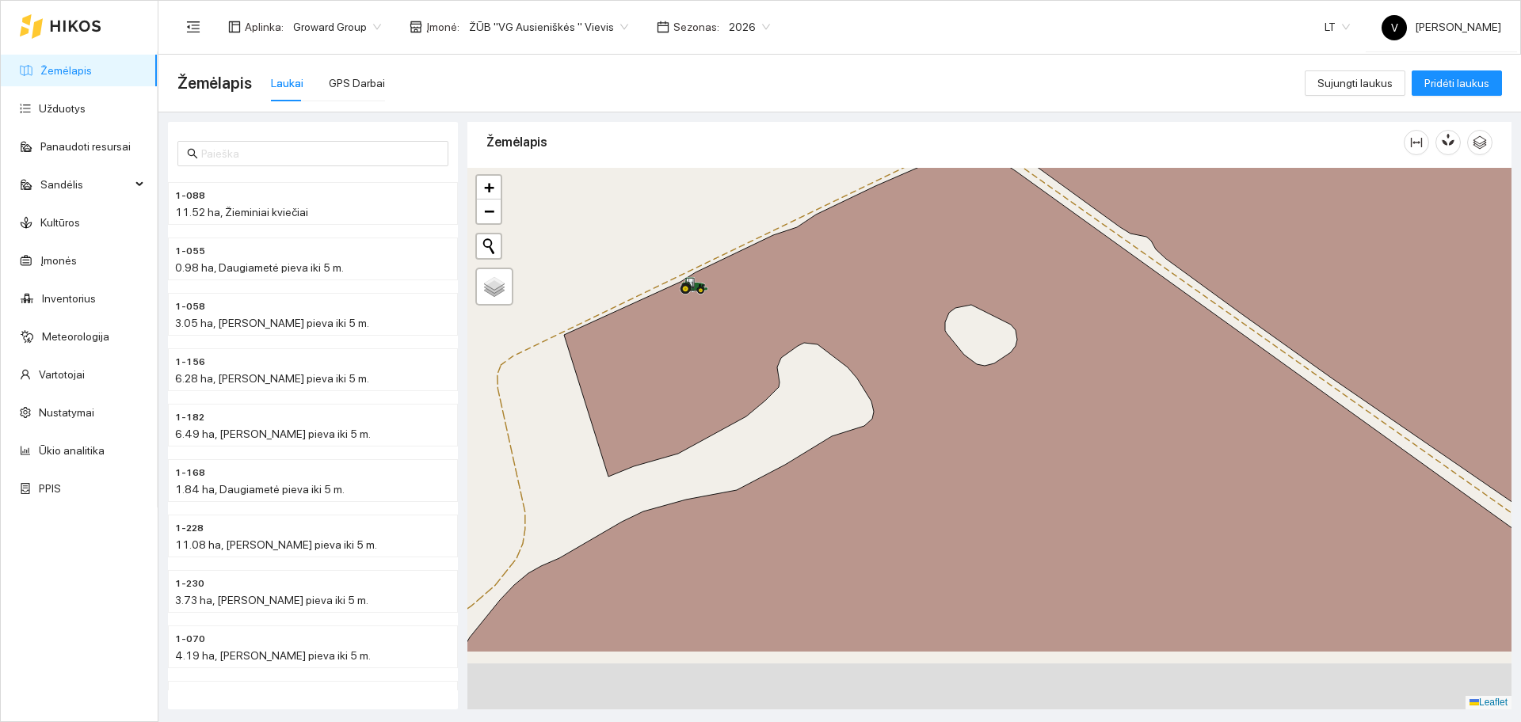
drag, startPoint x: 871, startPoint y: 505, endPoint x: 799, endPoint y: 354, distance: 166.9
click at [799, 354] on div at bounding box center [989, 439] width 1044 height 542
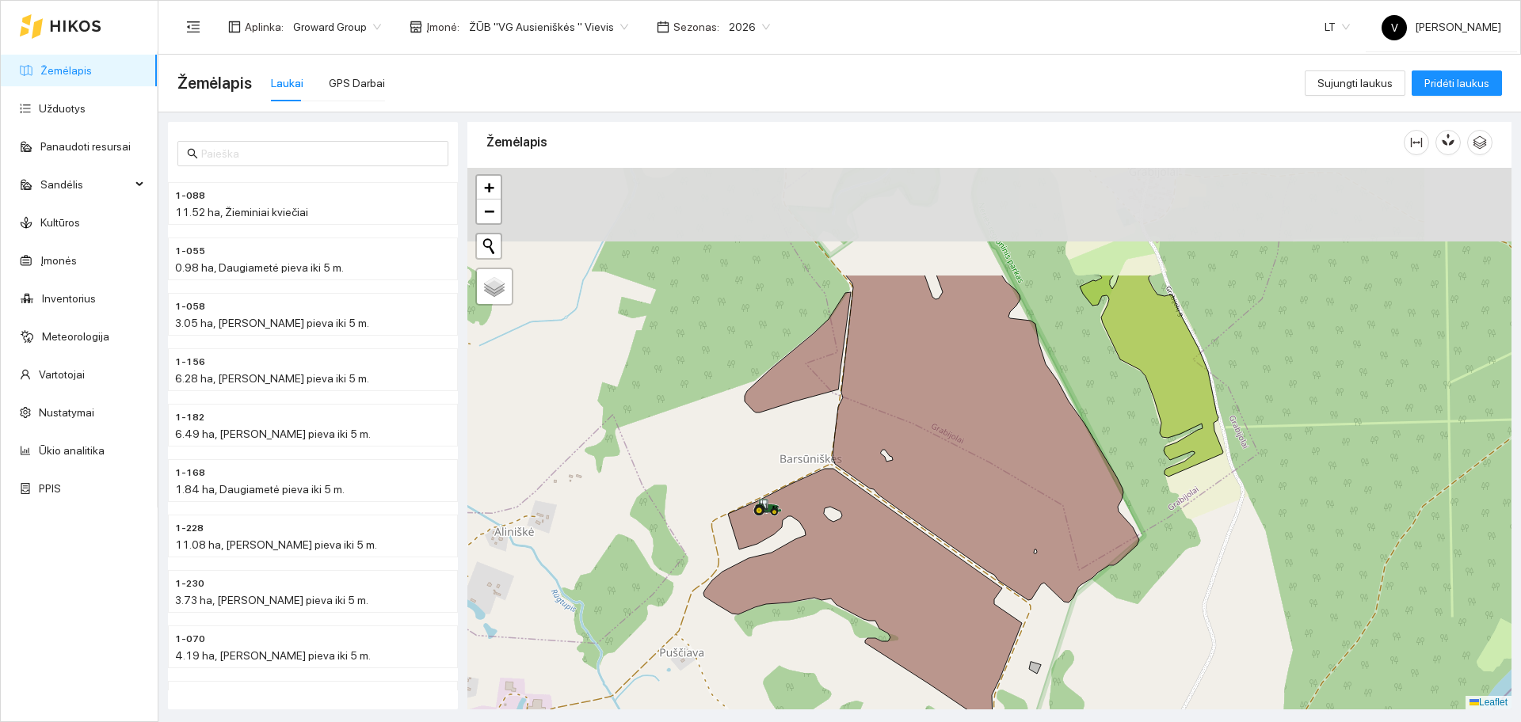
drag, startPoint x: 820, startPoint y: 236, endPoint x: 799, endPoint y: 401, distance: 166.2
click at [799, 401] on icon at bounding box center [798, 352] width 106 height 120
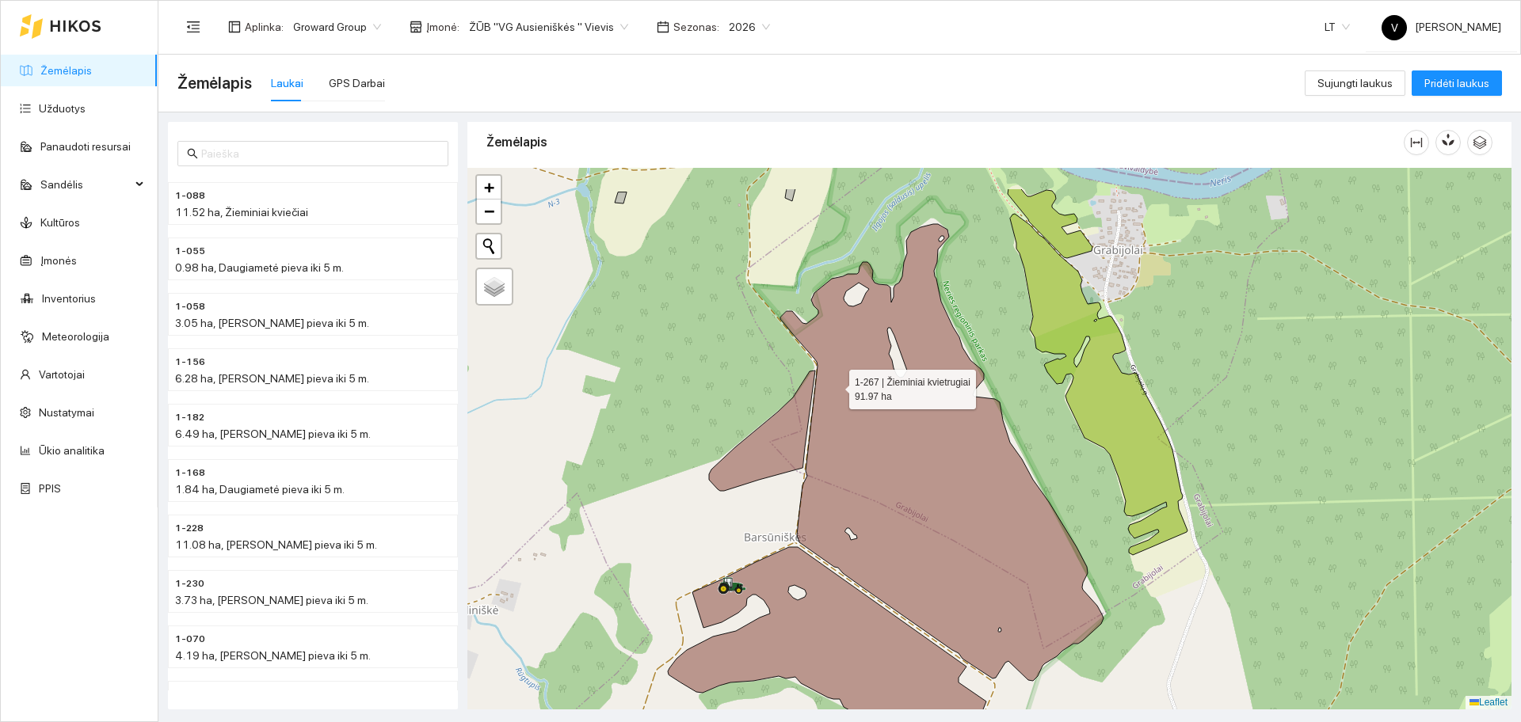
drag, startPoint x: 871, startPoint y: 313, endPoint x: 834, endPoint y: 384, distance: 80.1
click at [834, 384] on icon at bounding box center [941, 452] width 323 height 457
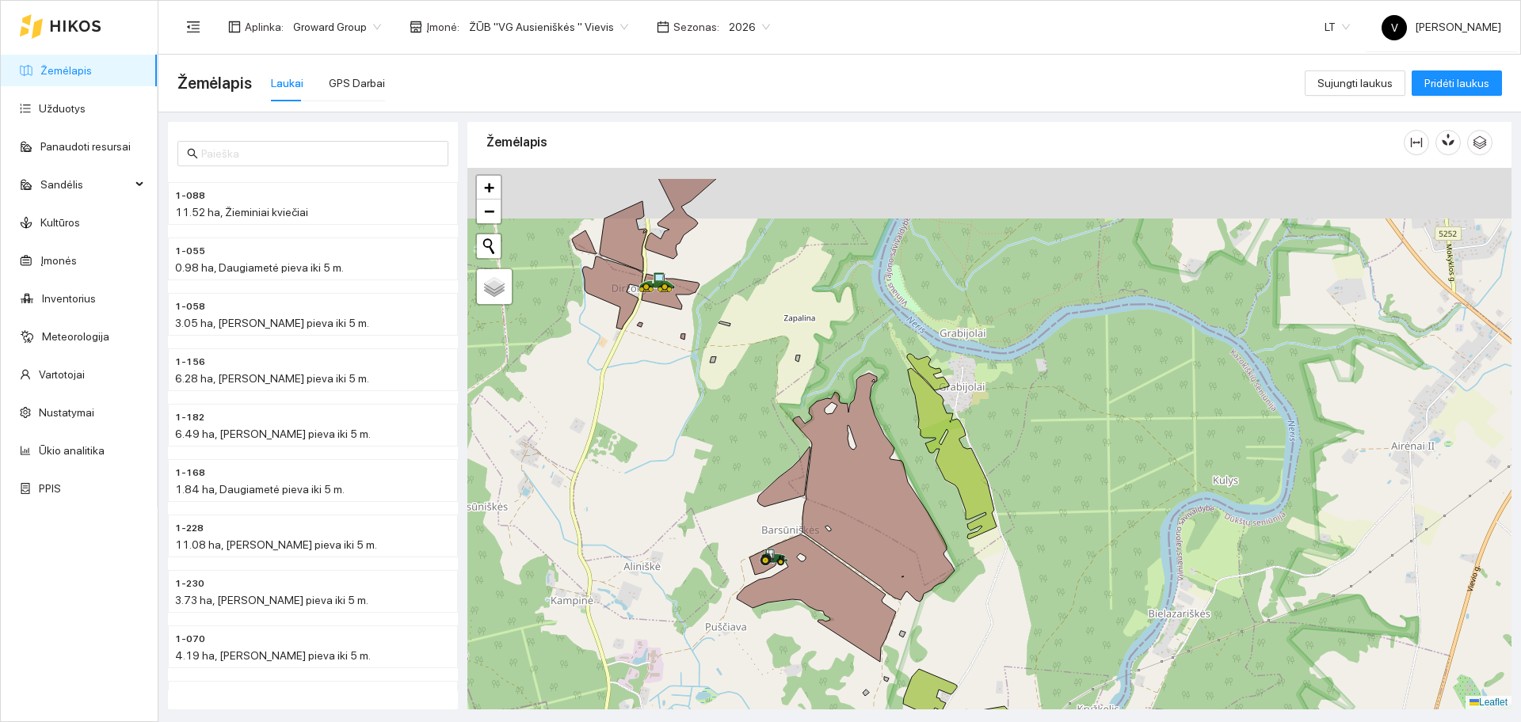
drag, startPoint x: 714, startPoint y: 330, endPoint x: 765, endPoint y: 460, distance: 139.7
click at [767, 475] on div at bounding box center [989, 439] width 1044 height 542
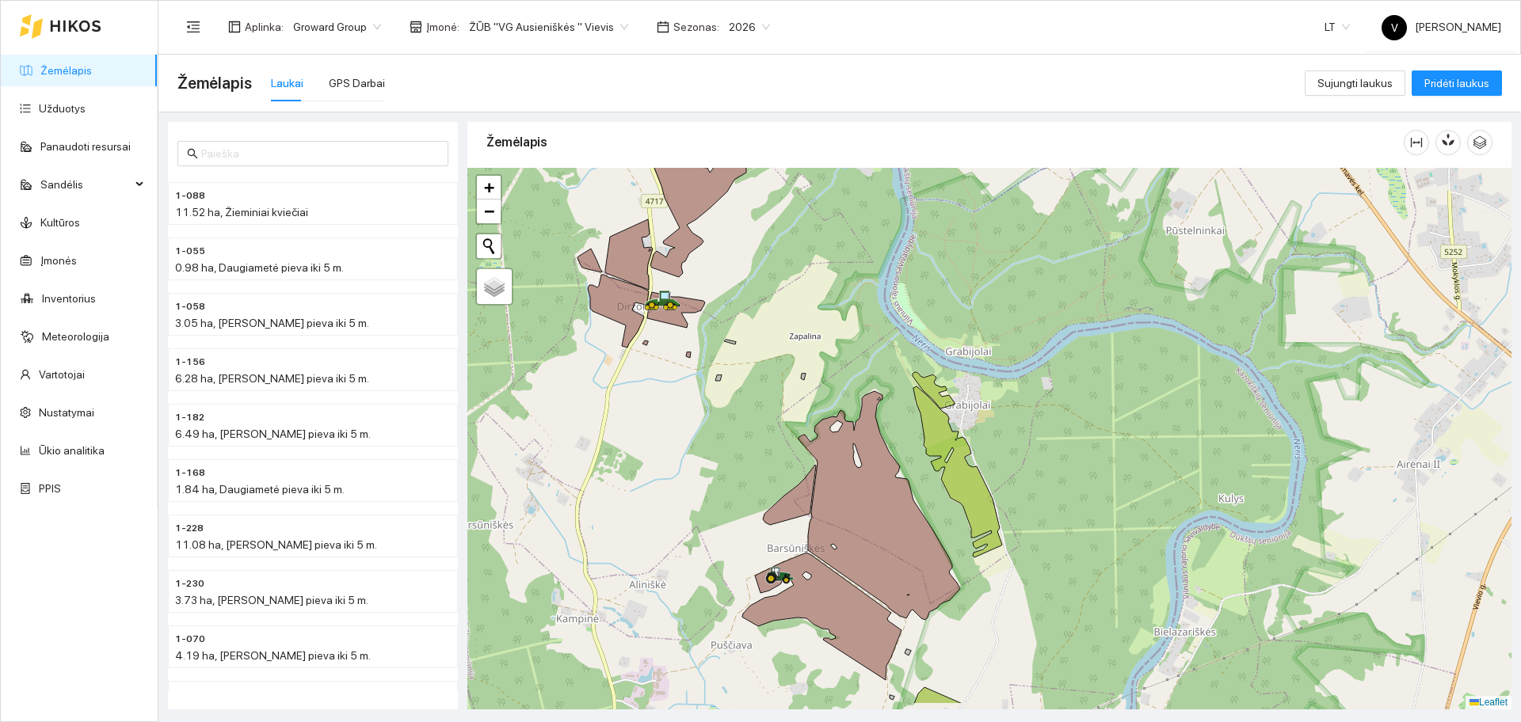
drag, startPoint x: 822, startPoint y: 391, endPoint x: 795, endPoint y: 343, distance: 55.0
click at [795, 345] on div at bounding box center [989, 439] width 1044 height 542
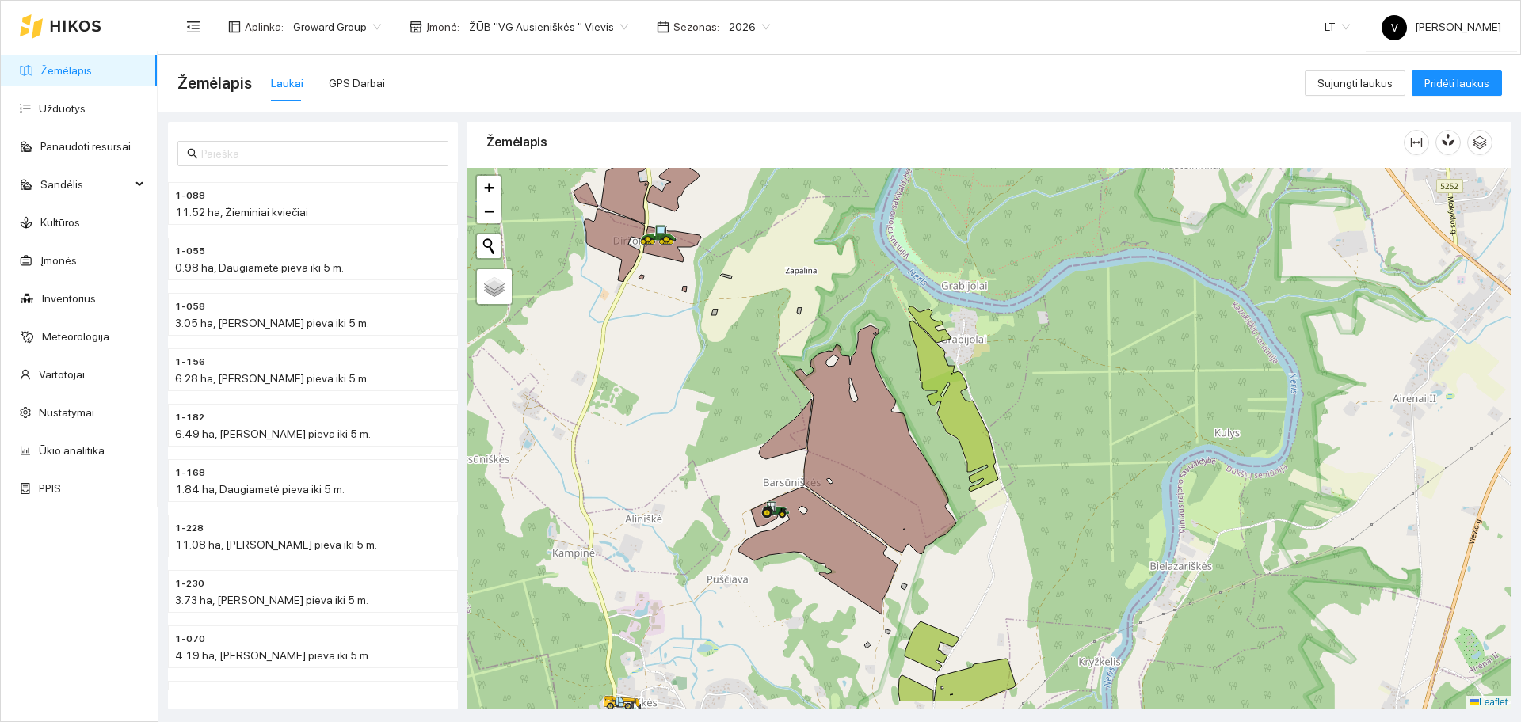
drag, startPoint x: 811, startPoint y: 486, endPoint x: 812, endPoint y: 425, distance: 61.0
click at [812, 425] on icon at bounding box center [876, 440] width 162 height 229
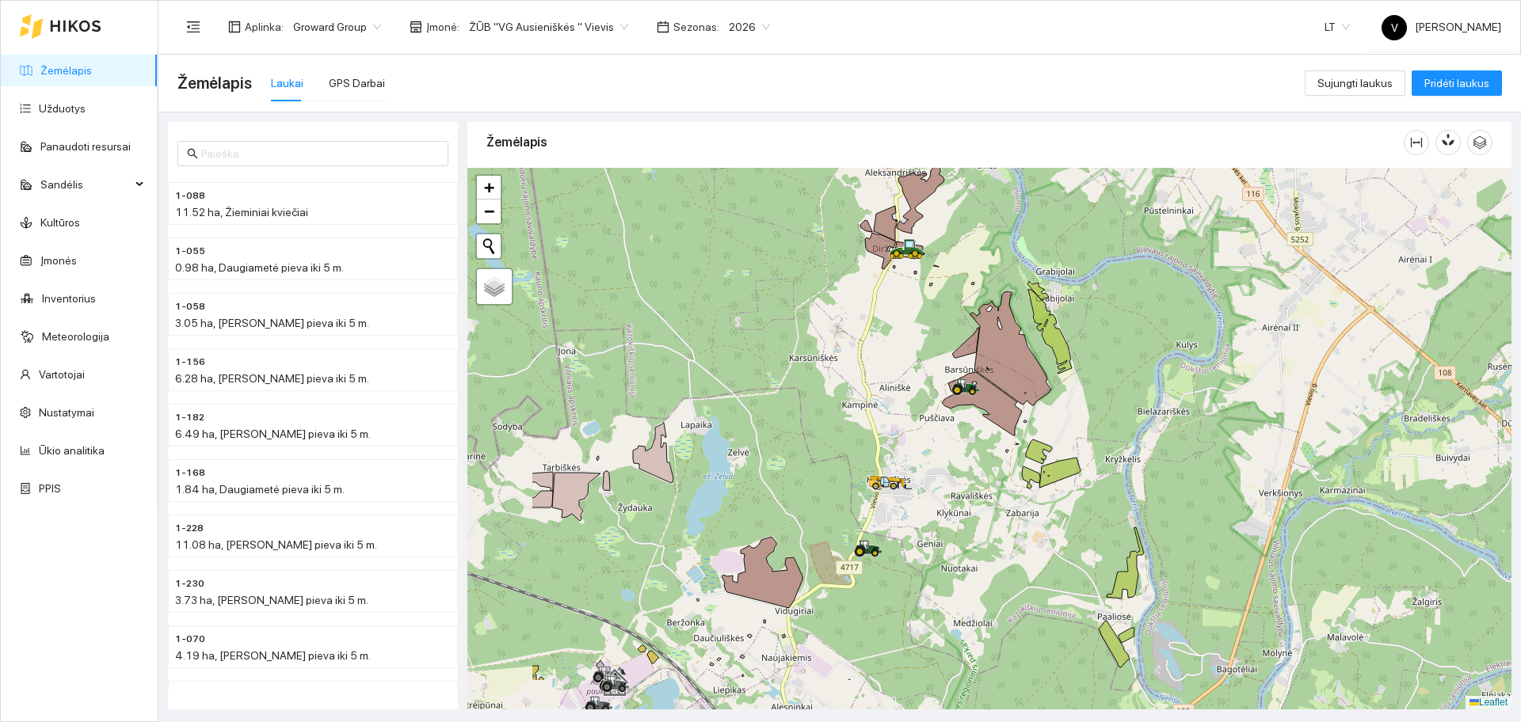
drag, startPoint x: 743, startPoint y: 562, endPoint x: 913, endPoint y: 478, distance: 189.2
click at [913, 478] on div at bounding box center [989, 439] width 1044 height 542
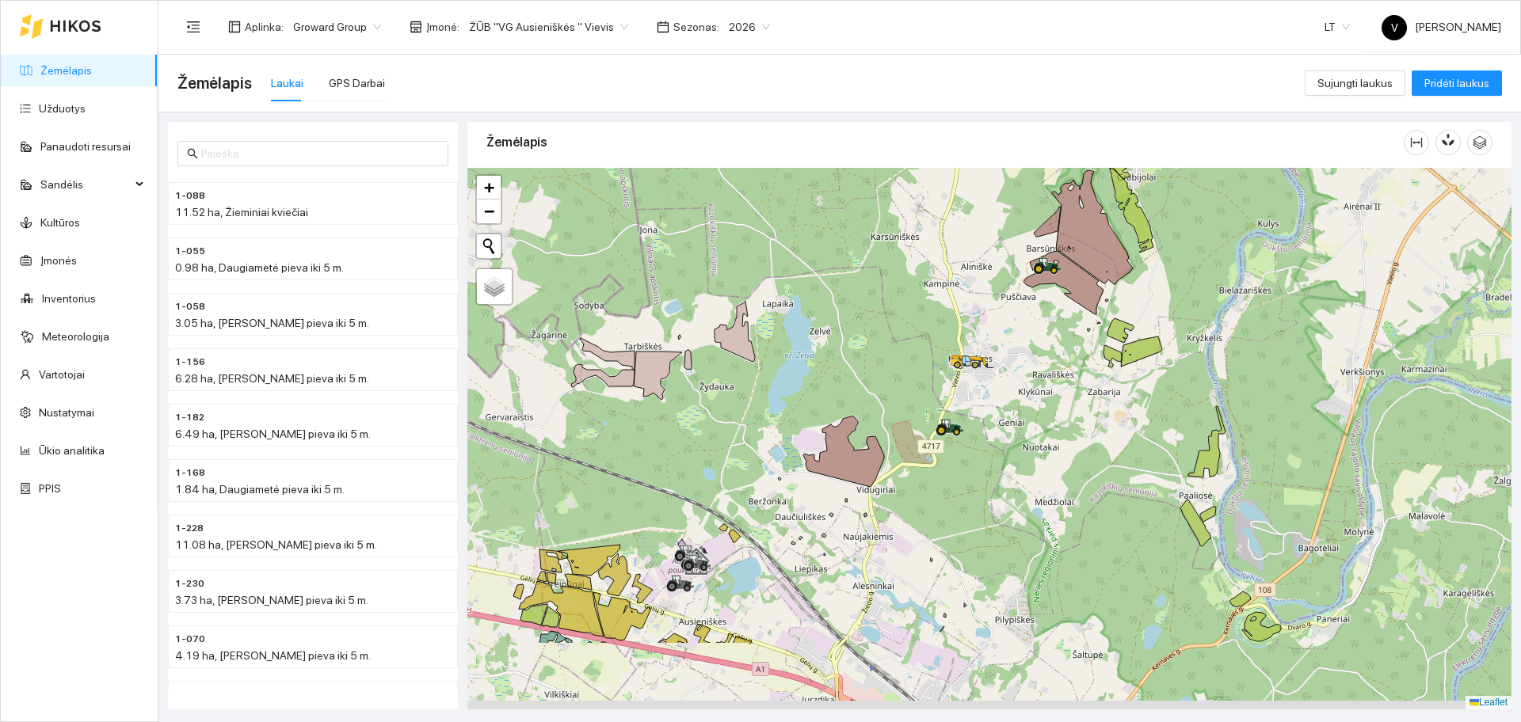
drag, startPoint x: 817, startPoint y: 436, endPoint x: 865, endPoint y: 376, distance: 77.2
click at [865, 376] on div at bounding box center [989, 439] width 1044 height 542
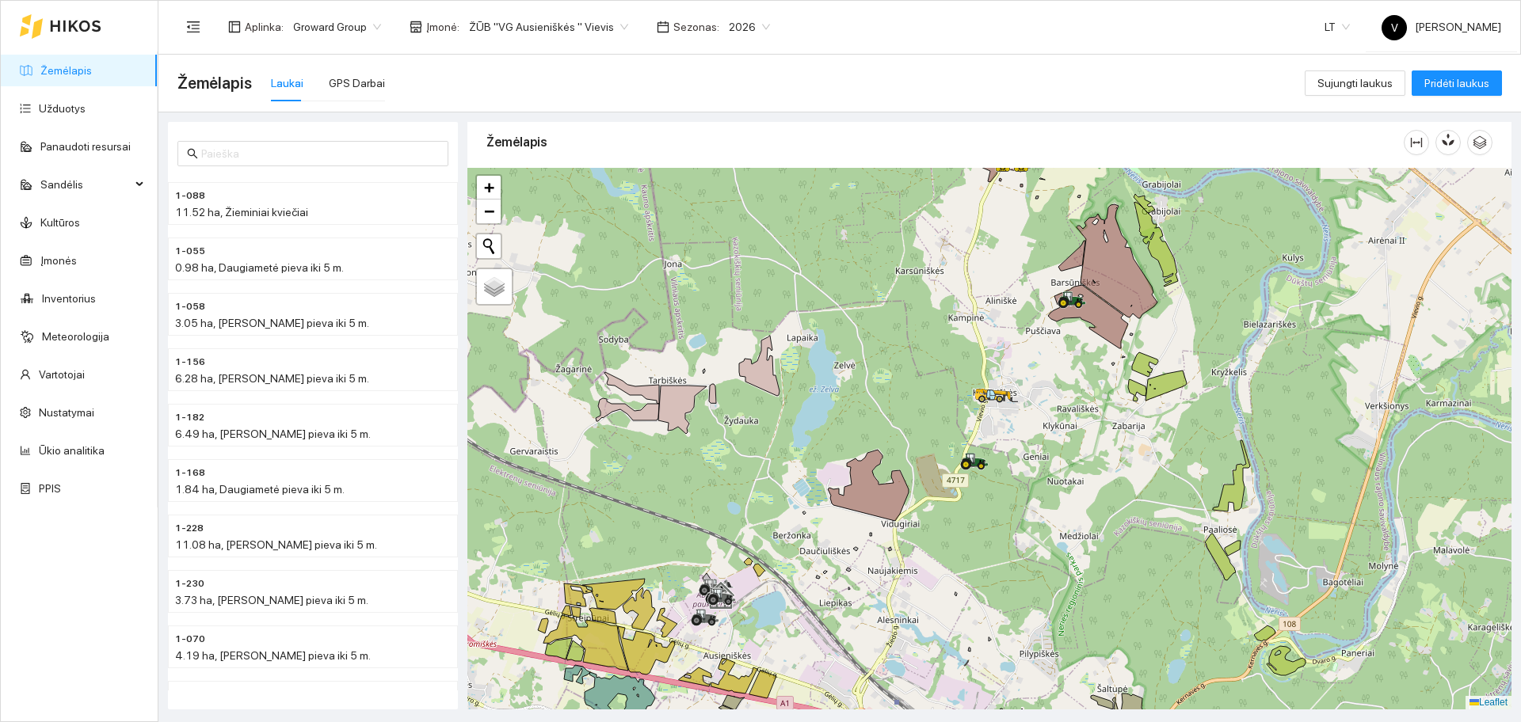
drag, startPoint x: 858, startPoint y: 517, endPoint x: 872, endPoint y: 521, distance: 14.8
click at [880, 552] on div at bounding box center [989, 439] width 1044 height 542
drag, startPoint x: 855, startPoint y: 385, endPoint x: 864, endPoint y: 383, distance: 9.8
click at [864, 383] on div at bounding box center [989, 439] width 1044 height 542
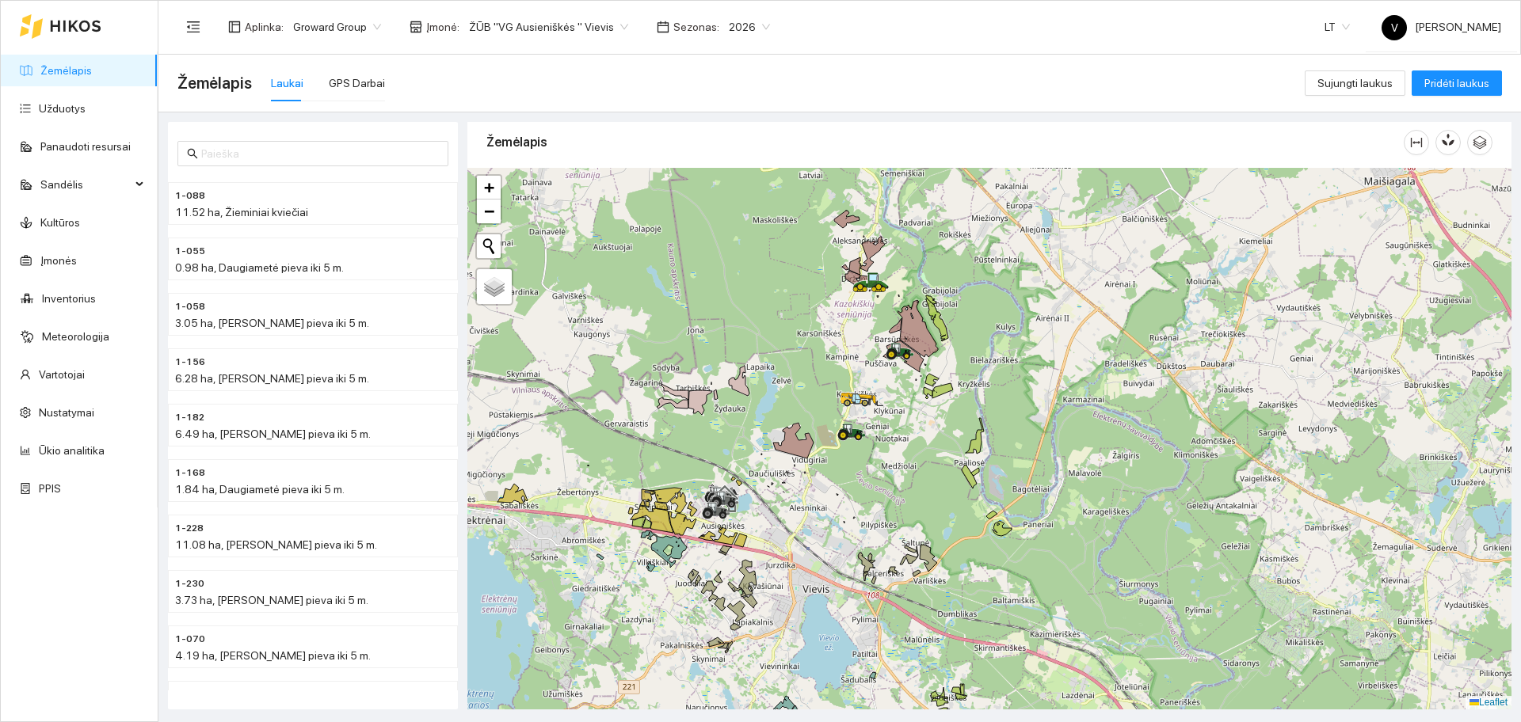
drag, startPoint x: 1071, startPoint y: 432, endPoint x: 1015, endPoint y: 404, distance: 62.7
click at [1015, 404] on div at bounding box center [989, 439] width 1044 height 542
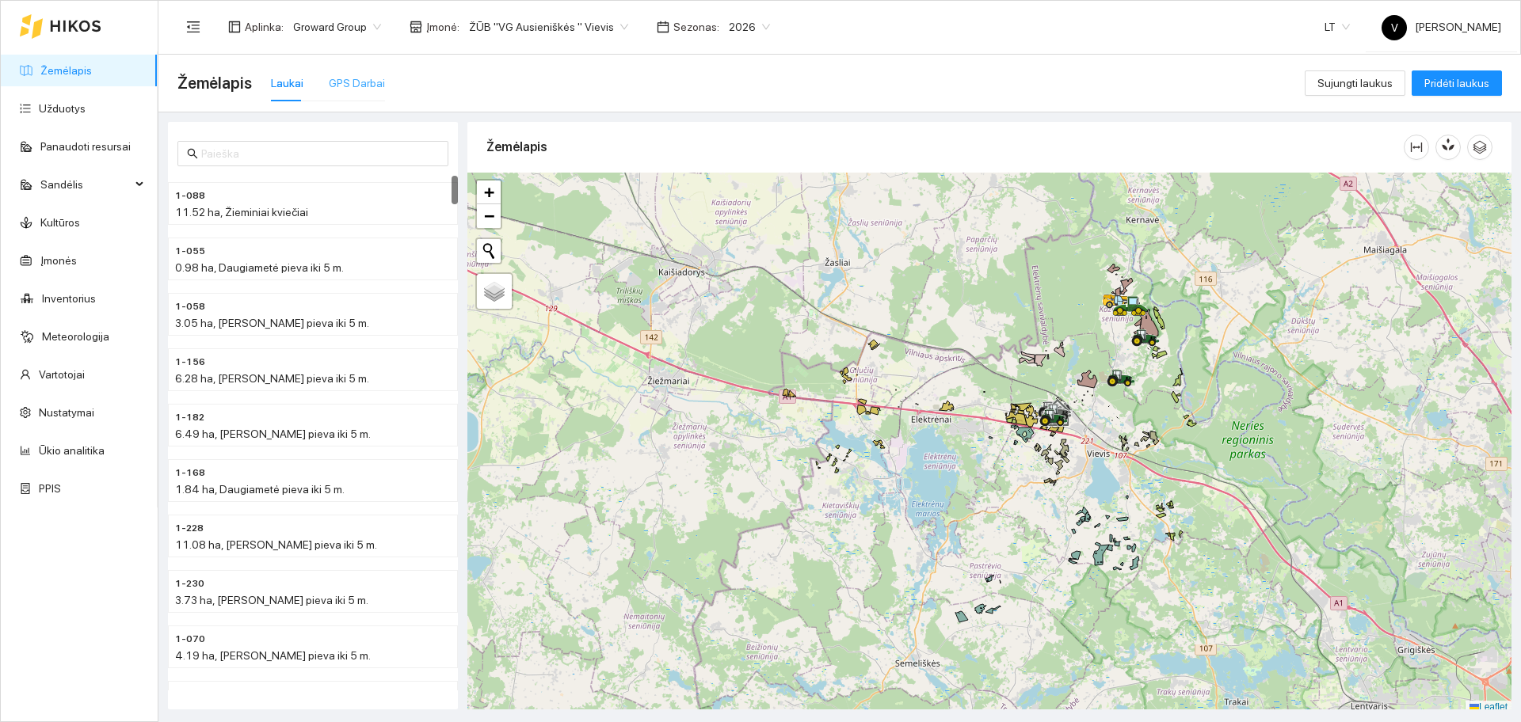
click at [339, 70] on div "GPS Darbai" at bounding box center [357, 83] width 56 height 36
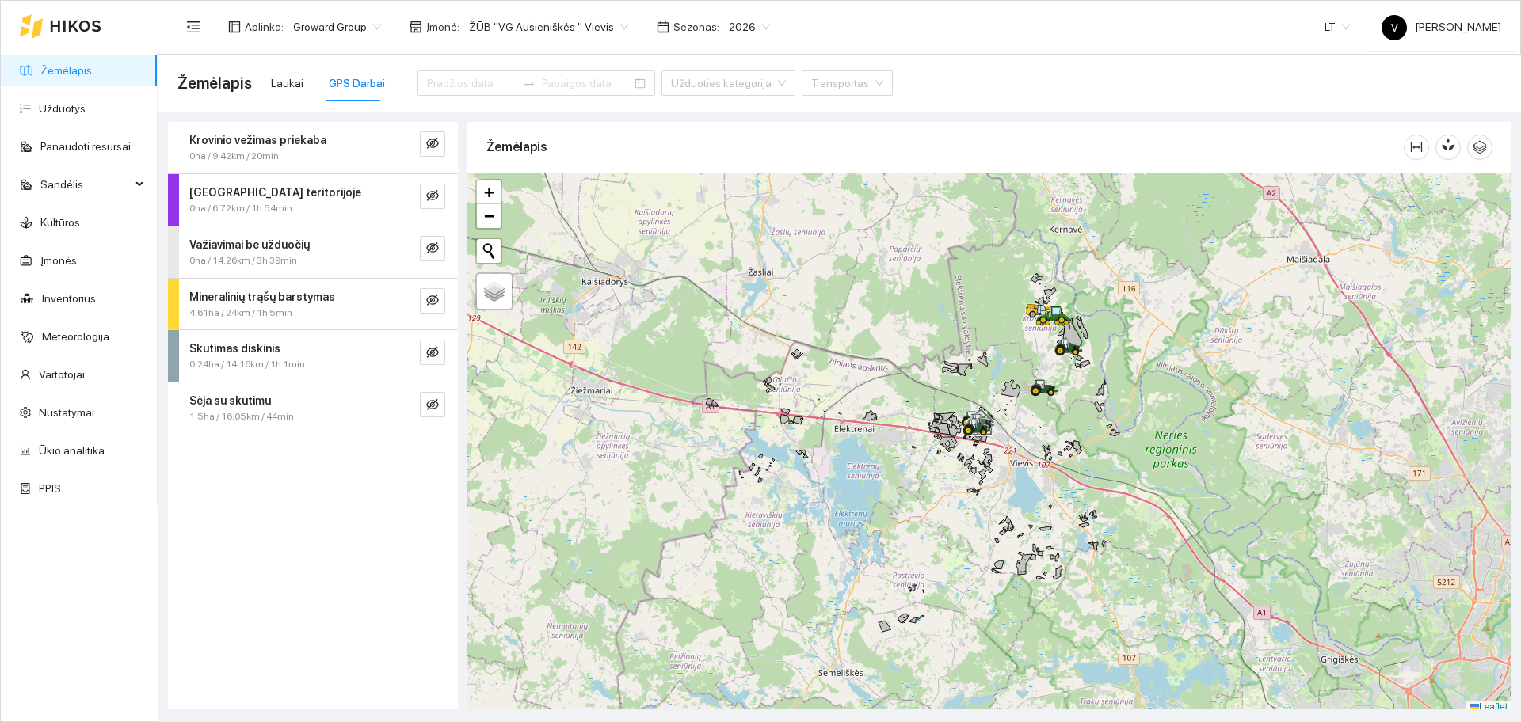
scroll to position [5, 0]
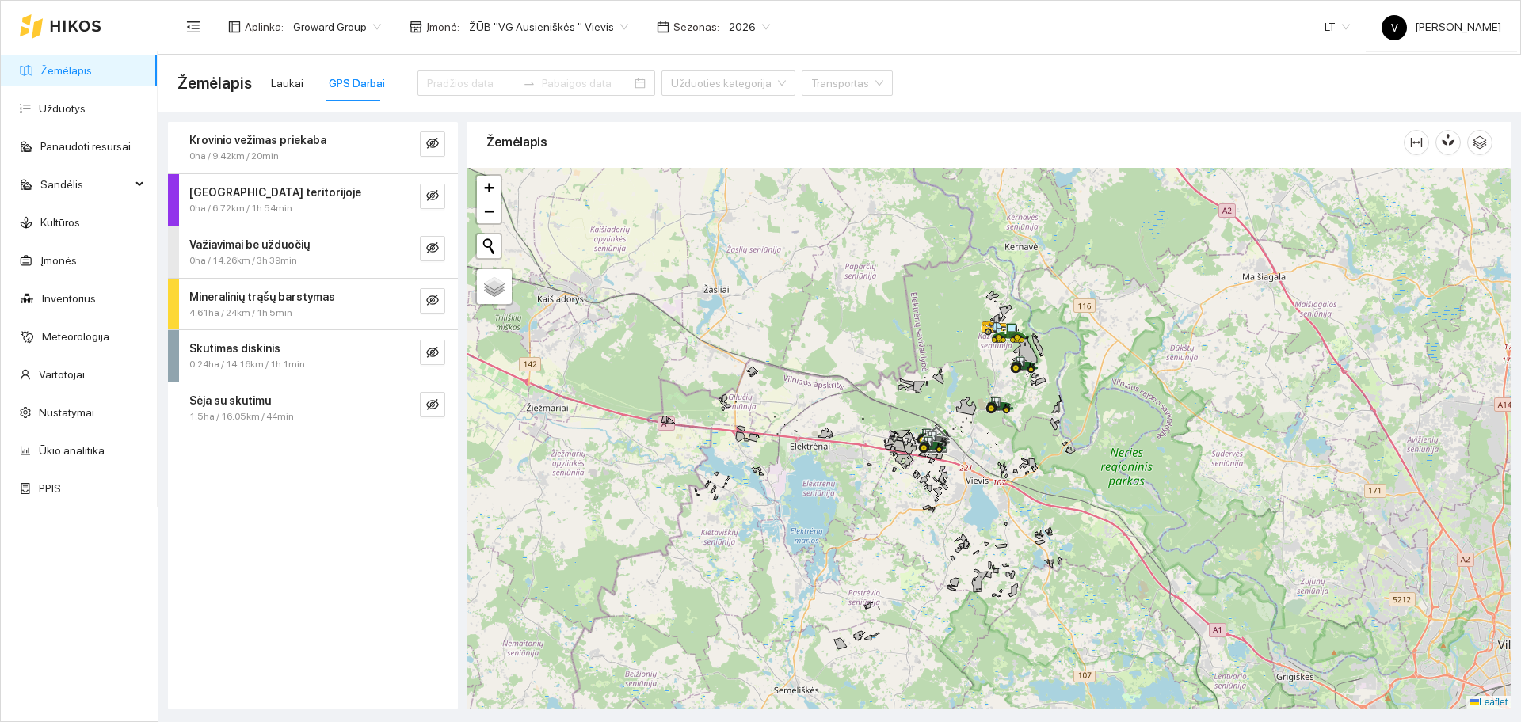
drag, startPoint x: 1211, startPoint y: 433, endPoint x: 1167, endPoint y: 455, distance: 49.6
click at [1167, 455] on div at bounding box center [989, 439] width 1044 height 542
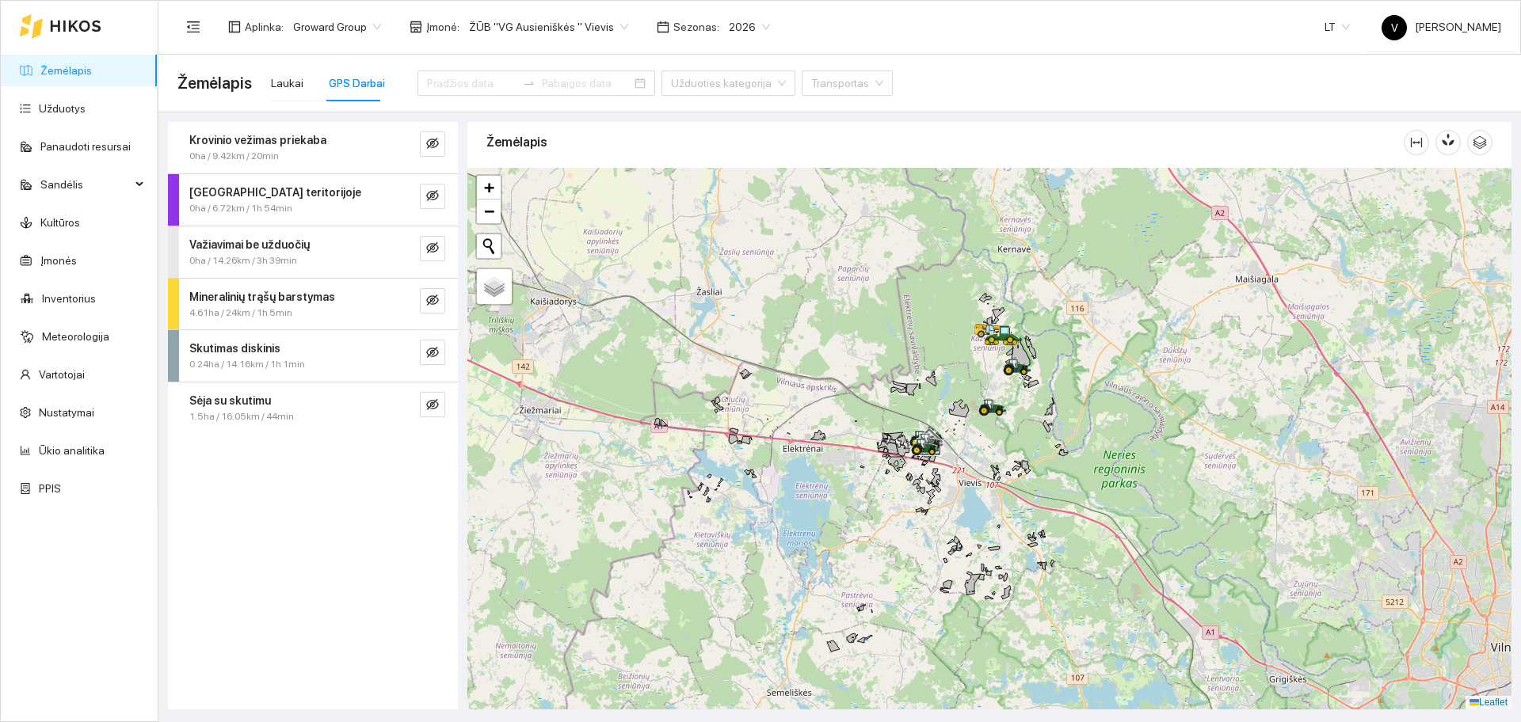
click at [1012, 405] on div at bounding box center [989, 439] width 1044 height 542
click at [505, 24] on span "ŽŪB "VG Ausieniškės " Vievis" at bounding box center [548, 27] width 159 height 24
click at [603, 109] on div "ŽŪB "VG Ausieniškės " Vievis" at bounding box center [544, 108] width 162 height 17
click at [282, 536] on div "Krovinio vežimas priekaba 0ha / 9.42km / 20min [GEOGRAPHIC_DATA] teritorijoje 0…" at bounding box center [313, 416] width 290 height 588
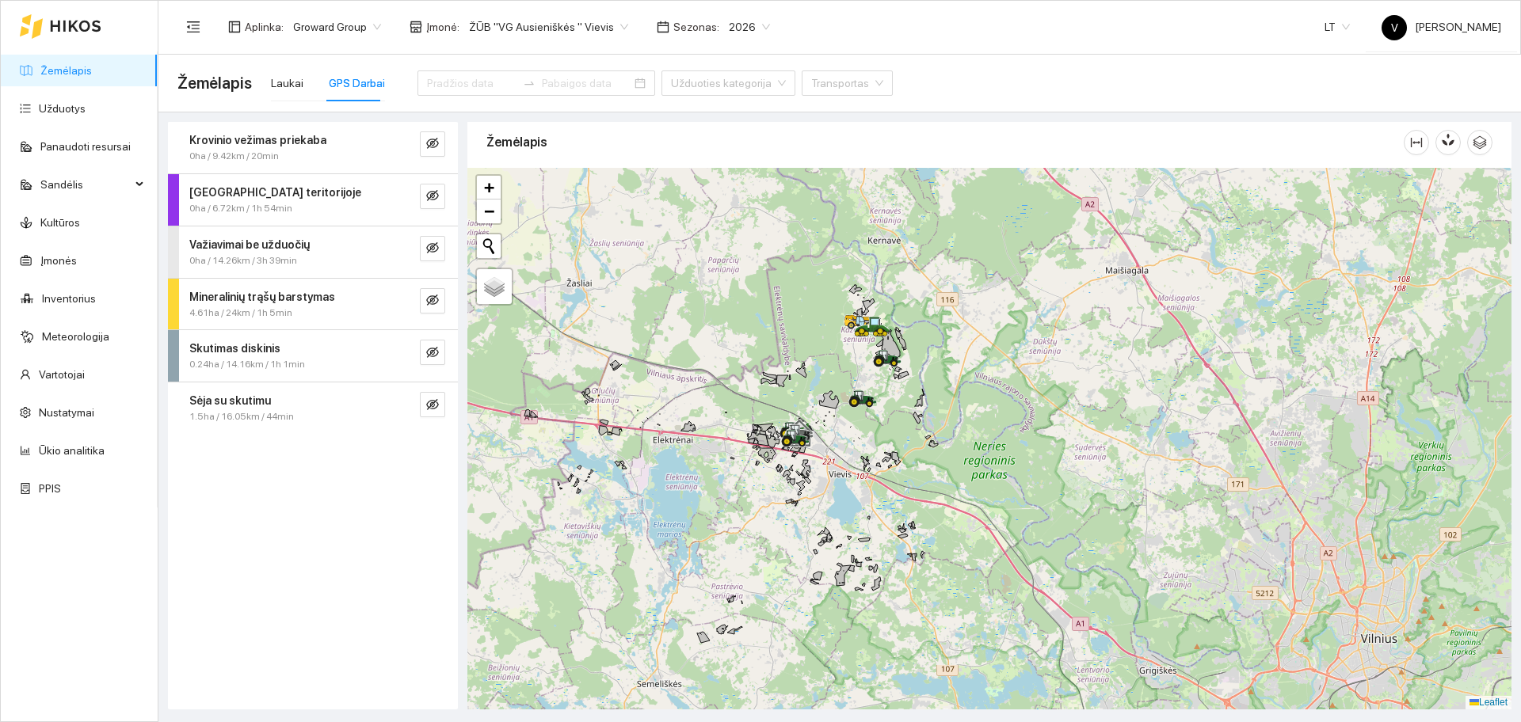
drag, startPoint x: 883, startPoint y: 358, endPoint x: 774, endPoint y: 360, distance: 109.3
click at [774, 360] on div at bounding box center [989, 439] width 1044 height 542
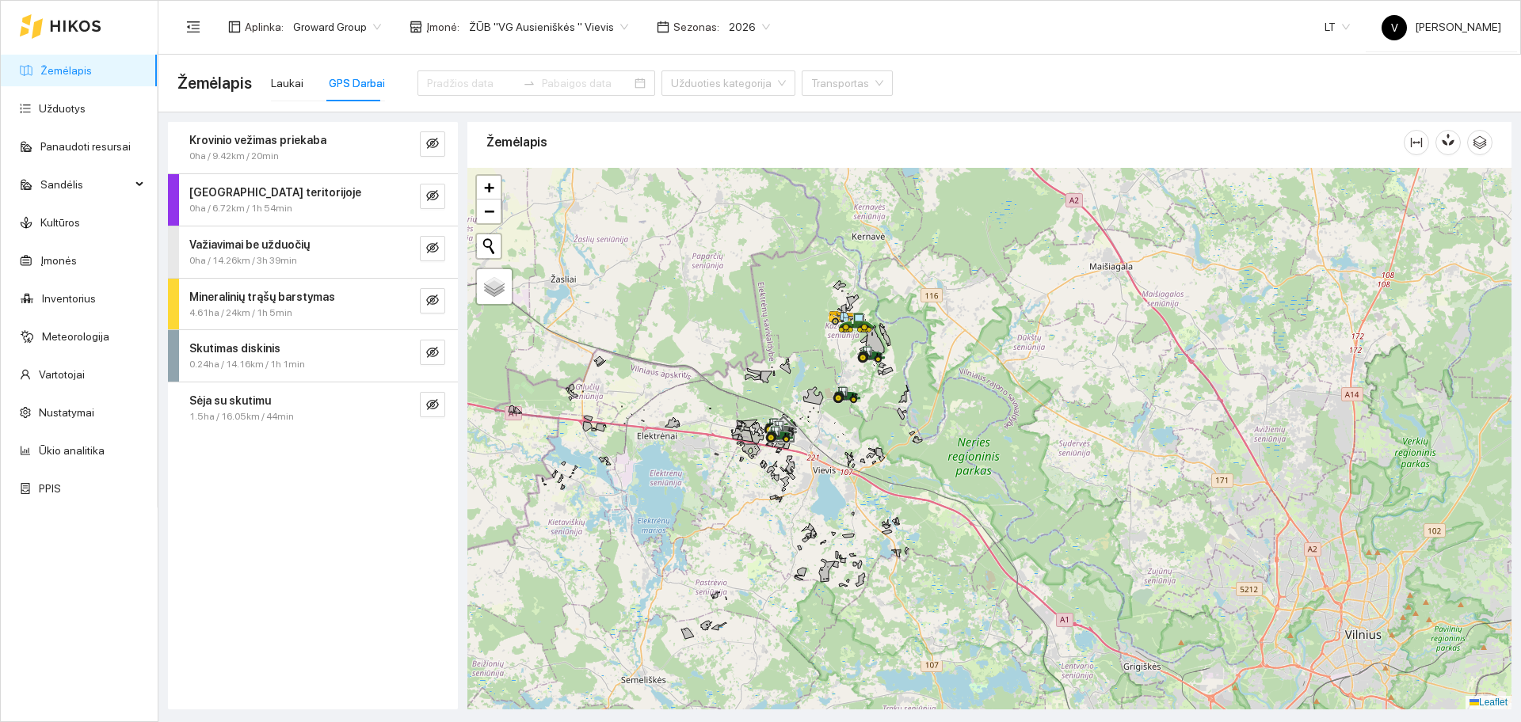
drag, startPoint x: 788, startPoint y: 330, endPoint x: 771, endPoint y: 350, distance: 26.4
click at [769, 337] on div at bounding box center [989, 439] width 1044 height 542
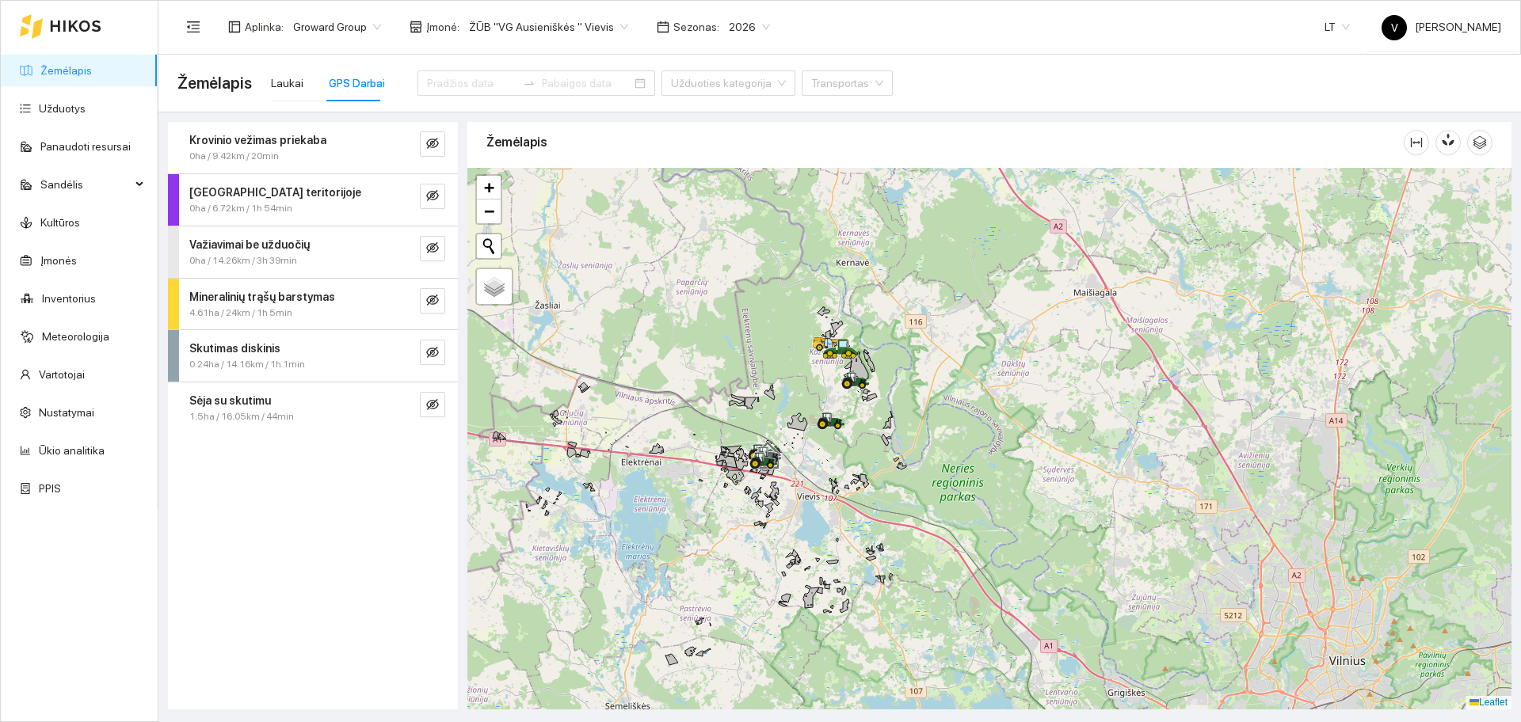
drag, startPoint x: 877, startPoint y: 296, endPoint x: 898, endPoint y: 306, distance: 23.4
click at [898, 306] on div at bounding box center [989, 439] width 1044 height 542
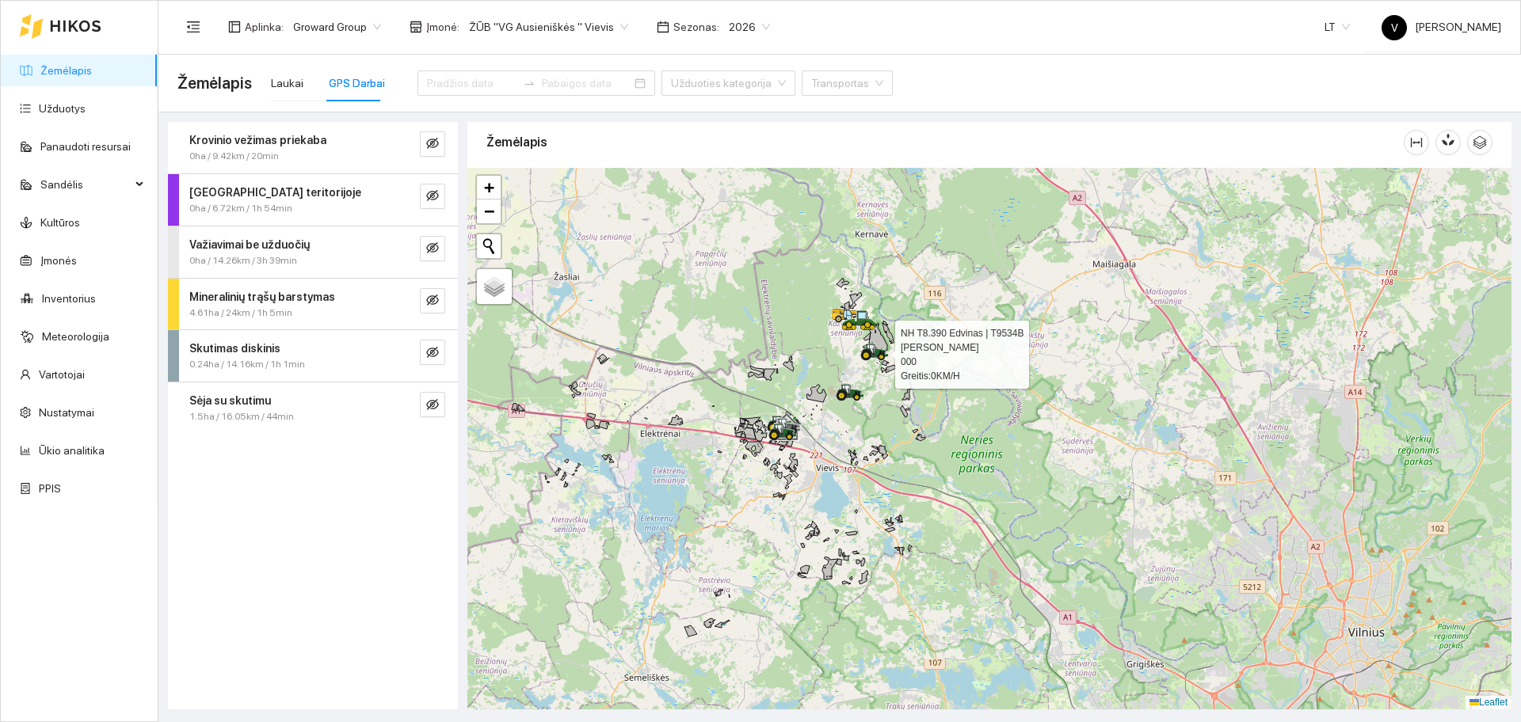
drag, startPoint x: 848, startPoint y: 375, endPoint x: 871, endPoint y: 353, distance: 31.9
click at [871, 353] on icon at bounding box center [871, 350] width 8 height 10
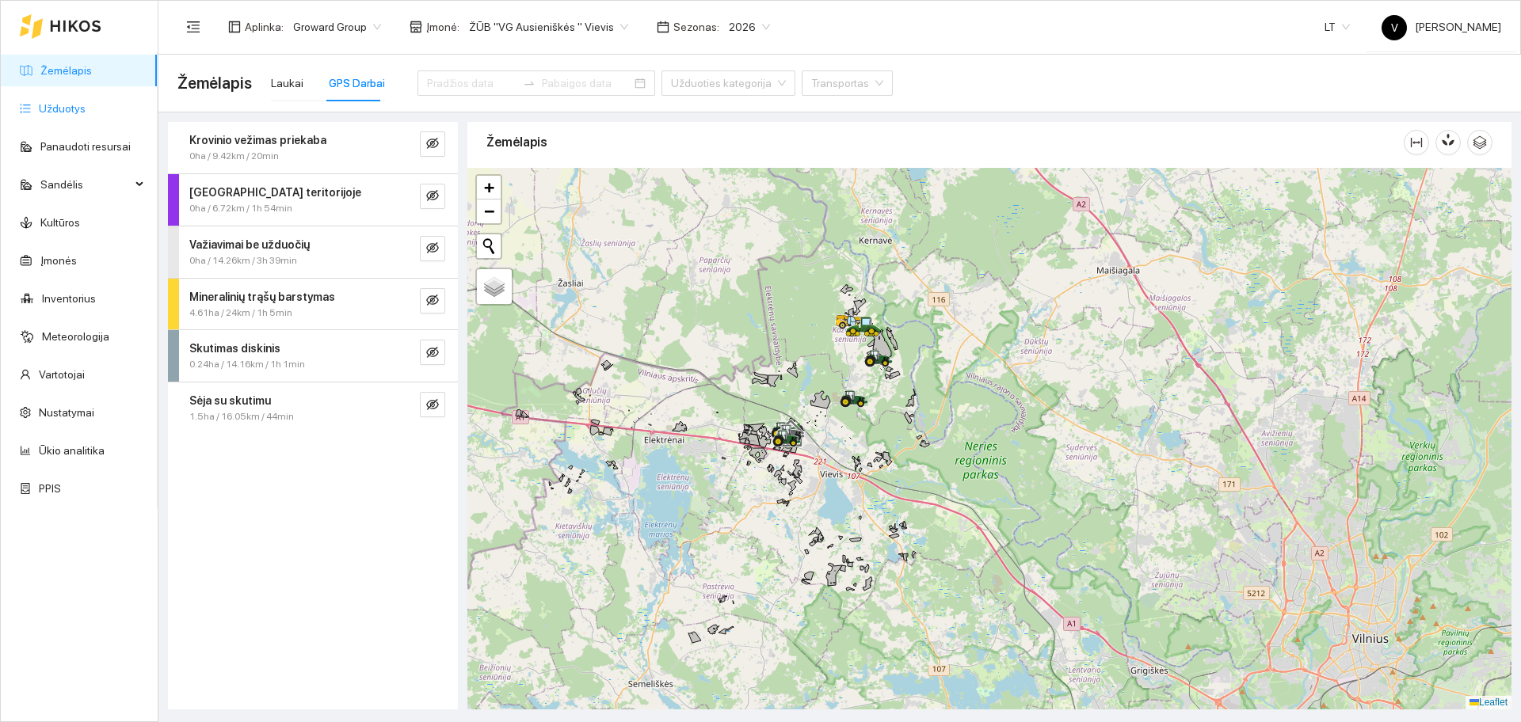
click at [58, 112] on link "Užduotys" at bounding box center [62, 108] width 47 height 13
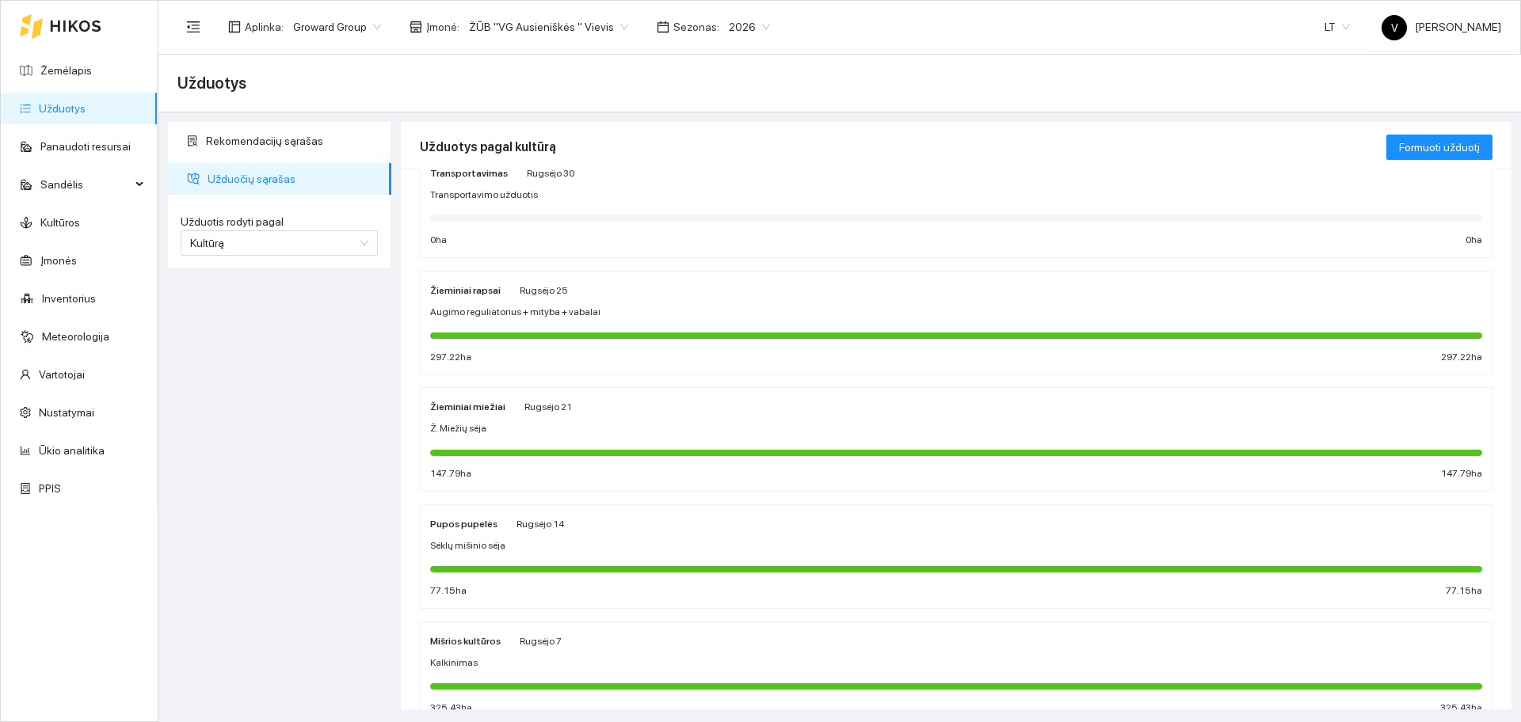
scroll to position [297, 0]
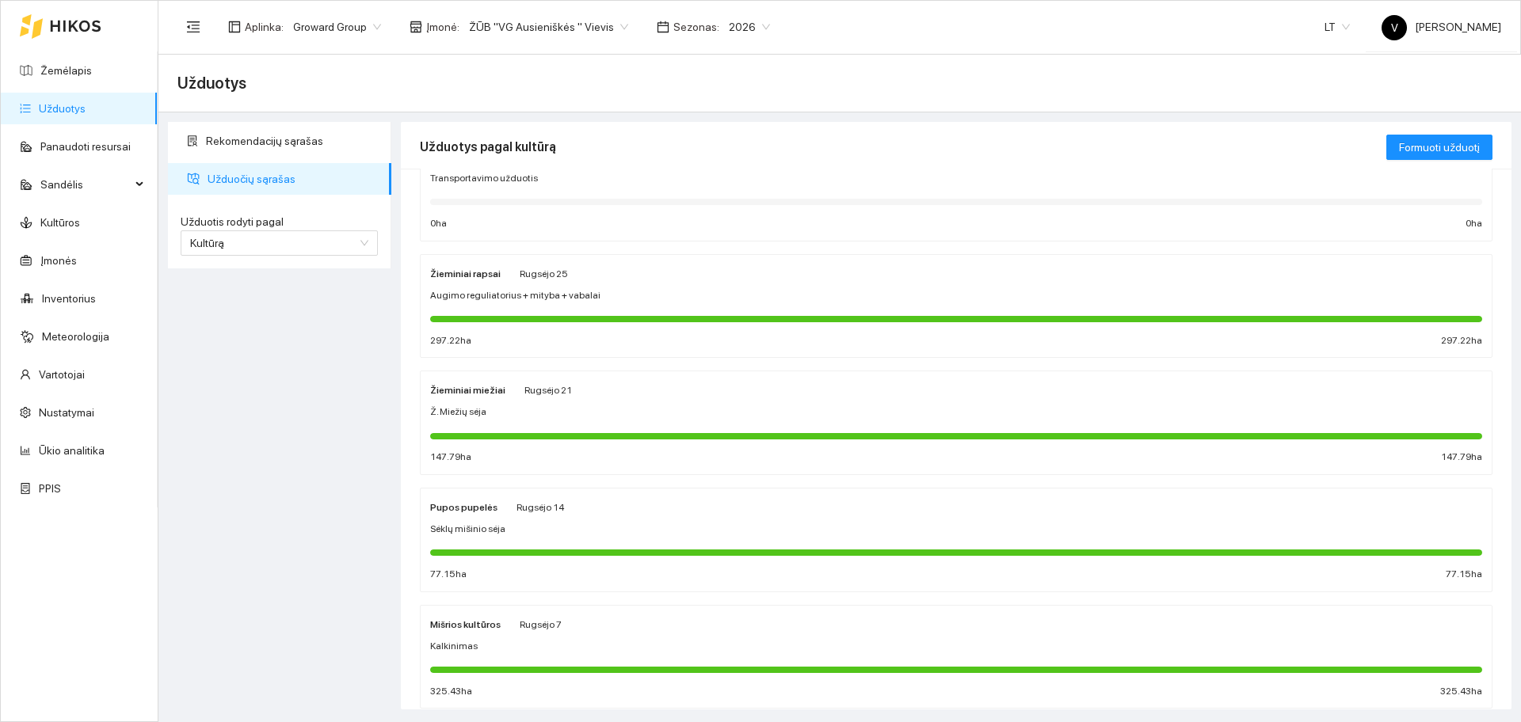
click at [555, 26] on span "ŽŪB "VG Ausieniškės " Vievis" at bounding box center [548, 27] width 159 height 24
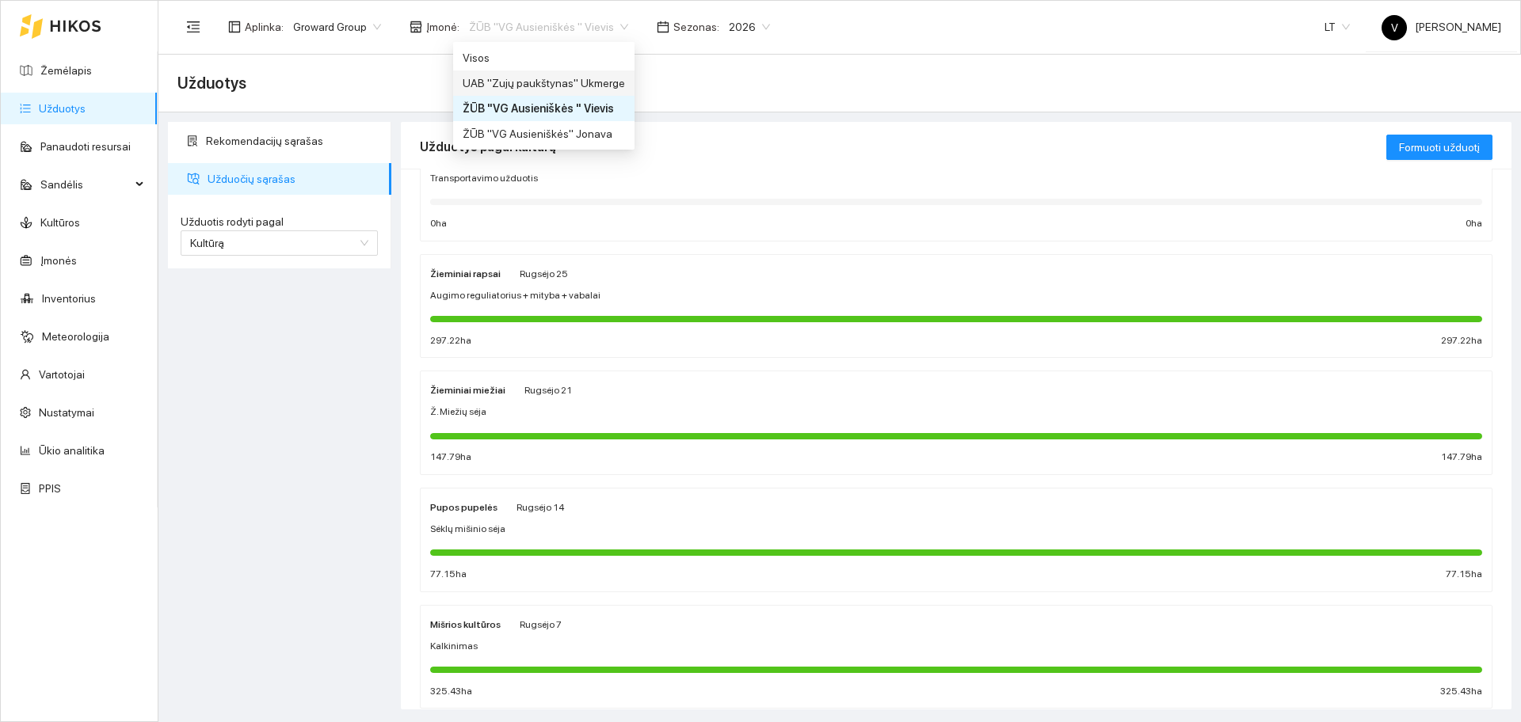
click at [565, 90] on div "UAB "Zujų paukštynas" Ukmerge" at bounding box center [544, 82] width 162 height 17
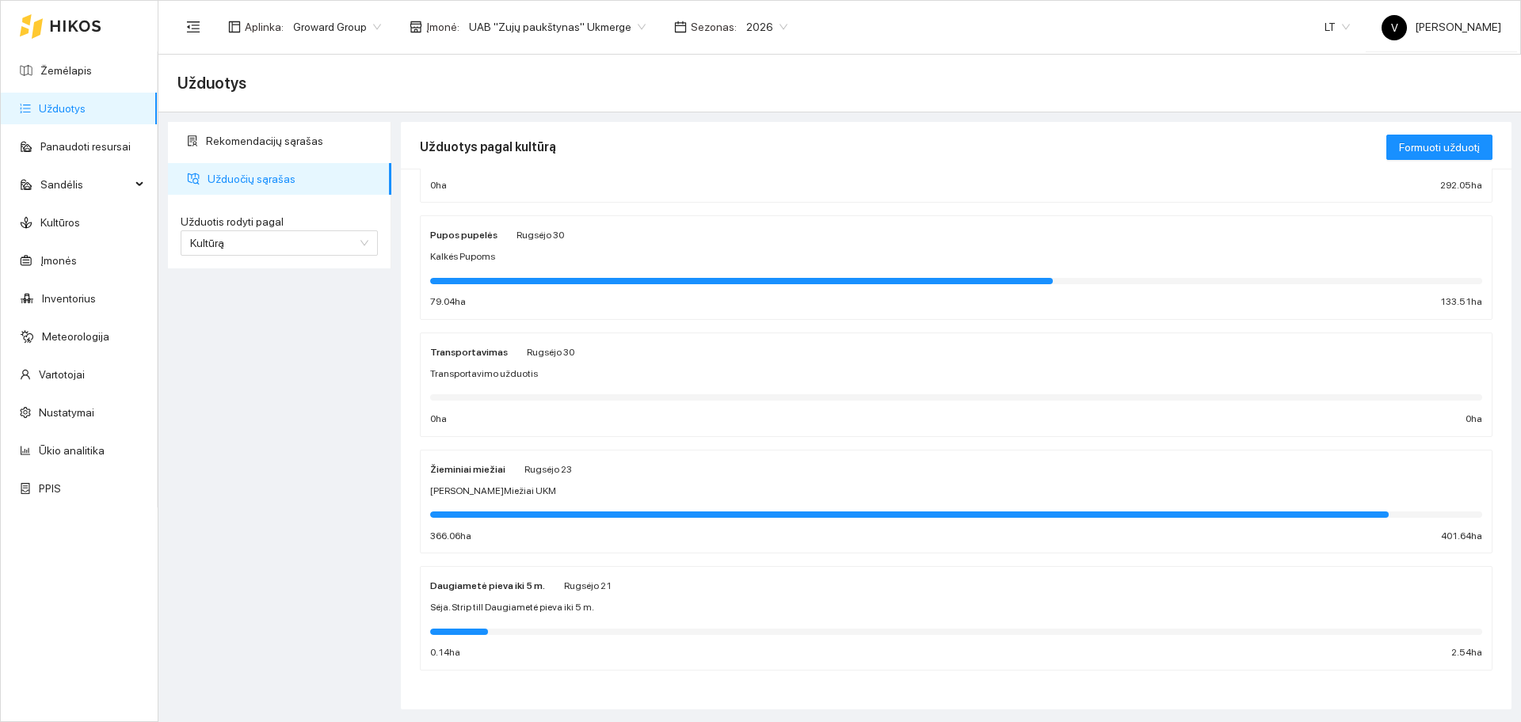
scroll to position [458, 0]
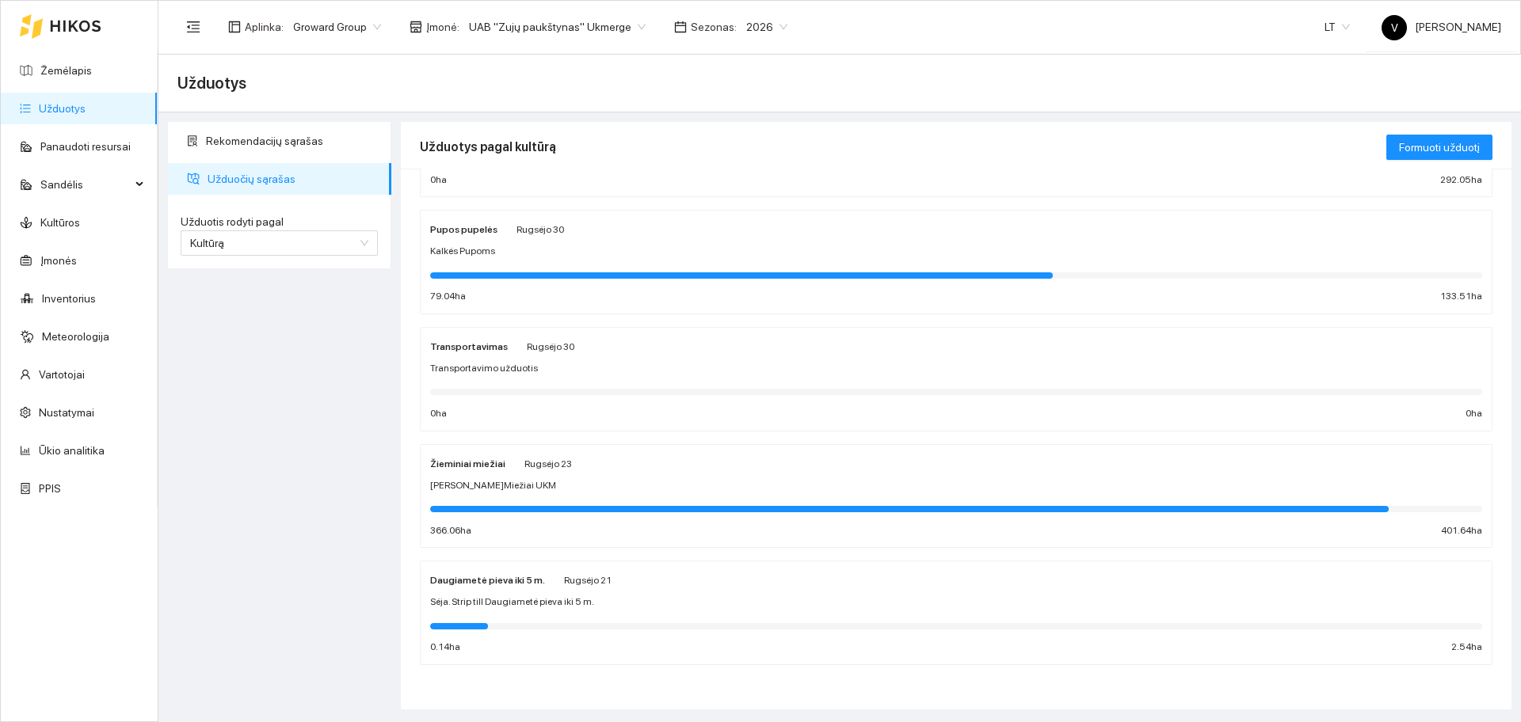
click at [59, 102] on link "Užduotys" at bounding box center [62, 108] width 47 height 13
click at [62, 102] on link "Užduotys" at bounding box center [62, 108] width 47 height 13
click at [75, 105] on link "Užduotys" at bounding box center [62, 108] width 47 height 13
click at [55, 108] on link "Užduotys" at bounding box center [62, 108] width 47 height 13
click at [65, 102] on link "Užduotys" at bounding box center [62, 108] width 47 height 13
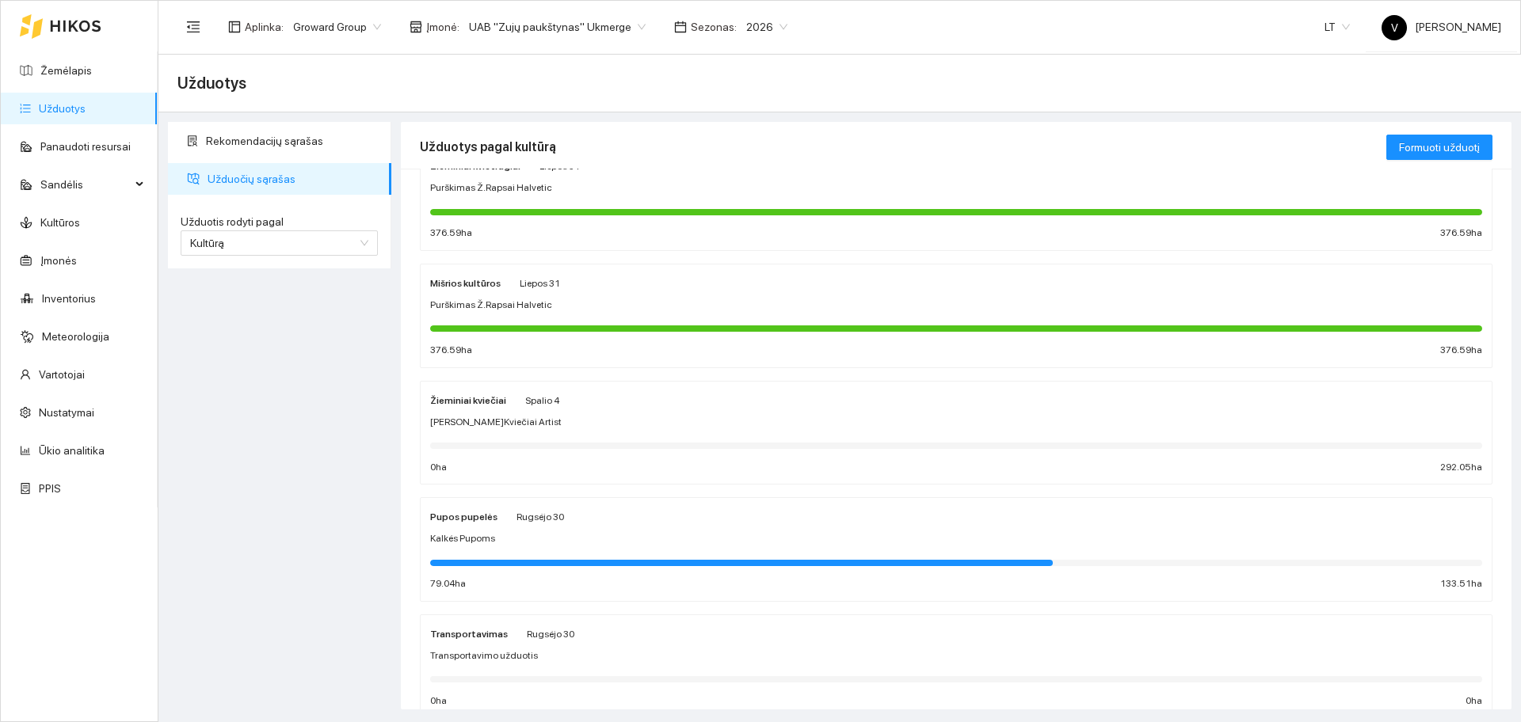
scroll to position [0, 0]
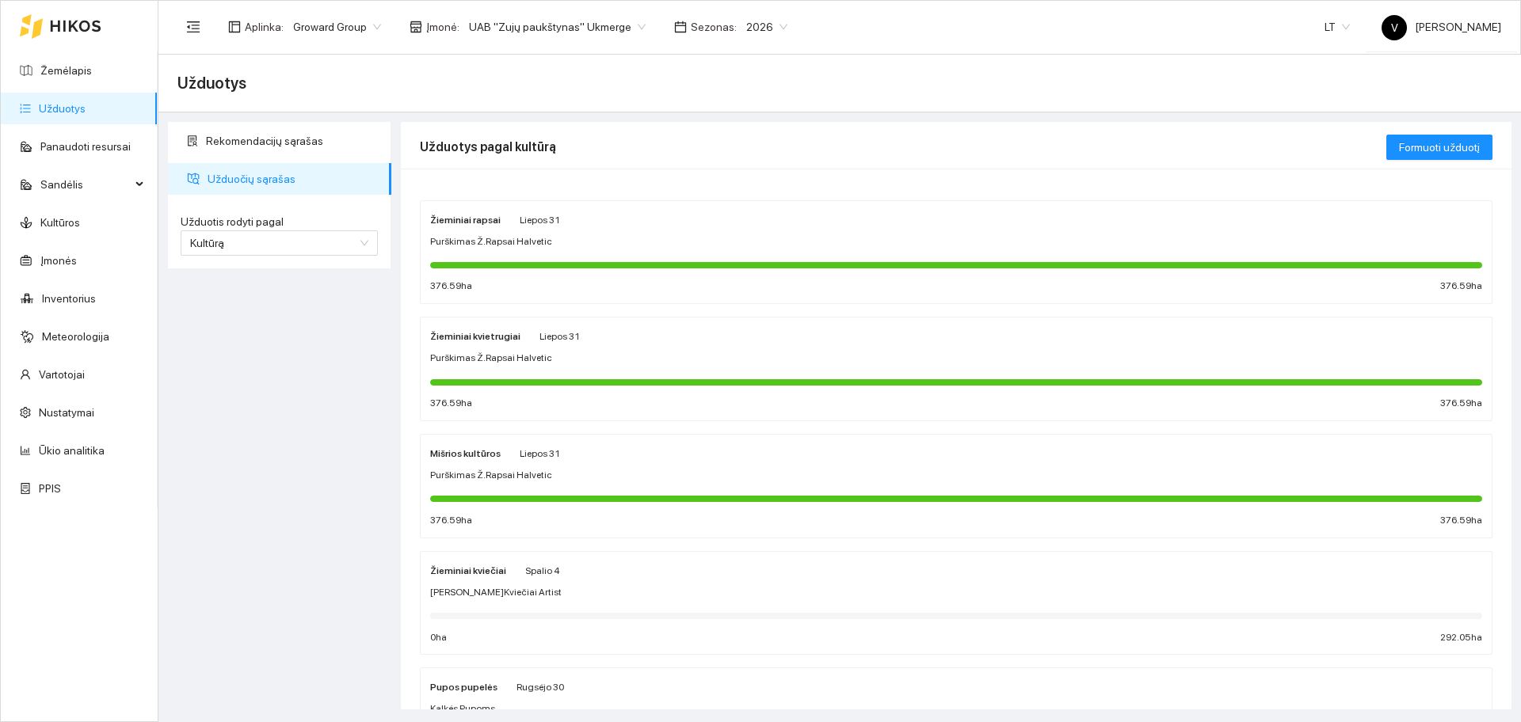
click at [461, 332] on strong "Žieminiai kvietrugiai" at bounding box center [475, 336] width 90 height 11
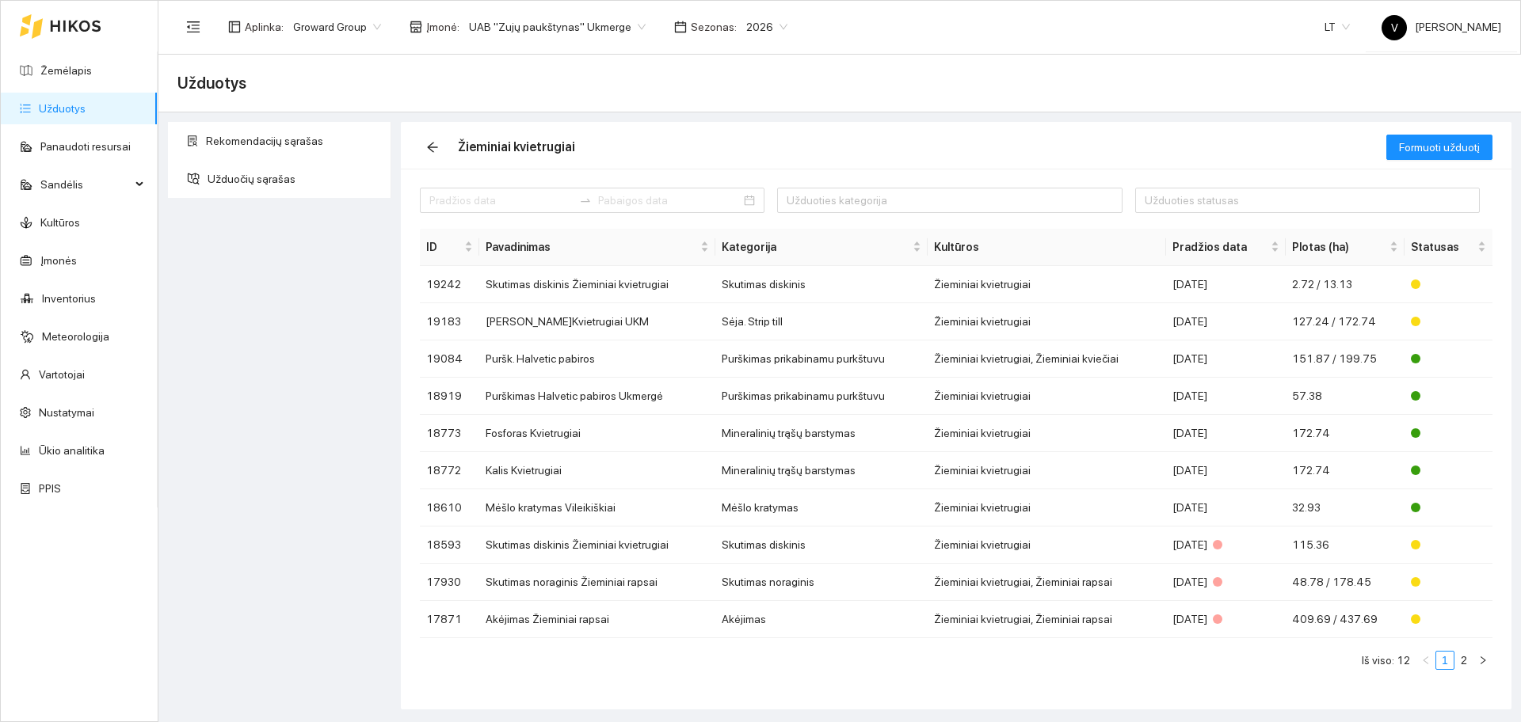
click at [571, 32] on span "UAB "Zujų paukštynas" Ukmerge" at bounding box center [557, 27] width 177 height 24
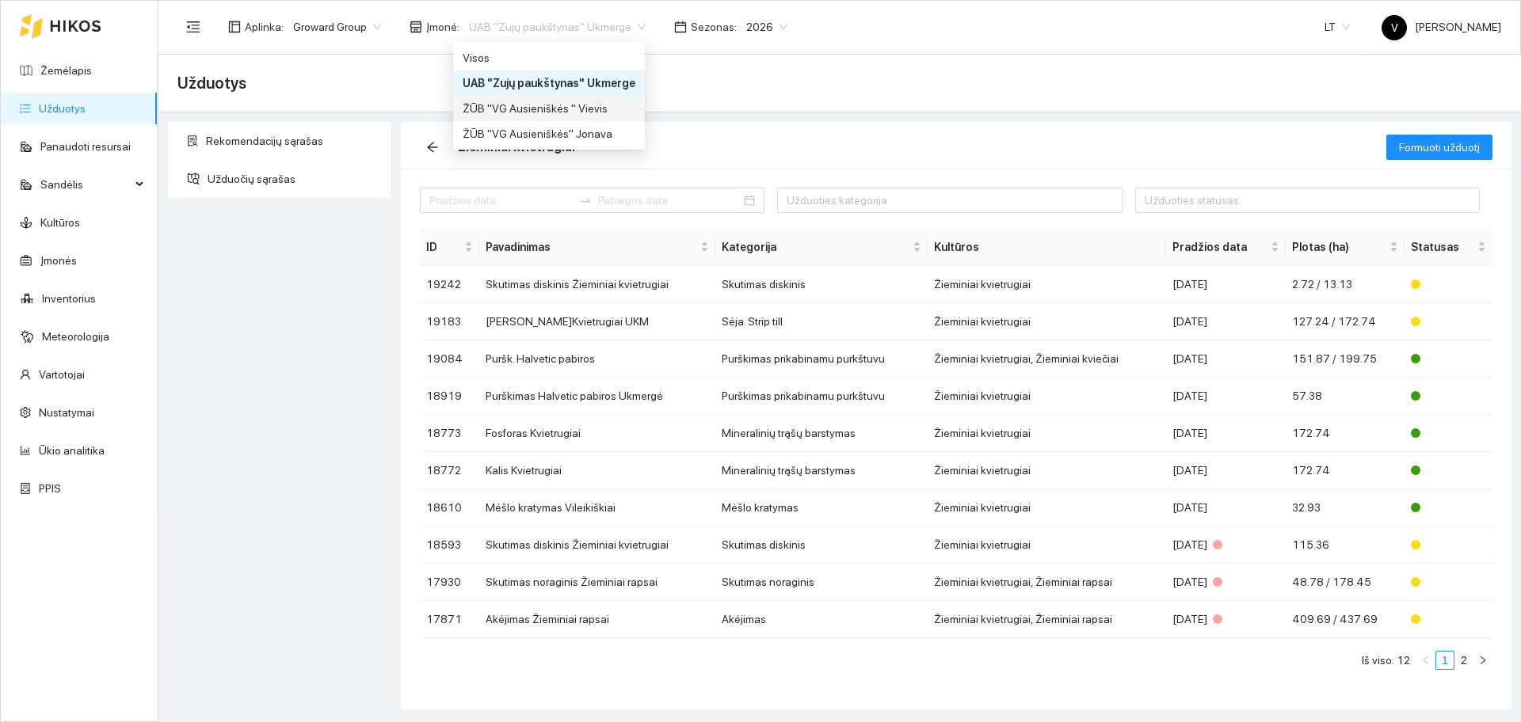
click at [593, 114] on div "ŽŪB "VG Ausieniškės " Vievis" at bounding box center [549, 108] width 173 height 17
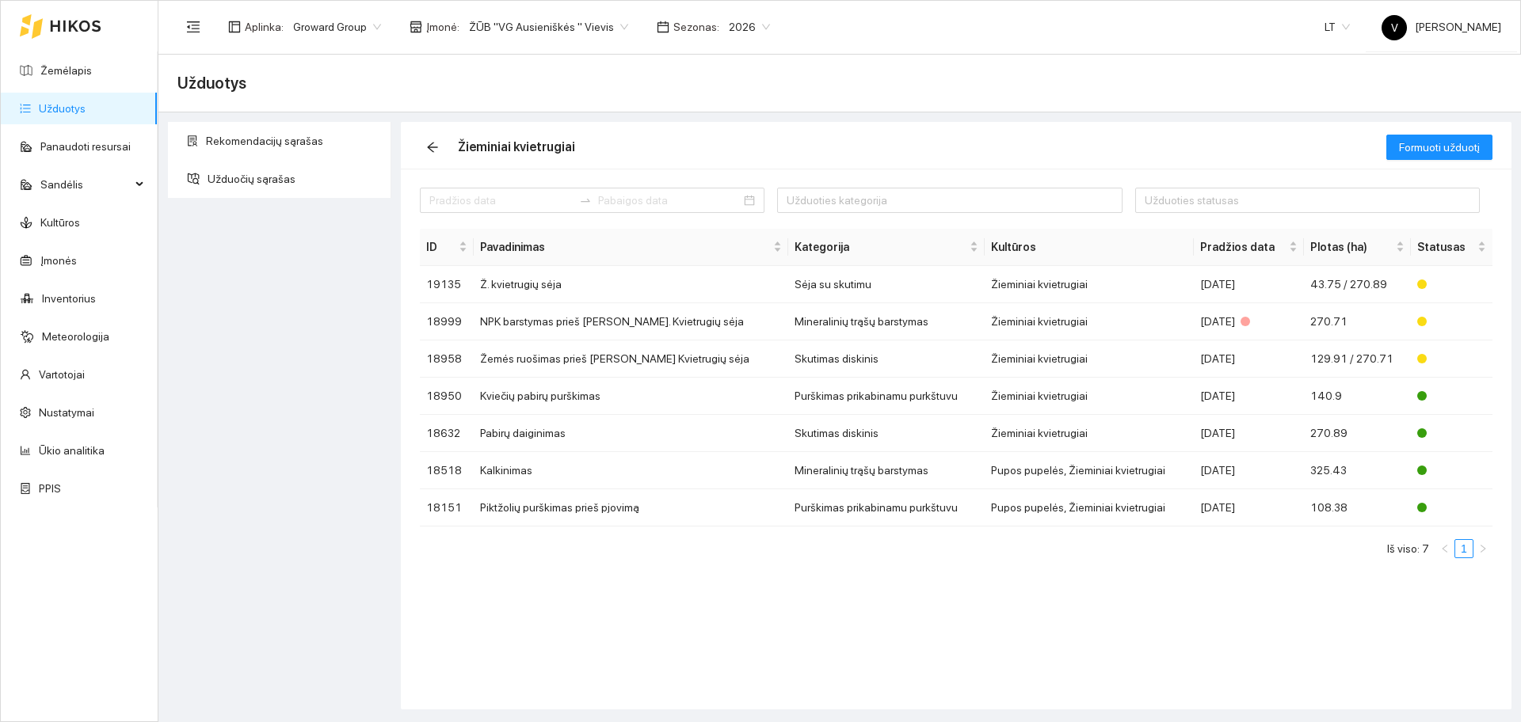
click at [67, 110] on link "Užduotys" at bounding box center [62, 108] width 47 height 13
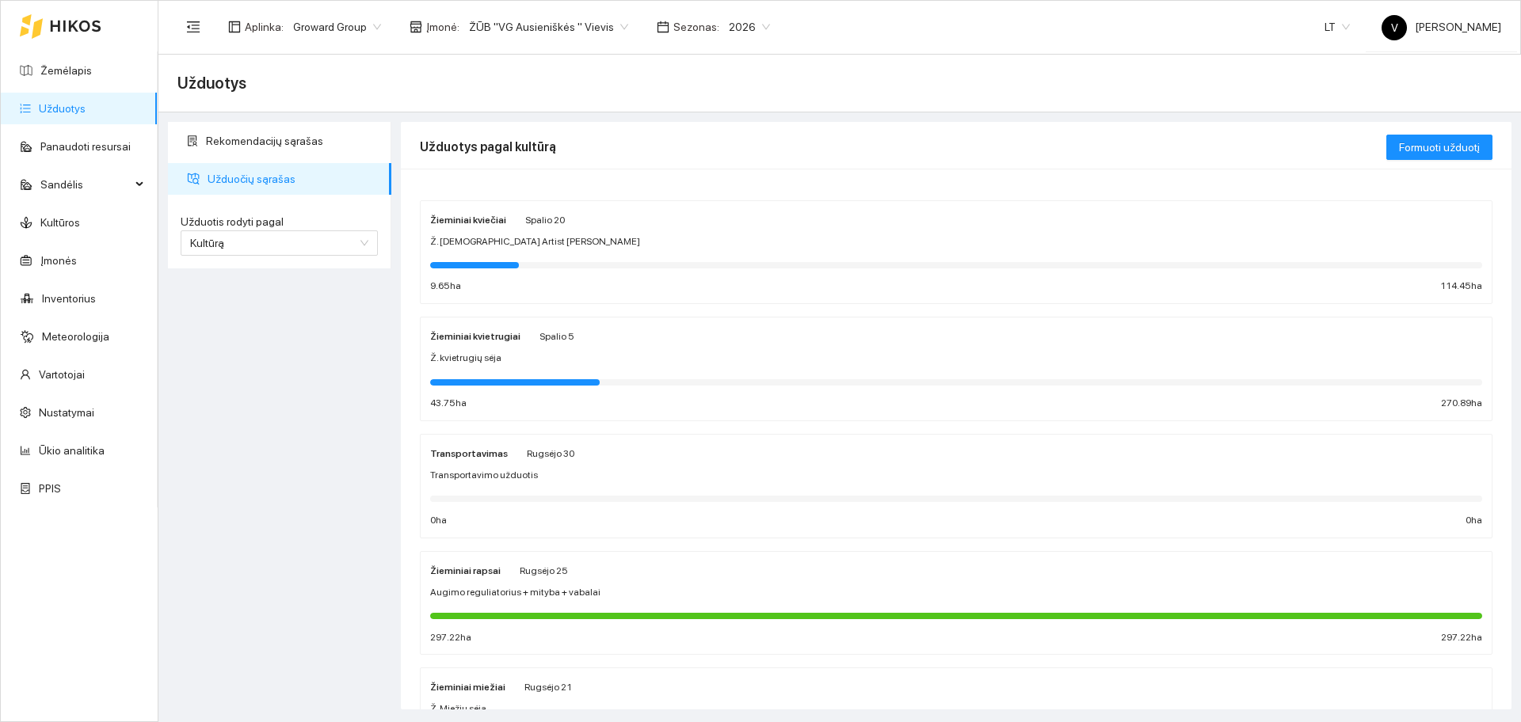
click at [471, 218] on strong "Žieminiai kviečiai" at bounding box center [468, 220] width 76 height 11
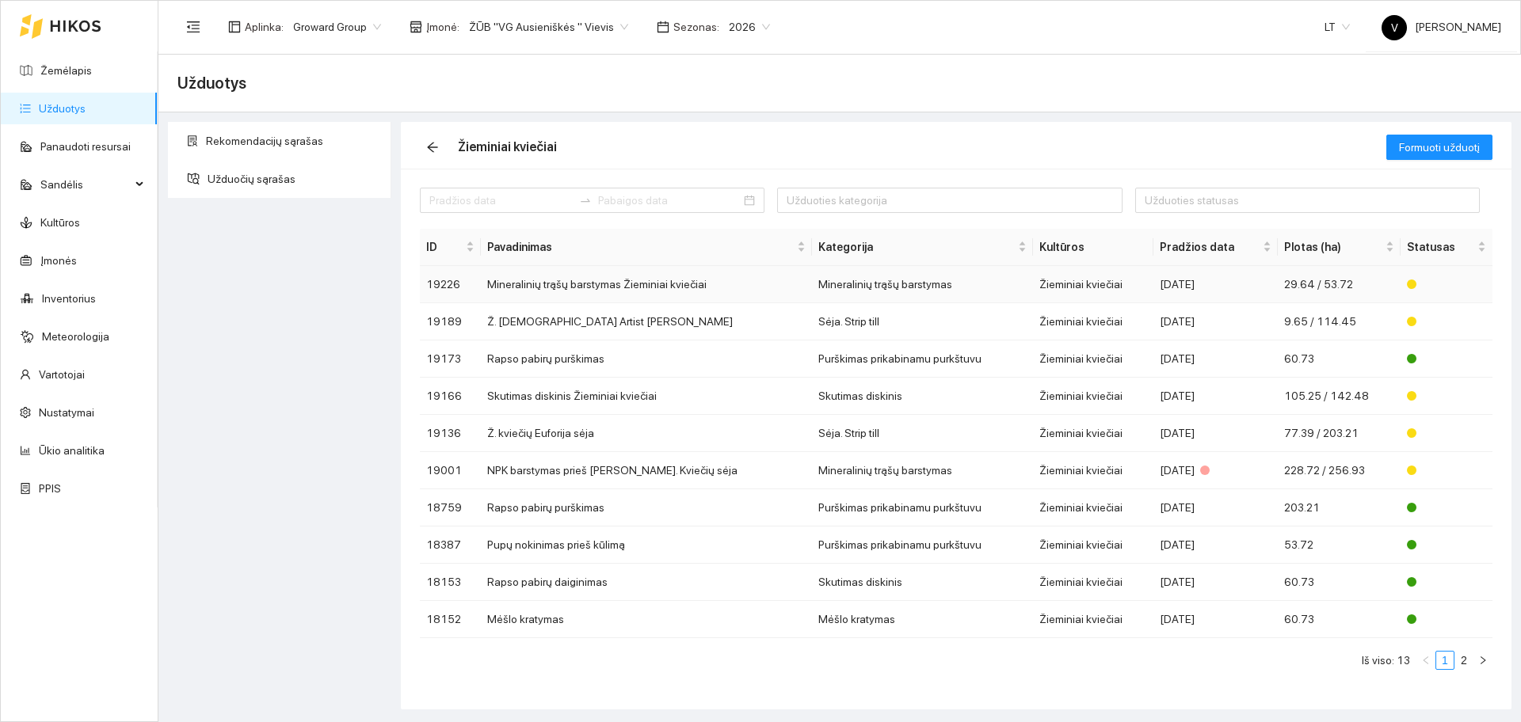
click at [543, 284] on td "Mineralinių trąšų barstymas Žieminiai kviečiai" at bounding box center [646, 284] width 331 height 37
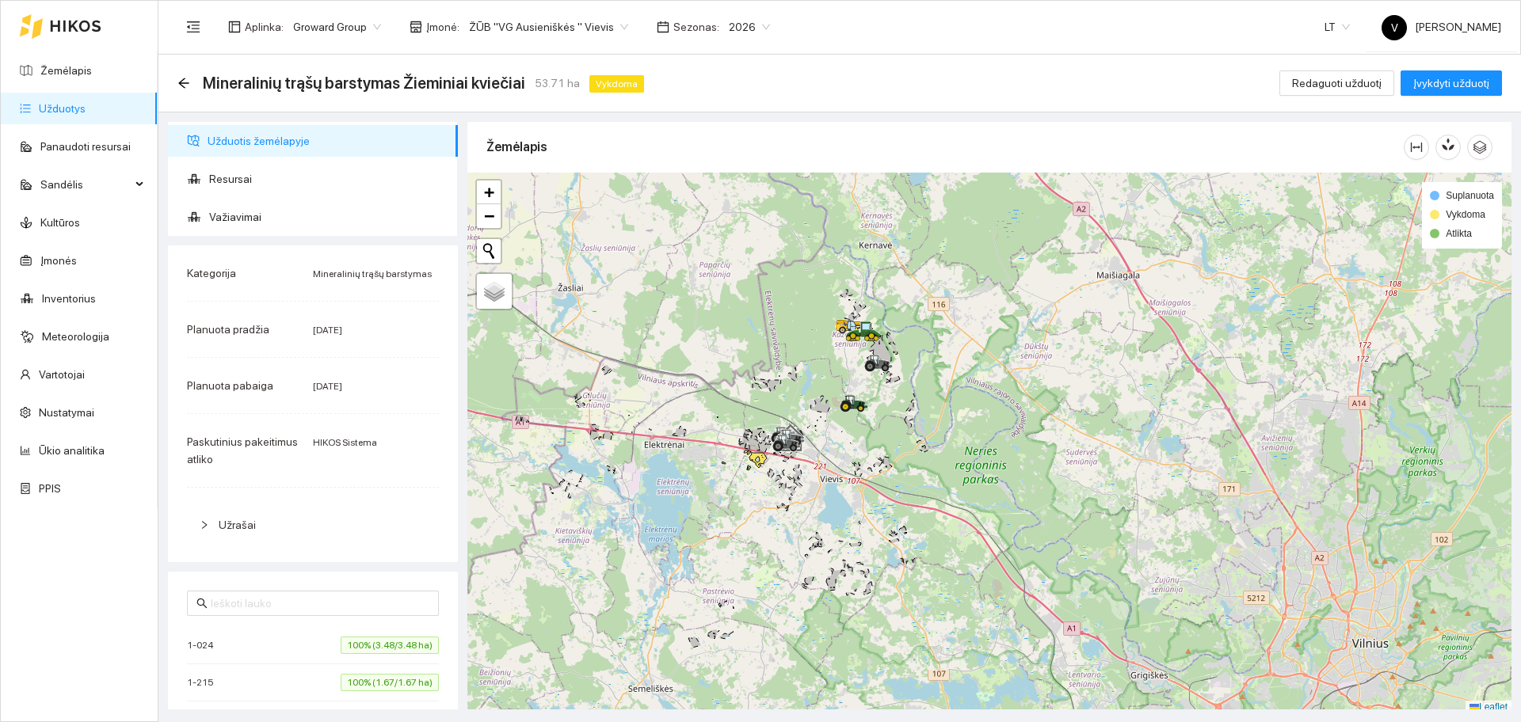
click at [72, 102] on link "Užduotys" at bounding box center [62, 108] width 47 height 13
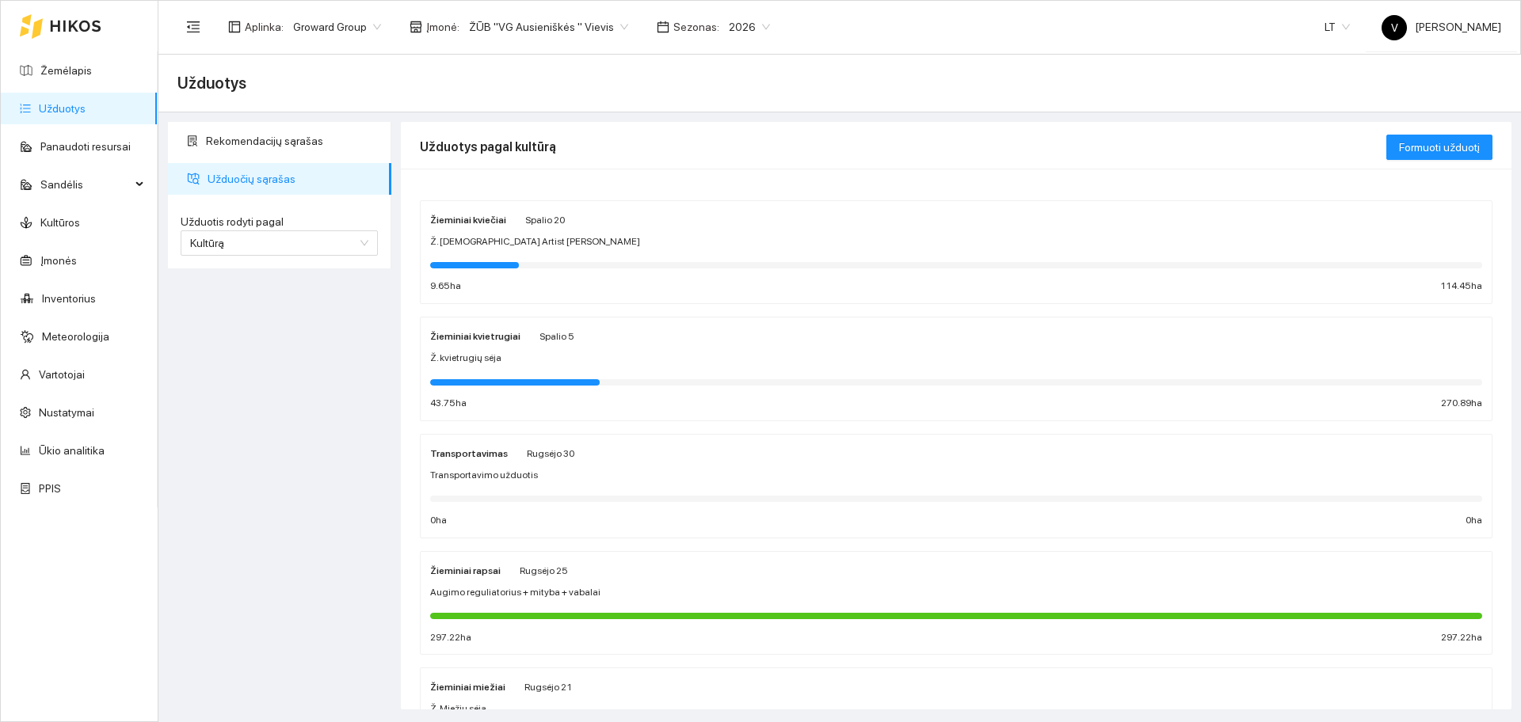
click at [474, 224] on strong "Žieminiai kviečiai" at bounding box center [468, 220] width 76 height 11
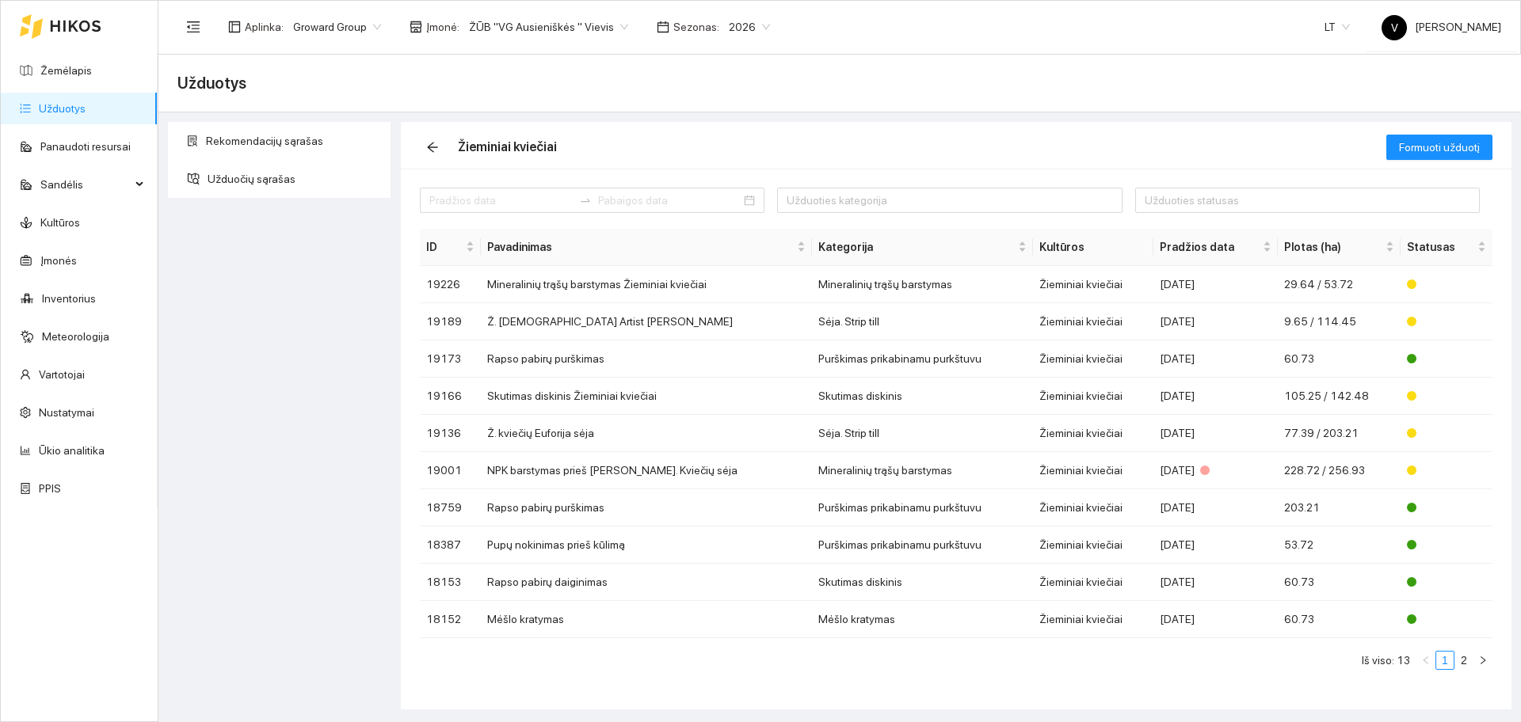
click at [555, 31] on span "ŽŪB "VG Ausieniškės " Vievis" at bounding box center [548, 27] width 159 height 24
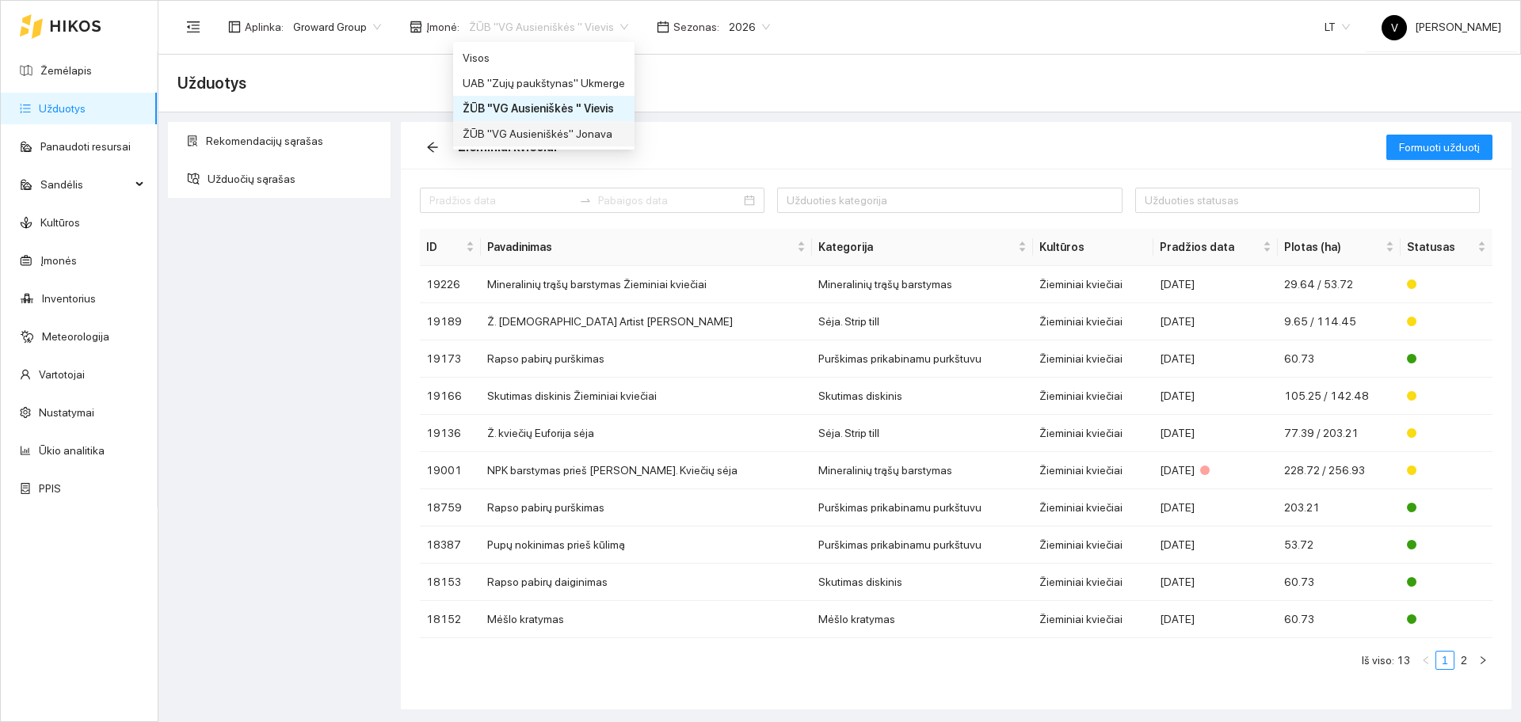
click at [566, 143] on div "ŽŪB "VG Ausieniškės" Jonava" at bounding box center [543, 133] width 181 height 25
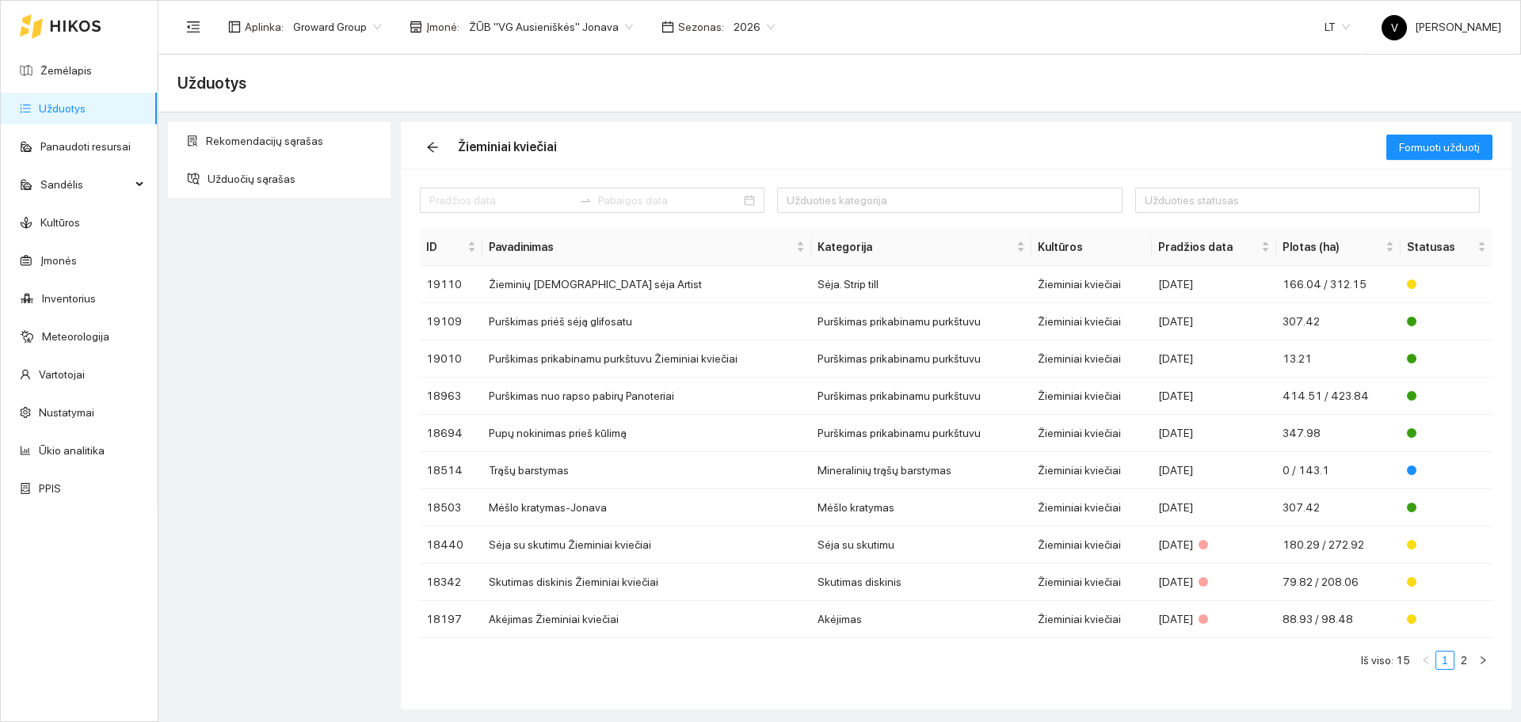
click at [86, 109] on link "Užduotys" at bounding box center [62, 108] width 47 height 13
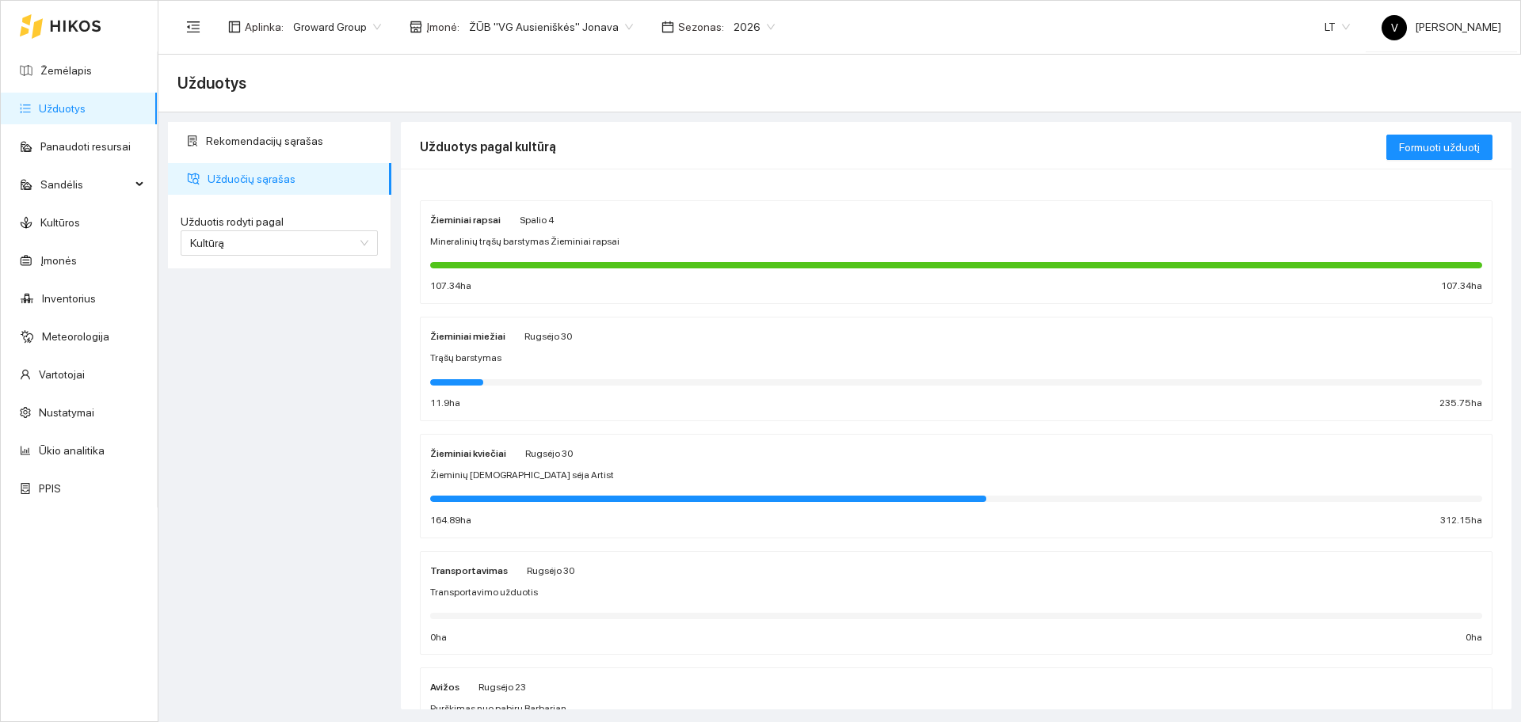
click at [456, 452] on strong "Žieminiai kviečiai" at bounding box center [468, 453] width 76 height 11
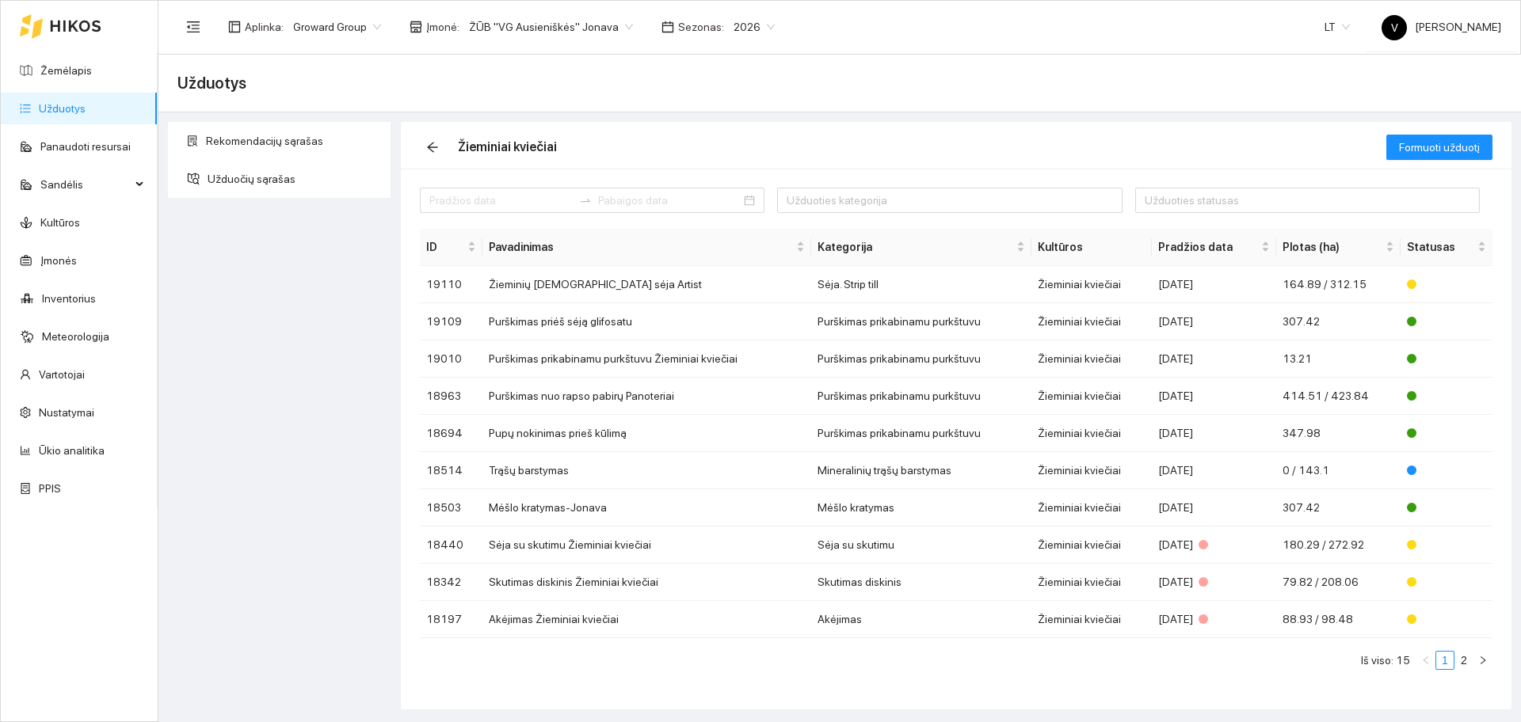
click at [497, 18] on span "ŽŪB "VG Ausieniškės" Jonava" at bounding box center [551, 27] width 164 height 24
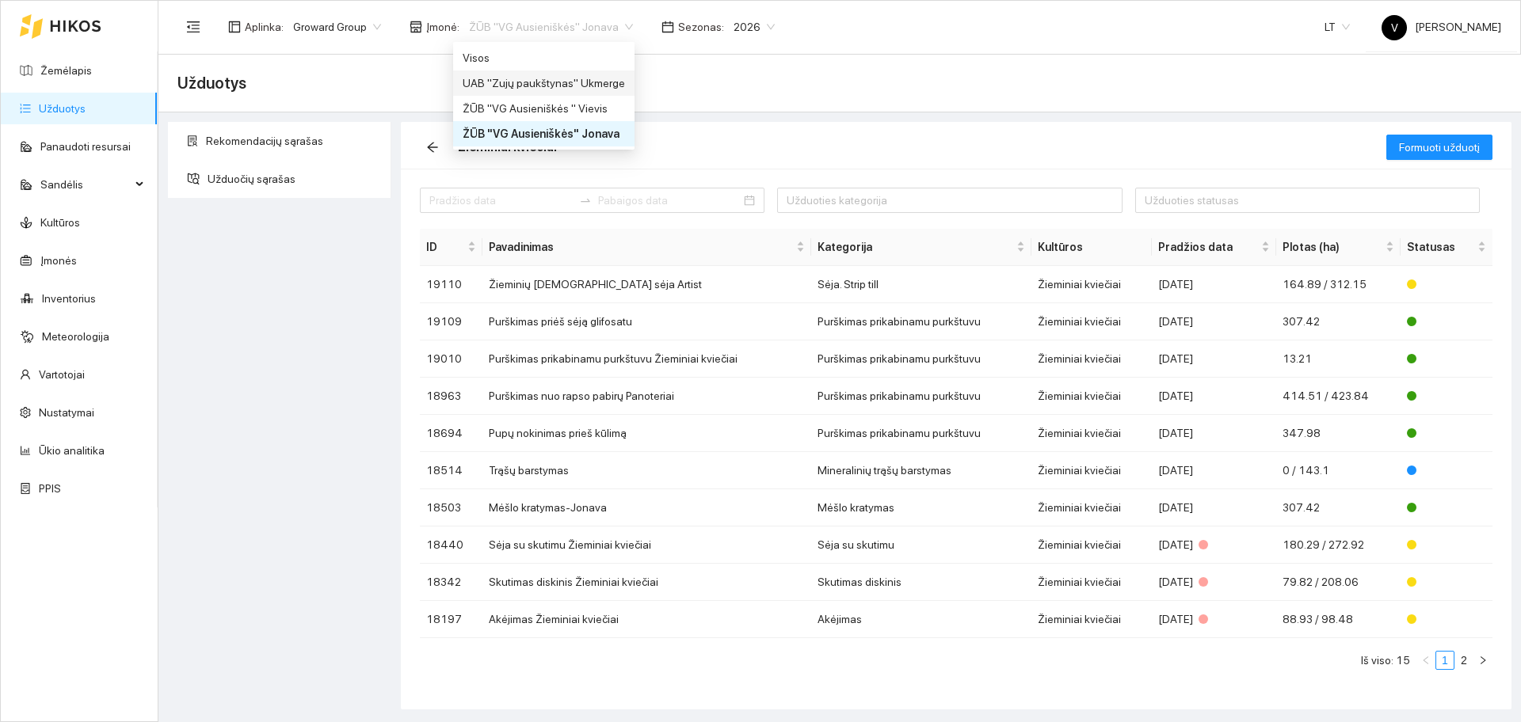
click at [600, 85] on div "UAB "Zujų paukštynas" Ukmerge" at bounding box center [544, 82] width 162 height 17
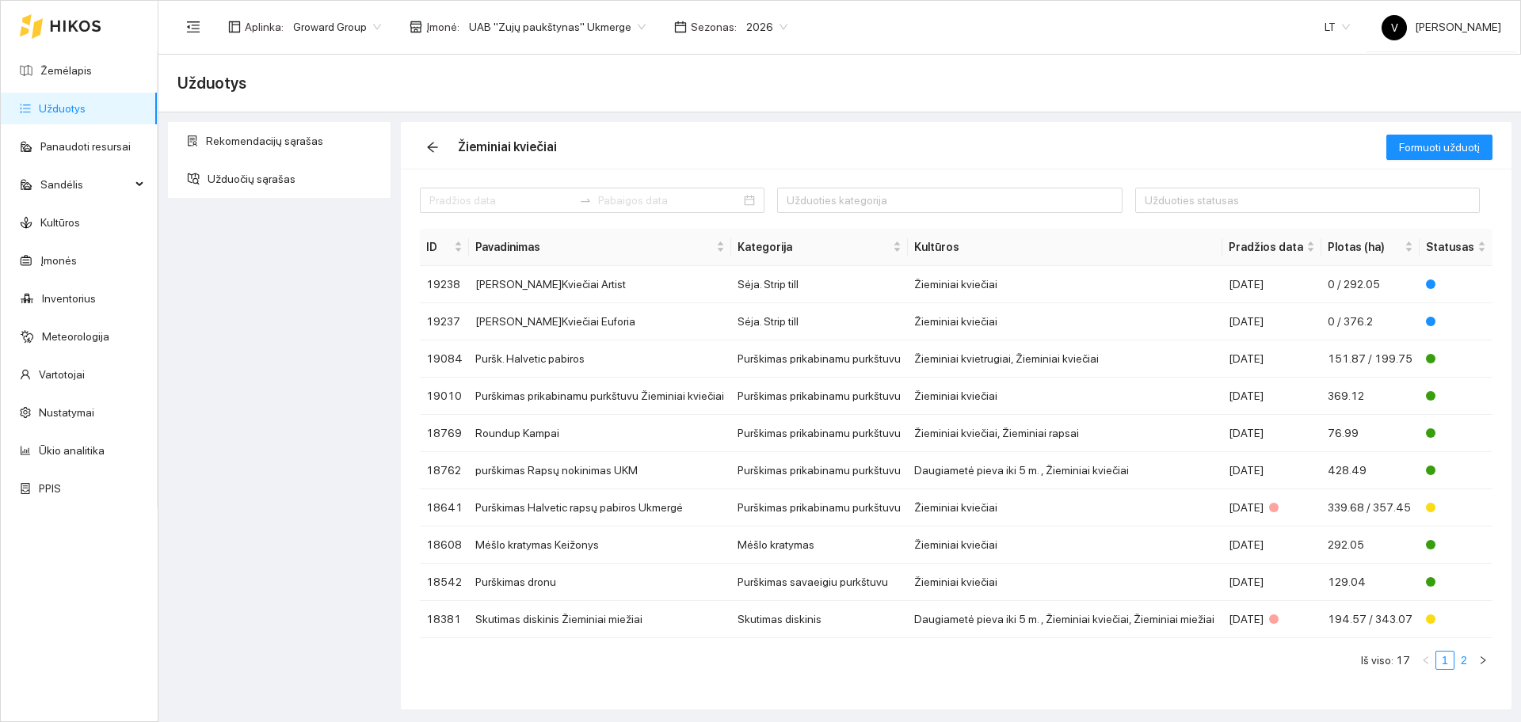
click at [1465, 664] on link "2" at bounding box center [1463, 660] width 17 height 17
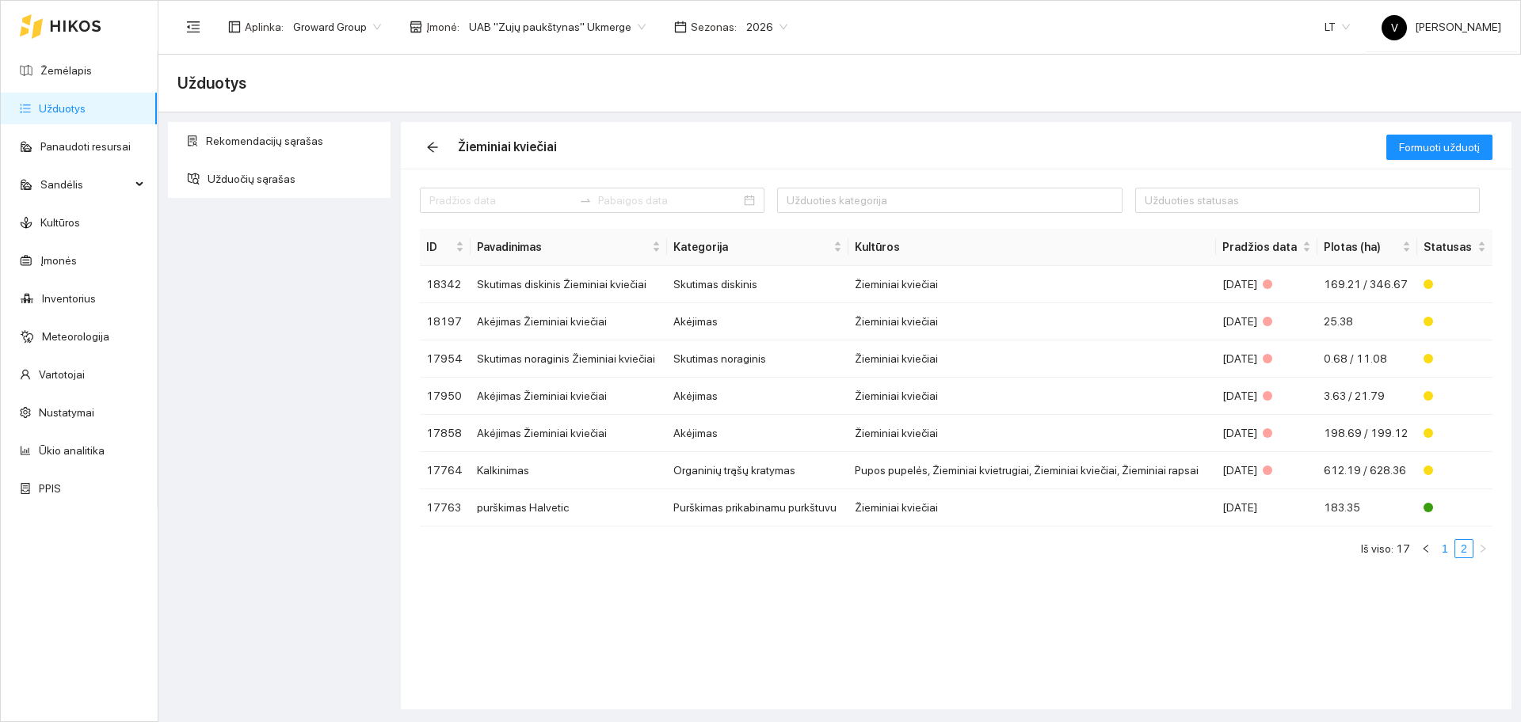
click at [1446, 548] on link "1" at bounding box center [1444, 548] width 17 height 17
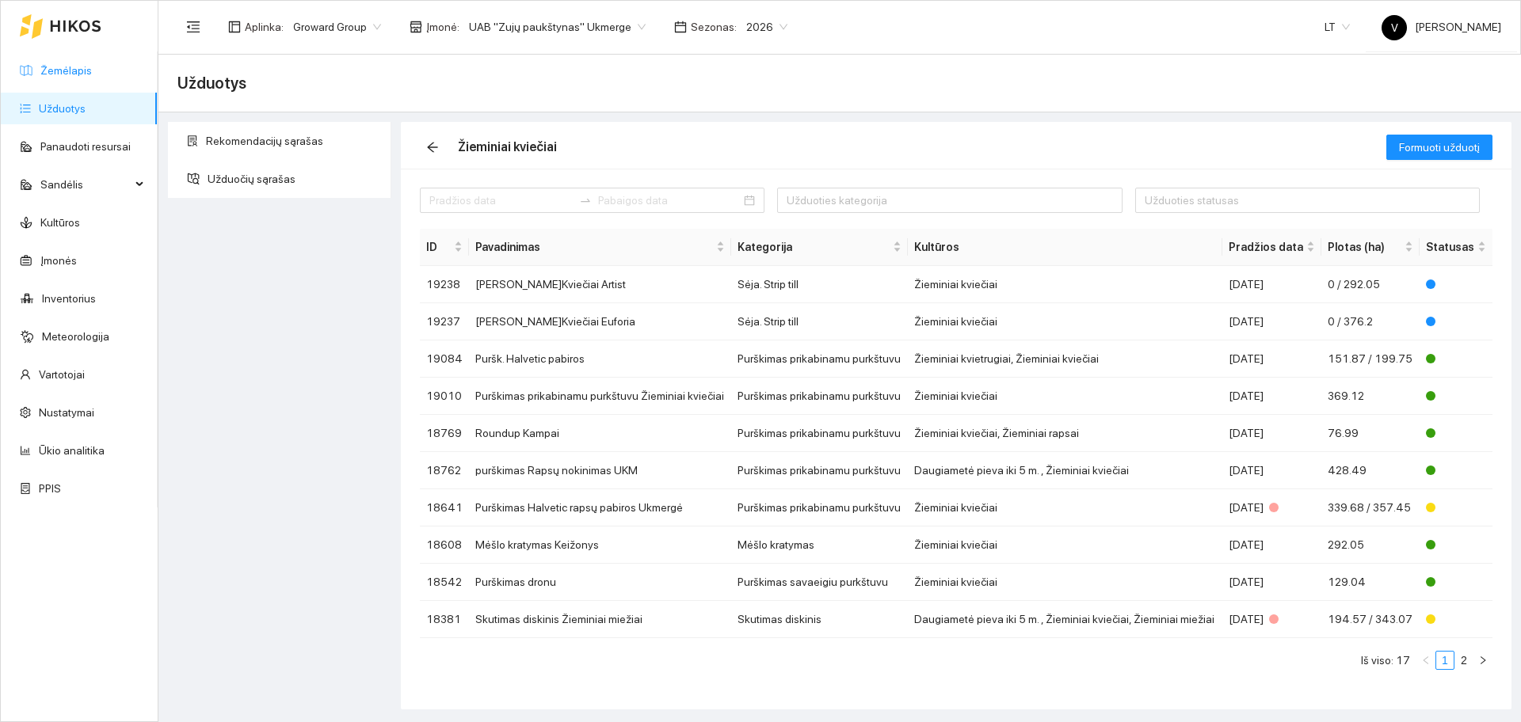
click at [71, 77] on link "Žemėlapis" at bounding box center [65, 70] width 51 height 13
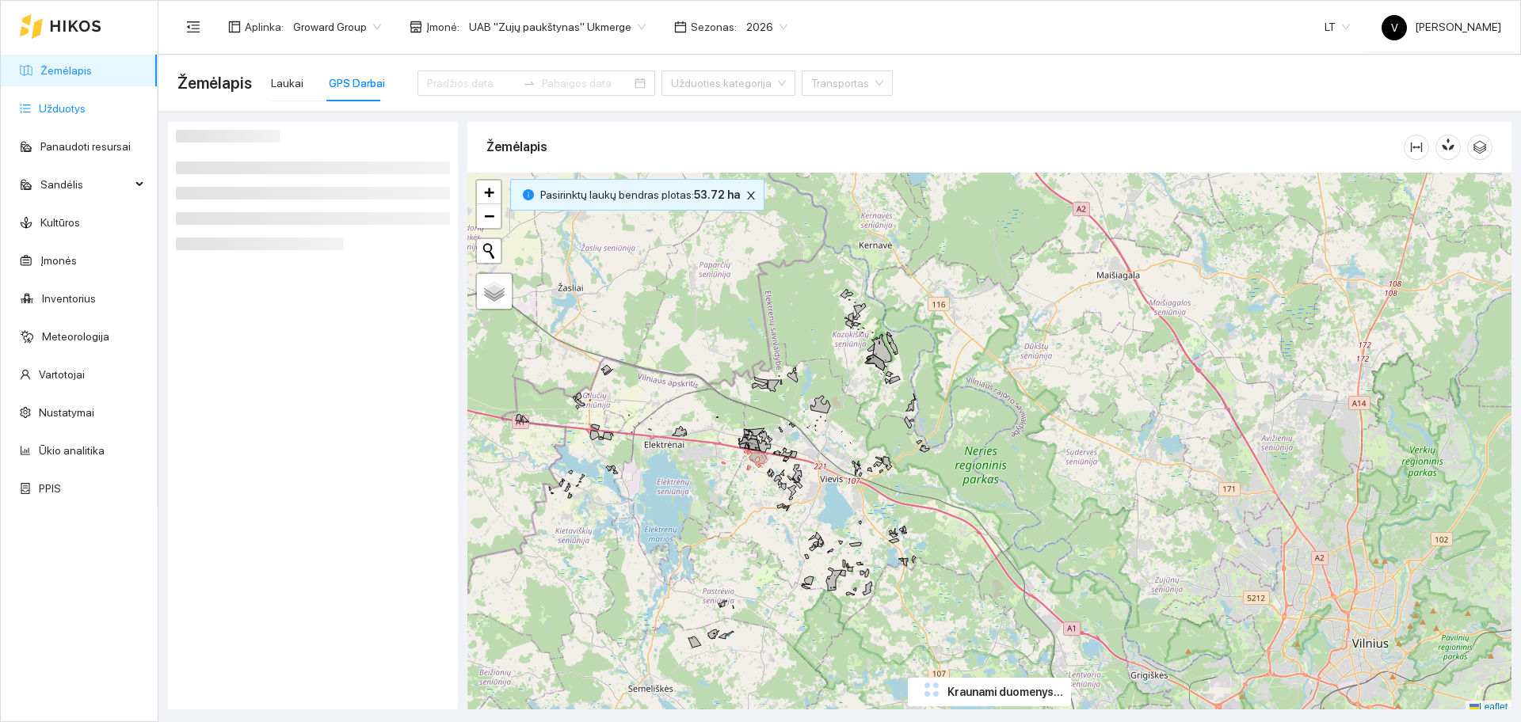
click at [67, 109] on link "Užduotys" at bounding box center [62, 108] width 47 height 13
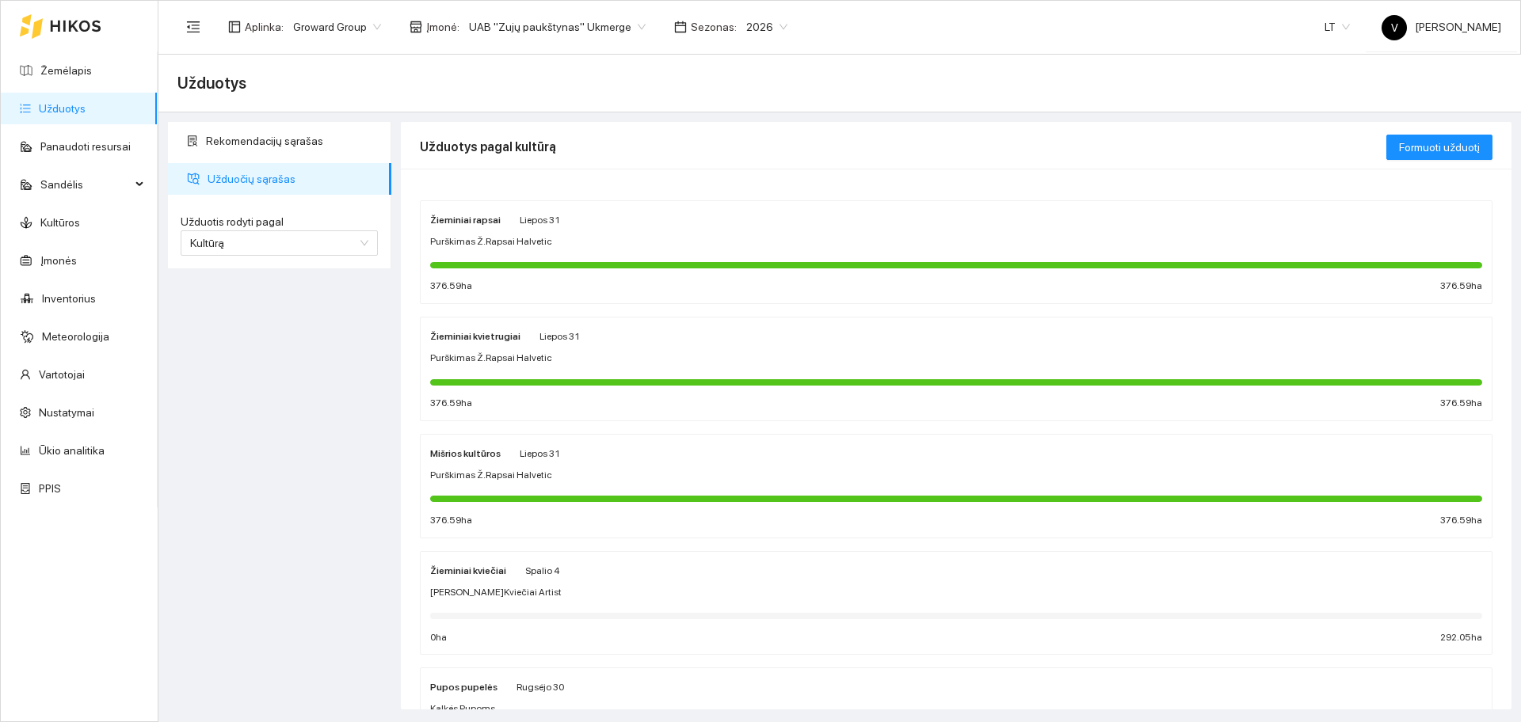
click at [486, 347] on div "Žieminiai kvietrugiai Liepos 31 Purškimas Ž.Rapsai Halvetic 376.59 ha 376.59 ha" at bounding box center [956, 369] width 1052 height 84
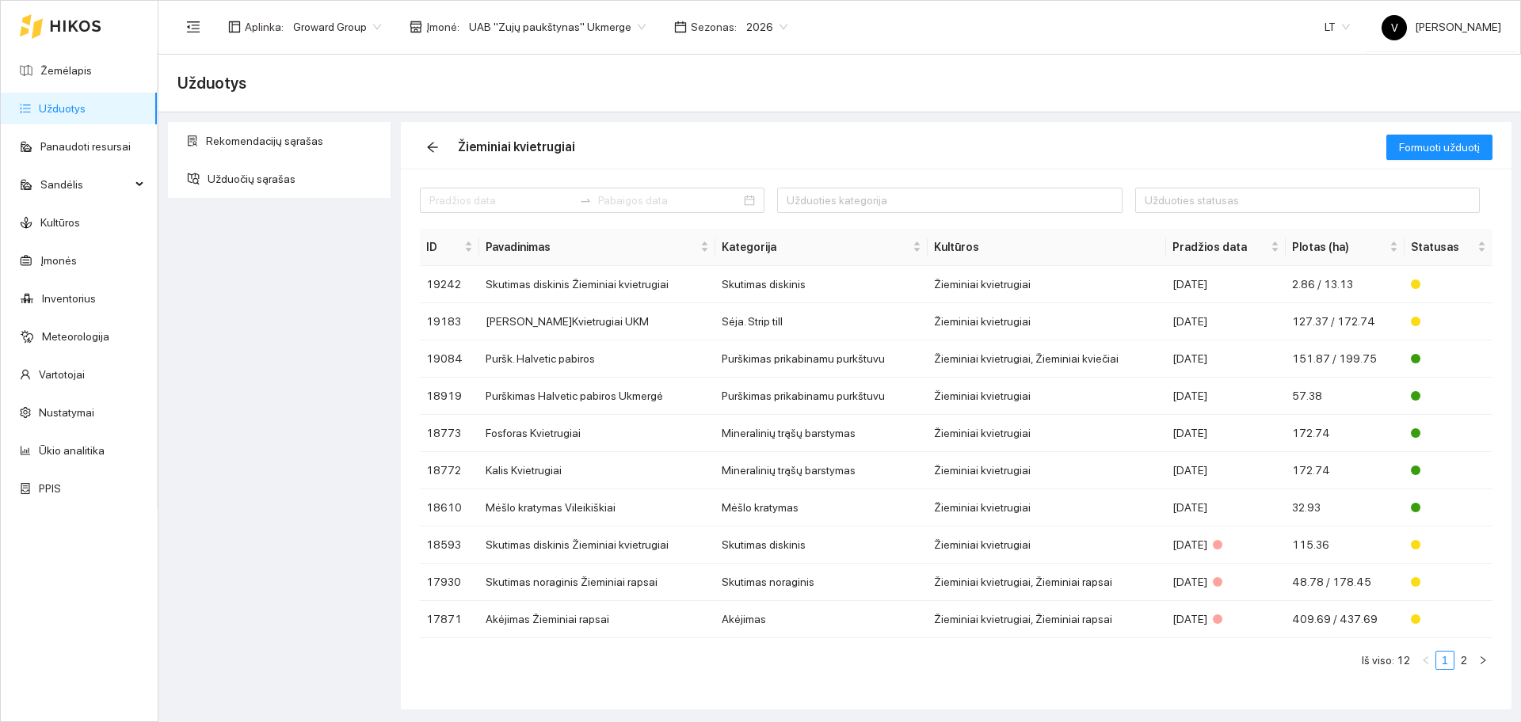
click at [59, 112] on link "Užduotys" at bounding box center [62, 108] width 47 height 13
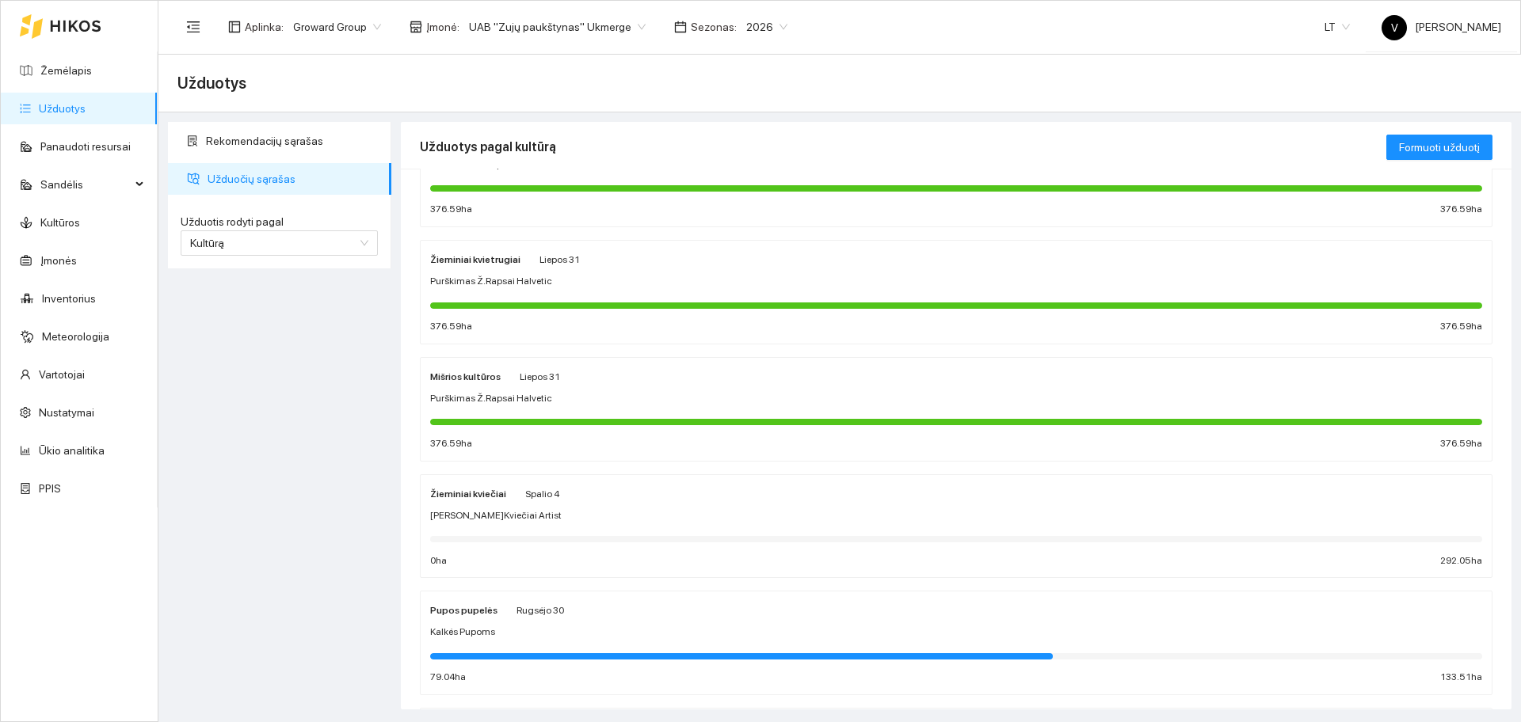
scroll to position [198, 0]
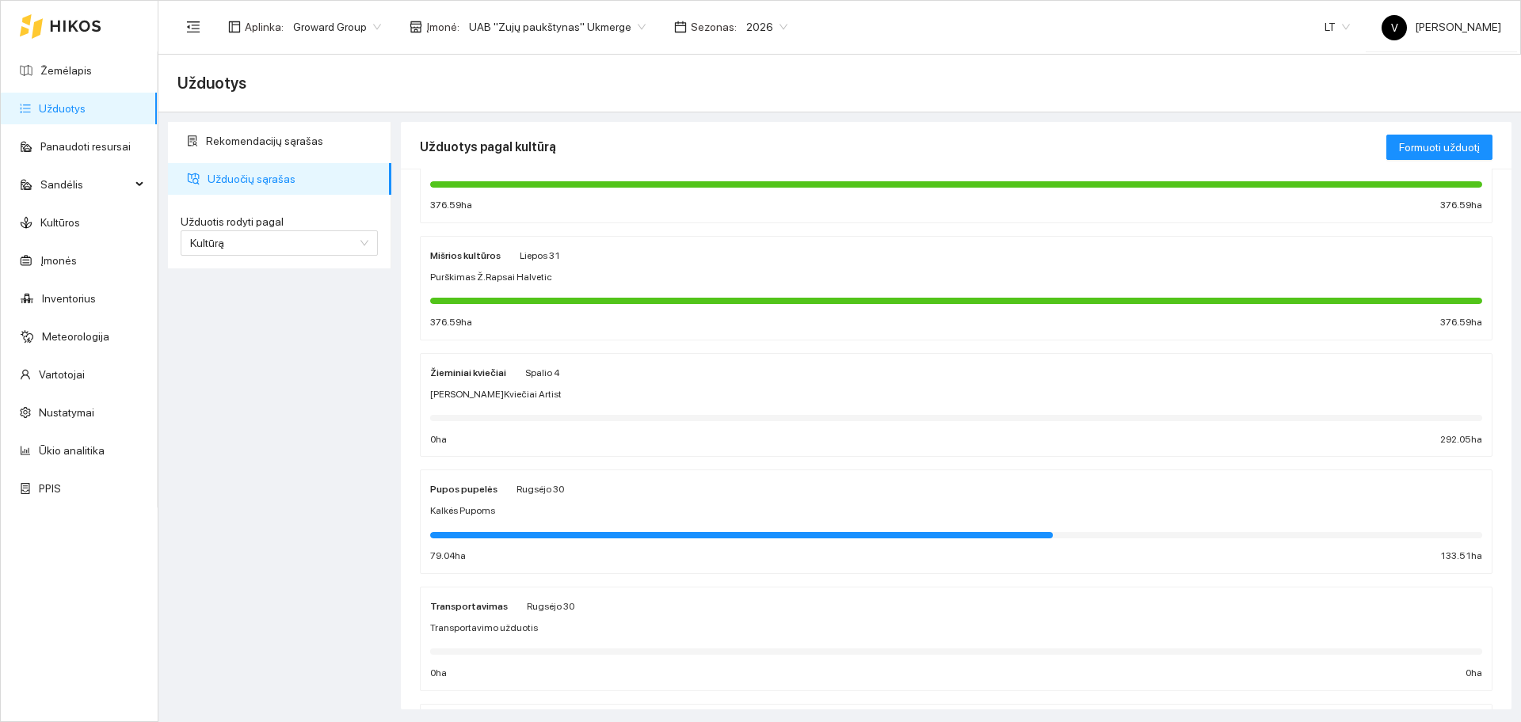
click at [463, 387] on span "[PERSON_NAME]Kviečiai Artist" at bounding box center [496, 394] width 132 height 15
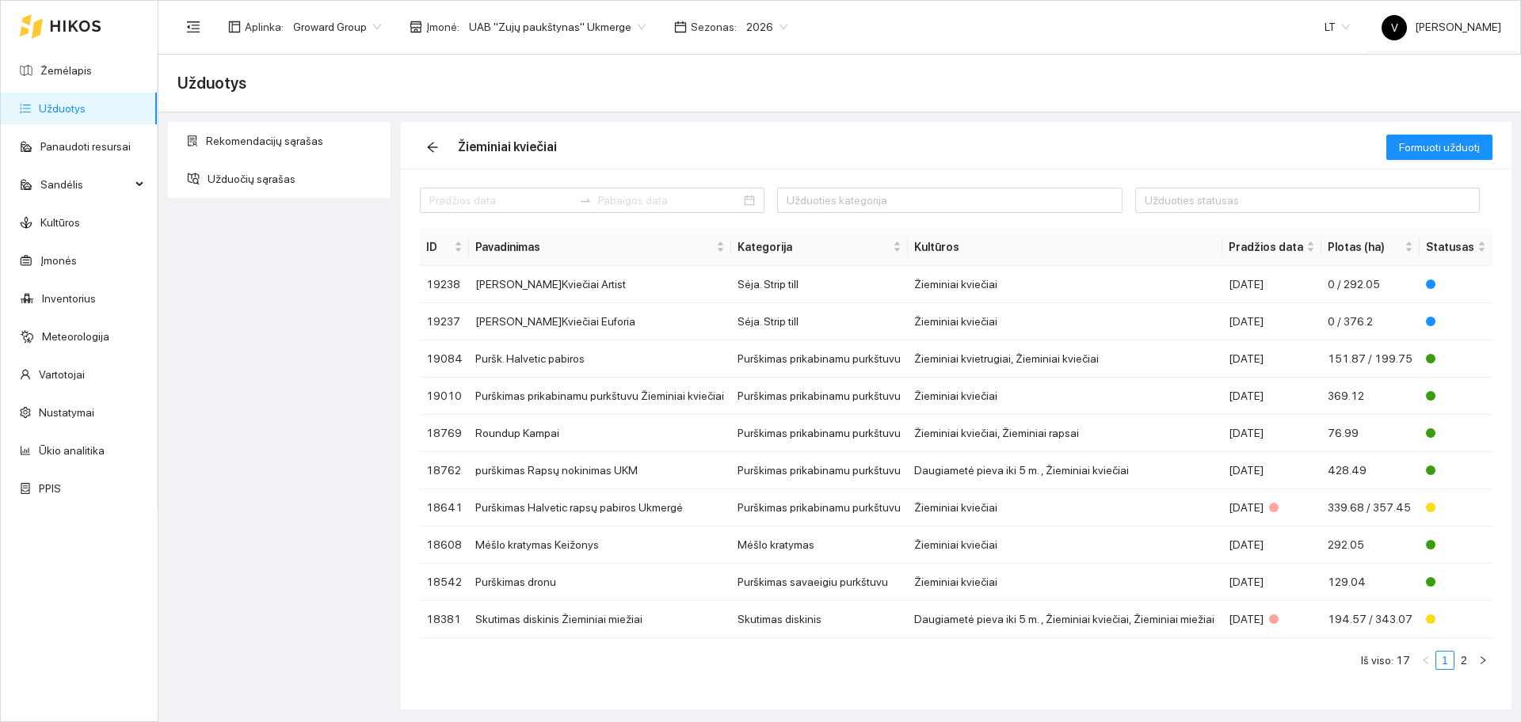
click at [490, 27] on span "UAB "Zujų paukštynas" Ukmerge" at bounding box center [557, 27] width 177 height 24
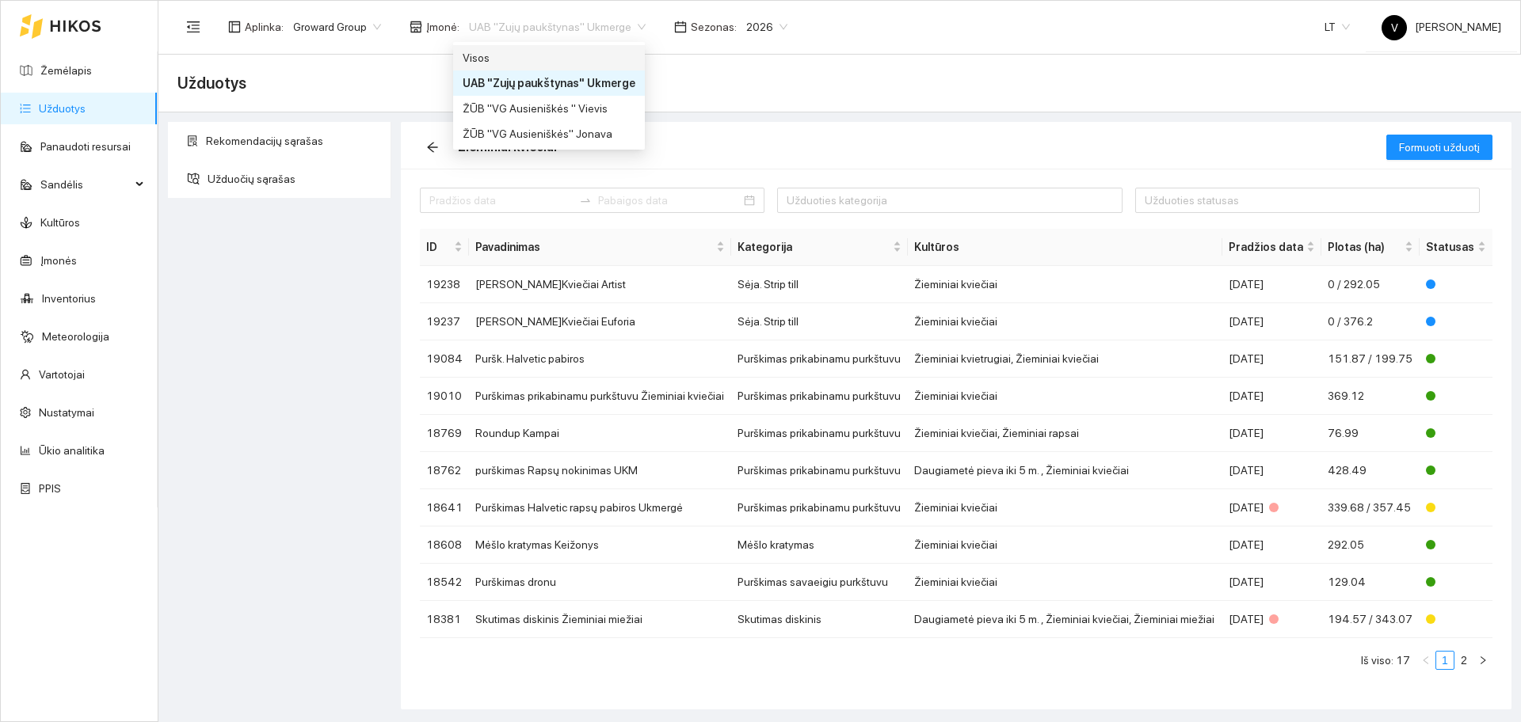
click at [520, 57] on div "Visos" at bounding box center [549, 57] width 173 height 17
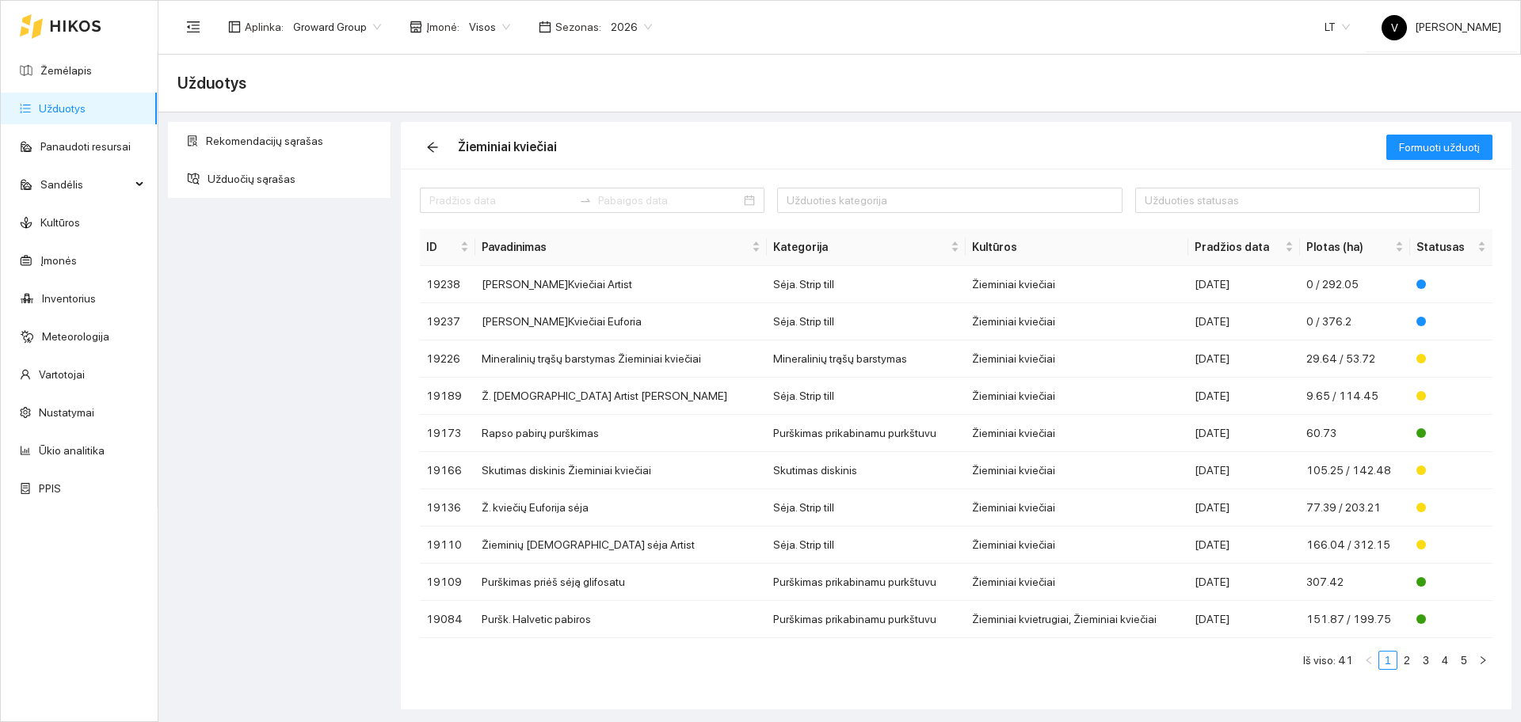
click at [248, 291] on div "Rekomendacijų sąrašas Užduočių sąrašas" at bounding box center [279, 416] width 233 height 588
click at [82, 449] on link "Ūkio analitika" at bounding box center [72, 450] width 66 height 13
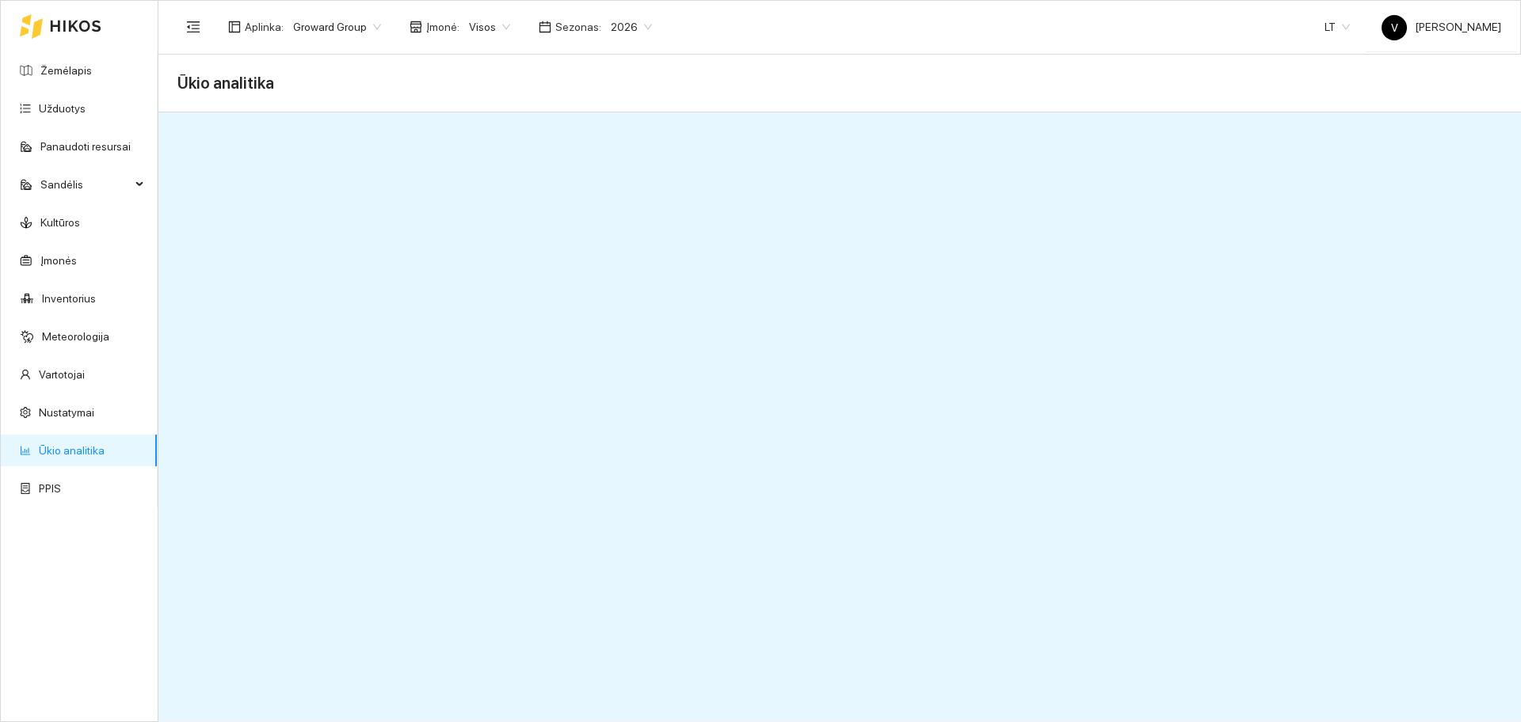
click at [488, 26] on span "Visos" at bounding box center [489, 27] width 41 height 24
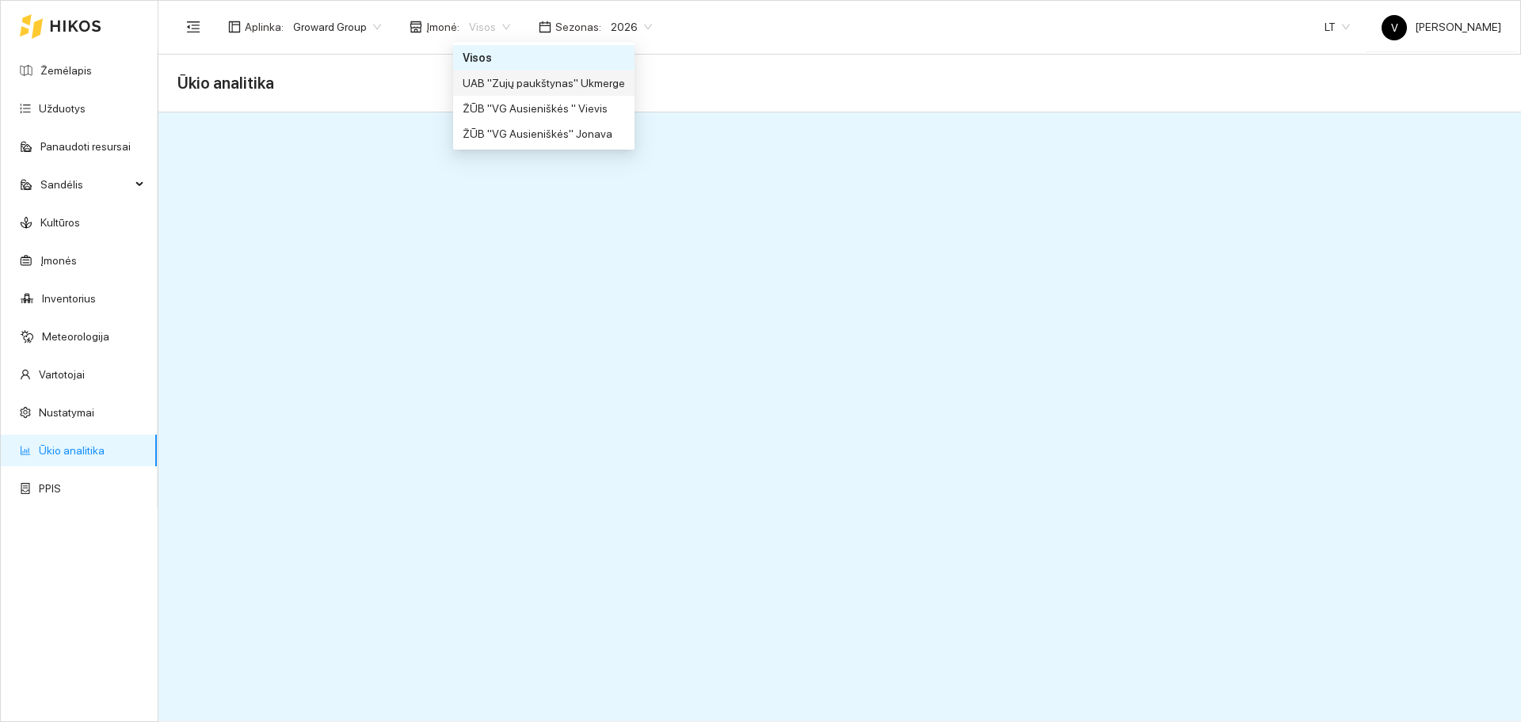
click at [504, 89] on div "UAB "Zujų paukštynas" Ukmerge" at bounding box center [544, 82] width 162 height 17
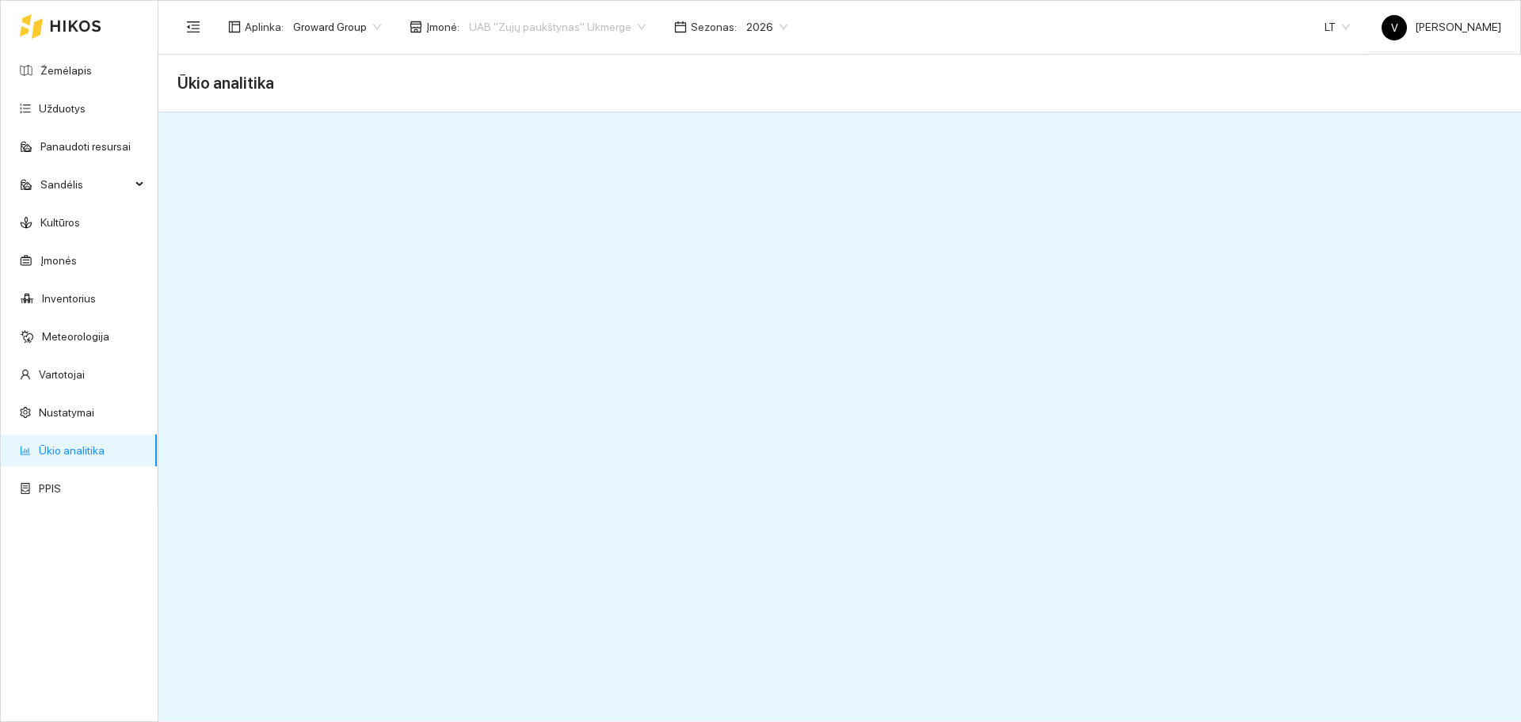
click at [503, 29] on span "UAB "Zujų paukštynas" Ukmerge" at bounding box center [557, 27] width 177 height 24
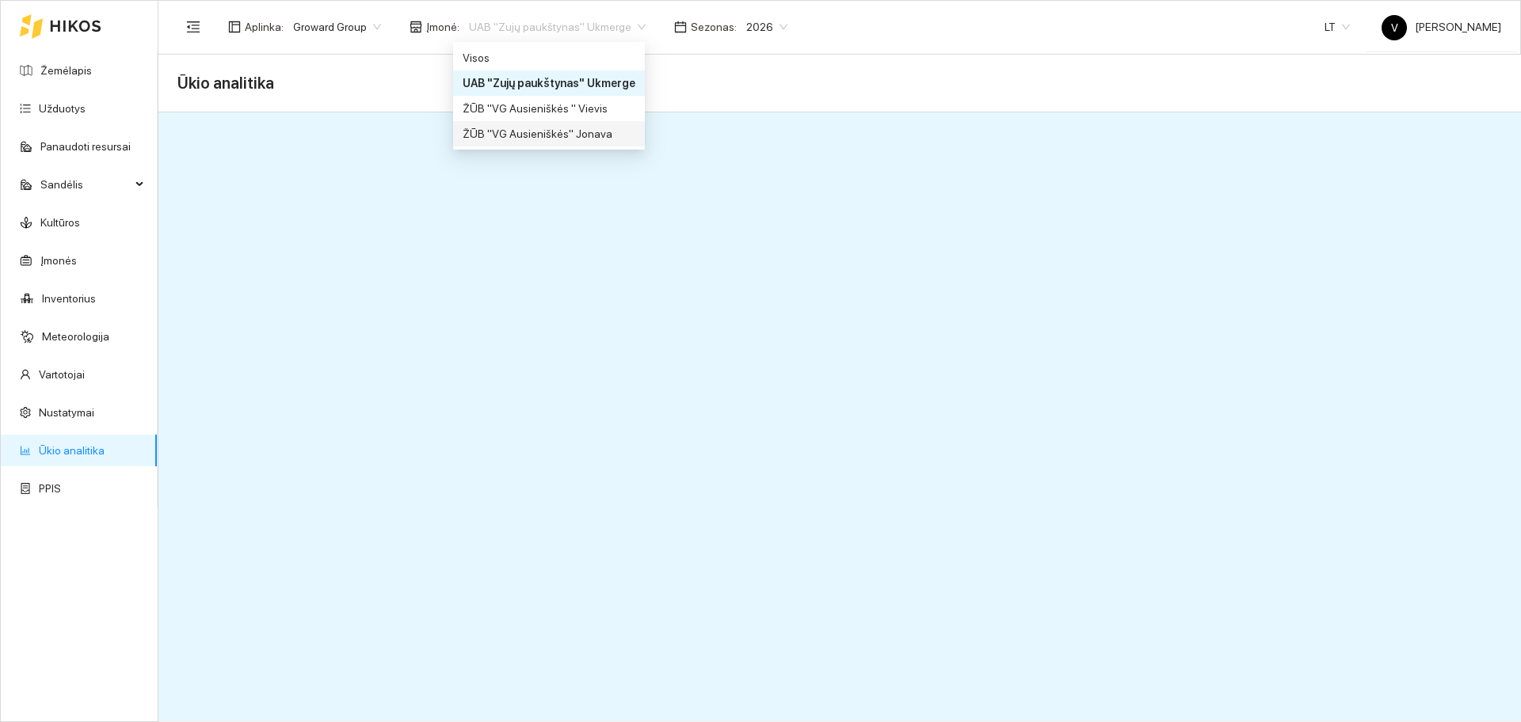
click at [520, 145] on div "ŽŪB "VG Ausieniškės" Jonava" at bounding box center [549, 133] width 192 height 25
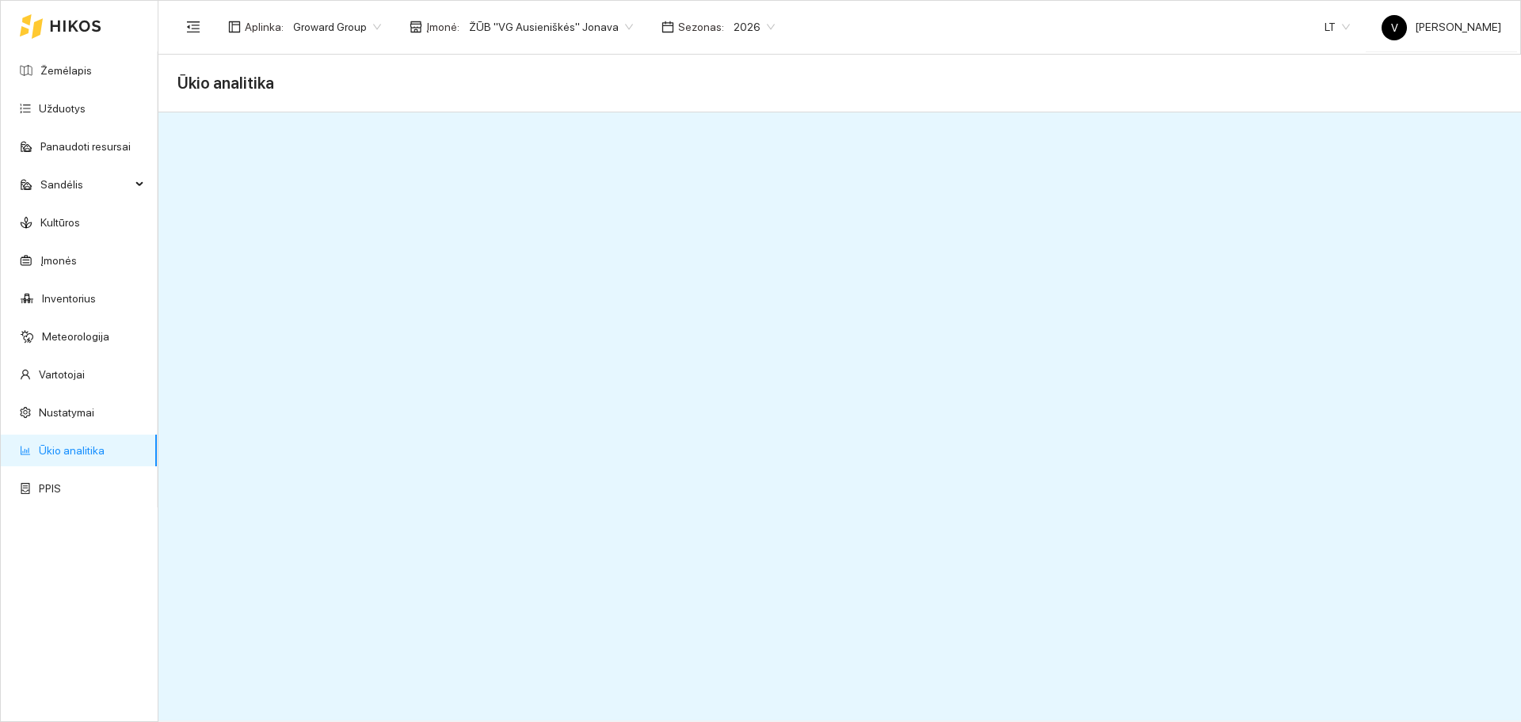
click at [538, 25] on span "ŽŪB "VG Ausieniškės" Jonava" at bounding box center [551, 27] width 164 height 24
click at [574, 136] on div "ŽŪB "VG Ausieniškės" Jonava" at bounding box center [544, 133] width 162 height 17
click at [86, 110] on link "Užduotys" at bounding box center [62, 108] width 47 height 13
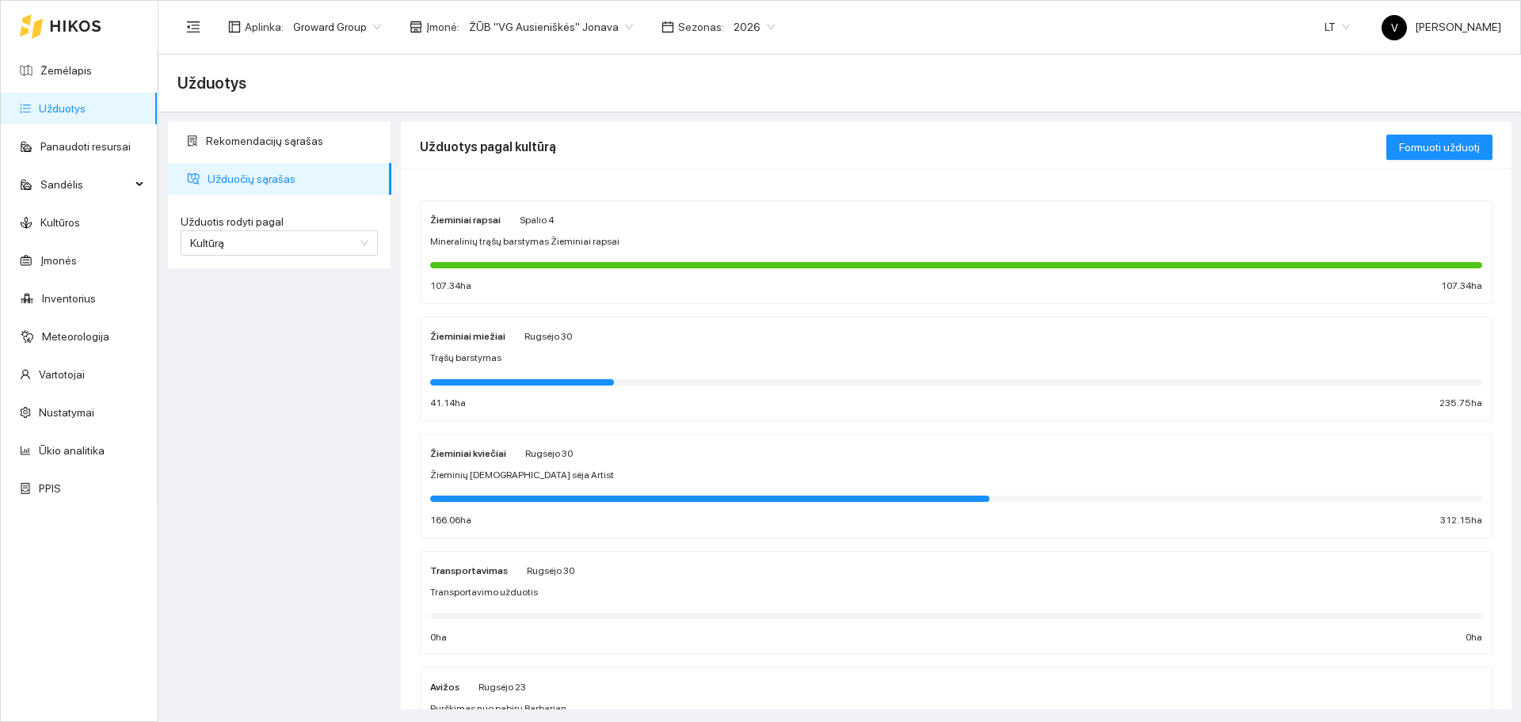
click at [461, 456] on strong "Žieminiai kviečiai" at bounding box center [468, 453] width 76 height 11
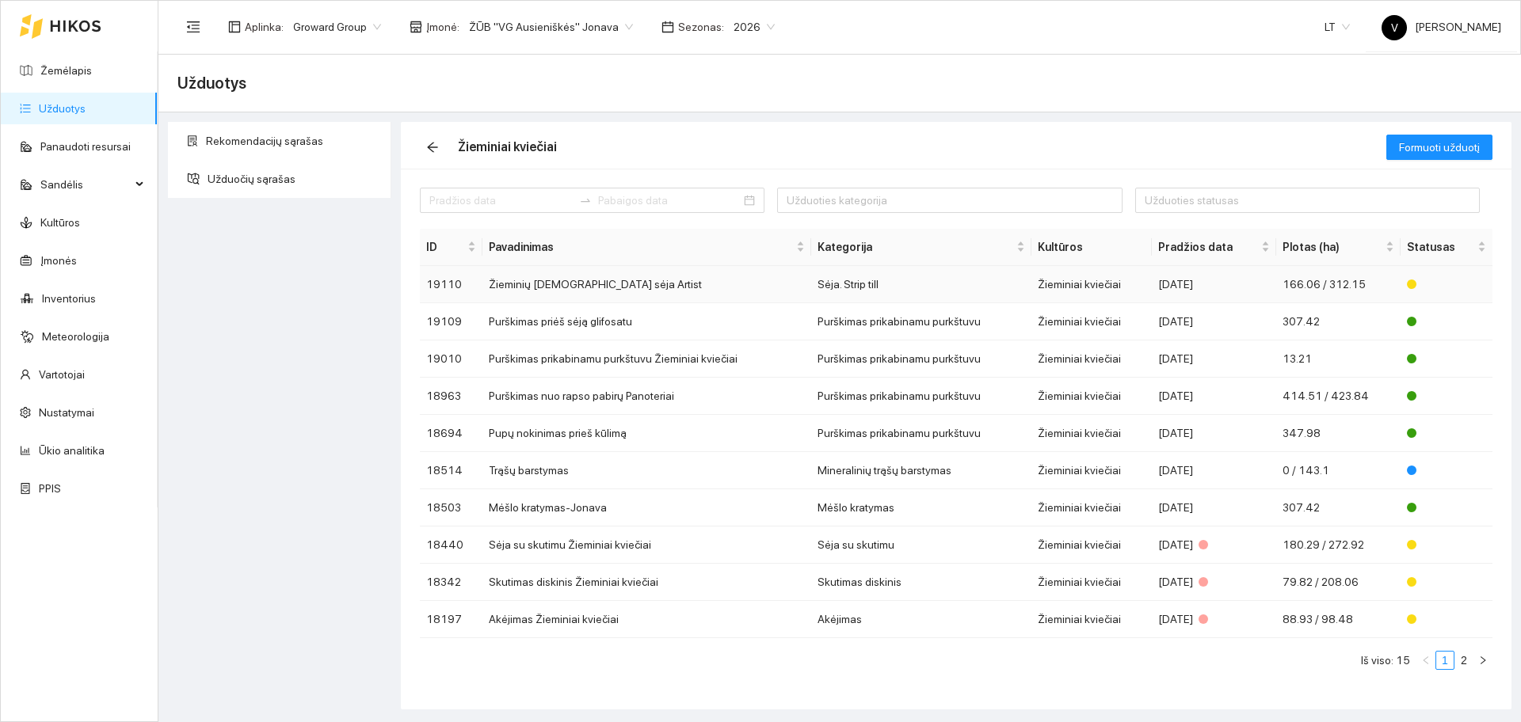
click at [529, 288] on td "Žieminių [DEMOGRAPHIC_DATA] sėja Artist" at bounding box center [646, 284] width 328 height 37
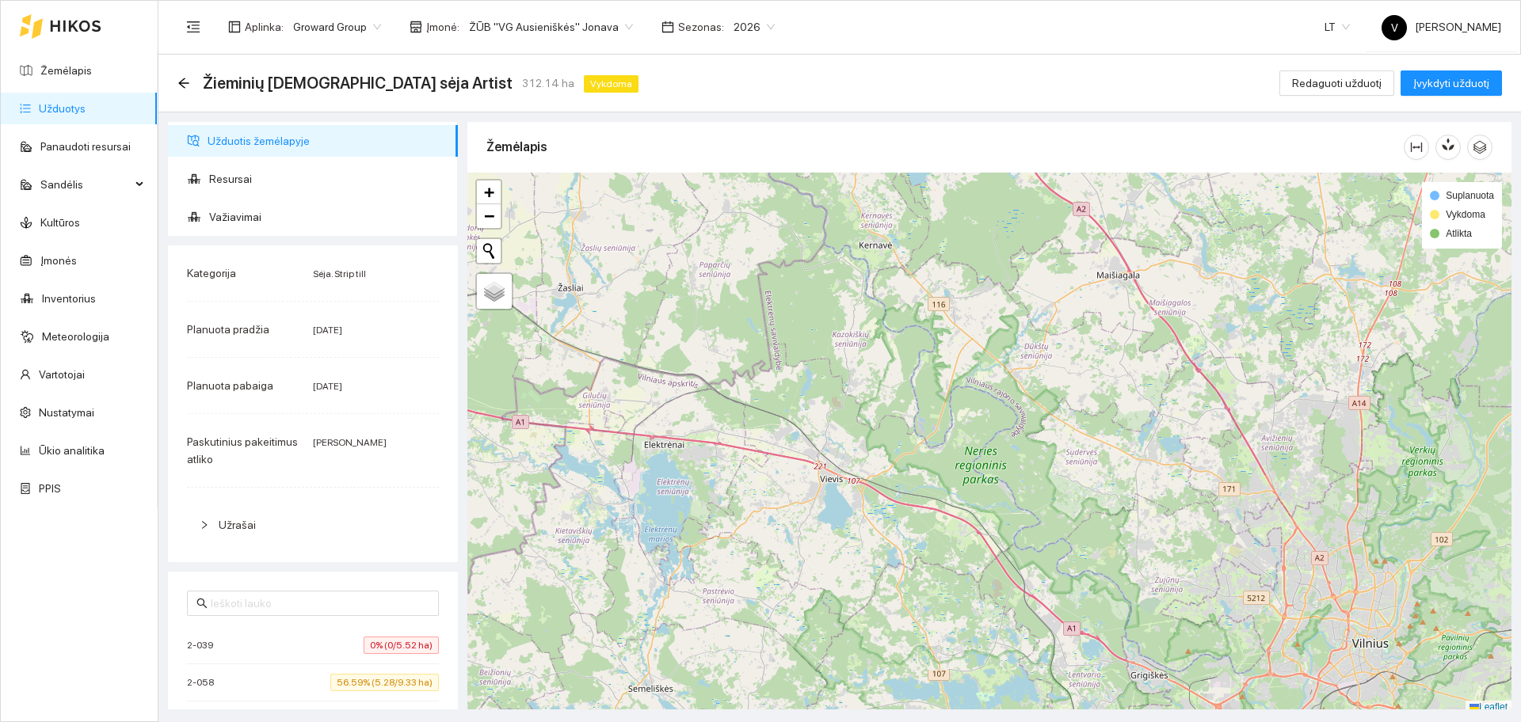
click at [469, 26] on span "ŽŪB "VG Ausieniškės" Jonava" at bounding box center [551, 27] width 164 height 24
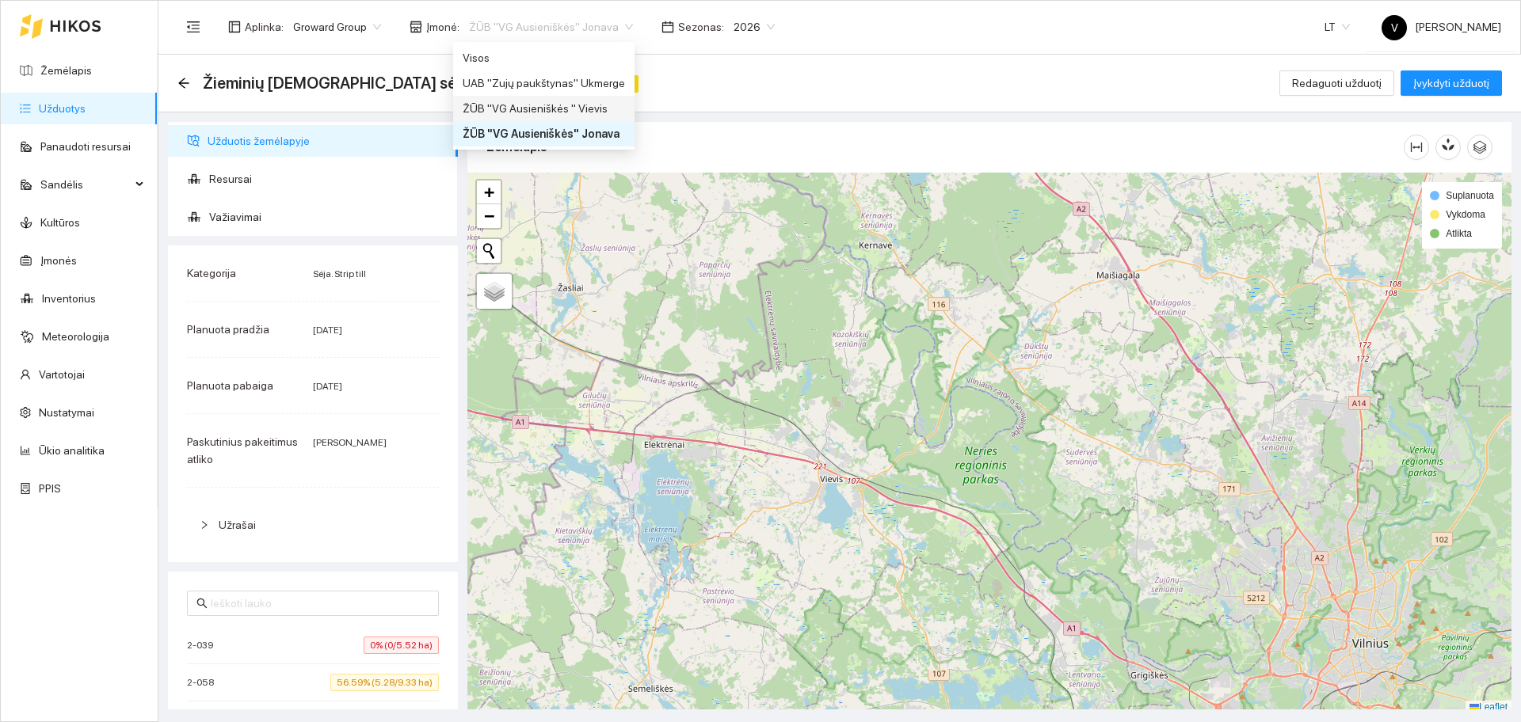
click at [570, 108] on div "ŽŪB "VG Ausieniškės " Vievis" at bounding box center [544, 108] width 162 height 17
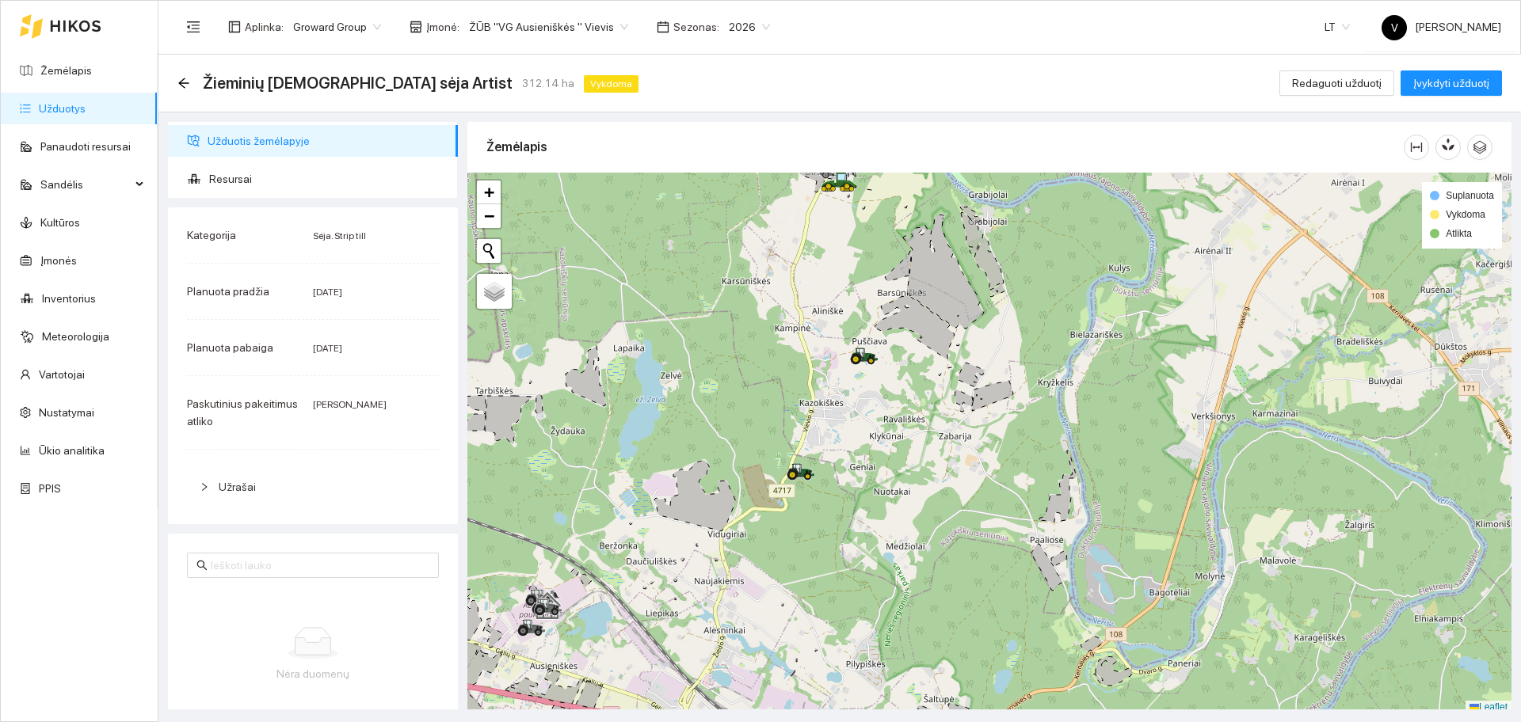
scroll to position [5, 0]
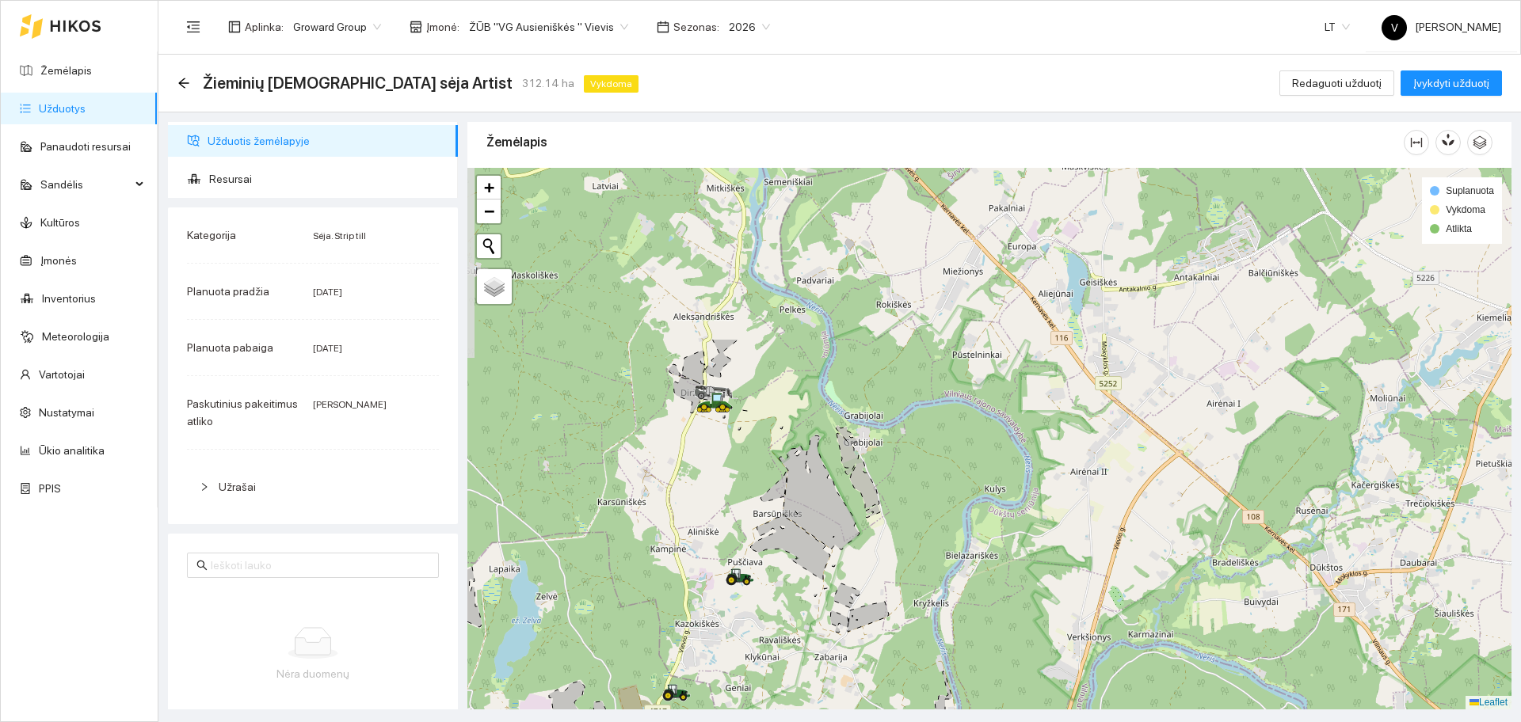
drag, startPoint x: 893, startPoint y: 319, endPoint x: 768, endPoint y: 545, distance: 257.8
click at [768, 545] on icon at bounding box center [790, 548] width 80 height 63
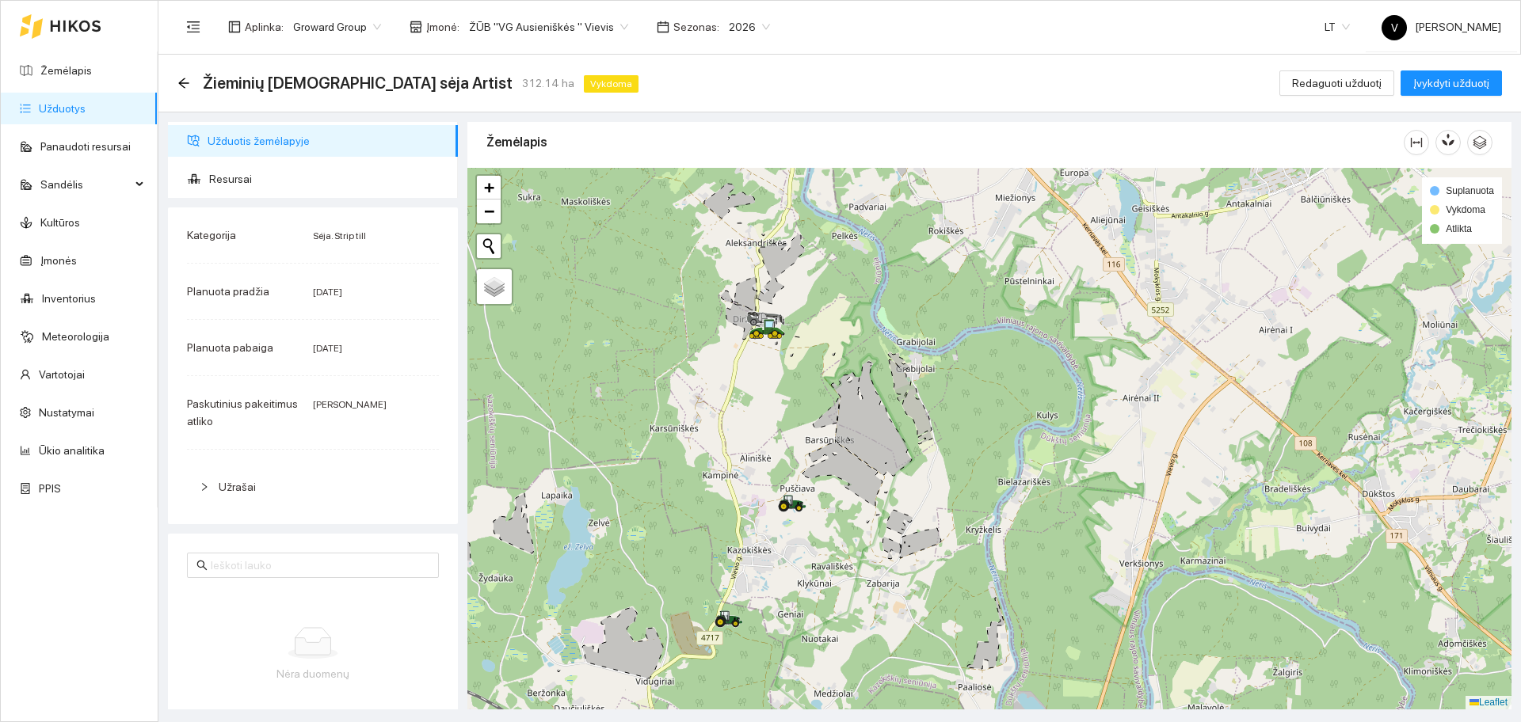
drag, startPoint x: 770, startPoint y: 450, endPoint x: 798, endPoint y: 414, distance: 45.8
click at [811, 422] on div at bounding box center [989, 439] width 1044 height 542
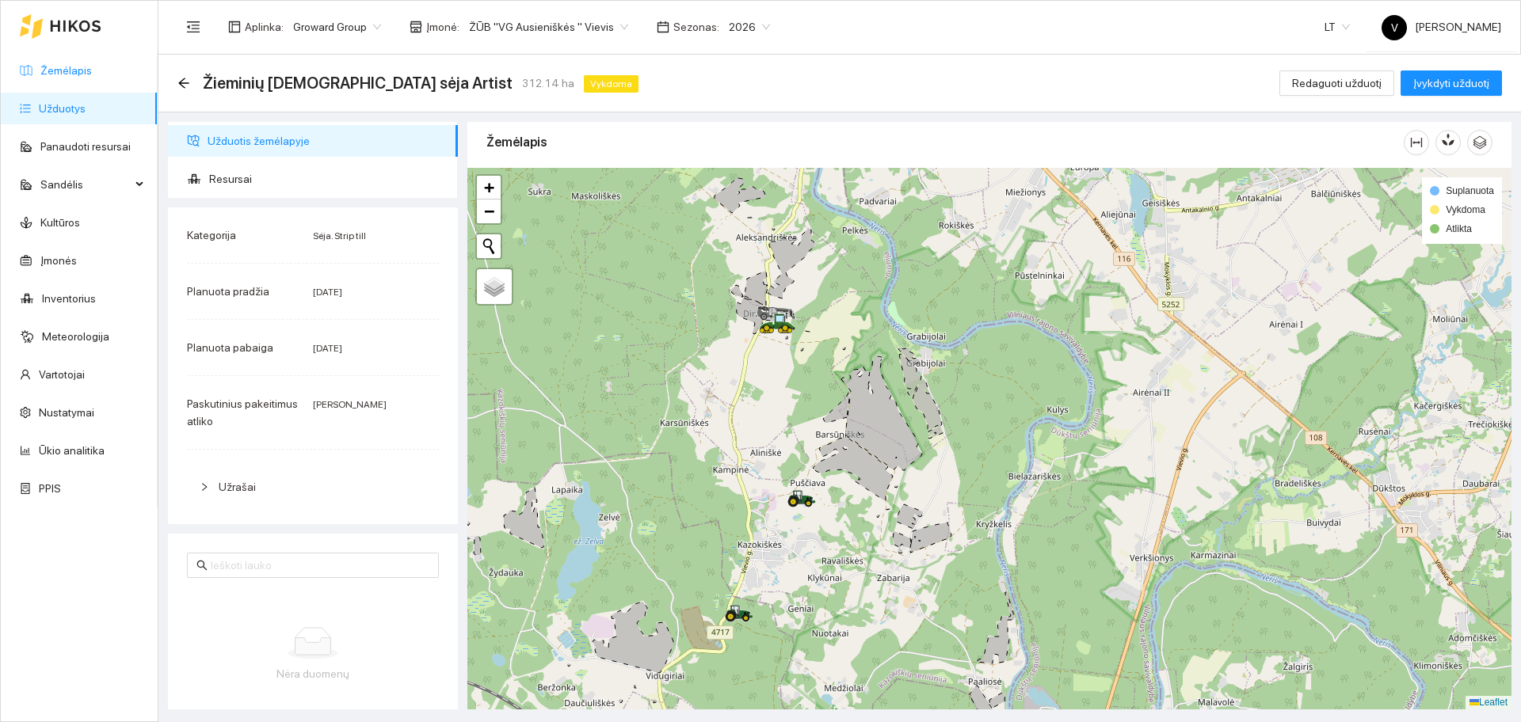
click at [78, 75] on link "Žemėlapis" at bounding box center [65, 70] width 51 height 13
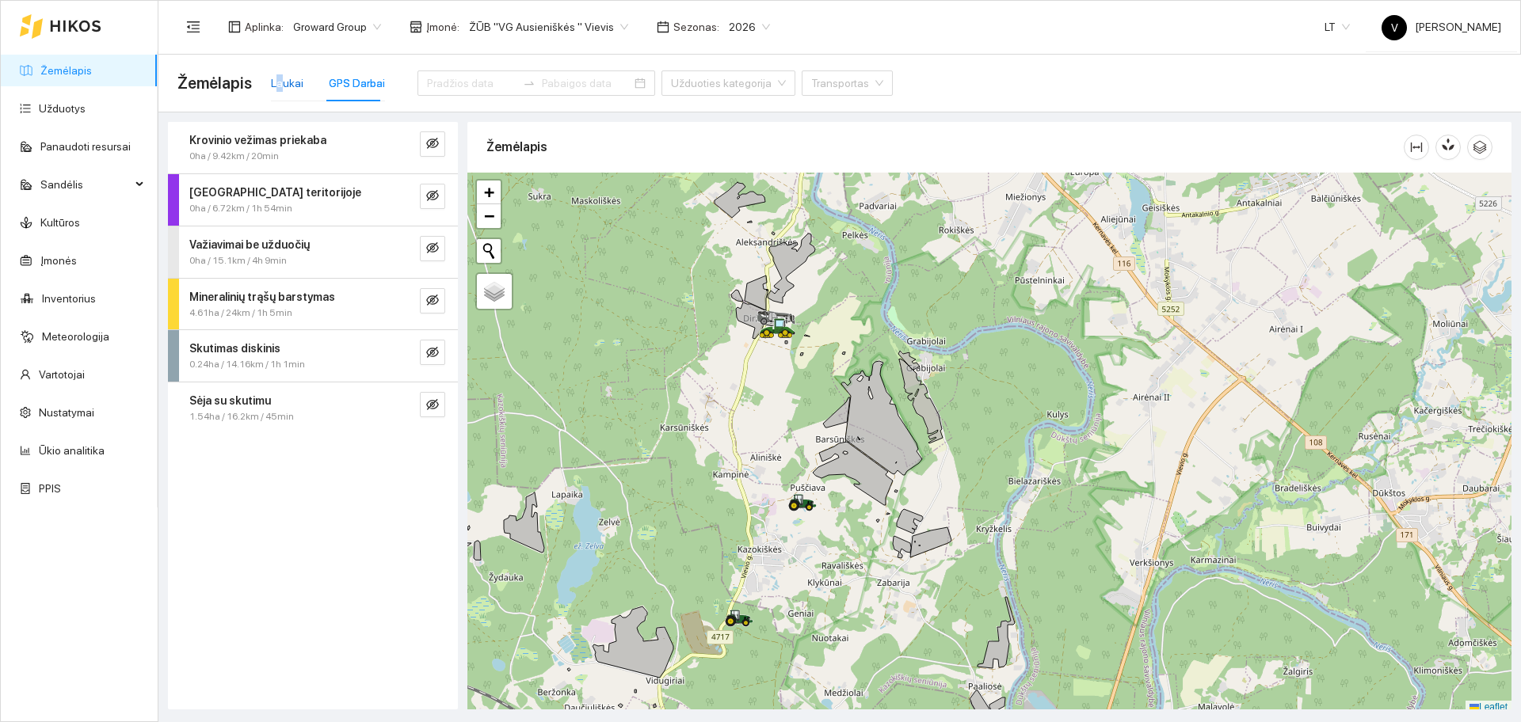
click at [278, 83] on div "Laukai" at bounding box center [287, 82] width 32 height 17
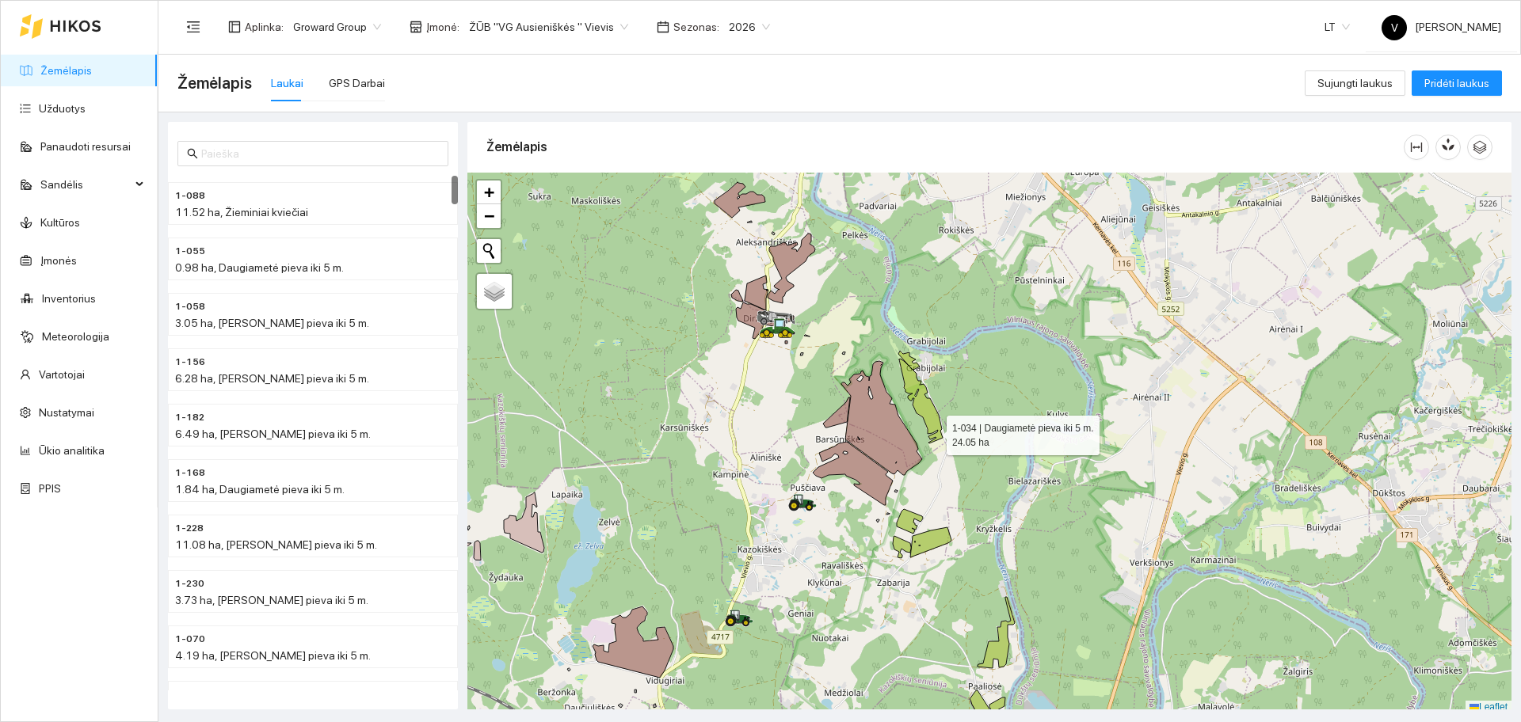
scroll to position [5, 0]
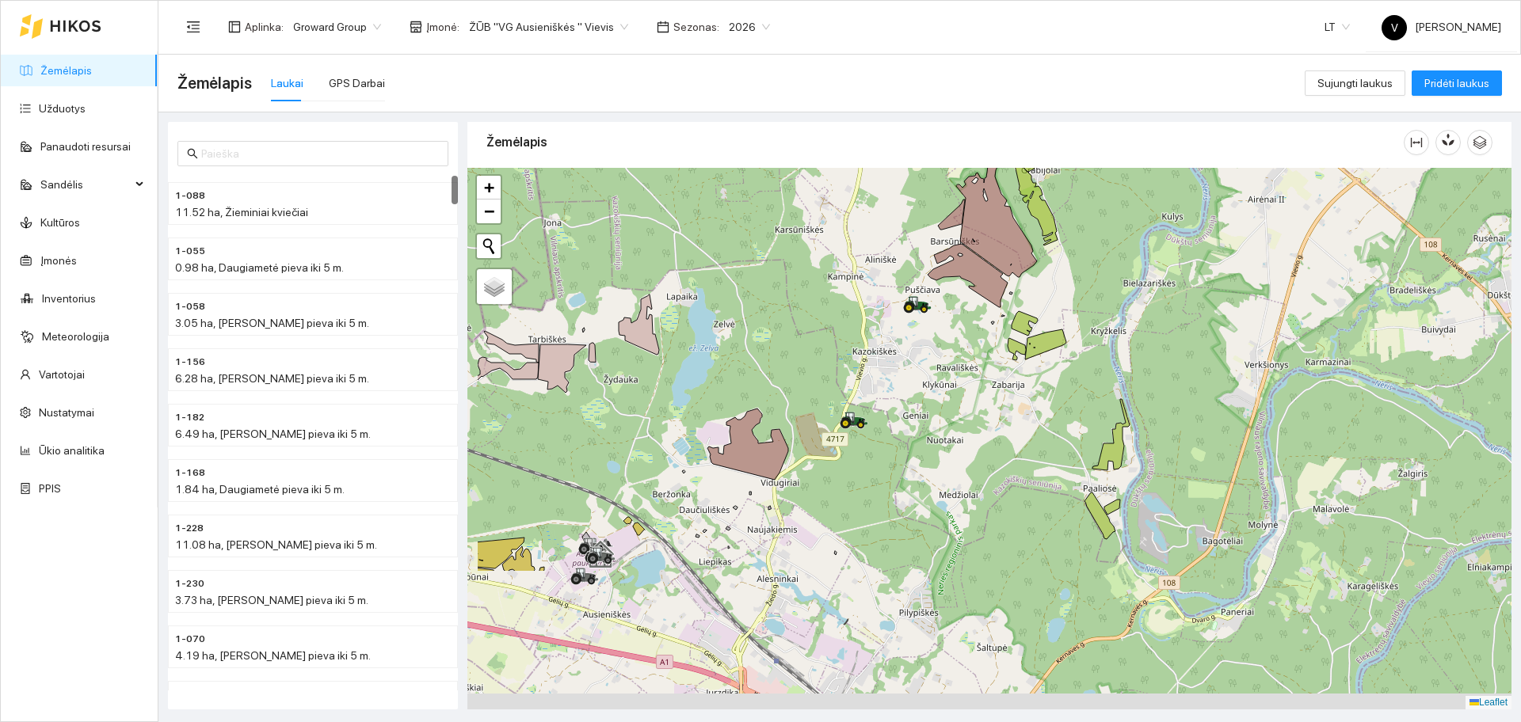
drag, startPoint x: 942, startPoint y: 421, endPoint x: 1050, endPoint y: 239, distance: 211.7
click at [1050, 239] on div at bounding box center [989, 439] width 1044 height 542
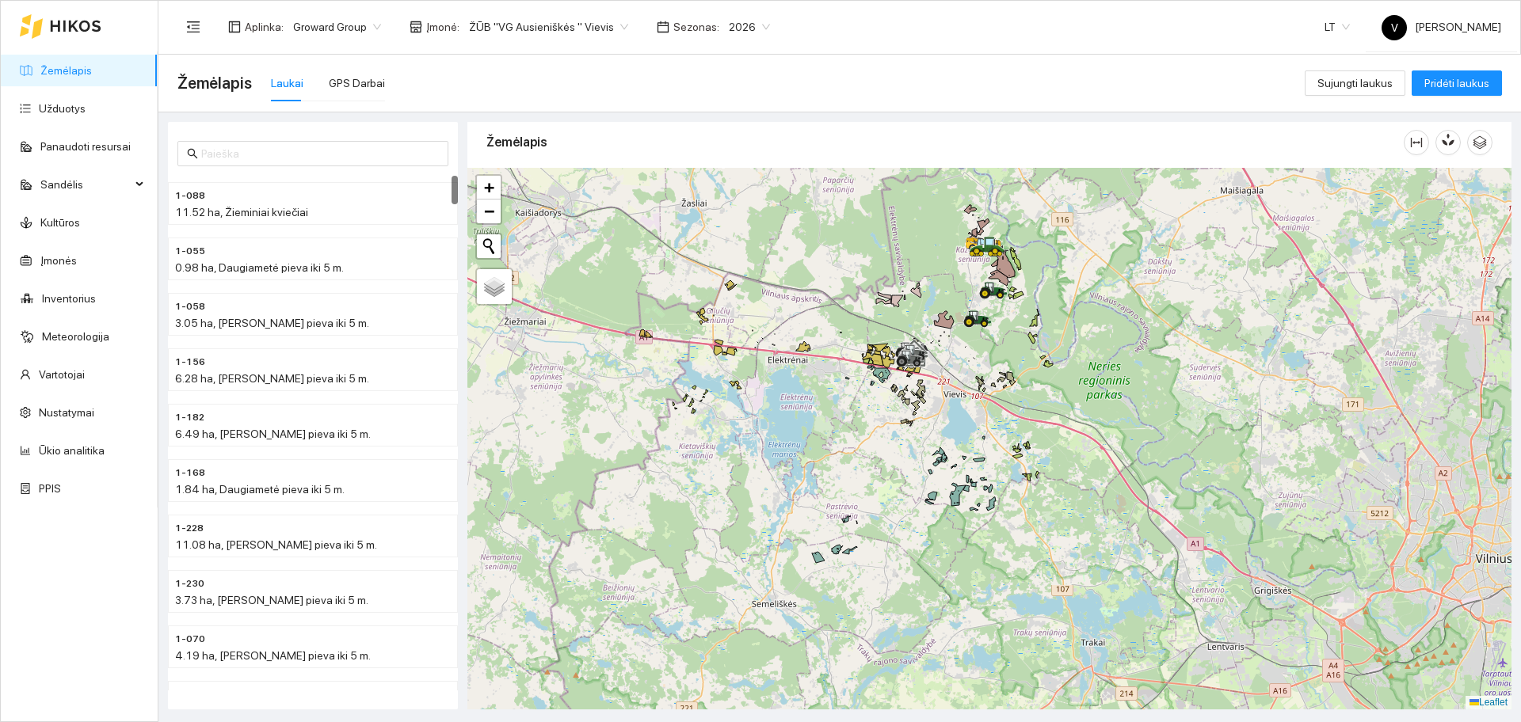
drag, startPoint x: 870, startPoint y: 406, endPoint x: 888, endPoint y: 403, distance: 18.4
click at [888, 403] on div at bounding box center [989, 439] width 1044 height 542
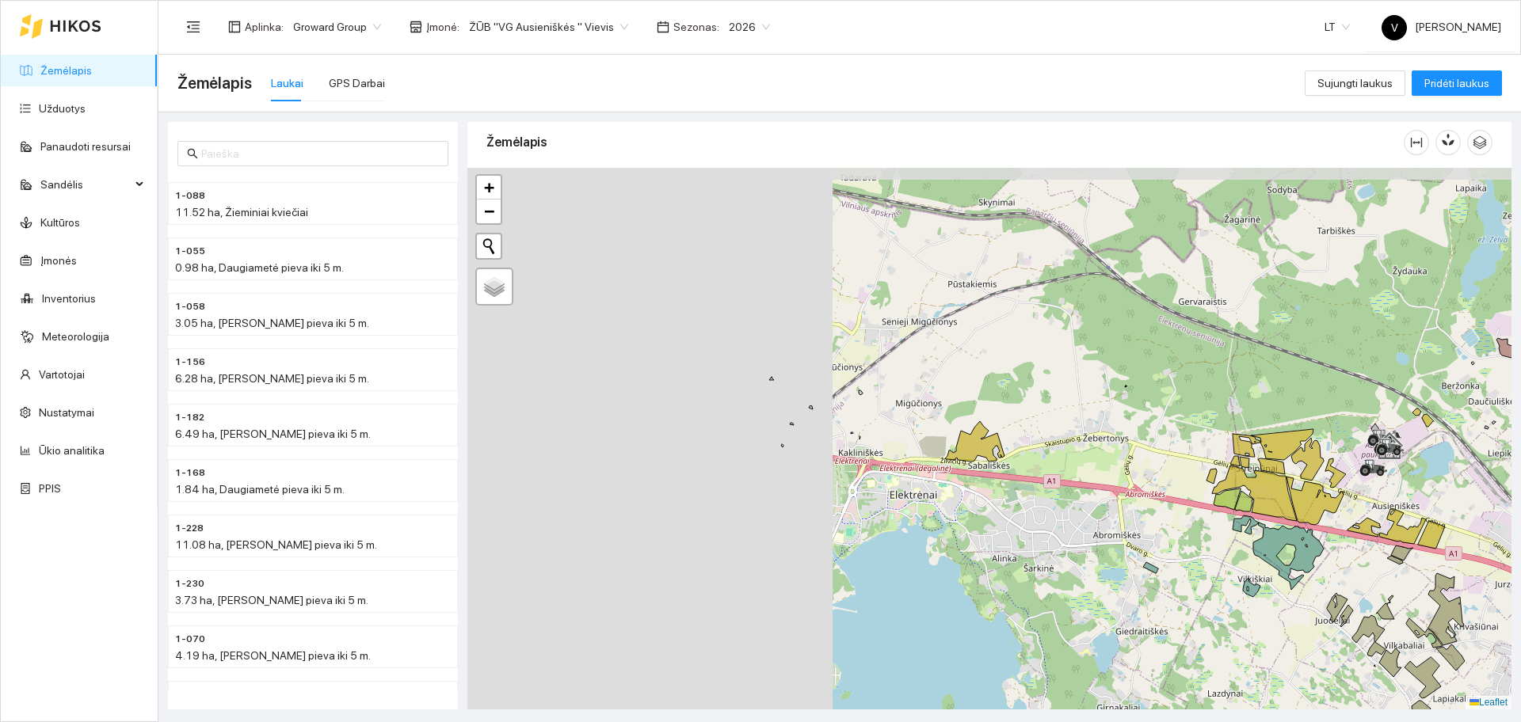
drag, startPoint x: 740, startPoint y: 292, endPoint x: 1147, endPoint y: 473, distance: 445.4
click at [1174, 476] on div at bounding box center [989, 439] width 1044 height 542
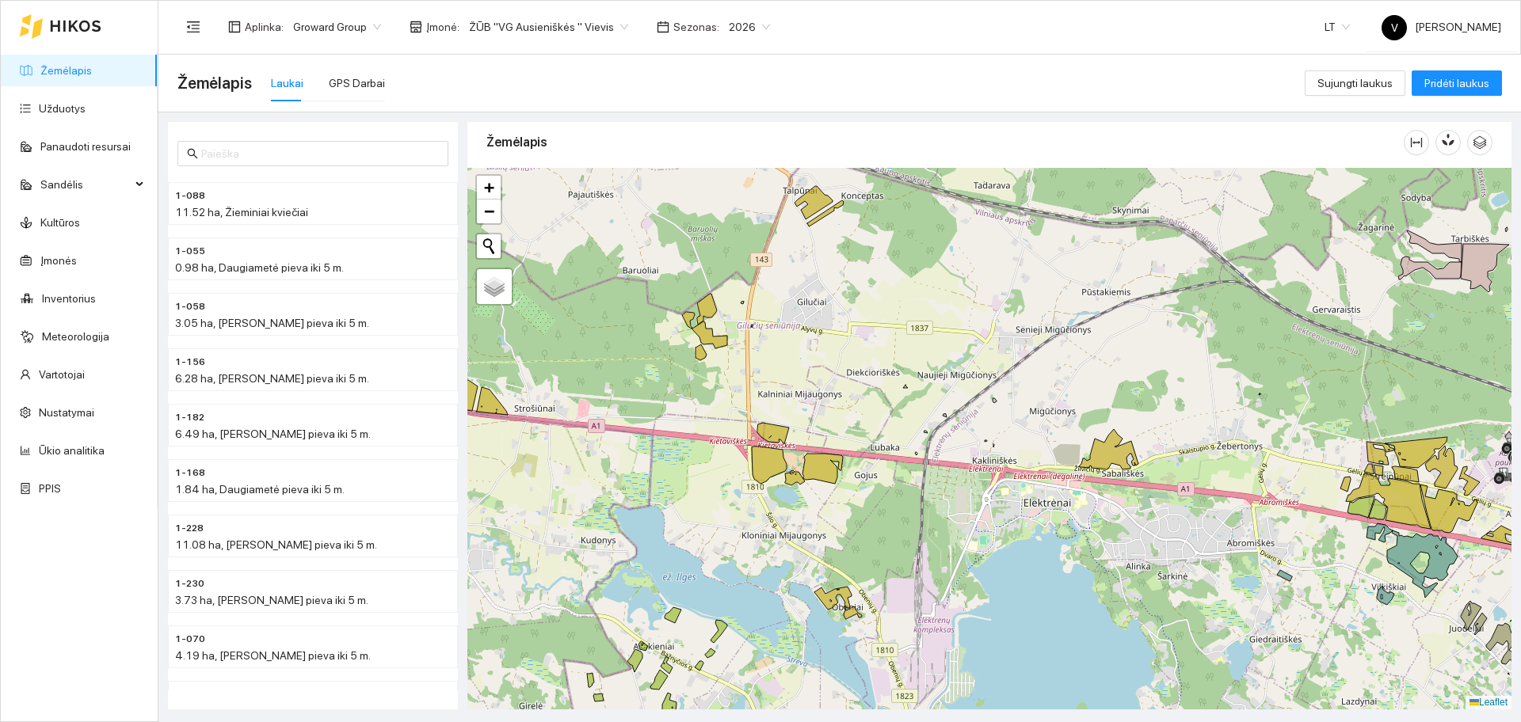
drag, startPoint x: 827, startPoint y: 444, endPoint x: 924, endPoint y: 451, distance: 97.6
click at [927, 450] on div at bounding box center [989, 439] width 1044 height 542
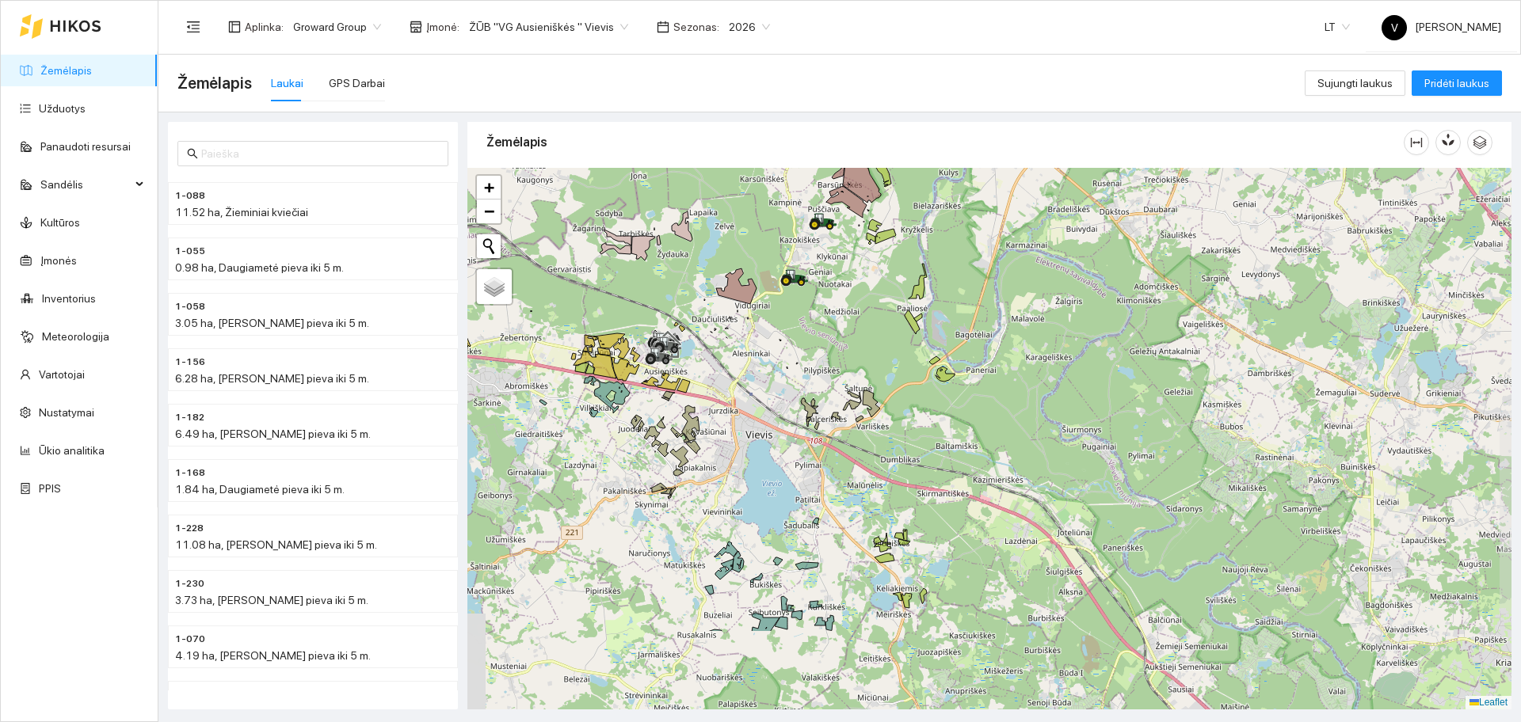
drag, startPoint x: 1168, startPoint y: 425, endPoint x: 882, endPoint y: 287, distance: 317.1
click at [882, 287] on div at bounding box center [989, 439] width 1044 height 542
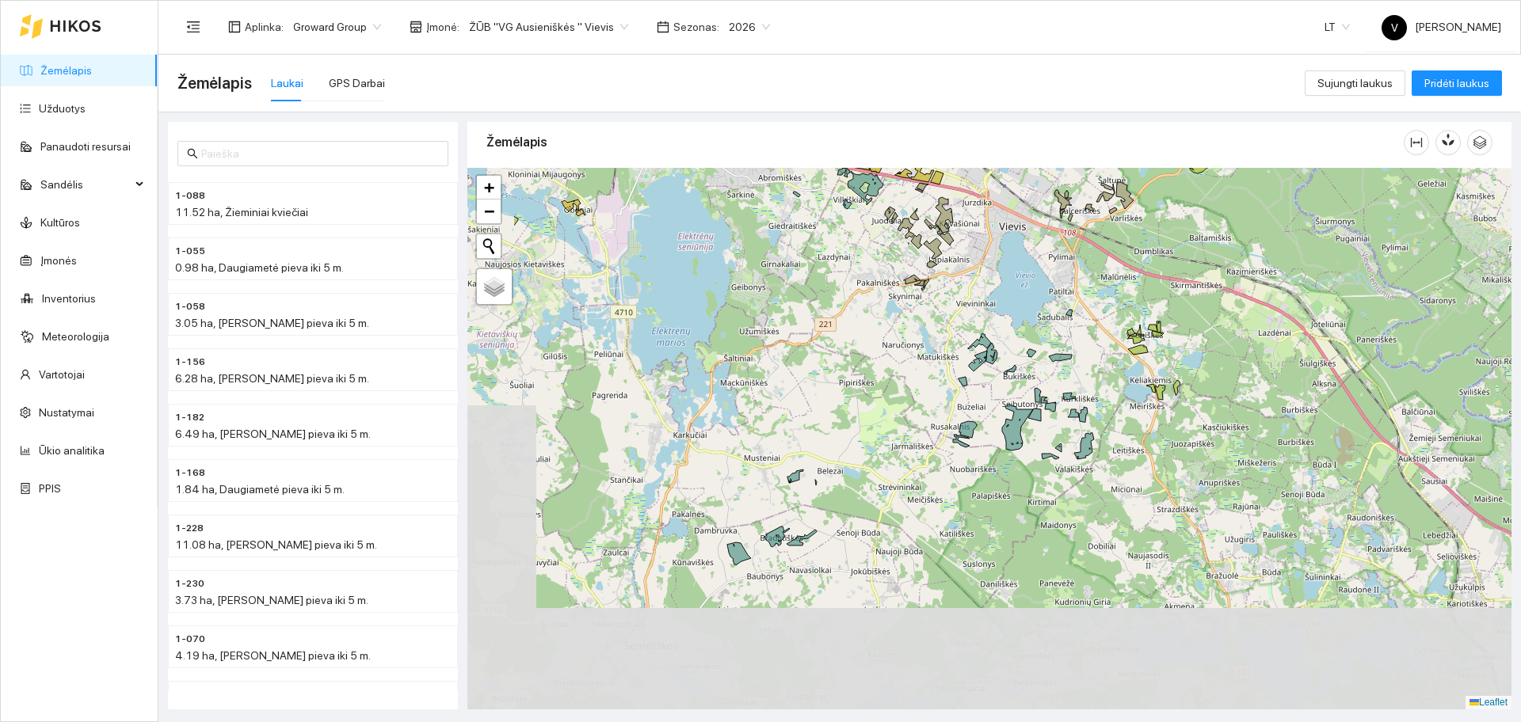
drag, startPoint x: 886, startPoint y: 522, endPoint x: 1031, endPoint y: 364, distance: 214.8
click at [1038, 357] on div at bounding box center [989, 439] width 1044 height 542
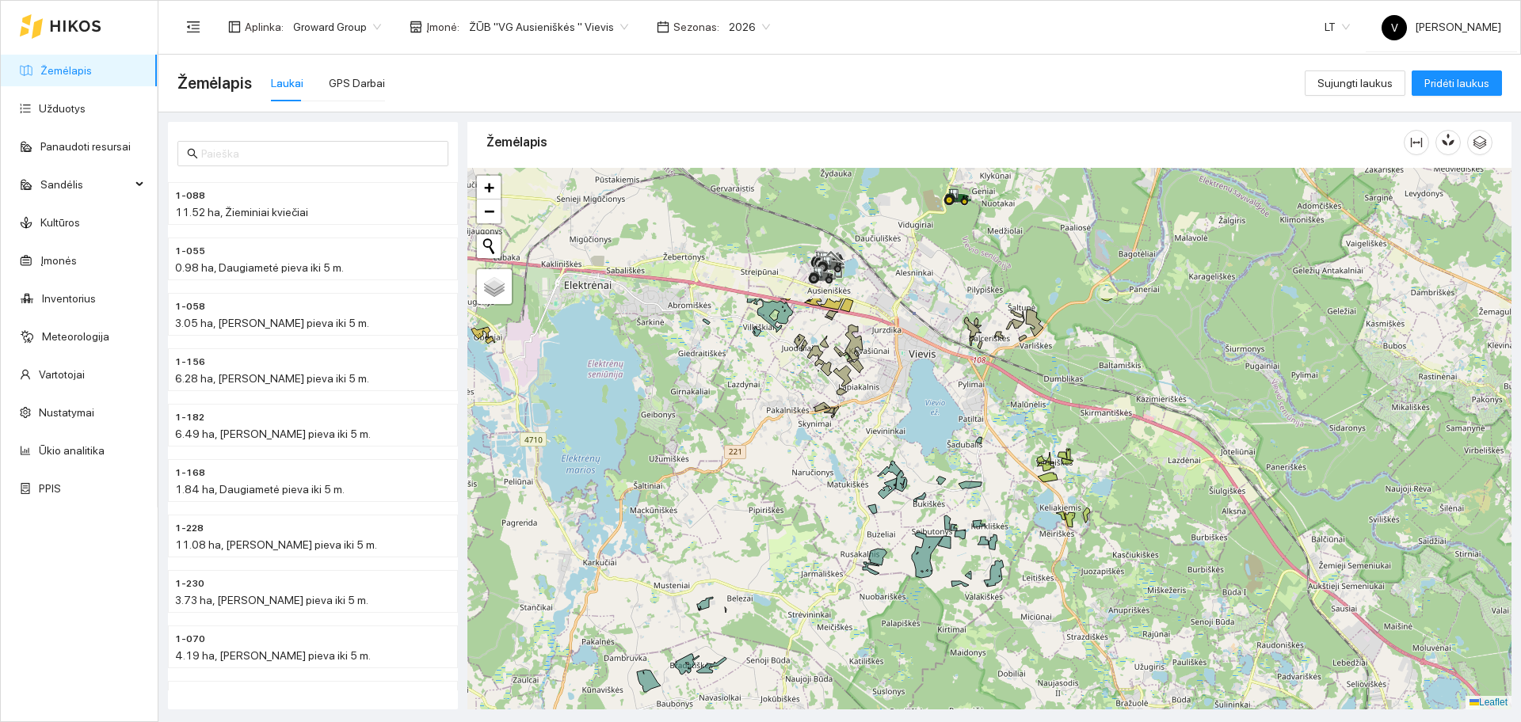
drag, startPoint x: 1092, startPoint y: 351, endPoint x: 869, endPoint y: 533, distance: 287.7
click at [869, 533] on div at bounding box center [989, 439] width 1044 height 542
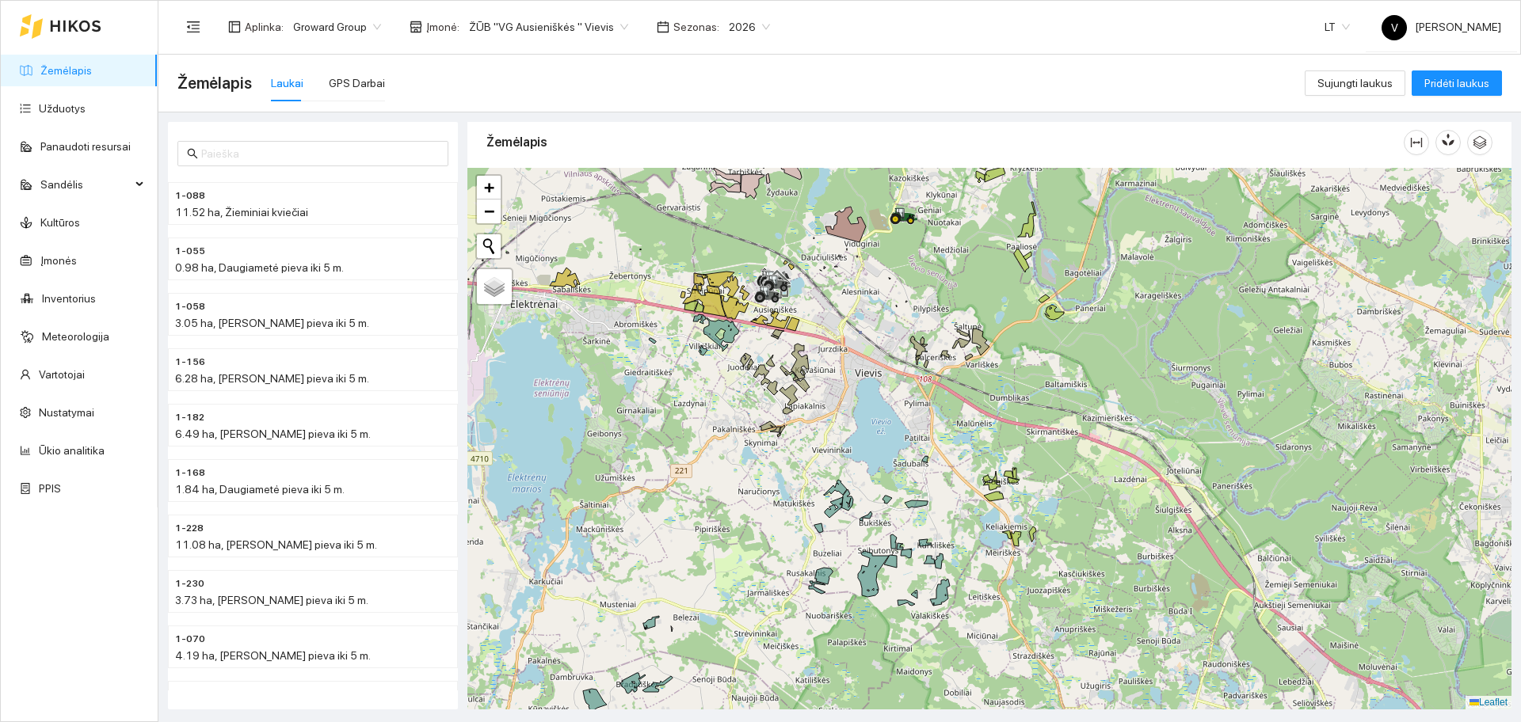
drag, startPoint x: 1056, startPoint y: 436, endPoint x: 995, endPoint y: 454, distance: 63.7
click at [996, 454] on div at bounding box center [989, 439] width 1044 height 542
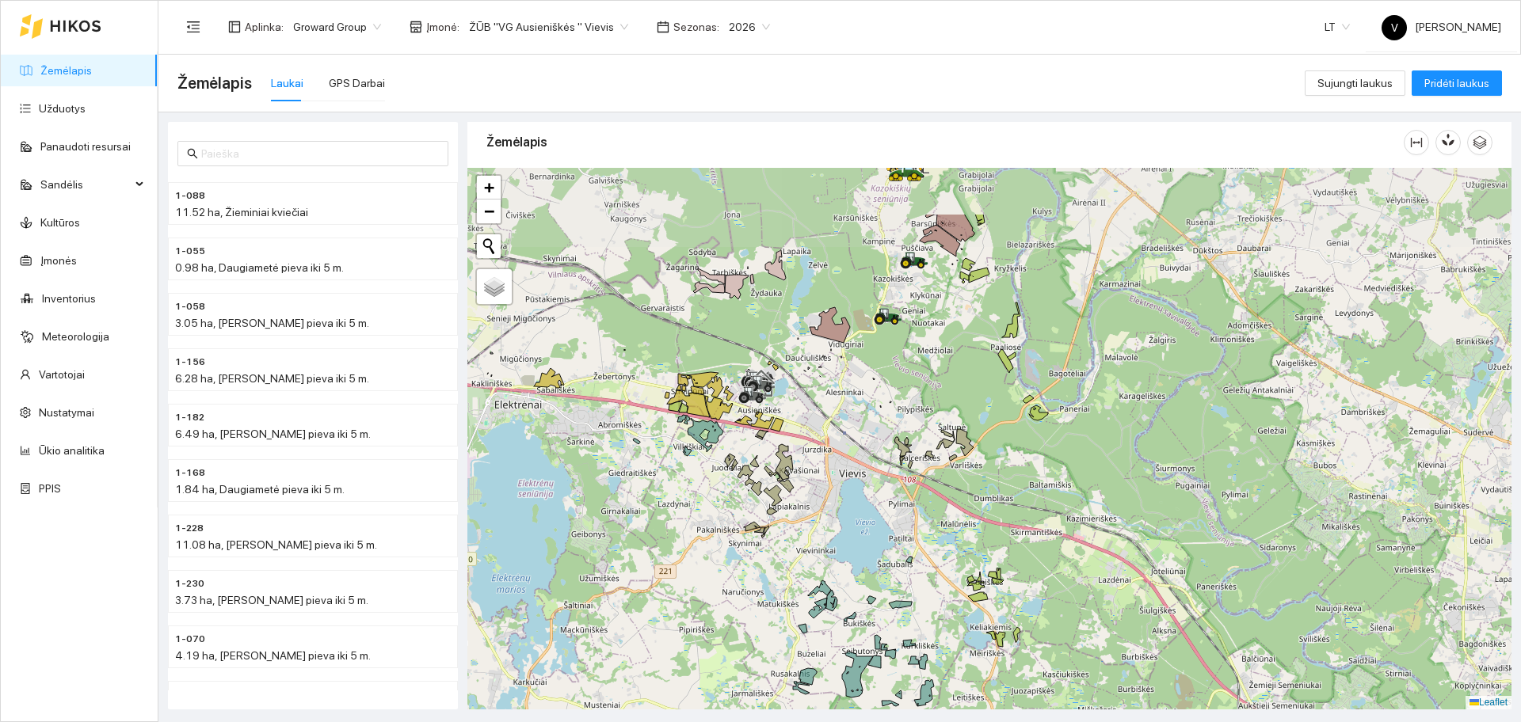
drag, startPoint x: 936, startPoint y: 430, endPoint x: 932, endPoint y: 530, distance: 99.9
click at [932, 530] on div at bounding box center [989, 439] width 1044 height 542
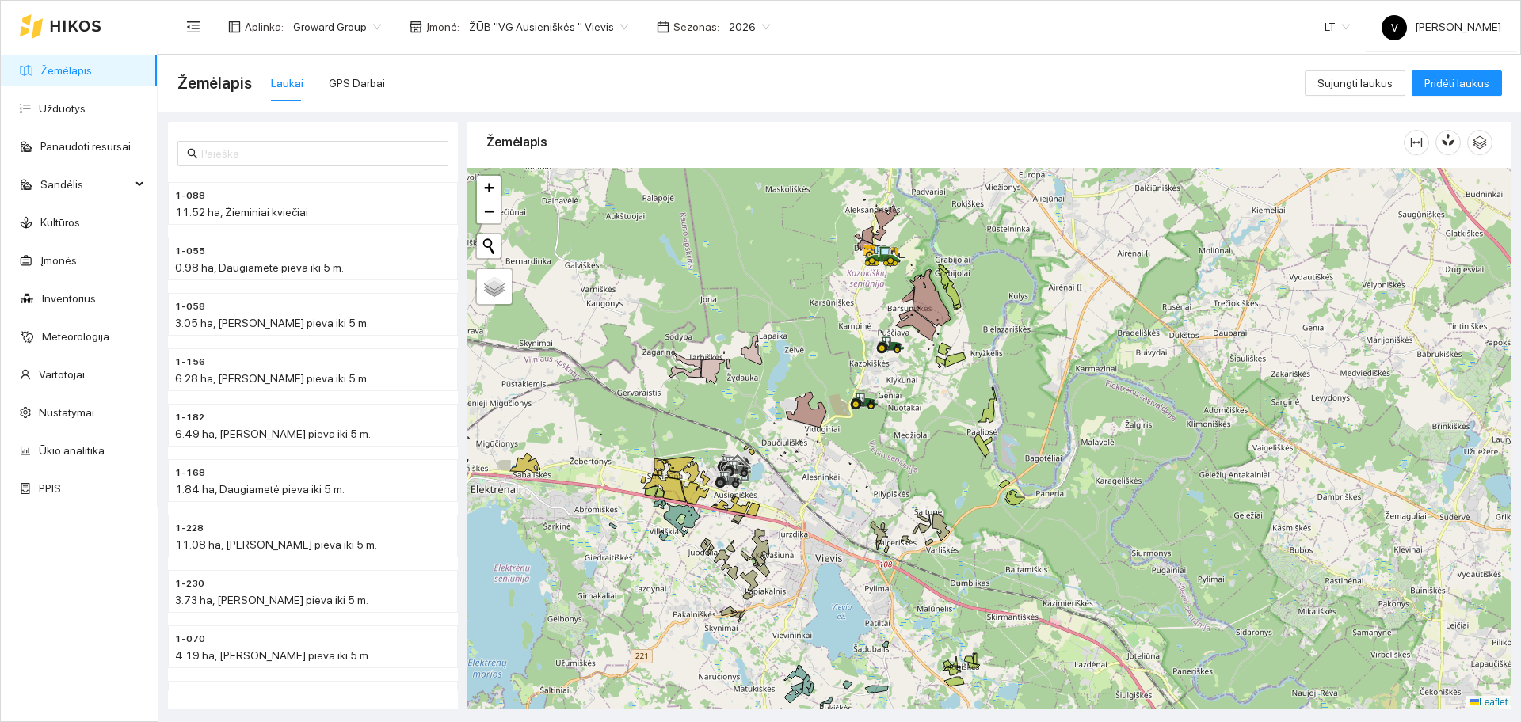
drag, startPoint x: 956, startPoint y: 398, endPoint x: 933, endPoint y: 479, distance: 84.8
click at [933, 479] on div at bounding box center [989, 439] width 1044 height 542
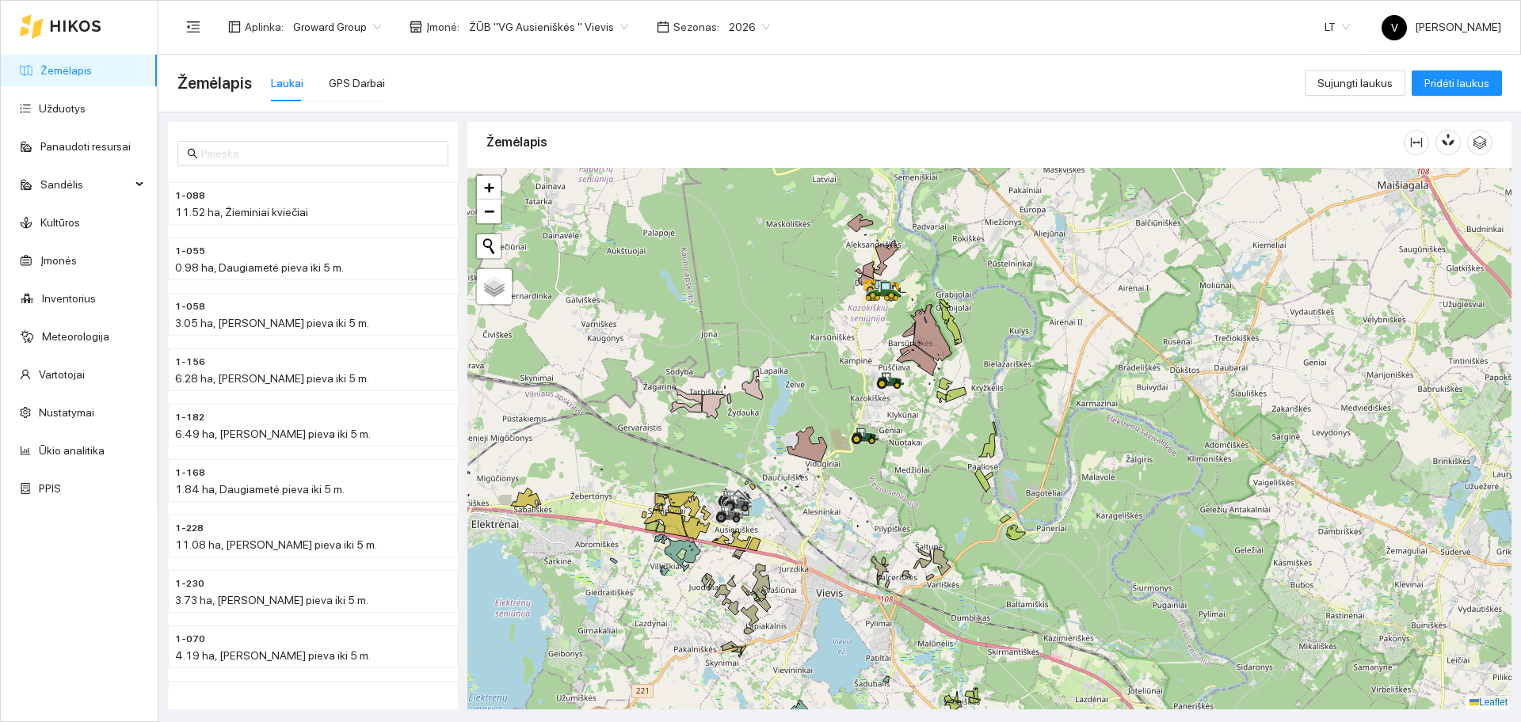
drag, startPoint x: 871, startPoint y: 206, endPoint x: 872, endPoint y: 223, distance: 16.7
click at [872, 223] on icon at bounding box center [860, 223] width 25 height 17
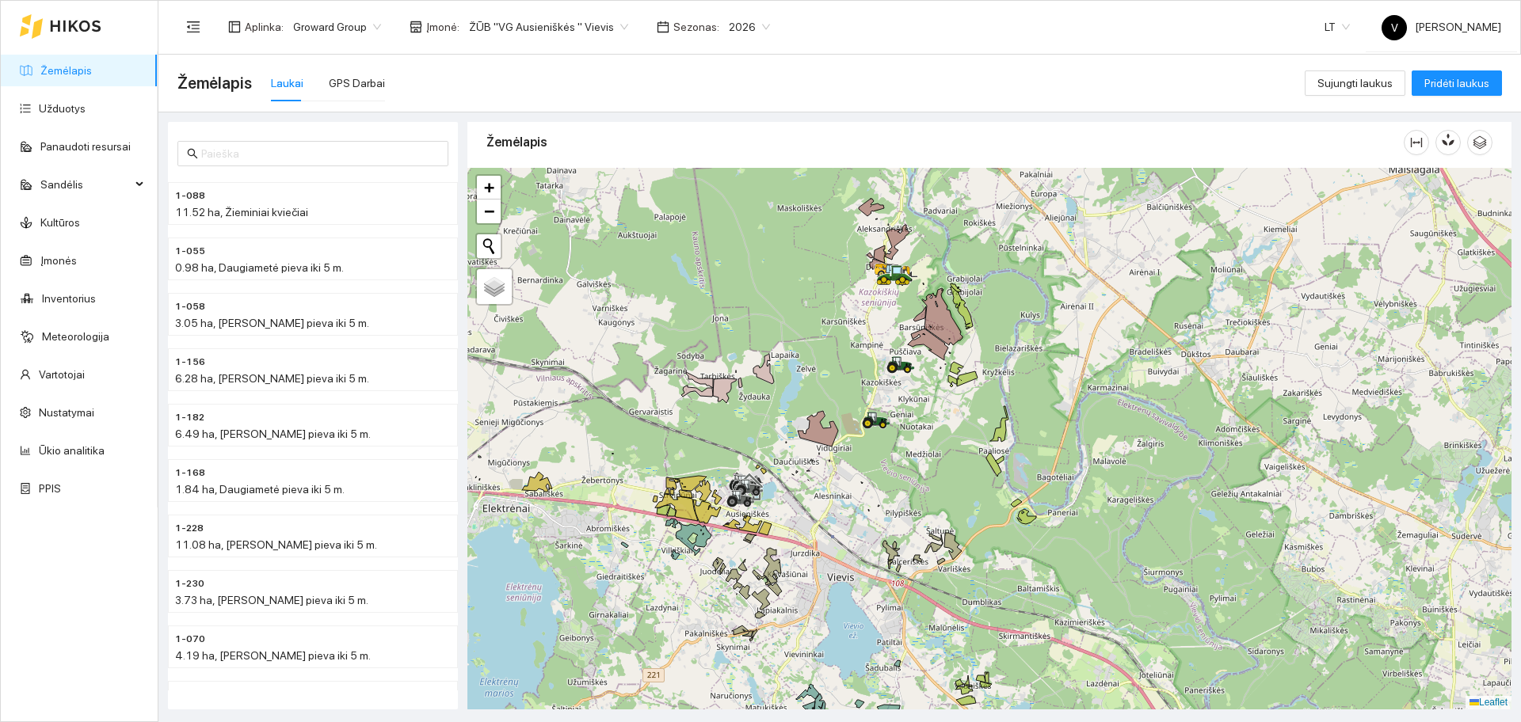
drag, startPoint x: 778, startPoint y: 376, endPoint x: 807, endPoint y: 346, distance: 42.0
click at [807, 346] on div at bounding box center [989, 439] width 1044 height 542
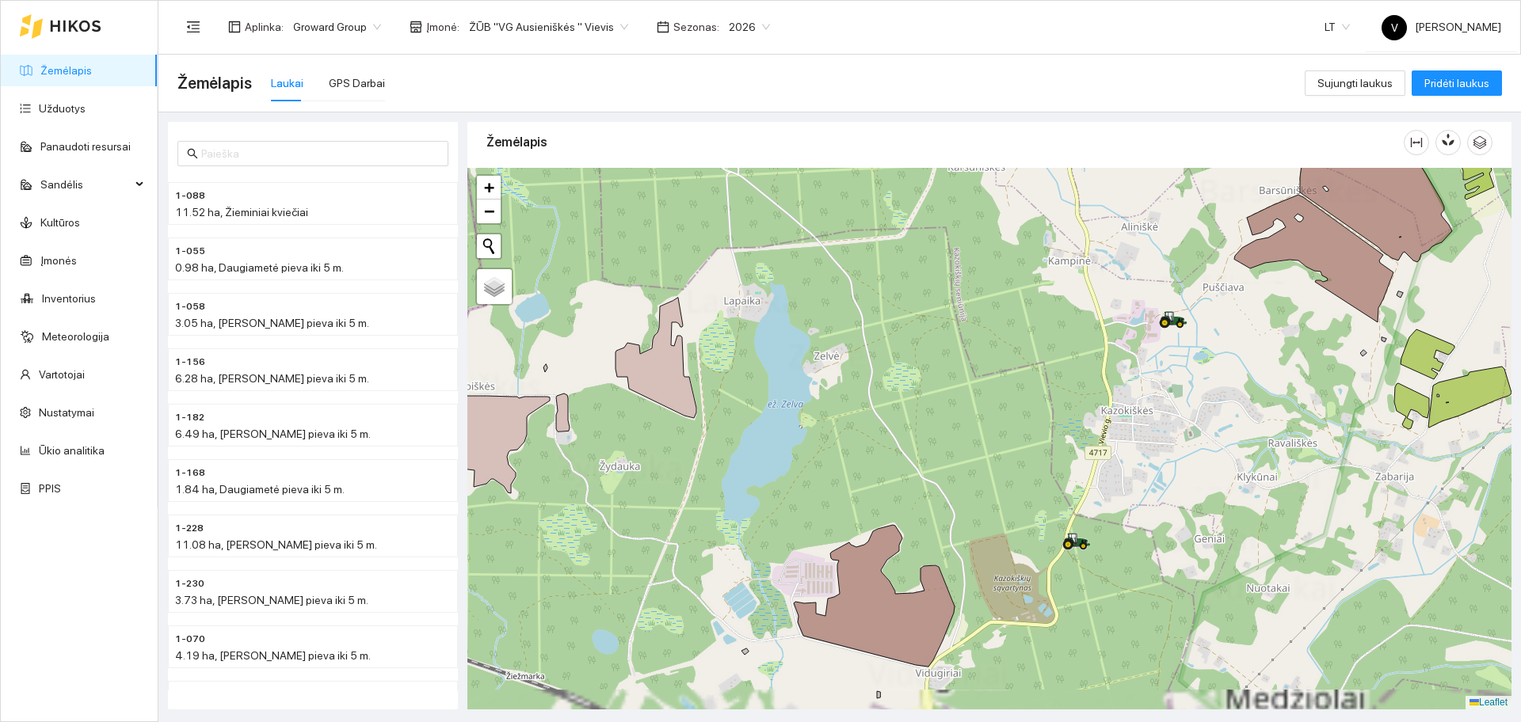
drag, startPoint x: 869, startPoint y: 418, endPoint x: 821, endPoint y: 303, distance: 125.3
click at [823, 309] on div at bounding box center [989, 439] width 1044 height 542
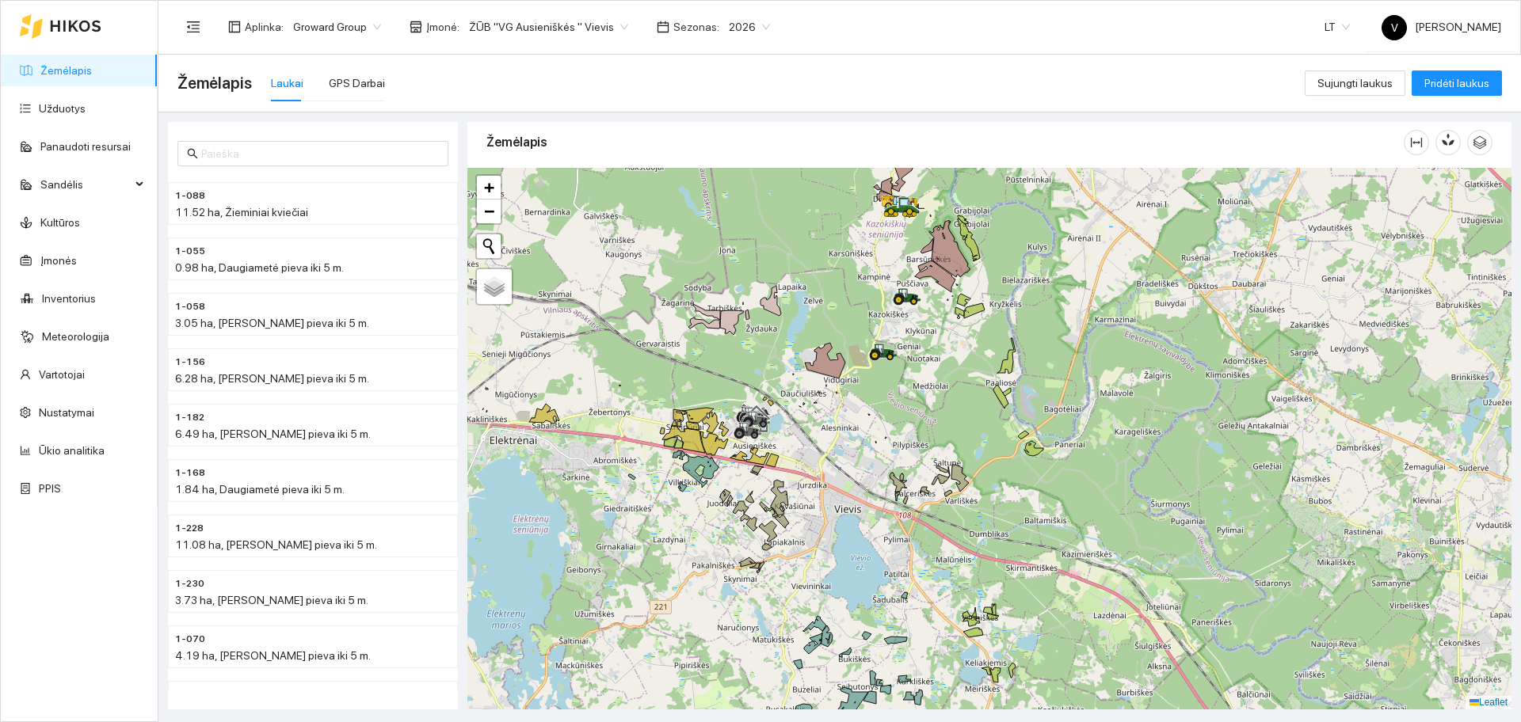
drag, startPoint x: 981, startPoint y: 431, endPoint x: 966, endPoint y: 441, distance: 17.6
click at [966, 441] on div at bounding box center [989, 439] width 1044 height 542
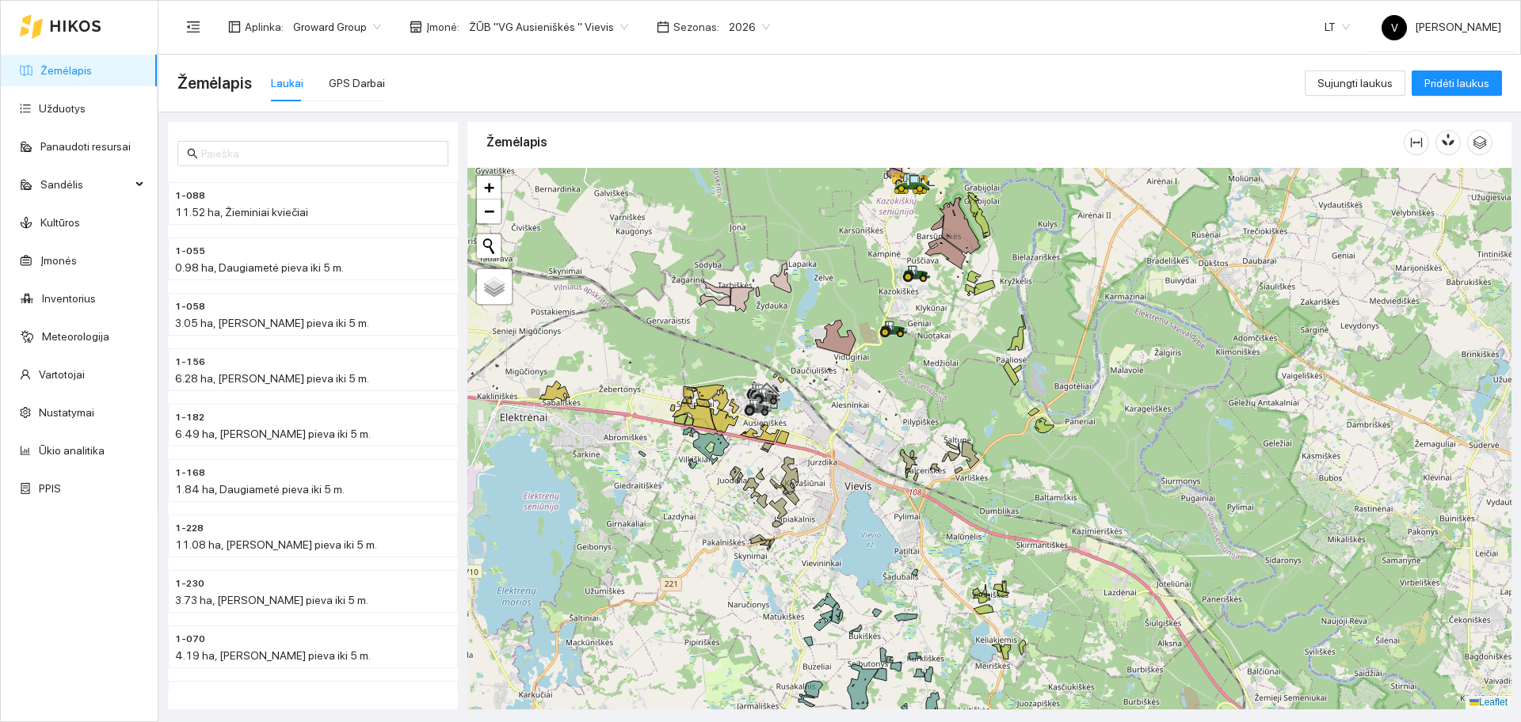
drag, startPoint x: 922, startPoint y: 482, endPoint x: 959, endPoint y: 486, distance: 37.4
click at [937, 469] on icon at bounding box center [934, 467] width 9 height 7
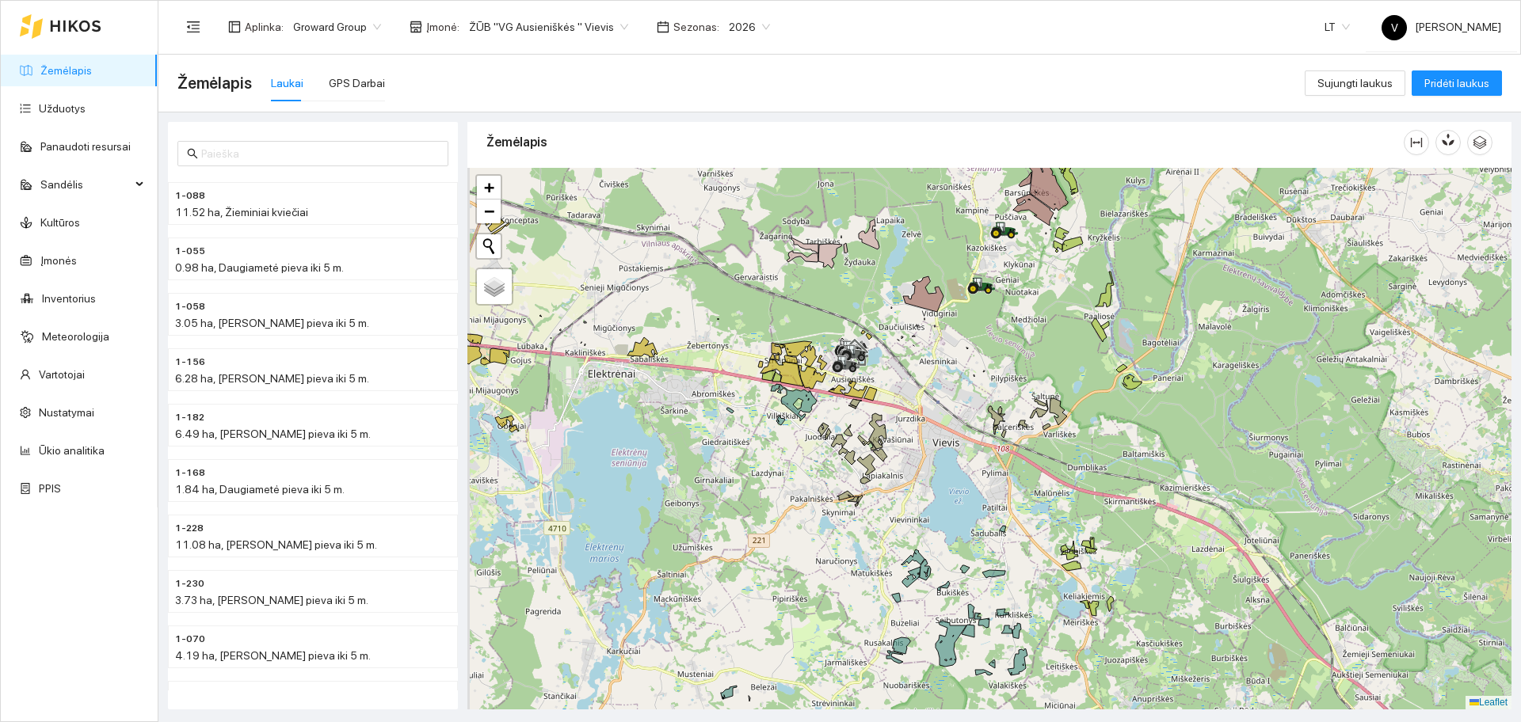
drag, startPoint x: 1090, startPoint y: 504, endPoint x: 1177, endPoint y: 456, distance: 99.6
click at [1177, 456] on div at bounding box center [989, 439] width 1044 height 542
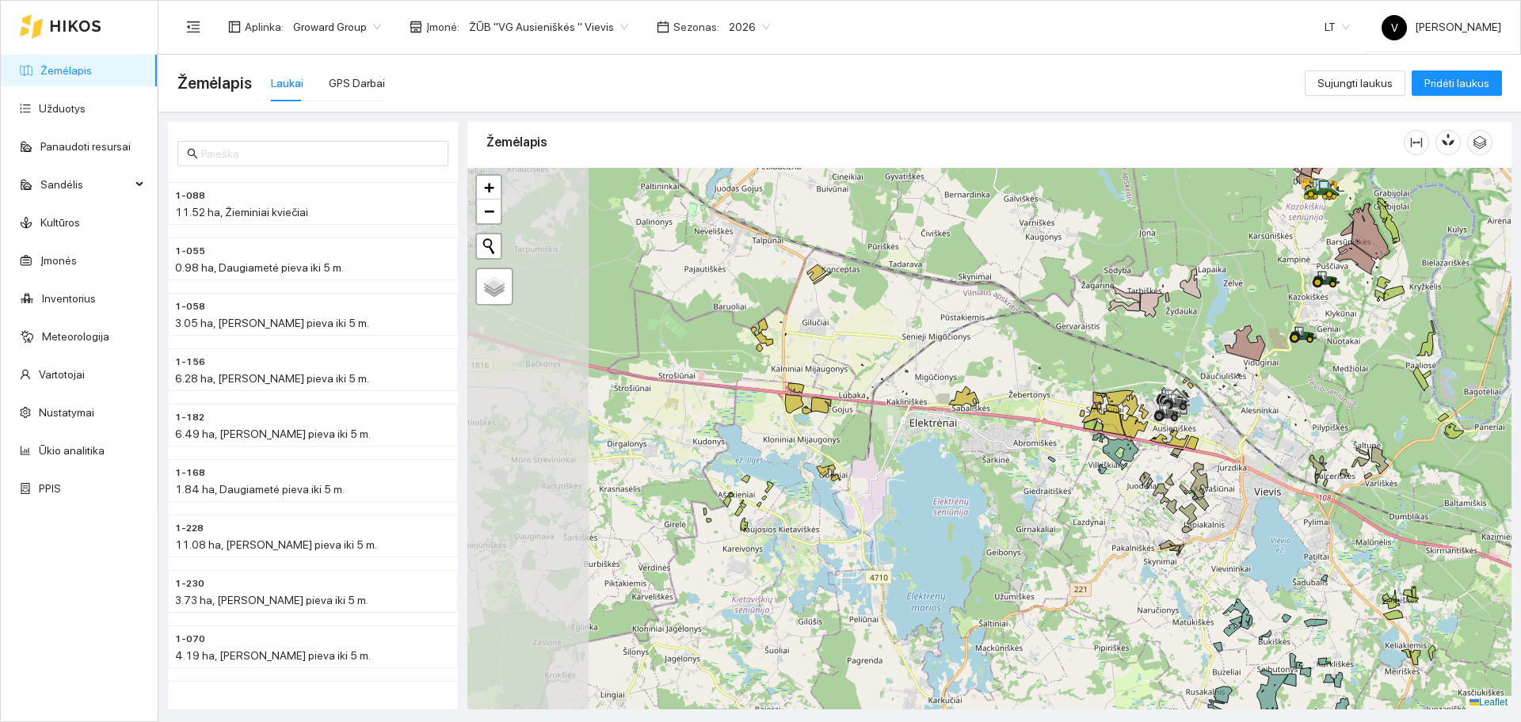
drag, startPoint x: 909, startPoint y: 364, endPoint x: 1229, endPoint y: 413, distance: 323.0
click at [1229, 413] on div at bounding box center [989, 439] width 1044 height 542
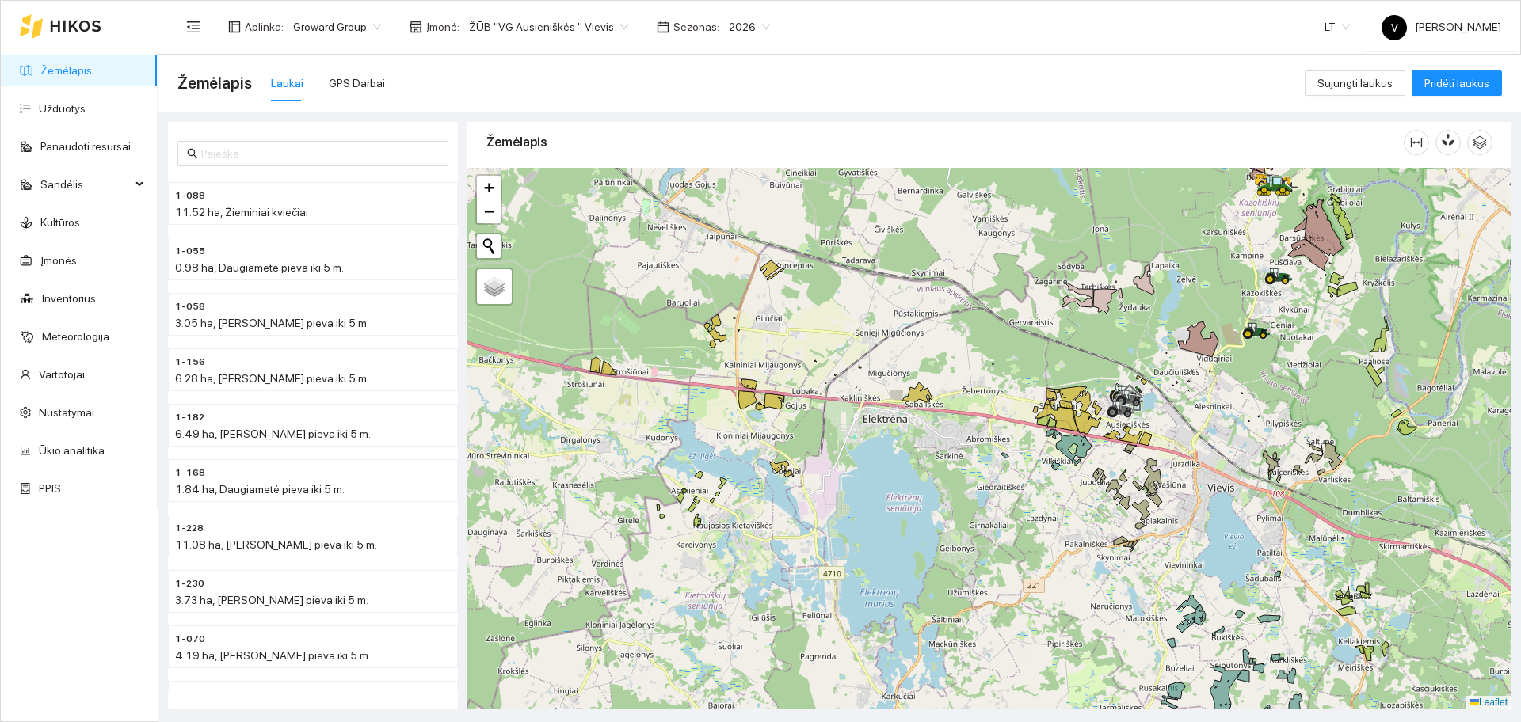
drag, startPoint x: 825, startPoint y: 330, endPoint x: 768, endPoint y: 309, distance: 61.4
click at [777, 325] on div at bounding box center [989, 439] width 1044 height 542
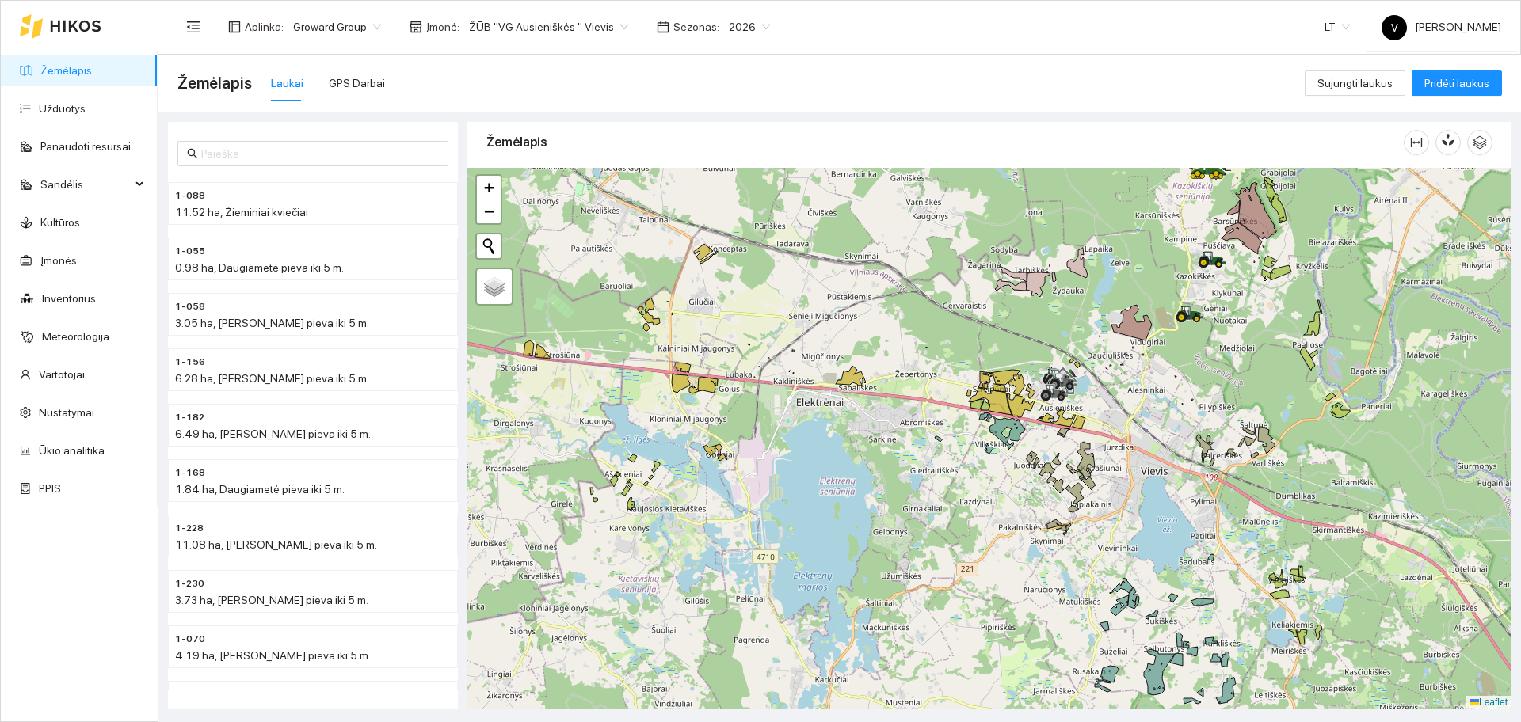
drag, startPoint x: 870, startPoint y: 442, endPoint x: 788, endPoint y: 421, distance: 84.2
click at [791, 421] on div at bounding box center [989, 439] width 1044 height 542
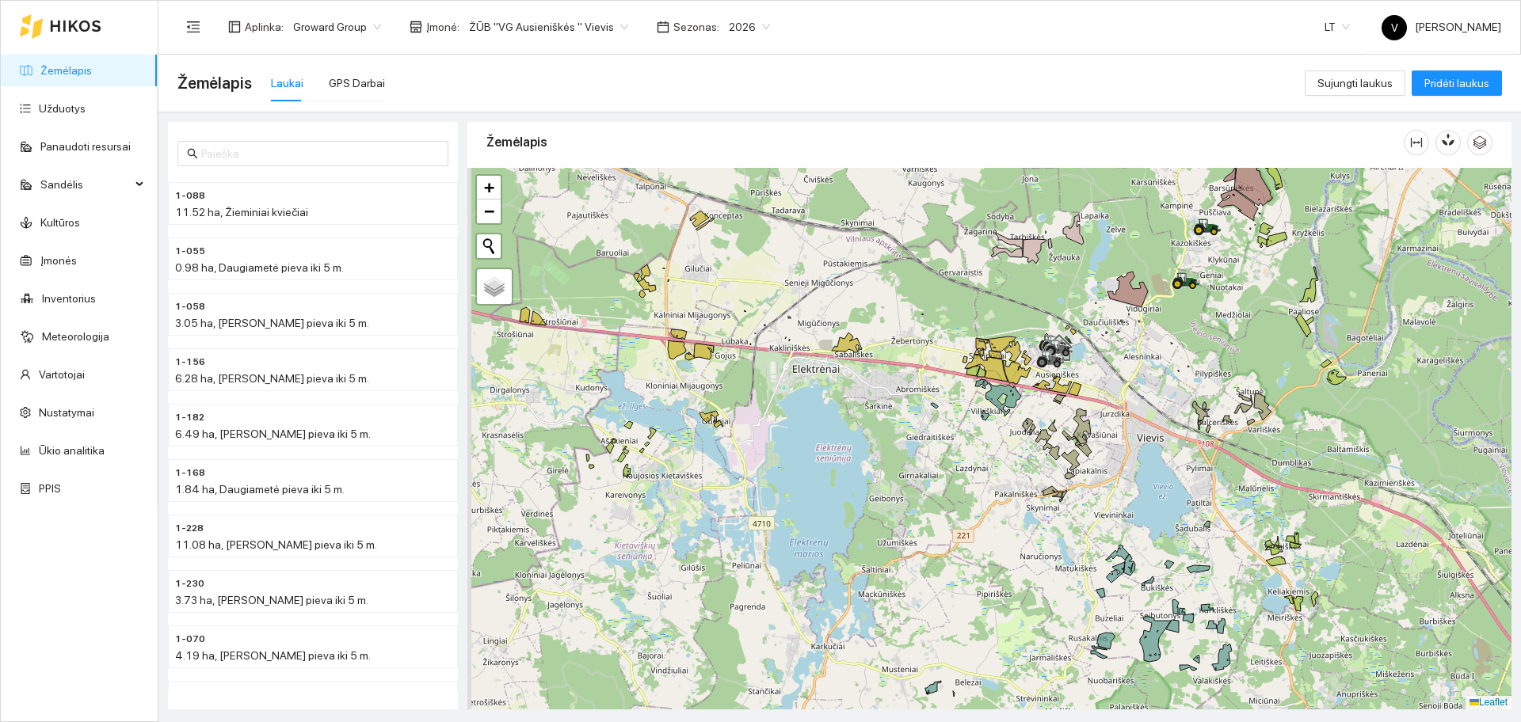
drag, startPoint x: 603, startPoint y: 478, endPoint x: 680, endPoint y: 461, distance: 79.6
click at [690, 465] on div at bounding box center [989, 439] width 1044 height 542
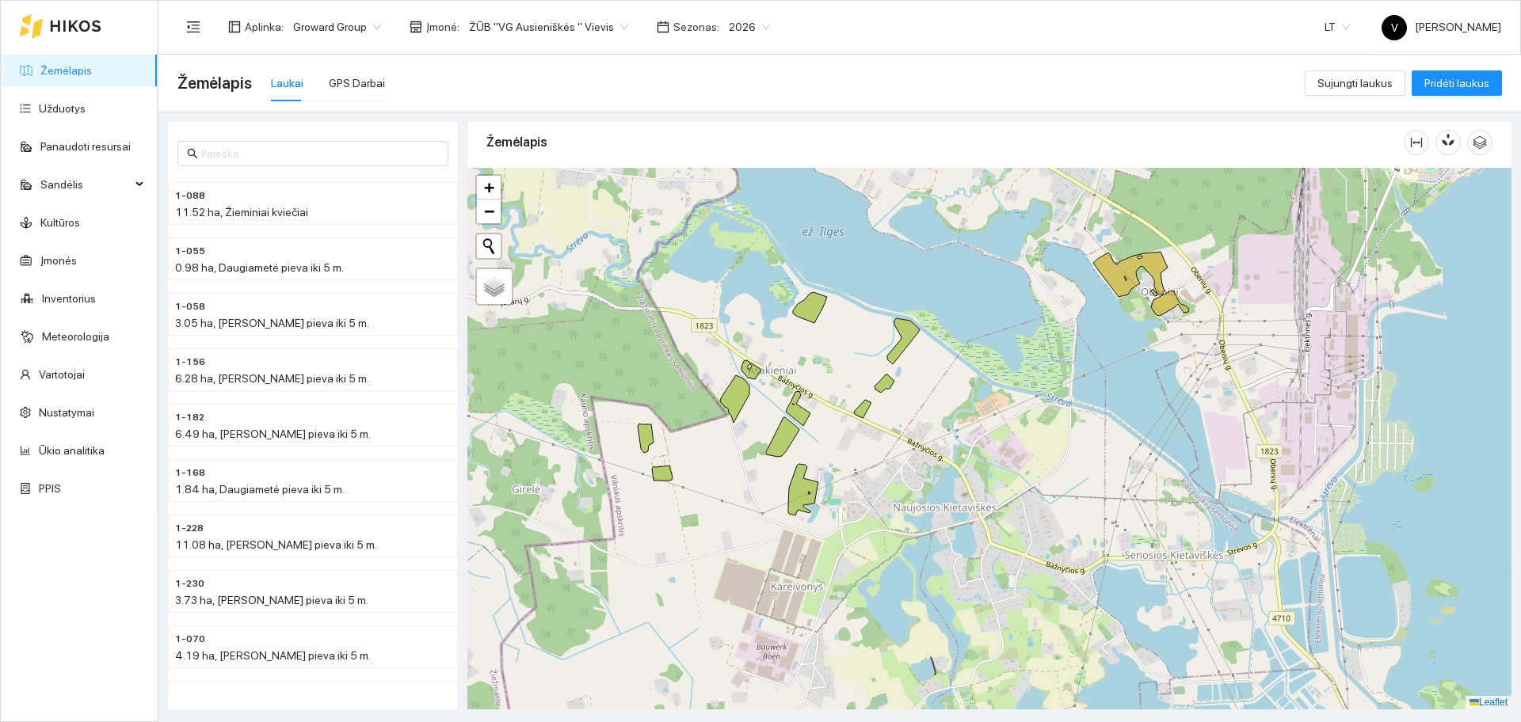
drag, startPoint x: 634, startPoint y: 482, endPoint x: 904, endPoint y: 463, distance: 270.8
click at [904, 463] on div at bounding box center [989, 439] width 1044 height 542
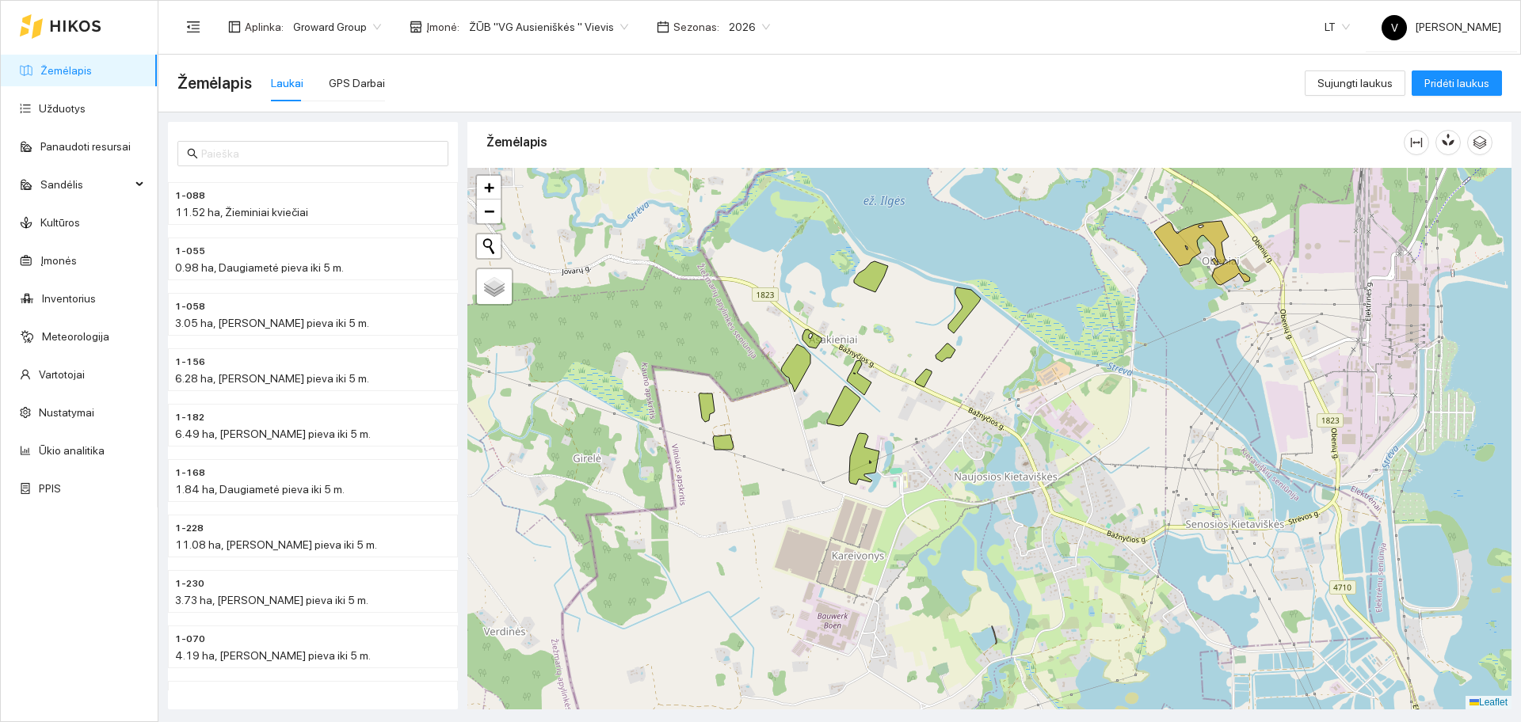
drag, startPoint x: 931, startPoint y: 372, endPoint x: 950, endPoint y: 363, distance: 20.9
click at [950, 363] on div at bounding box center [989, 439] width 1044 height 542
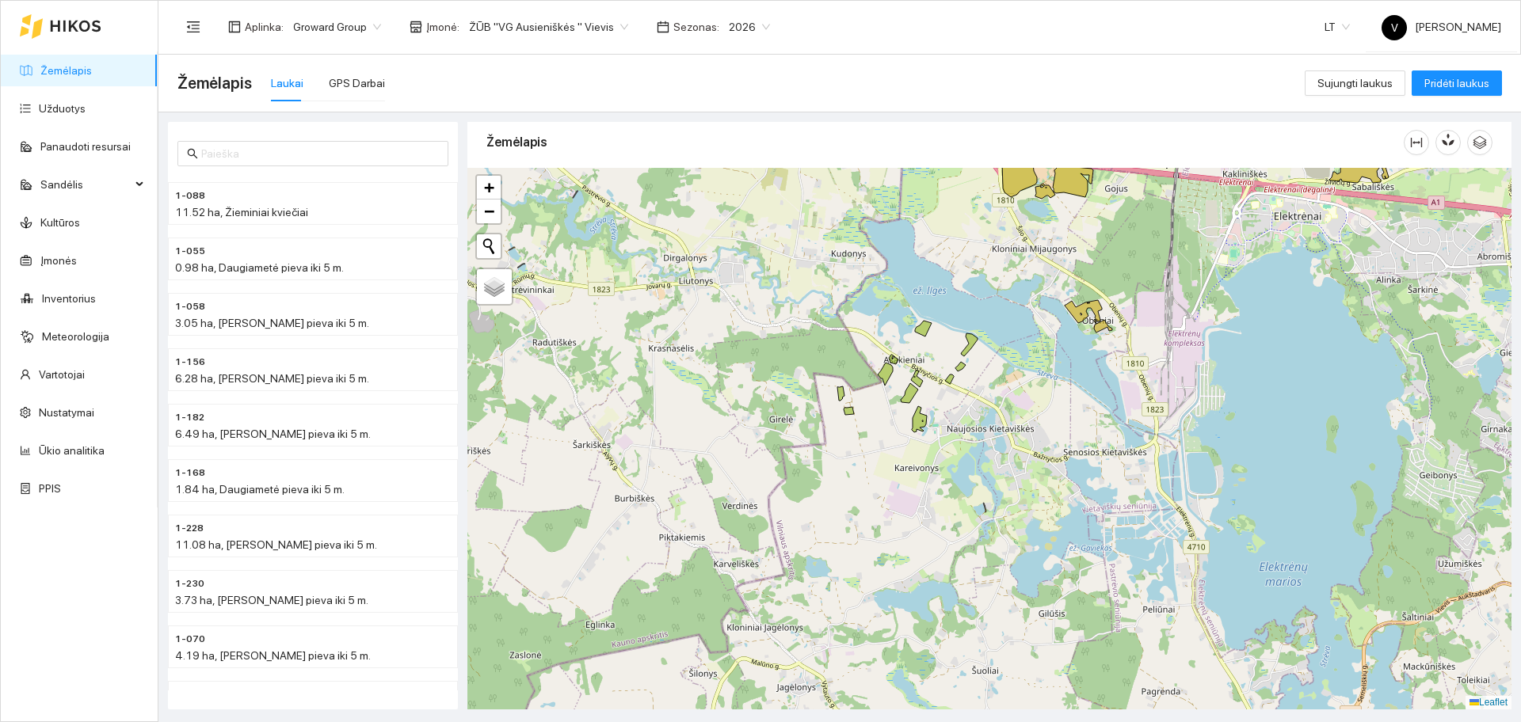
drag, startPoint x: 973, startPoint y: 383, endPoint x: 969, endPoint y: 404, distance: 21.0
click at [969, 404] on div at bounding box center [989, 439] width 1044 height 542
